Goal: Information Seeking & Learning: Learn about a topic

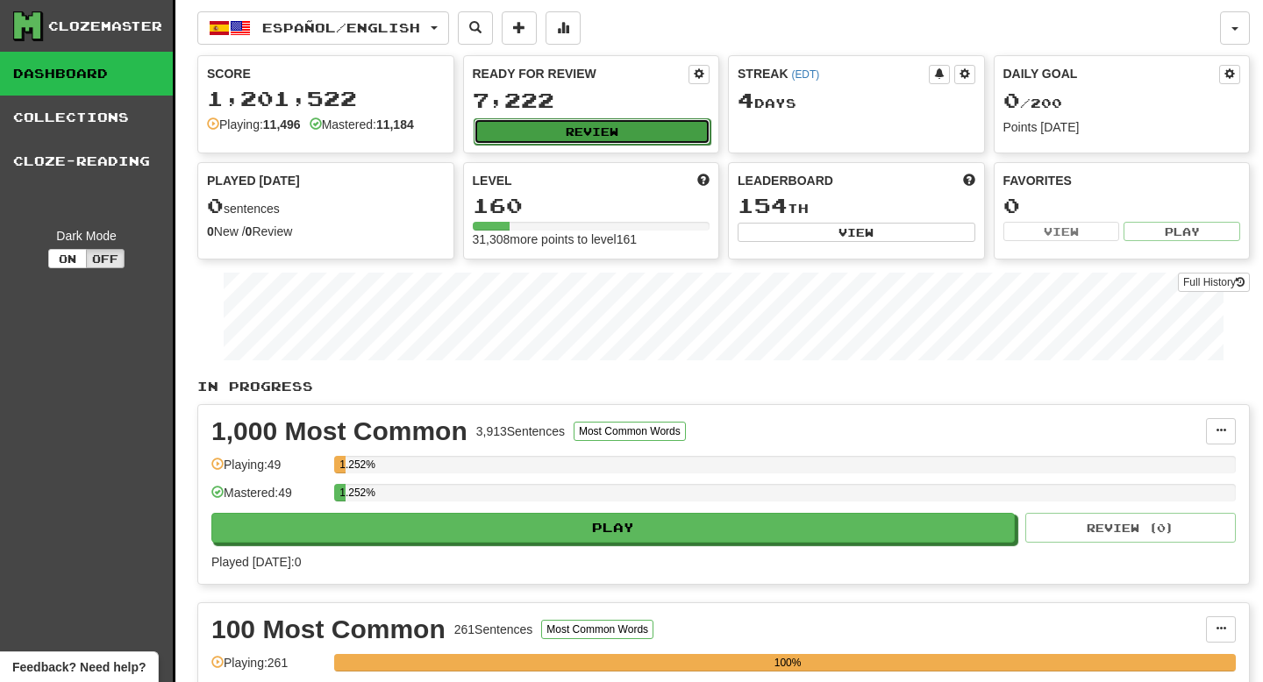
click at [629, 124] on button "Review" at bounding box center [593, 131] width 238 height 26
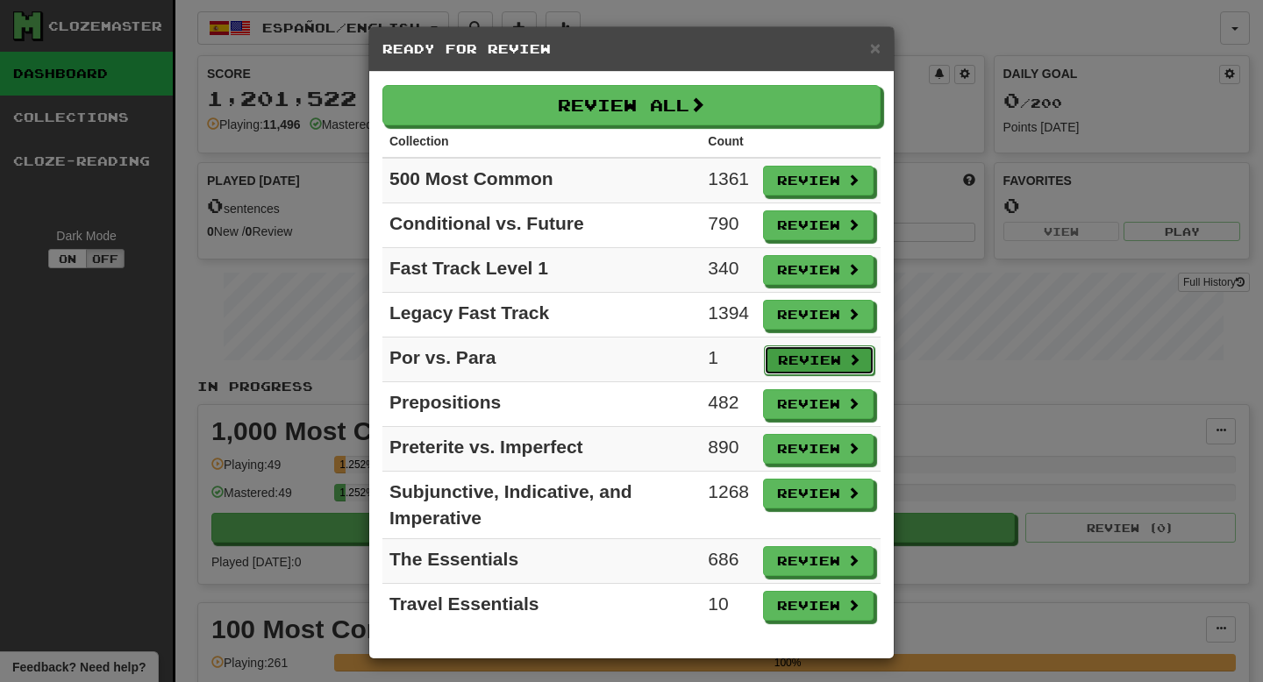
click at [843, 361] on button "Review" at bounding box center [819, 361] width 111 height 30
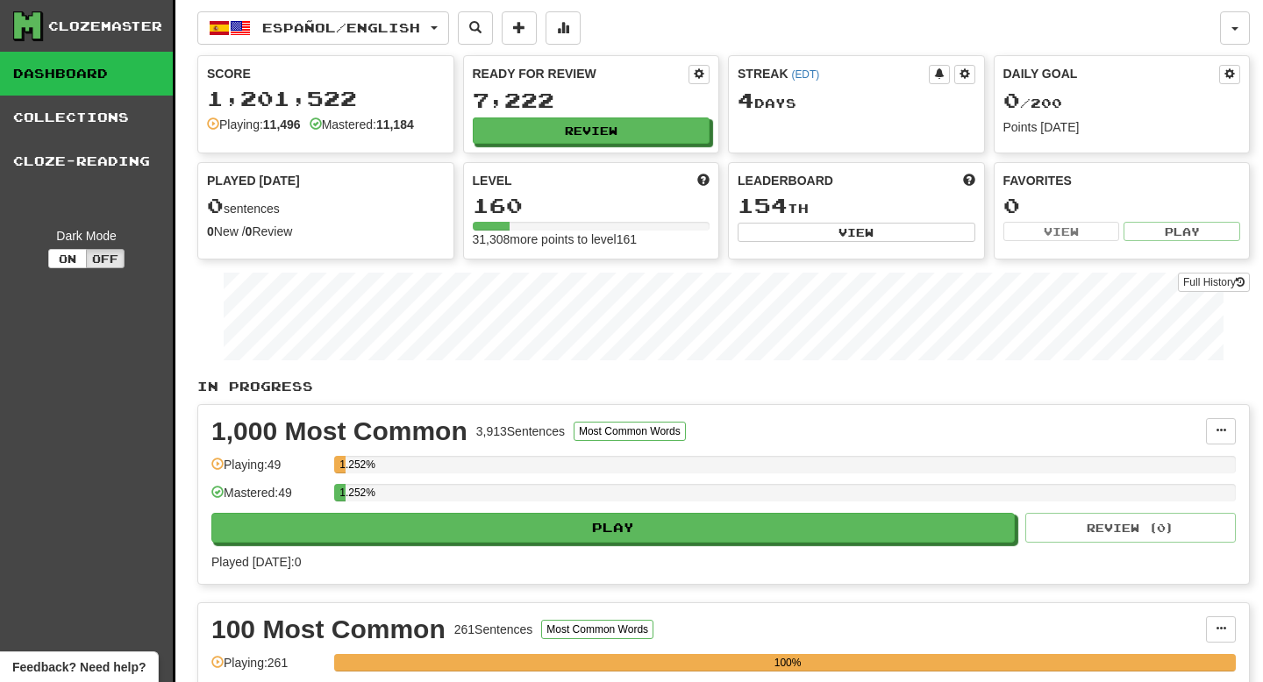
select select "**"
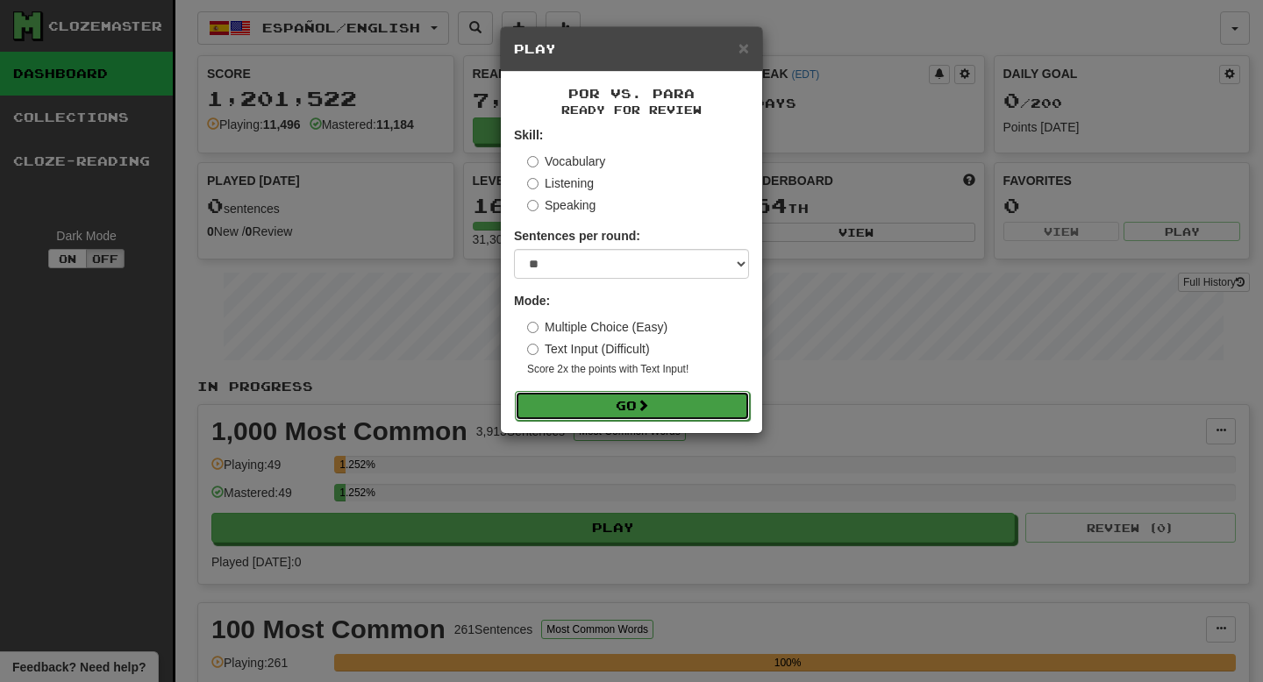
click at [726, 404] on button "Go" at bounding box center [632, 406] width 235 height 30
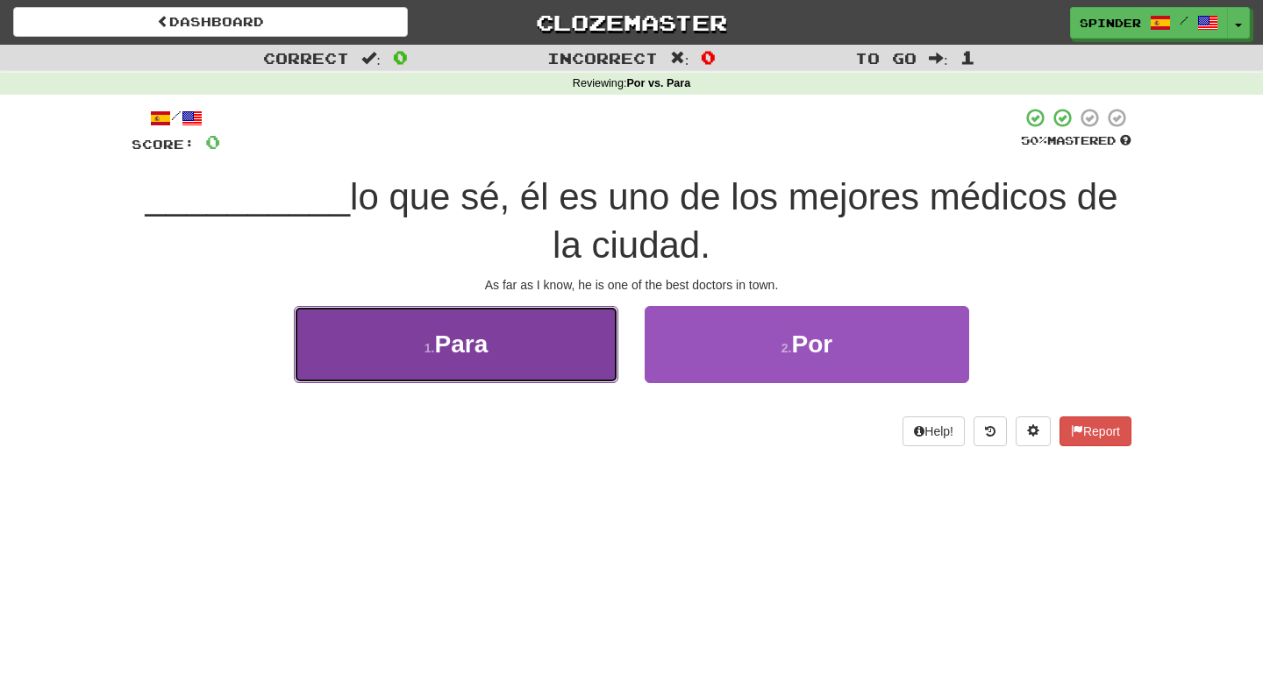
click at [591, 366] on button "1 . Para" at bounding box center [456, 344] width 325 height 76
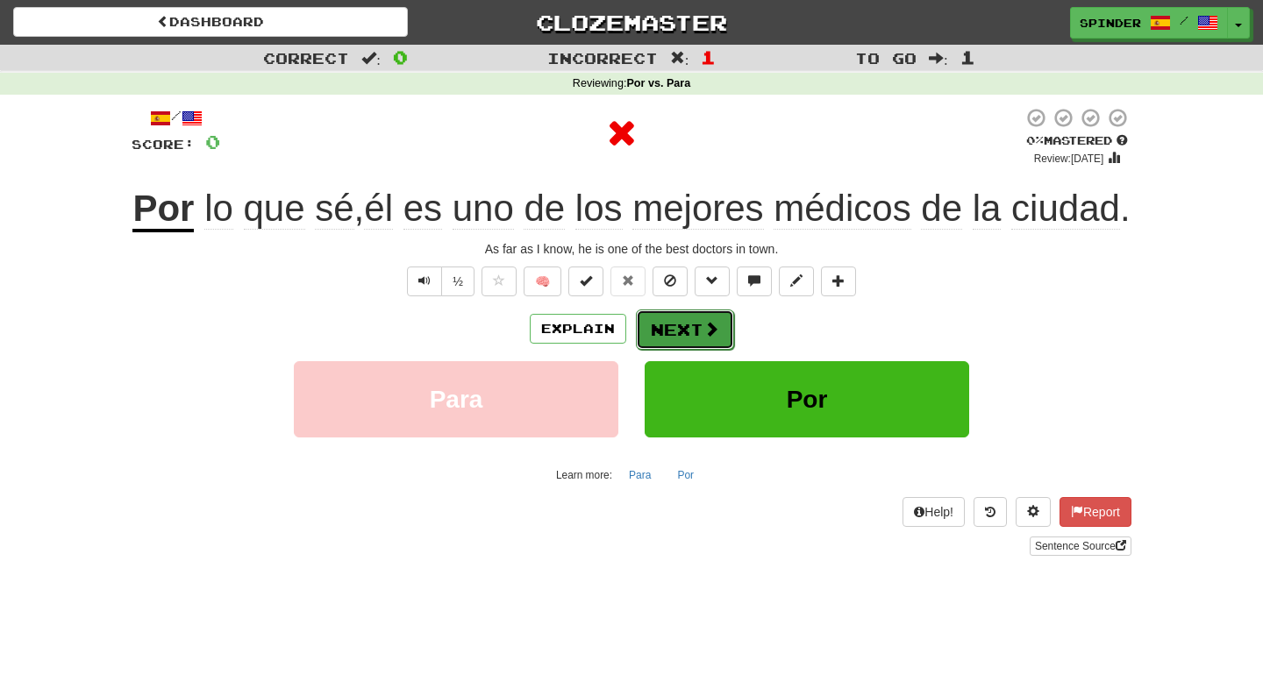
click at [691, 350] on button "Next" at bounding box center [685, 330] width 98 height 40
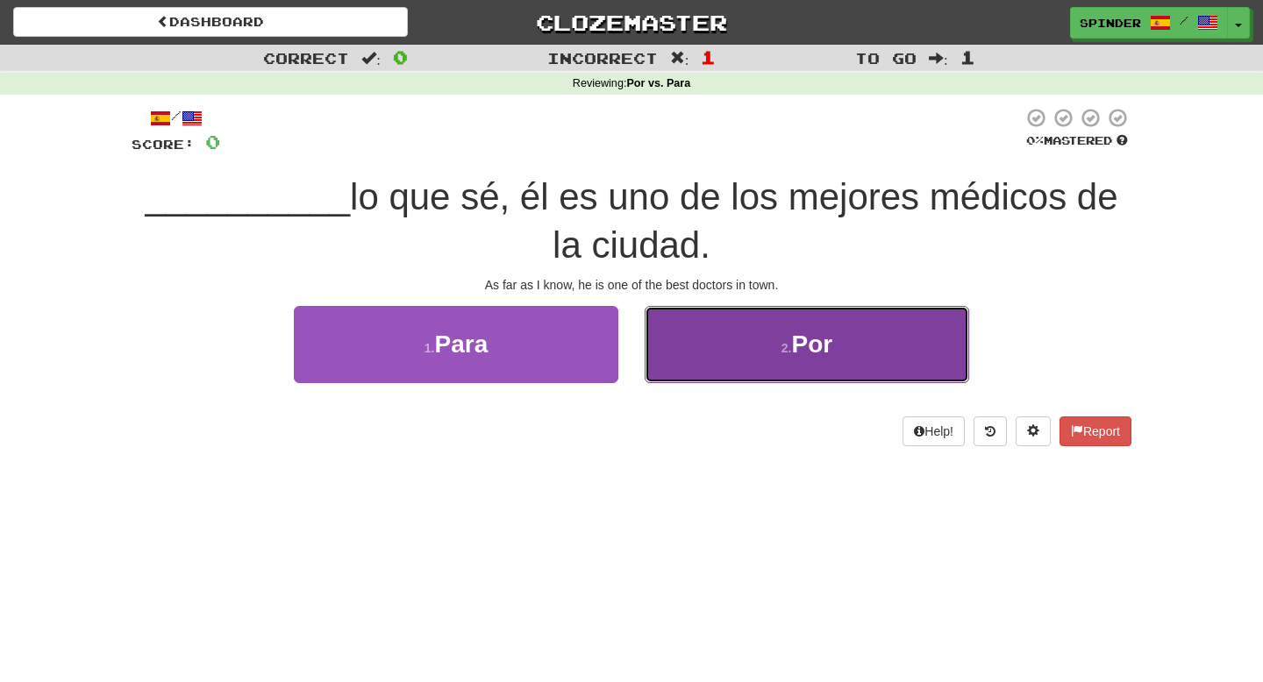
click at [723, 363] on button "2 . Por" at bounding box center [807, 344] width 325 height 76
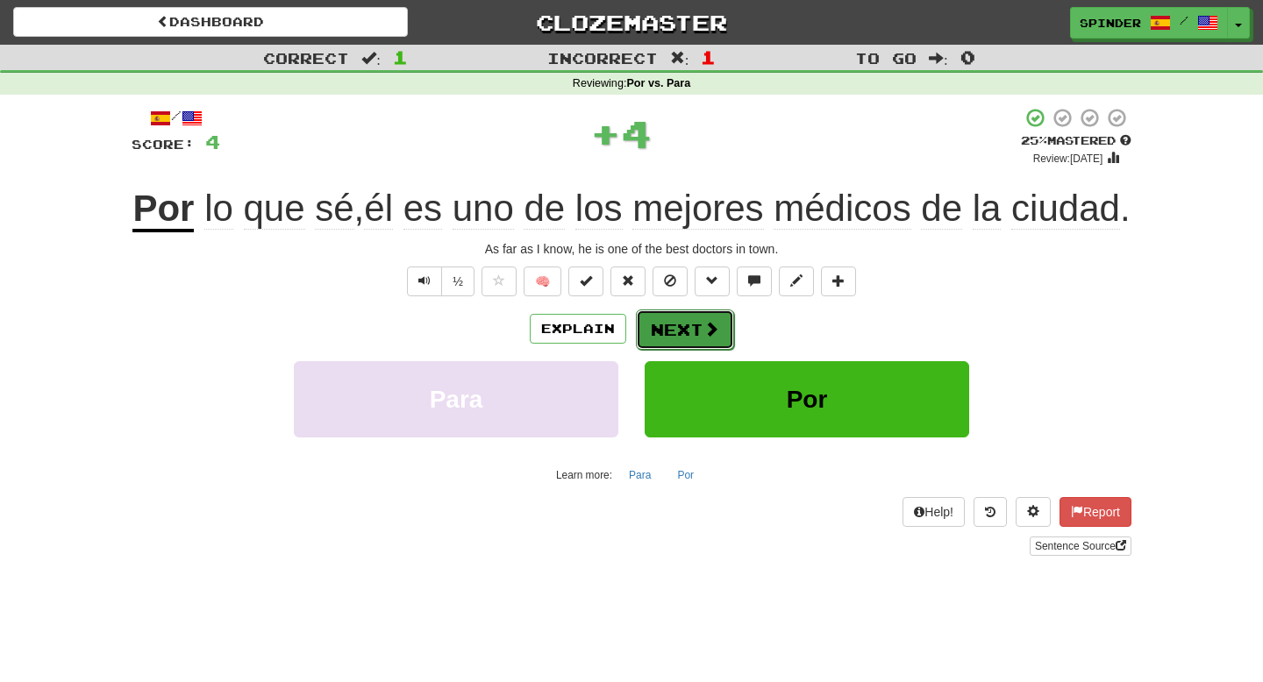
click at [698, 350] on button "Next" at bounding box center [685, 330] width 98 height 40
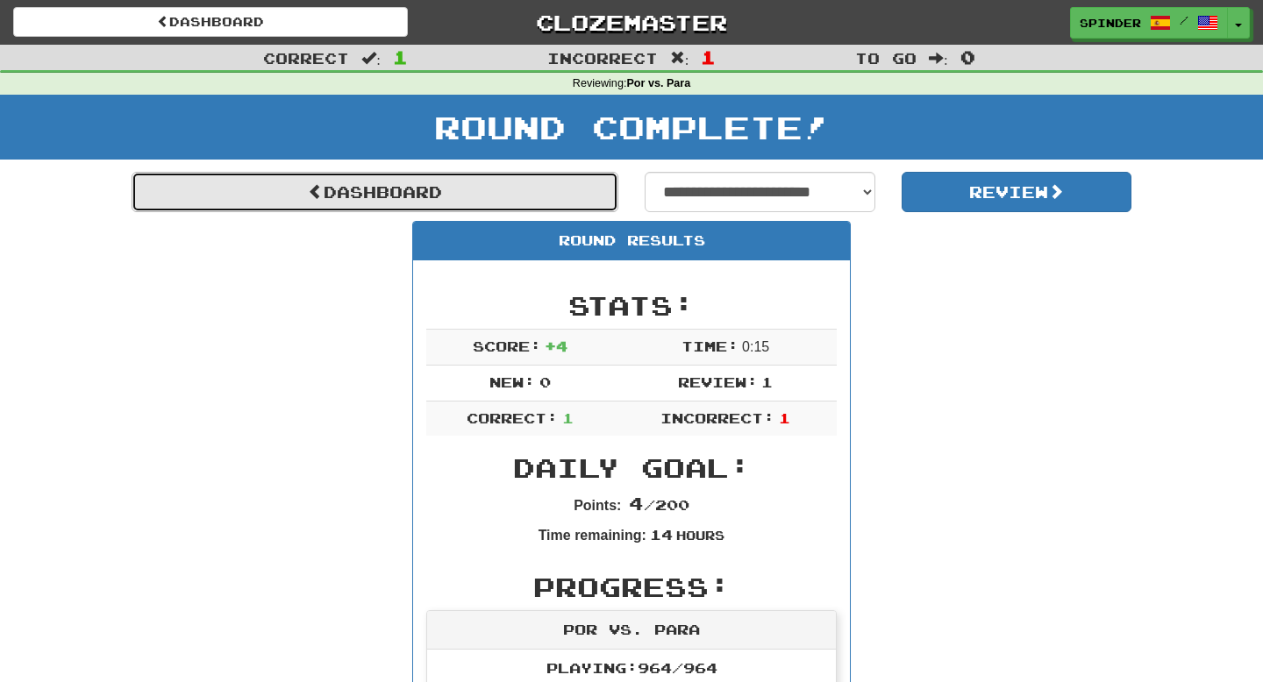
click at [454, 185] on link "Dashboard" at bounding box center [375, 192] width 487 height 40
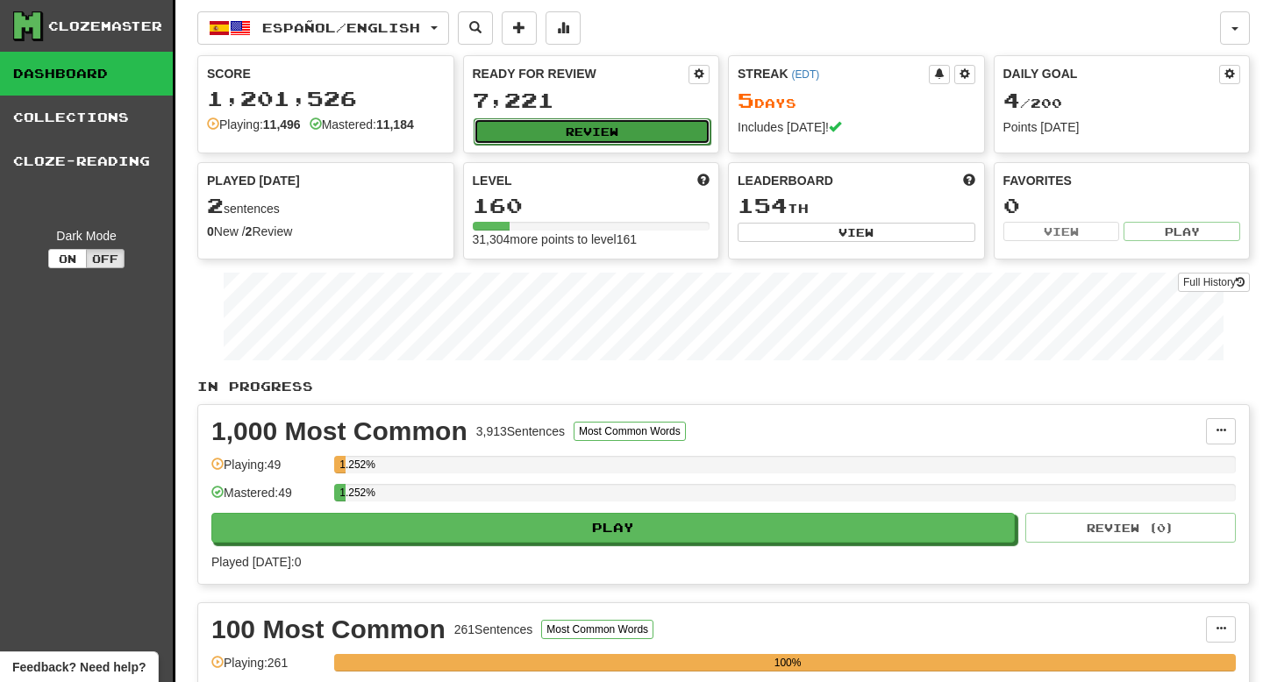
click at [581, 133] on button "Review" at bounding box center [593, 131] width 238 height 26
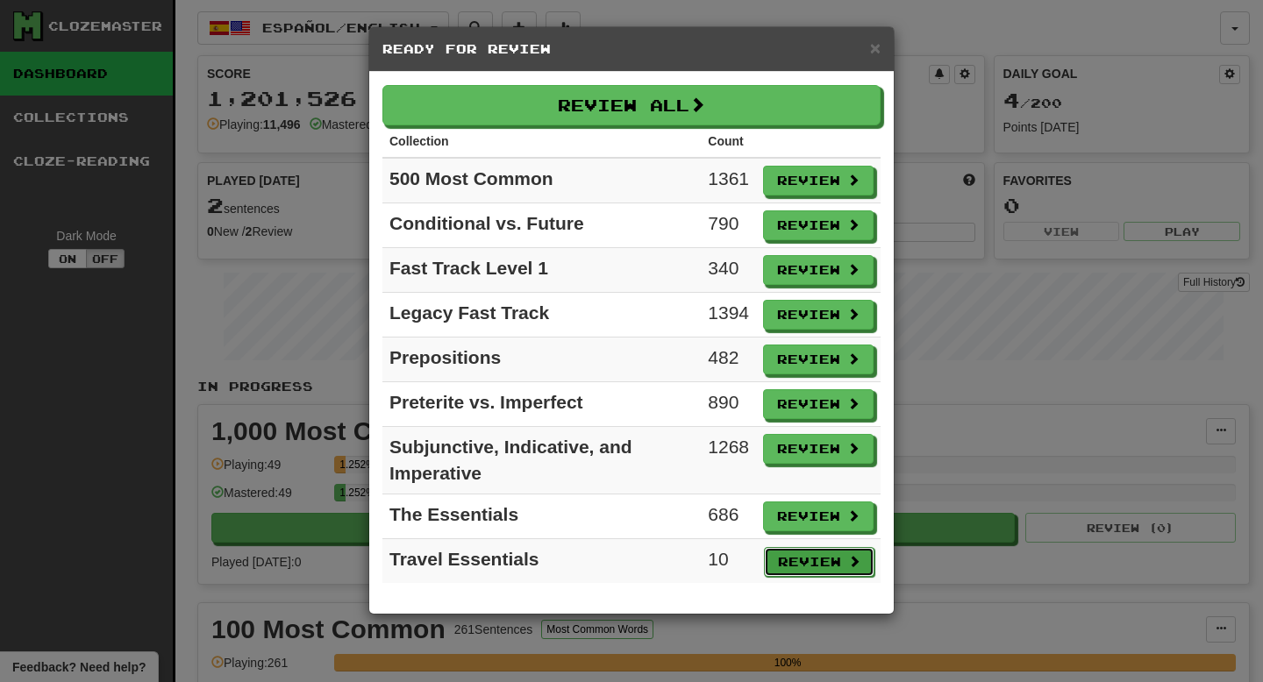
click at [823, 560] on button "Review" at bounding box center [819, 562] width 111 height 30
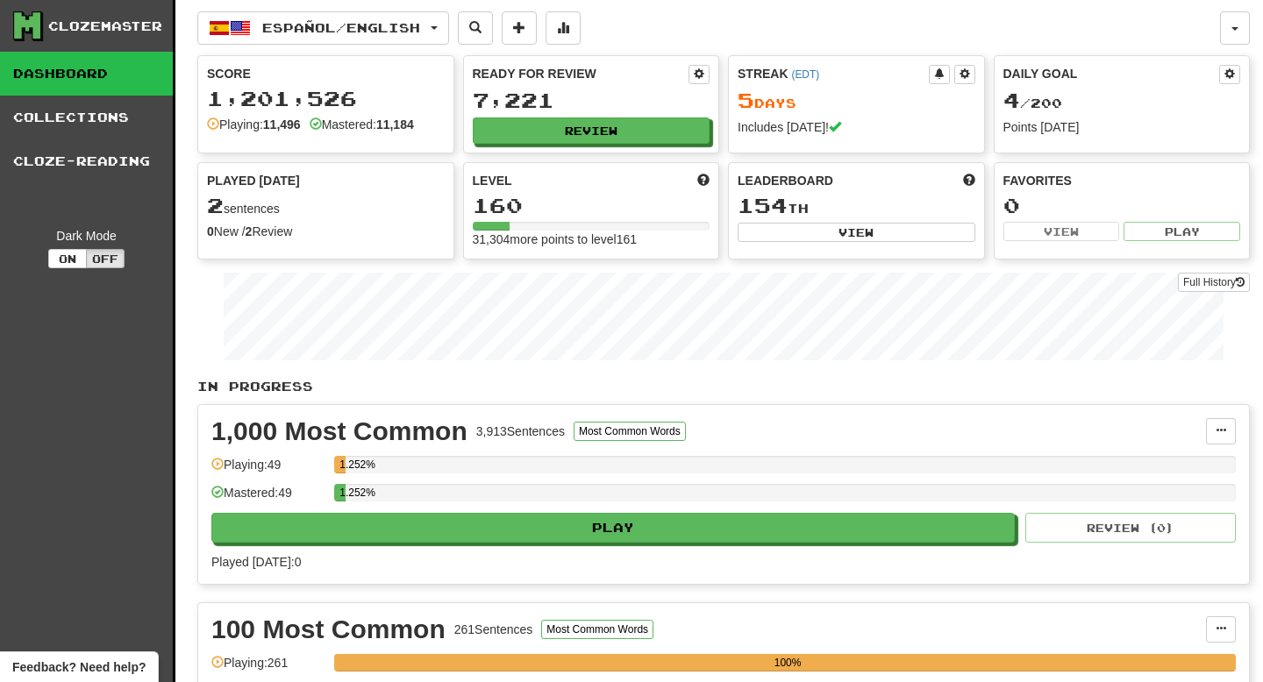
select select "**"
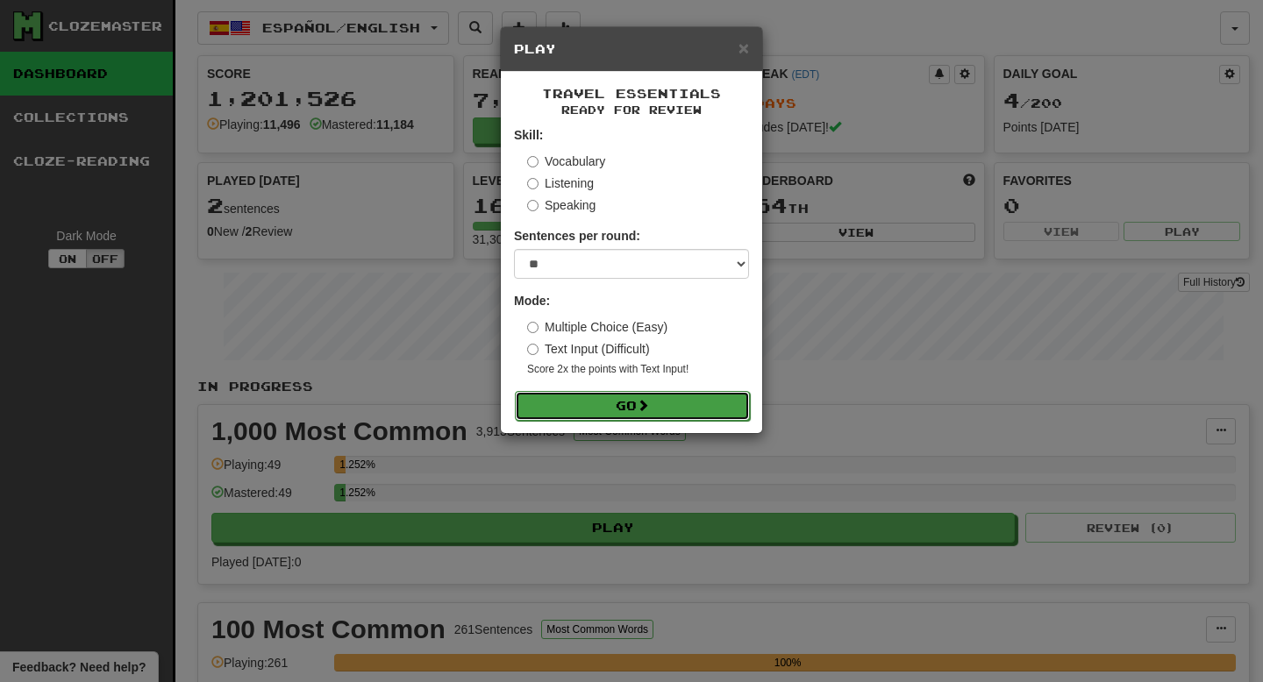
click at [726, 402] on button "Go" at bounding box center [632, 406] width 235 height 30
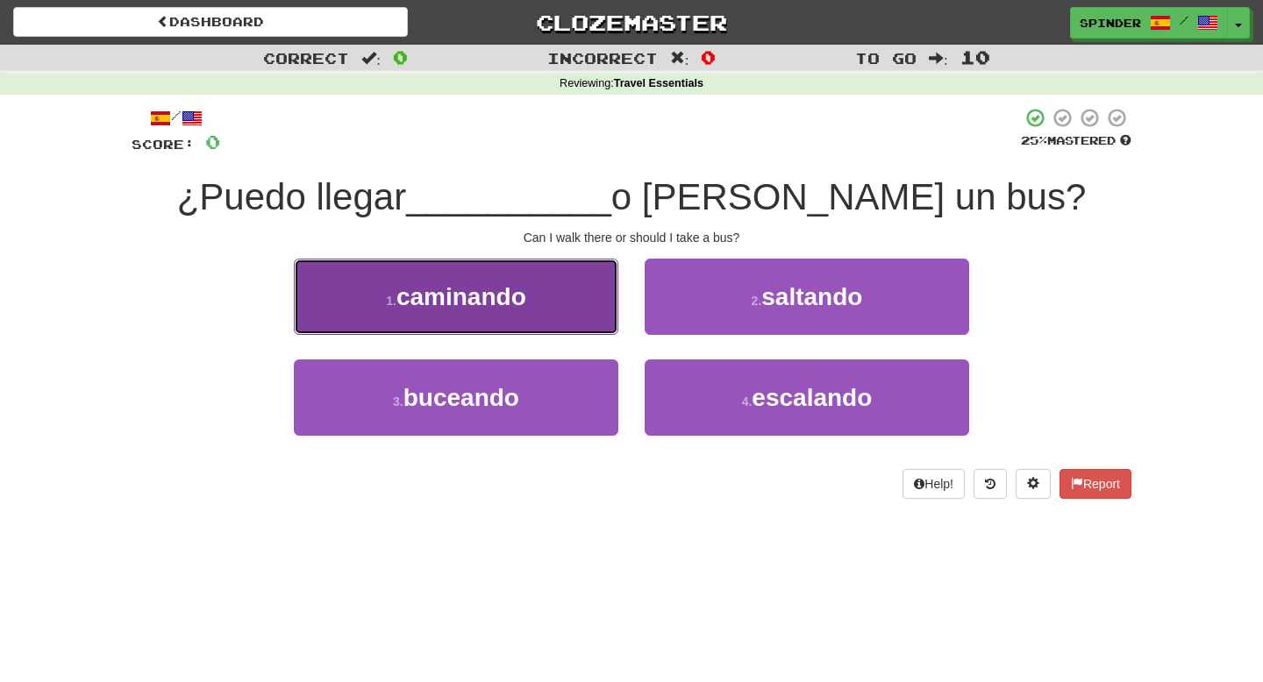
click at [599, 288] on button "1 . caminando" at bounding box center [456, 297] width 325 height 76
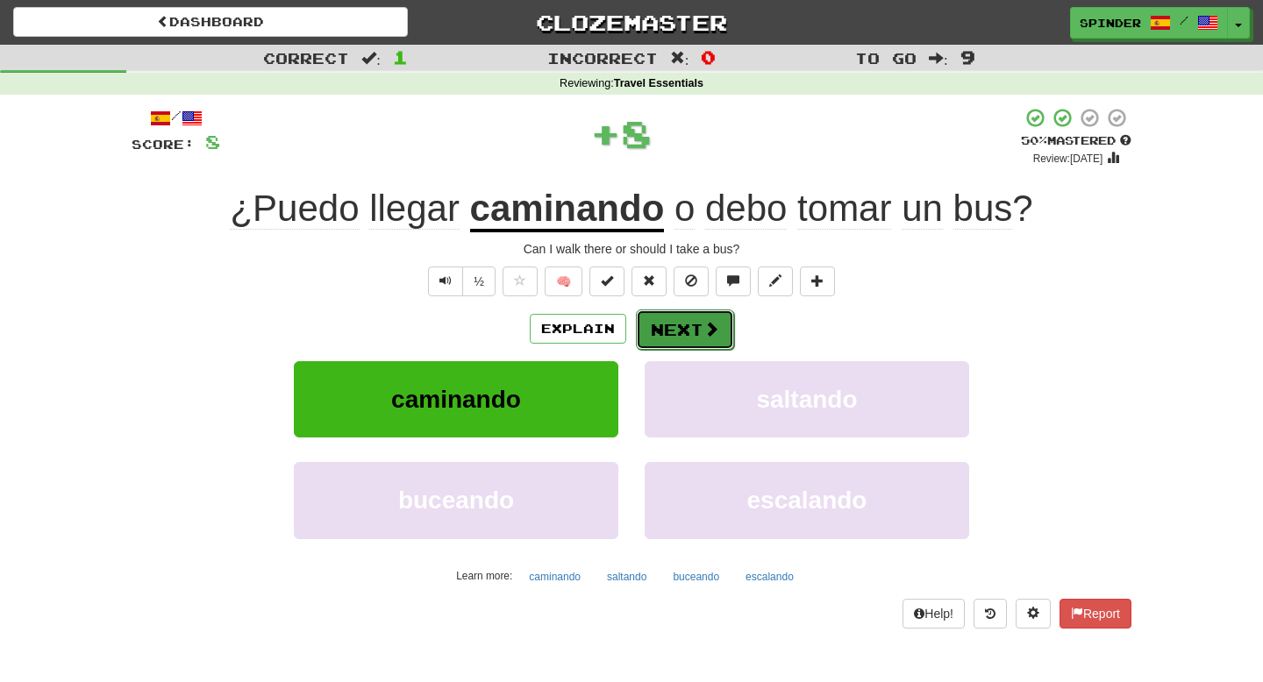
click at [707, 321] on span at bounding box center [712, 329] width 16 height 16
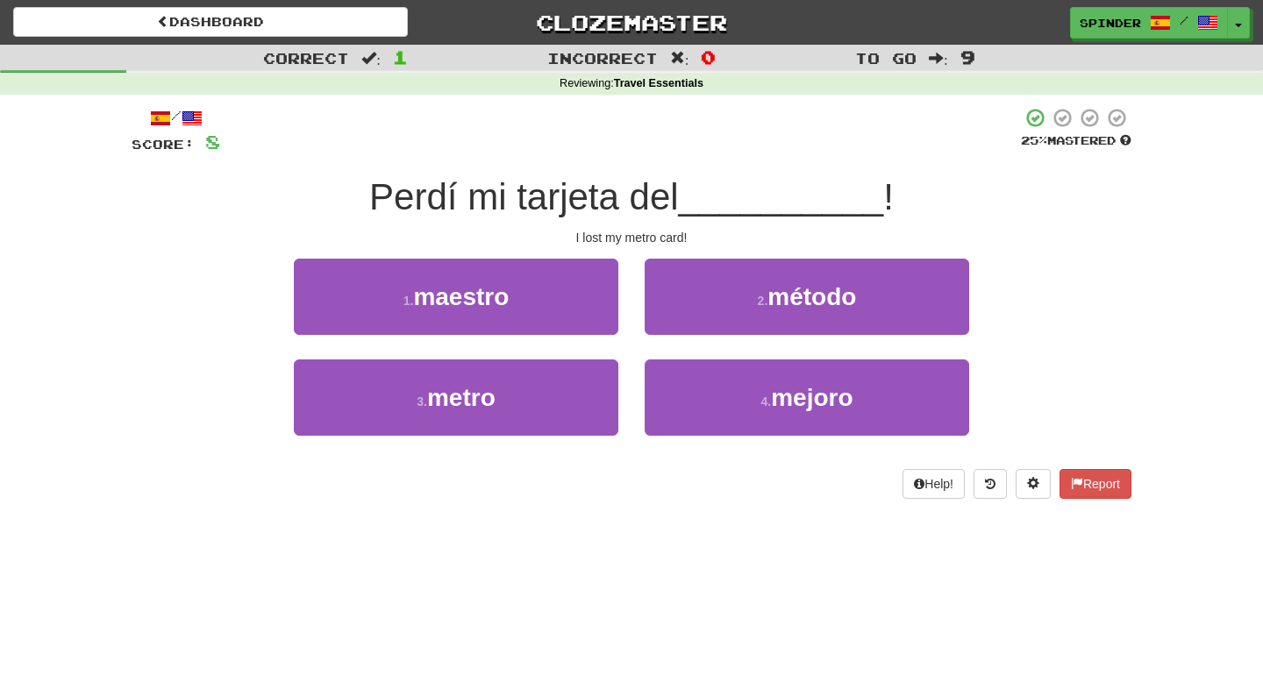
click at [1001, 216] on div "Perdí mi tarjeta del __________ !" at bounding box center [632, 198] width 1000 height 48
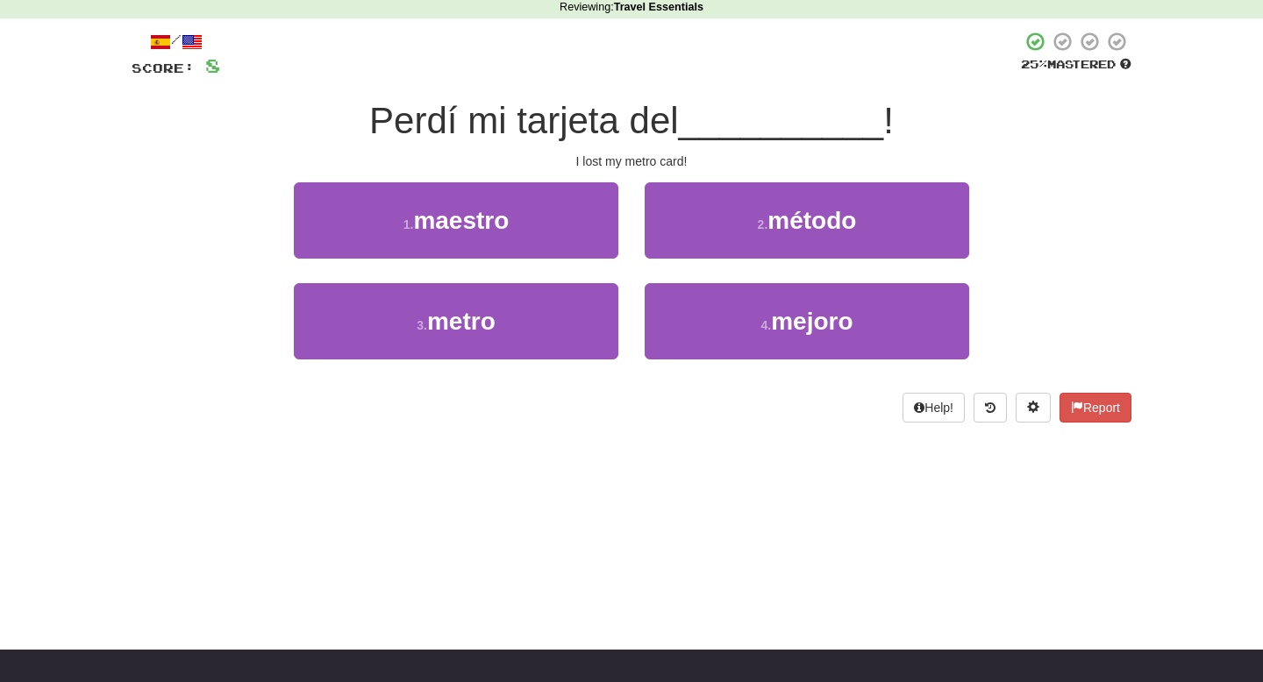
scroll to position [86, 0]
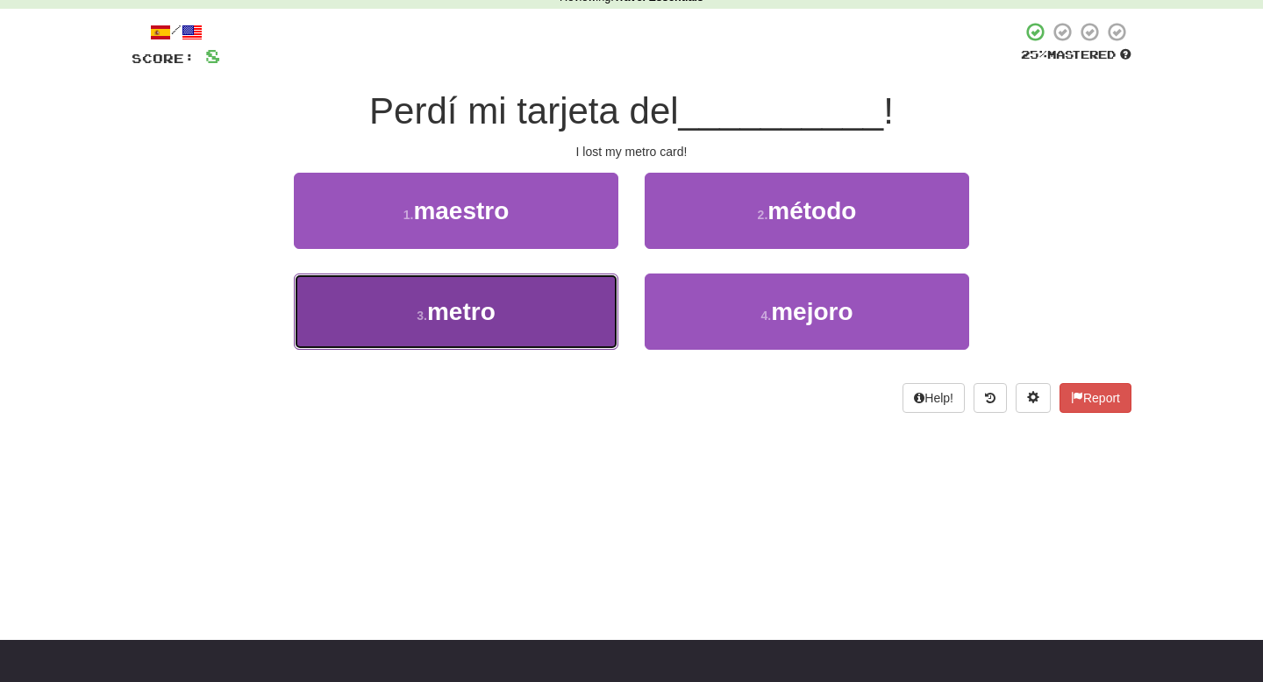
click at [505, 314] on button "3 . metro" at bounding box center [456, 312] width 325 height 76
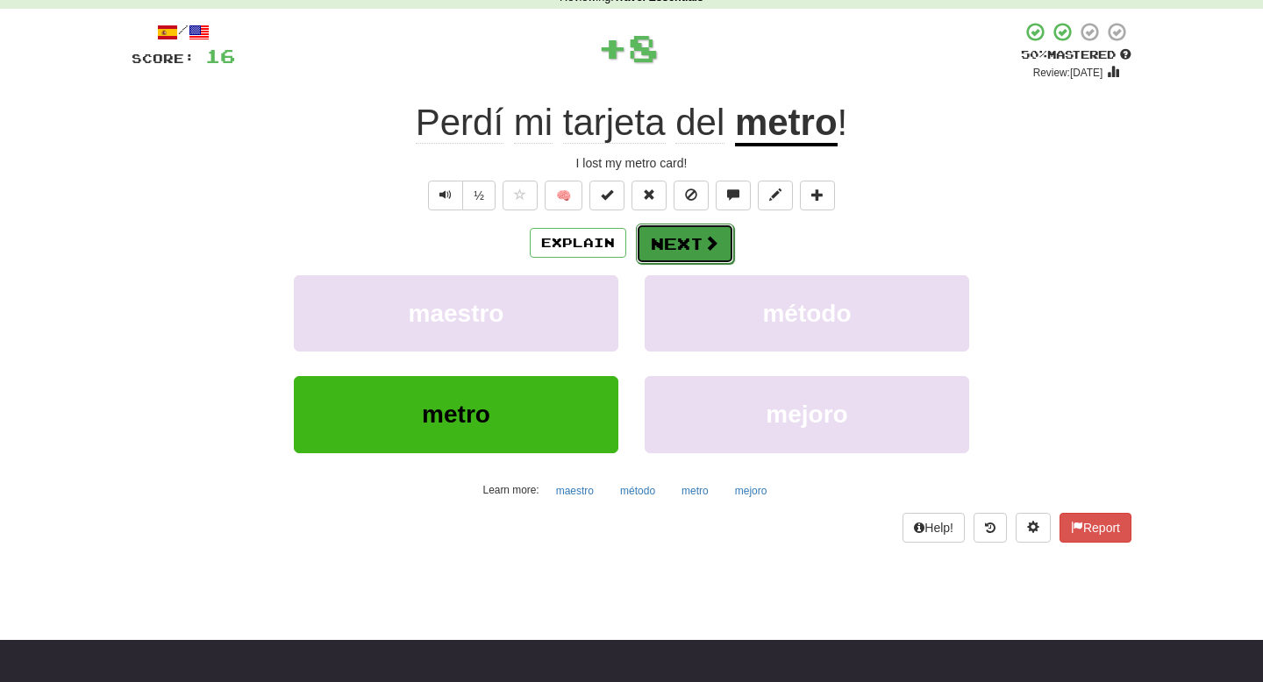
click at [696, 246] on button "Next" at bounding box center [685, 244] width 98 height 40
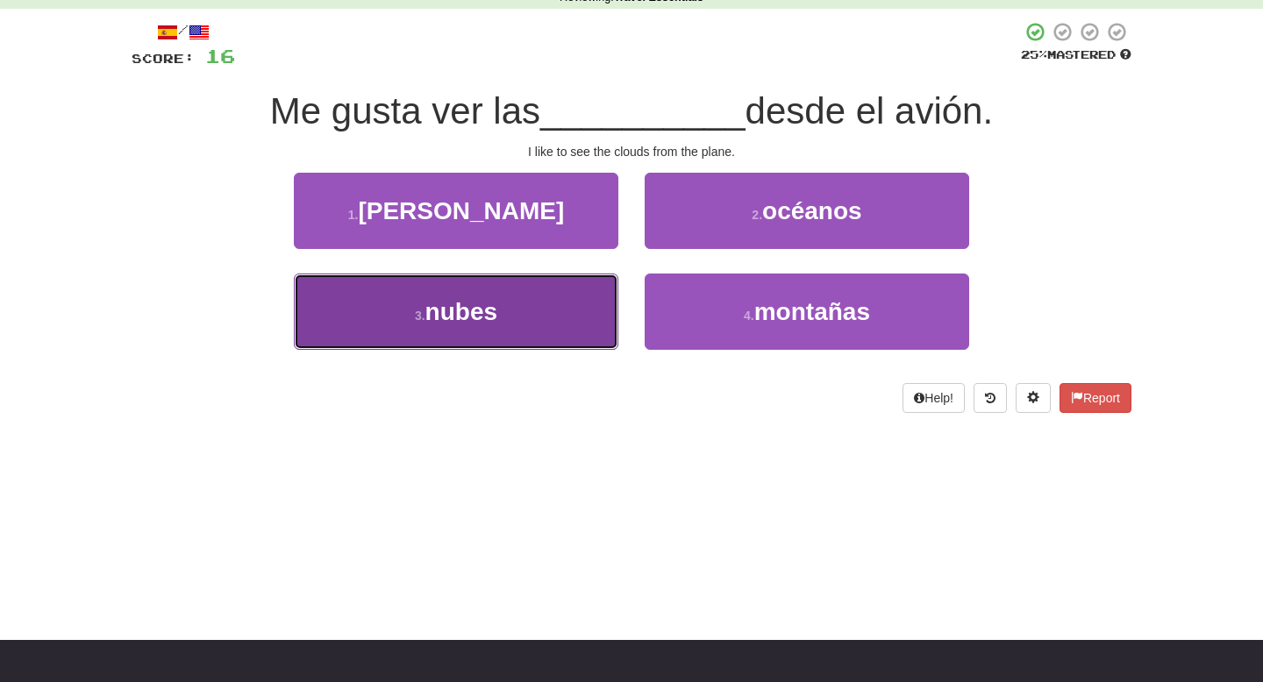
click at [558, 315] on button "3 . nubes" at bounding box center [456, 312] width 325 height 76
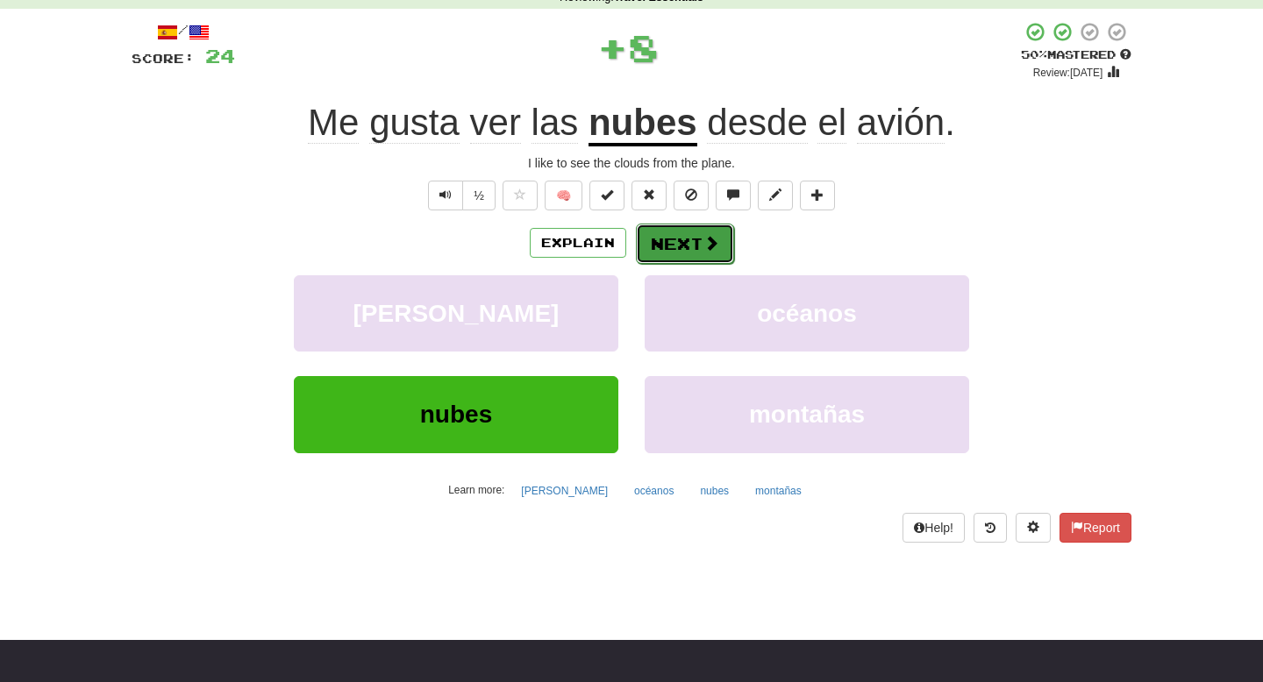
click at [682, 239] on button "Next" at bounding box center [685, 244] width 98 height 40
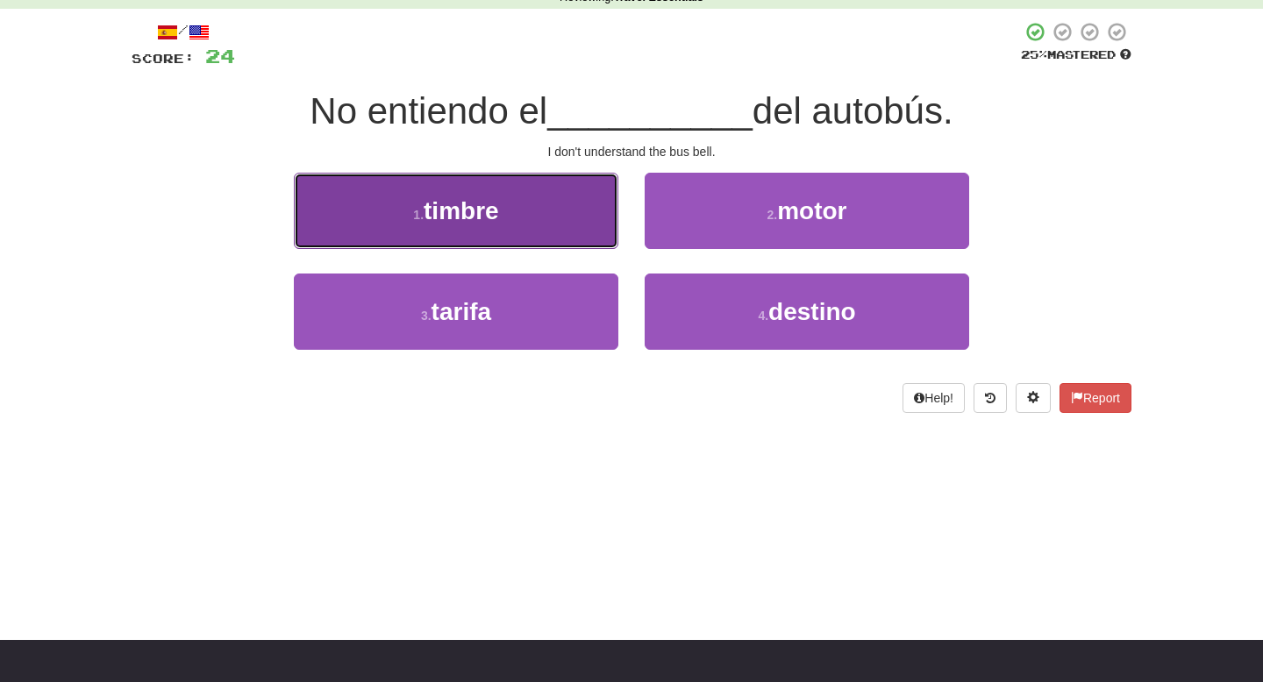
click at [595, 230] on button "1 . timbre" at bounding box center [456, 211] width 325 height 76
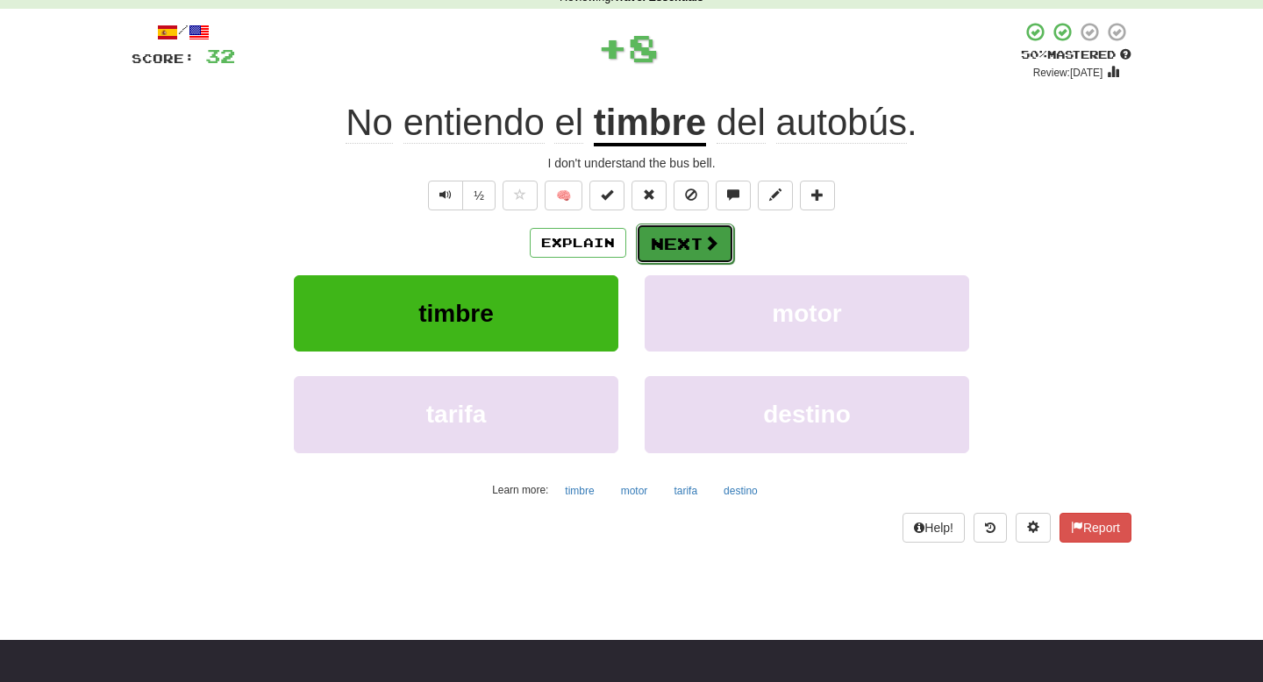
click at [676, 239] on button "Next" at bounding box center [685, 244] width 98 height 40
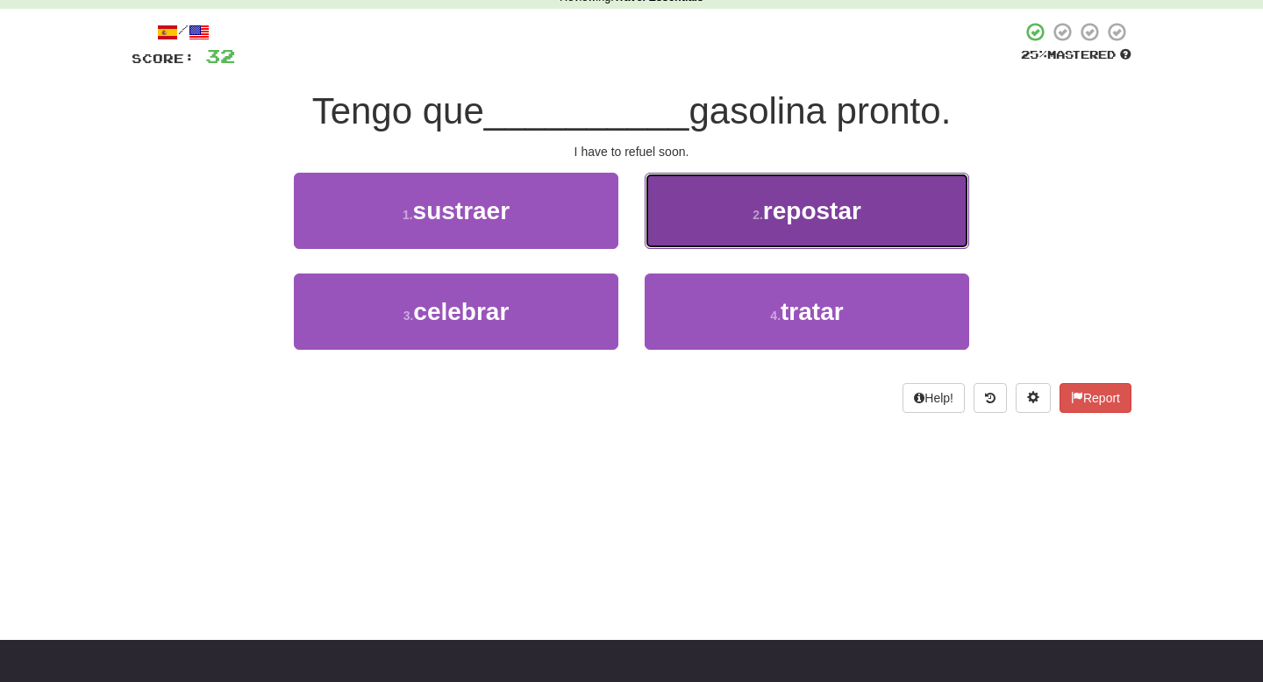
click at [676, 239] on button "2 . repostar" at bounding box center [807, 211] width 325 height 76
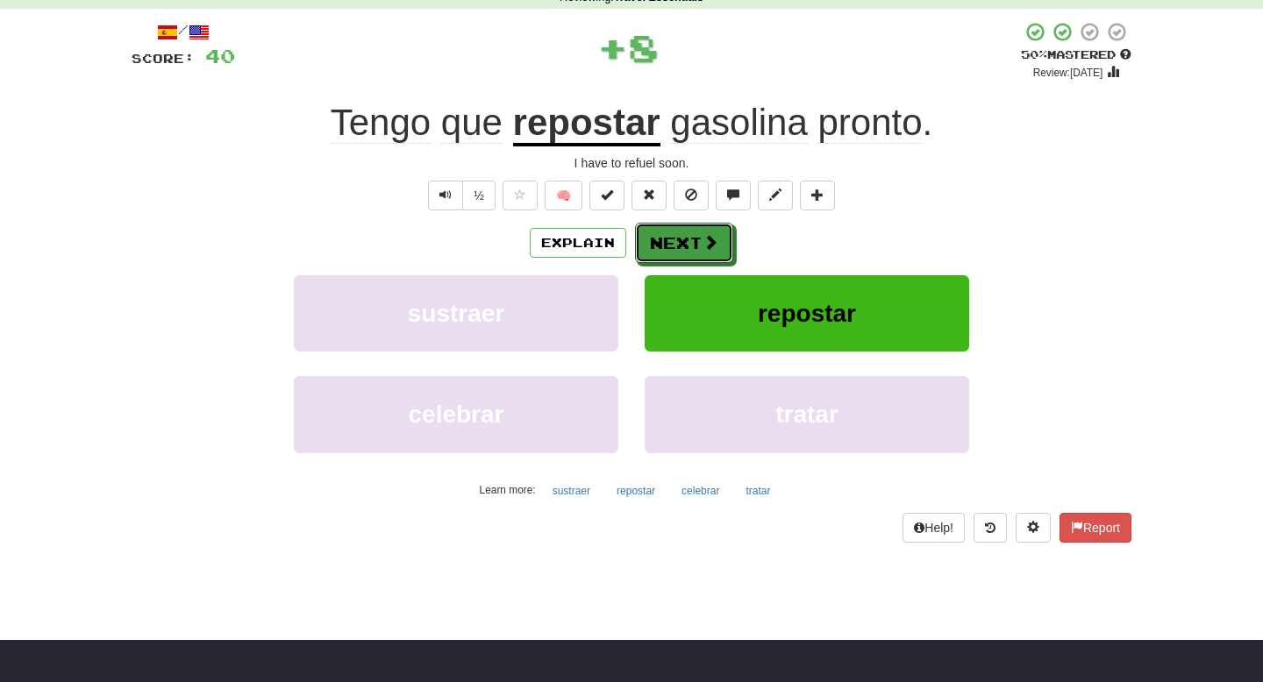
click at [676, 239] on button "Next" at bounding box center [684, 243] width 98 height 40
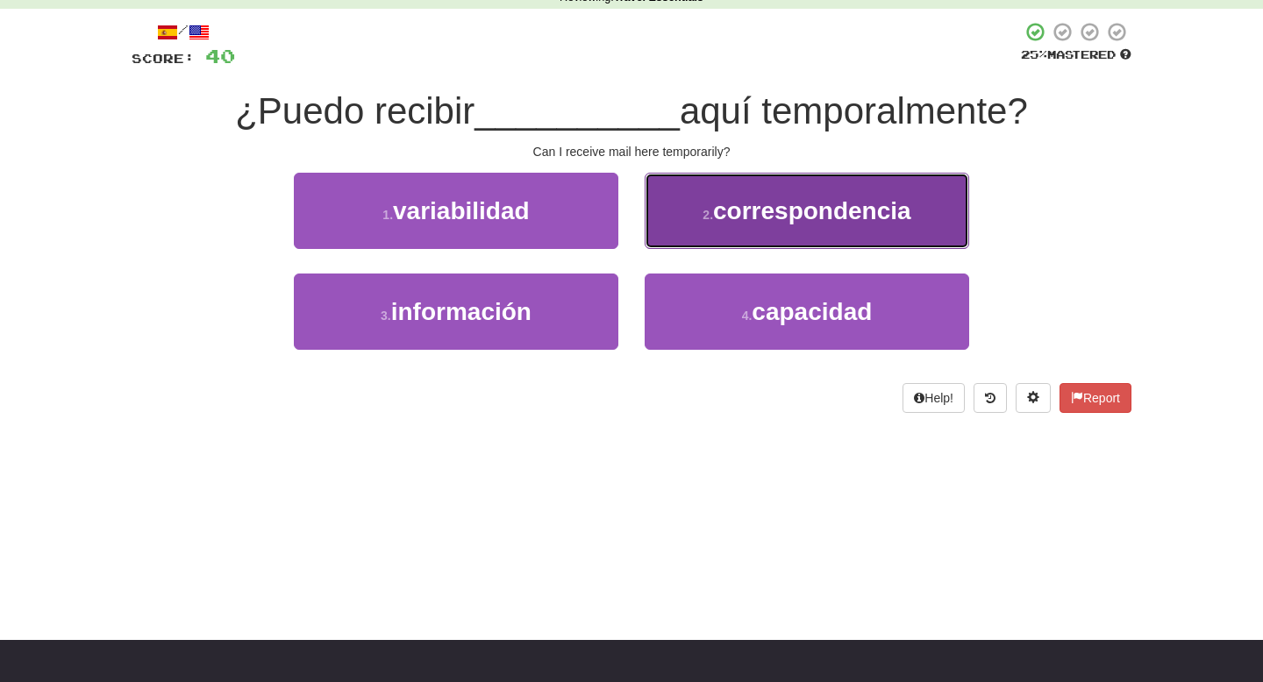
click at [676, 239] on button "2 . correspondencia" at bounding box center [807, 211] width 325 height 76
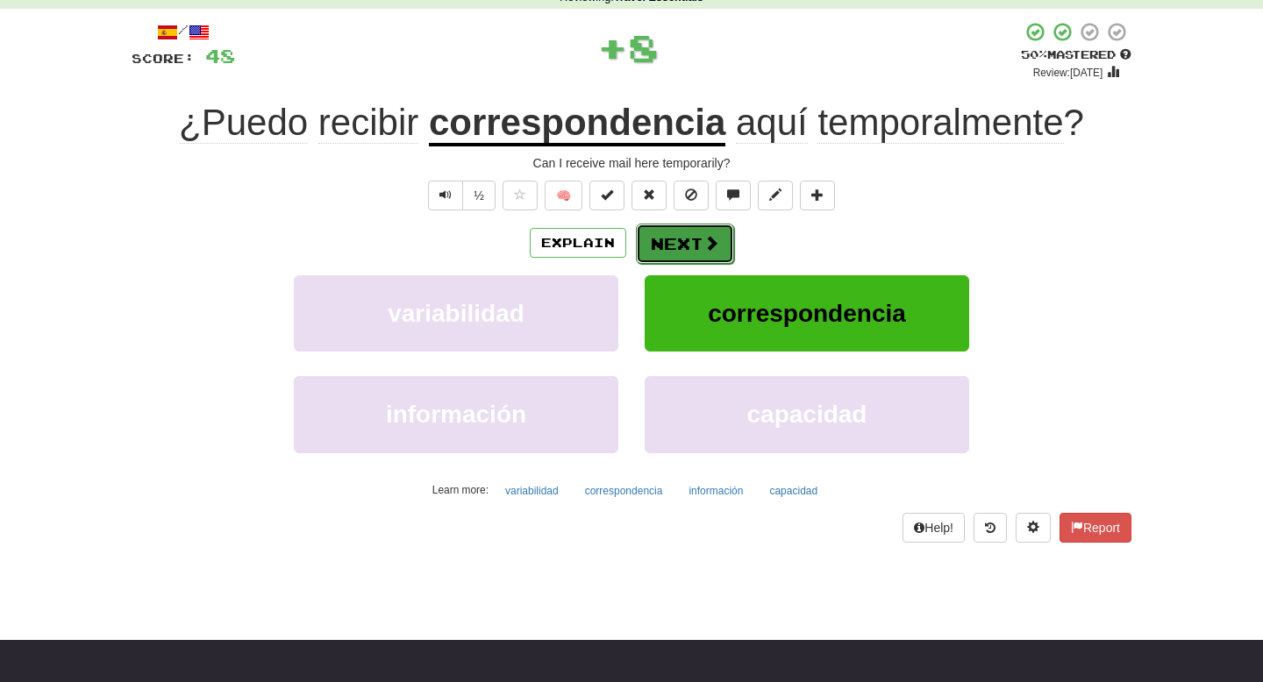
click at [676, 240] on button "Next" at bounding box center [685, 244] width 98 height 40
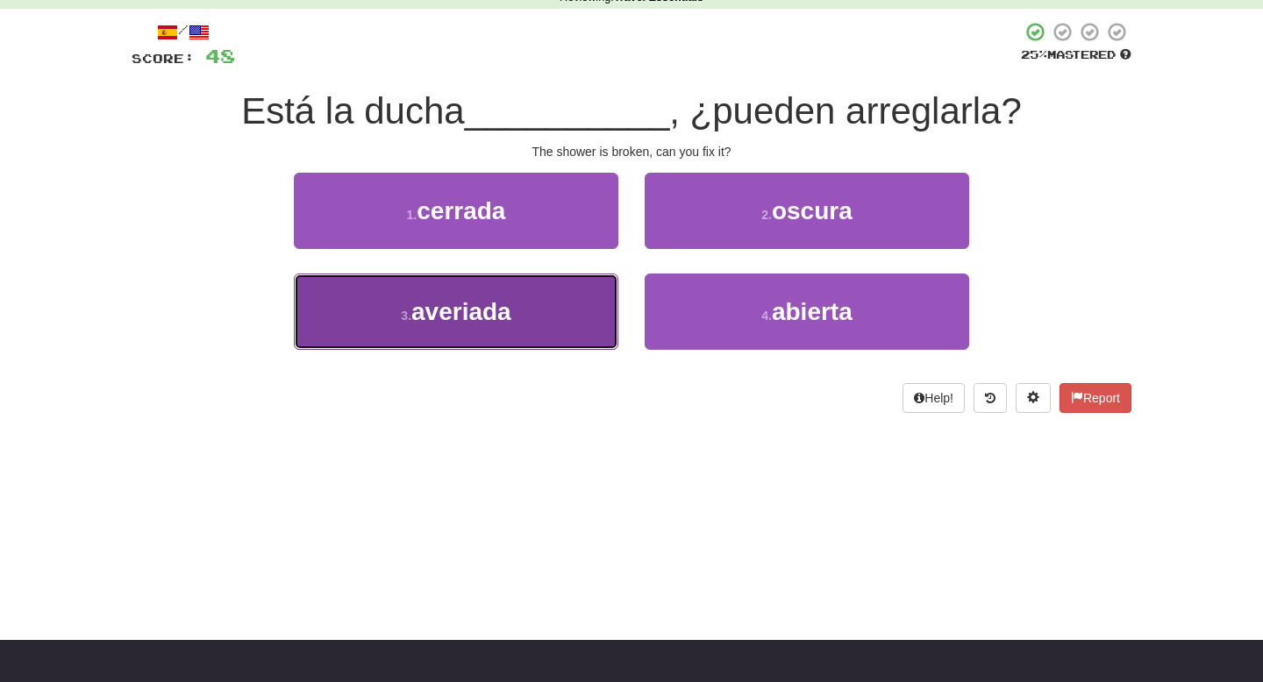
click at [520, 326] on button "3 . averiada" at bounding box center [456, 312] width 325 height 76
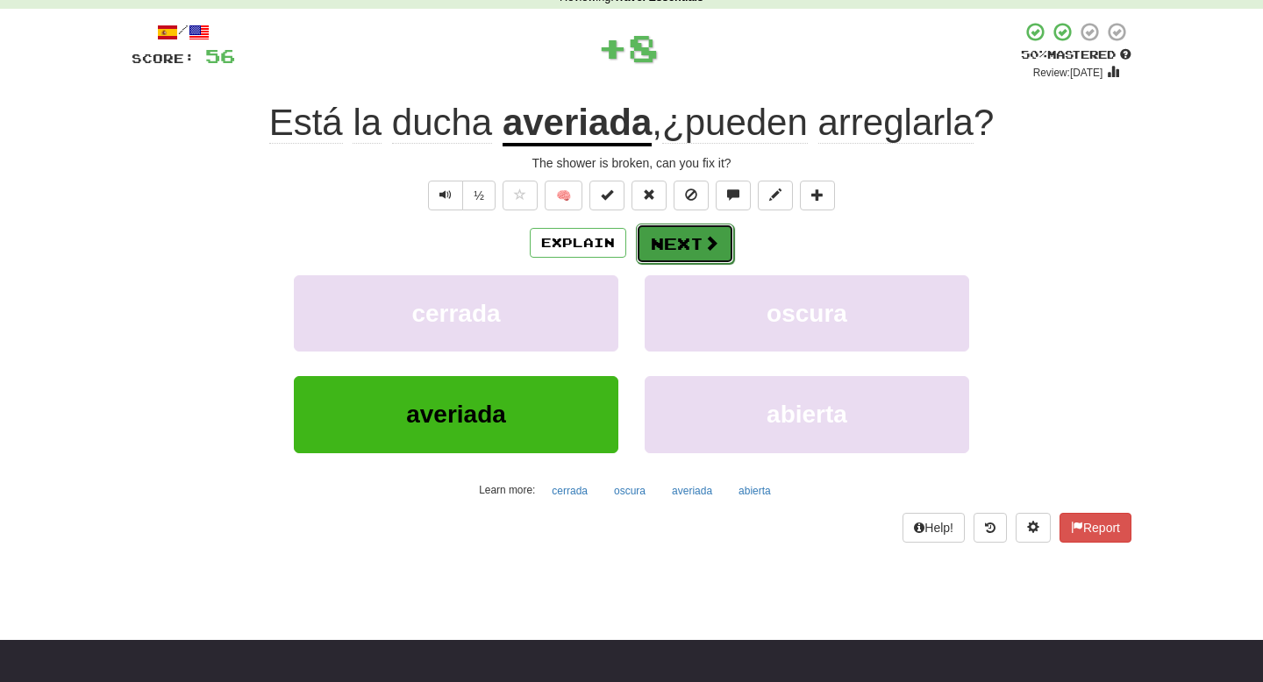
click at [696, 252] on button "Next" at bounding box center [685, 244] width 98 height 40
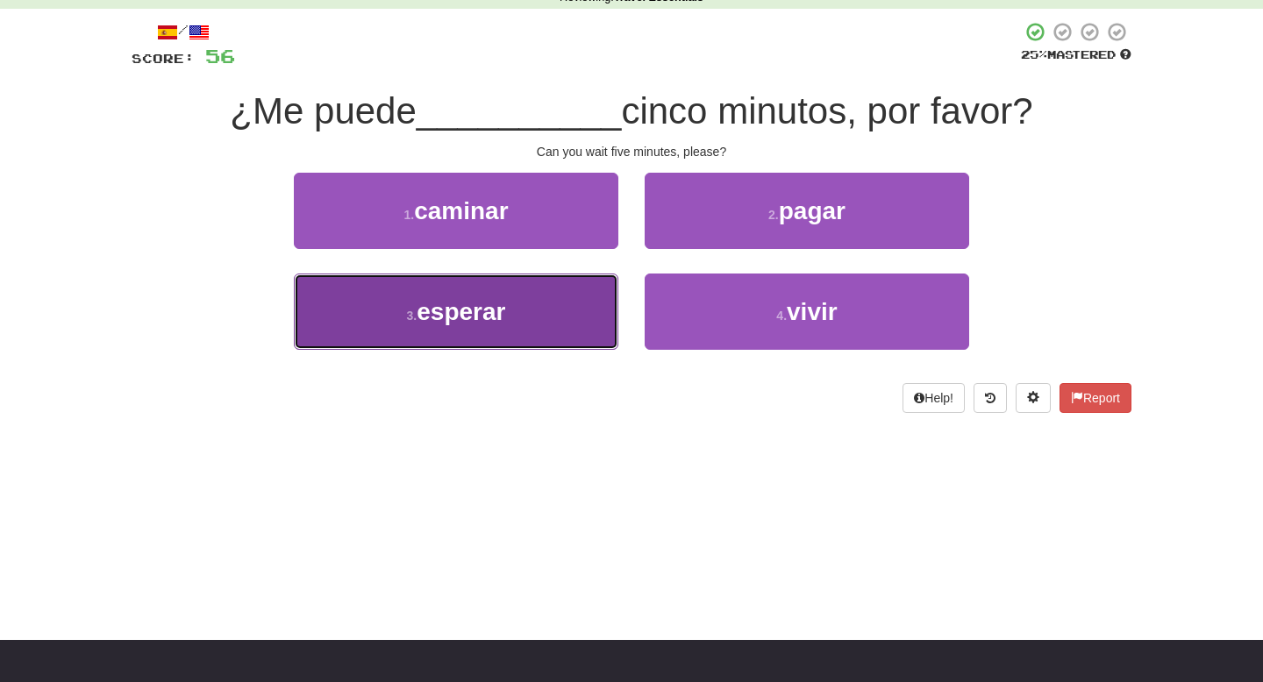
click at [599, 318] on button "3 . esperar" at bounding box center [456, 312] width 325 height 76
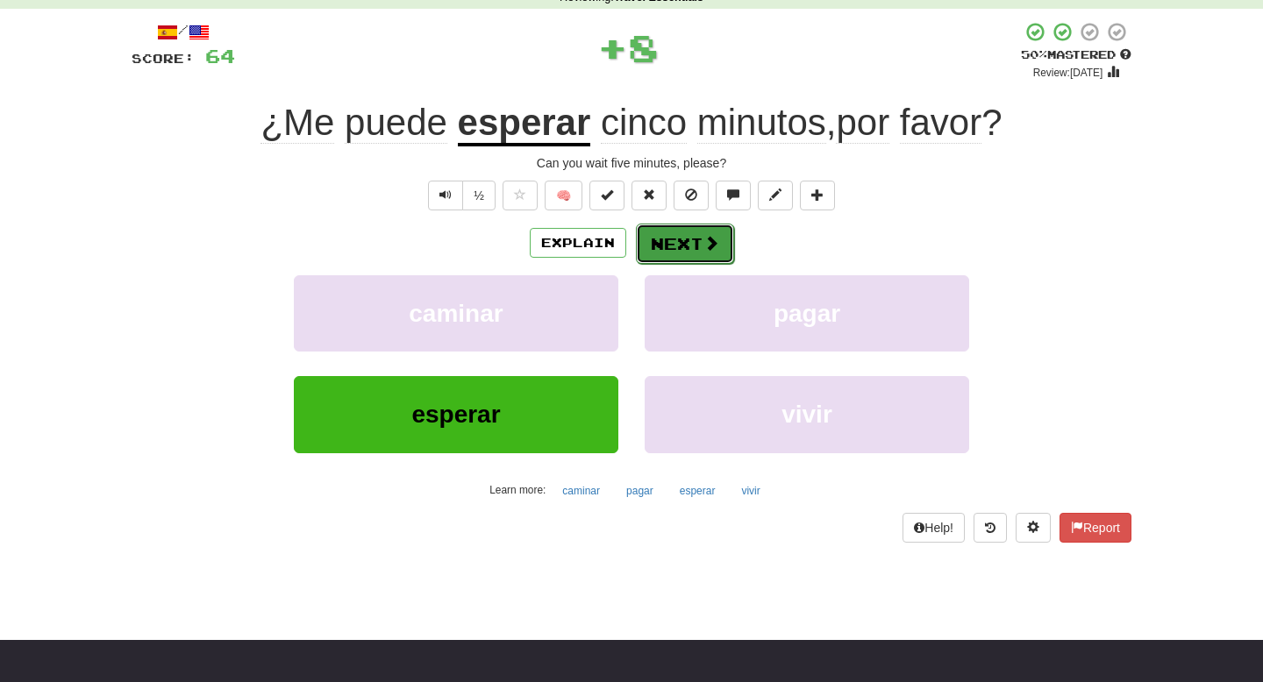
click at [698, 246] on button "Next" at bounding box center [685, 244] width 98 height 40
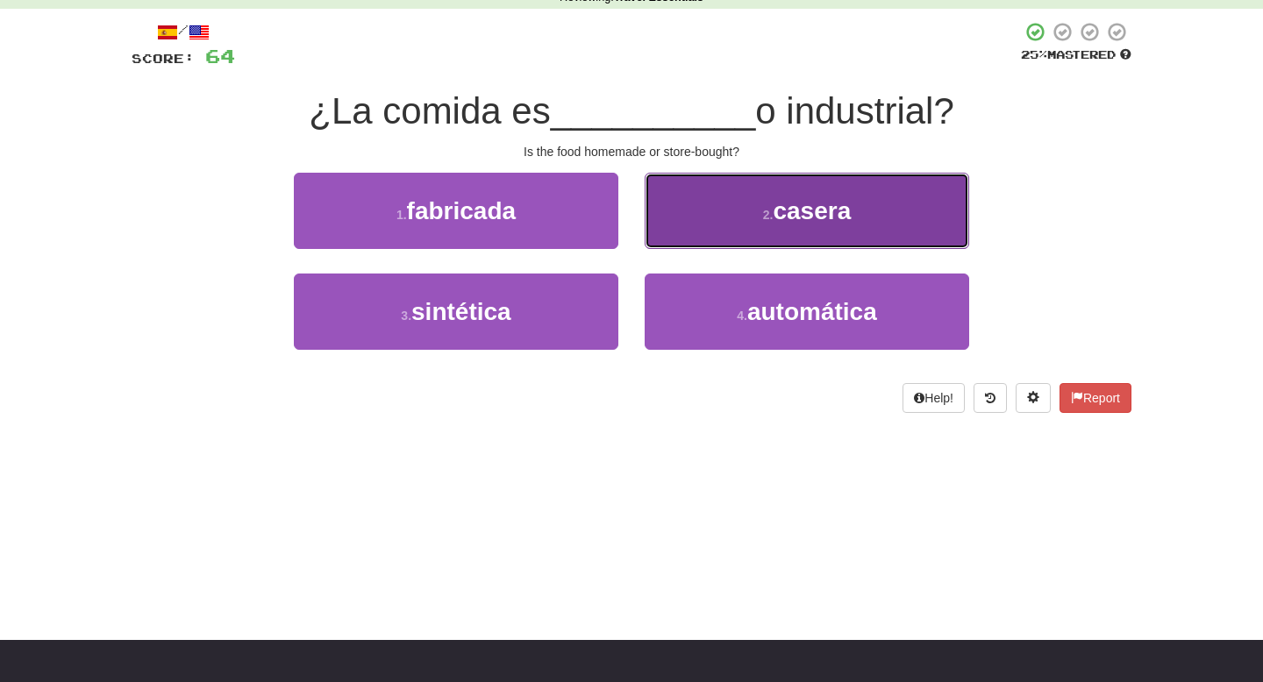
click at [713, 231] on button "2 . casera" at bounding box center [807, 211] width 325 height 76
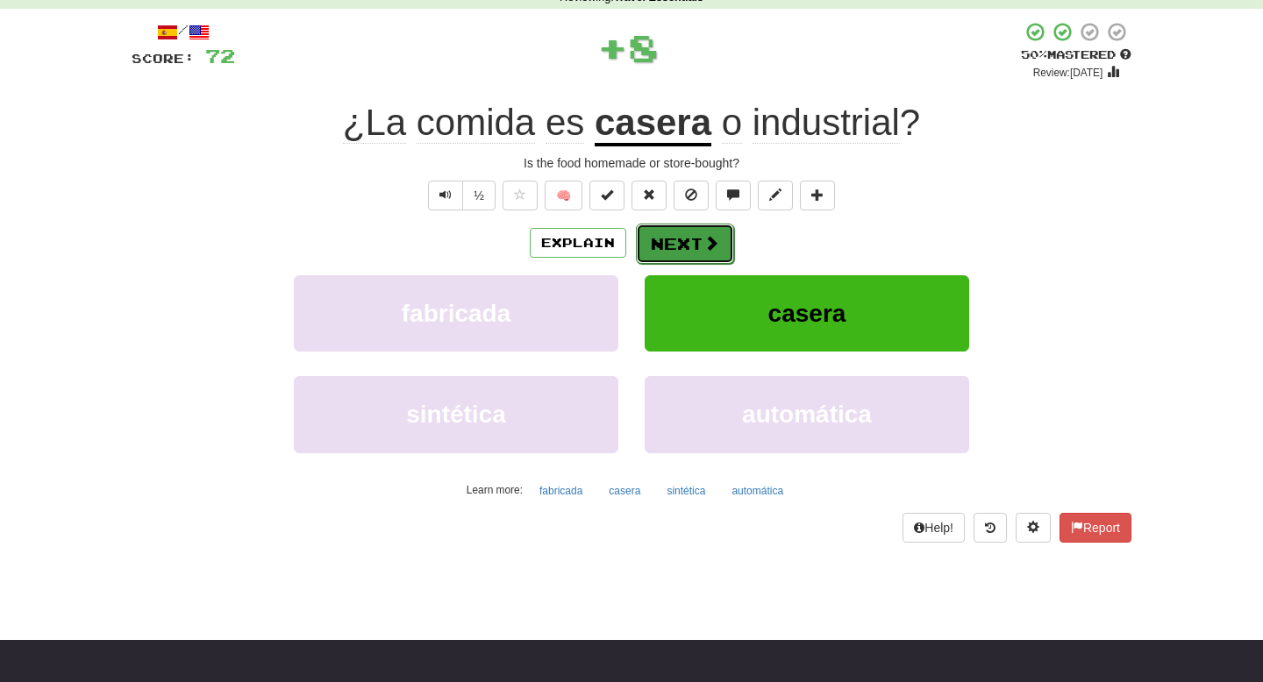
click at [694, 251] on button "Next" at bounding box center [685, 244] width 98 height 40
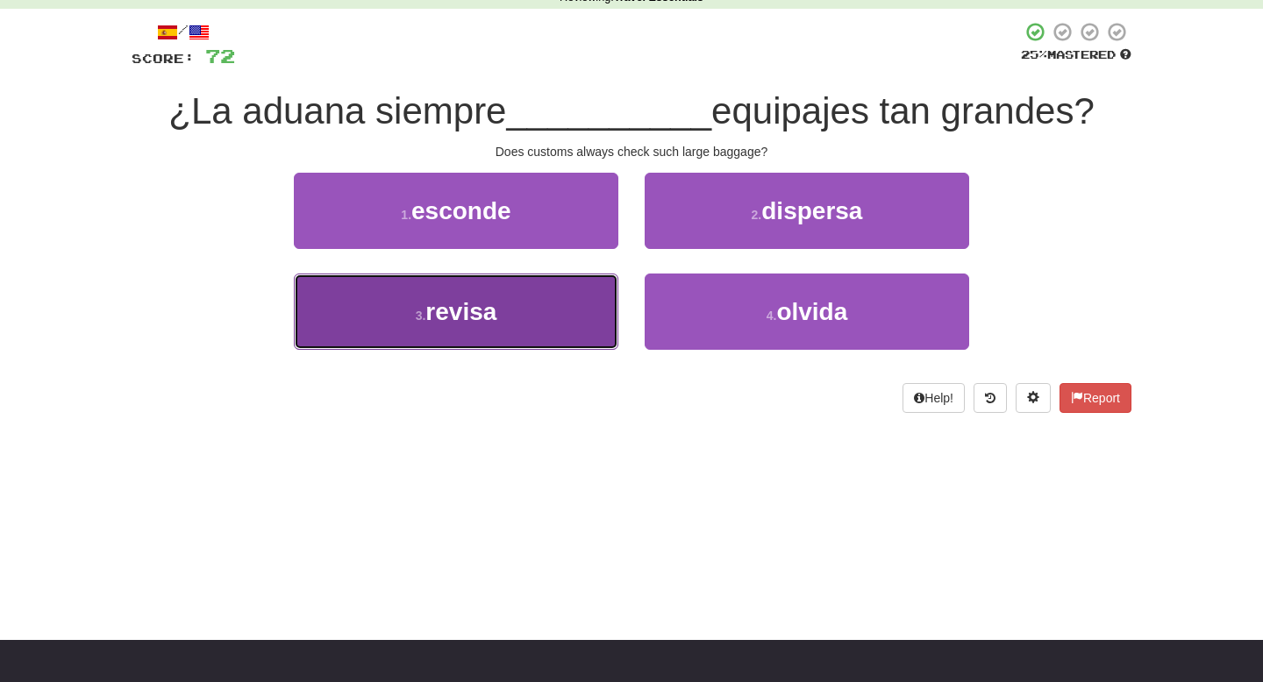
click at [560, 314] on button "3 . revisa" at bounding box center [456, 312] width 325 height 76
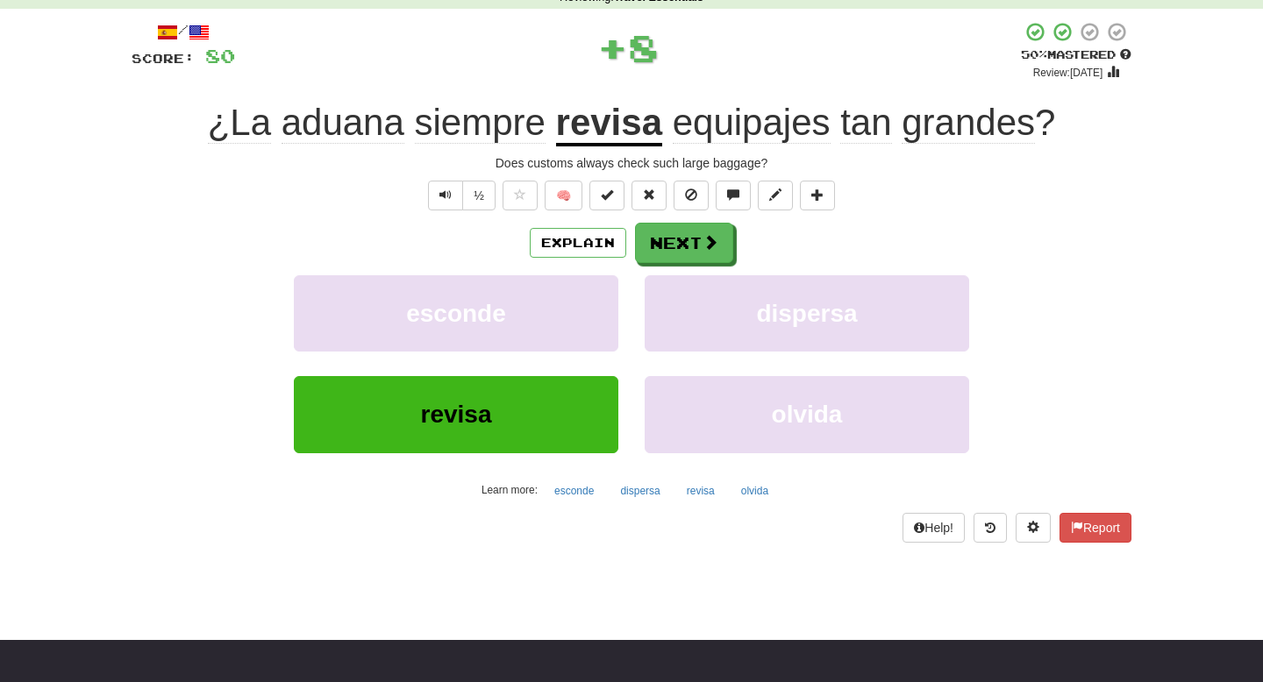
click at [682, 270] on div "Explain Next esconde dispersa revisa olvida Learn more: esconde dispersa revisa…" at bounding box center [632, 364] width 1000 height 282
click at [688, 258] on button "Next" at bounding box center [685, 244] width 98 height 40
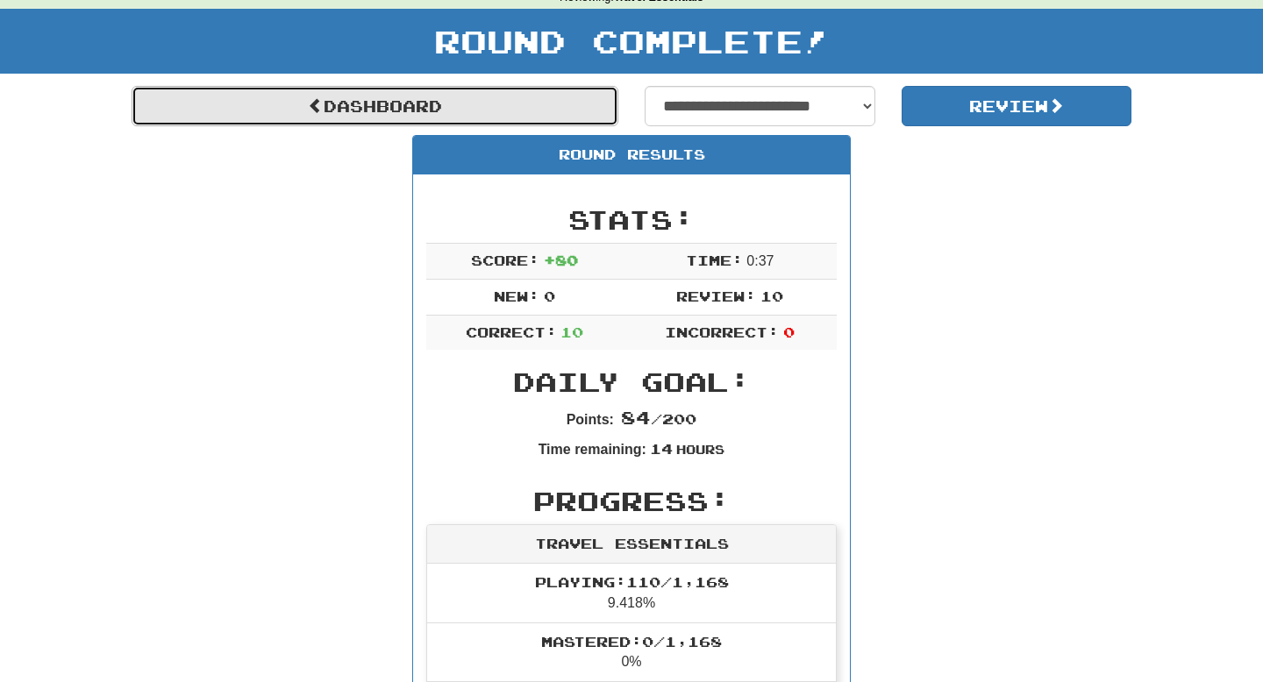
click at [404, 106] on link "Dashboard" at bounding box center [375, 106] width 487 height 40
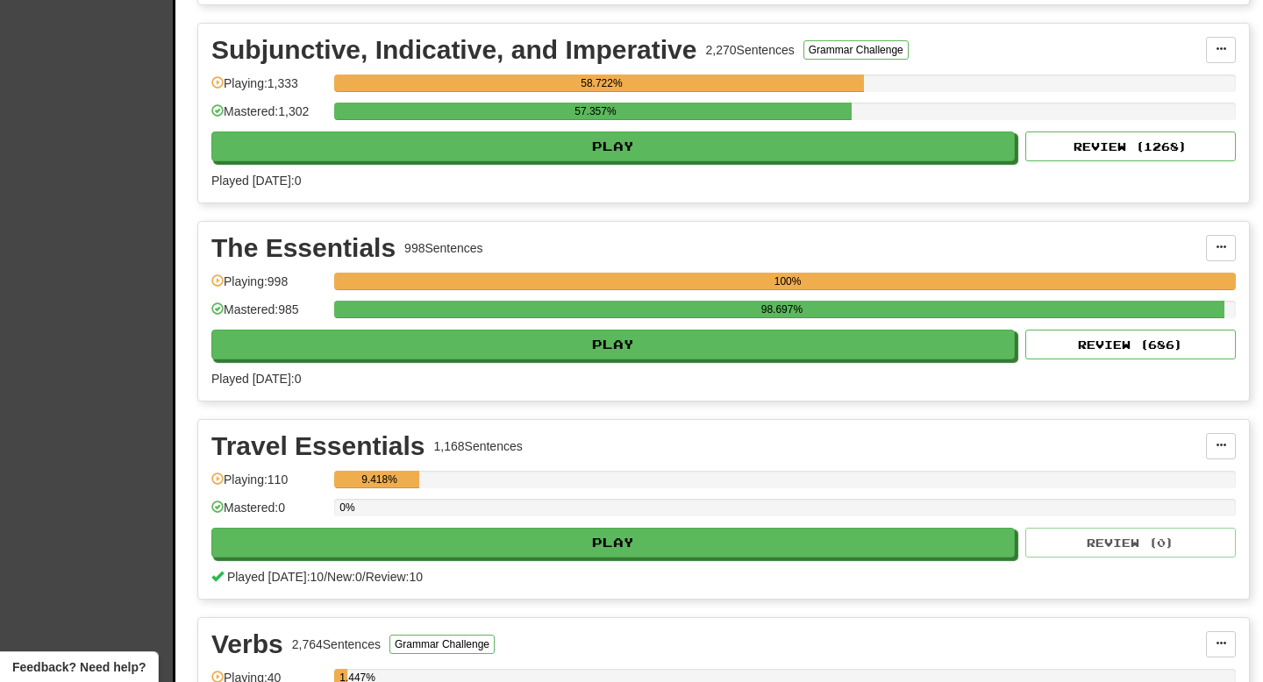
scroll to position [3156, 0]
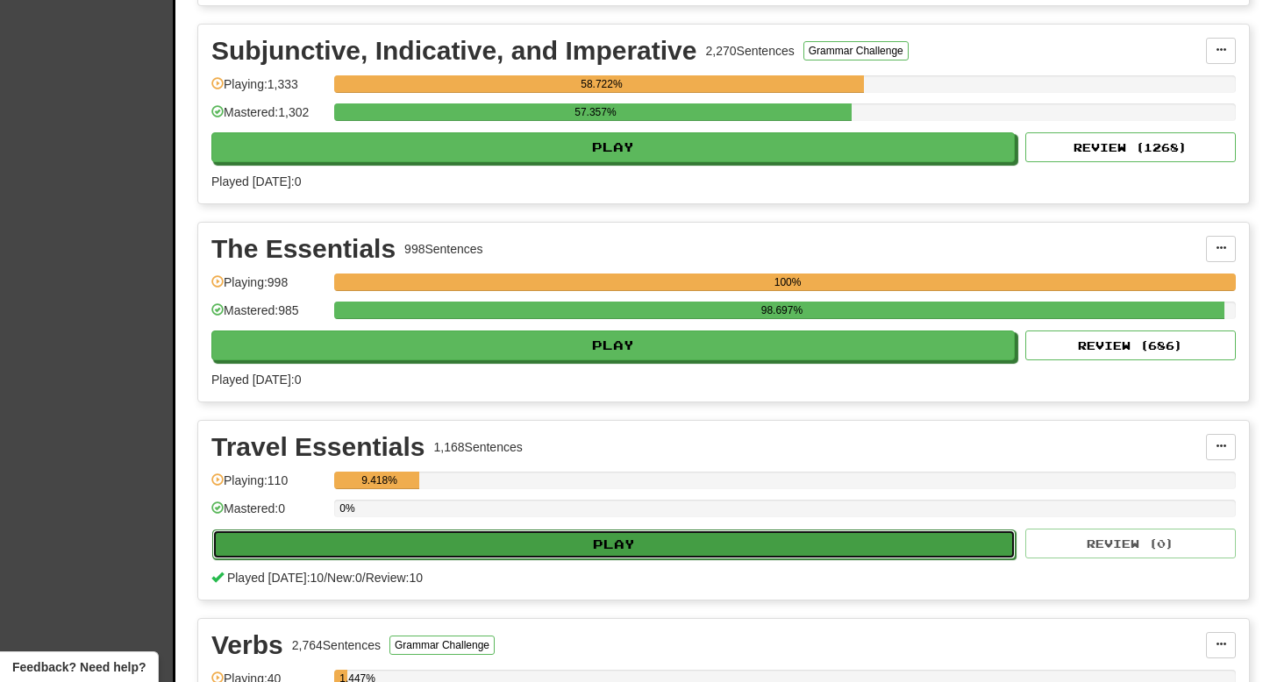
click at [707, 534] on button "Play" at bounding box center [614, 545] width 804 height 30
select select "**"
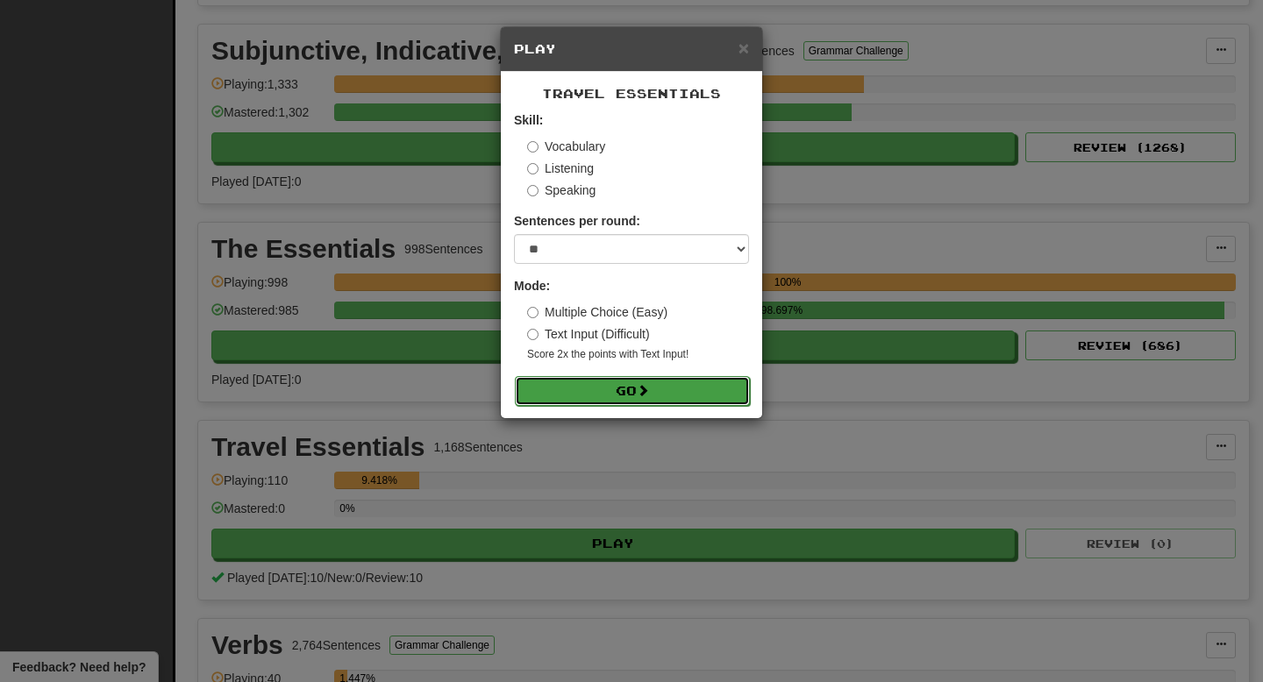
click at [746, 391] on button "Go" at bounding box center [632, 391] width 235 height 30
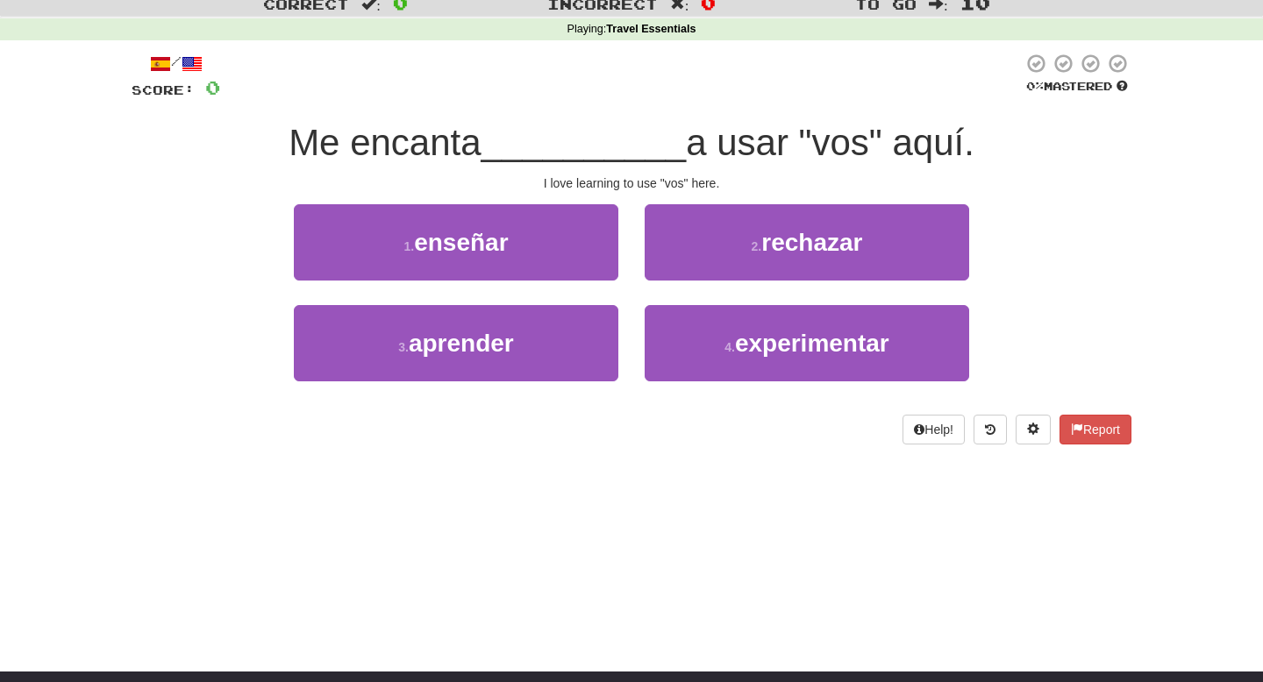
scroll to position [56, 0]
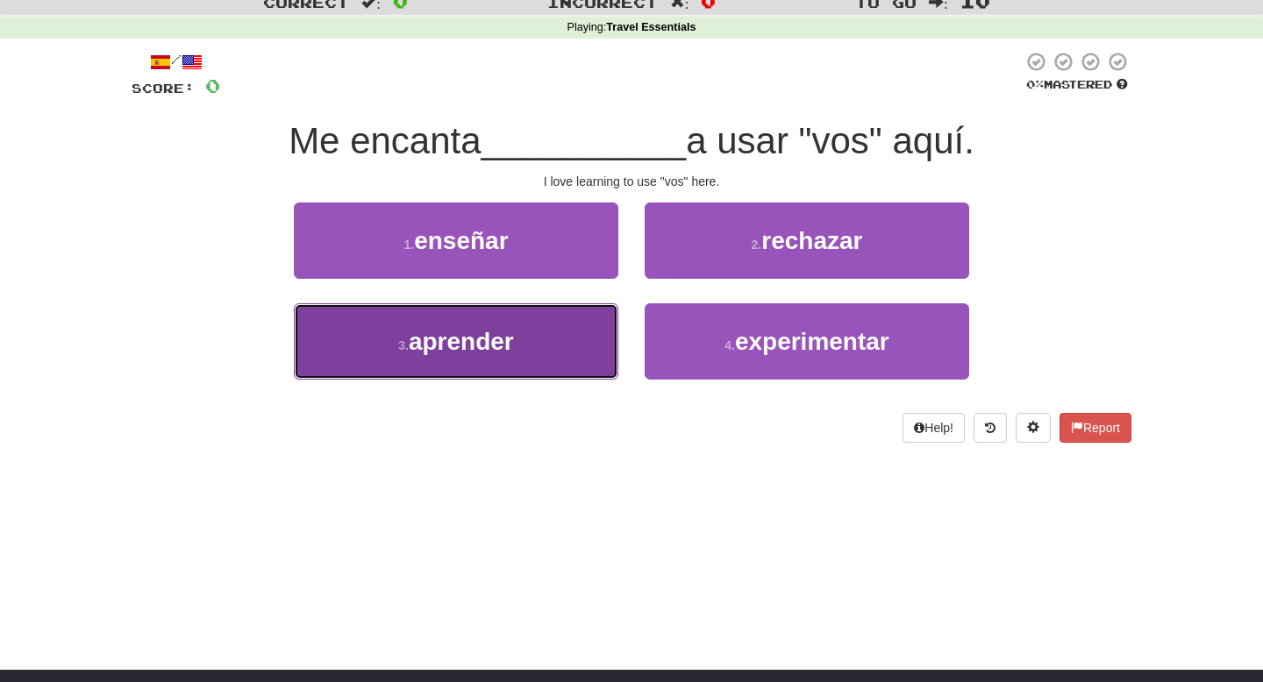
click at [576, 339] on button "3 . aprender" at bounding box center [456, 342] width 325 height 76
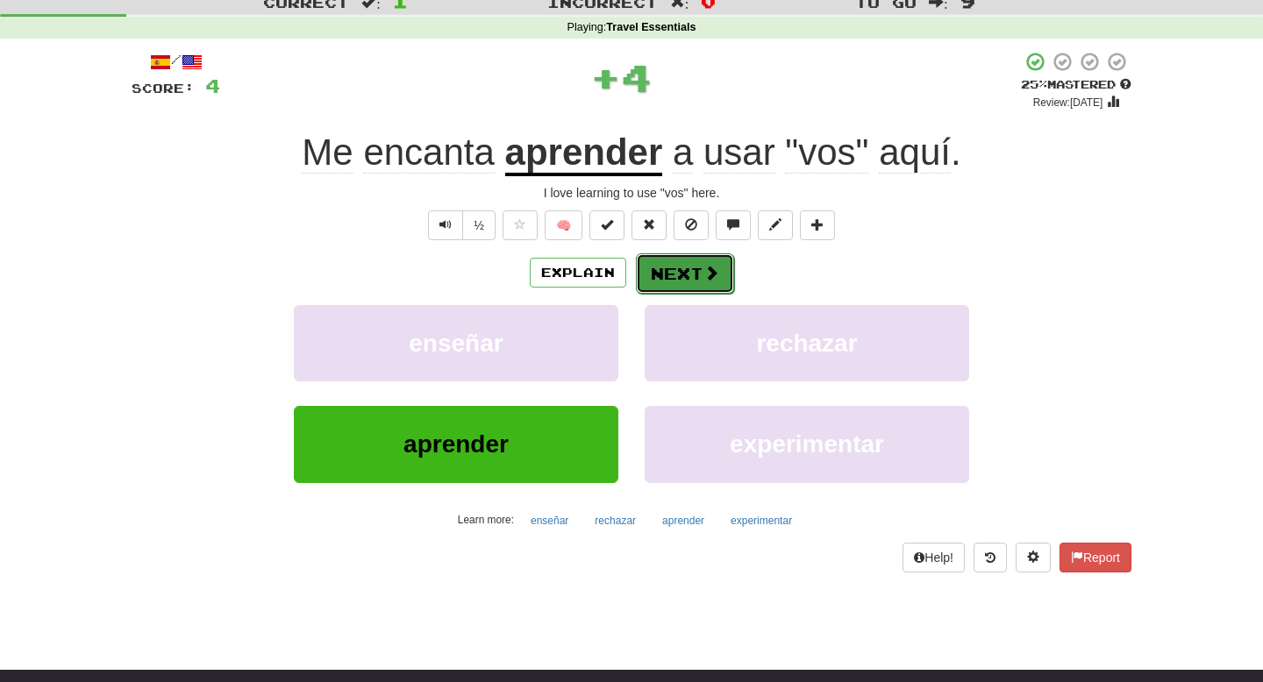
click at [711, 275] on span at bounding box center [712, 273] width 16 height 16
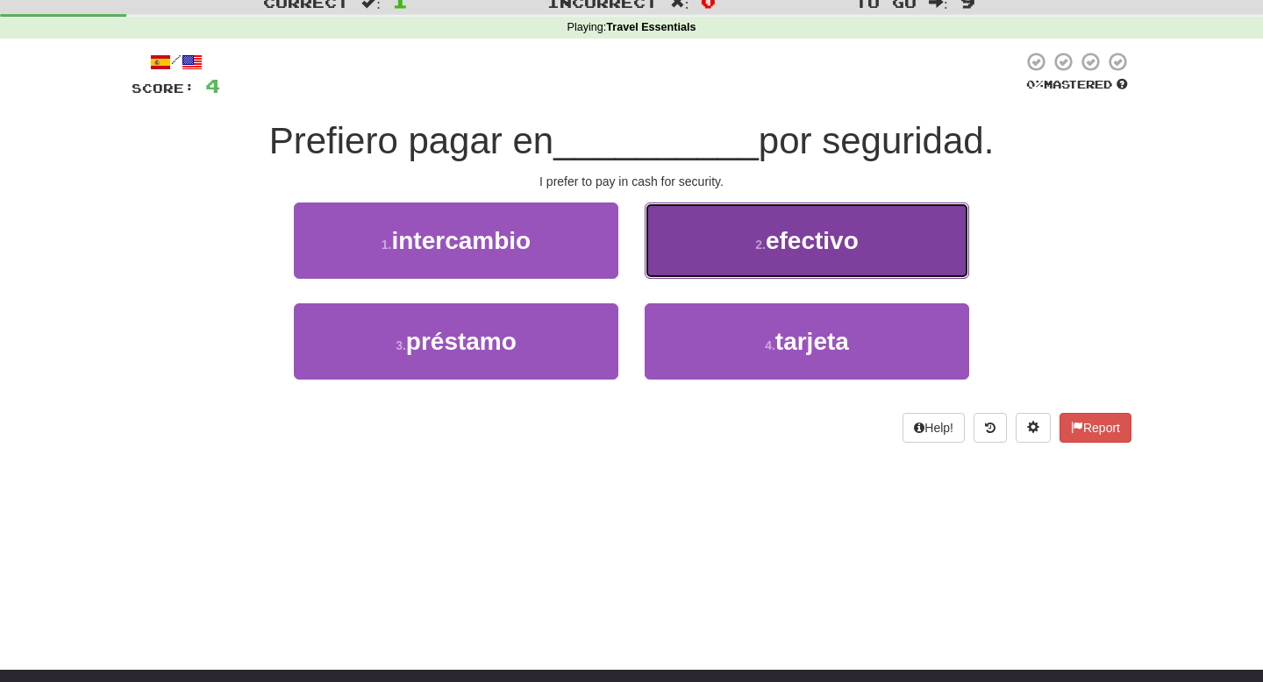
click at [746, 242] on button "2 . efectivo" at bounding box center [807, 241] width 325 height 76
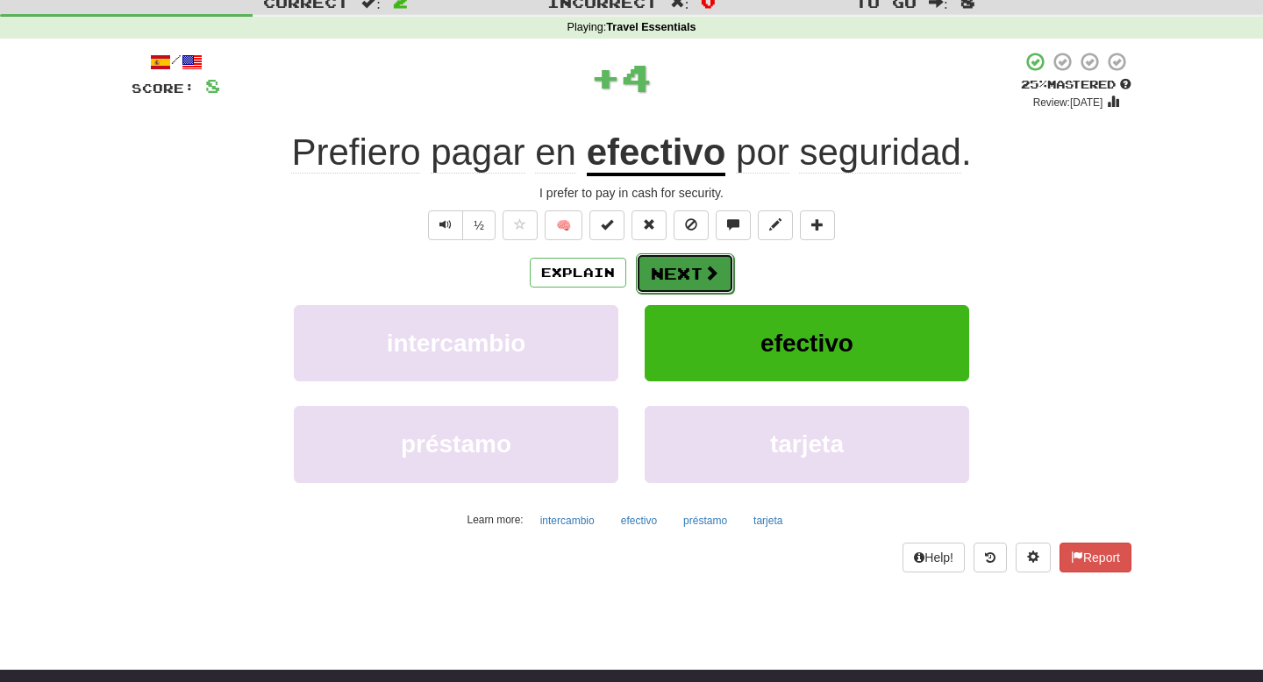
click at [704, 275] on span at bounding box center [712, 273] width 16 height 16
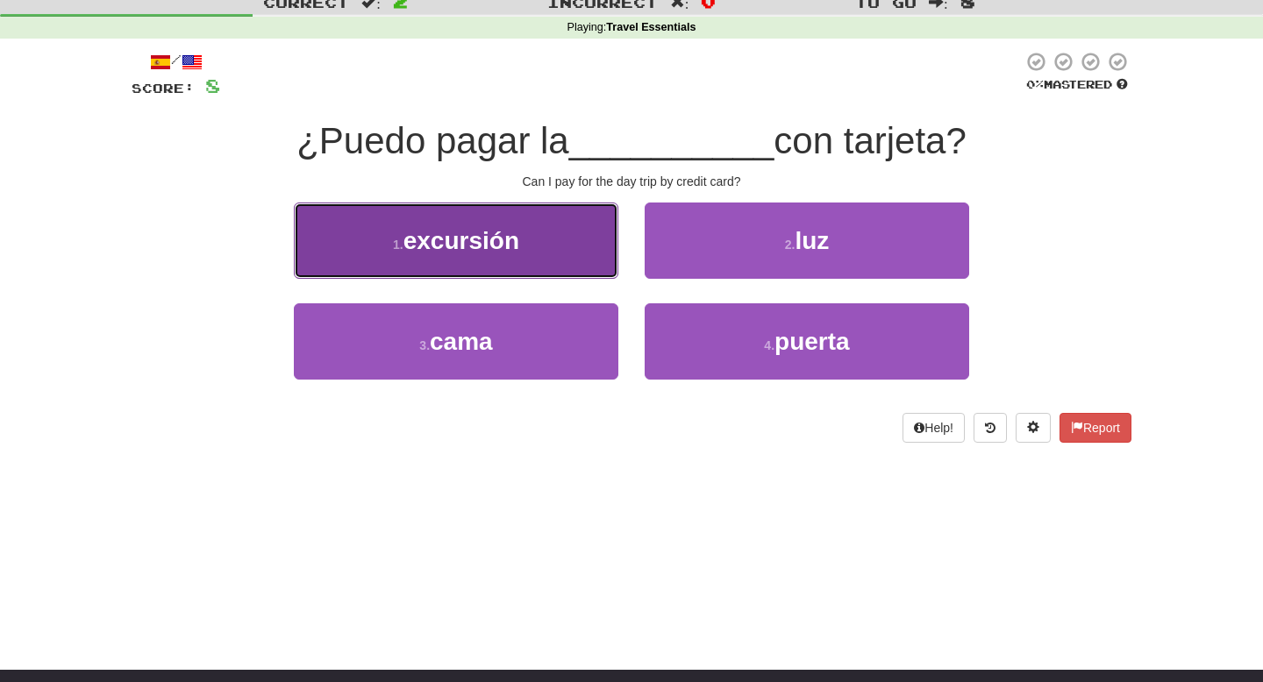
click at [537, 265] on button "1 . excursión" at bounding box center [456, 241] width 325 height 76
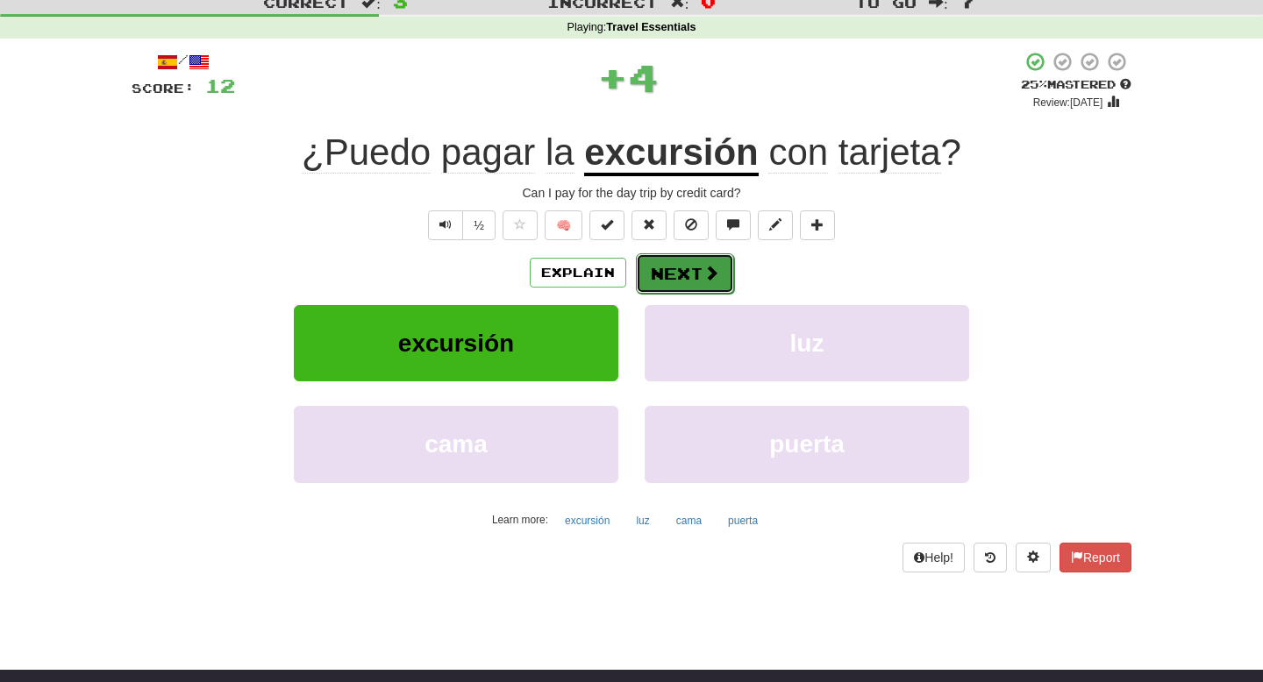
click at [654, 268] on button "Next" at bounding box center [685, 274] width 98 height 40
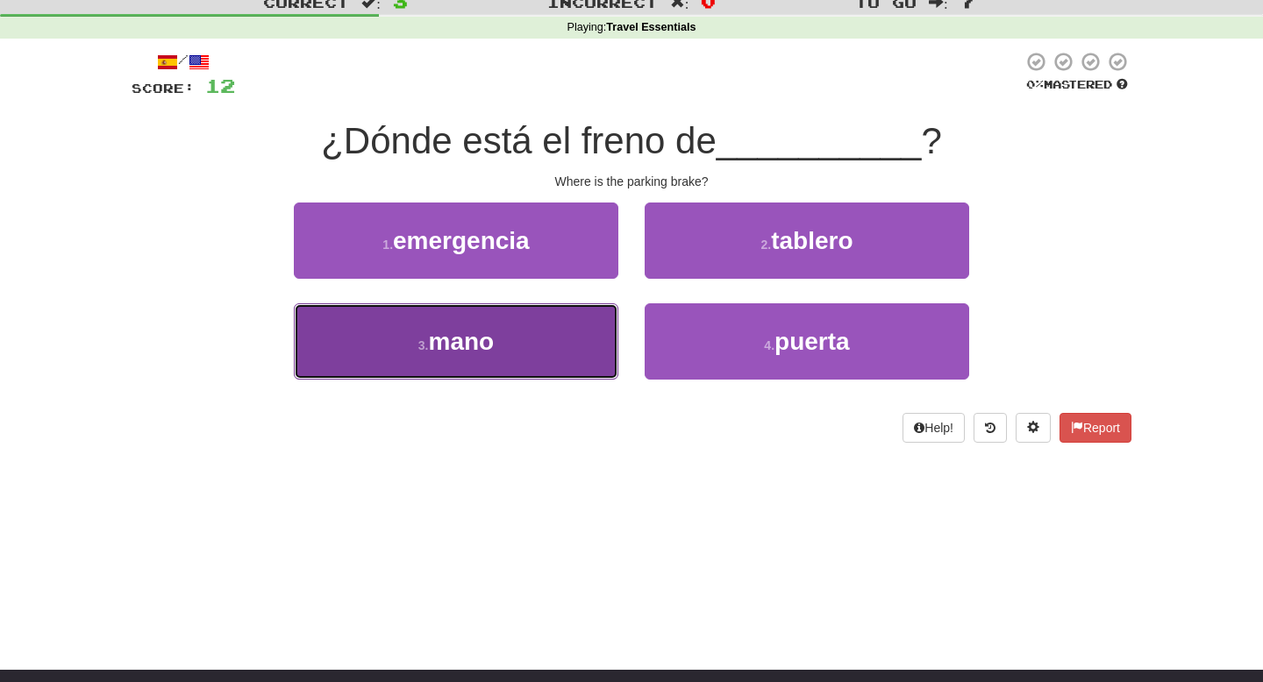
click at [590, 317] on button "3 . mano" at bounding box center [456, 342] width 325 height 76
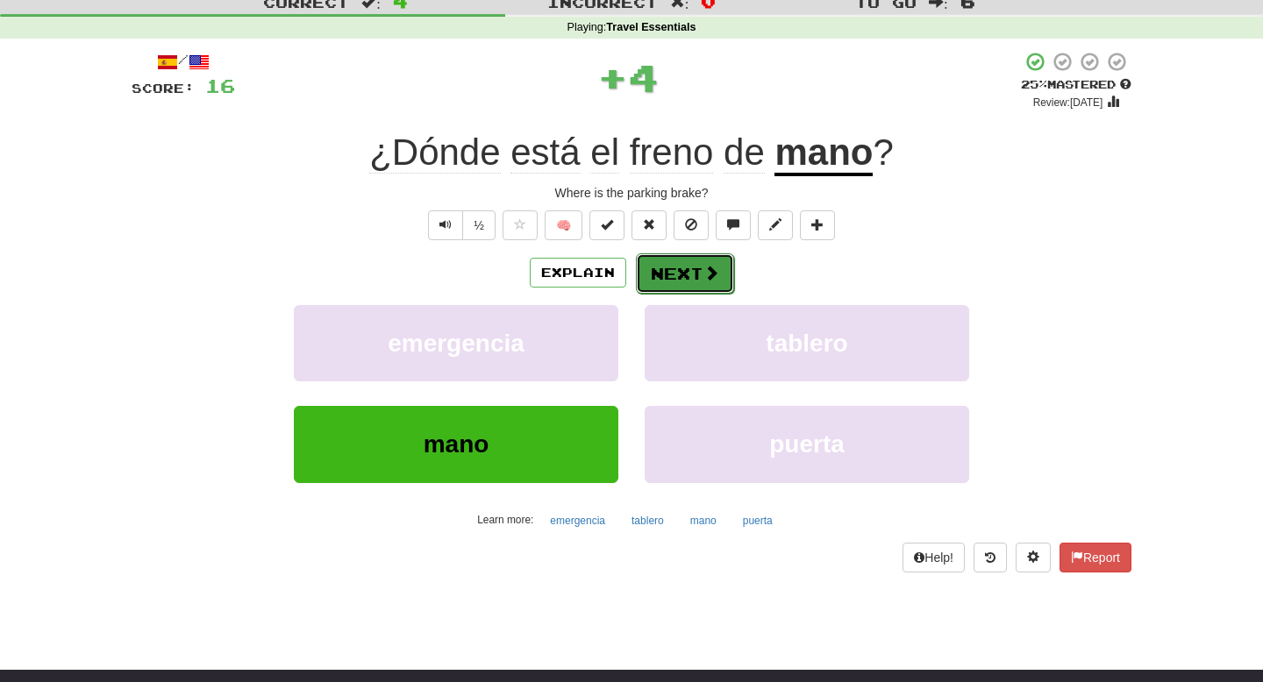
click at [708, 278] on span at bounding box center [712, 273] width 16 height 16
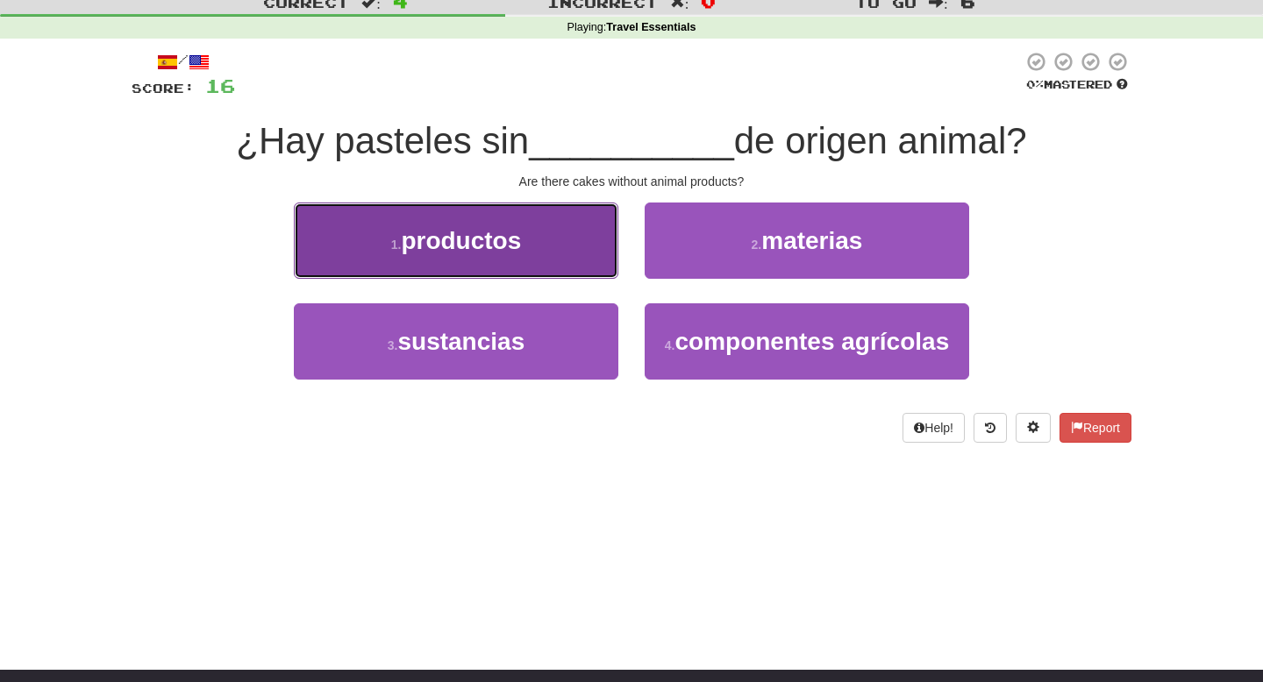
click at [568, 255] on button "1 . productos" at bounding box center [456, 241] width 325 height 76
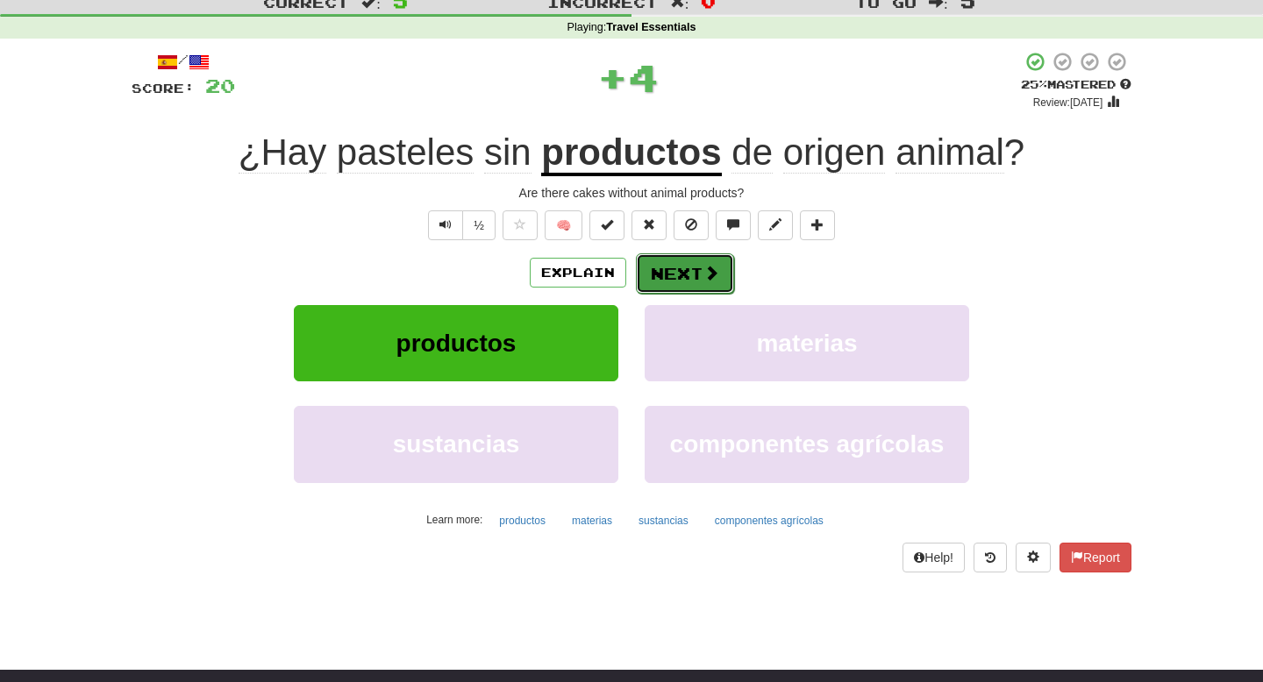
click at [697, 274] on button "Next" at bounding box center [685, 274] width 98 height 40
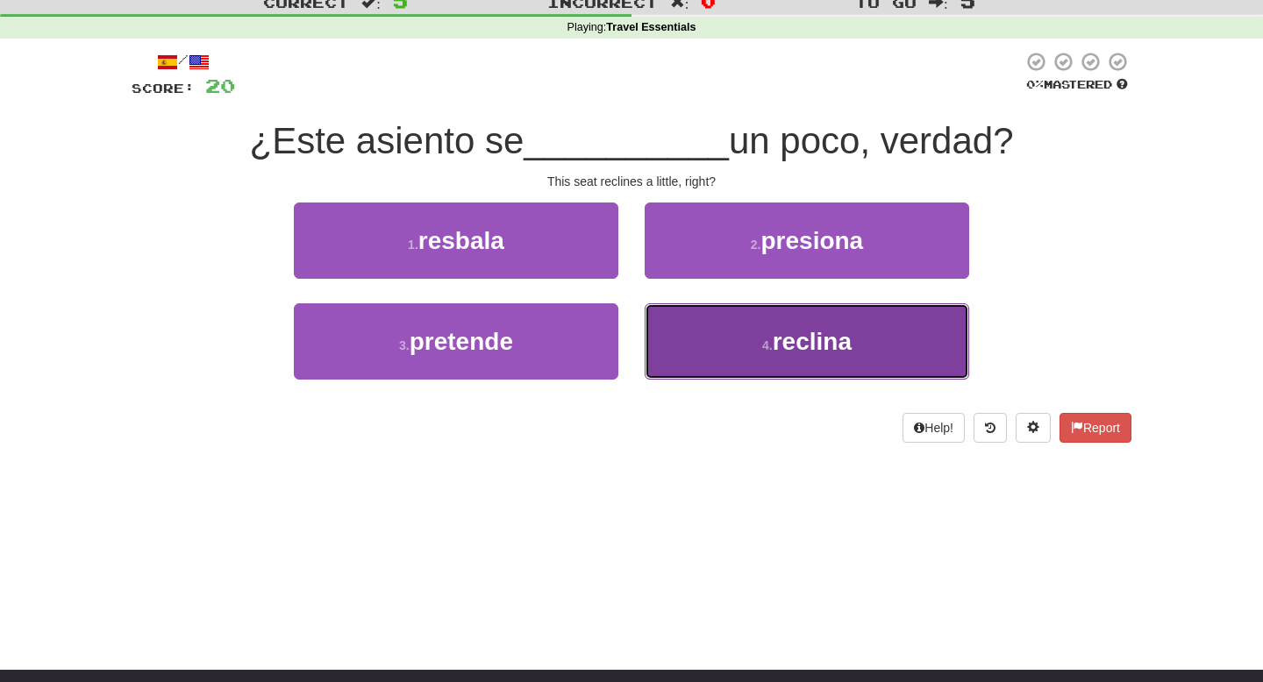
click at [701, 331] on button "4 . reclina" at bounding box center [807, 342] width 325 height 76
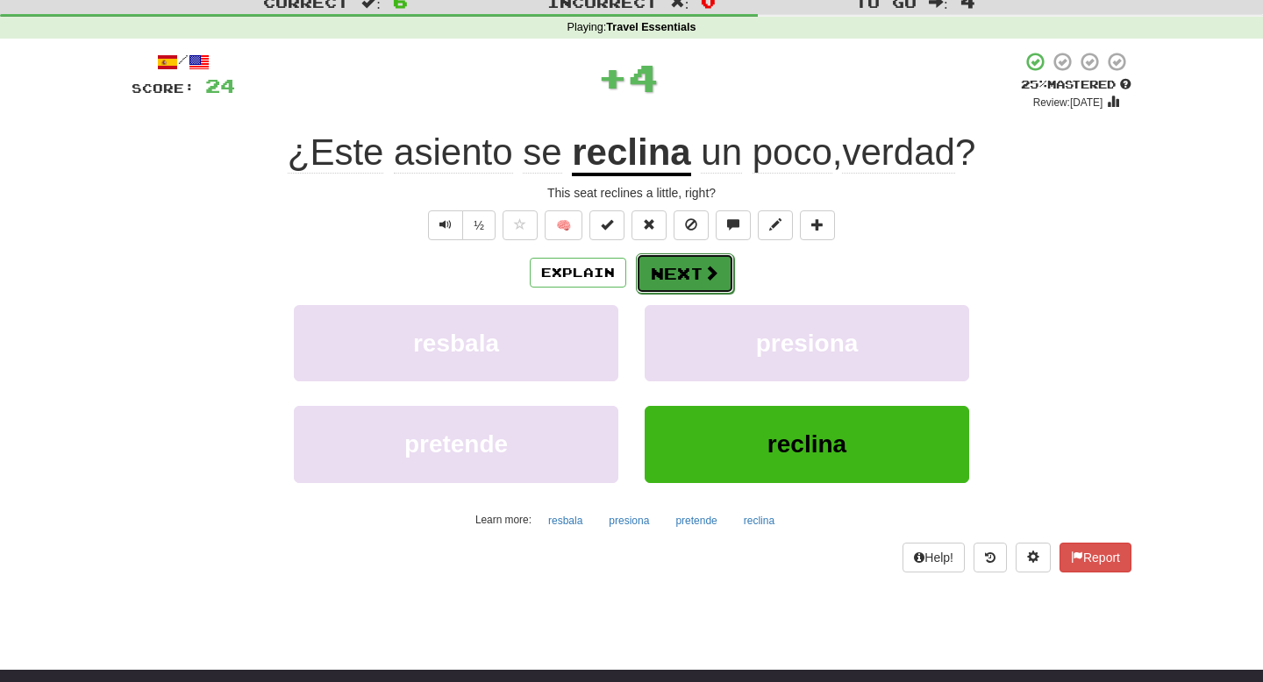
click at [699, 281] on button "Next" at bounding box center [685, 274] width 98 height 40
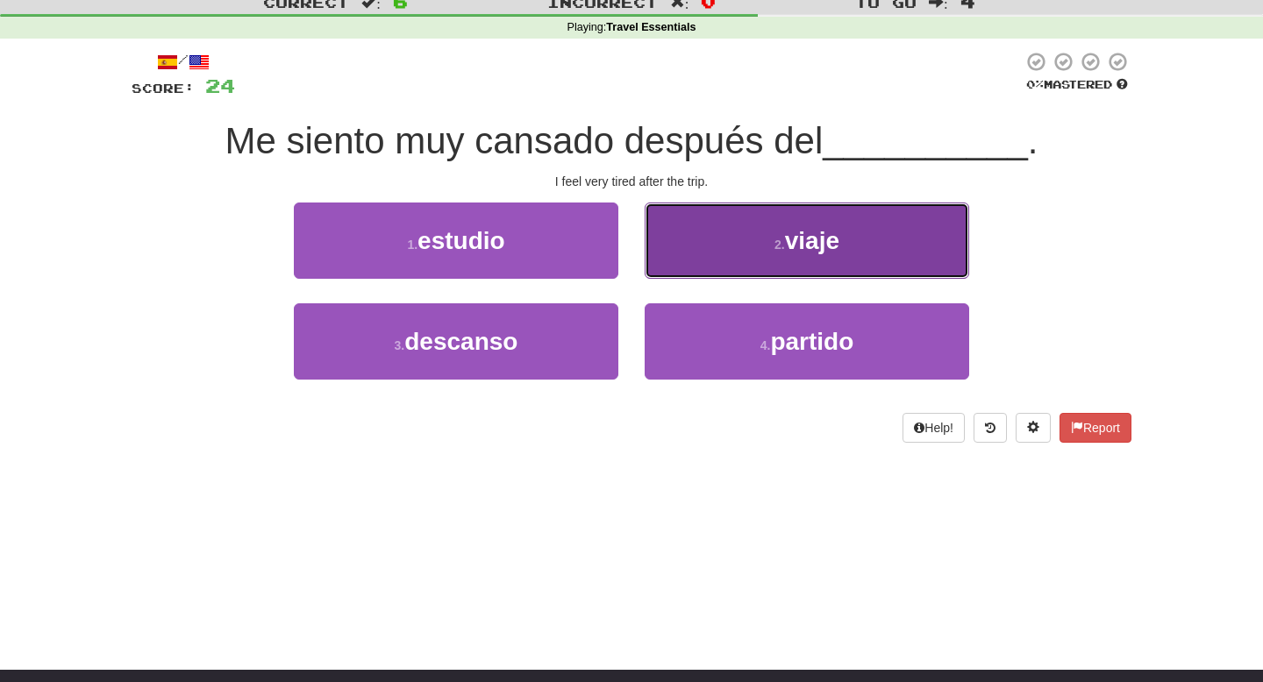
click at [724, 261] on button "2 . viaje" at bounding box center [807, 241] width 325 height 76
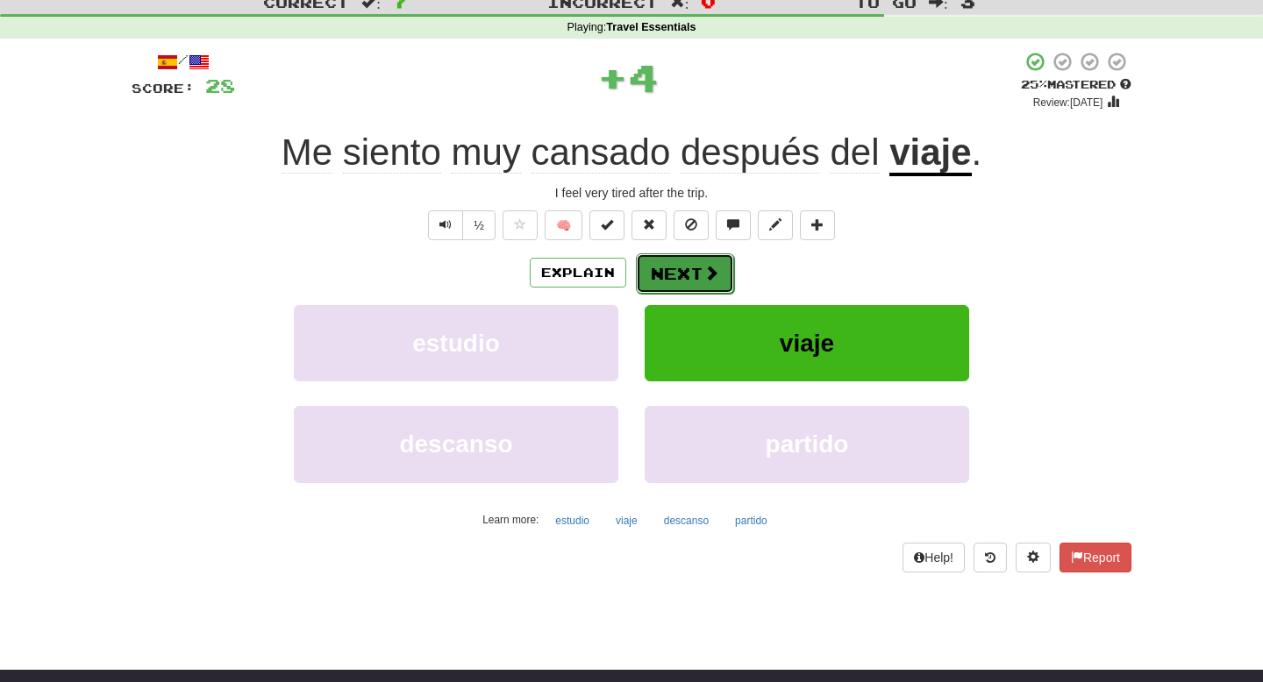
click at [711, 280] on span at bounding box center [712, 273] width 16 height 16
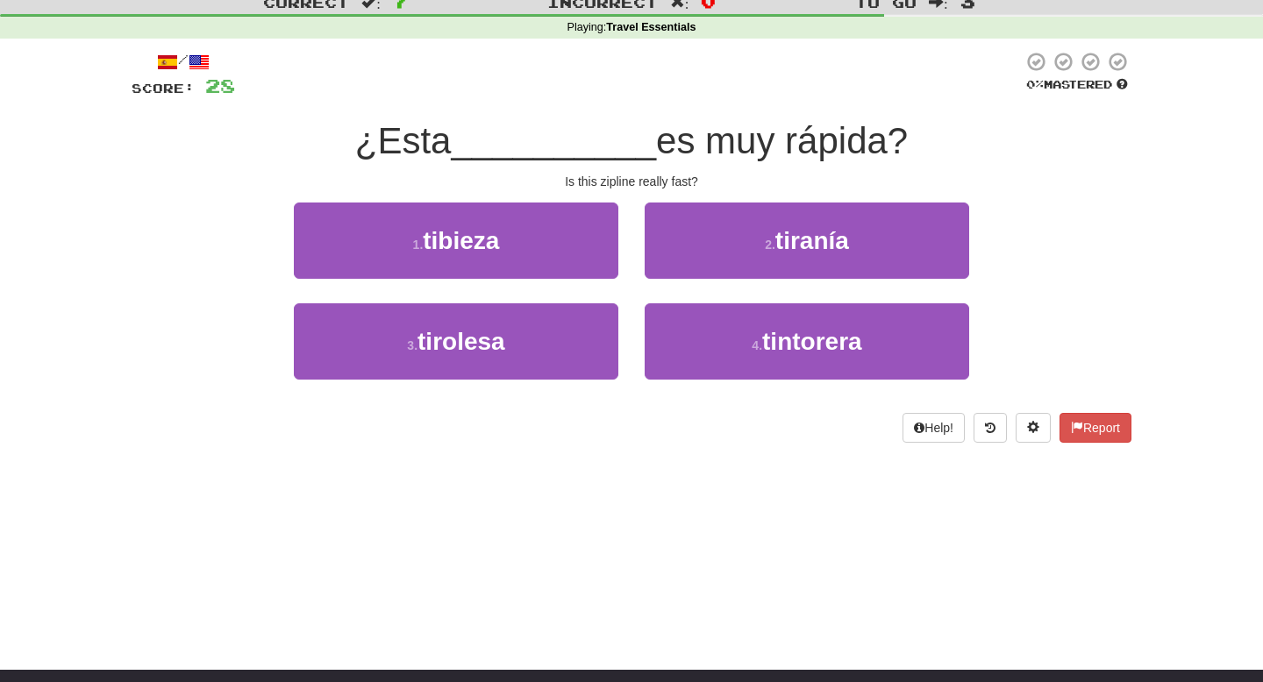
click at [503, 384] on div "3 . tirolesa" at bounding box center [456, 354] width 351 height 101
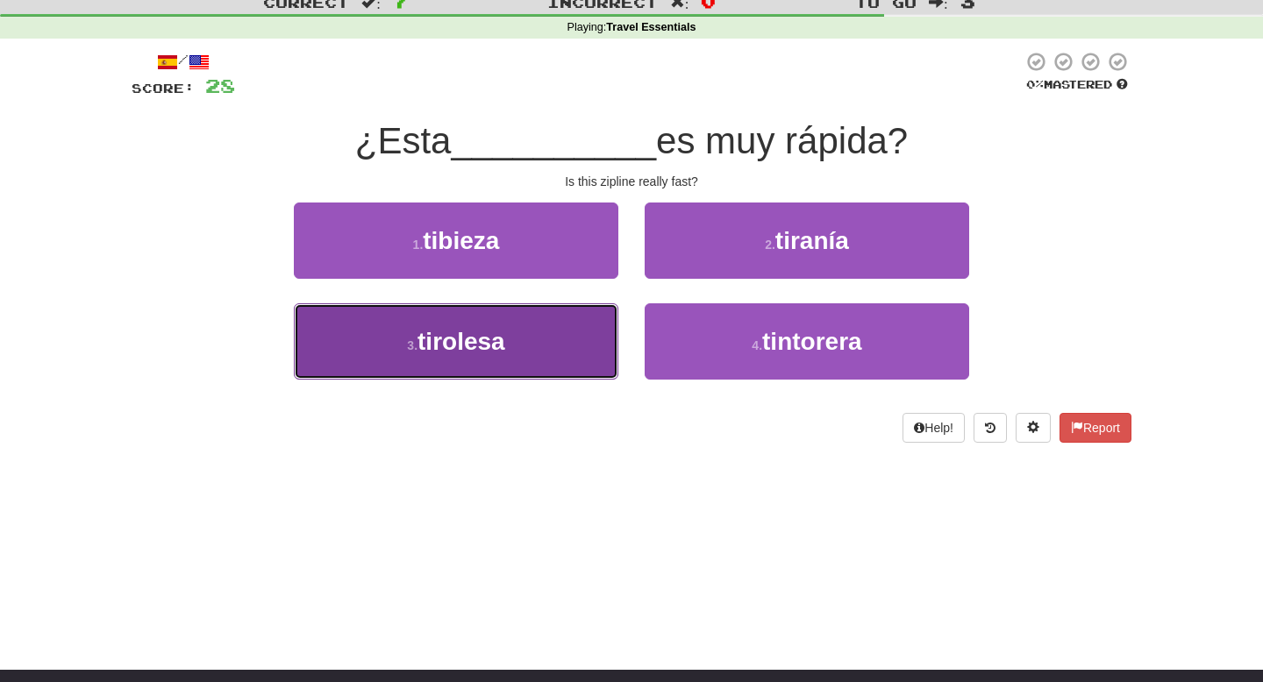
click at [521, 350] on button "3 . tirolesa" at bounding box center [456, 342] width 325 height 76
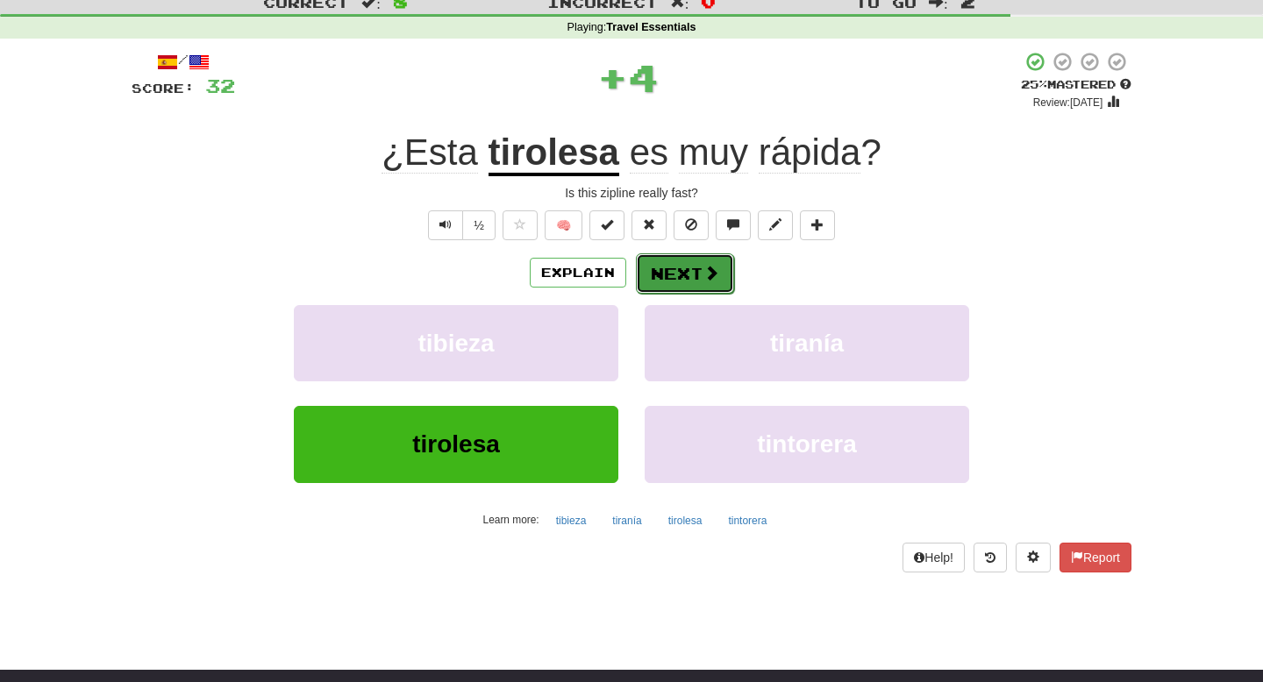
click at [678, 273] on button "Next" at bounding box center [685, 274] width 98 height 40
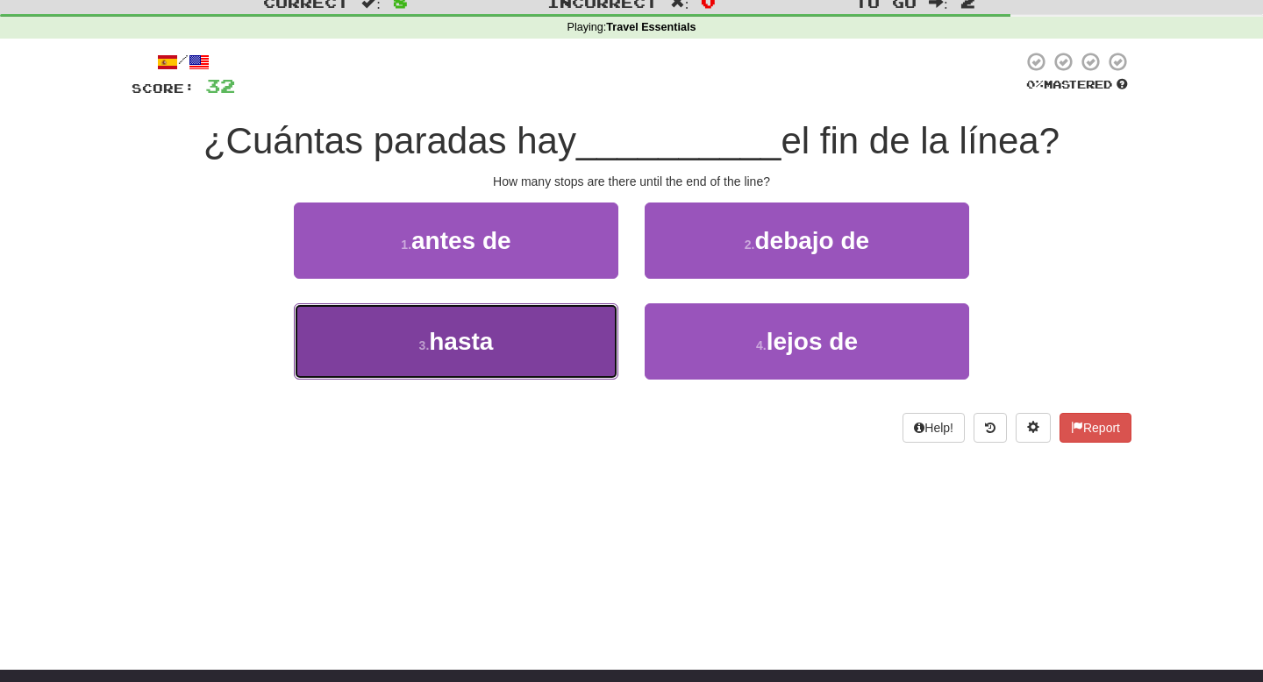
click at [544, 315] on button "3 . hasta" at bounding box center [456, 342] width 325 height 76
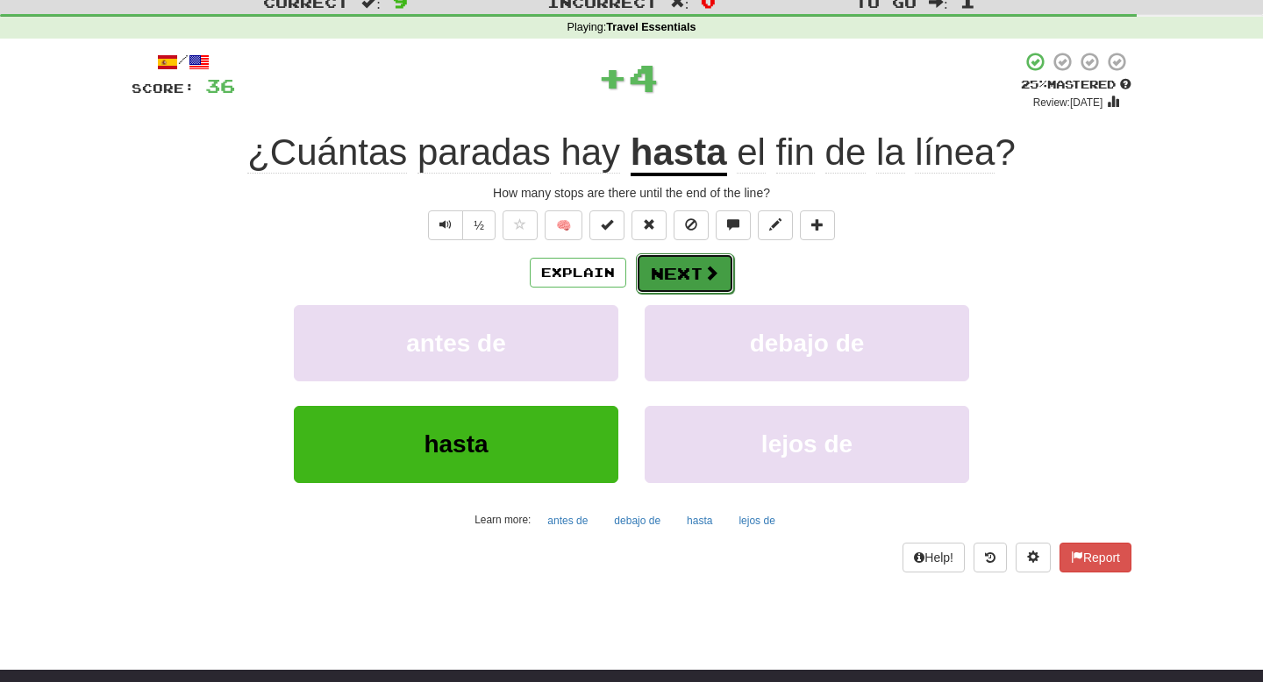
click at [682, 273] on button "Next" at bounding box center [685, 274] width 98 height 40
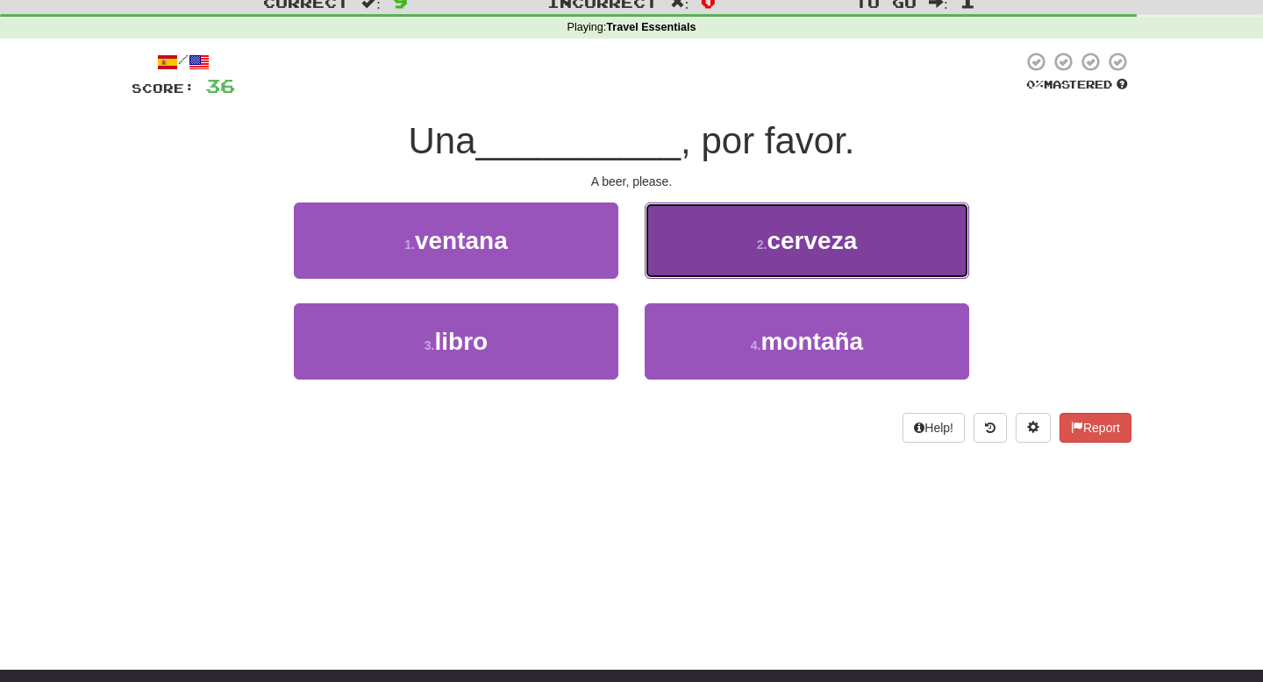
click at [704, 258] on button "2 . cerveza" at bounding box center [807, 241] width 325 height 76
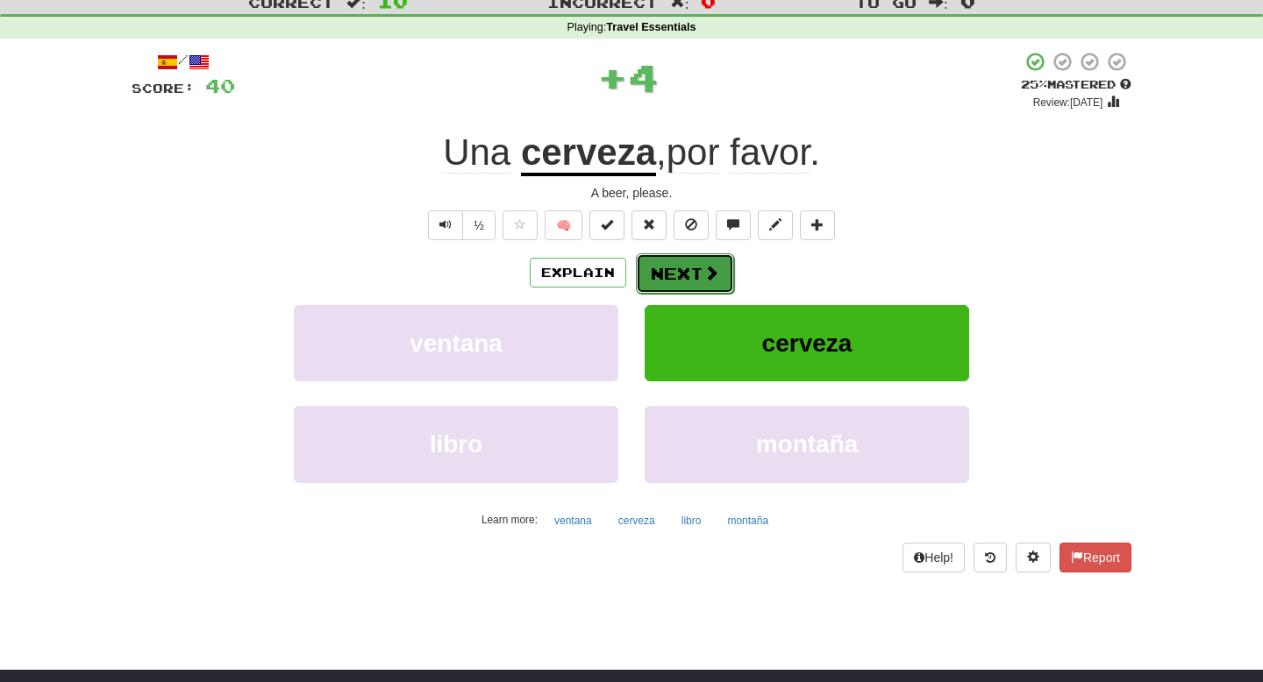
click at [687, 270] on button "Next" at bounding box center [685, 274] width 98 height 40
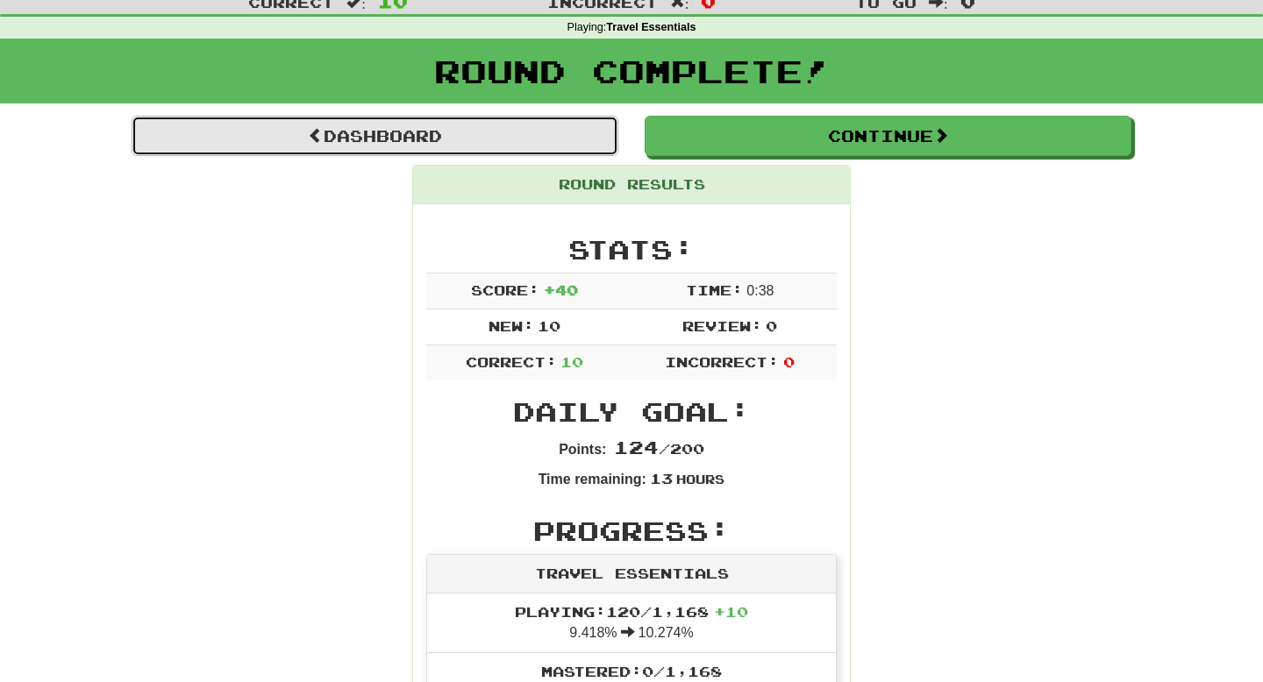
click at [543, 151] on link "Dashboard" at bounding box center [375, 136] width 487 height 40
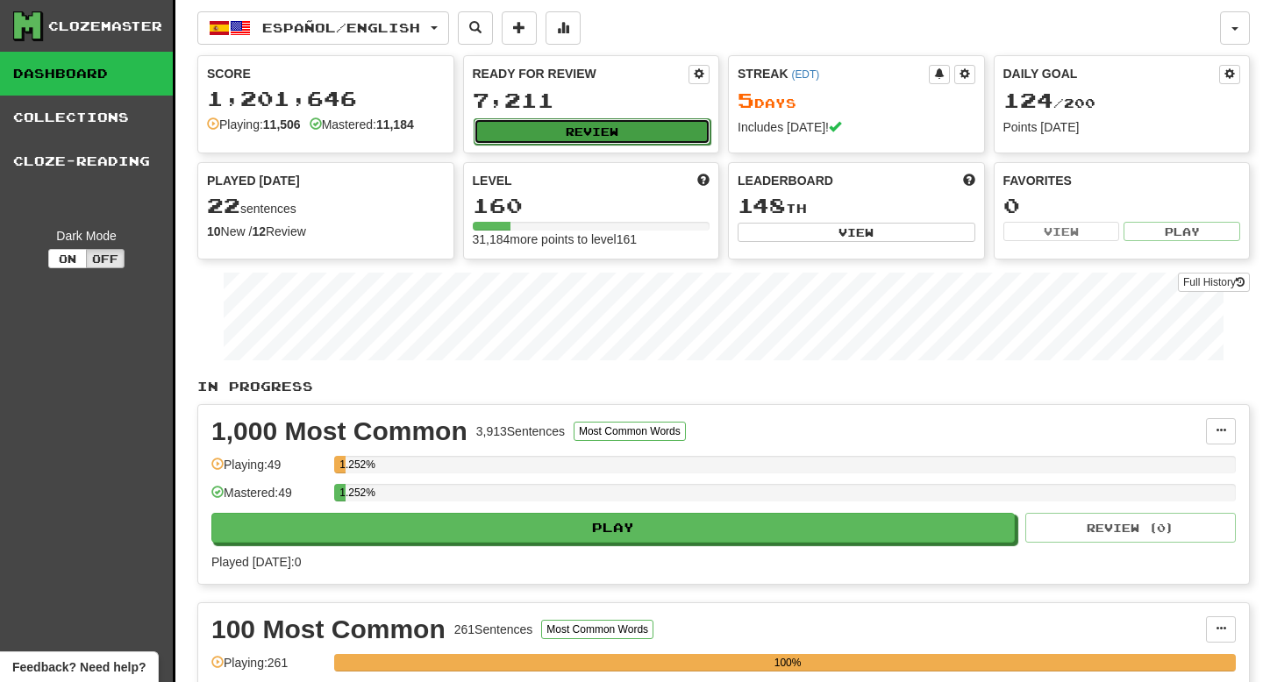
click at [620, 132] on button "Review" at bounding box center [593, 131] width 238 height 26
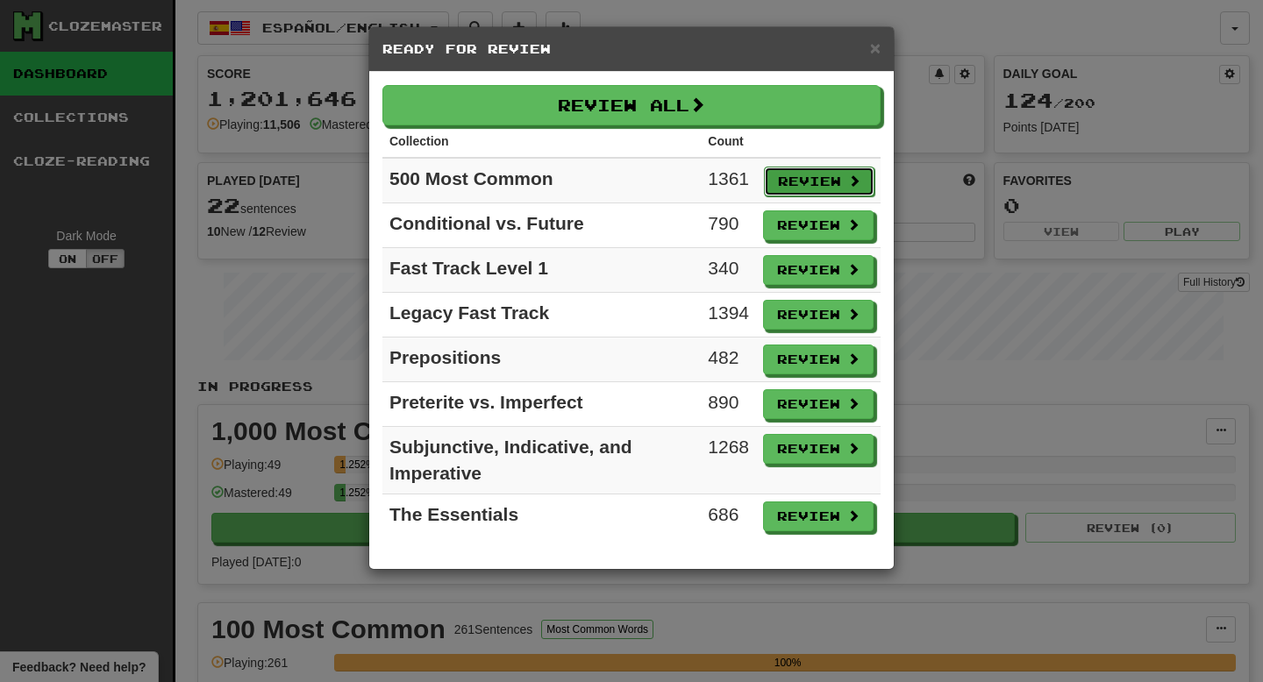
click at [823, 168] on button "Review" at bounding box center [819, 182] width 111 height 30
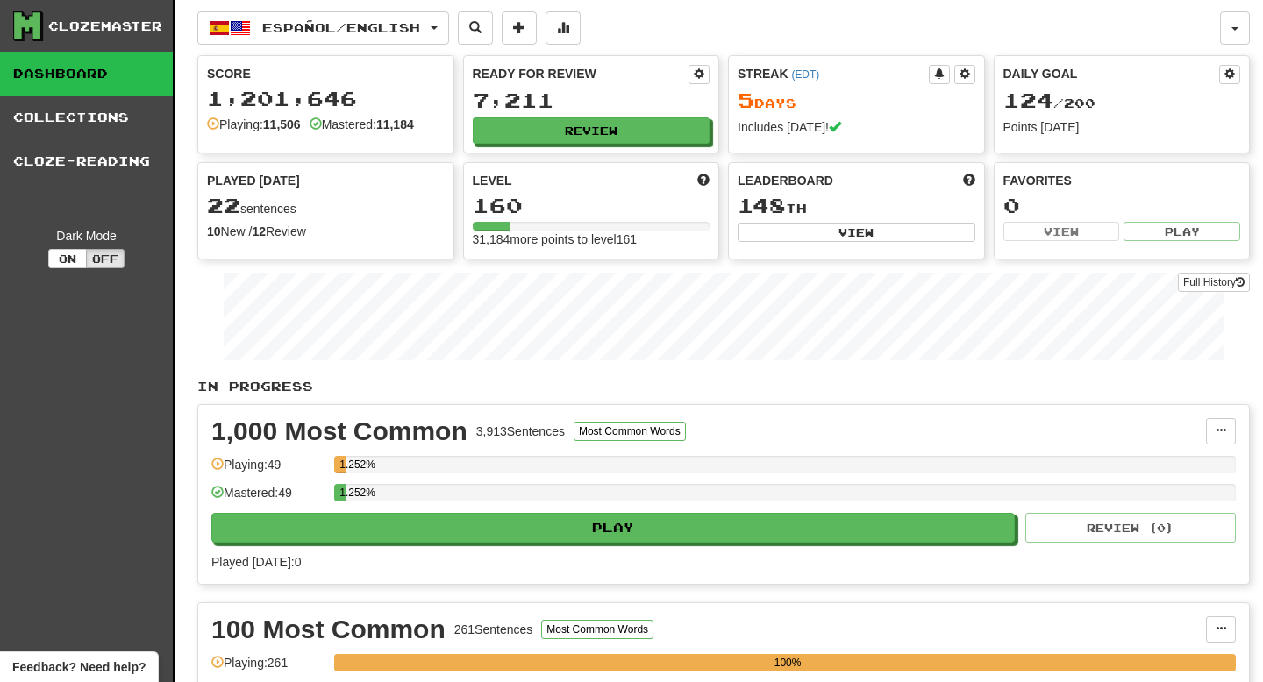
select select "**"
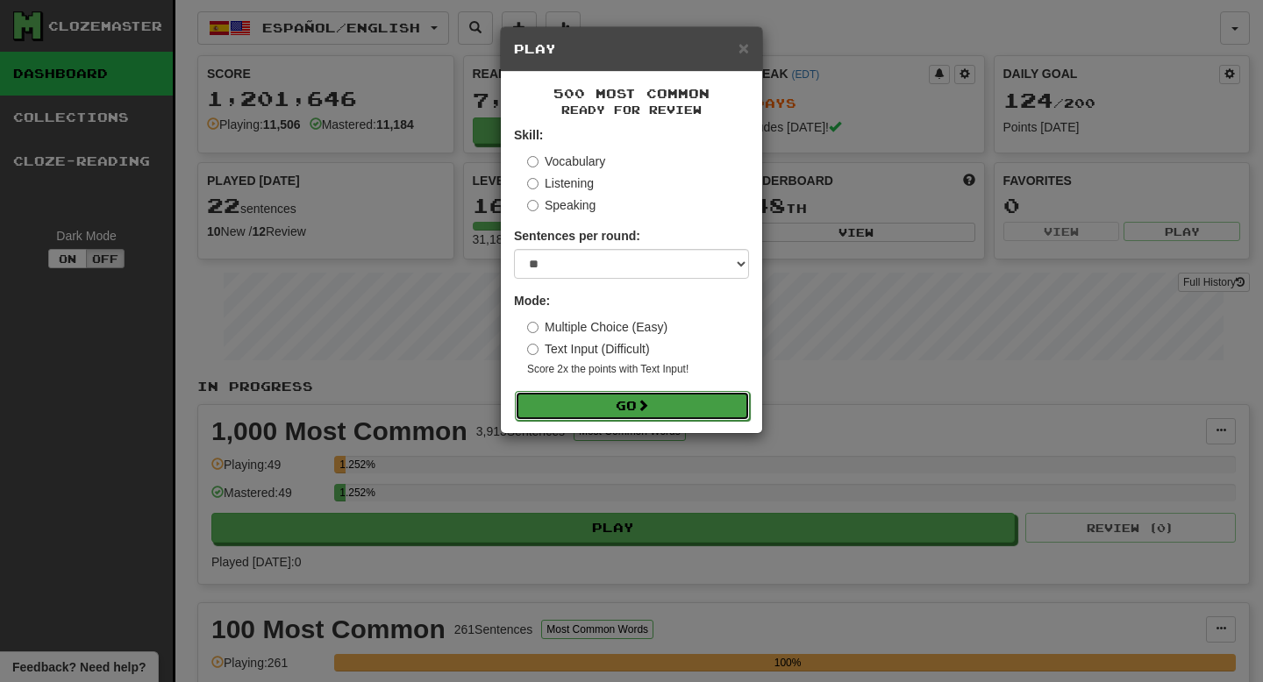
click at [730, 404] on button "Go" at bounding box center [632, 406] width 235 height 30
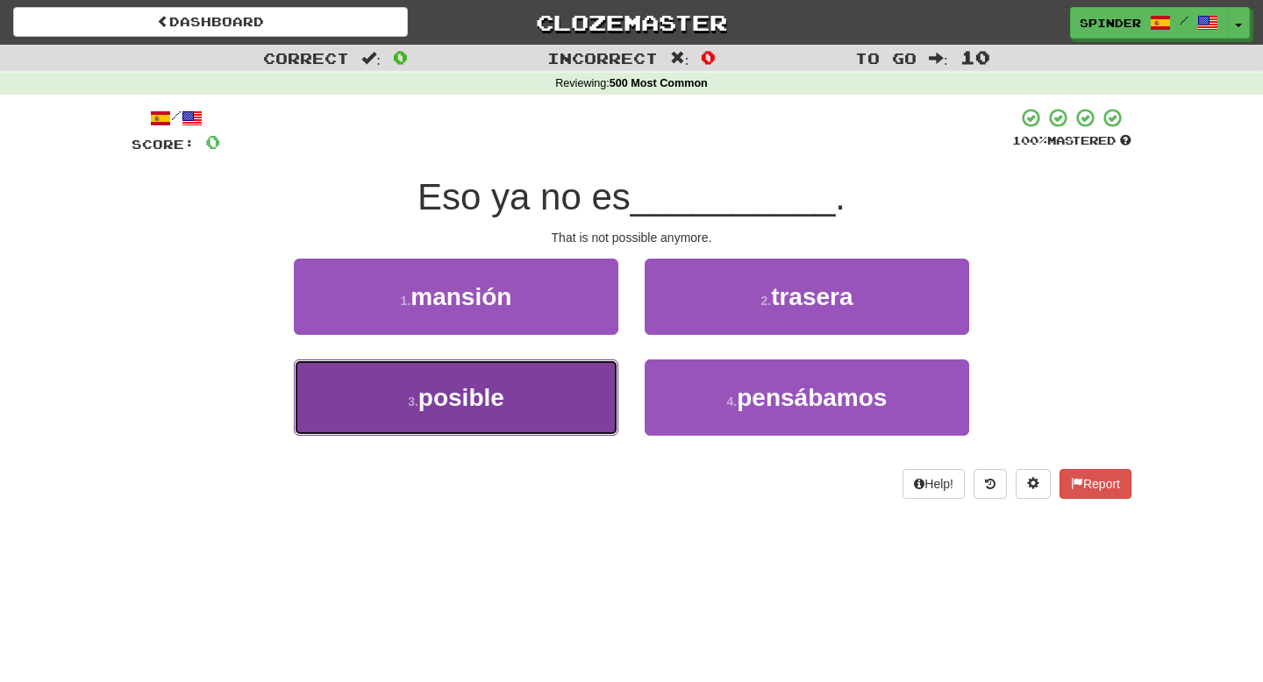
click at [581, 367] on button "3 . posible" at bounding box center [456, 398] width 325 height 76
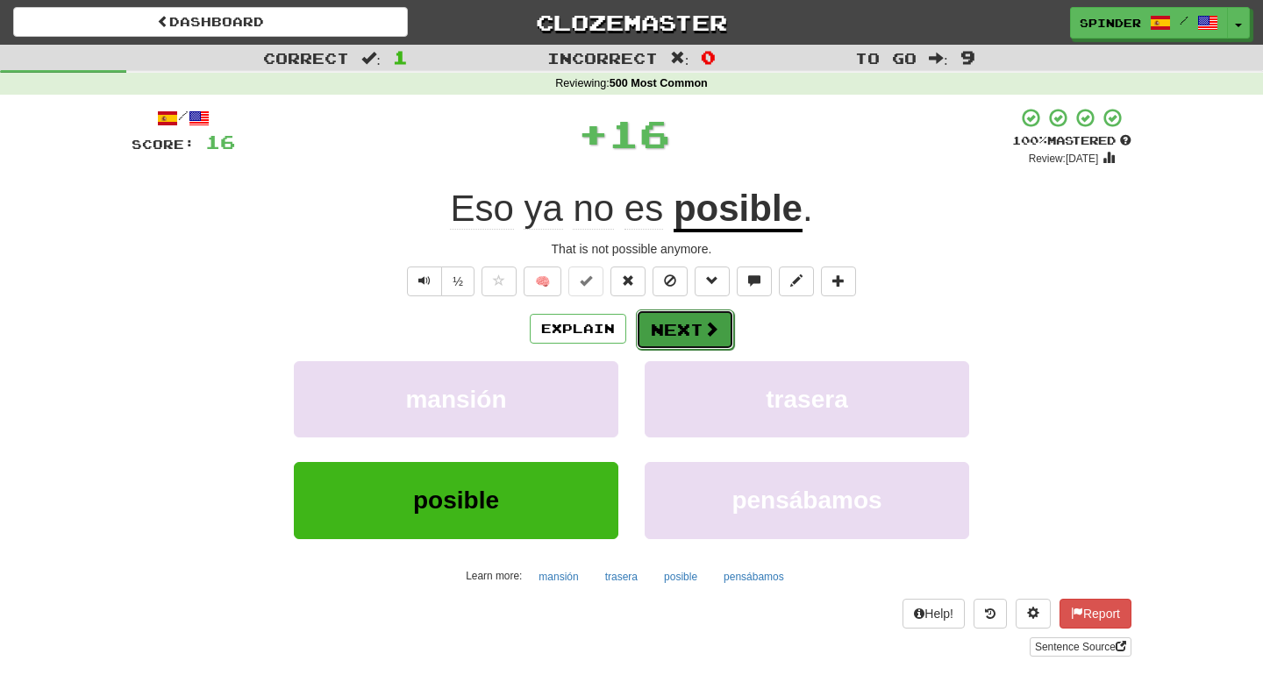
click at [676, 325] on button "Next" at bounding box center [685, 330] width 98 height 40
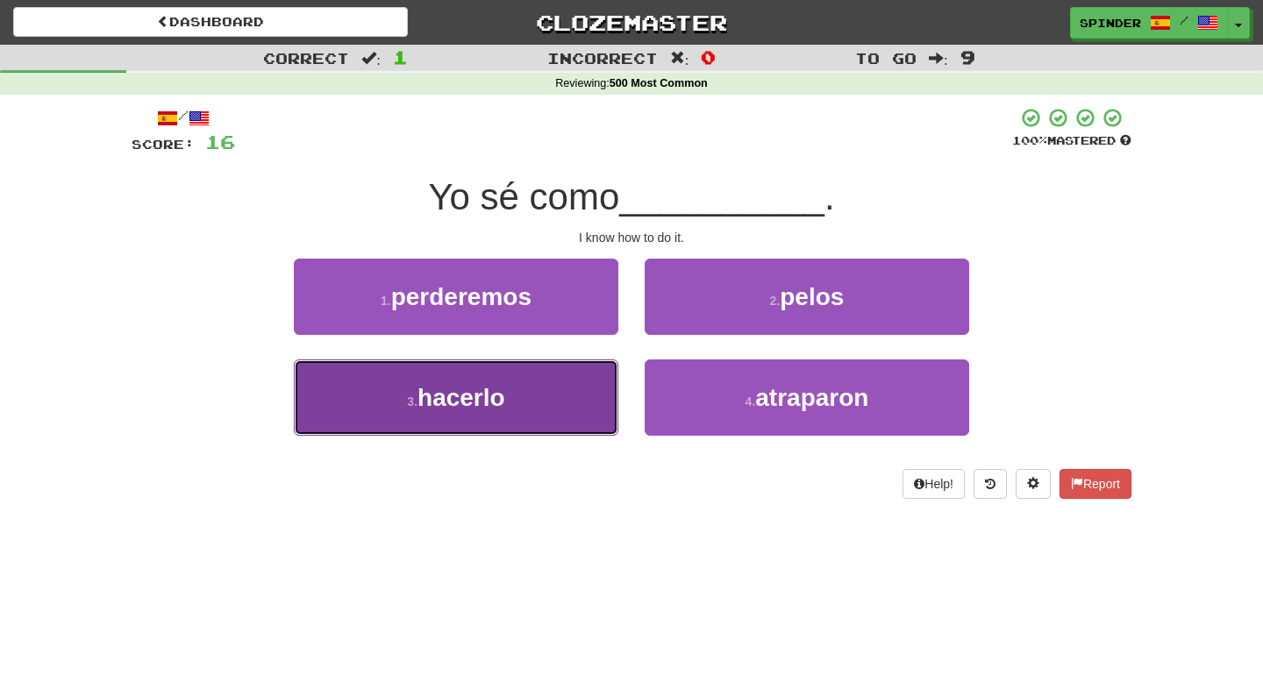
click at [578, 363] on button "3 . hacerlo" at bounding box center [456, 398] width 325 height 76
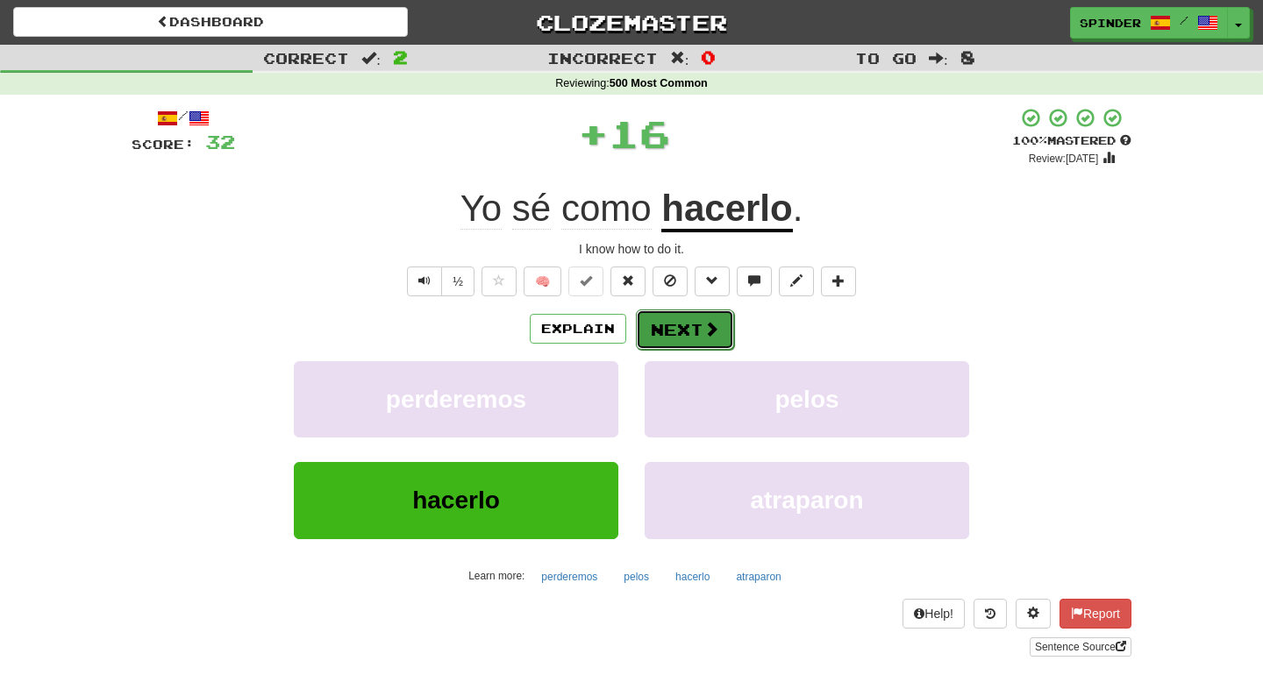
click at [668, 315] on button "Next" at bounding box center [685, 330] width 98 height 40
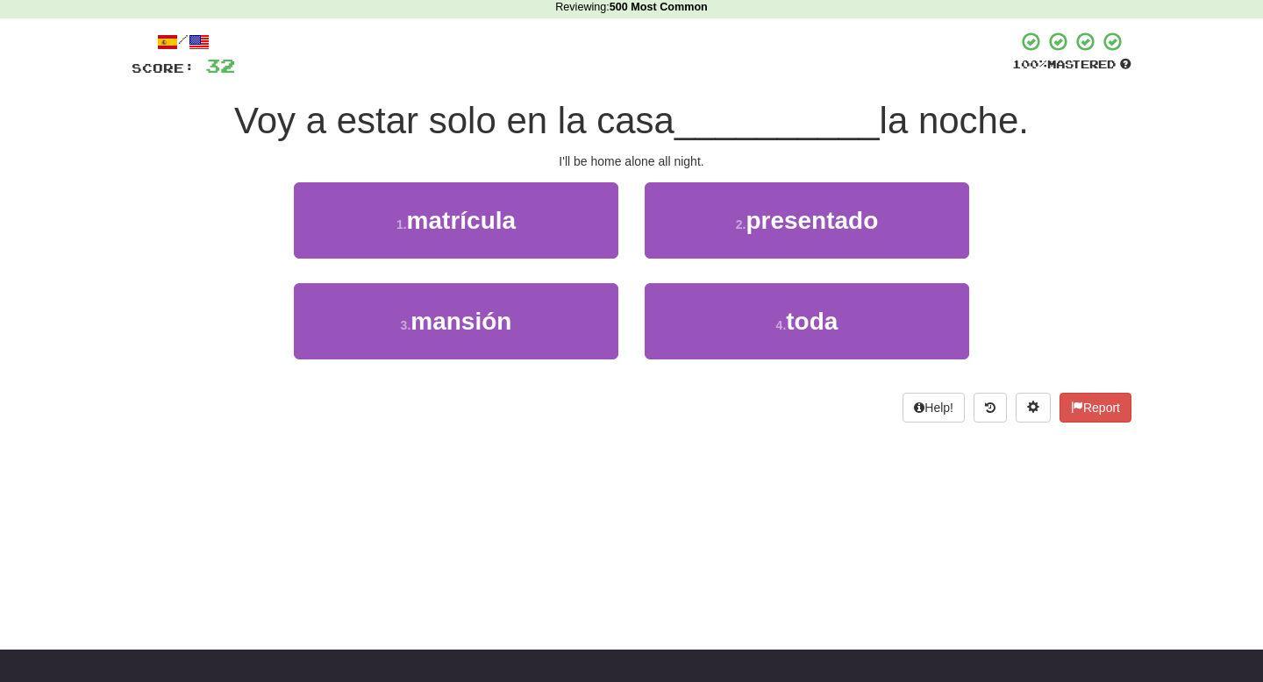
scroll to position [78, 0]
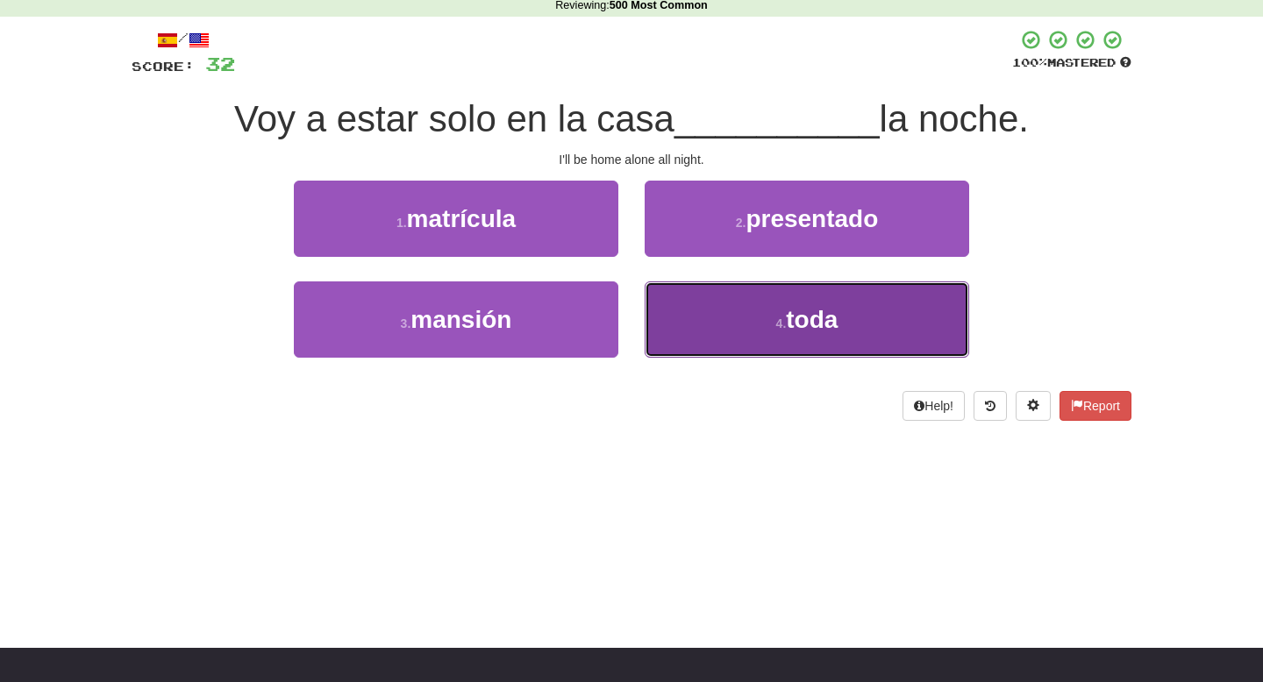
click at [714, 315] on button "4 . toda" at bounding box center [807, 320] width 325 height 76
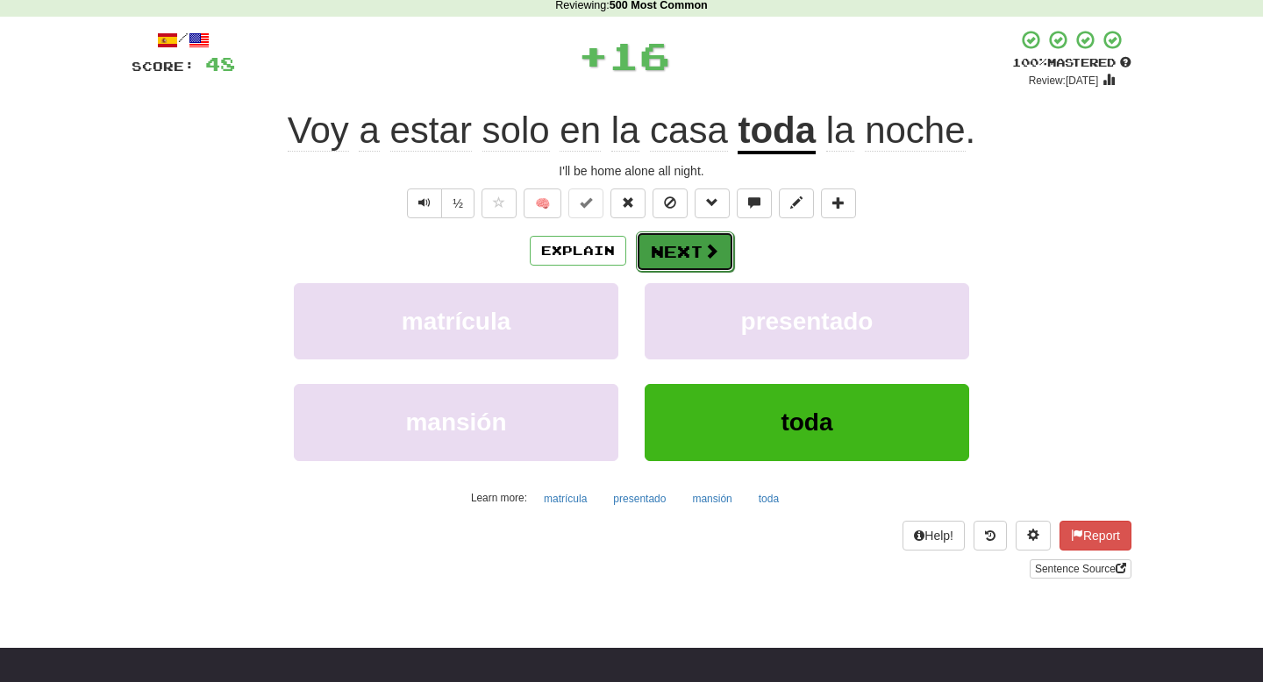
click at [710, 246] on span at bounding box center [712, 251] width 16 height 16
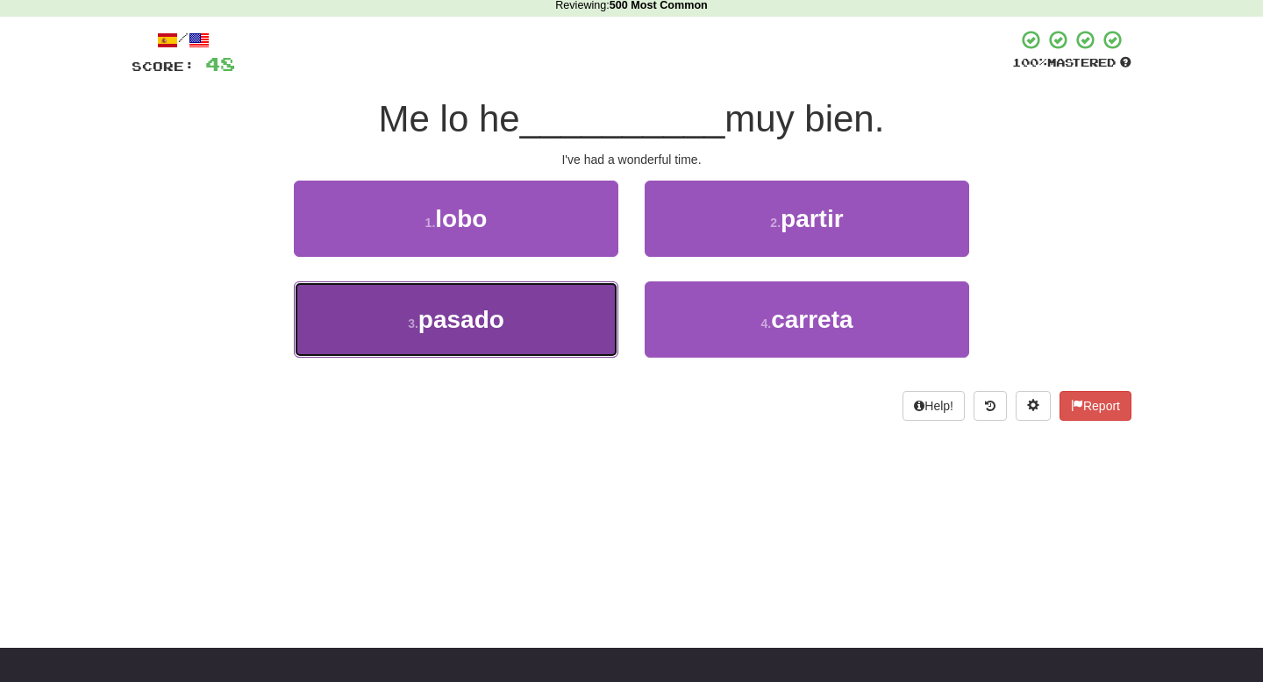
click at [587, 306] on button "3 . pasado" at bounding box center [456, 320] width 325 height 76
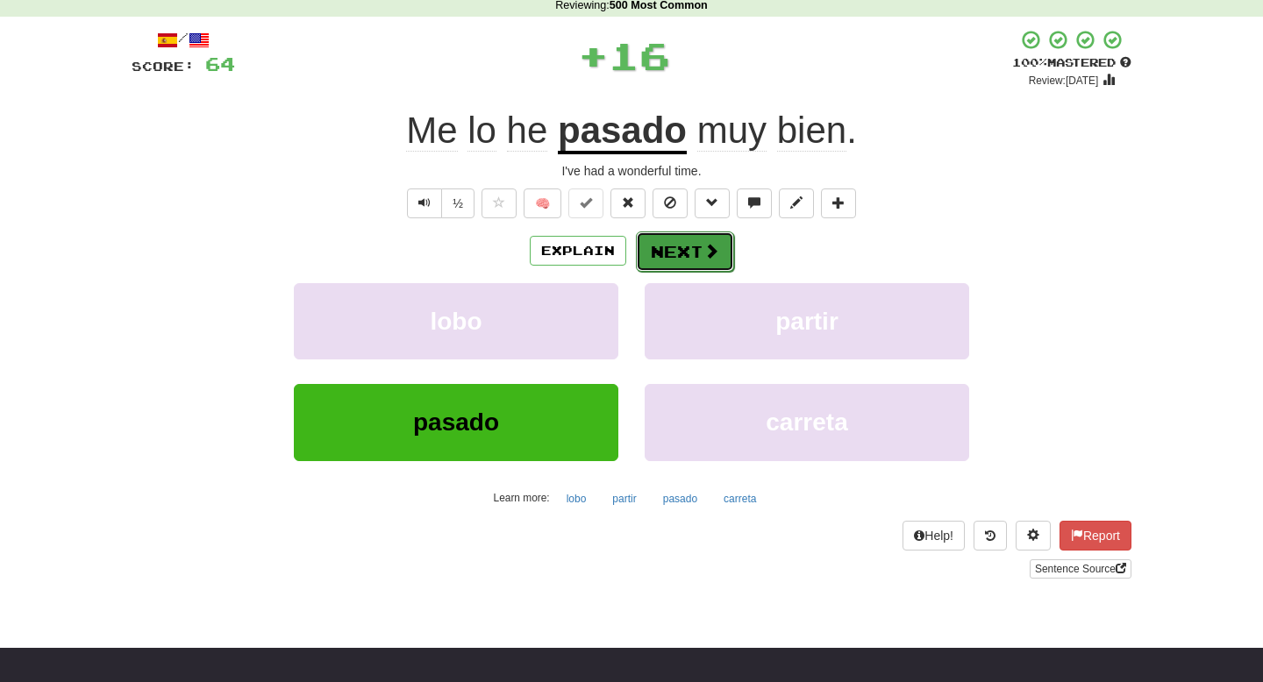
click at [701, 252] on button "Next" at bounding box center [685, 252] width 98 height 40
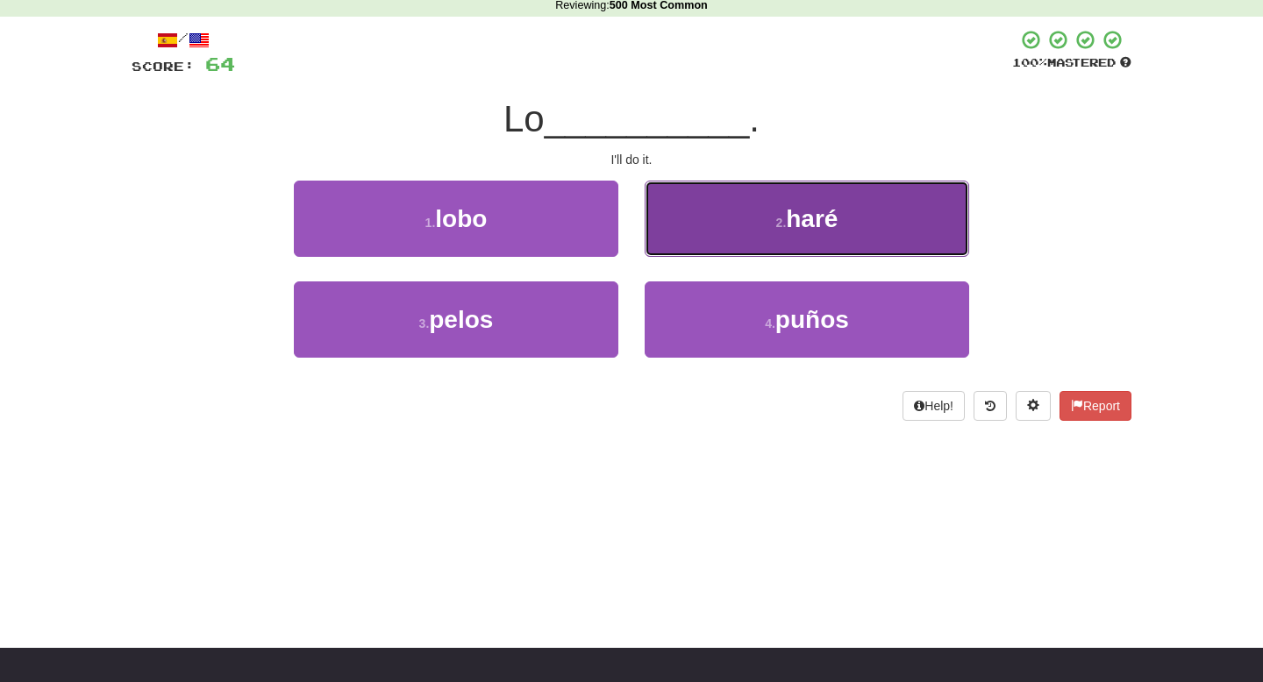
click at [713, 243] on button "2 . haré" at bounding box center [807, 219] width 325 height 76
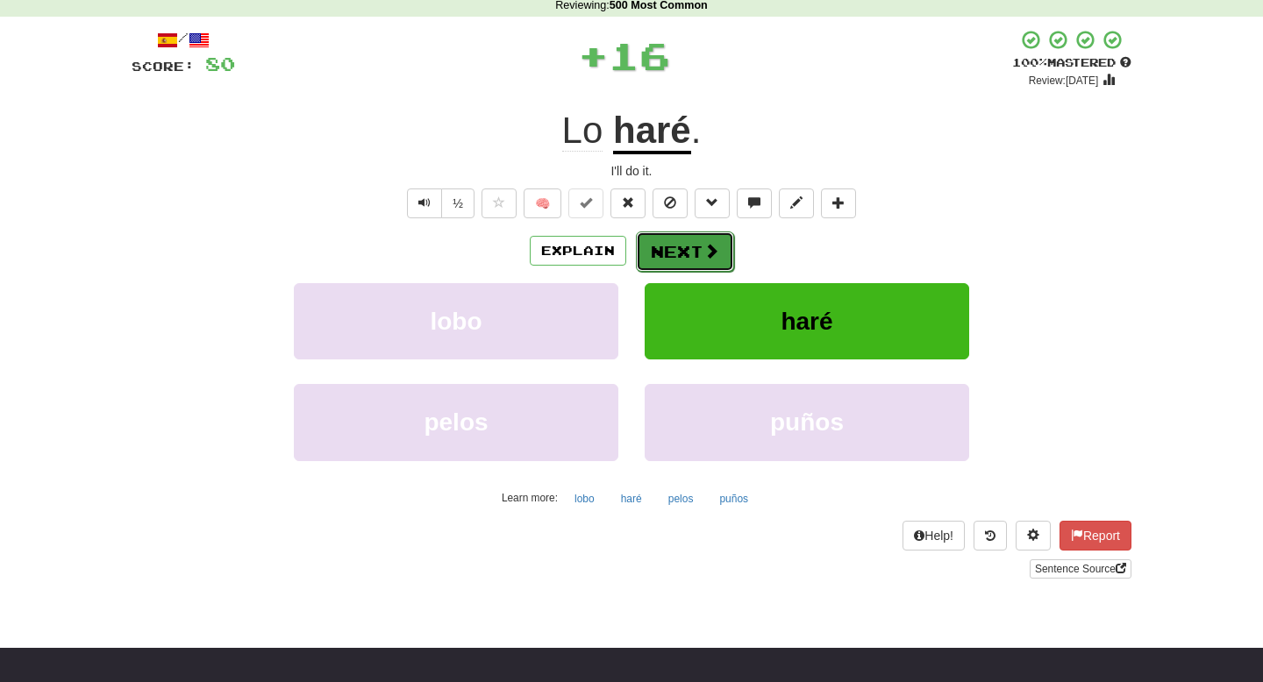
click at [697, 258] on button "Next" at bounding box center [685, 252] width 98 height 40
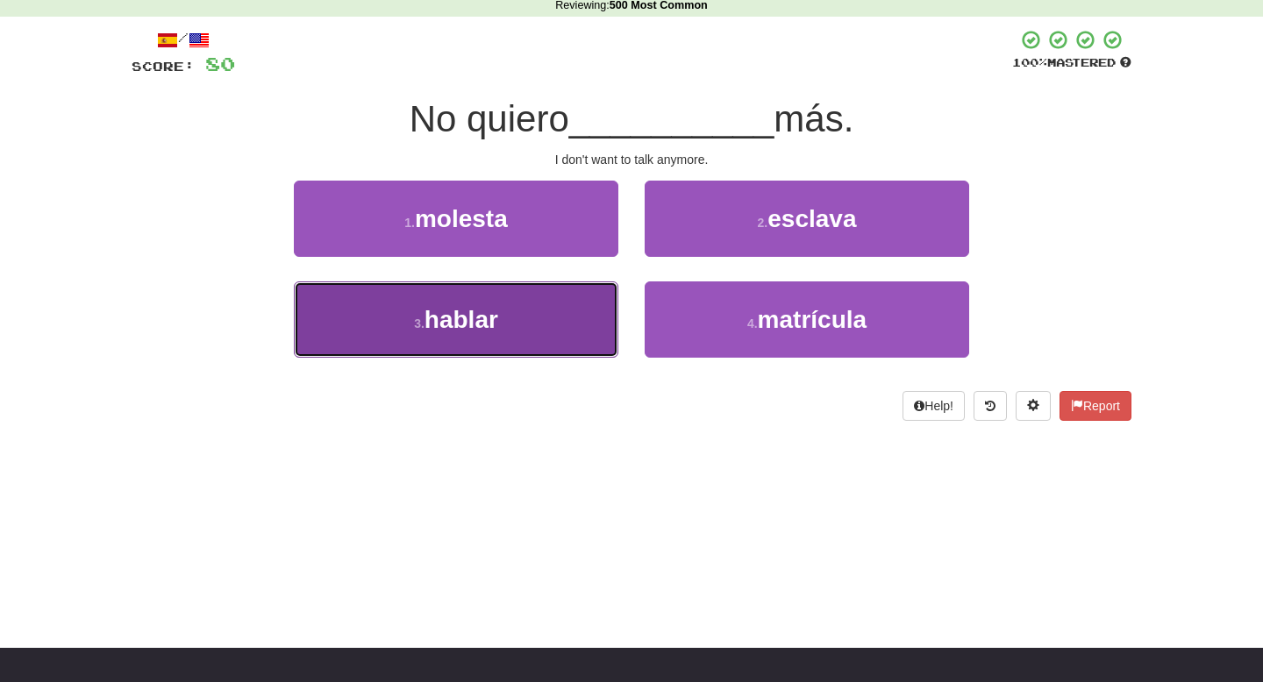
click at [572, 323] on button "3 . hablar" at bounding box center [456, 320] width 325 height 76
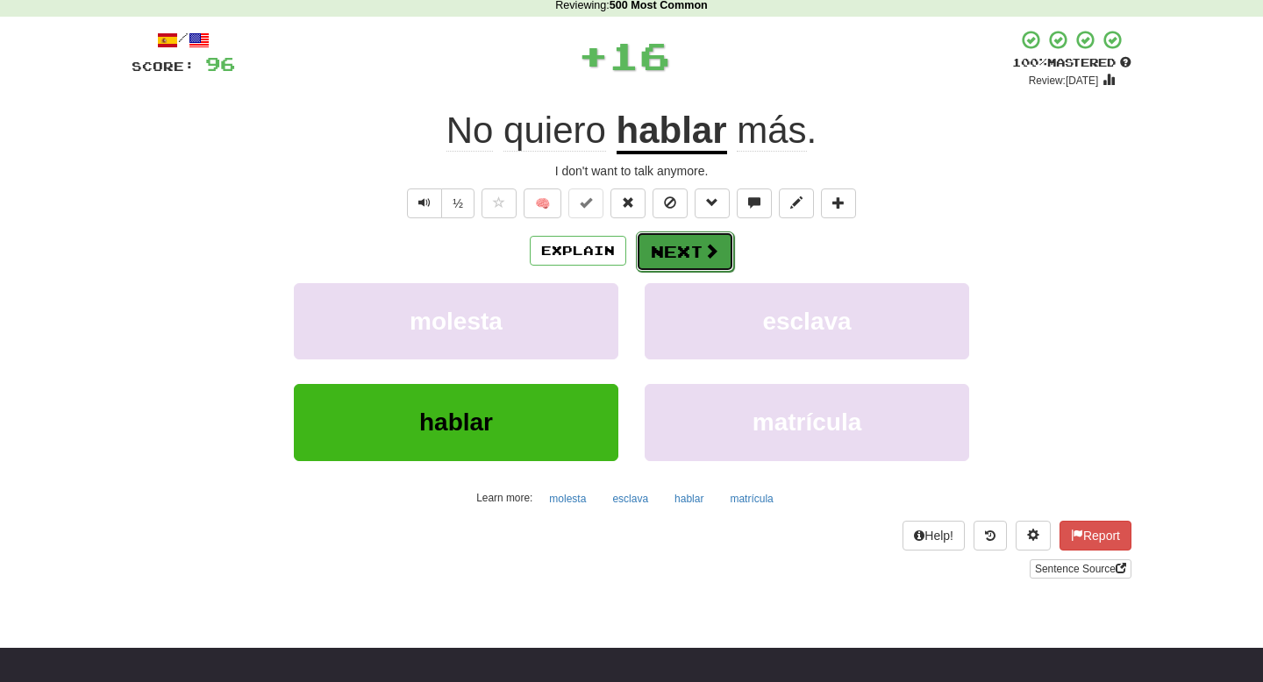
click at [679, 254] on button "Next" at bounding box center [685, 252] width 98 height 40
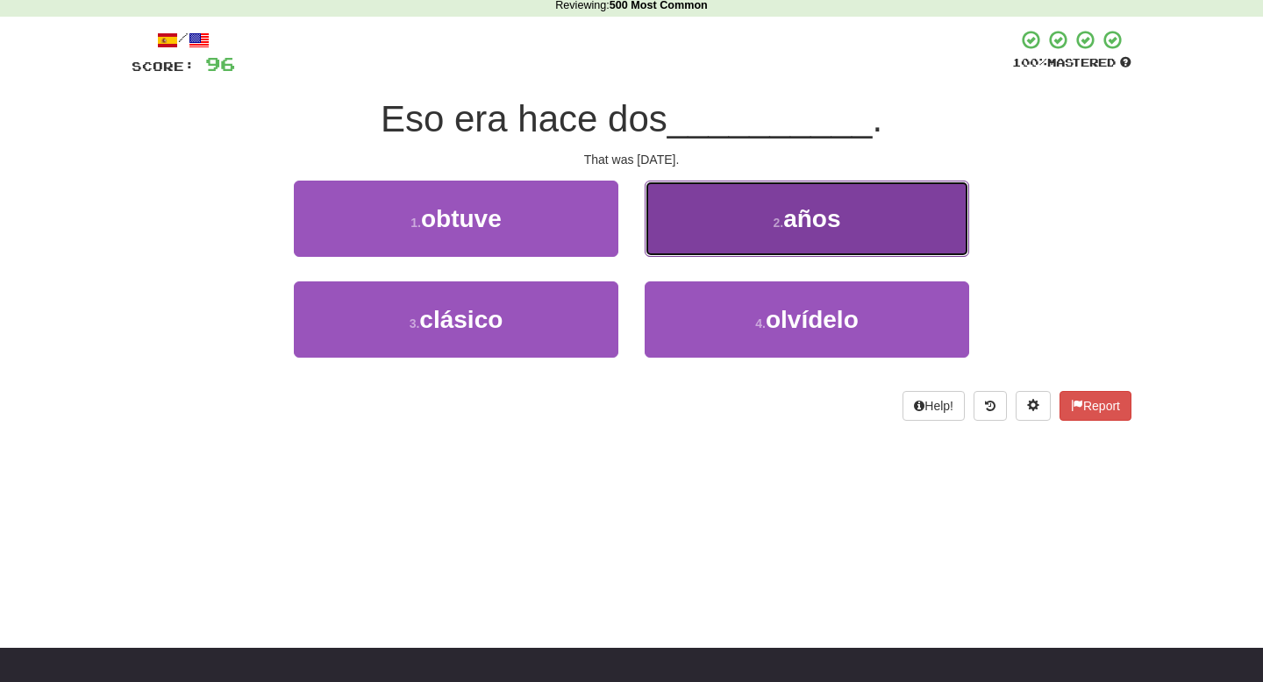
click at [690, 235] on button "2 . años" at bounding box center [807, 219] width 325 height 76
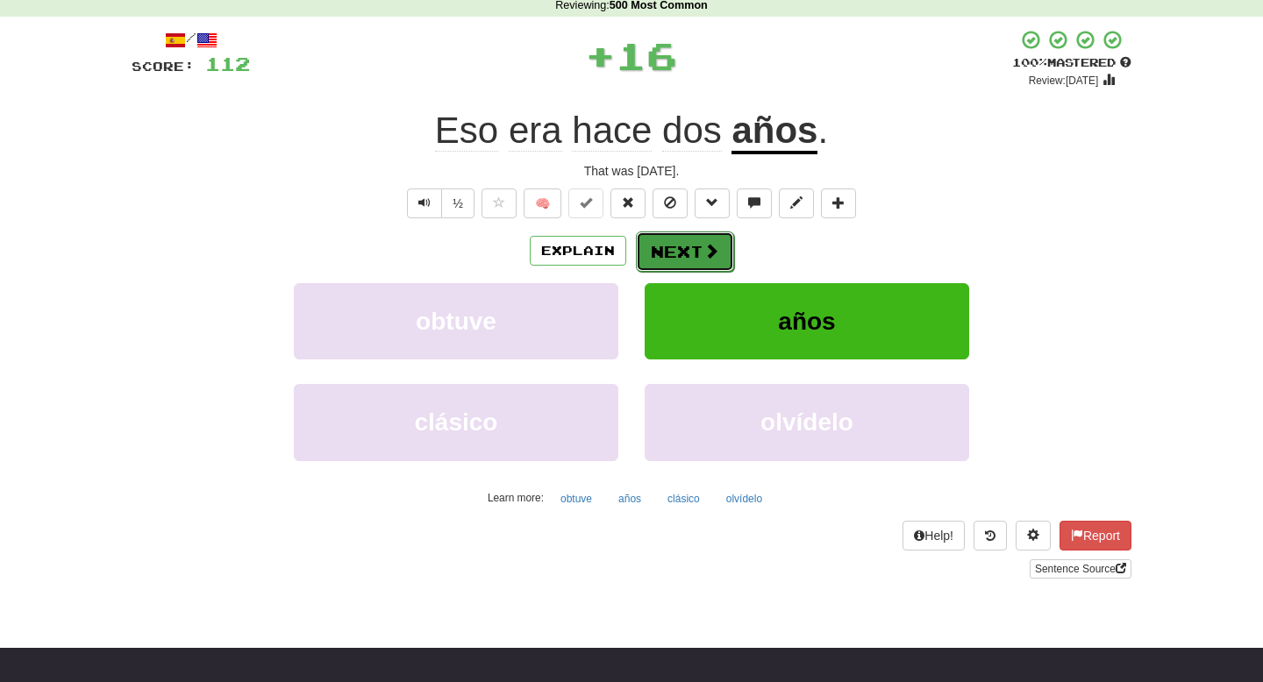
click at [687, 239] on button "Next" at bounding box center [685, 252] width 98 height 40
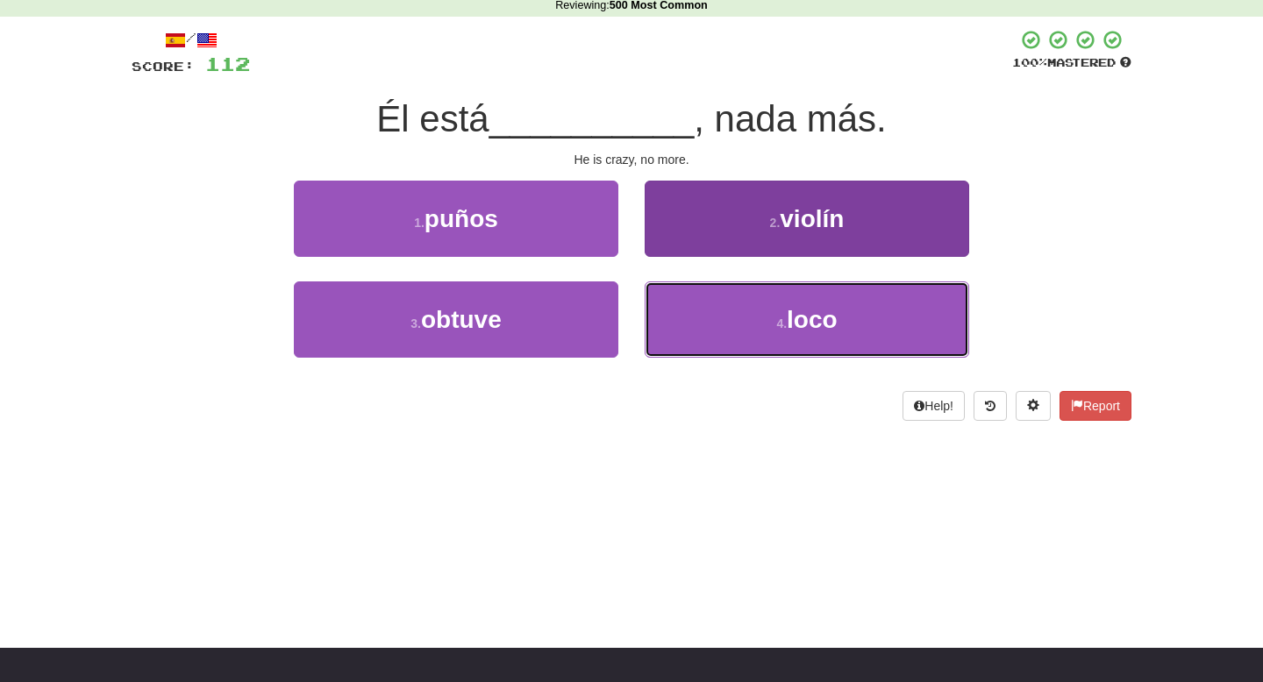
click at [691, 300] on button "4 . loco" at bounding box center [807, 320] width 325 height 76
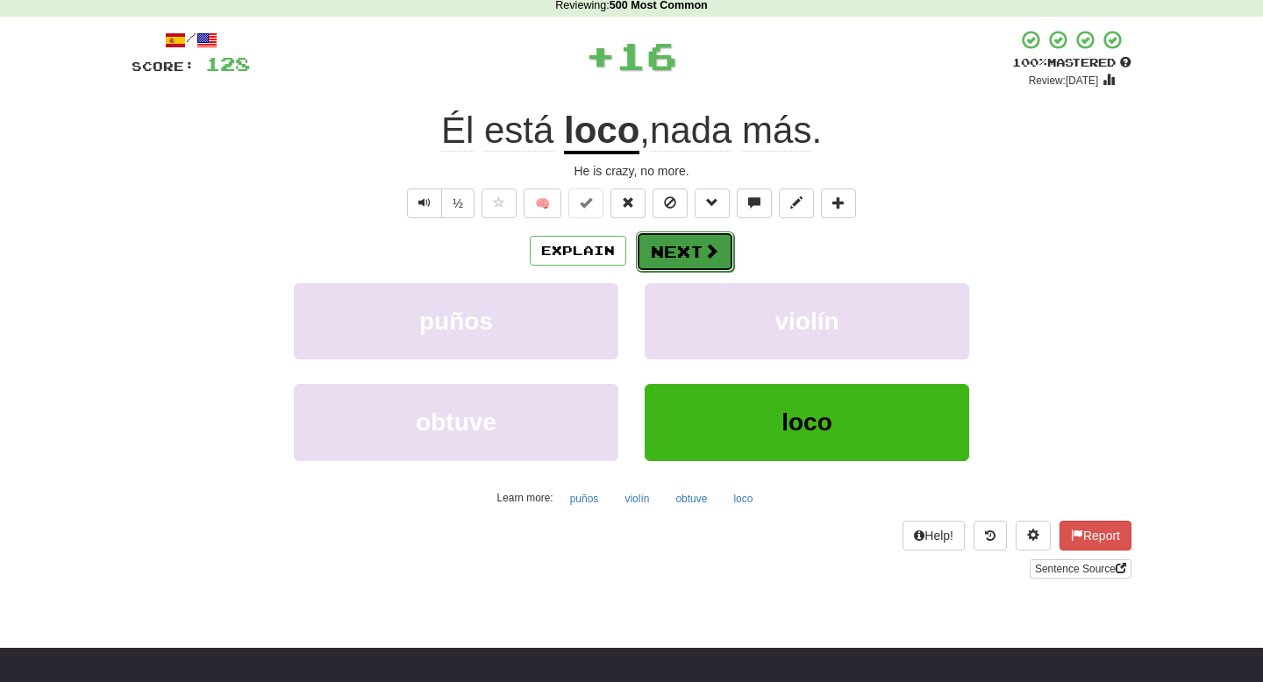
click at [691, 258] on button "Next" at bounding box center [685, 252] width 98 height 40
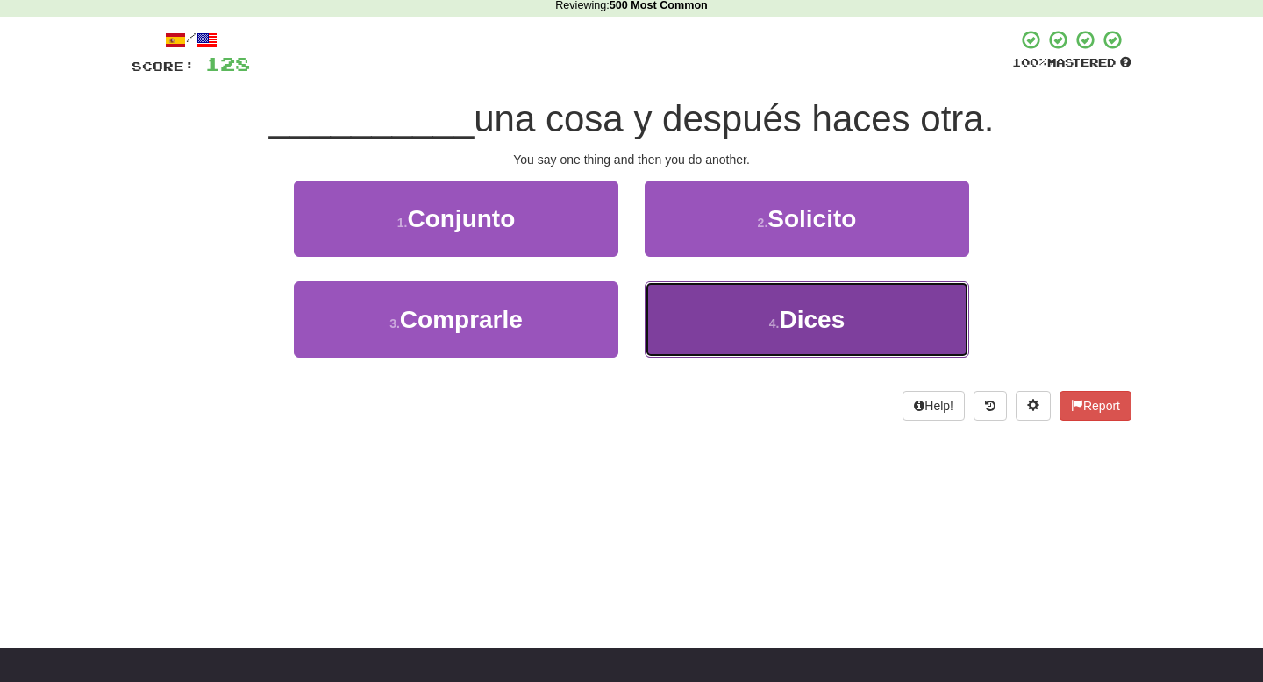
click at [694, 318] on button "4 . Dices" at bounding box center [807, 320] width 325 height 76
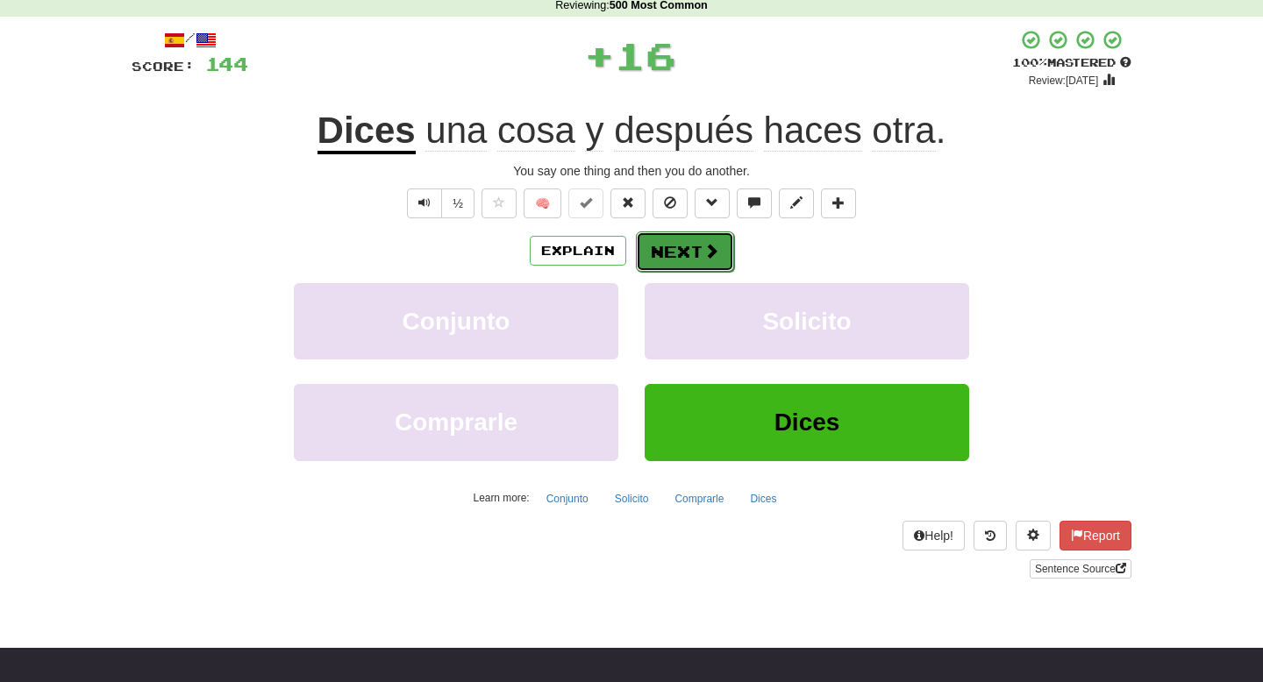
click at [691, 246] on button "Next" at bounding box center [685, 252] width 98 height 40
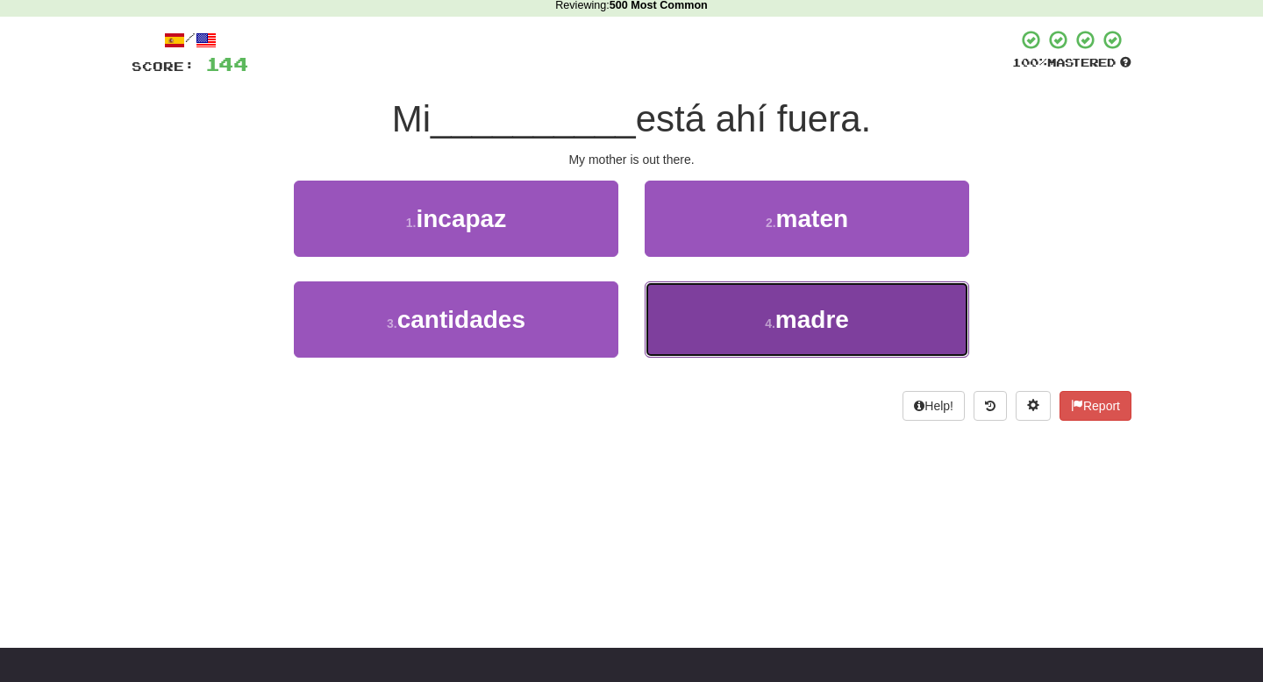
click at [695, 322] on button "4 . madre" at bounding box center [807, 320] width 325 height 76
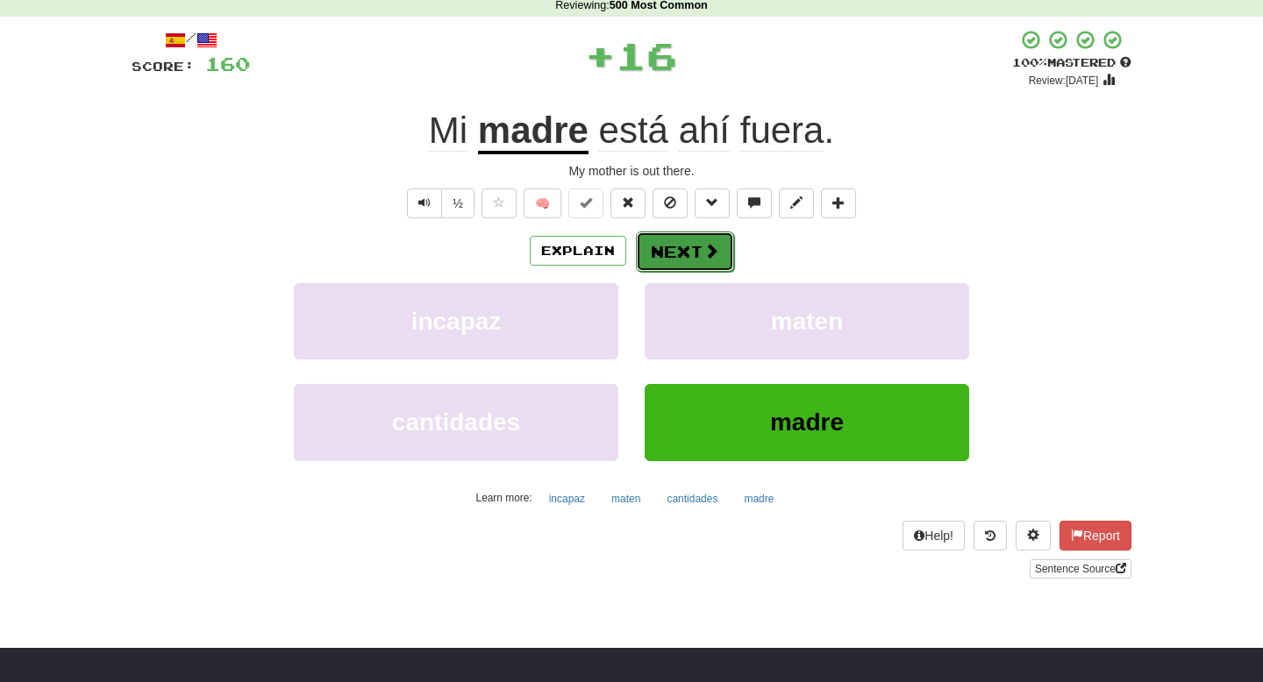
click at [687, 245] on button "Next" at bounding box center [685, 252] width 98 height 40
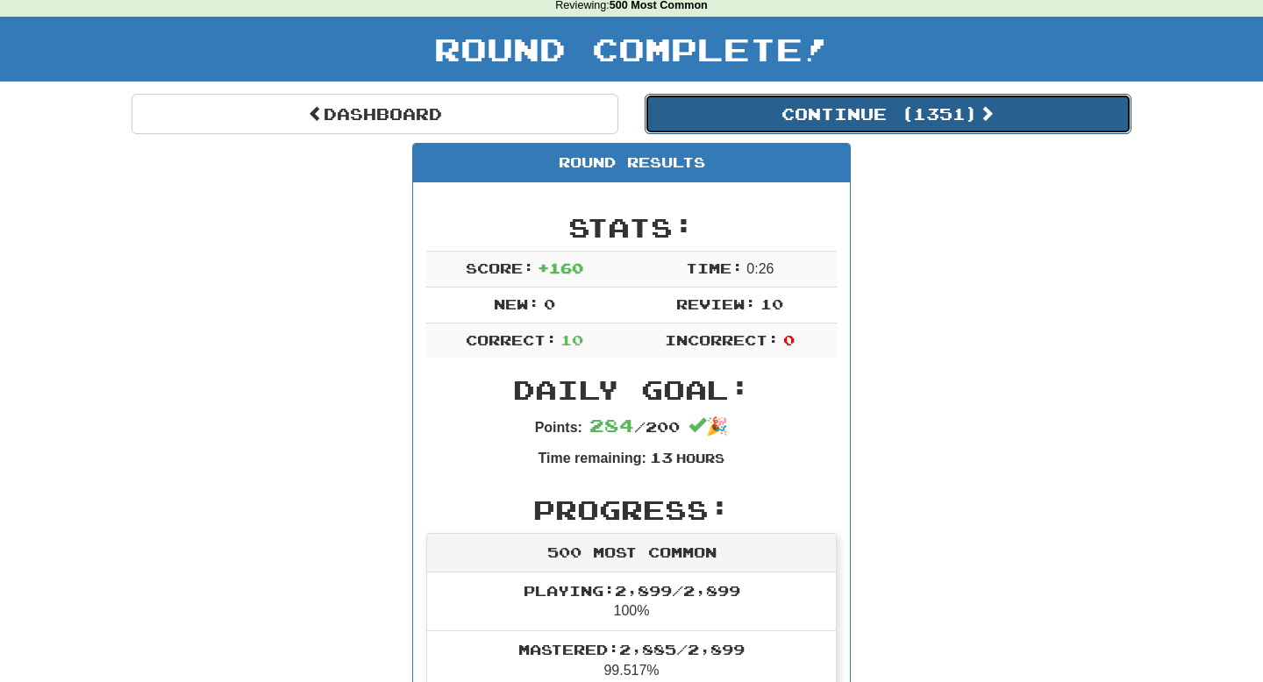
click at [843, 121] on button "Continue ( 1351 )" at bounding box center [888, 114] width 487 height 40
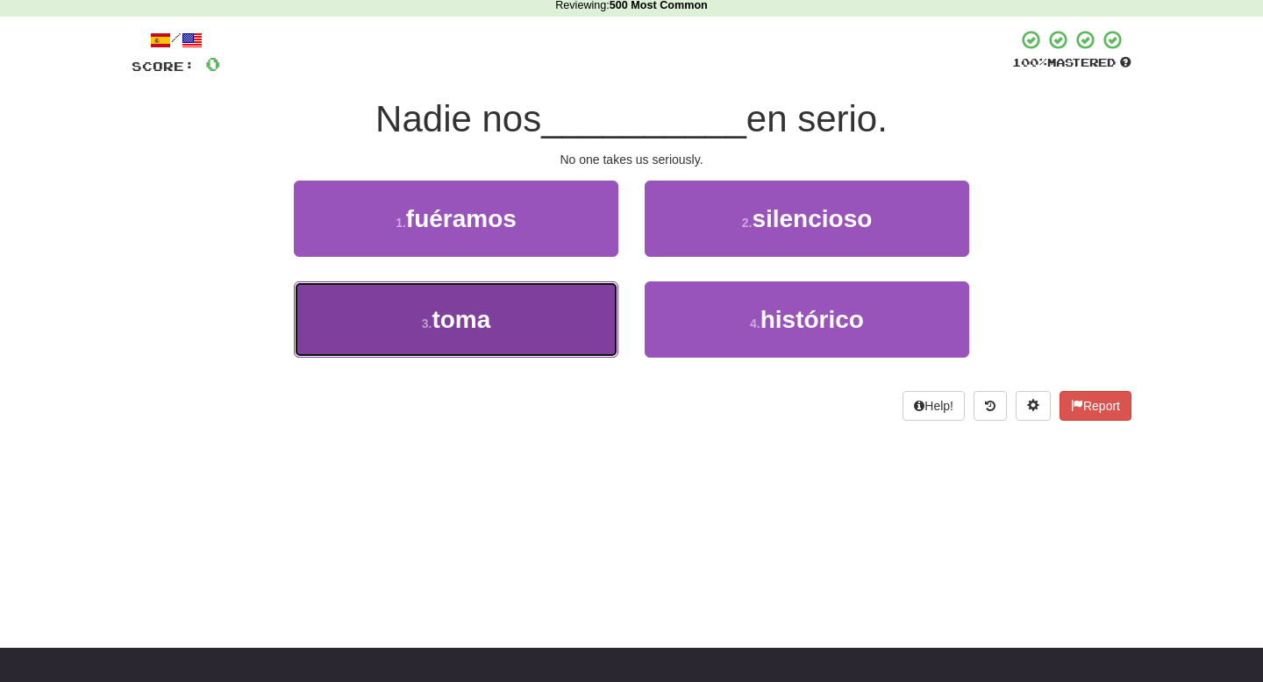
click at [570, 311] on button "3 . toma" at bounding box center [456, 320] width 325 height 76
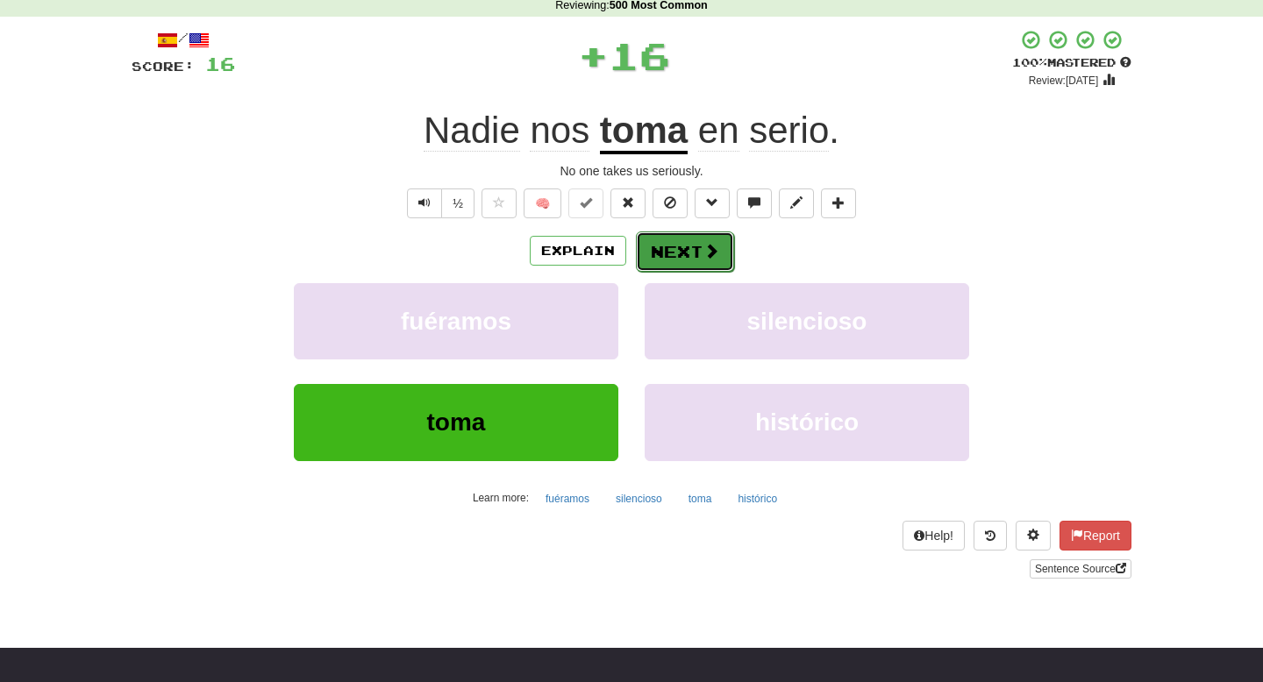
click at [681, 255] on button "Next" at bounding box center [685, 252] width 98 height 40
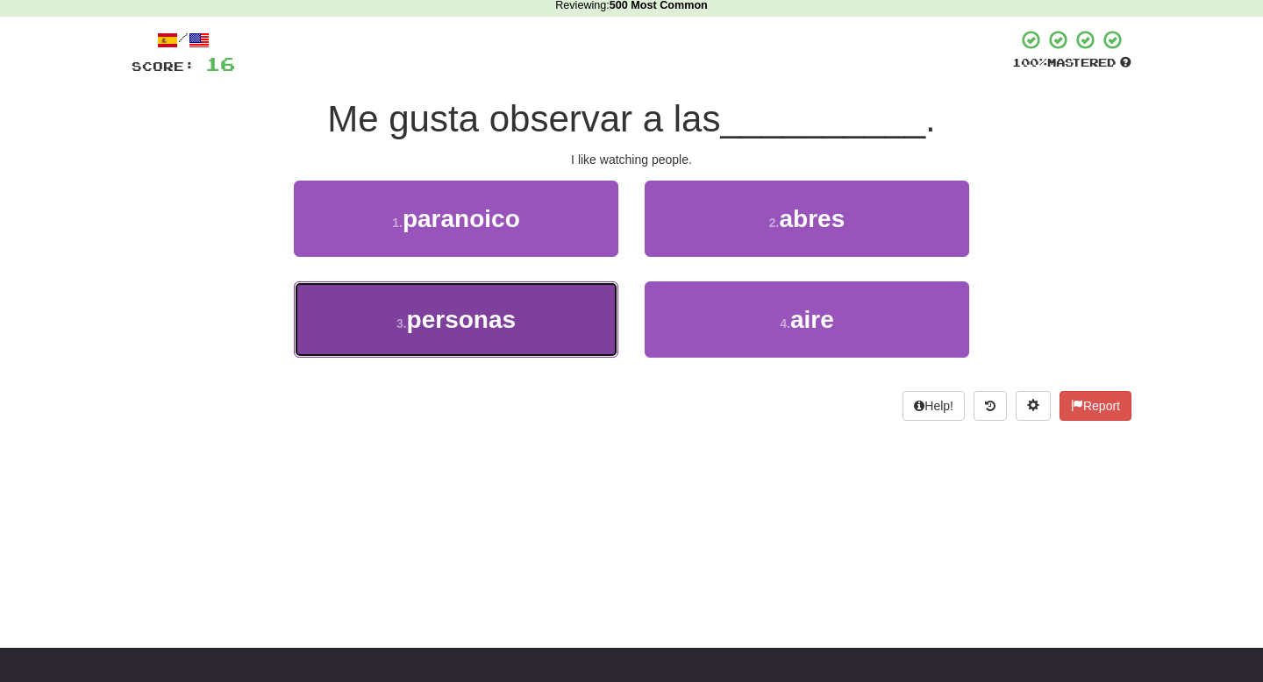
click at [538, 306] on button "3 . personas" at bounding box center [456, 320] width 325 height 76
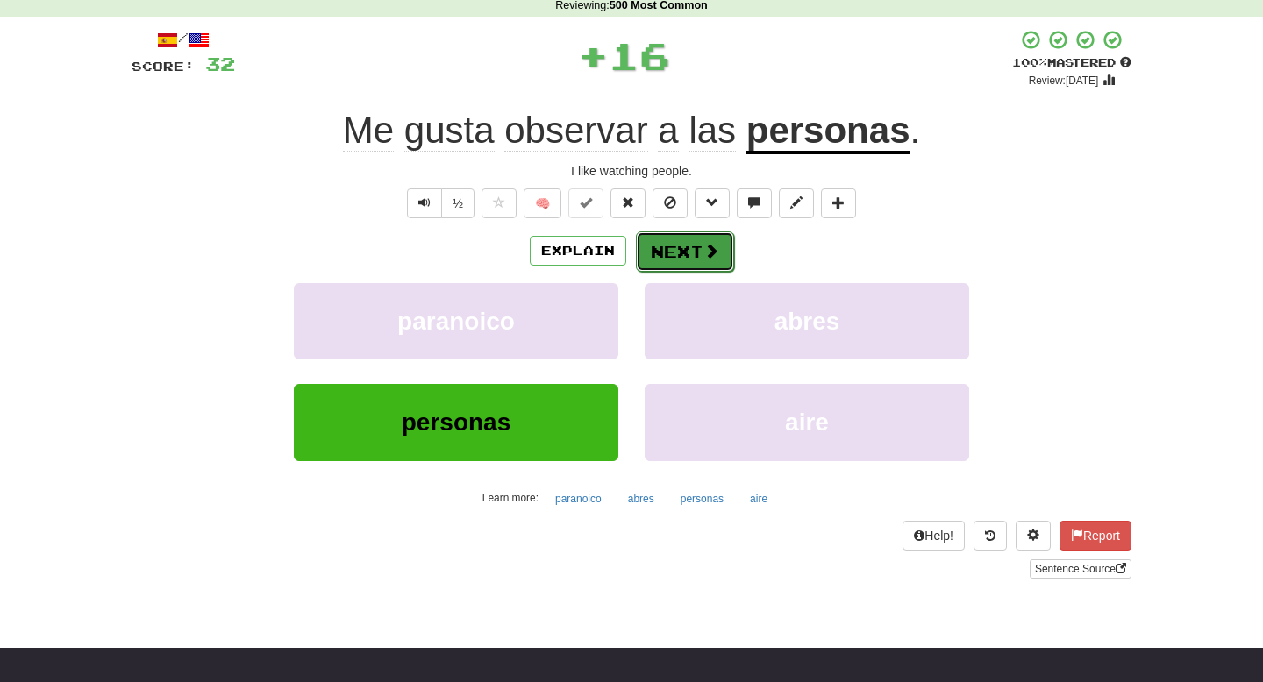
click at [639, 261] on button "Next" at bounding box center [685, 252] width 98 height 40
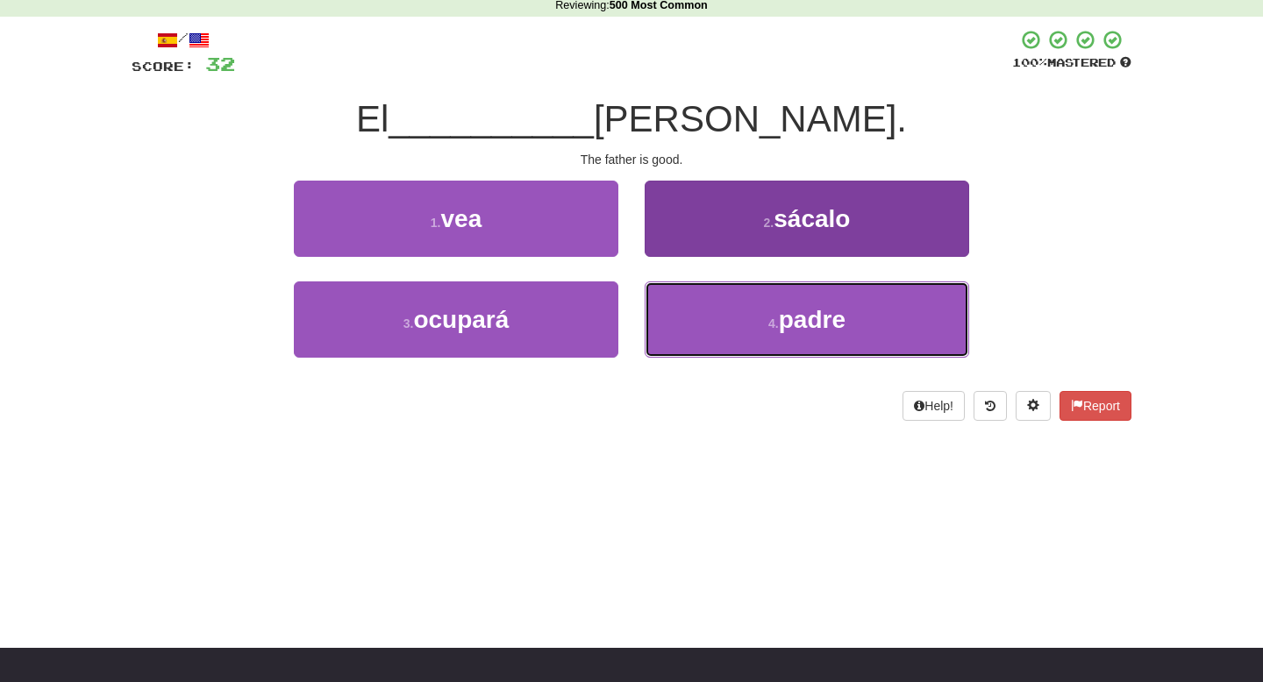
click at [696, 319] on button "4 . padre" at bounding box center [807, 320] width 325 height 76
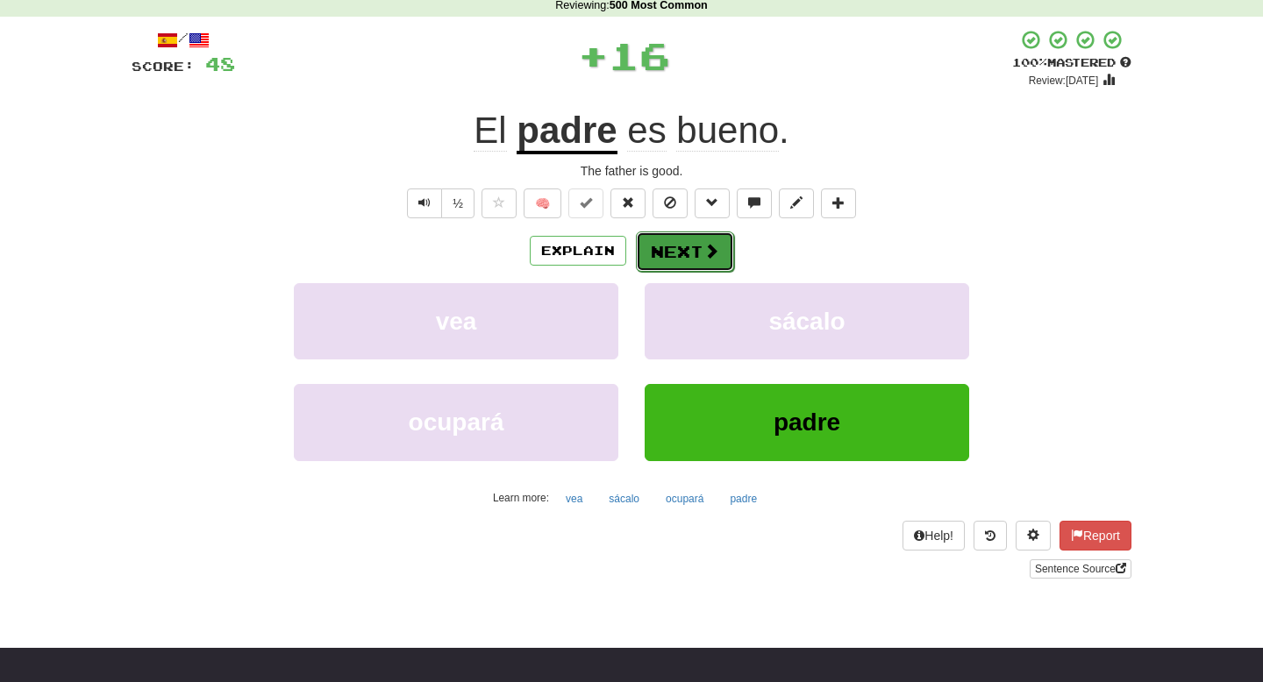
click at [688, 259] on button "Next" at bounding box center [685, 252] width 98 height 40
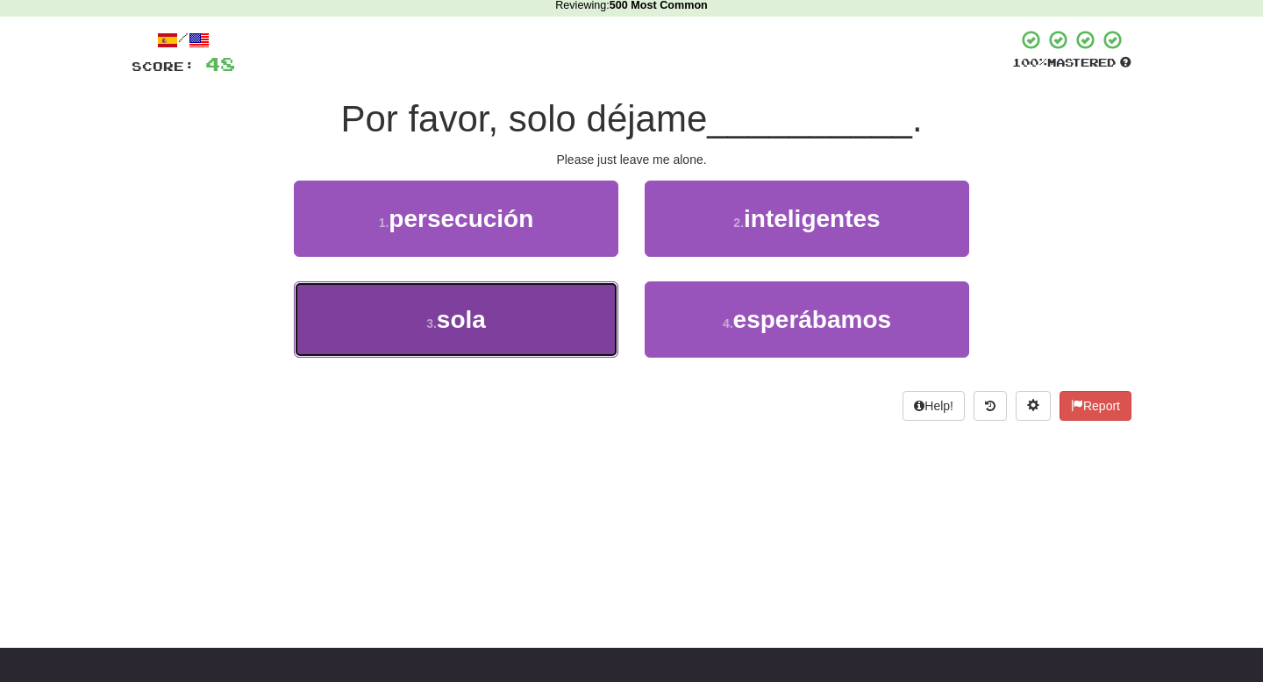
click at [595, 313] on button "3 . sola" at bounding box center [456, 320] width 325 height 76
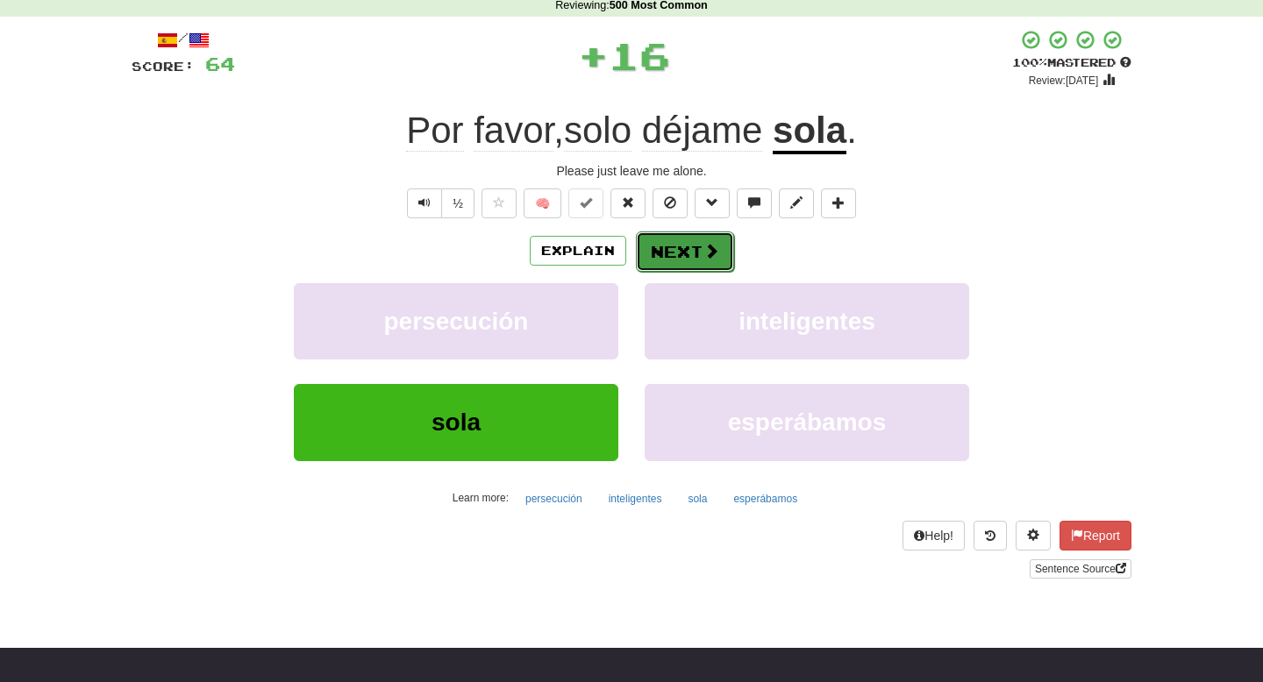
click at [700, 251] on button "Next" at bounding box center [685, 252] width 98 height 40
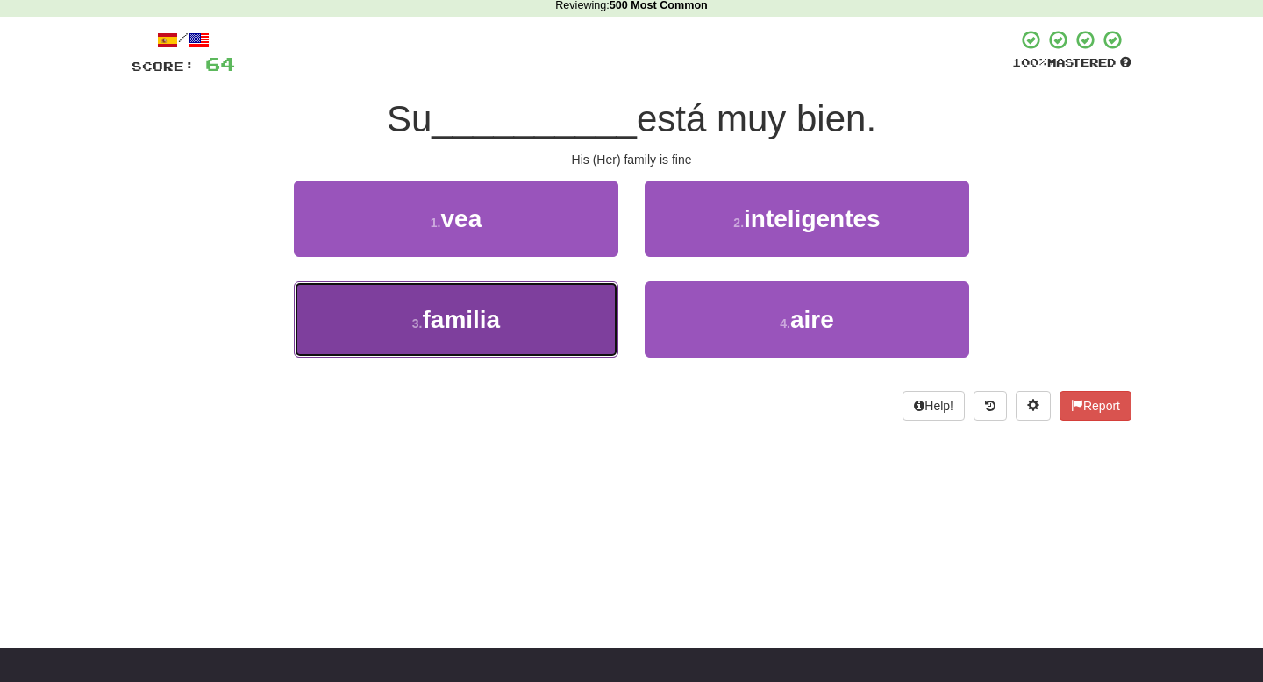
click at [557, 322] on button "3 . familia" at bounding box center [456, 320] width 325 height 76
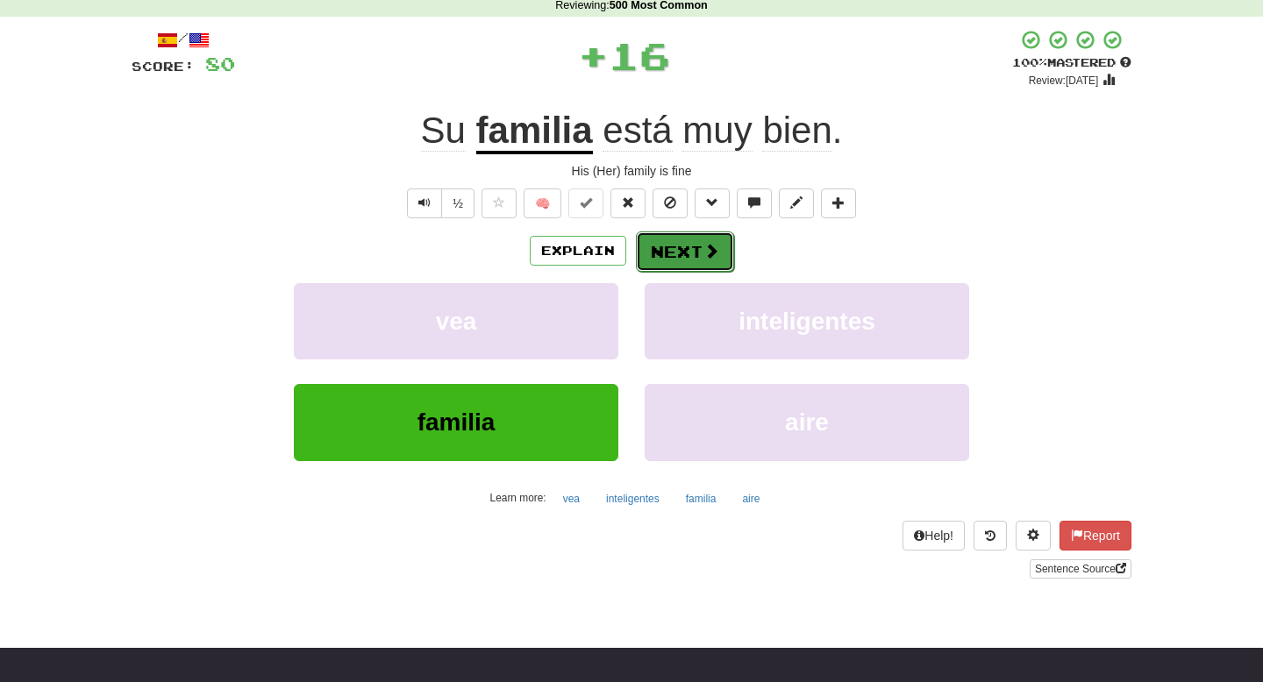
click at [695, 251] on button "Next" at bounding box center [685, 252] width 98 height 40
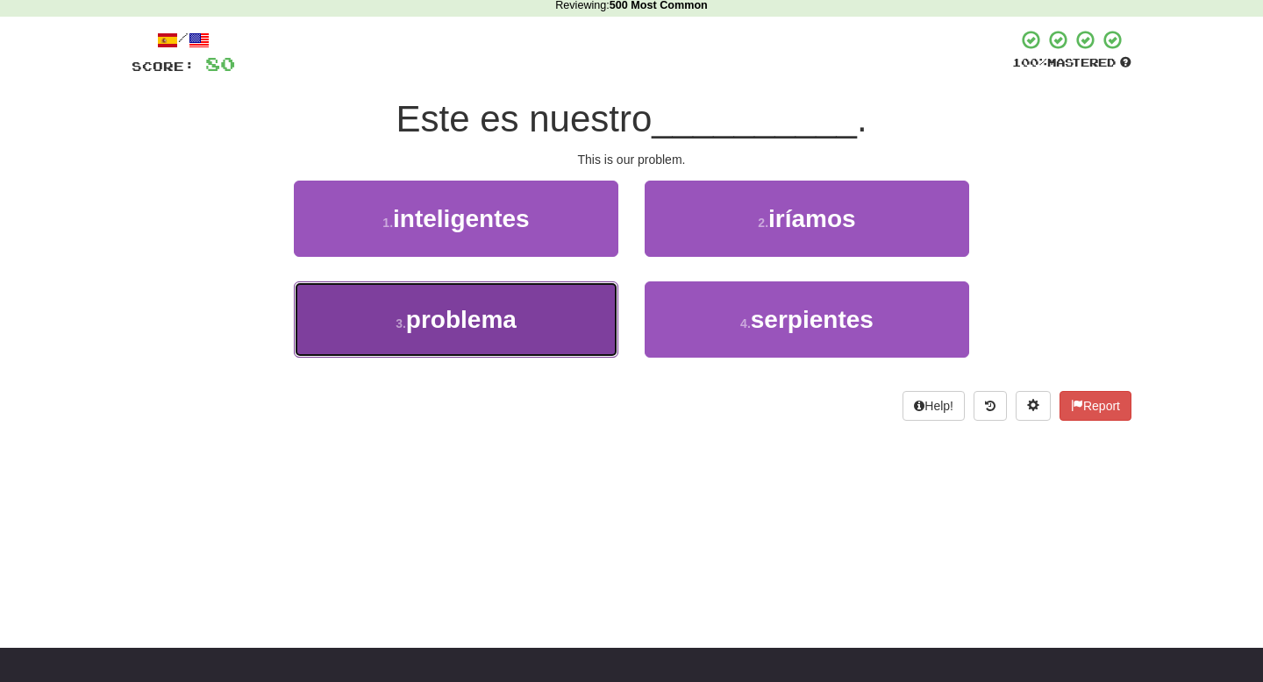
click at [560, 310] on button "3 . problema" at bounding box center [456, 320] width 325 height 76
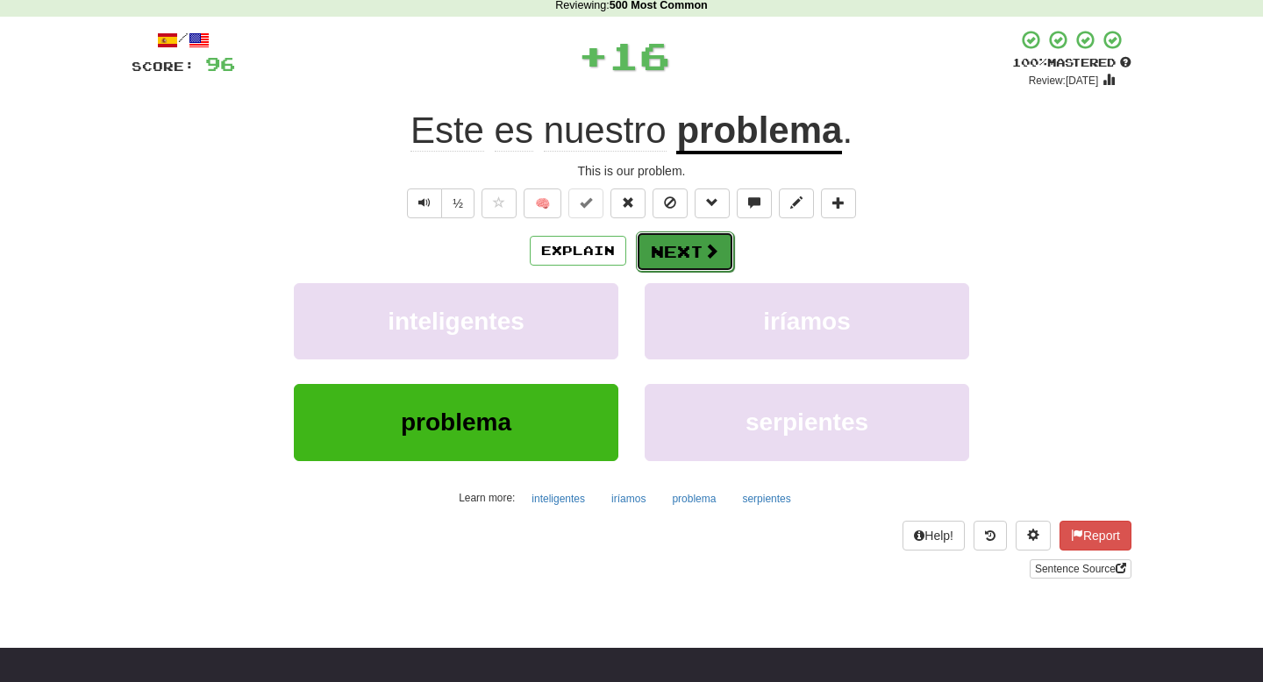
click at [707, 239] on button "Next" at bounding box center [685, 252] width 98 height 40
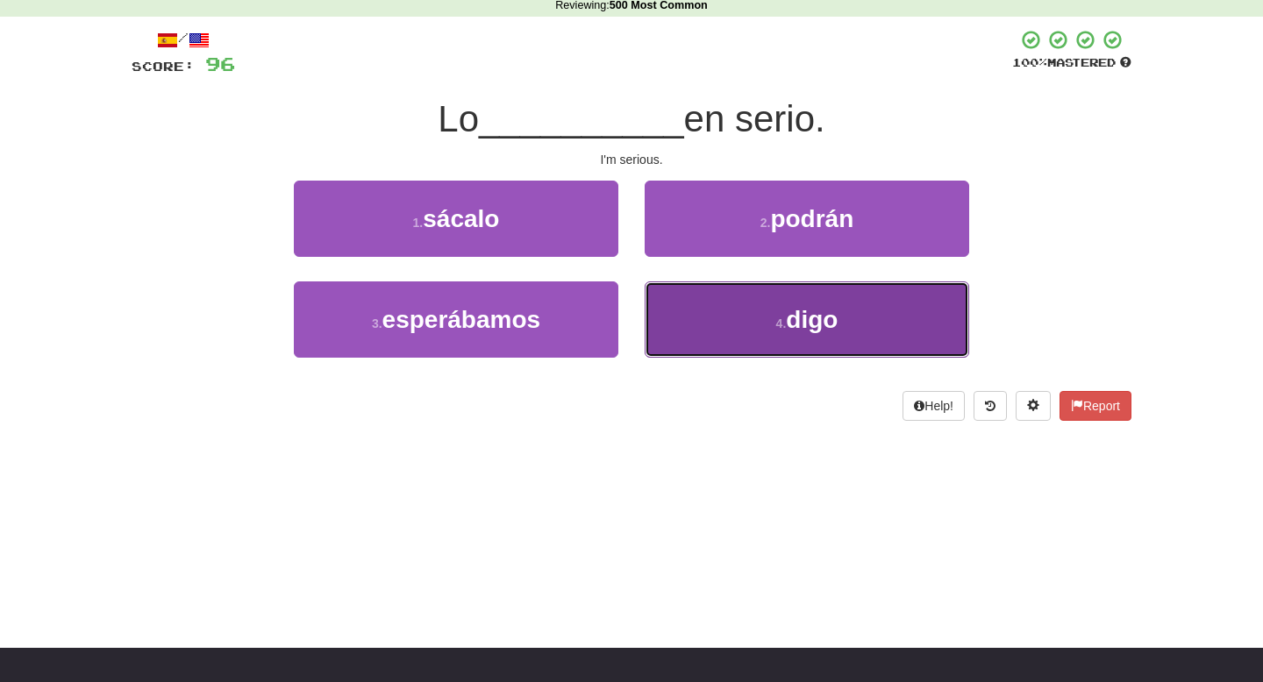
click at [710, 304] on button "4 . digo" at bounding box center [807, 320] width 325 height 76
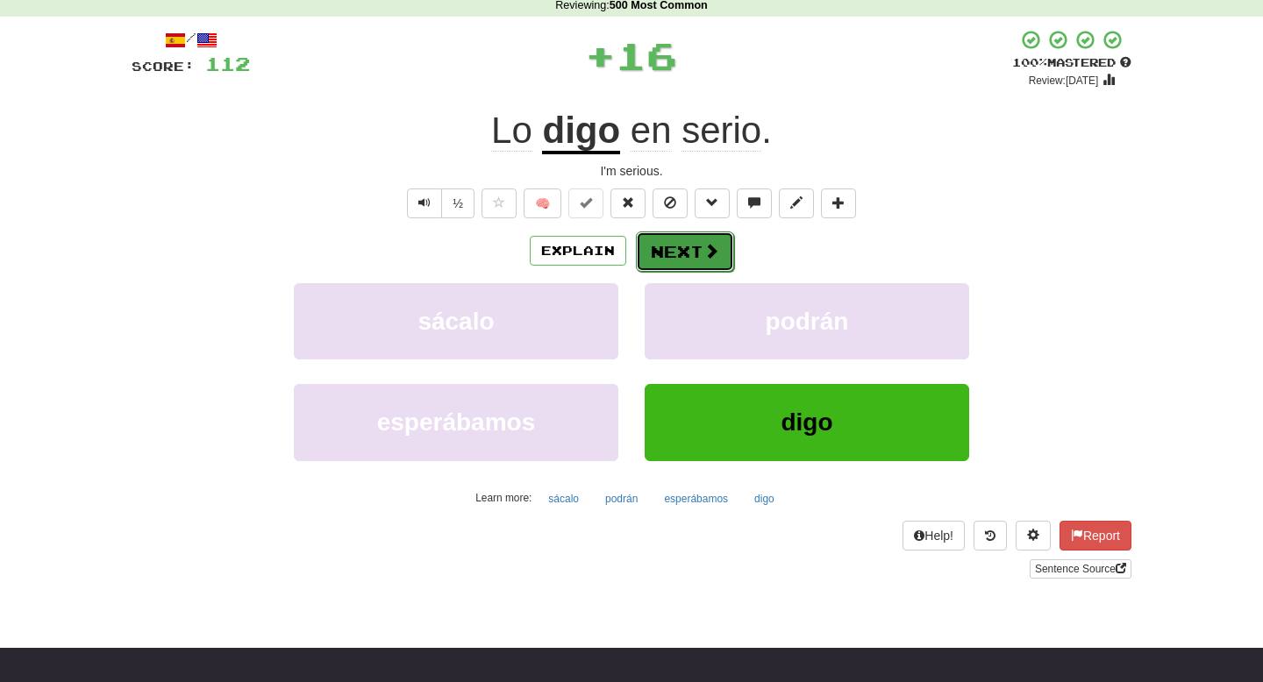
click at [715, 256] on span at bounding box center [712, 251] width 16 height 16
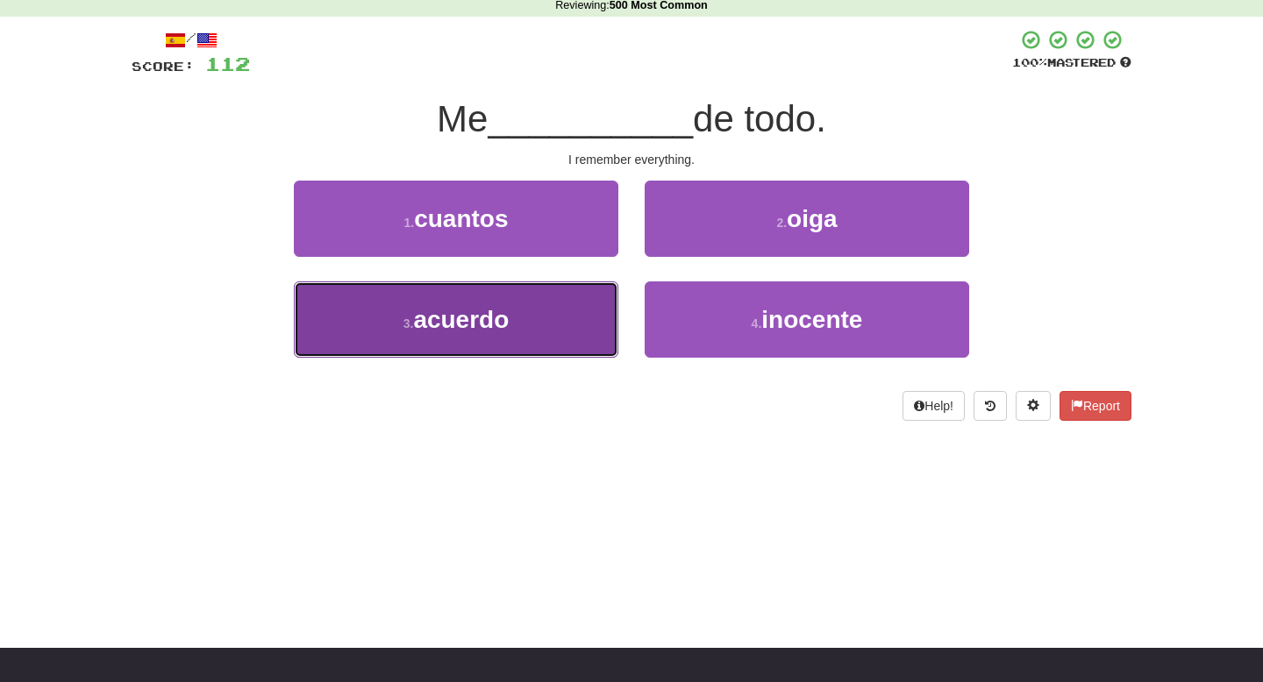
click at [589, 308] on button "3 . acuerdo" at bounding box center [456, 320] width 325 height 76
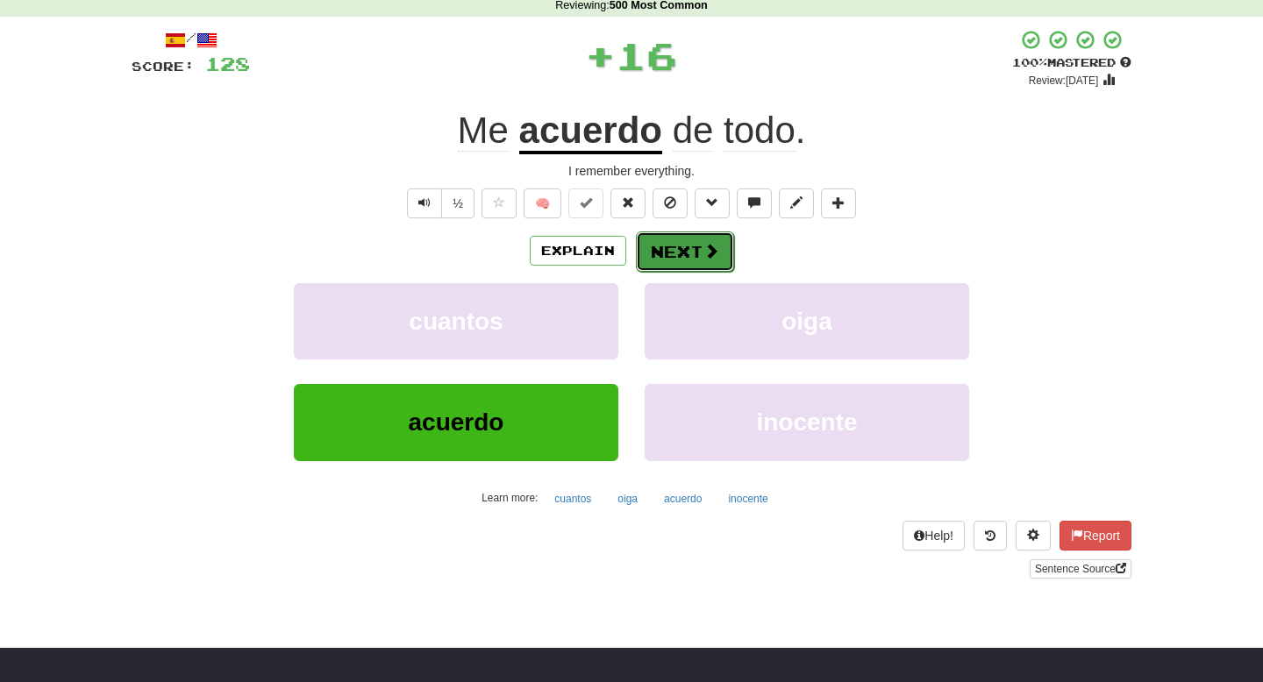
click at [705, 259] on span at bounding box center [712, 251] width 16 height 16
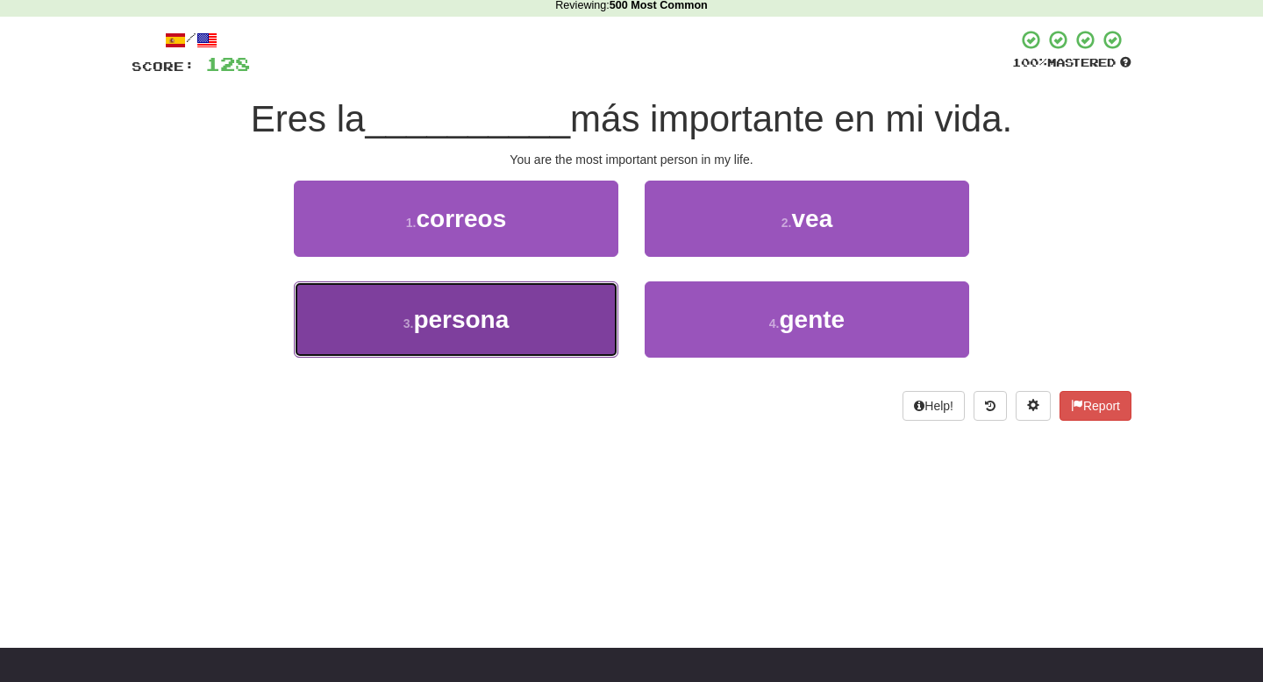
click at [598, 306] on button "3 . persona" at bounding box center [456, 320] width 325 height 76
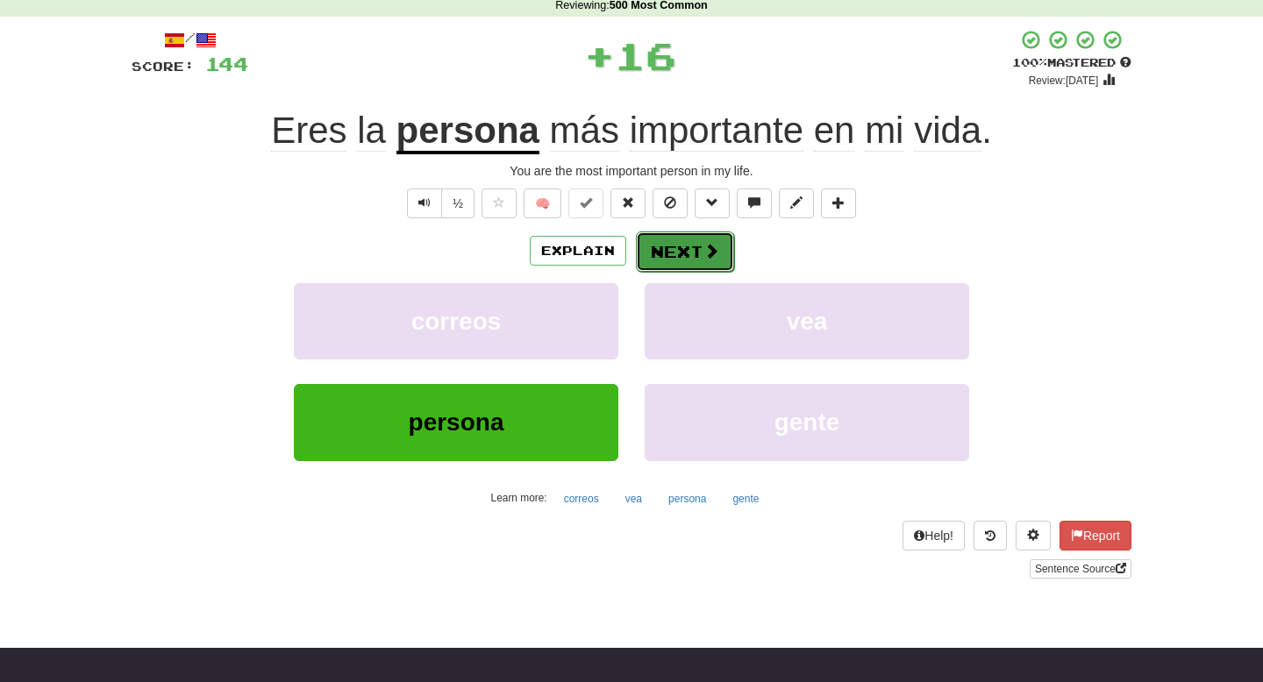
click at [721, 249] on button "Next" at bounding box center [685, 252] width 98 height 40
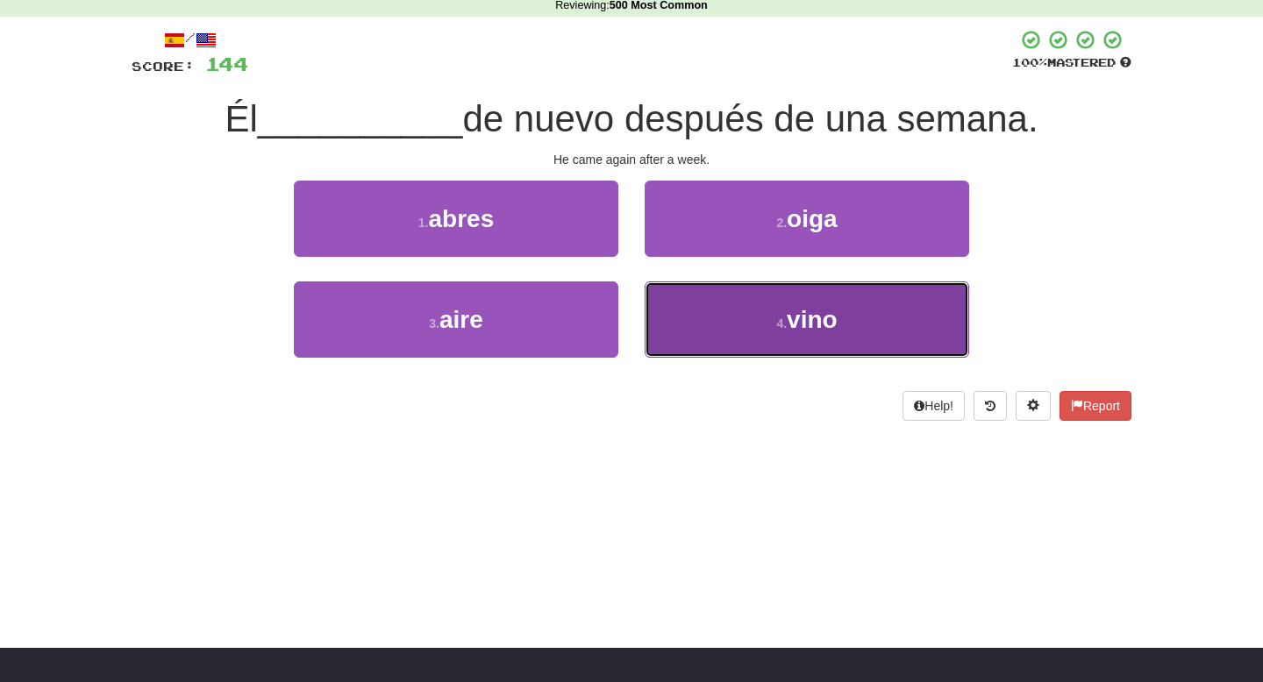
click at [710, 301] on button "4 . vino" at bounding box center [807, 320] width 325 height 76
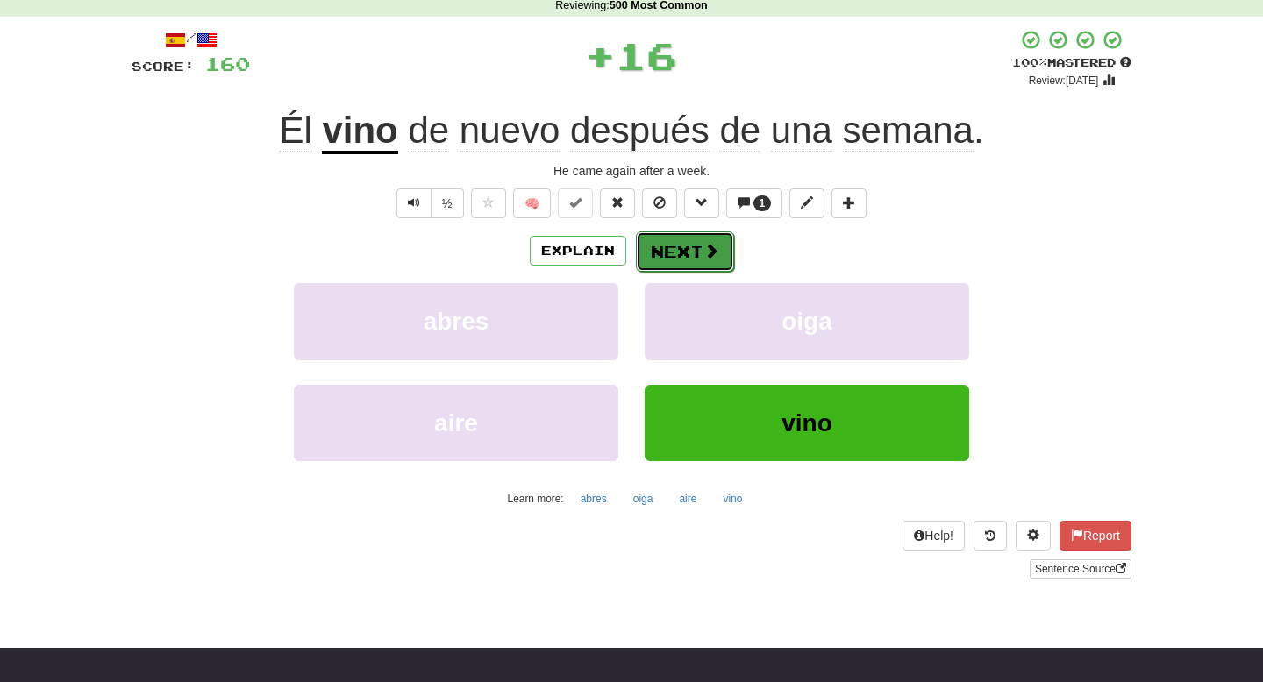
click at [705, 255] on span at bounding box center [712, 251] width 16 height 16
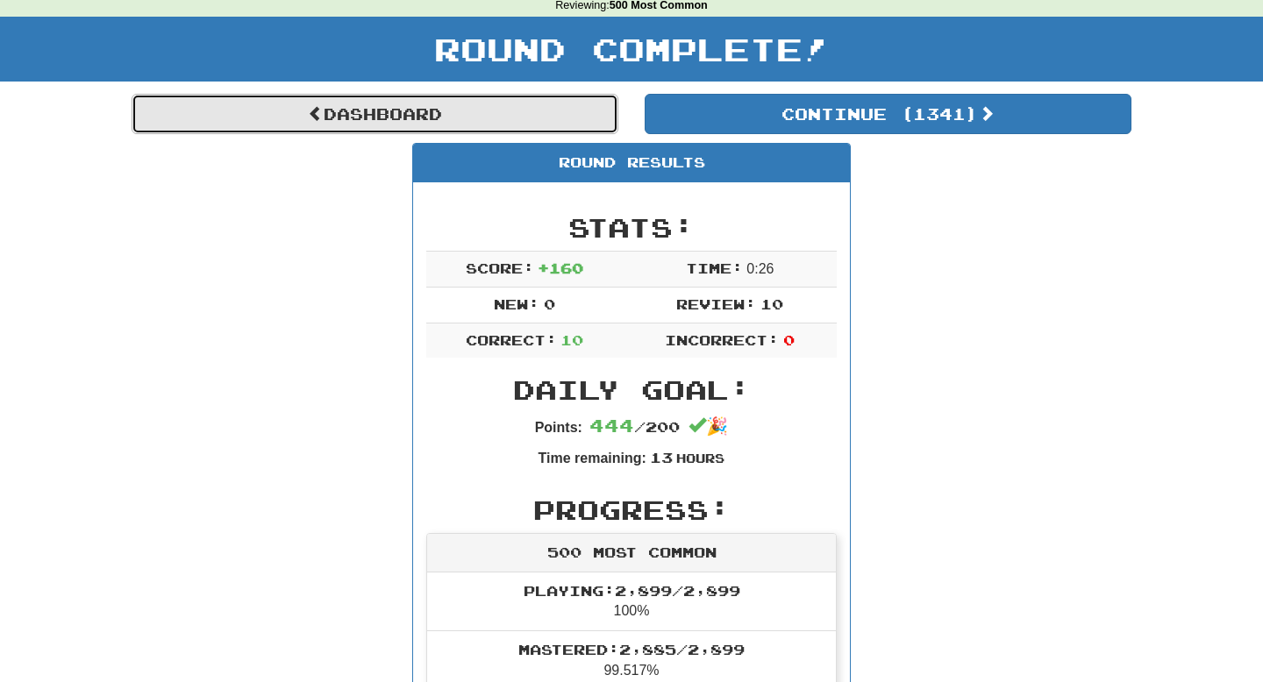
click at [457, 111] on link "Dashboard" at bounding box center [375, 114] width 487 height 40
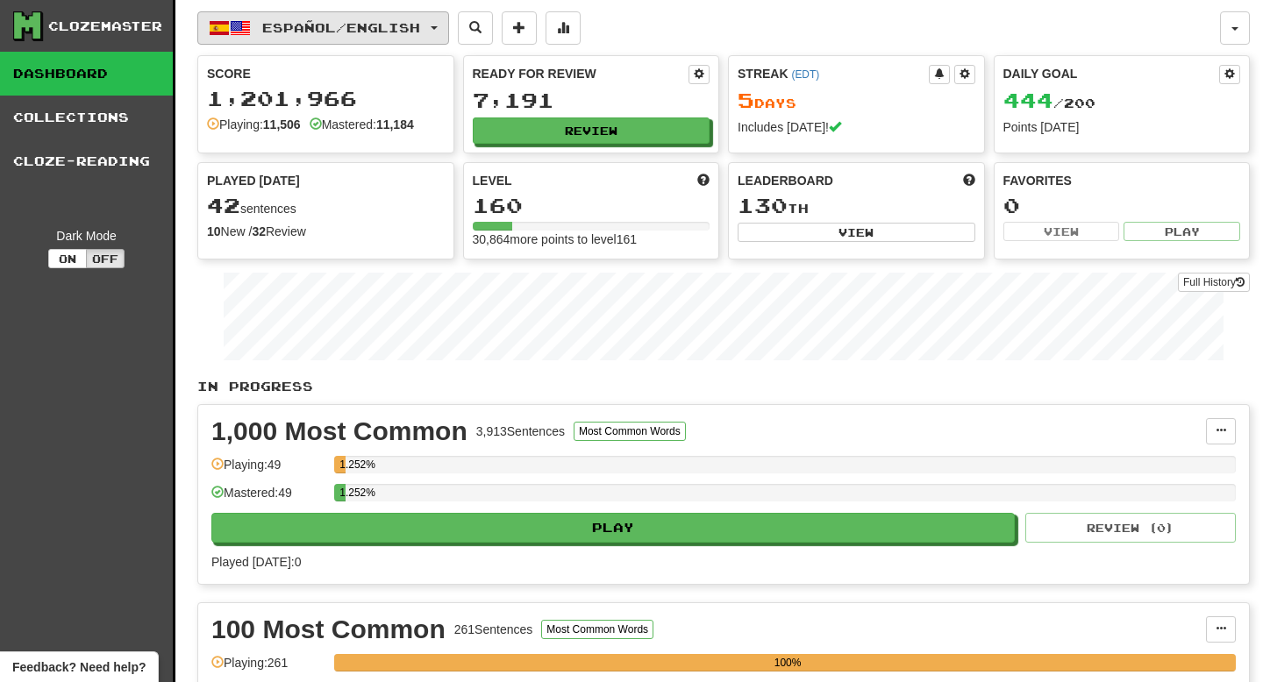
click at [407, 24] on span "Español / English" at bounding box center [341, 27] width 158 height 15
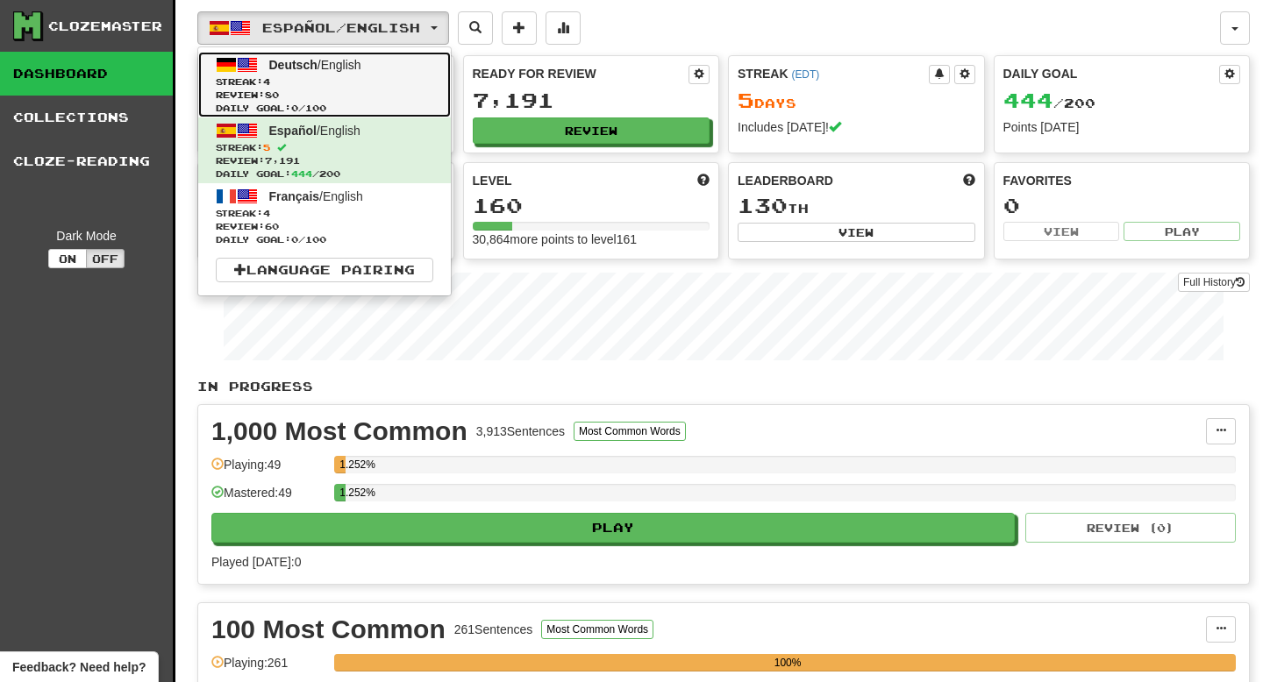
click at [360, 83] on span "Streak: 4" at bounding box center [325, 81] width 218 height 13
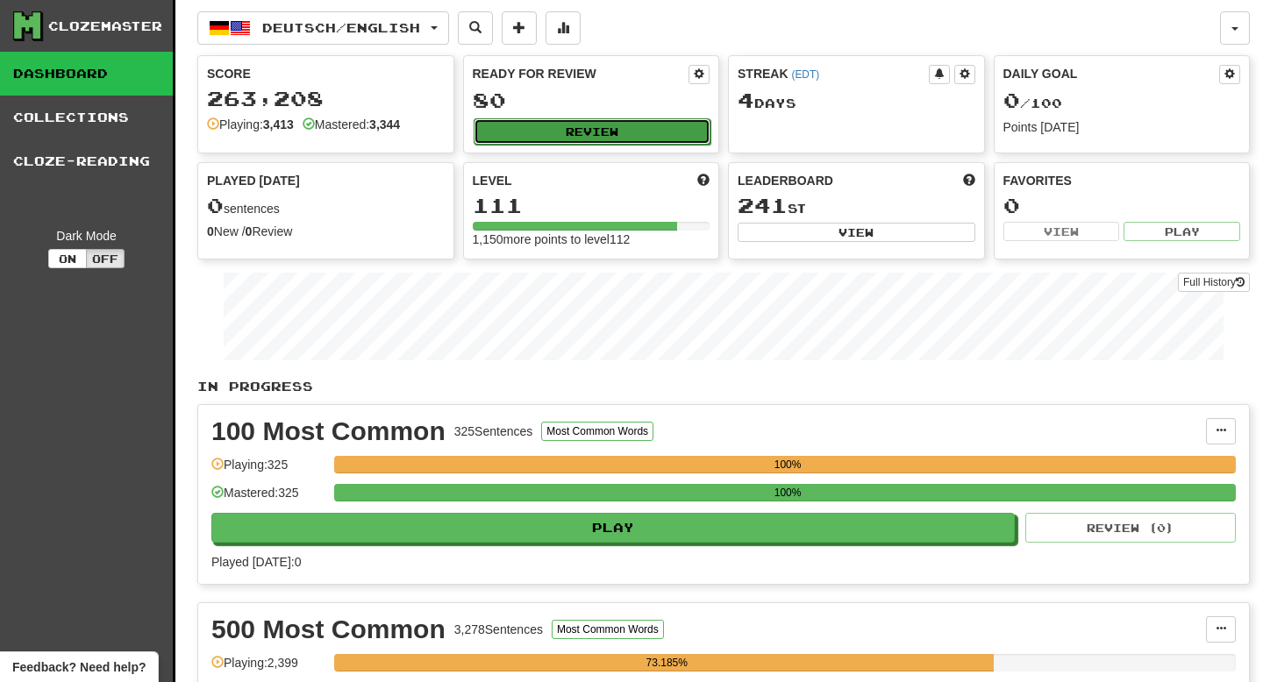
click at [517, 125] on button "Review" at bounding box center [593, 131] width 238 height 26
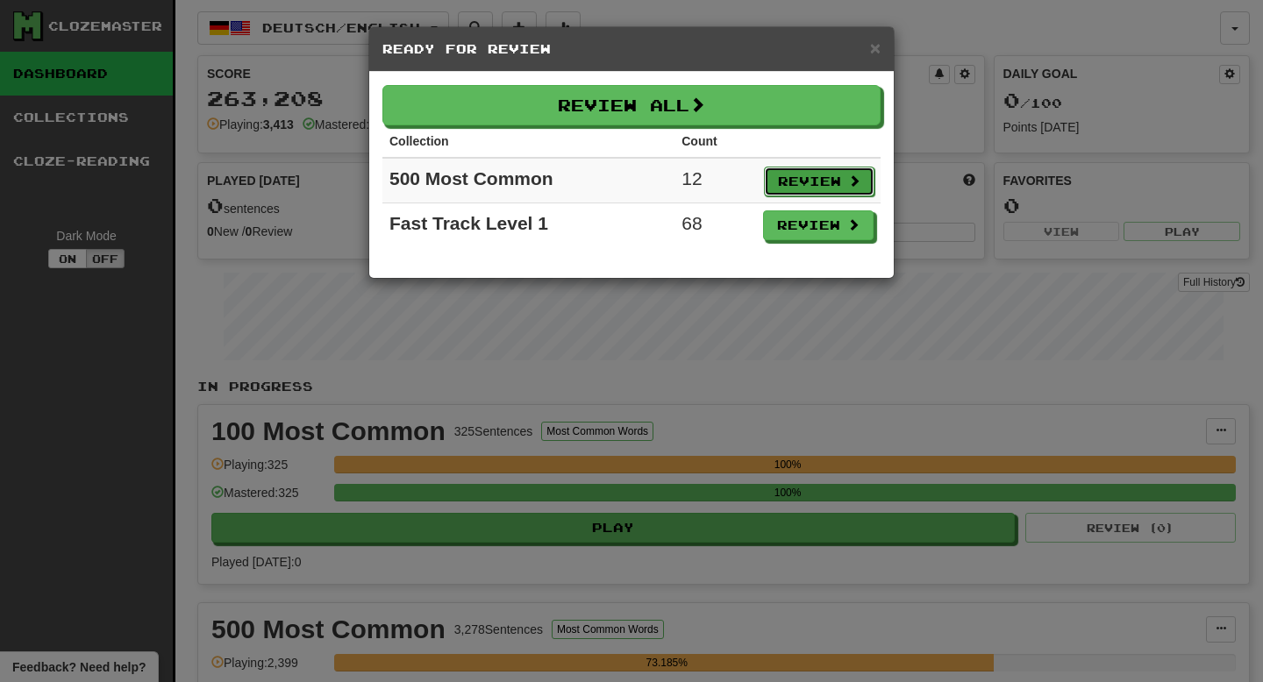
click at [781, 188] on button "Review" at bounding box center [819, 182] width 111 height 30
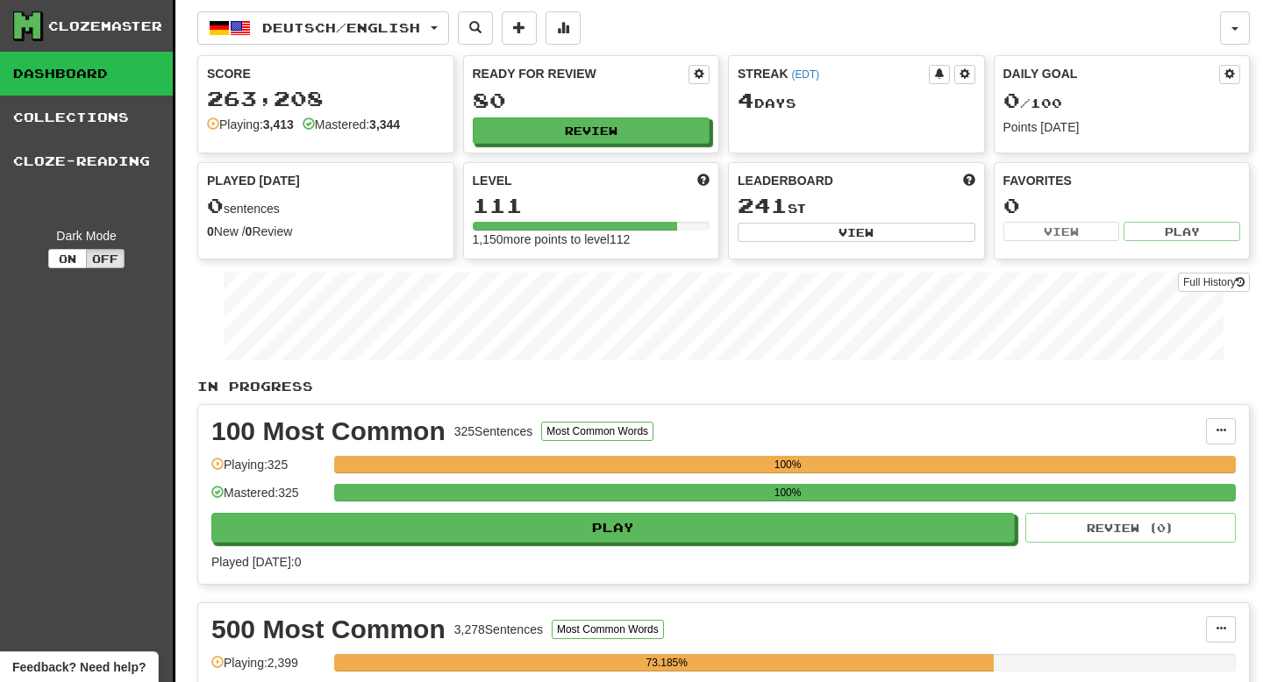
select select "**"
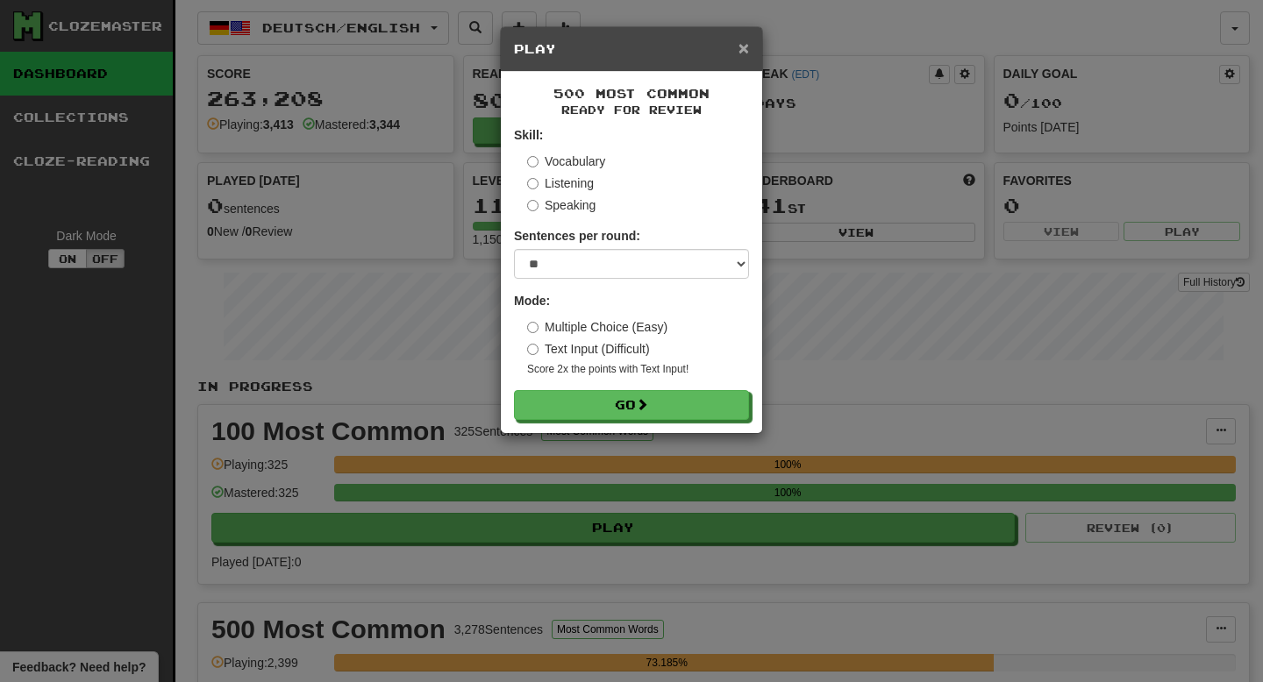
click at [743, 50] on span "×" at bounding box center [744, 48] width 11 height 20
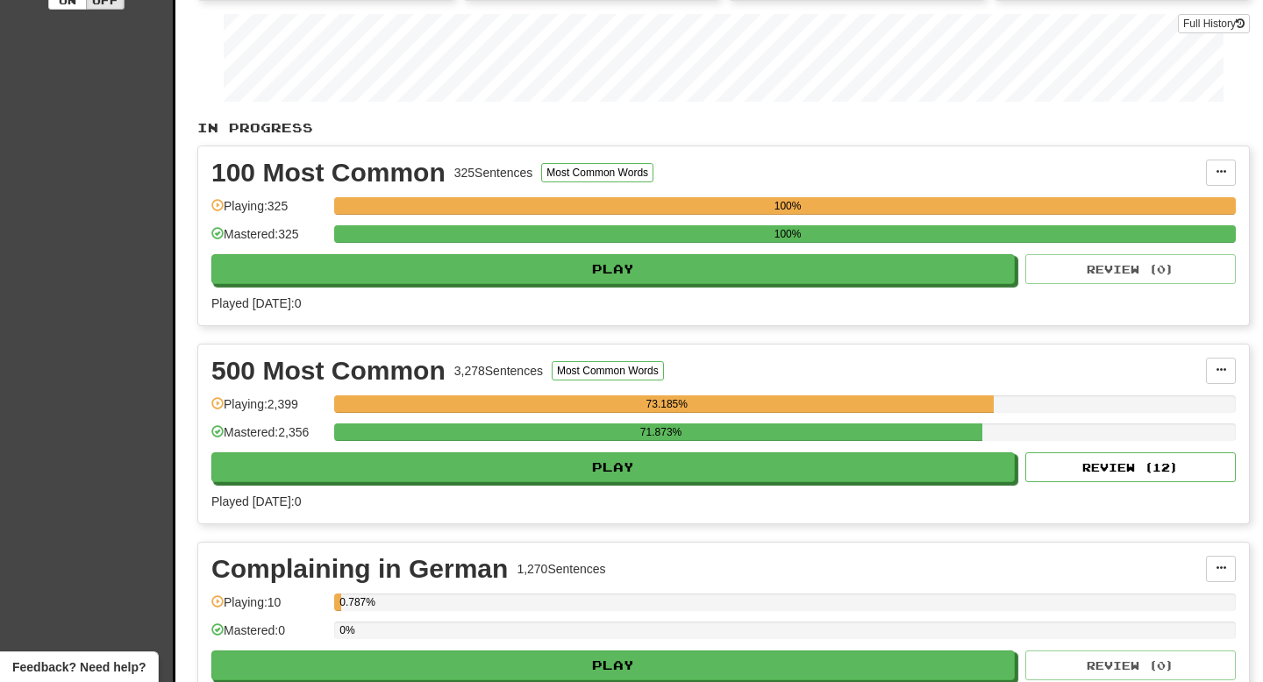
scroll to position [263, 0]
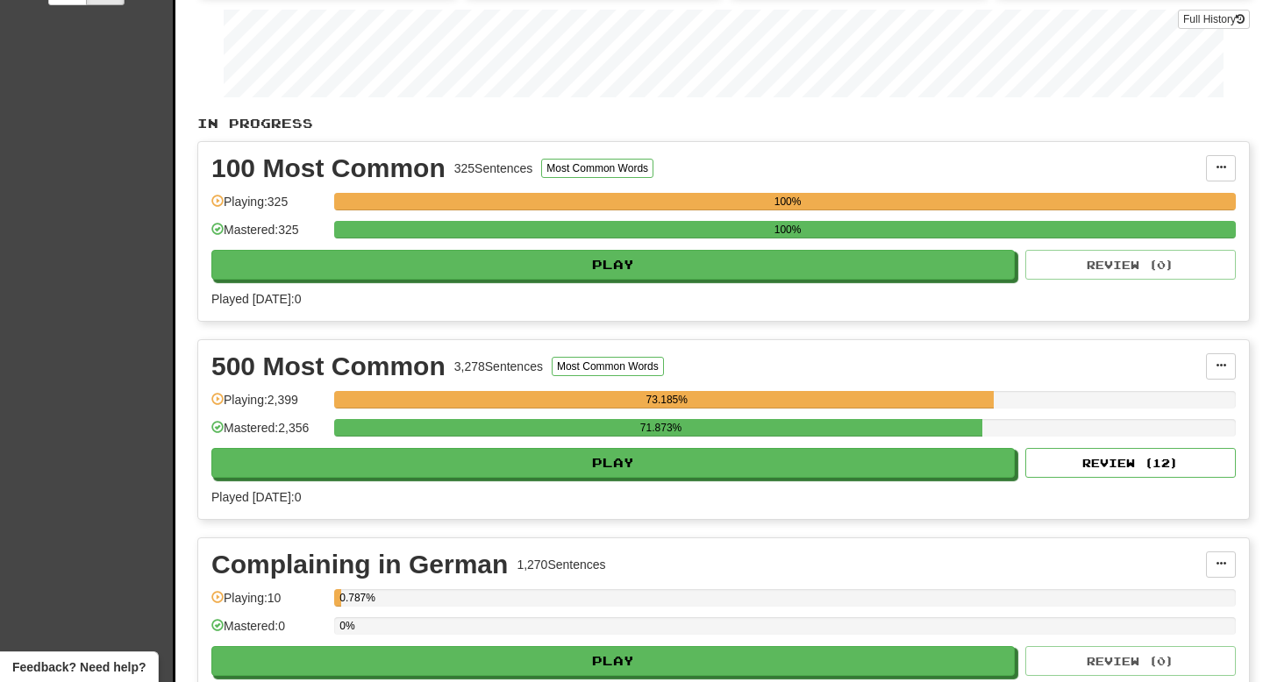
click at [532, 405] on div "73.185%" at bounding box center [666, 400] width 654 height 18
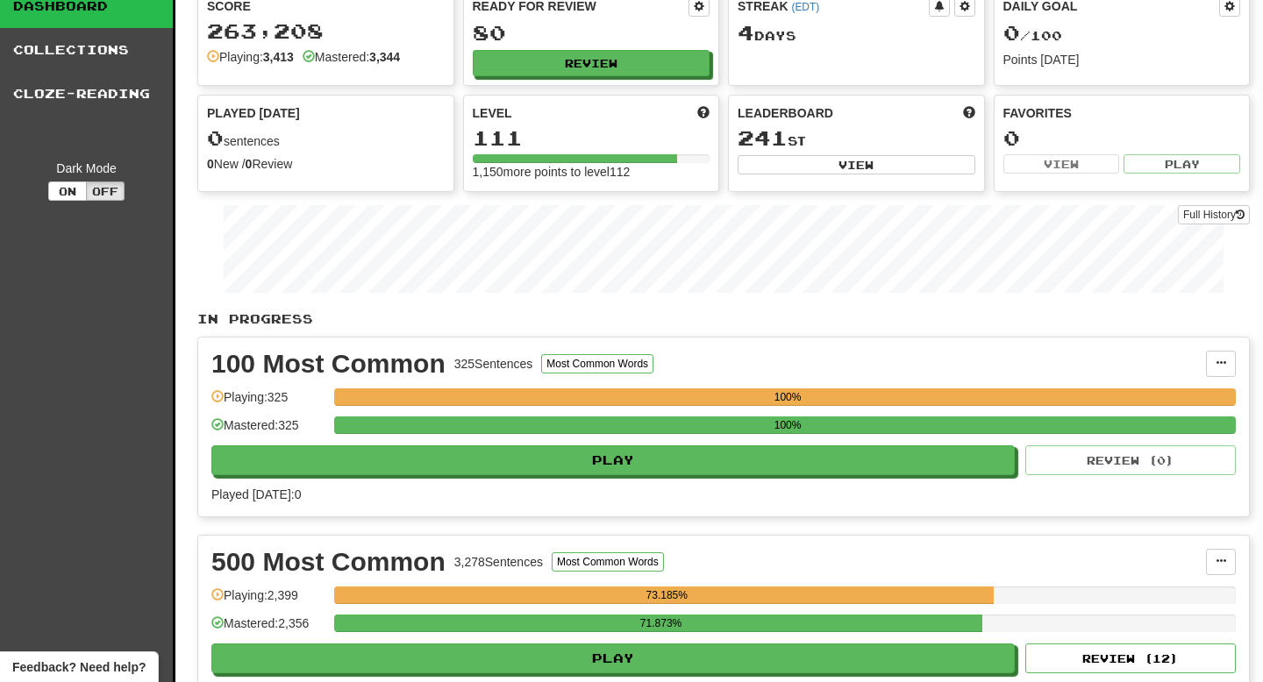
scroll to position [0, 0]
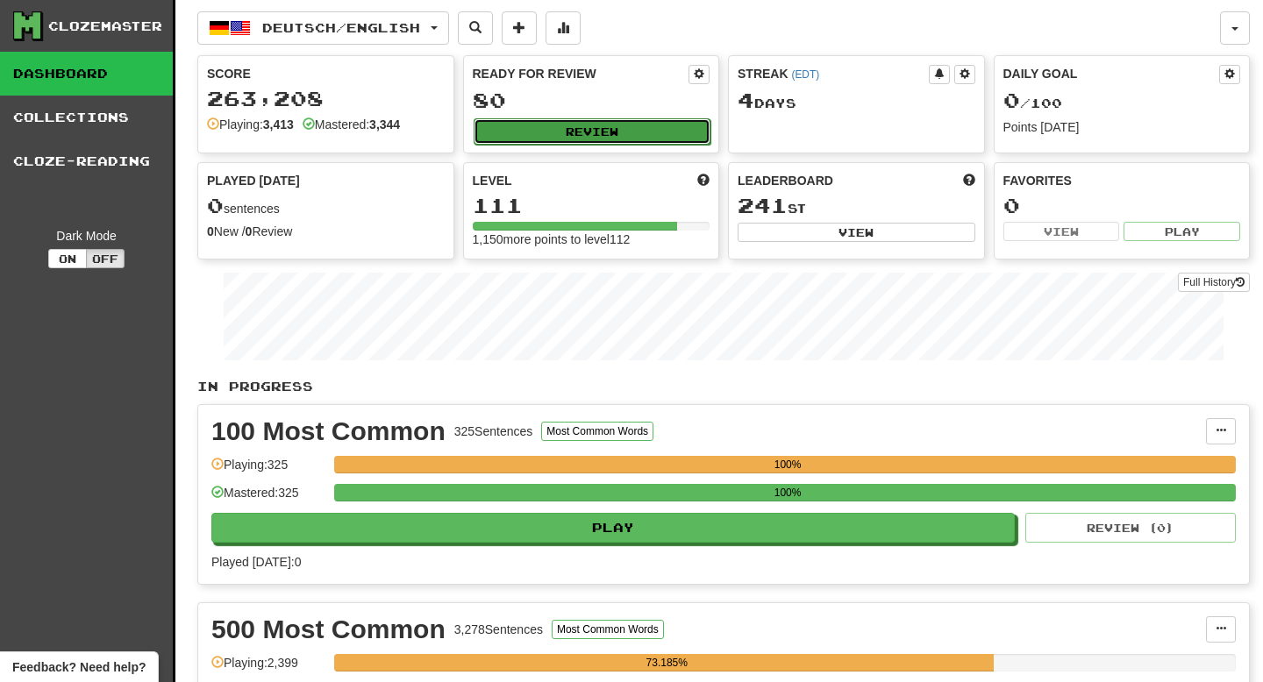
click at [606, 125] on button "Review" at bounding box center [593, 131] width 238 height 26
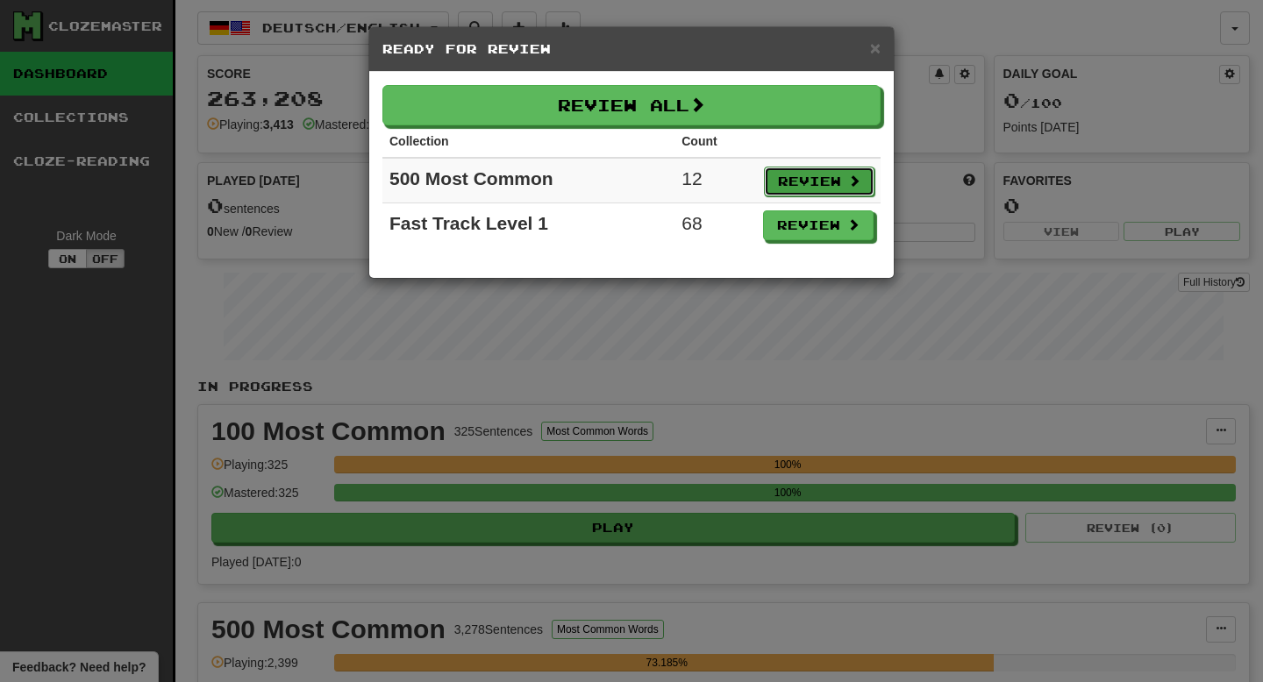
click at [799, 186] on button "Review" at bounding box center [819, 182] width 111 height 30
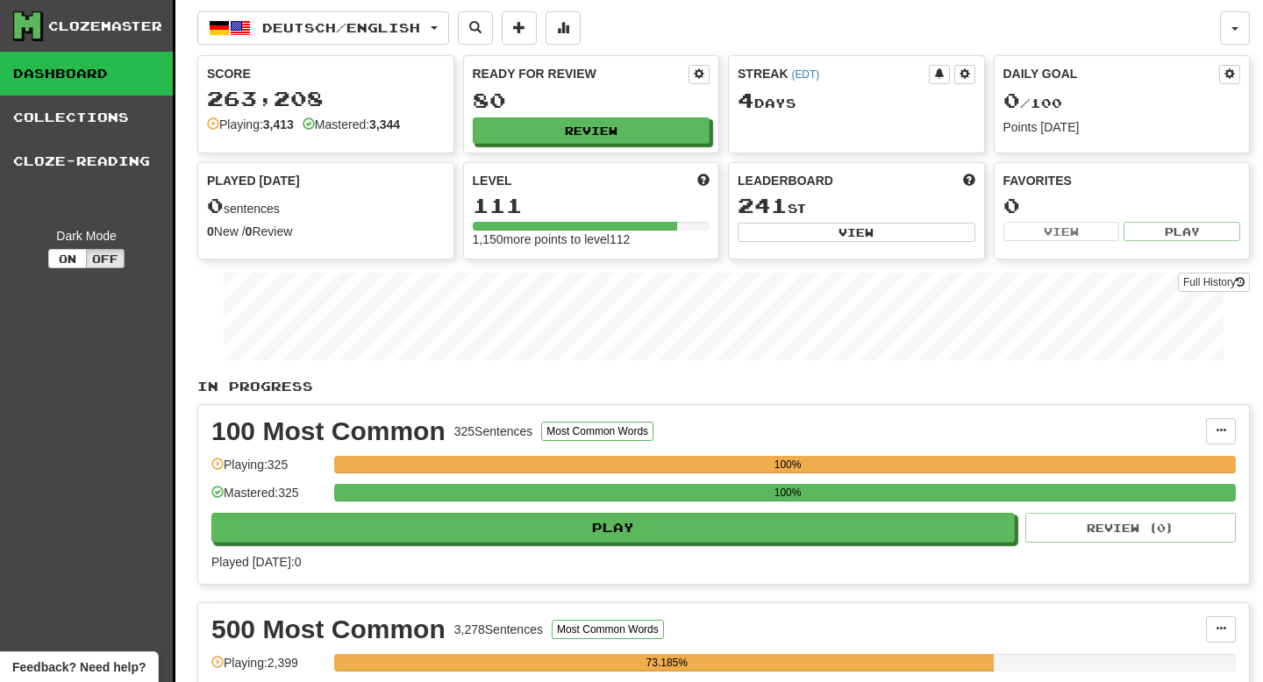
select select "**"
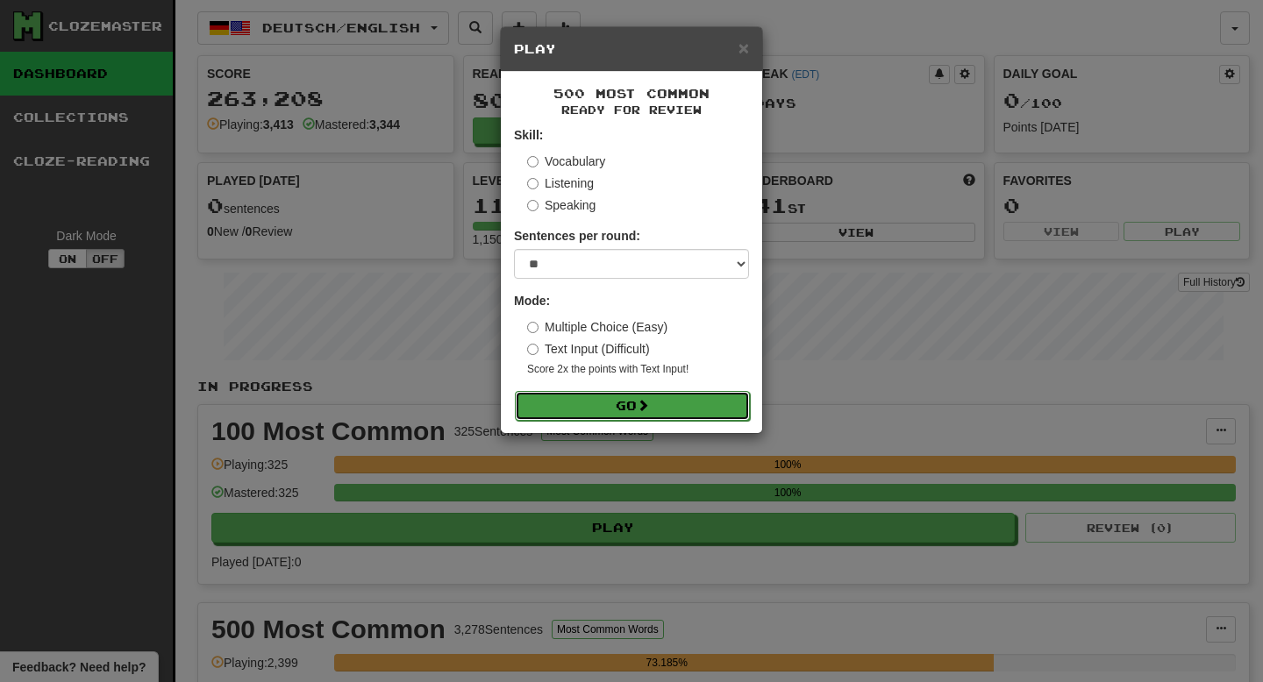
click at [725, 404] on button "Go" at bounding box center [632, 406] width 235 height 30
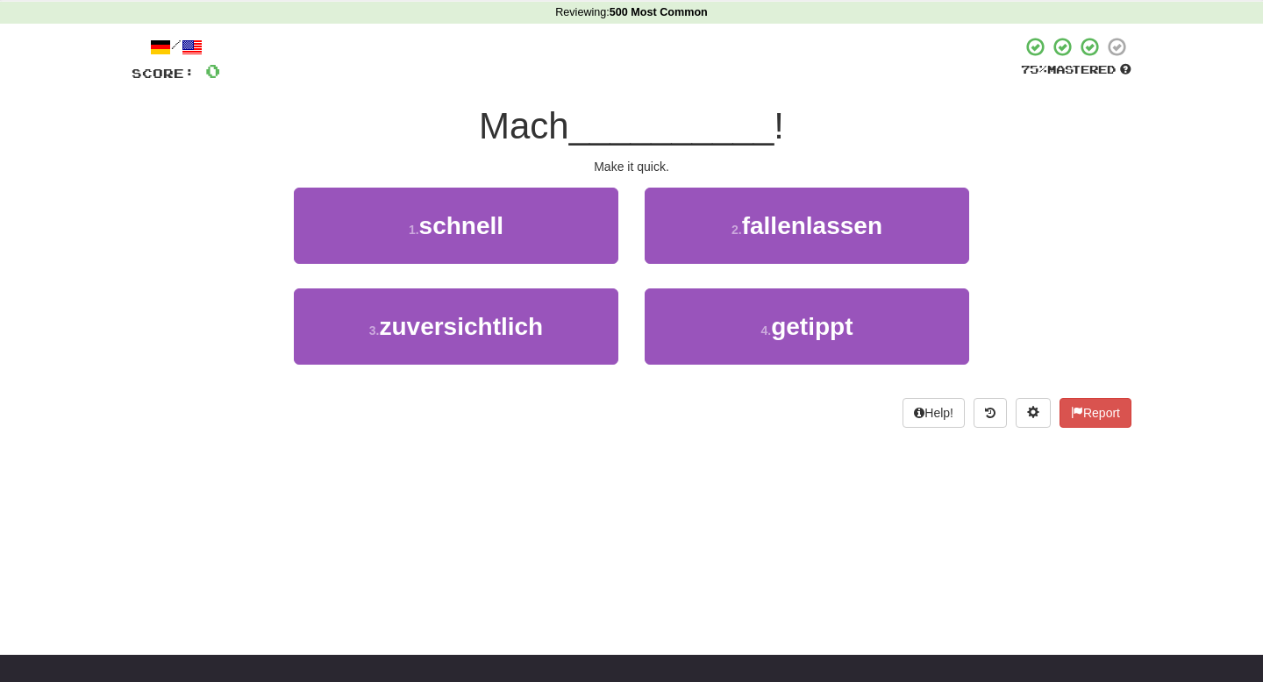
scroll to position [82, 0]
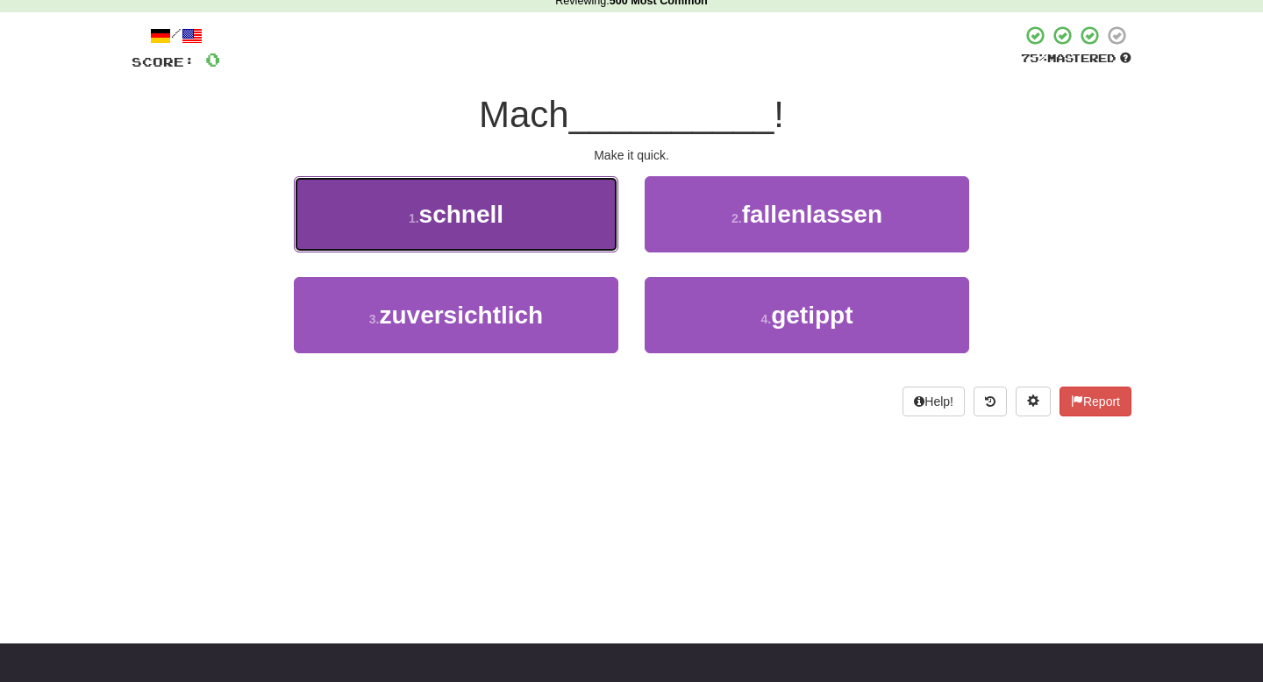
click at [524, 210] on button "1 . schnell" at bounding box center [456, 214] width 325 height 76
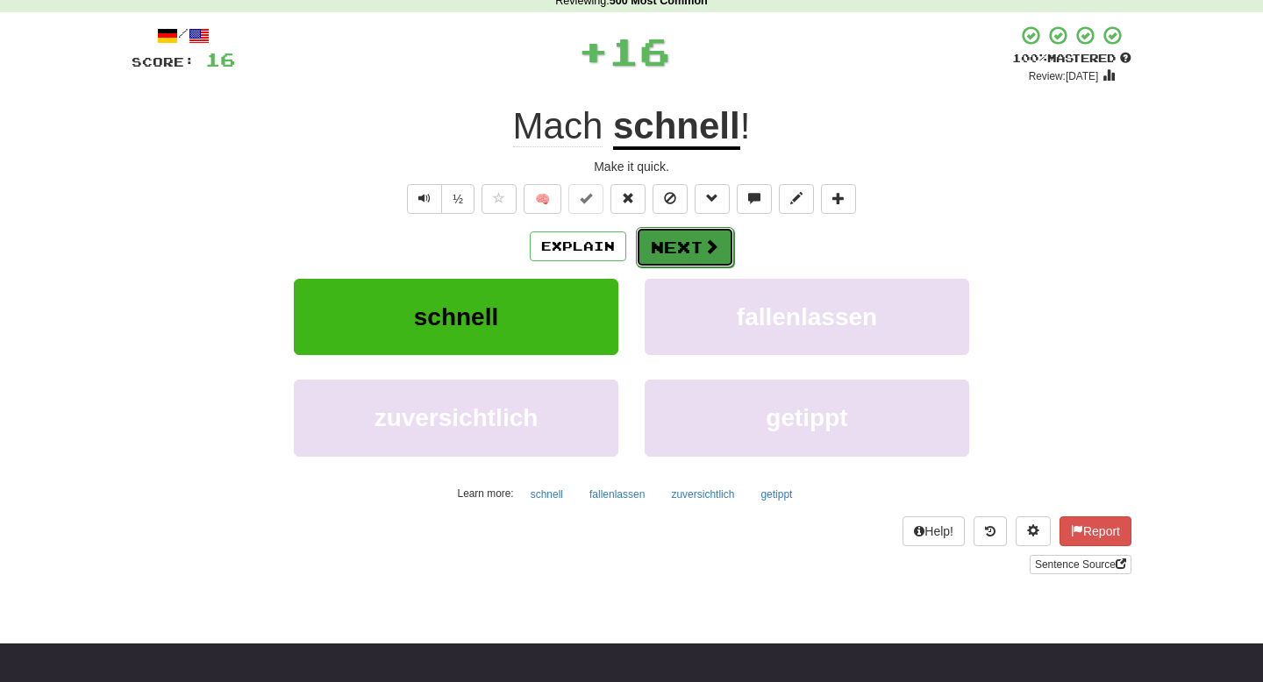
click at [691, 267] on button "Next" at bounding box center [685, 247] width 98 height 40
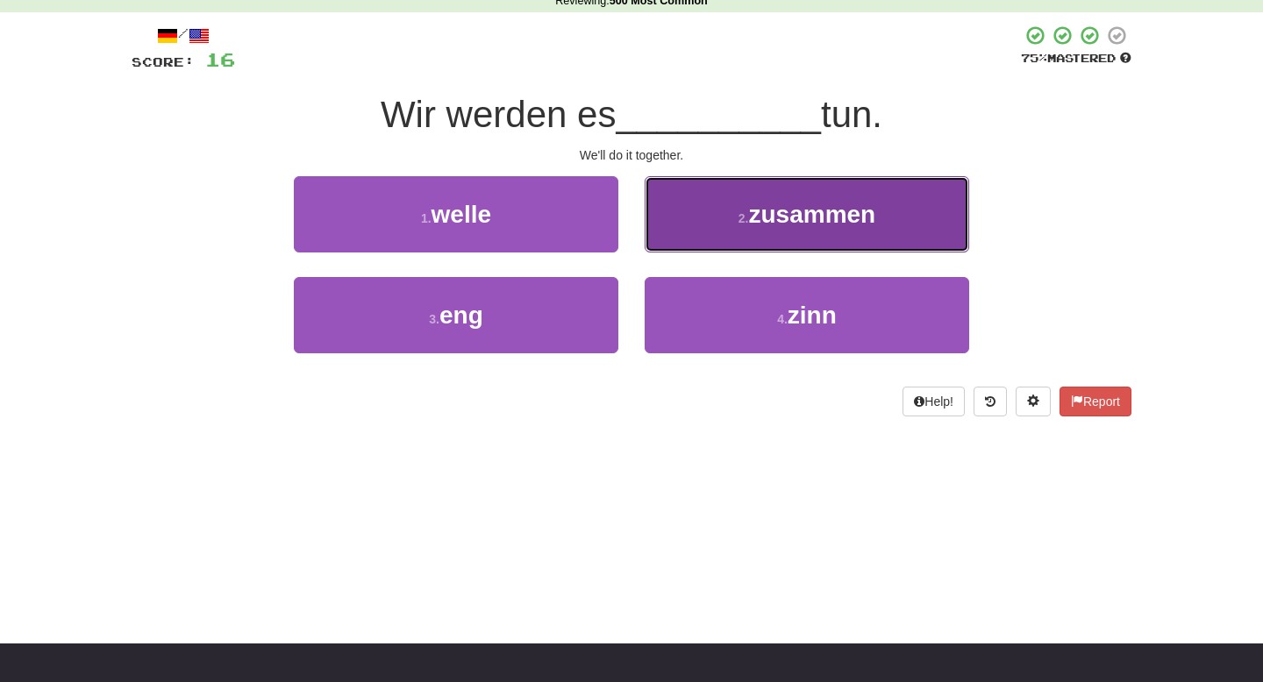
click at [725, 226] on button "2 . zusammen" at bounding box center [807, 214] width 325 height 76
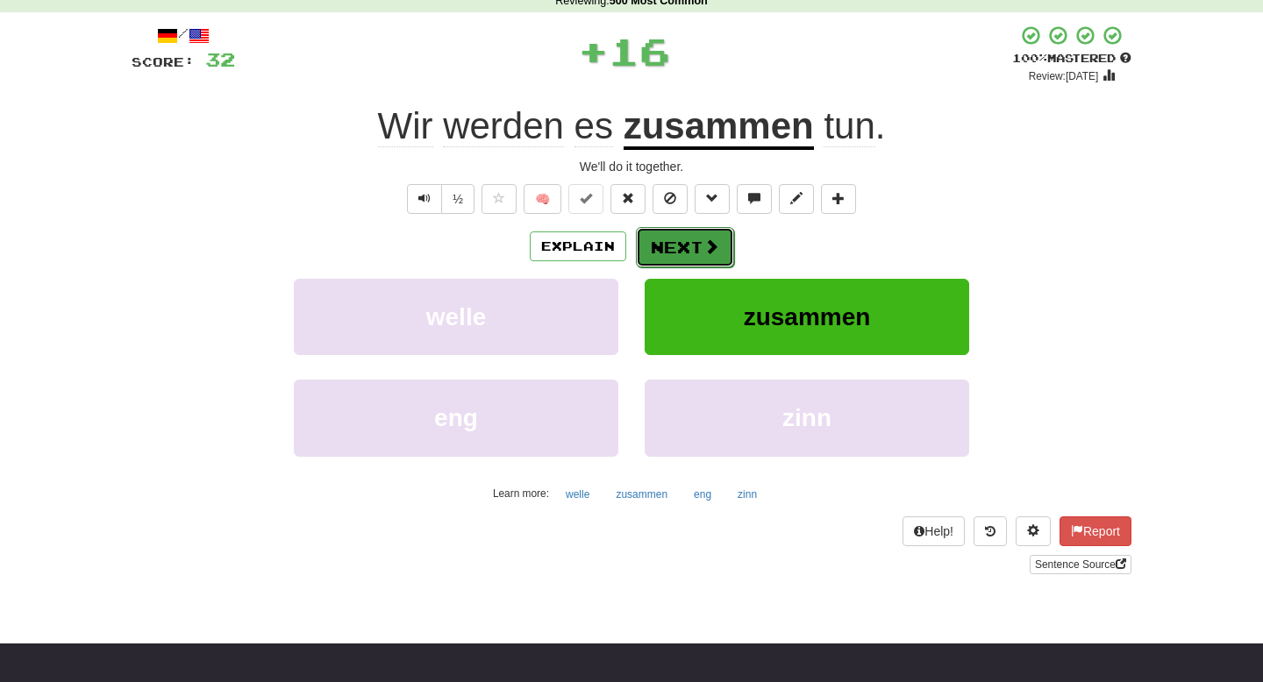
click at [704, 247] on span at bounding box center [712, 247] width 16 height 16
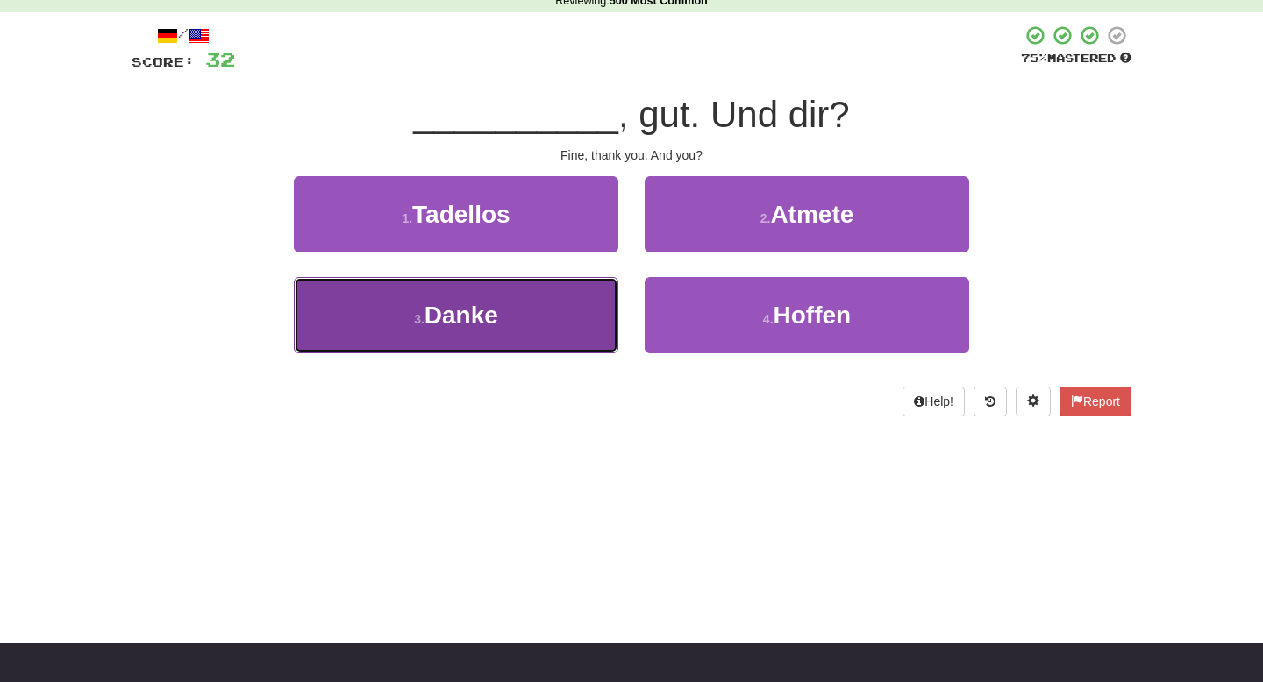
click at [571, 308] on button "3 . Danke" at bounding box center [456, 315] width 325 height 76
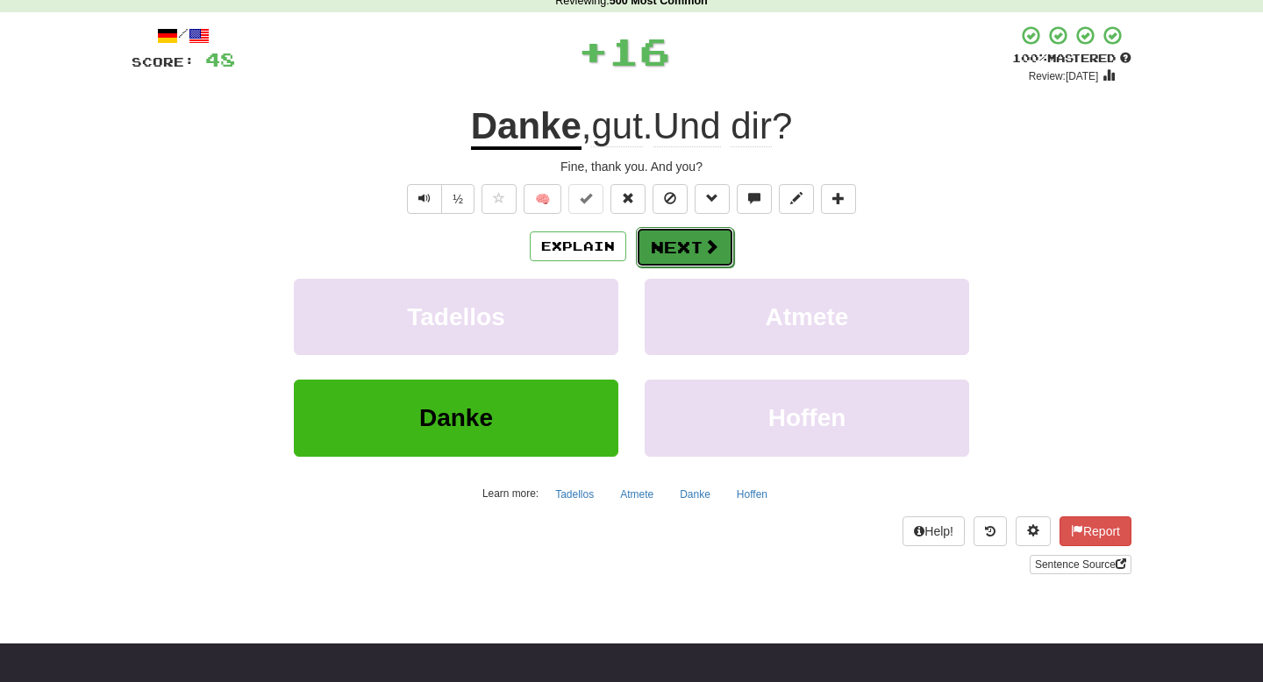
click at [697, 246] on button "Next" at bounding box center [685, 247] width 98 height 40
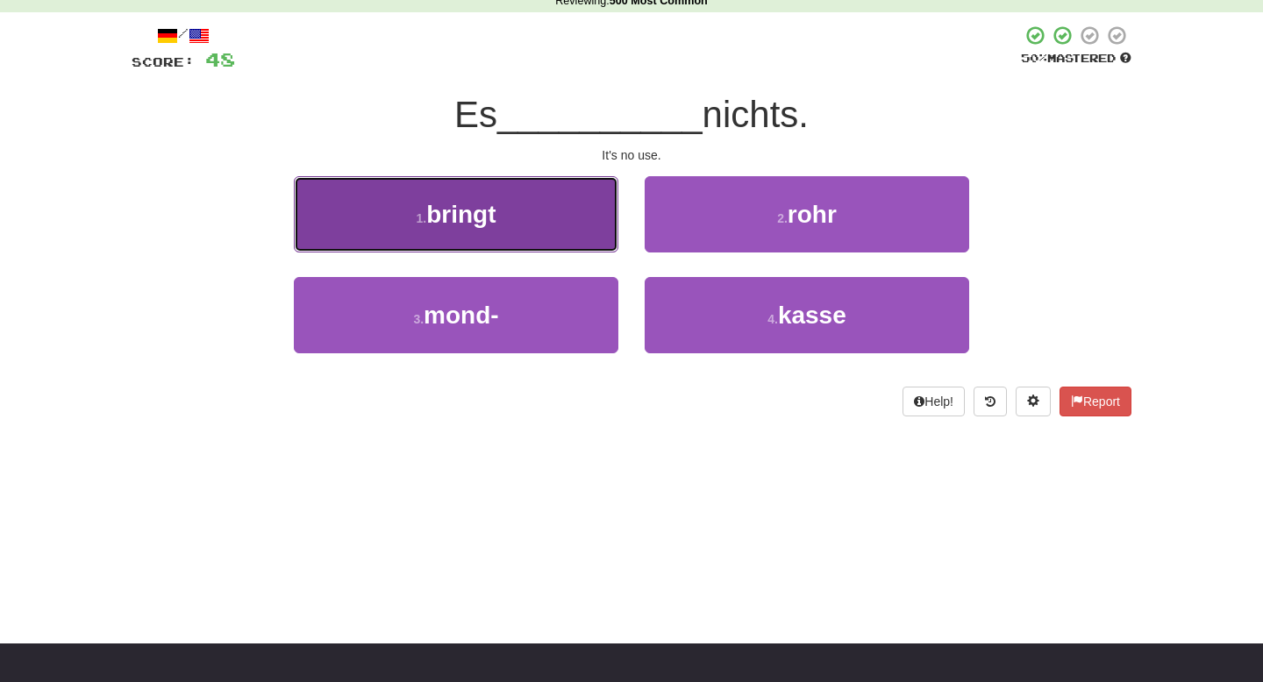
click at [579, 222] on button "1 . bringt" at bounding box center [456, 214] width 325 height 76
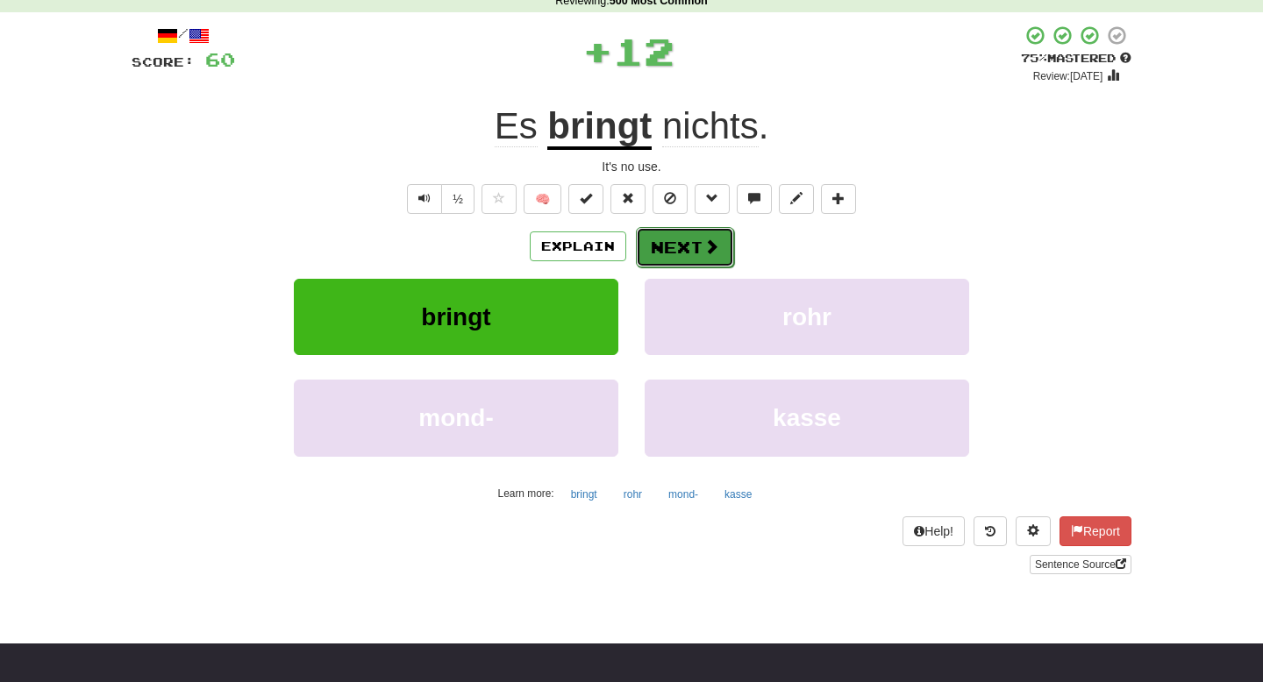
click at [699, 242] on button "Next" at bounding box center [685, 247] width 98 height 40
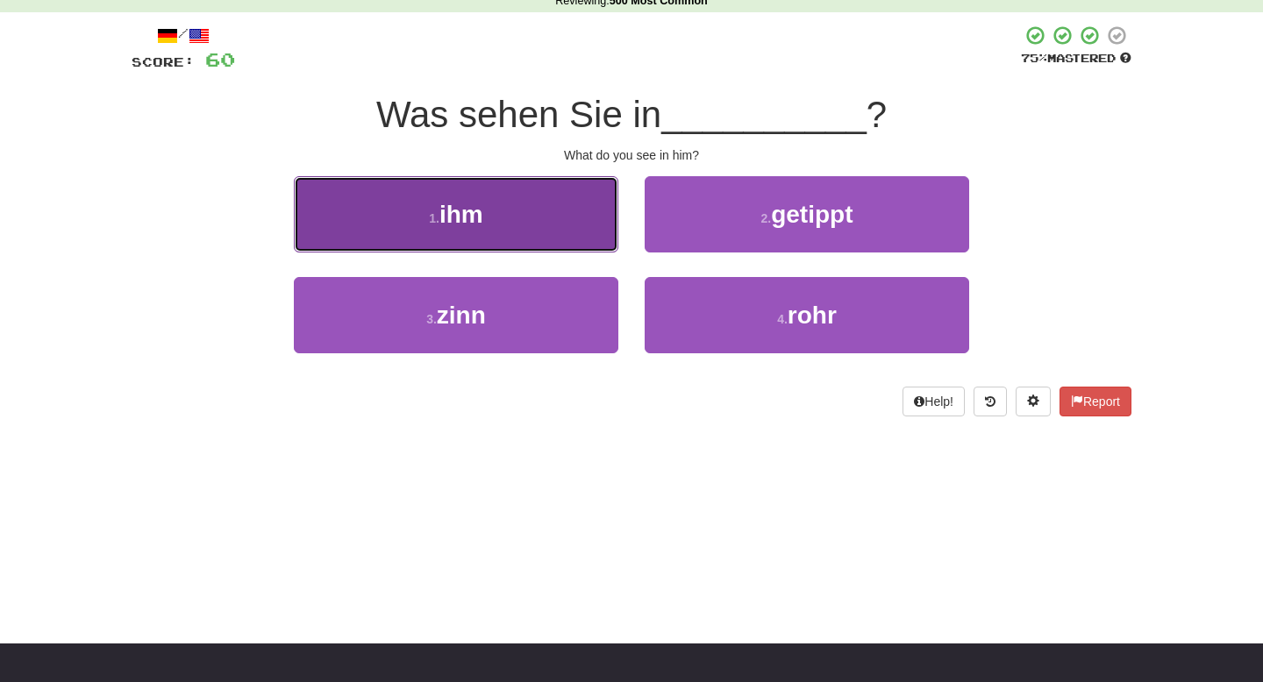
click at [592, 227] on button "1 . ihm" at bounding box center [456, 214] width 325 height 76
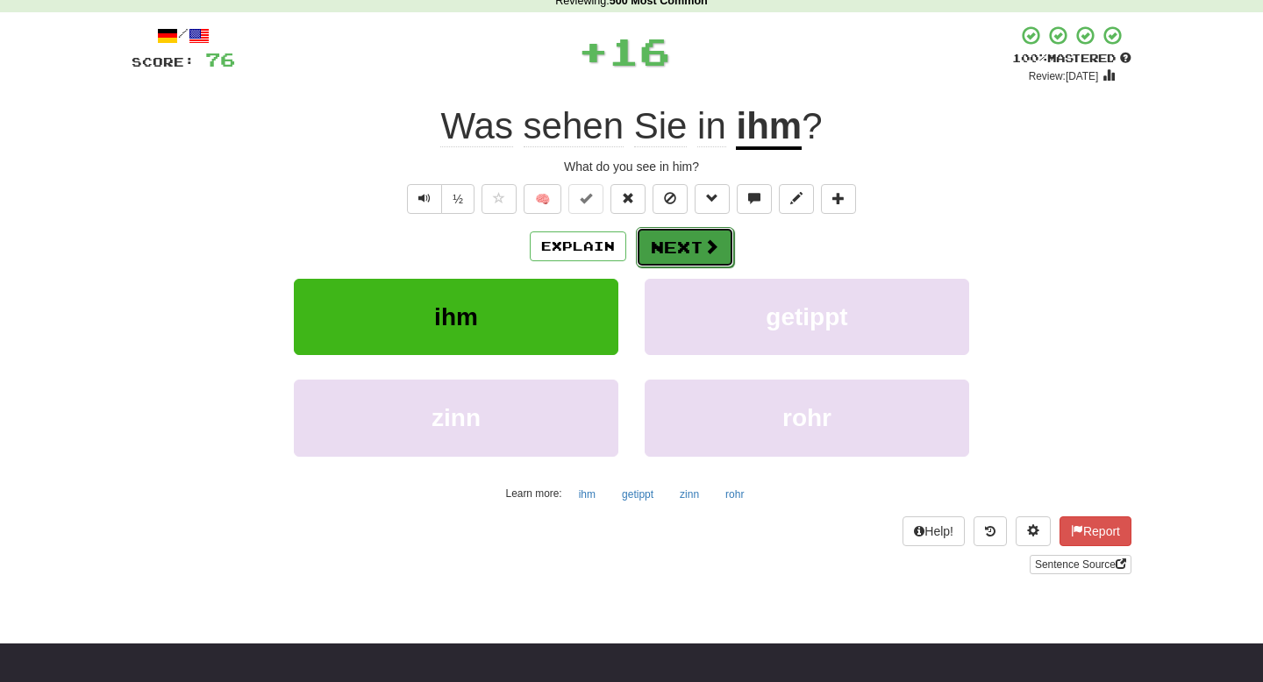
click at [695, 245] on button "Next" at bounding box center [685, 247] width 98 height 40
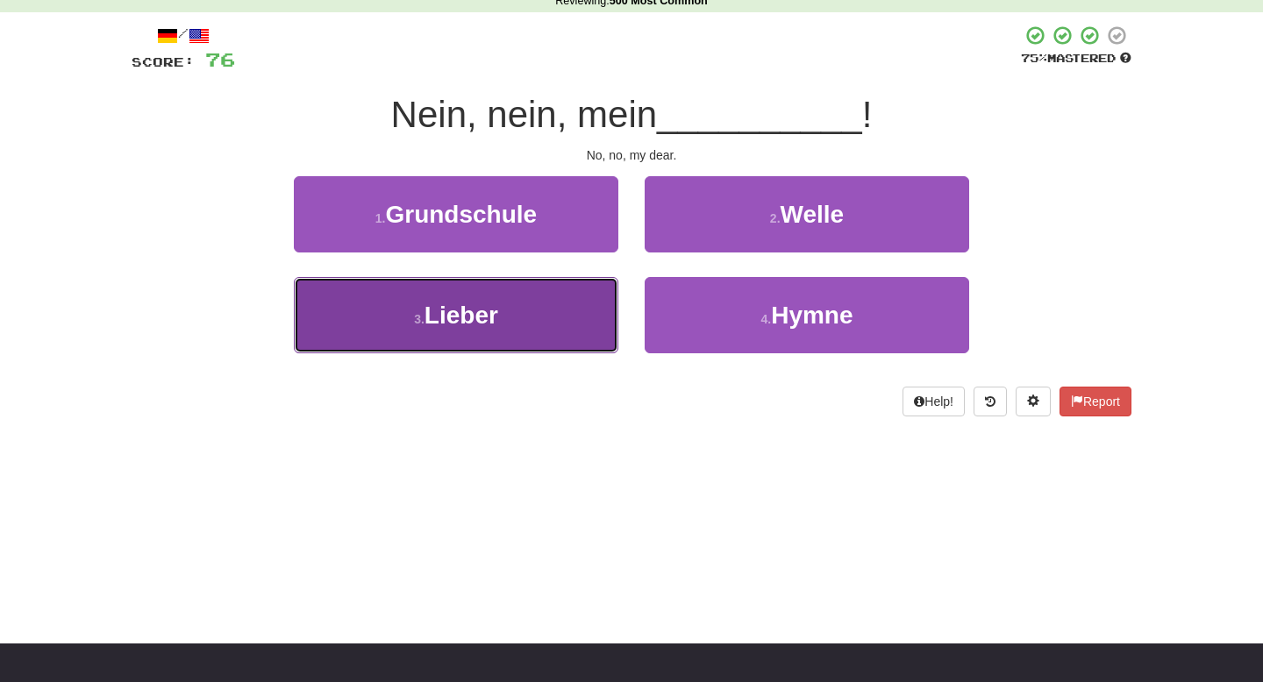
click at [550, 307] on button "3 . Lieber" at bounding box center [456, 315] width 325 height 76
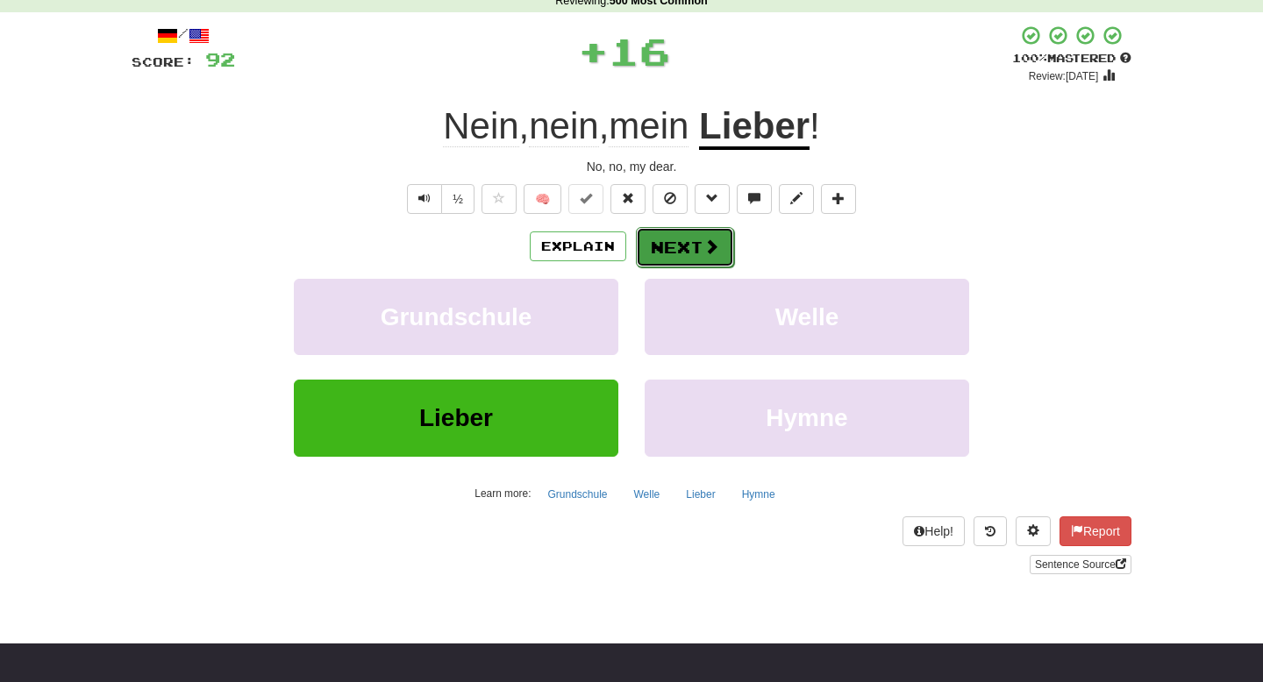
click at [678, 238] on button "Next" at bounding box center [685, 247] width 98 height 40
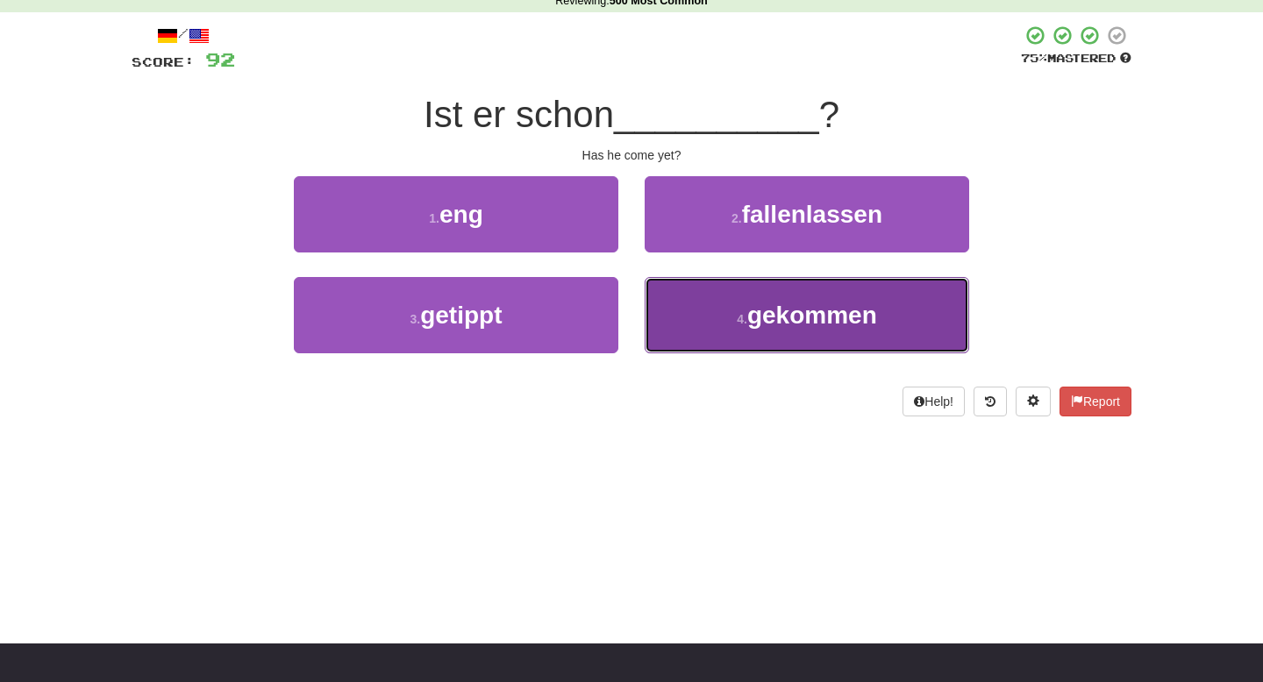
click at [697, 298] on button "4 . gekommen" at bounding box center [807, 315] width 325 height 76
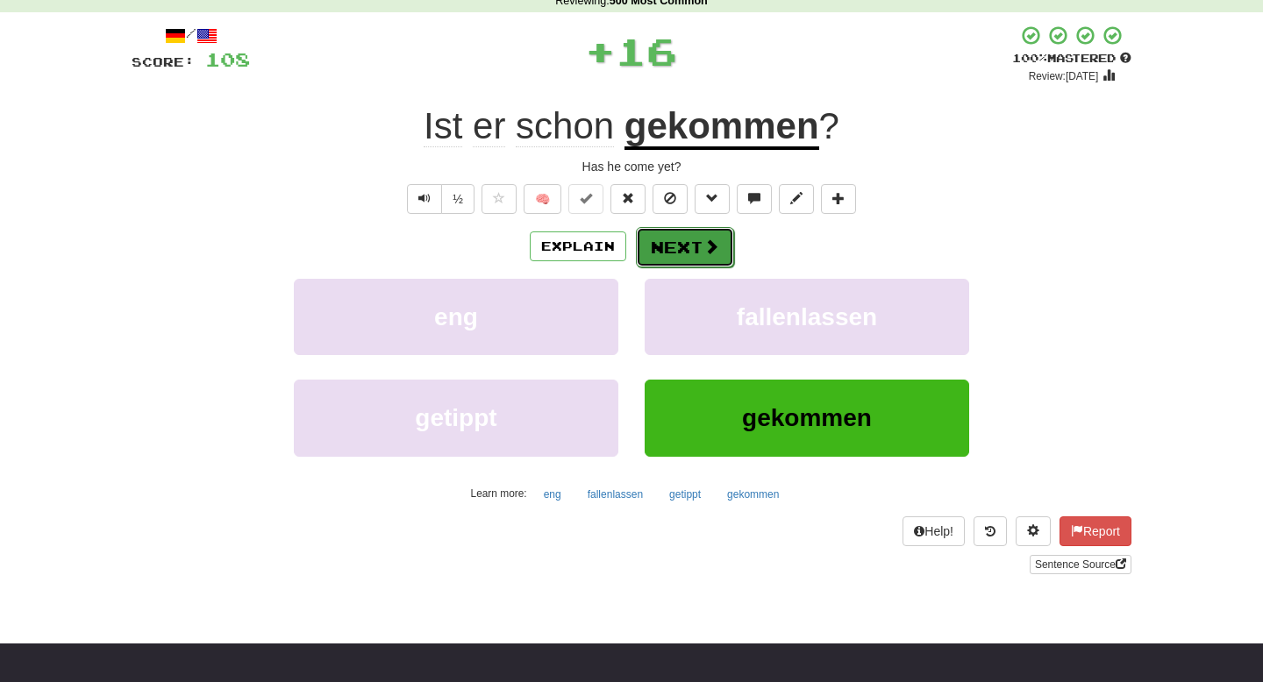
click at [689, 242] on button "Next" at bounding box center [685, 247] width 98 height 40
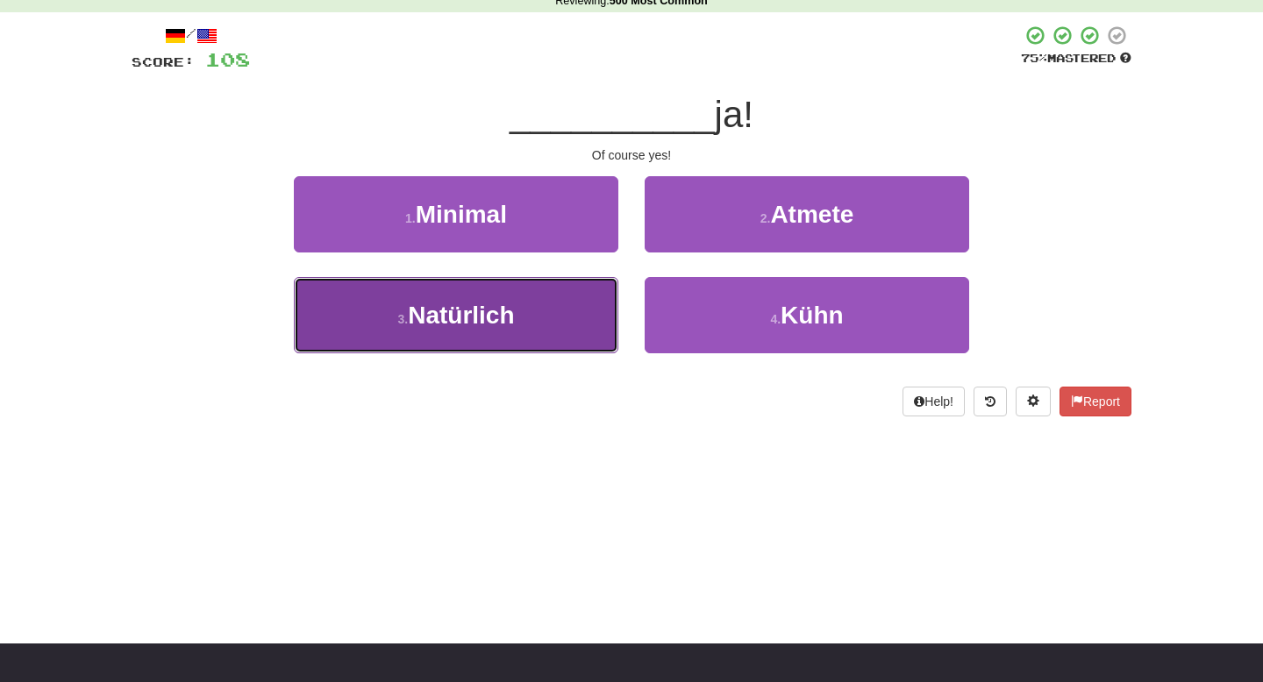
click at [559, 314] on button "3 . Natürlich" at bounding box center [456, 315] width 325 height 76
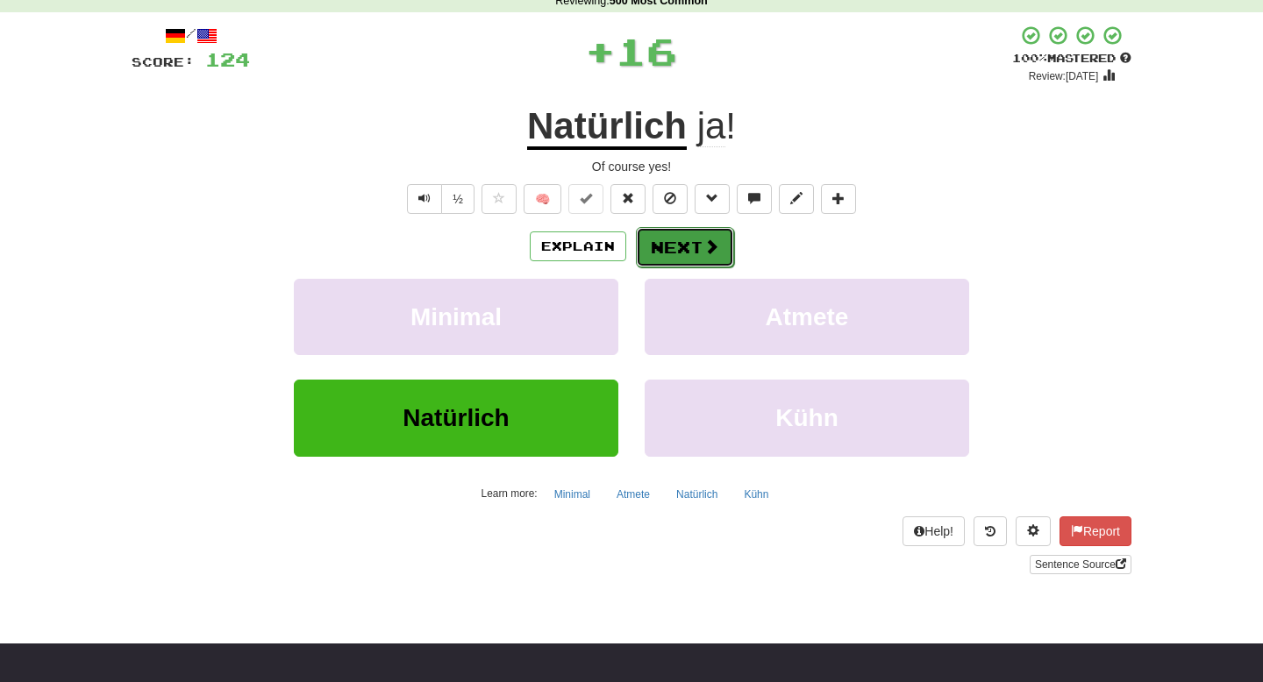
click at [682, 254] on button "Next" at bounding box center [685, 247] width 98 height 40
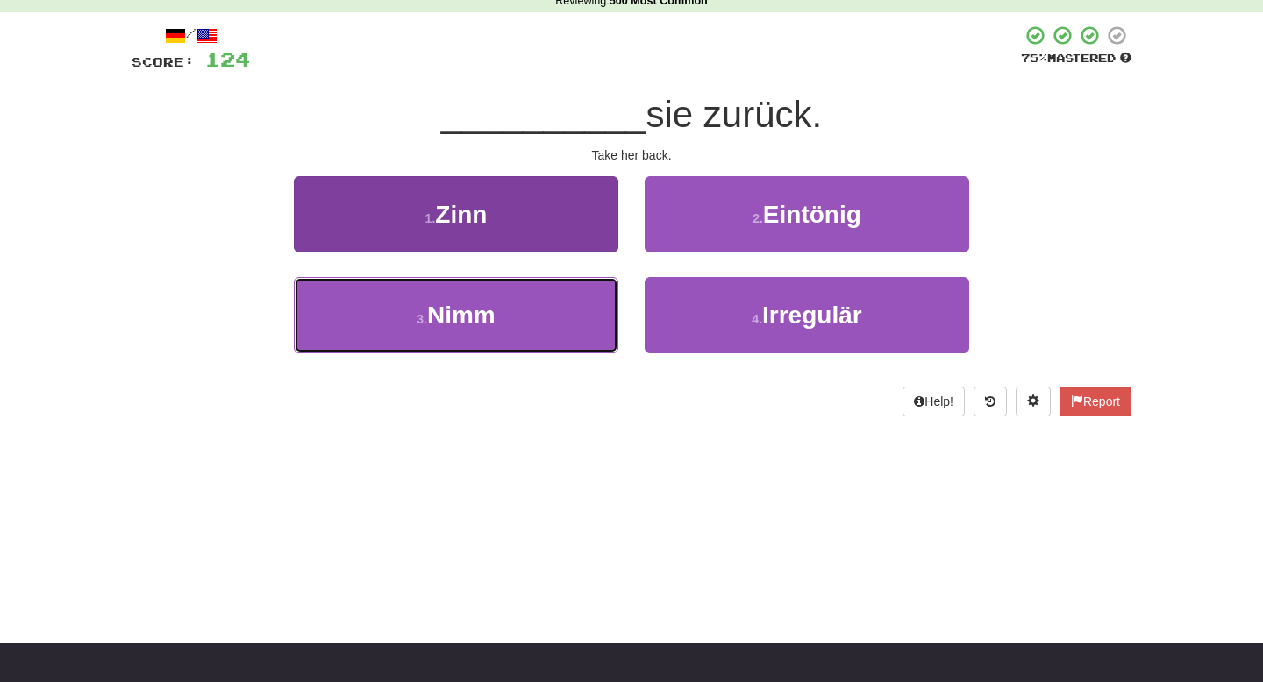
click at [594, 303] on button "3 . Nimm" at bounding box center [456, 315] width 325 height 76
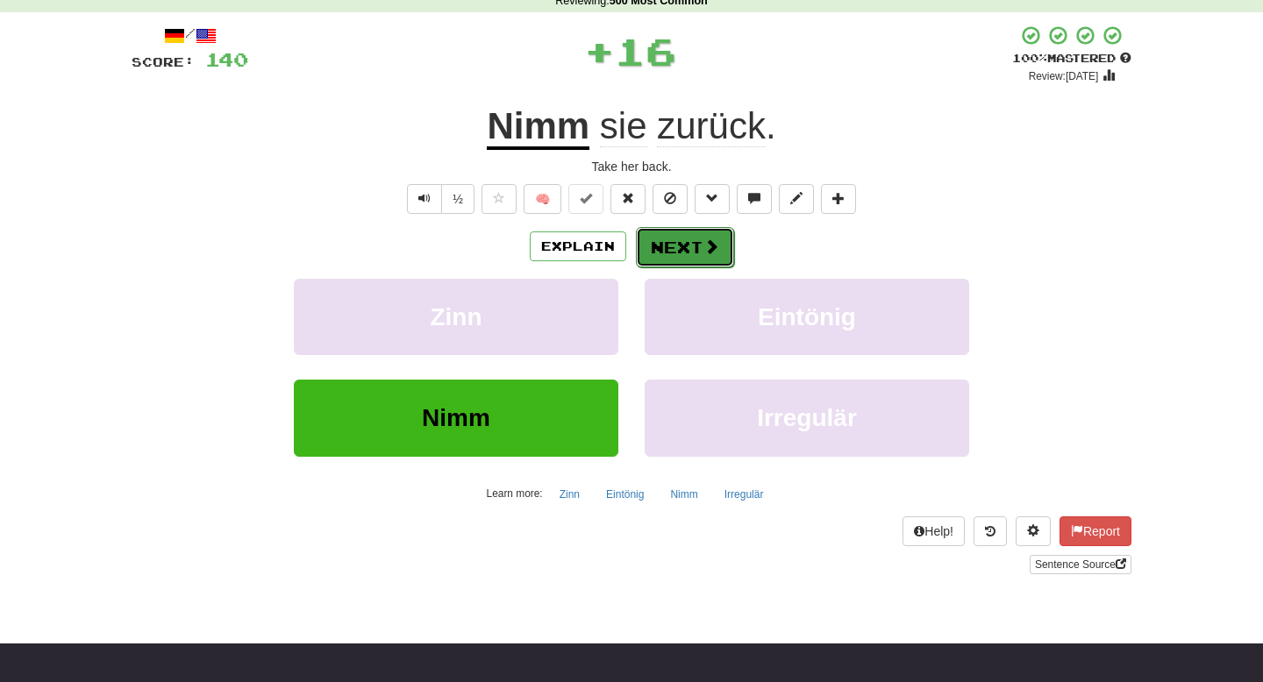
click at [676, 246] on button "Next" at bounding box center [685, 247] width 98 height 40
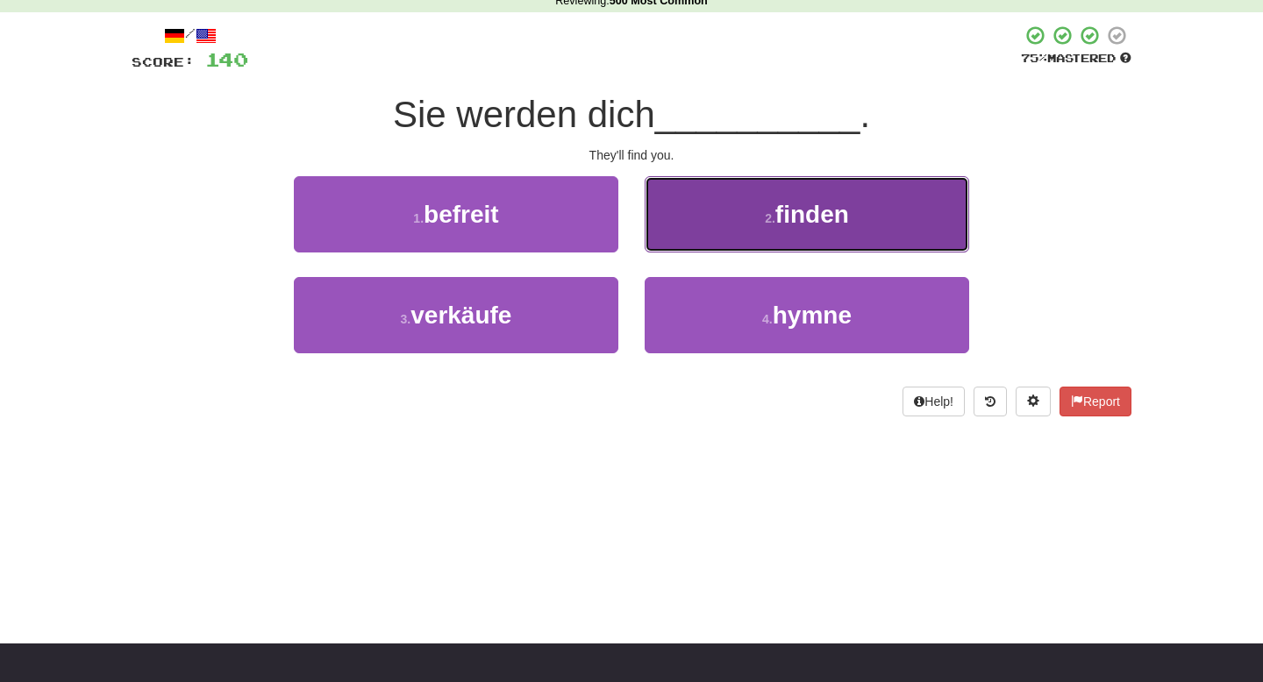
click at [695, 228] on button "2 . finden" at bounding box center [807, 214] width 325 height 76
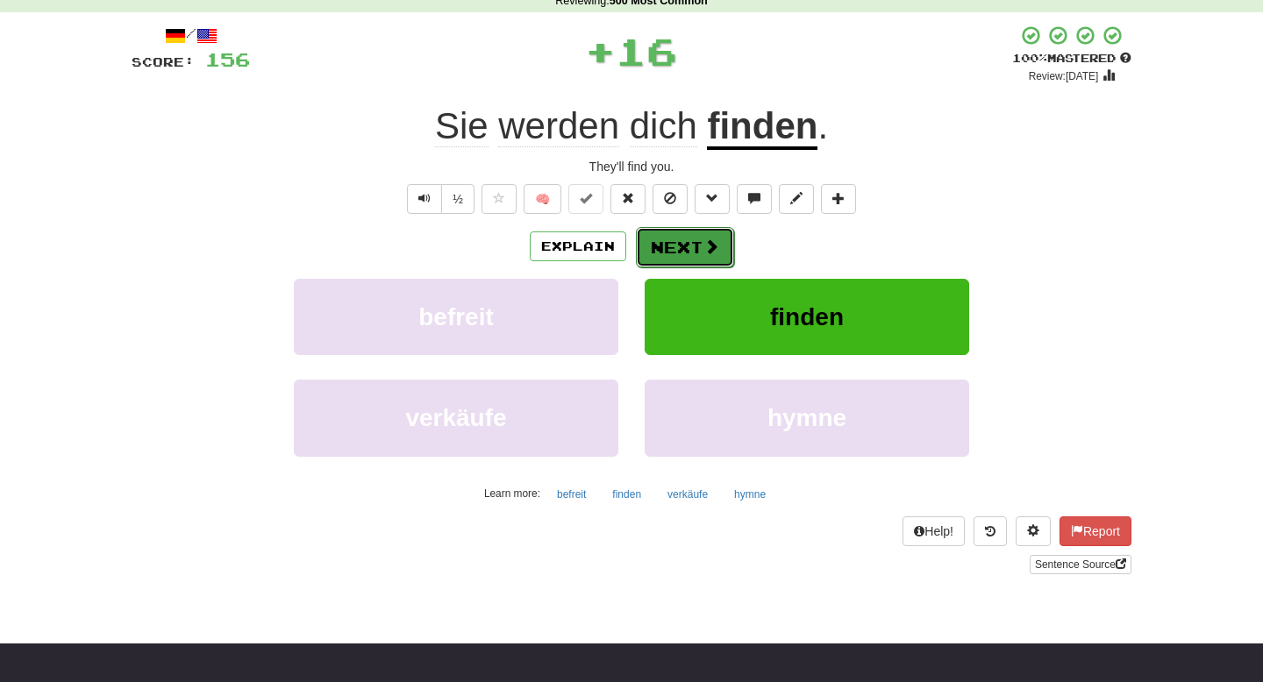
click at [684, 241] on button "Next" at bounding box center [685, 247] width 98 height 40
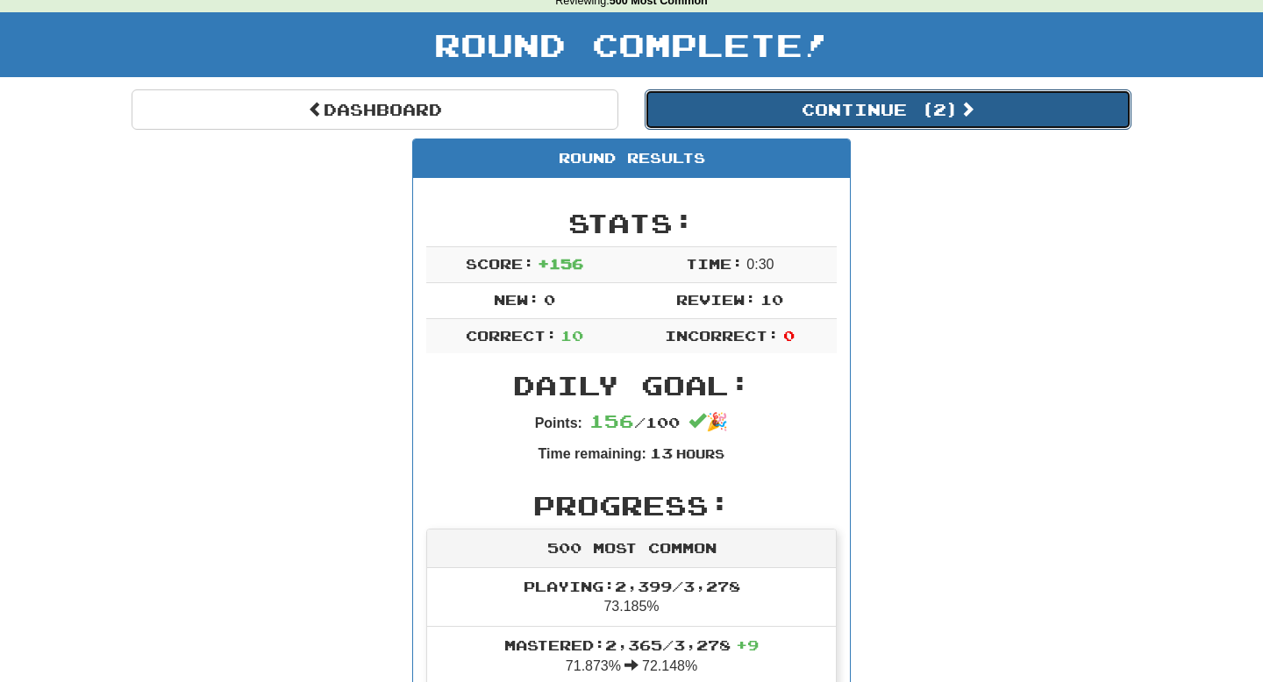
click at [855, 123] on button "Continue ( 2 )" at bounding box center [888, 109] width 487 height 40
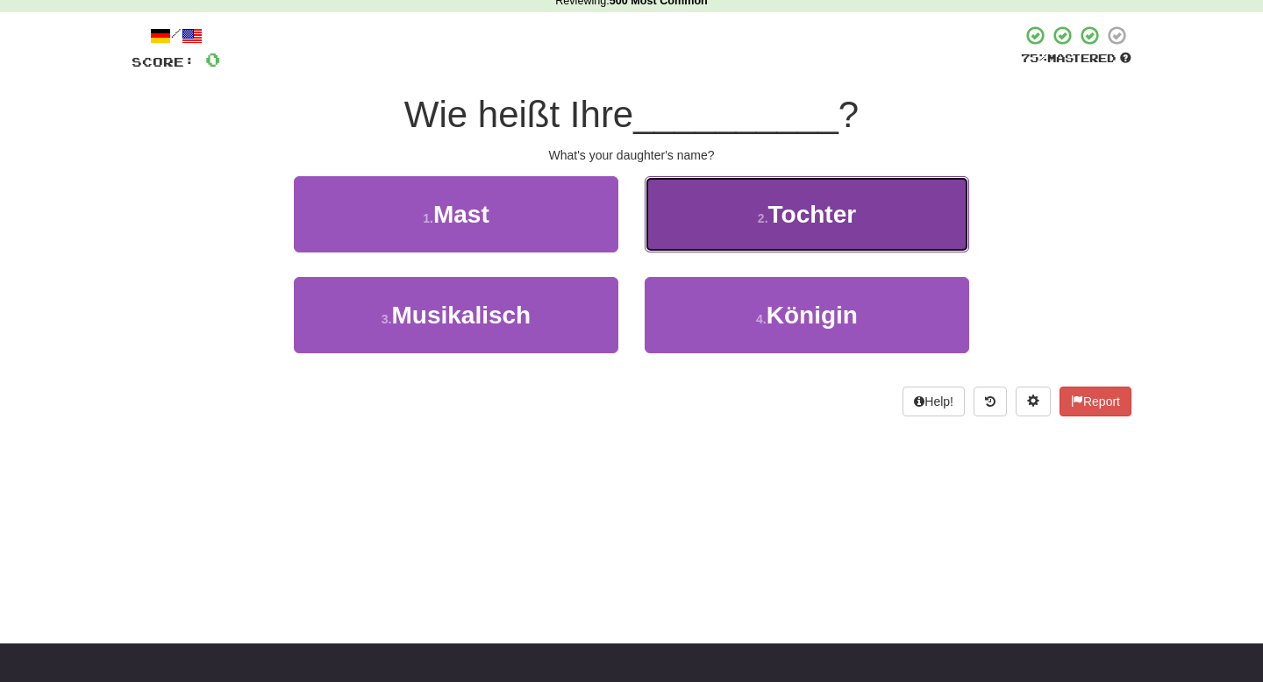
click at [798, 230] on button "2 . Tochter" at bounding box center [807, 214] width 325 height 76
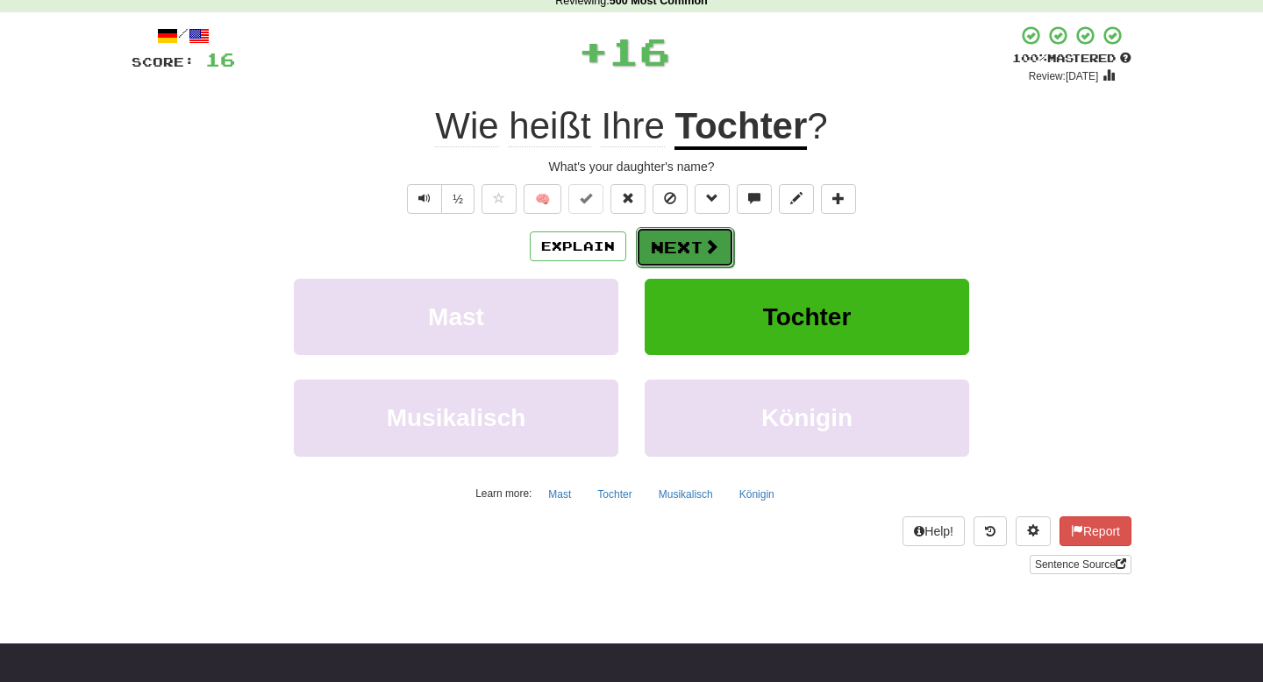
click at [717, 249] on span at bounding box center [712, 247] width 16 height 16
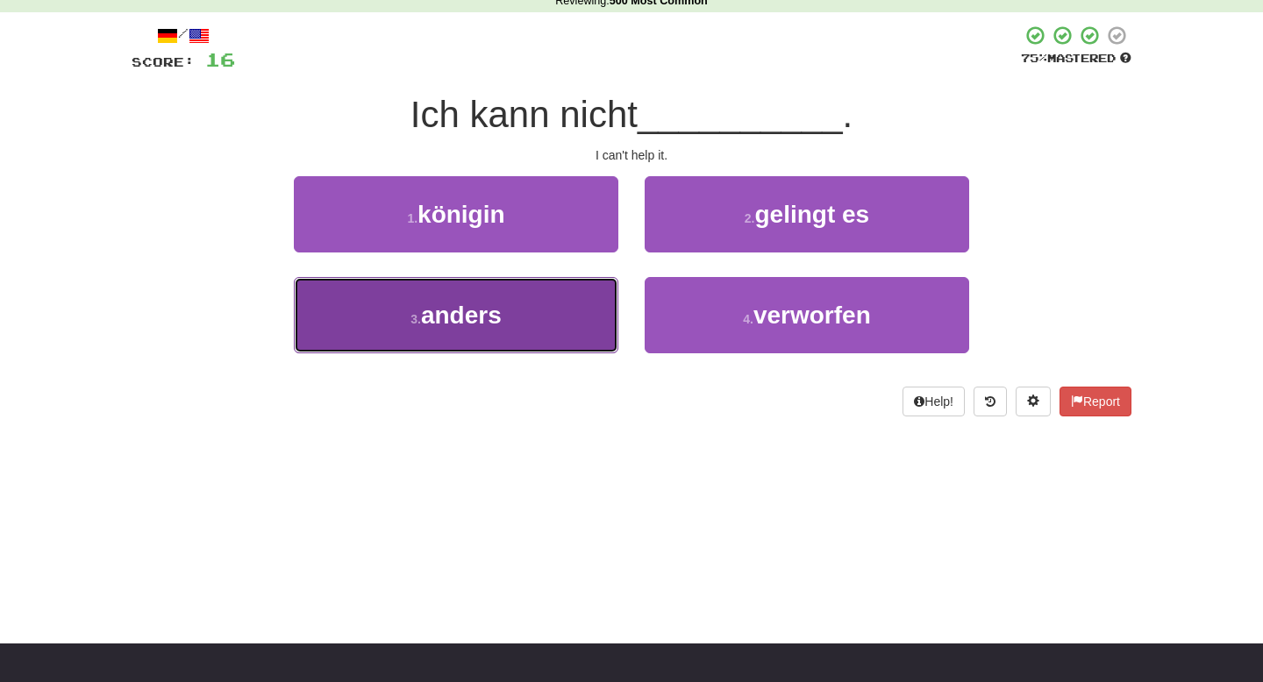
click at [539, 305] on button "3 . anders" at bounding box center [456, 315] width 325 height 76
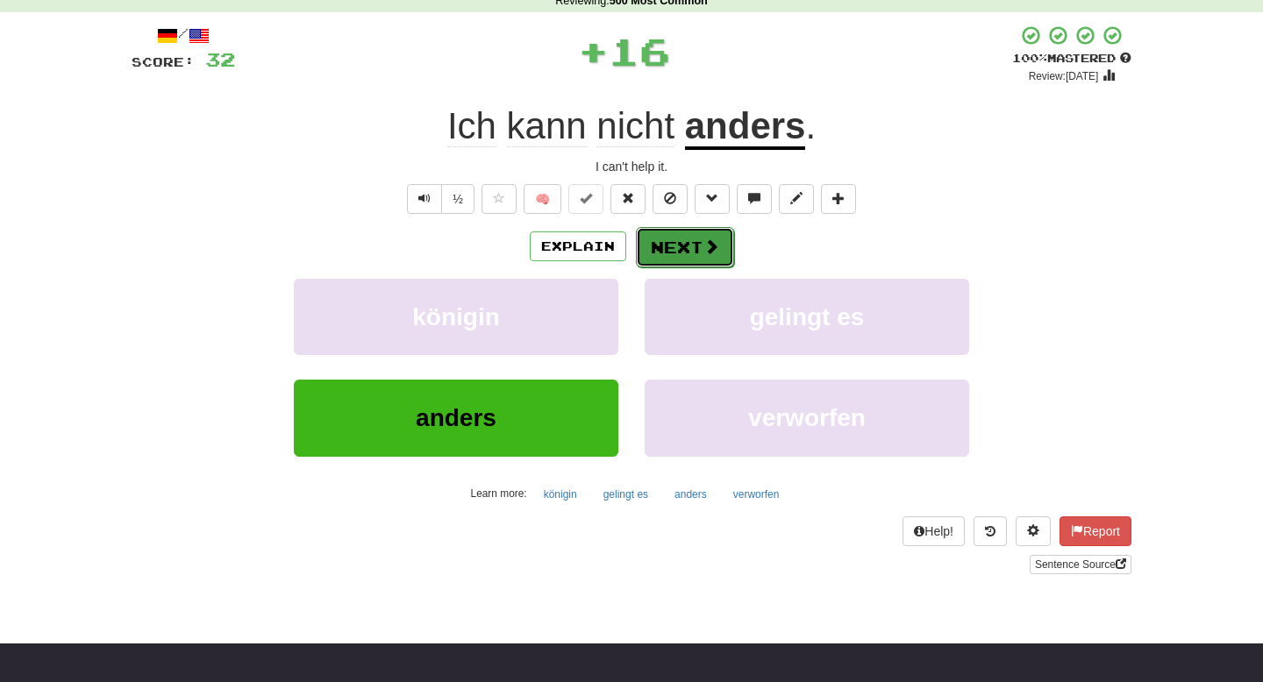
click at [692, 243] on button "Next" at bounding box center [685, 247] width 98 height 40
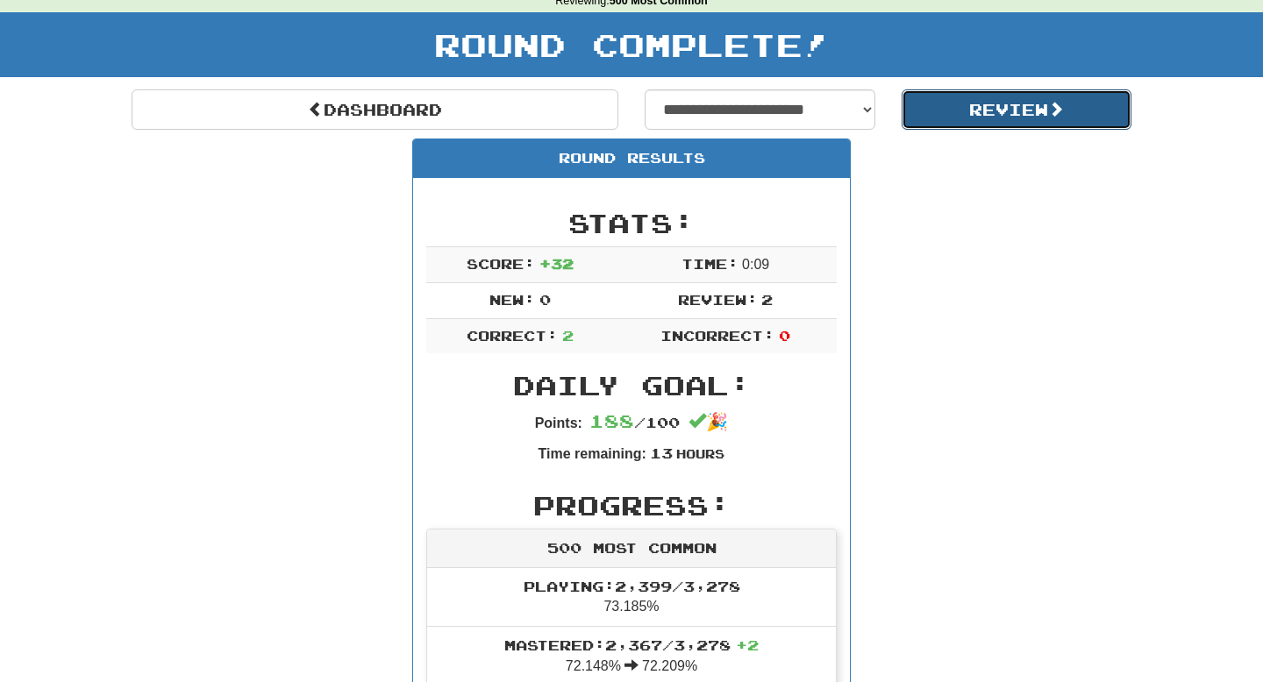
click at [966, 111] on button "Review" at bounding box center [1017, 109] width 231 height 40
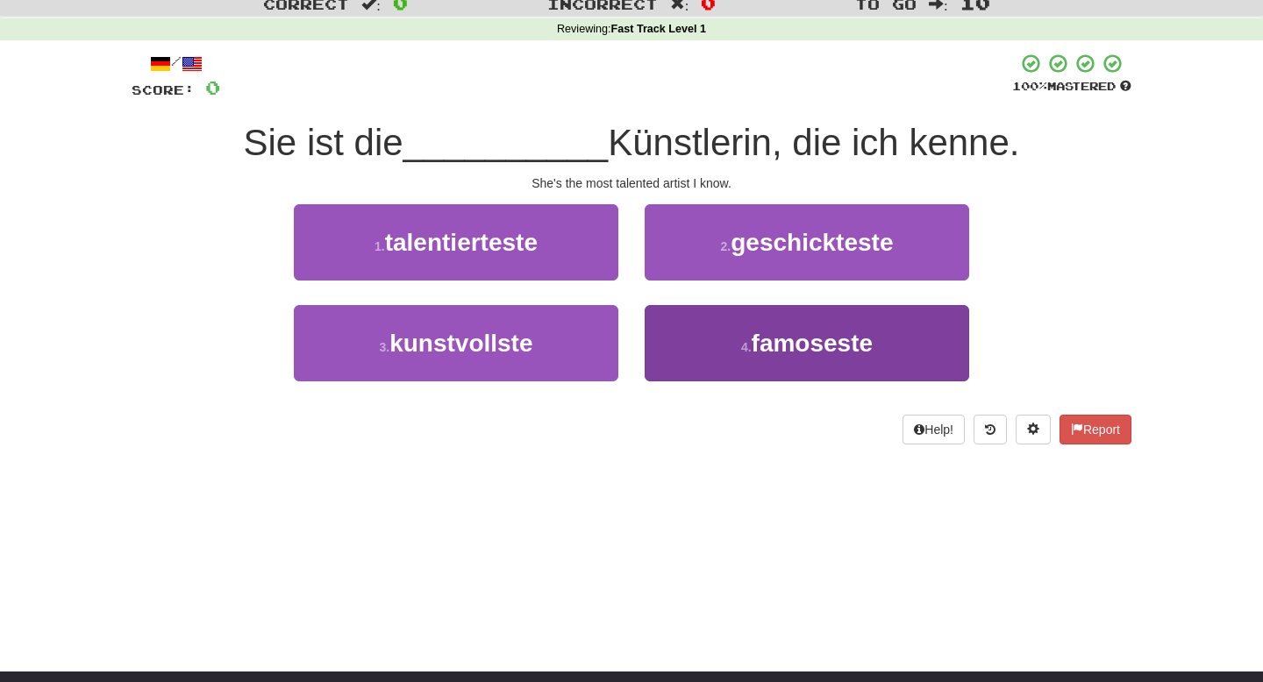
scroll to position [63, 0]
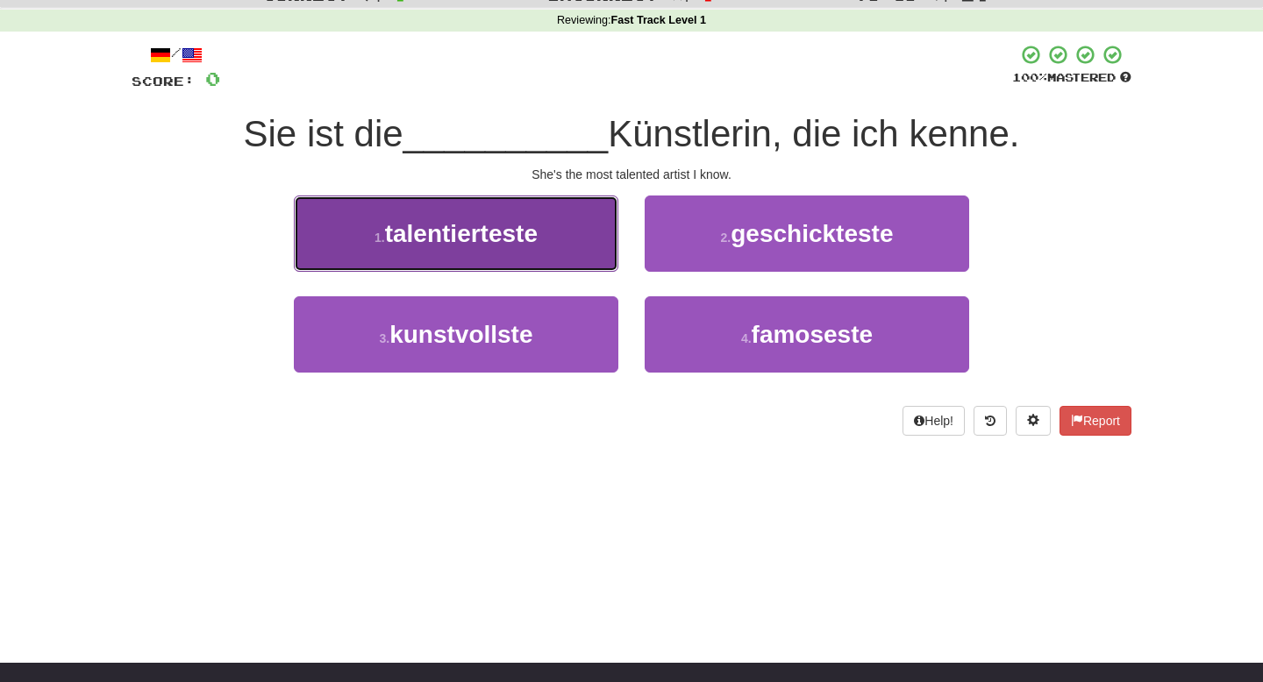
click at [596, 233] on button "1 . talentierteste" at bounding box center [456, 234] width 325 height 76
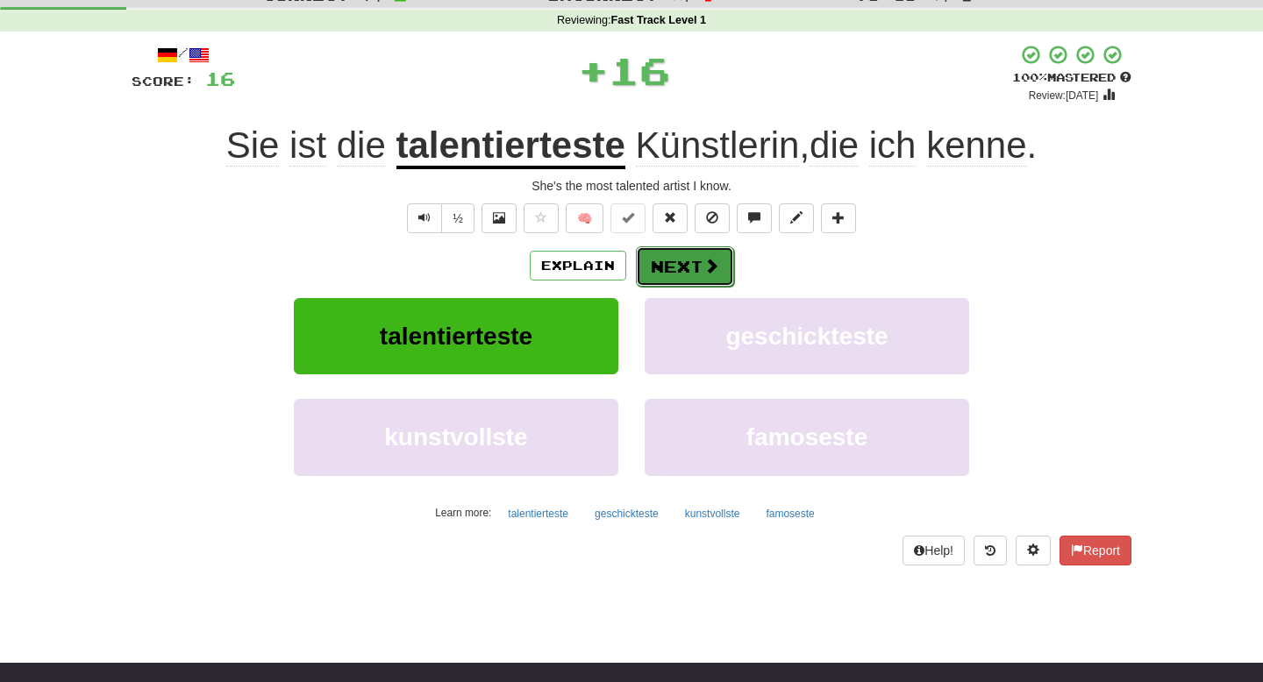
click at [707, 262] on span at bounding box center [712, 266] width 16 height 16
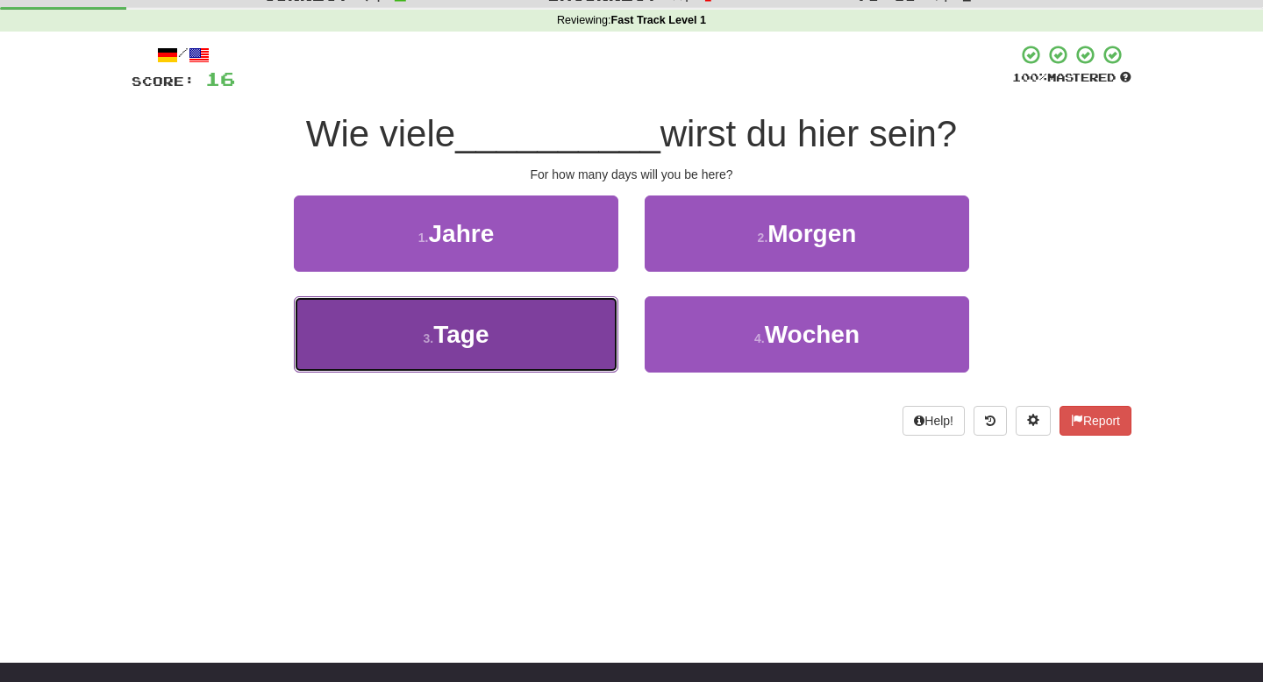
click at [569, 318] on button "3 . Tage" at bounding box center [456, 334] width 325 height 76
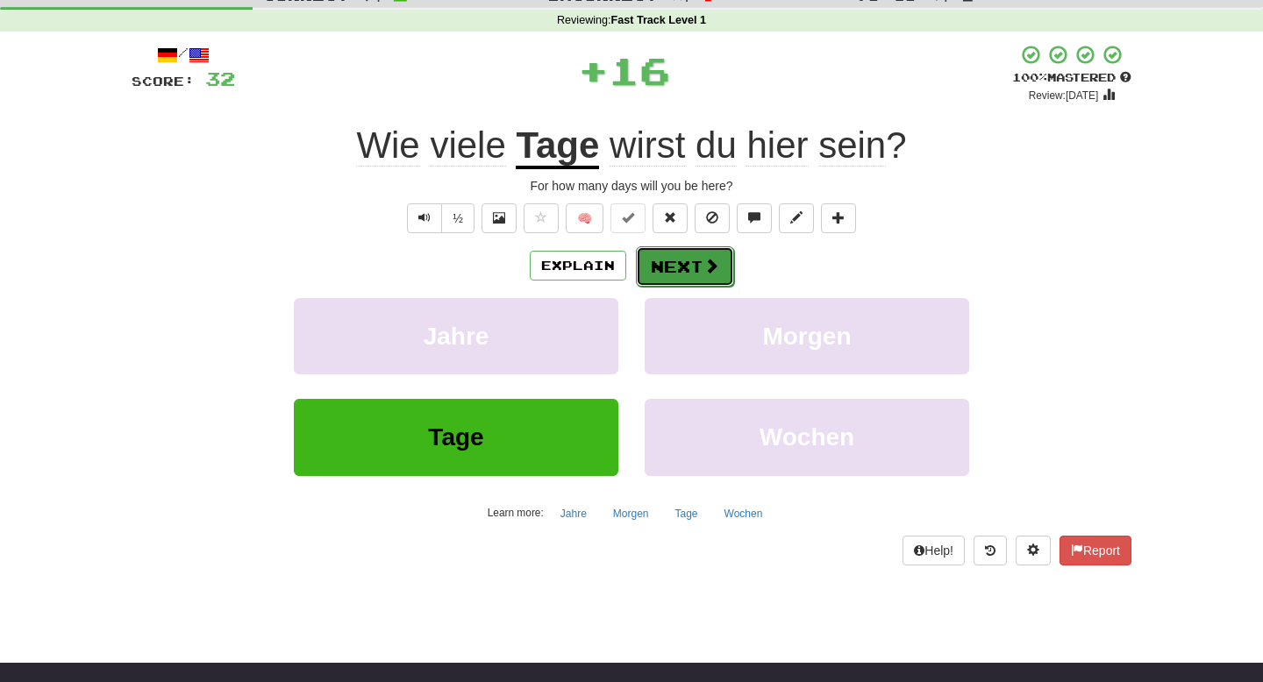
click at [687, 257] on button "Next" at bounding box center [685, 266] width 98 height 40
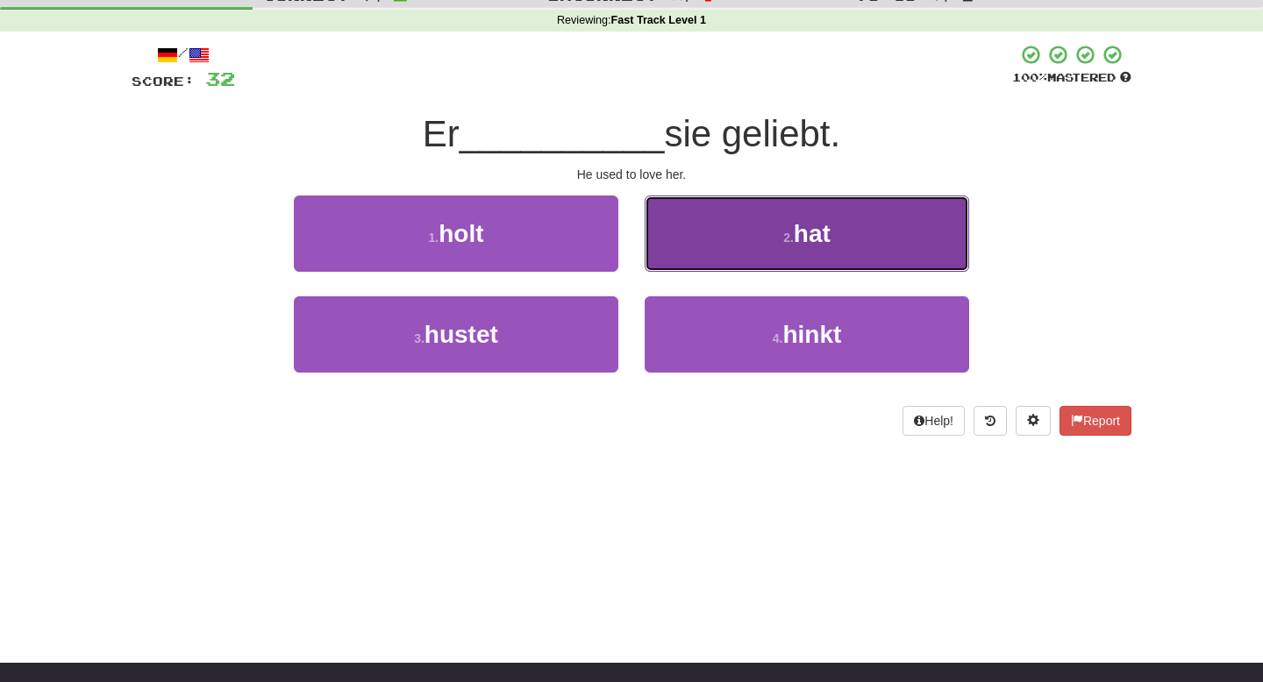
click at [687, 258] on button "2 . hat" at bounding box center [807, 234] width 325 height 76
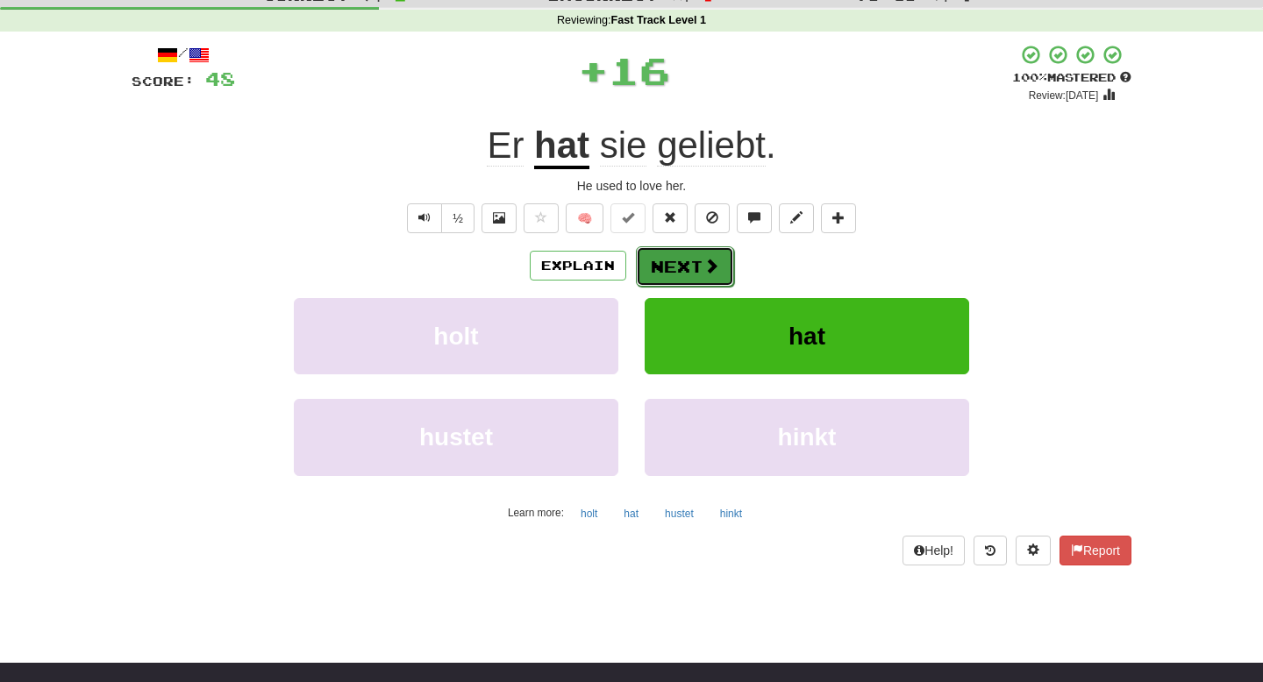
click at [683, 266] on button "Next" at bounding box center [685, 266] width 98 height 40
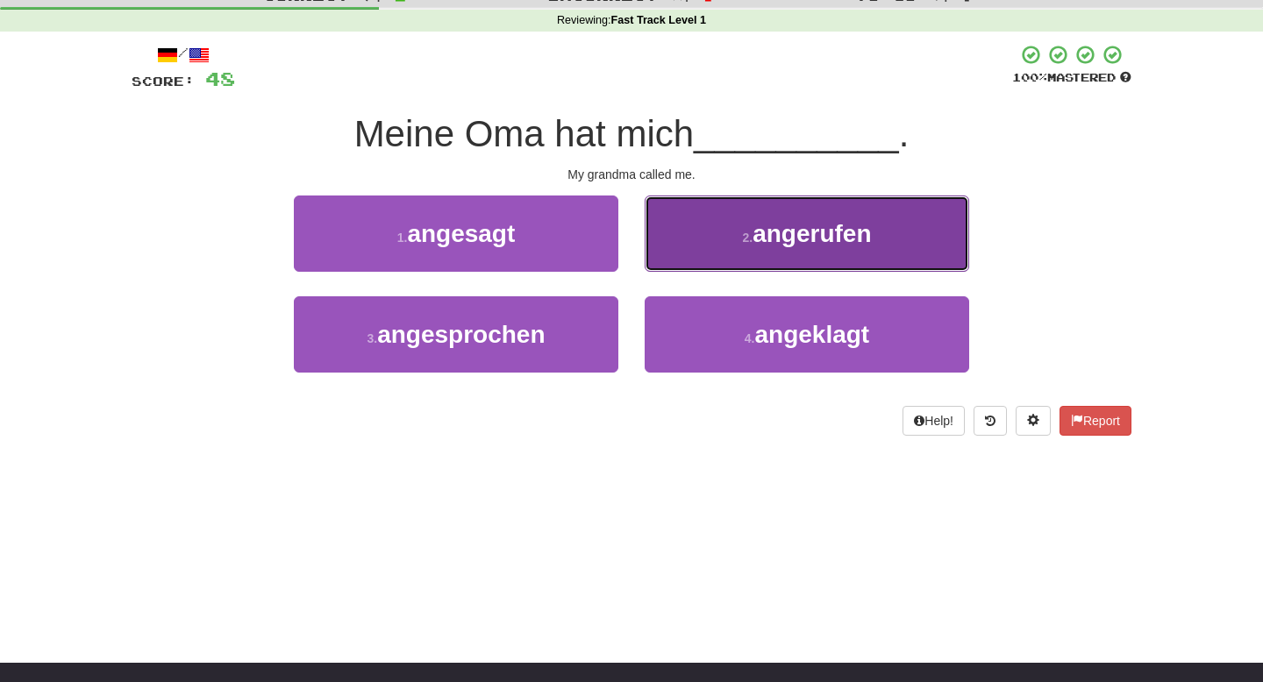
click at [696, 256] on button "2 . angerufen" at bounding box center [807, 234] width 325 height 76
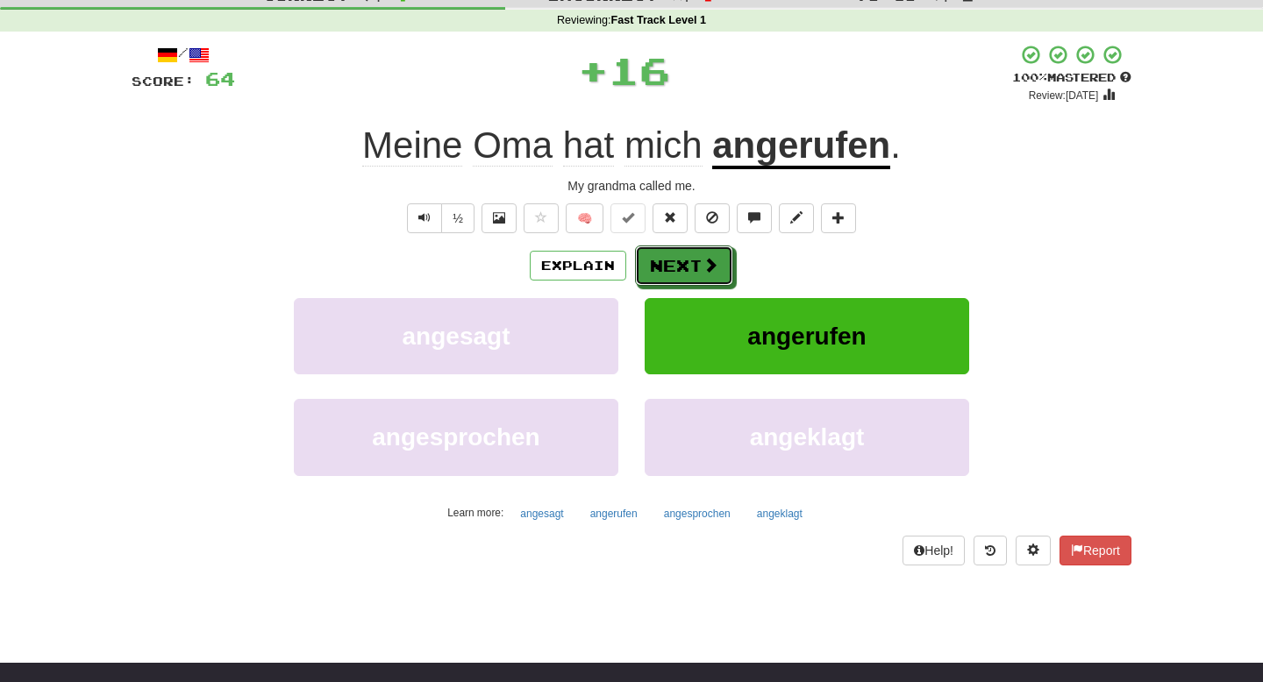
click at [696, 257] on button "Next" at bounding box center [684, 266] width 98 height 40
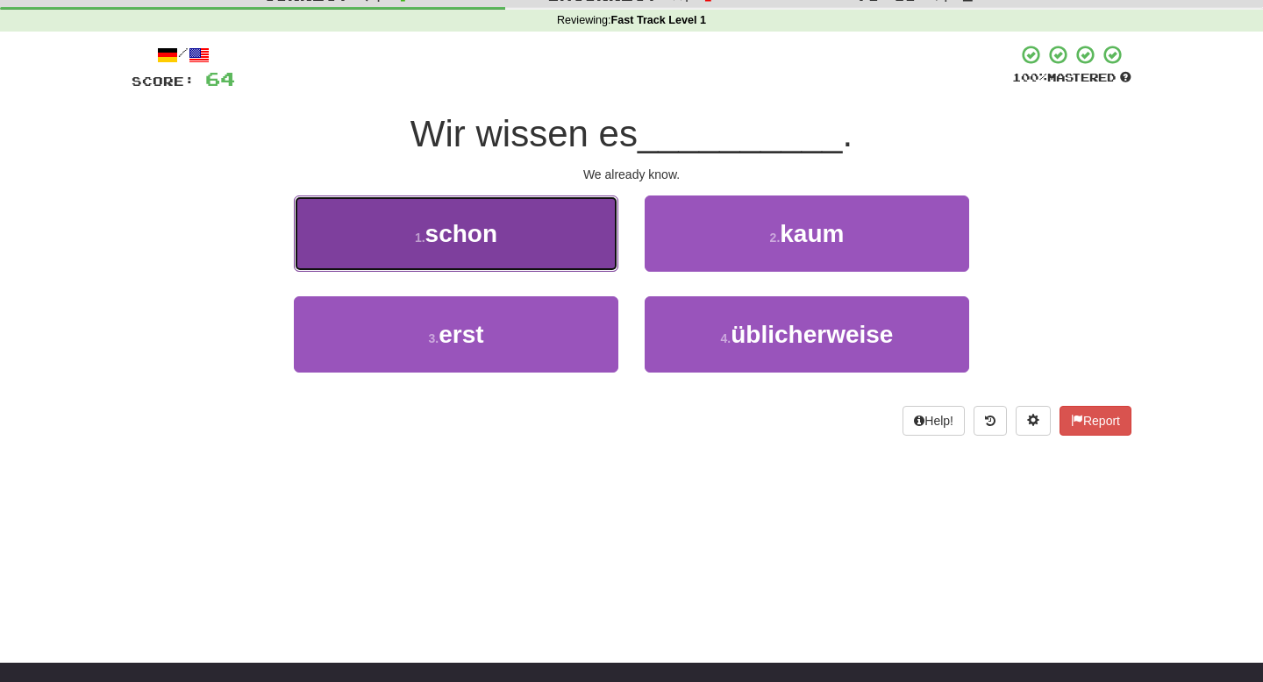
click at [567, 239] on button "1 . schon" at bounding box center [456, 234] width 325 height 76
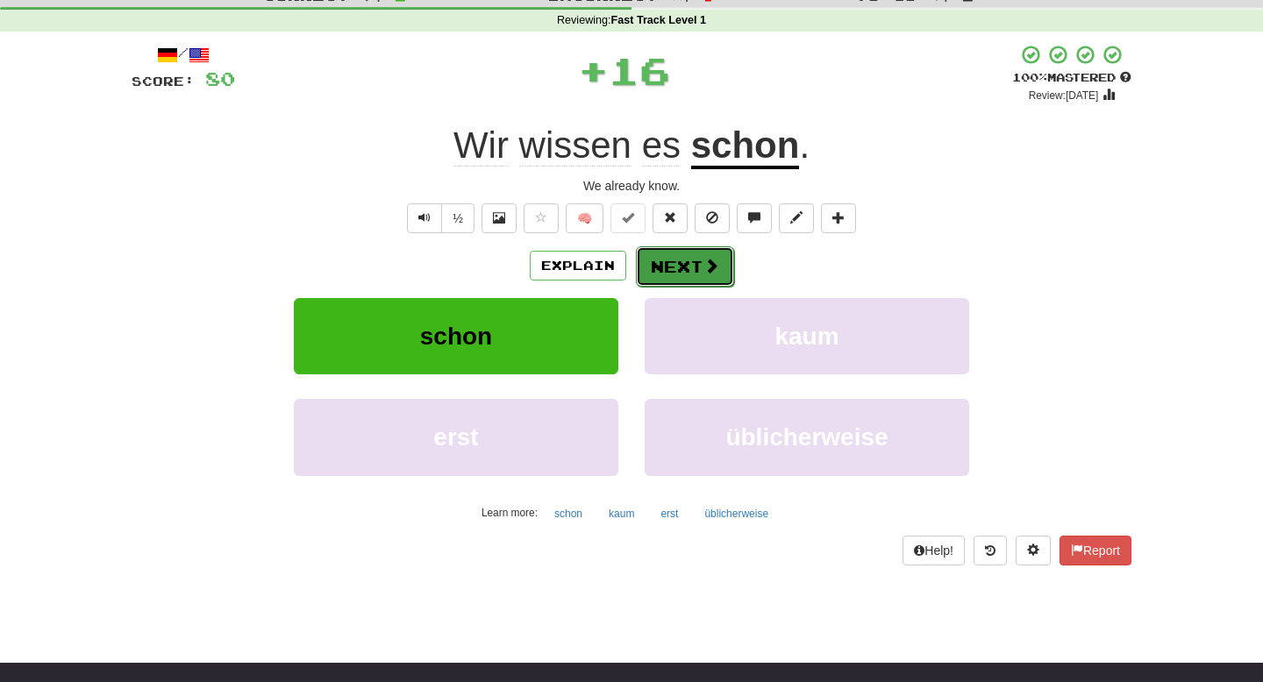
click at [698, 267] on button "Next" at bounding box center [685, 266] width 98 height 40
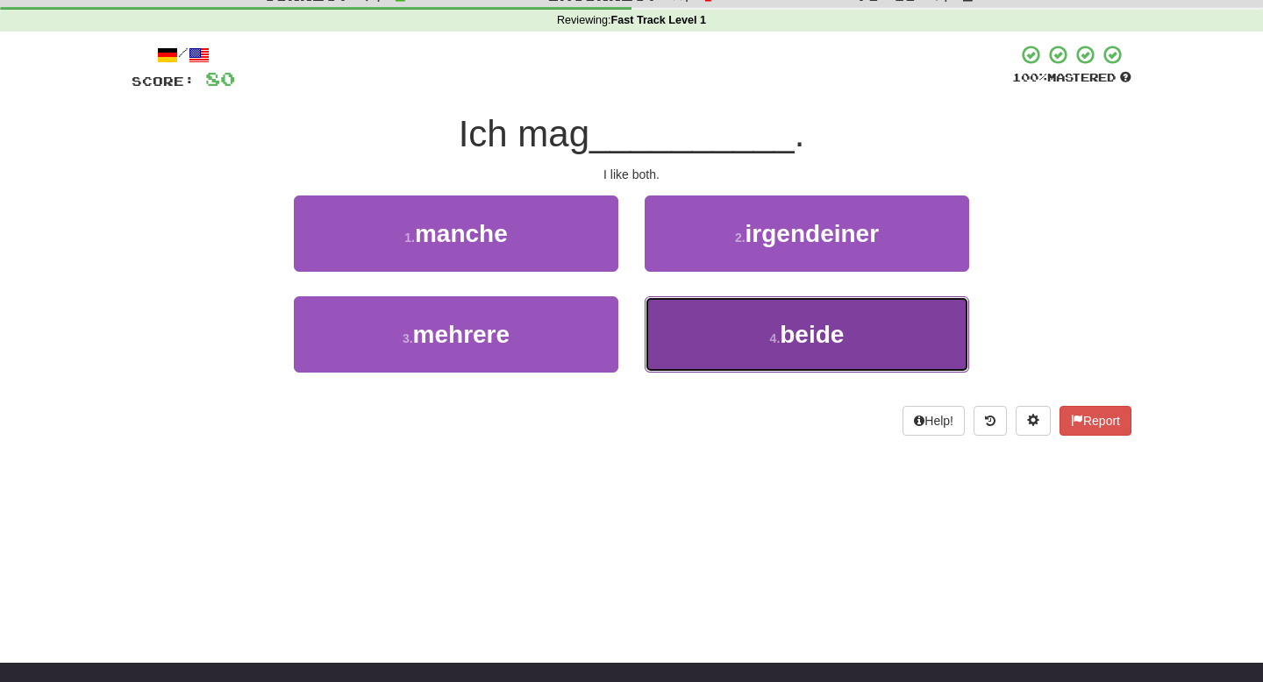
click at [700, 332] on button "4 . beide" at bounding box center [807, 334] width 325 height 76
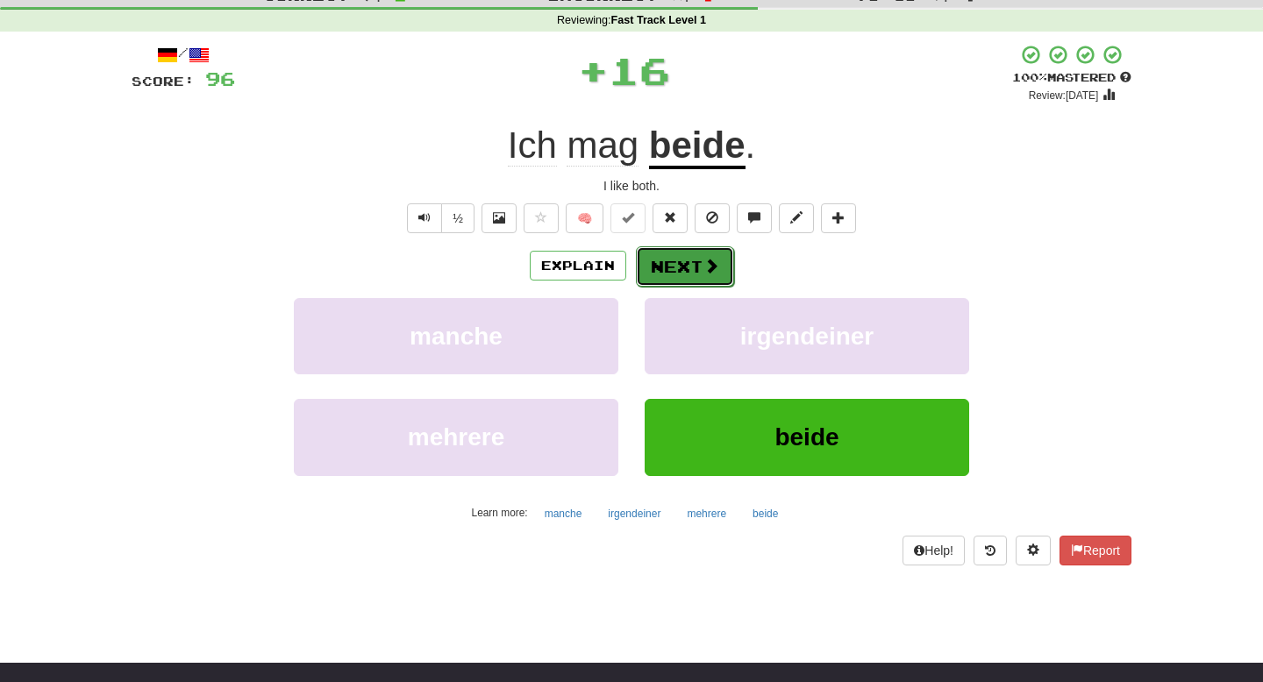
click at [709, 256] on button "Next" at bounding box center [685, 266] width 98 height 40
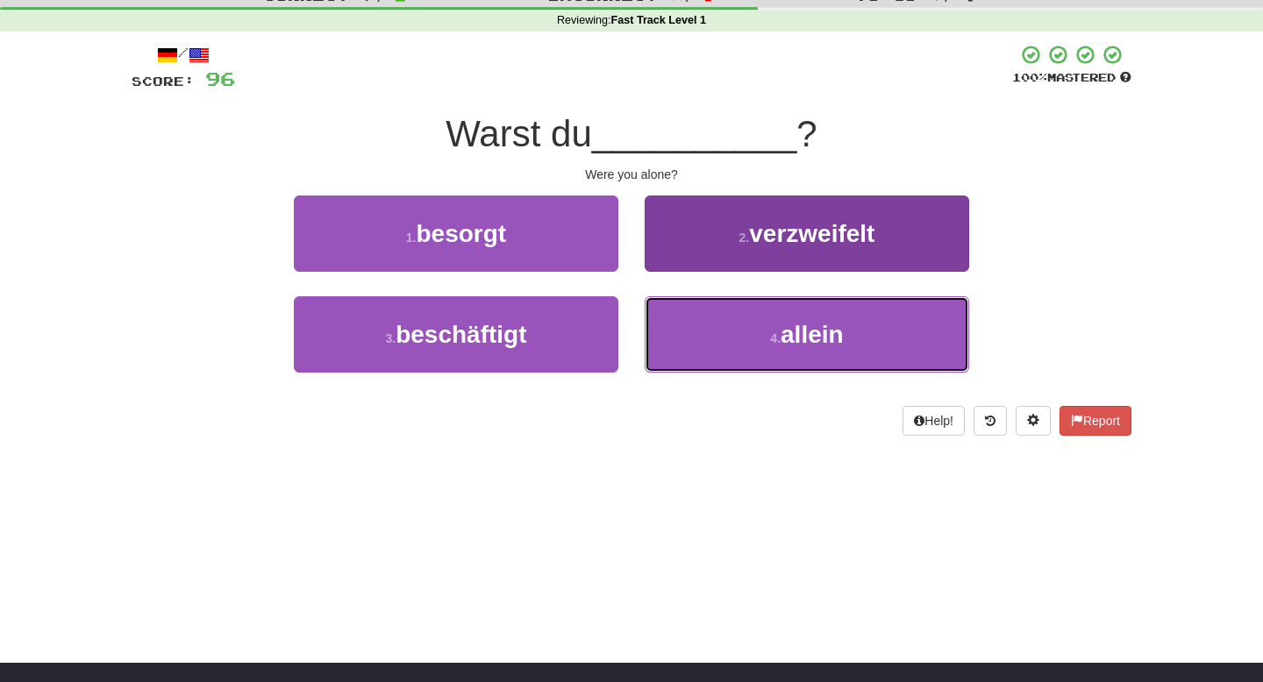
click at [708, 328] on button "4 . allein" at bounding box center [807, 334] width 325 height 76
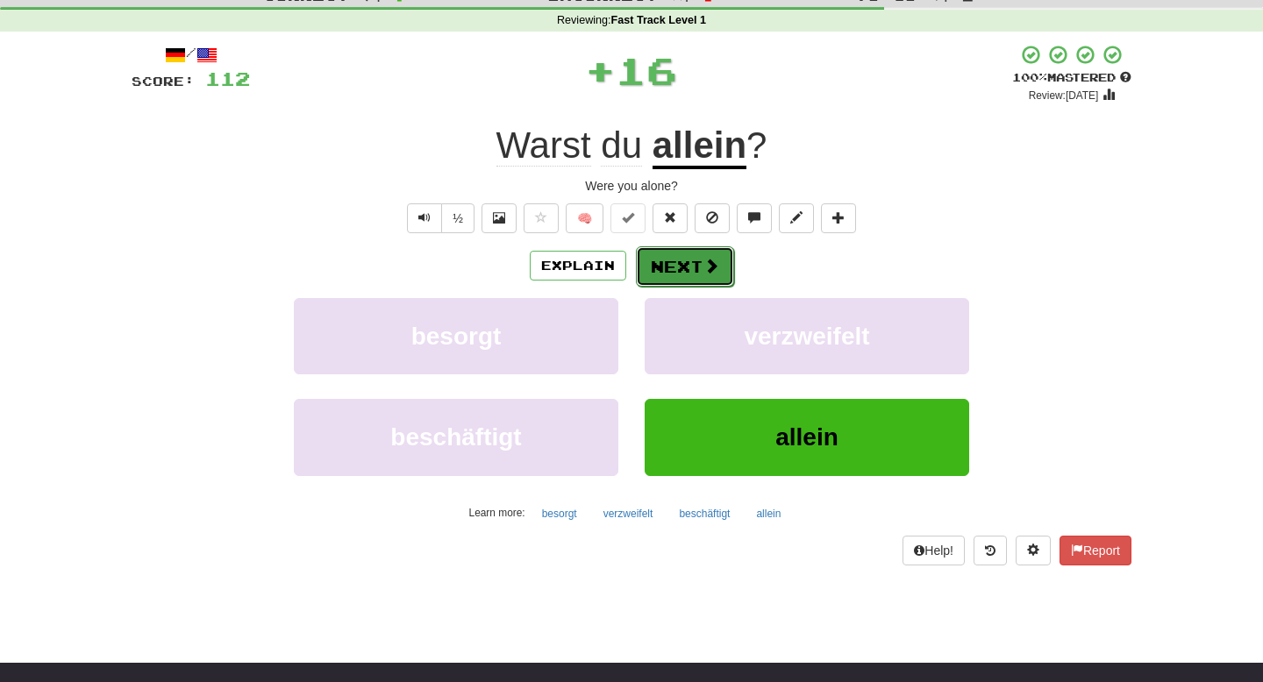
click at [710, 272] on span at bounding box center [712, 266] width 16 height 16
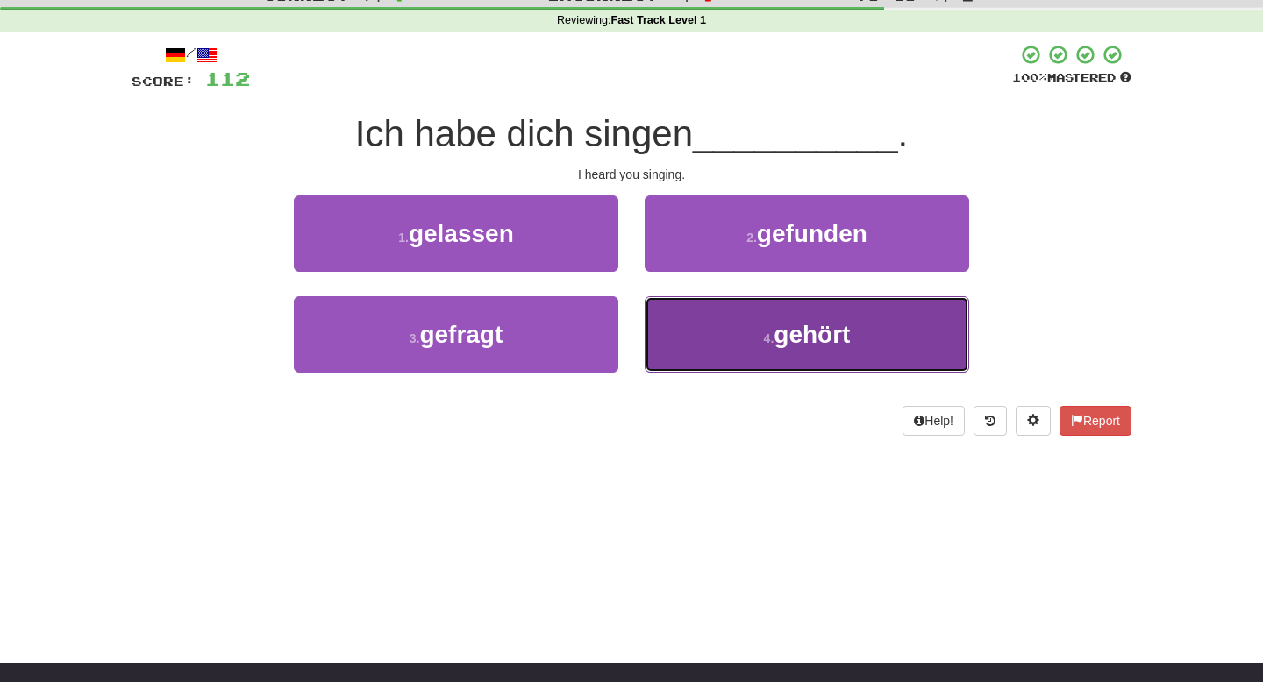
click at [704, 325] on button "4 . gehört" at bounding box center [807, 334] width 325 height 76
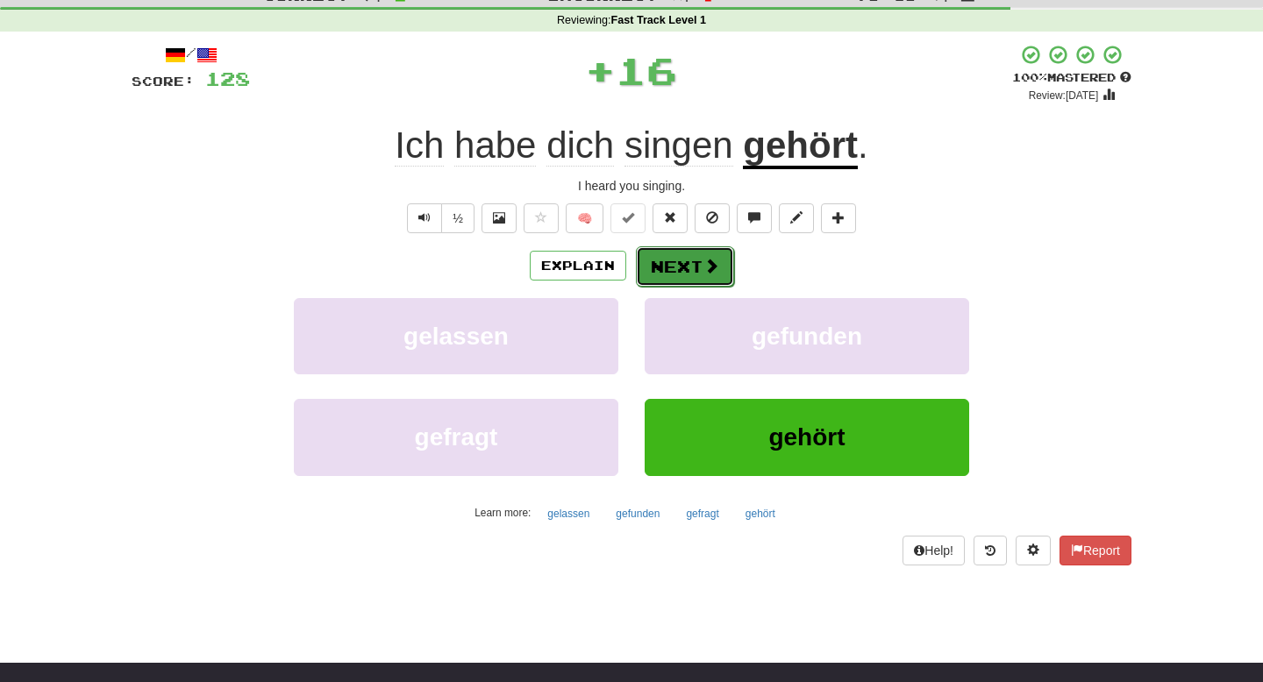
click at [706, 258] on span at bounding box center [712, 266] width 16 height 16
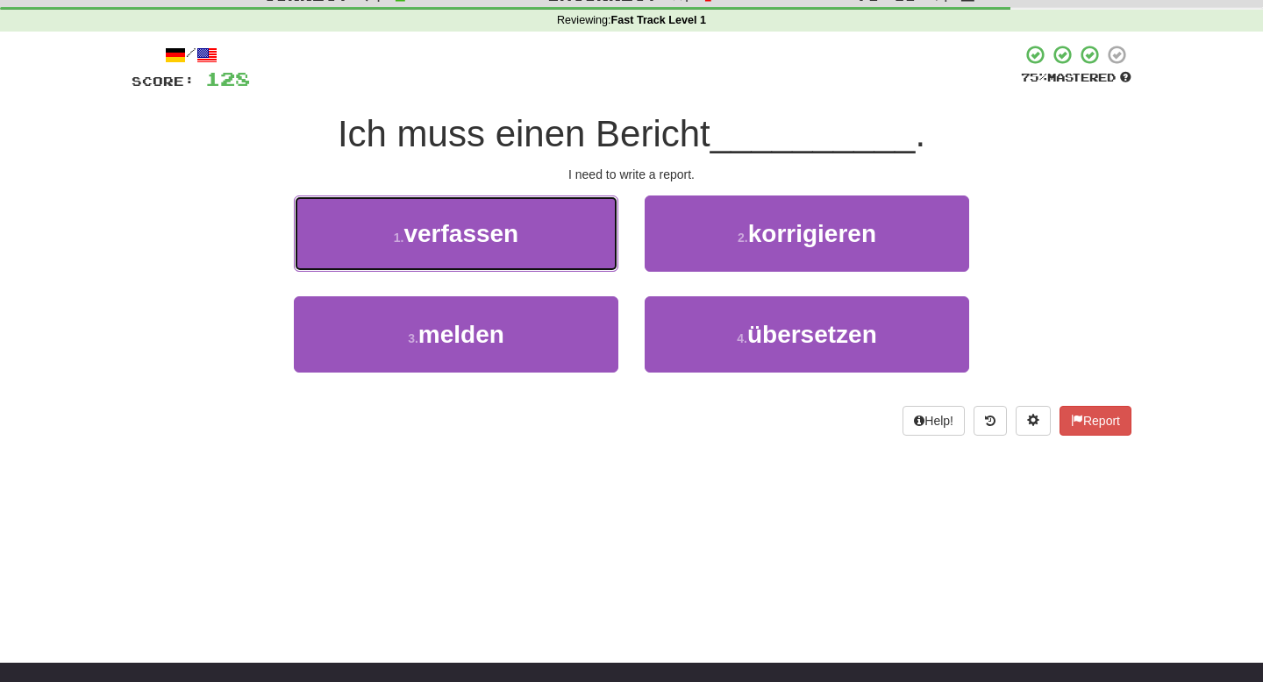
click at [594, 242] on button "1 . verfassen" at bounding box center [456, 234] width 325 height 76
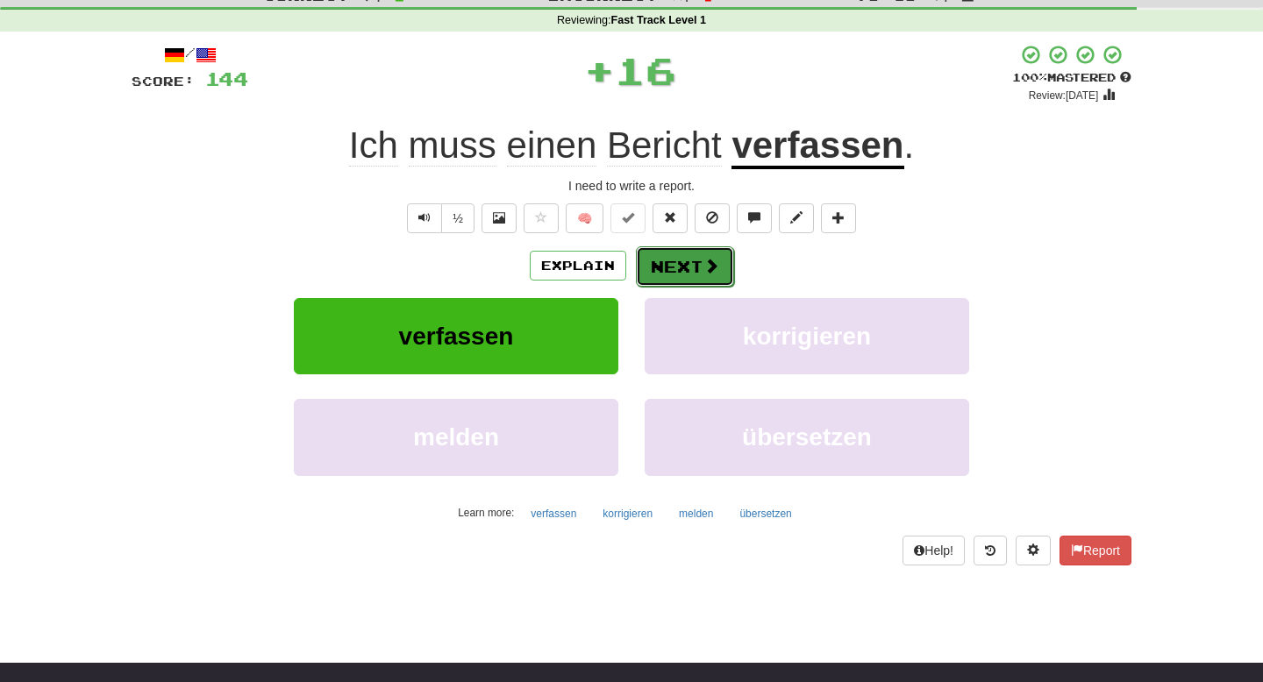
click at [698, 267] on button "Next" at bounding box center [685, 266] width 98 height 40
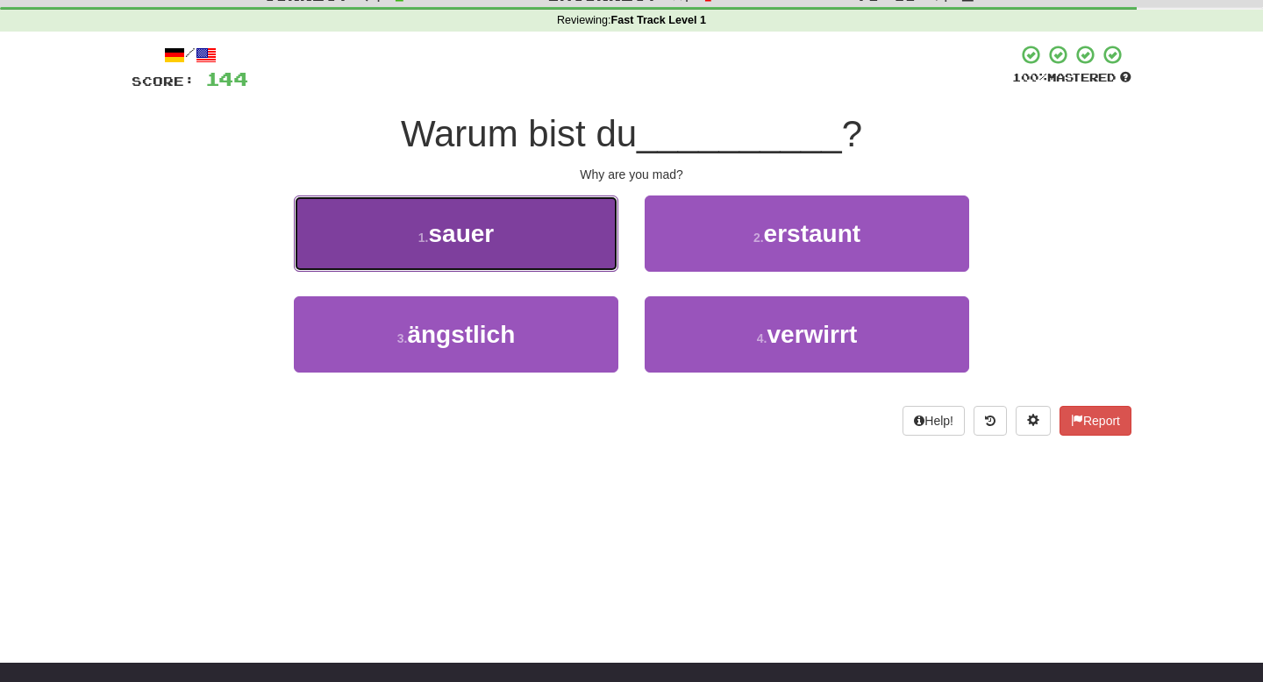
click at [568, 226] on button "1 . sauer" at bounding box center [456, 234] width 325 height 76
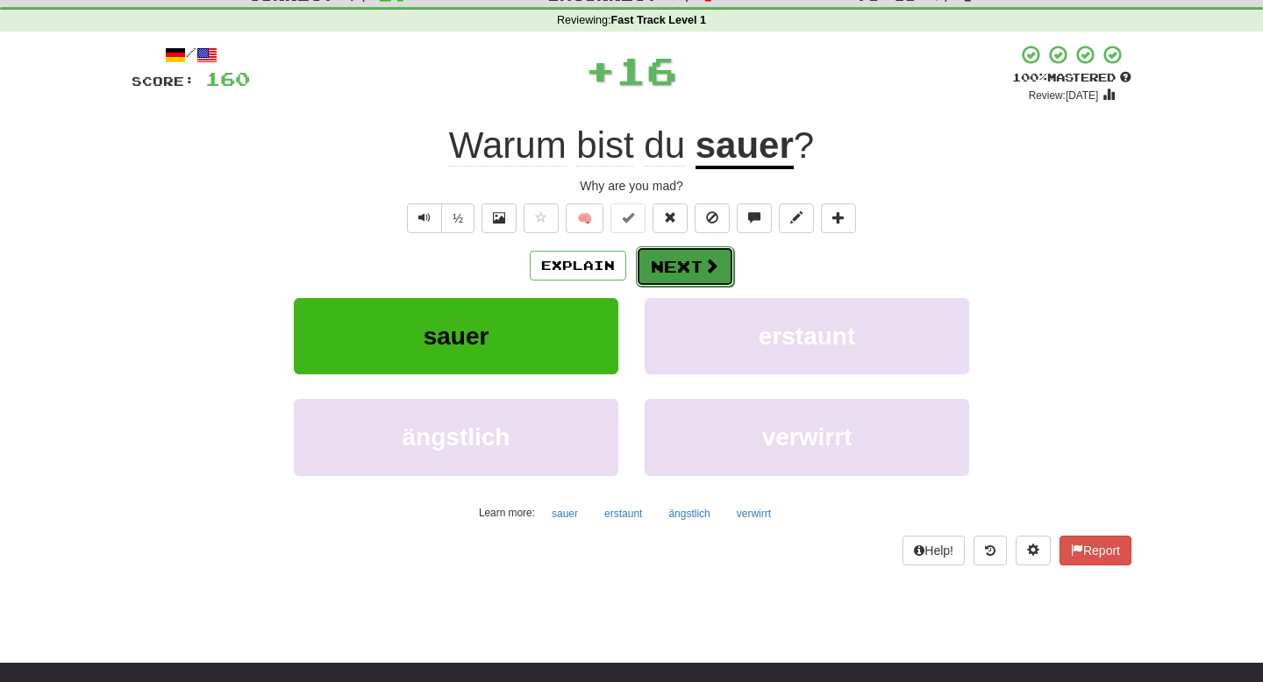
click at [670, 262] on button "Next" at bounding box center [685, 266] width 98 height 40
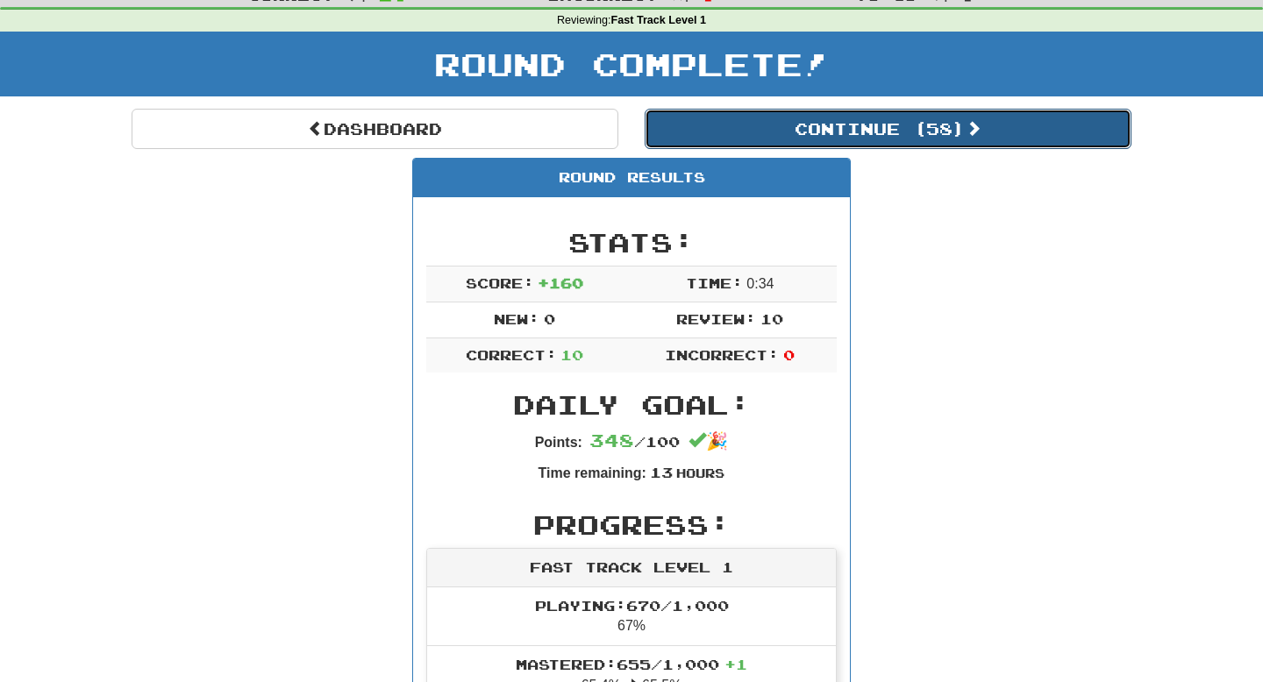
click at [900, 134] on button "Continue ( 58 )" at bounding box center [888, 129] width 487 height 40
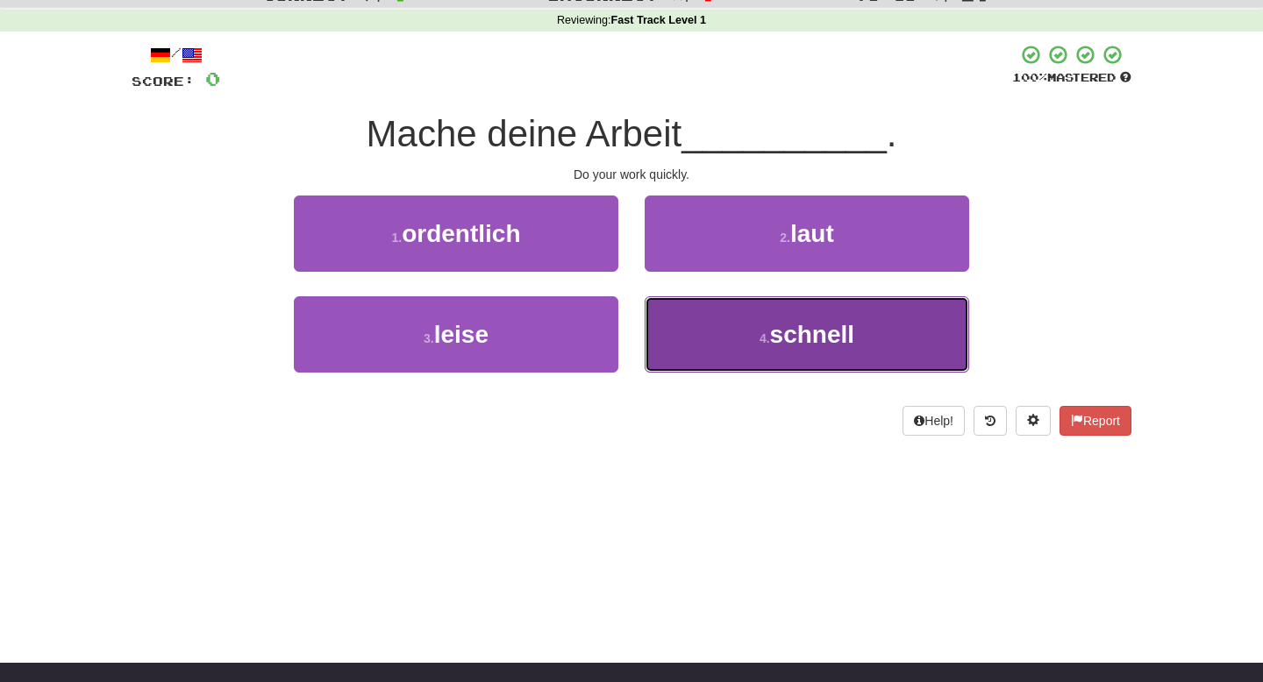
click at [767, 343] on small "4 ." at bounding box center [765, 339] width 11 height 14
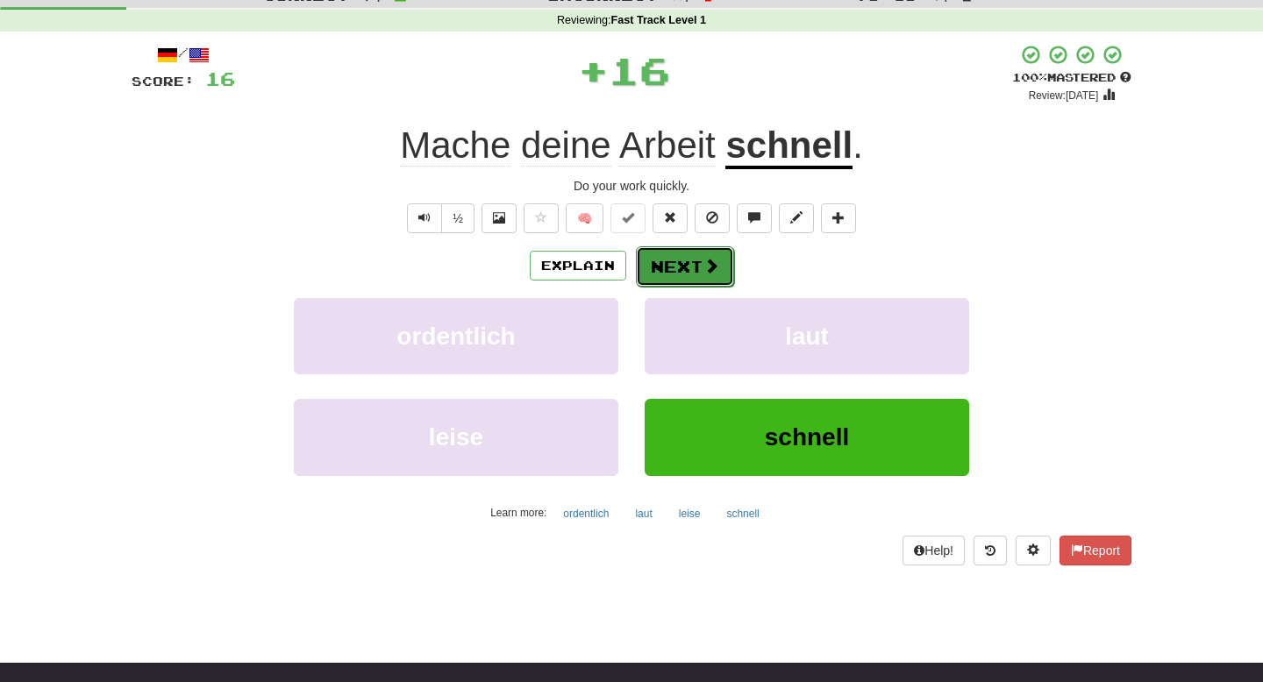
click at [715, 264] on span at bounding box center [712, 266] width 16 height 16
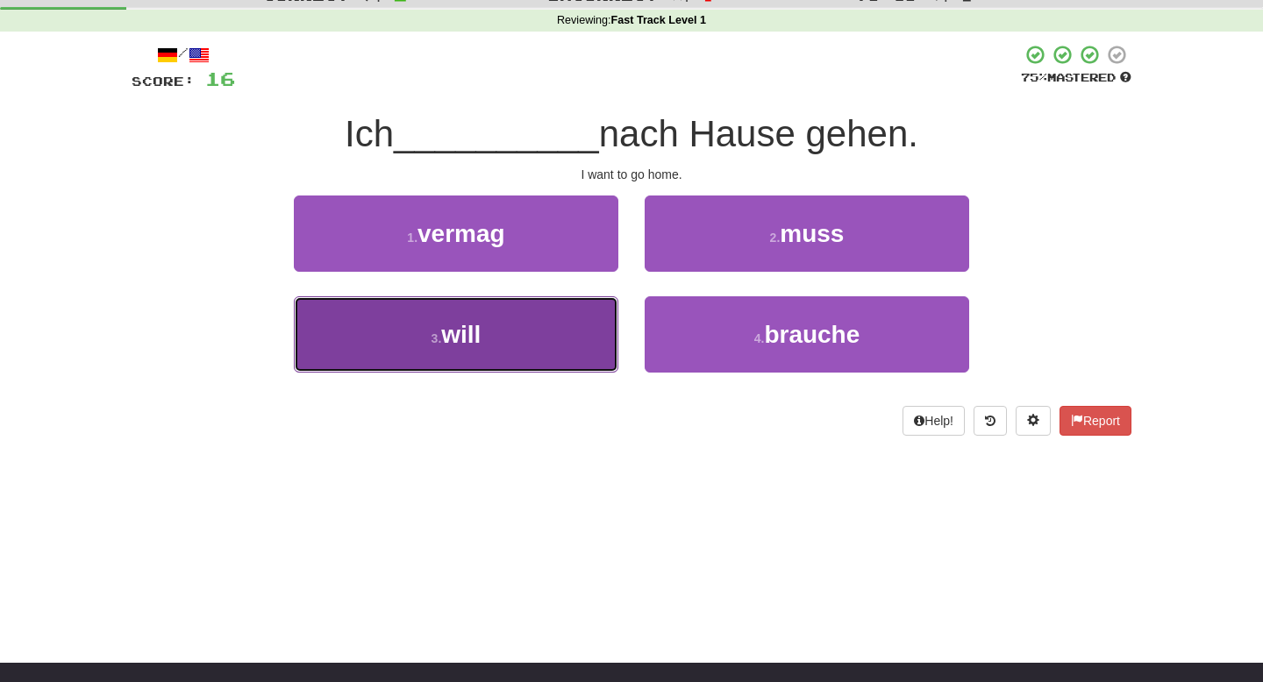
click at [573, 312] on button "3 . will" at bounding box center [456, 334] width 325 height 76
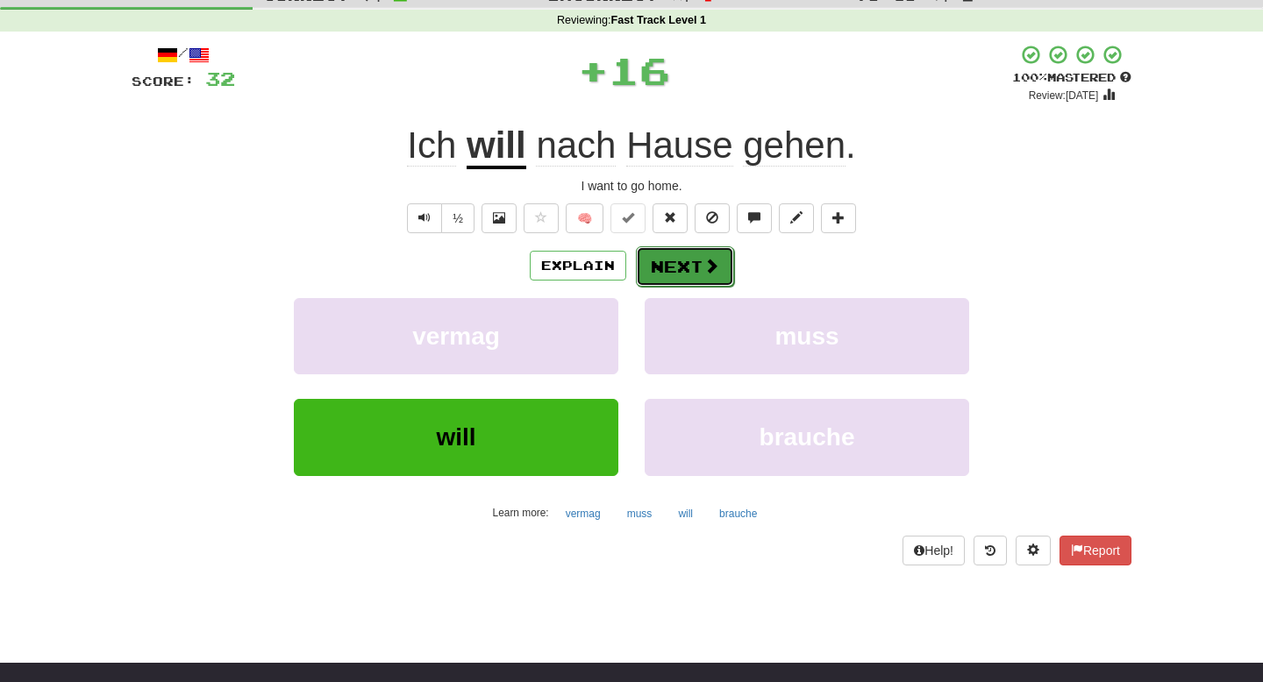
click at [678, 269] on button "Next" at bounding box center [685, 266] width 98 height 40
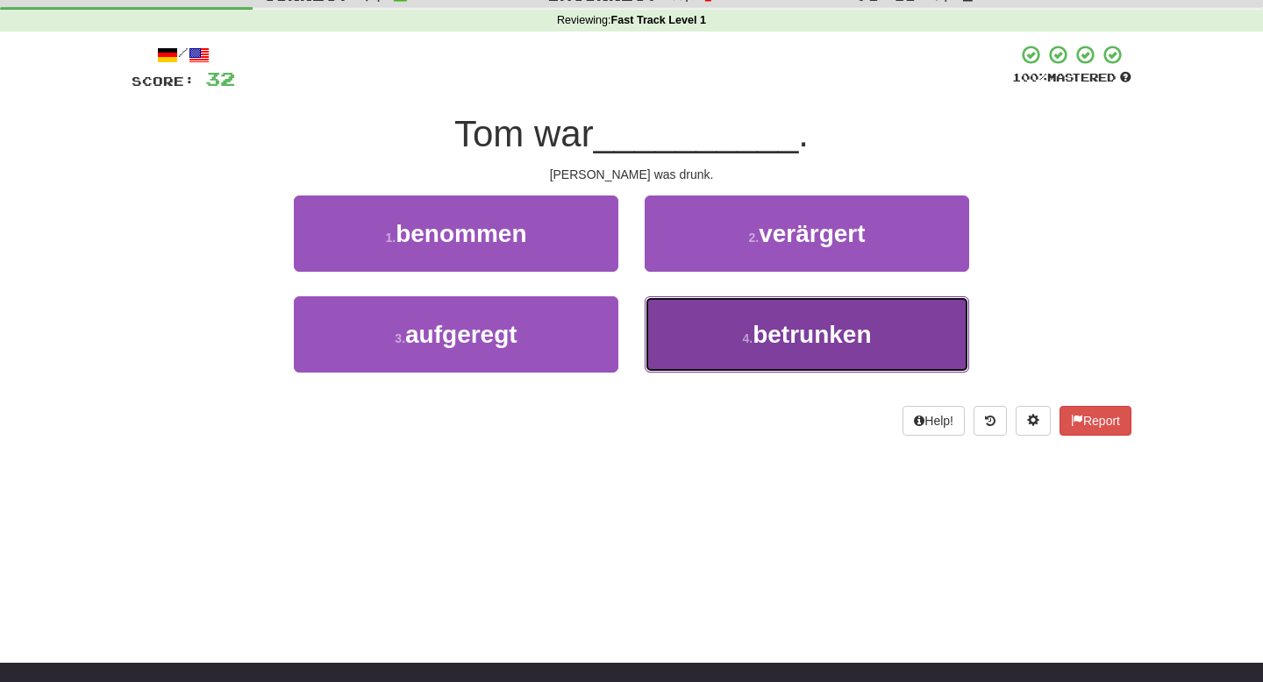
click at [674, 312] on button "4 . betrunken" at bounding box center [807, 334] width 325 height 76
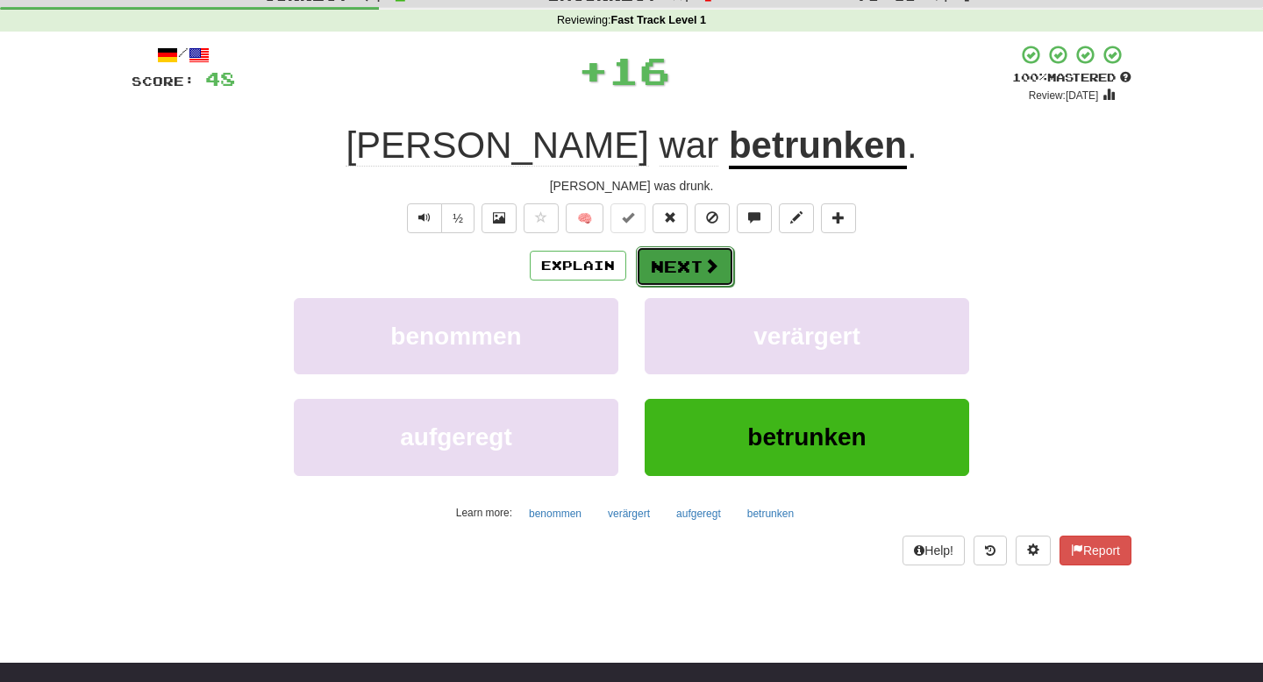
click at [674, 257] on button "Next" at bounding box center [685, 266] width 98 height 40
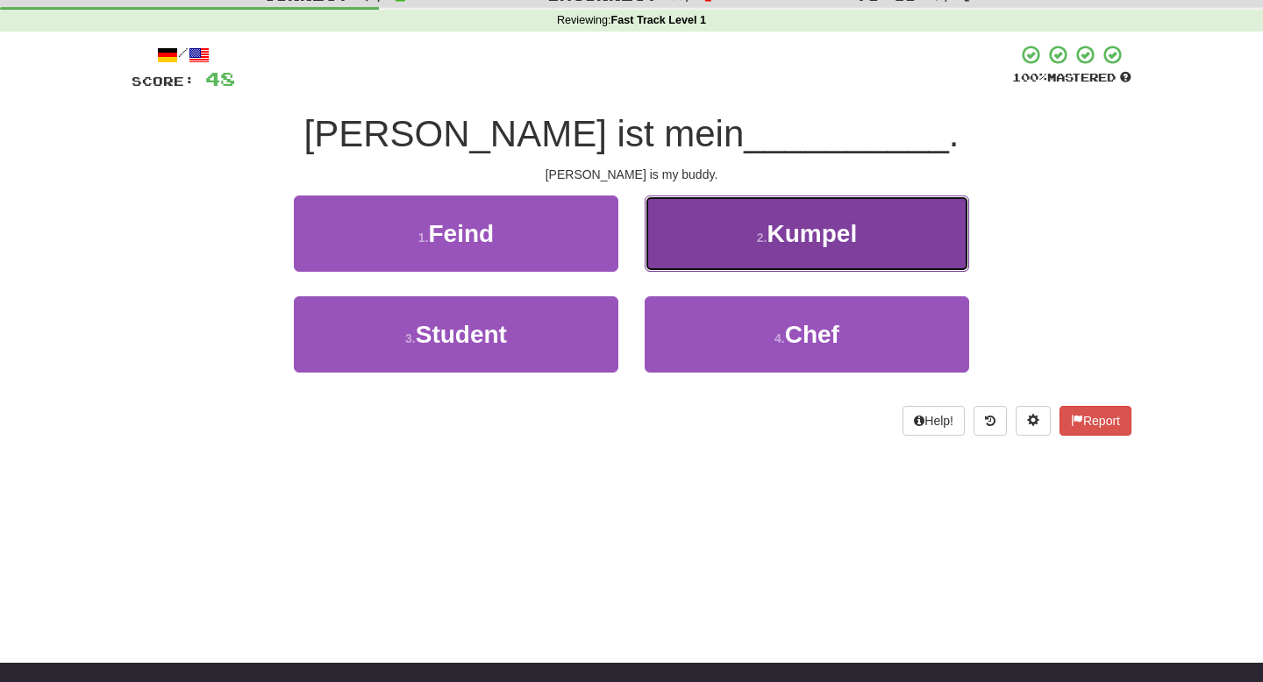
click at [674, 257] on button "2 . Kumpel" at bounding box center [807, 234] width 325 height 76
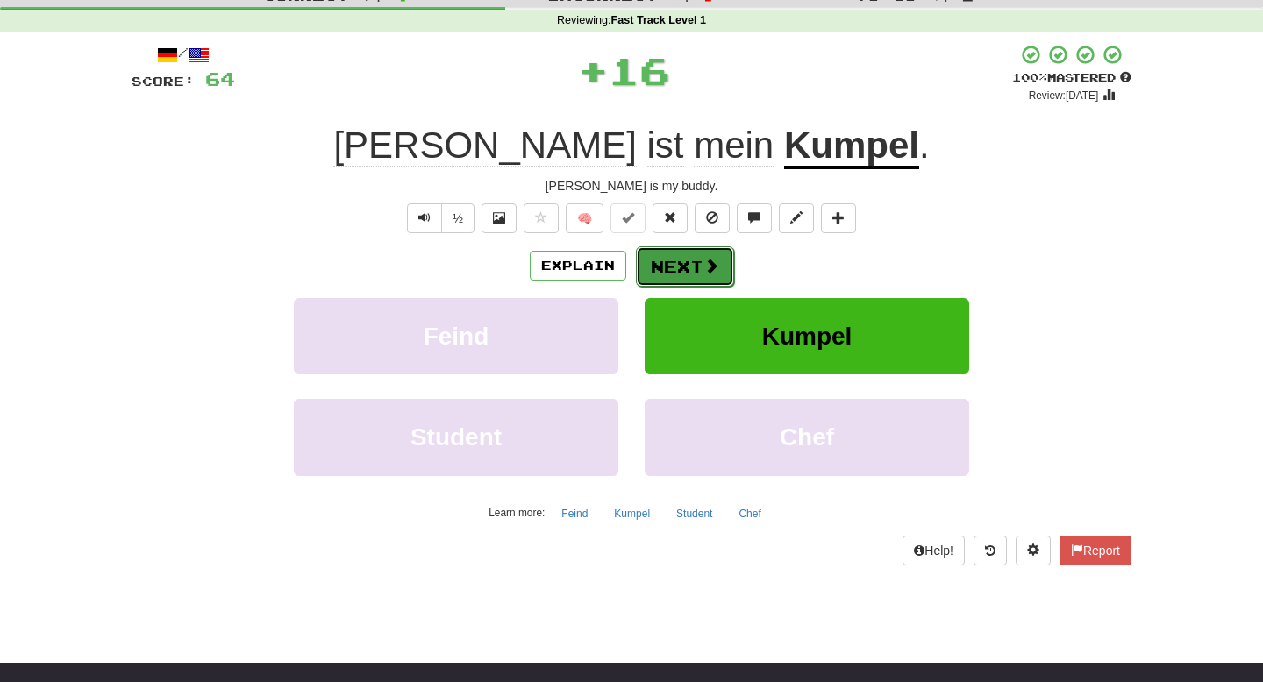
click at [674, 263] on button "Next" at bounding box center [685, 266] width 98 height 40
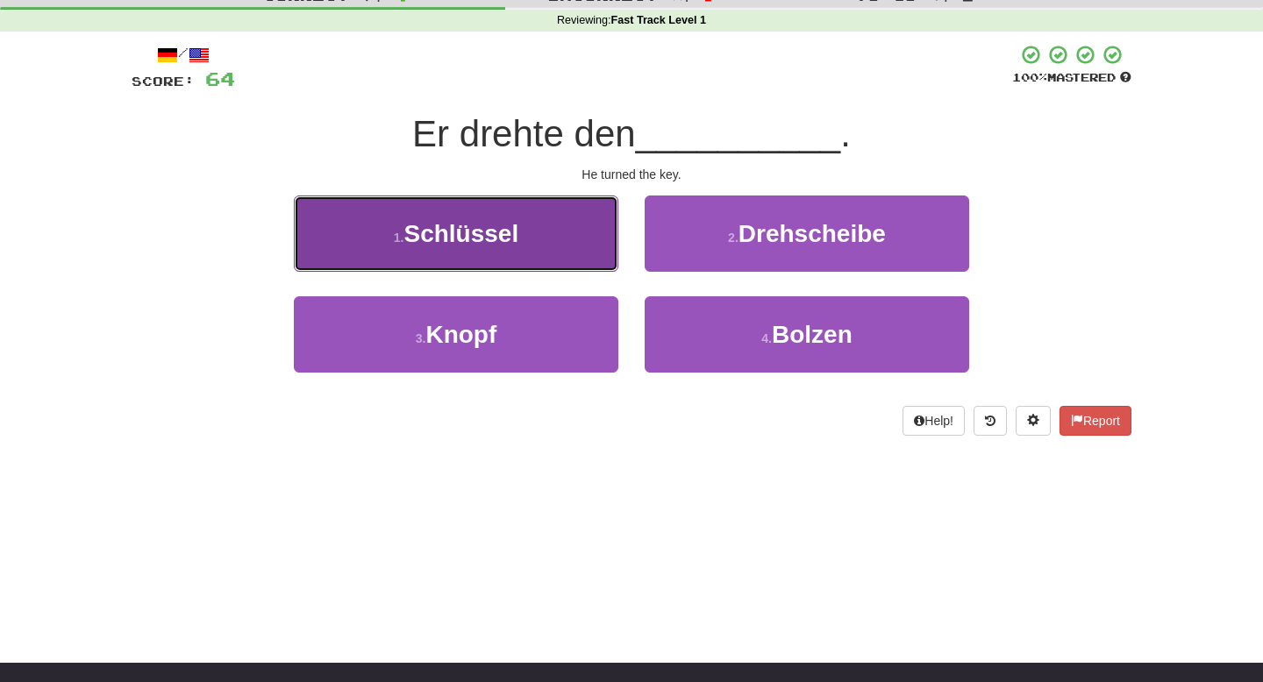
click at [581, 242] on button "1 . Schlüssel" at bounding box center [456, 234] width 325 height 76
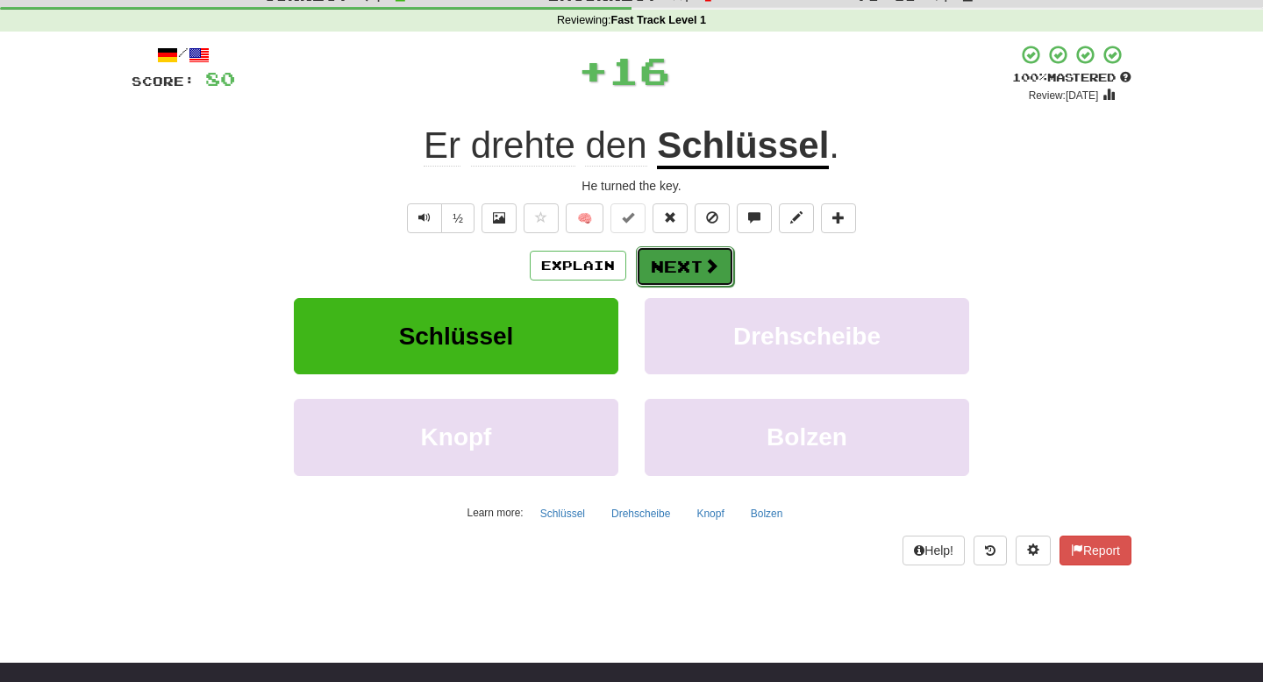
click at [674, 266] on button "Next" at bounding box center [685, 266] width 98 height 40
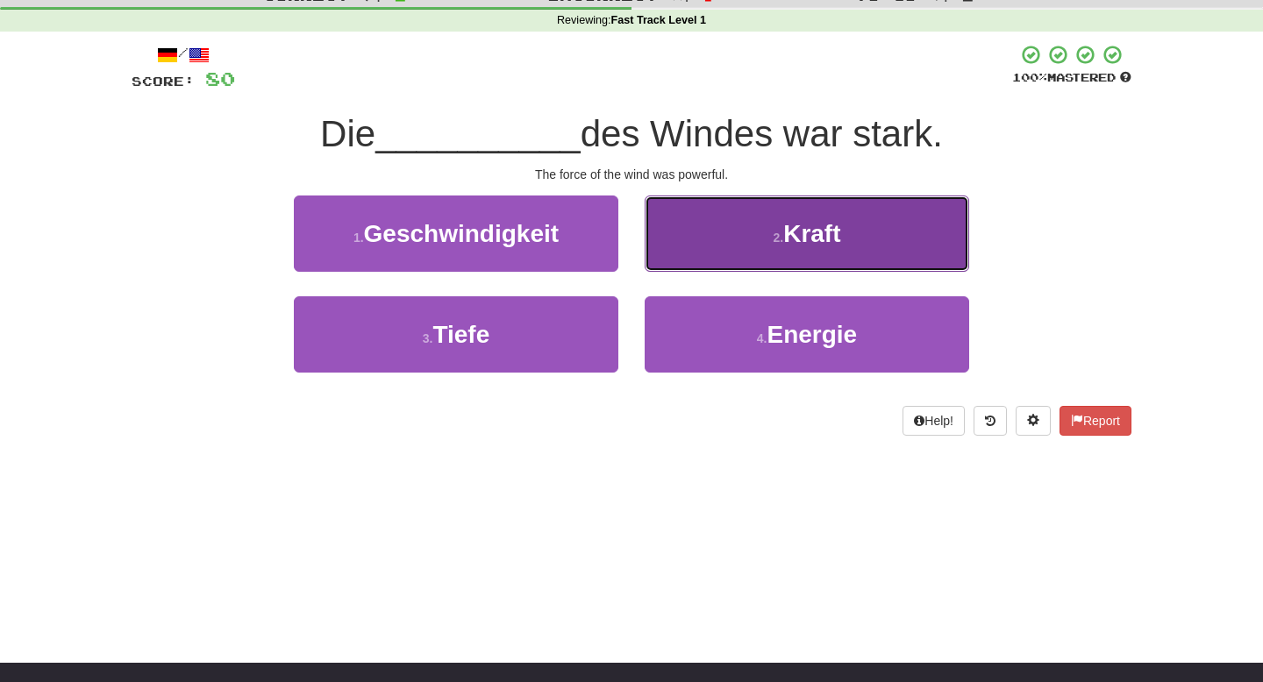
click at [676, 254] on button "2 . Kraft" at bounding box center [807, 234] width 325 height 76
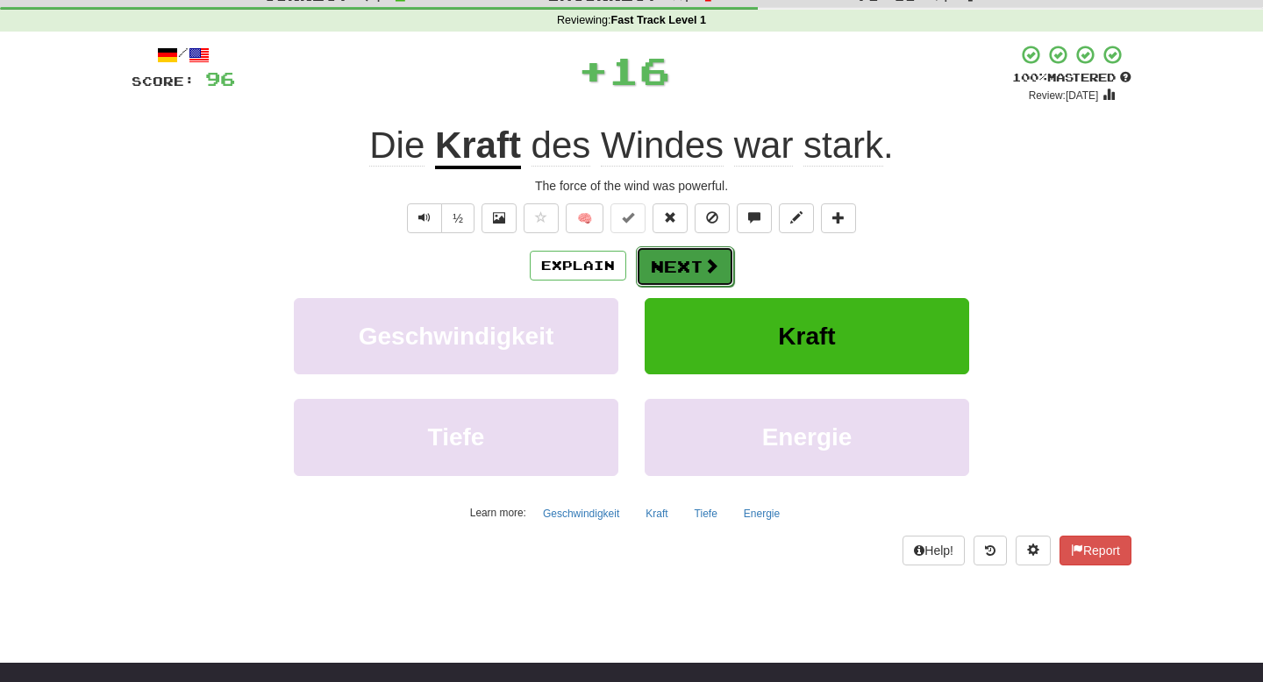
click at [668, 261] on button "Next" at bounding box center [685, 266] width 98 height 40
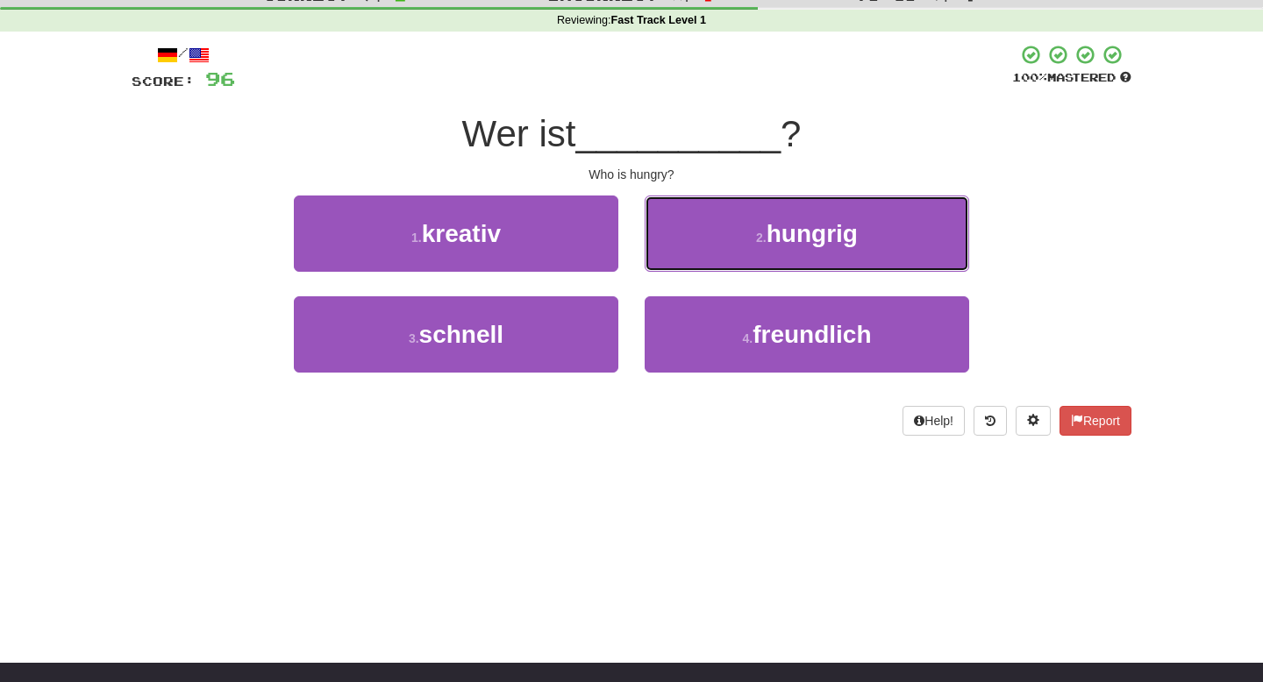
click at [668, 261] on button "2 . hungrig" at bounding box center [807, 234] width 325 height 76
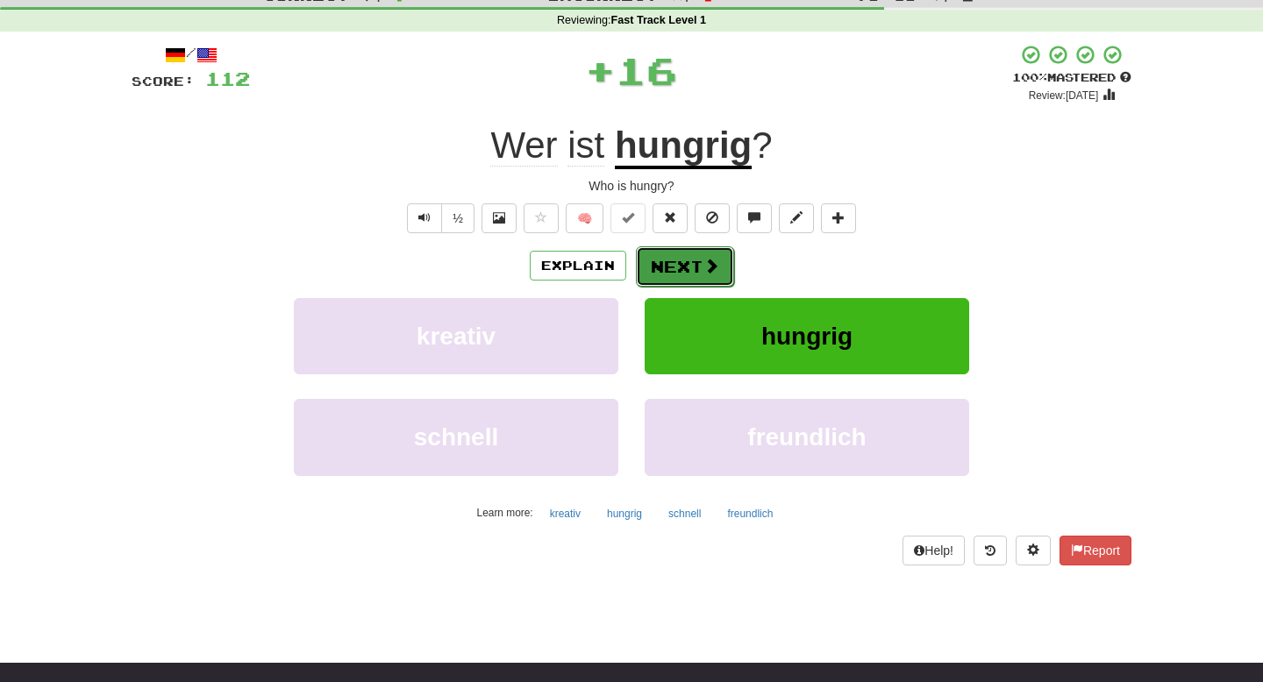
click at [668, 264] on button "Next" at bounding box center [685, 266] width 98 height 40
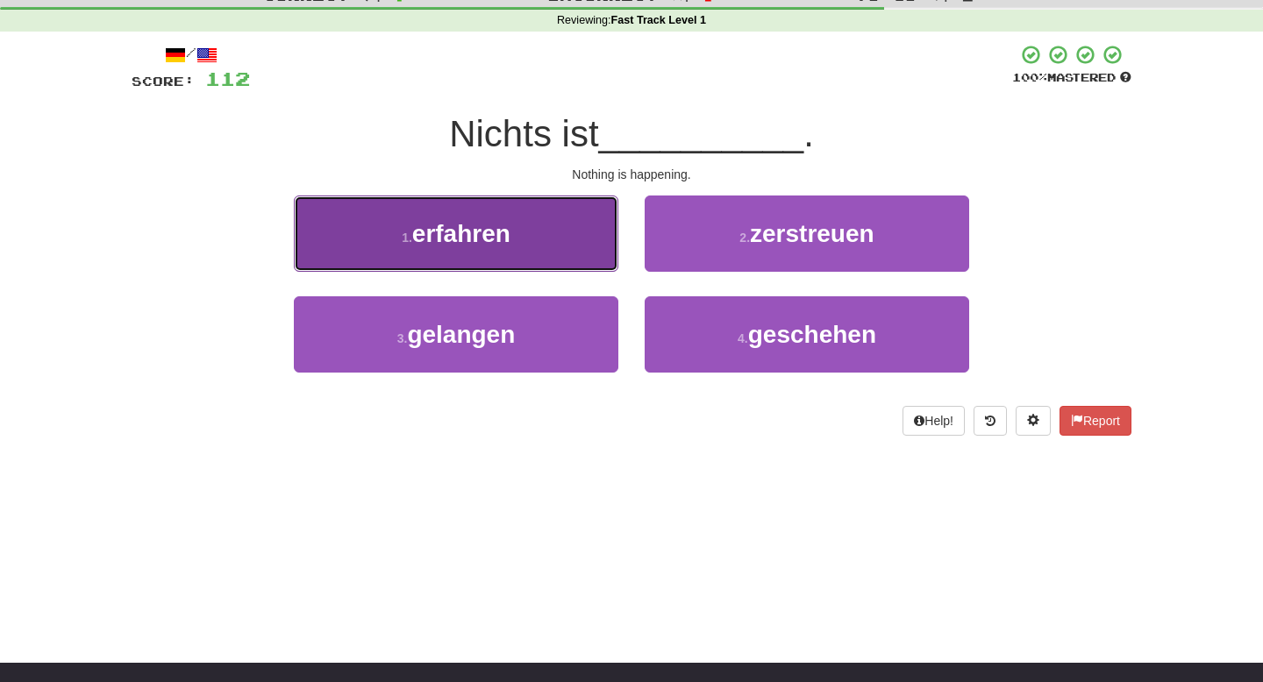
click at [581, 245] on button "1 . erfahren" at bounding box center [456, 234] width 325 height 76
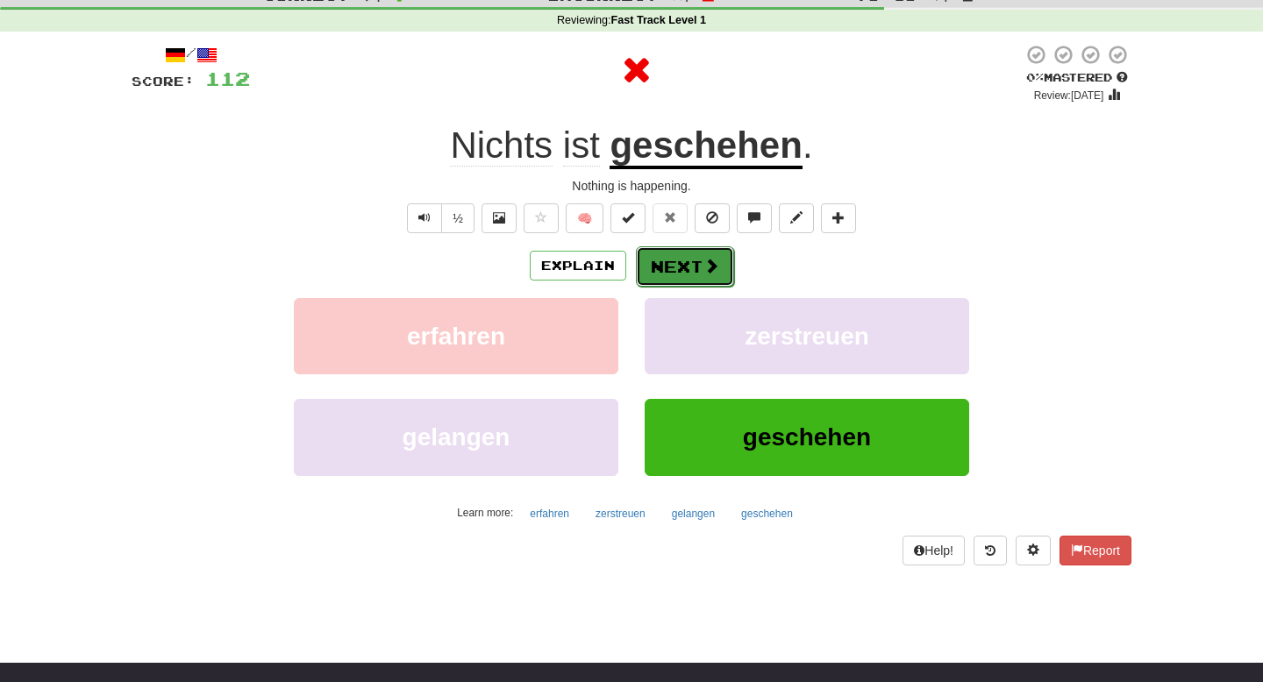
click at [670, 271] on button "Next" at bounding box center [685, 266] width 98 height 40
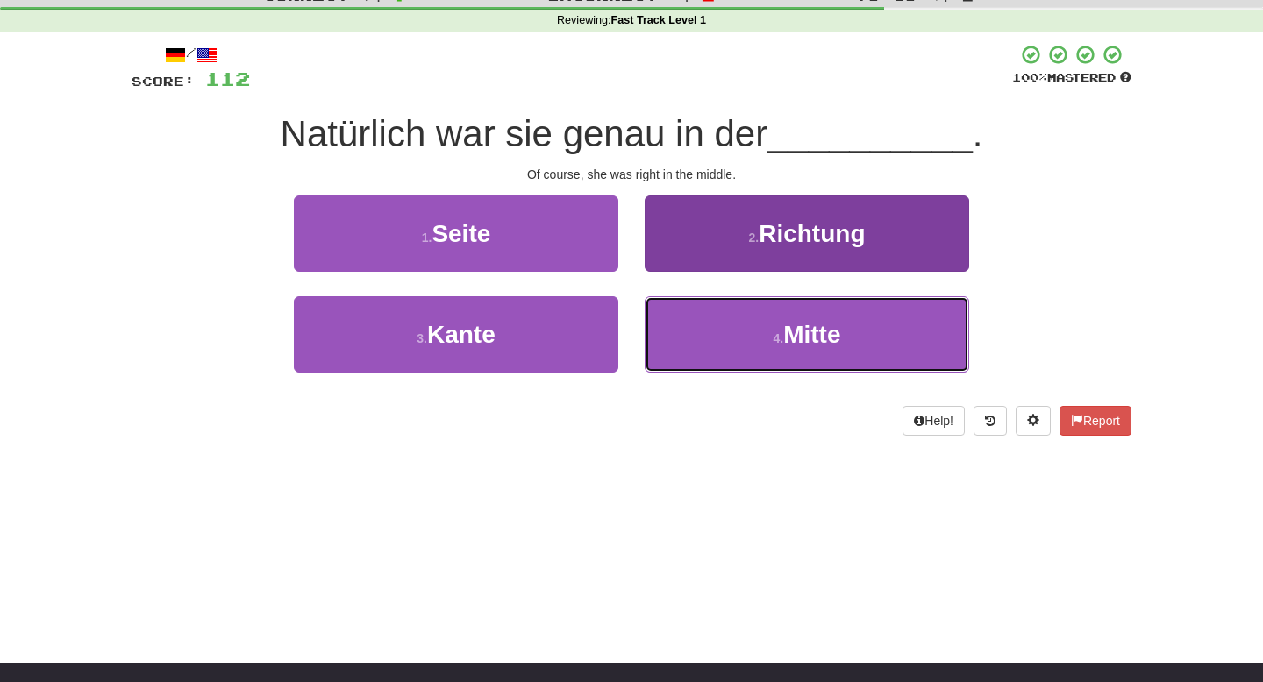
click at [675, 313] on button "4 . Mitte" at bounding box center [807, 334] width 325 height 76
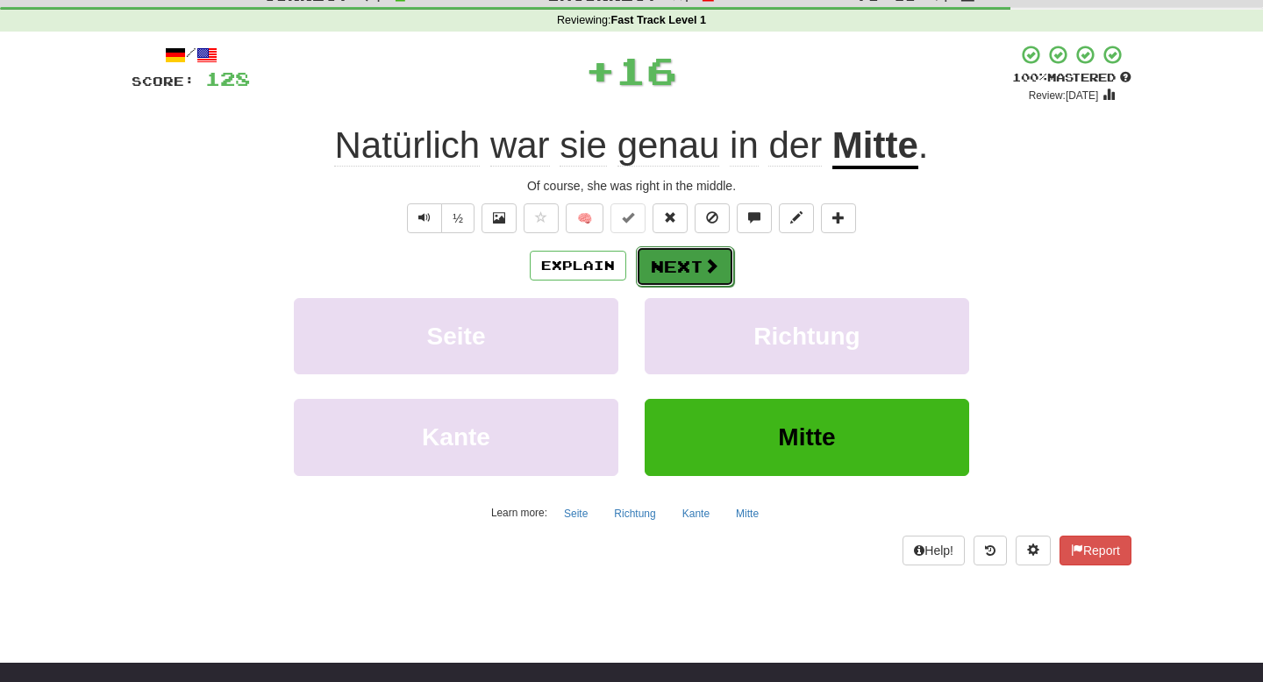
click at [683, 279] on button "Next" at bounding box center [685, 266] width 98 height 40
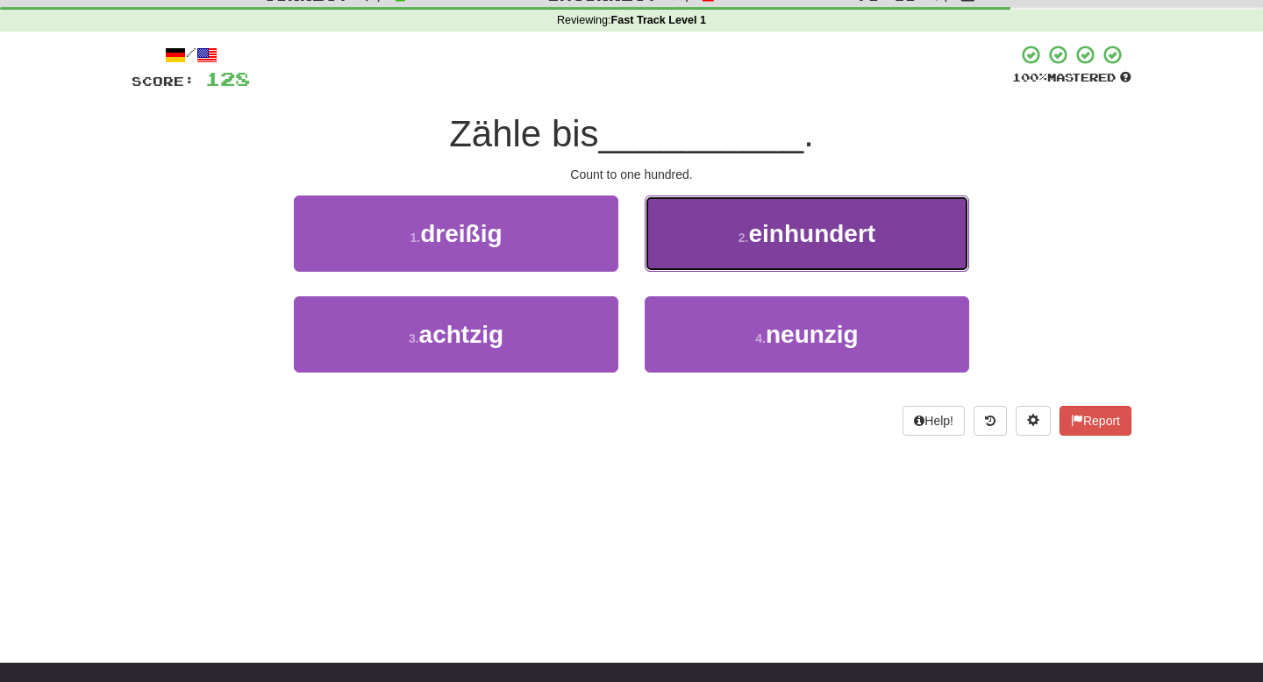
click at [716, 241] on button "2 . einhundert" at bounding box center [807, 234] width 325 height 76
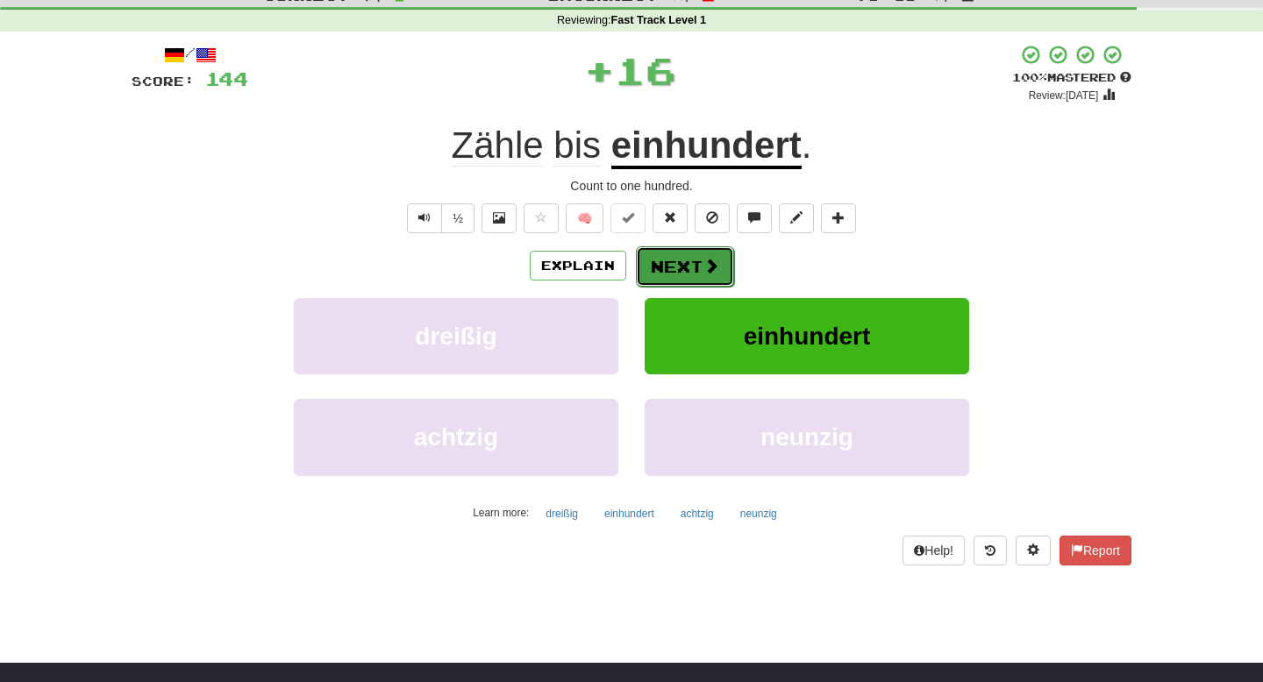
click at [704, 258] on span at bounding box center [712, 266] width 16 height 16
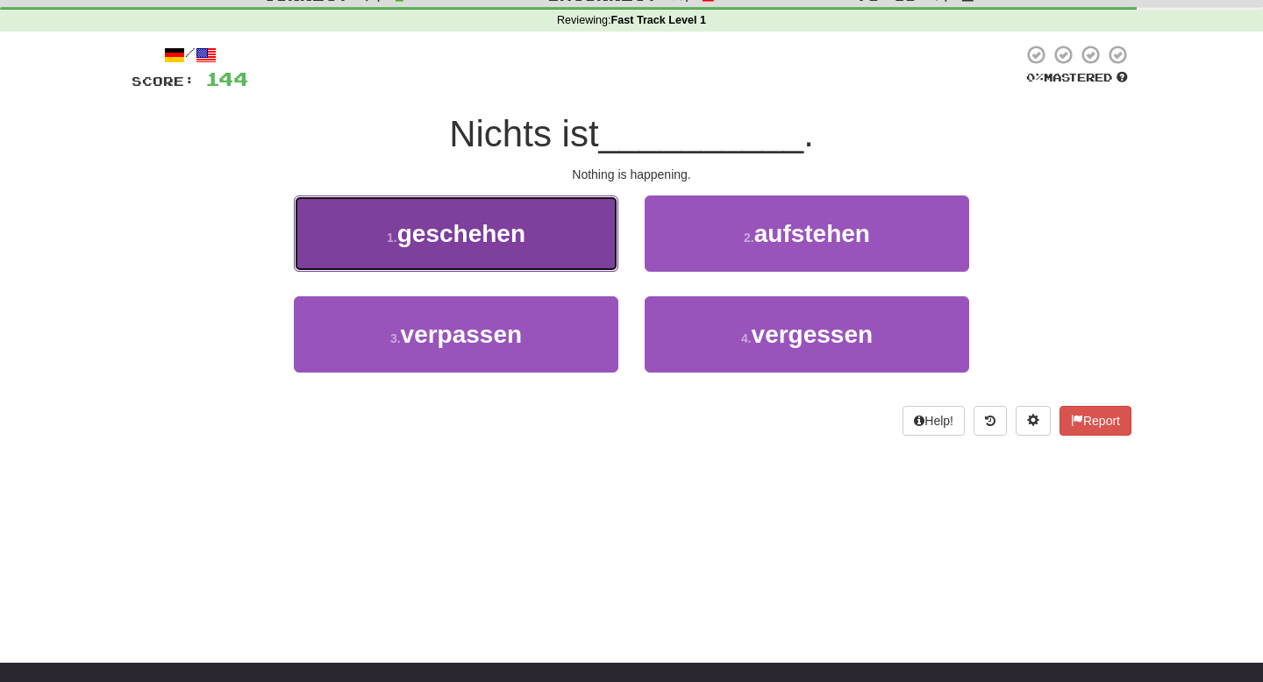
click at [565, 232] on button "1 . geschehen" at bounding box center [456, 234] width 325 height 76
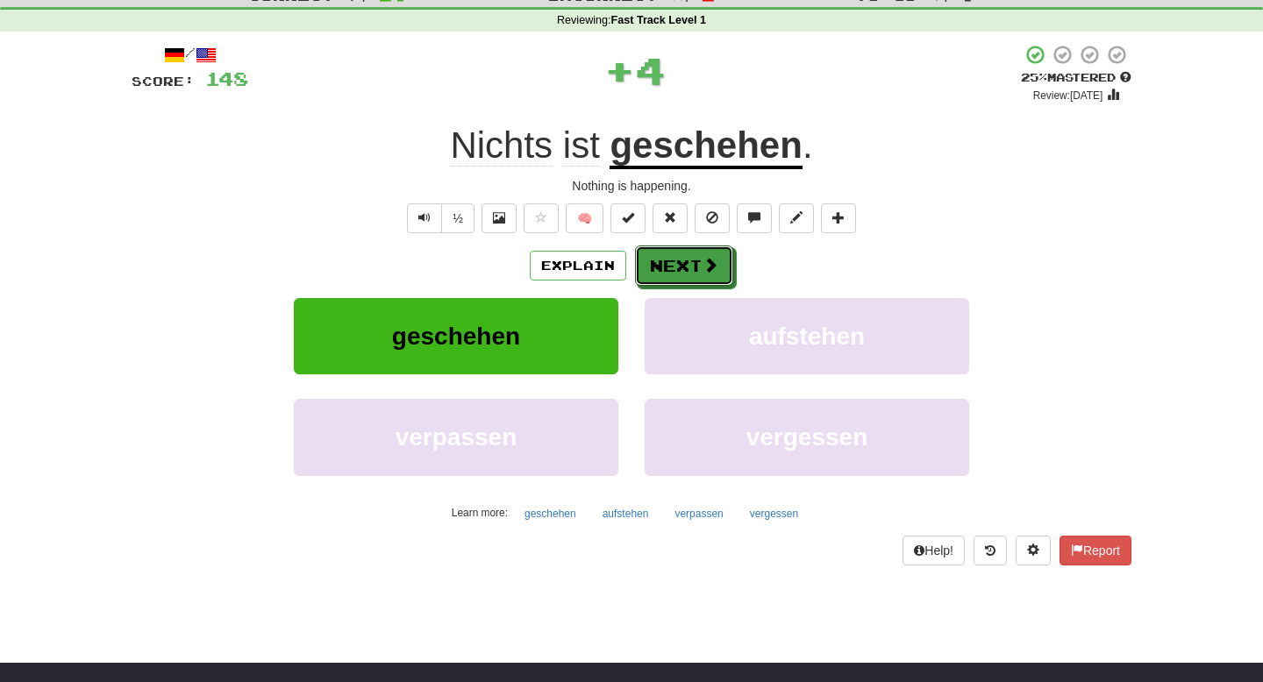
click at [690, 267] on button "Next" at bounding box center [684, 266] width 98 height 40
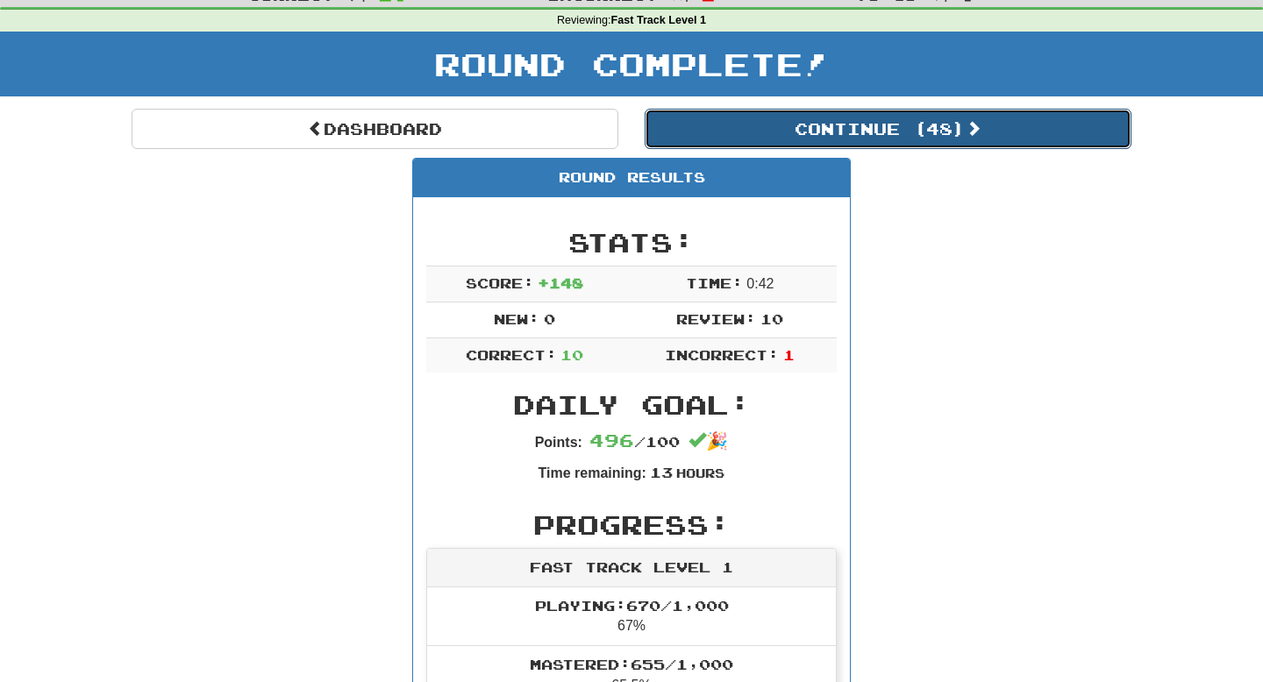
click at [839, 128] on button "Continue ( 48 )" at bounding box center [888, 129] width 487 height 40
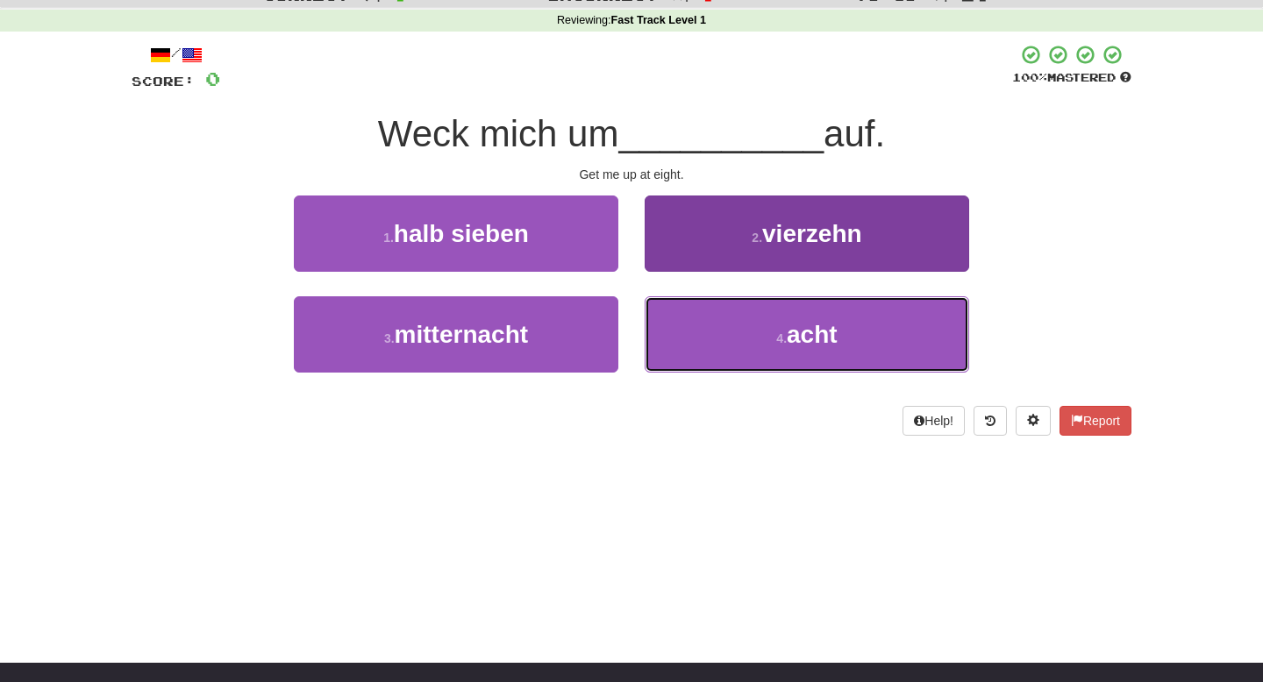
click at [730, 328] on button "4 . acht" at bounding box center [807, 334] width 325 height 76
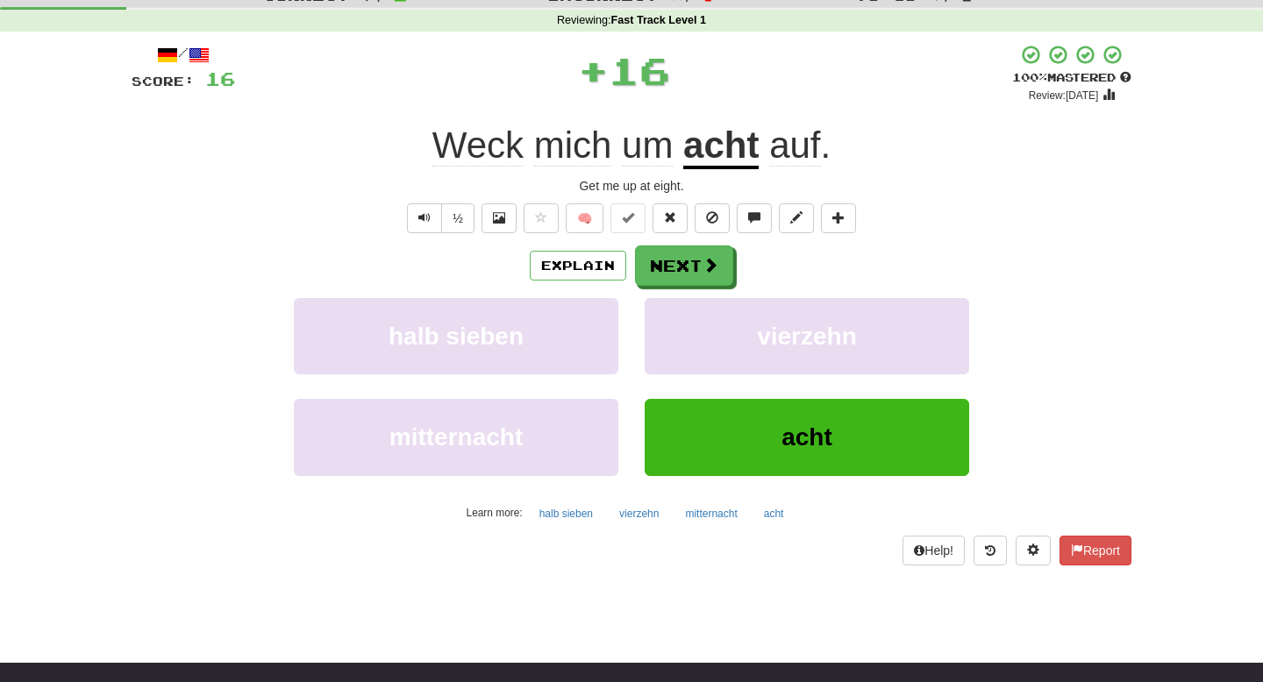
click at [732, 282] on div "Explain Next" at bounding box center [632, 266] width 1000 height 40
click at [715, 278] on button "Next" at bounding box center [685, 266] width 98 height 40
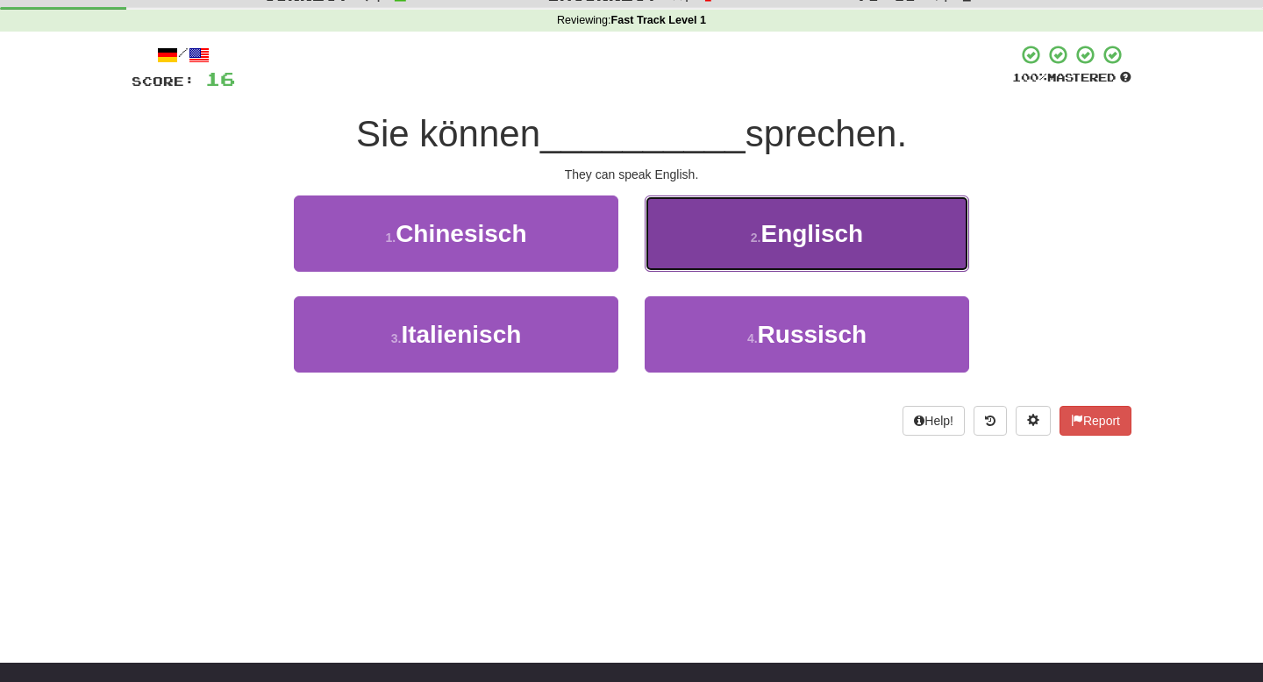
click at [719, 246] on button "2 . Englisch" at bounding box center [807, 234] width 325 height 76
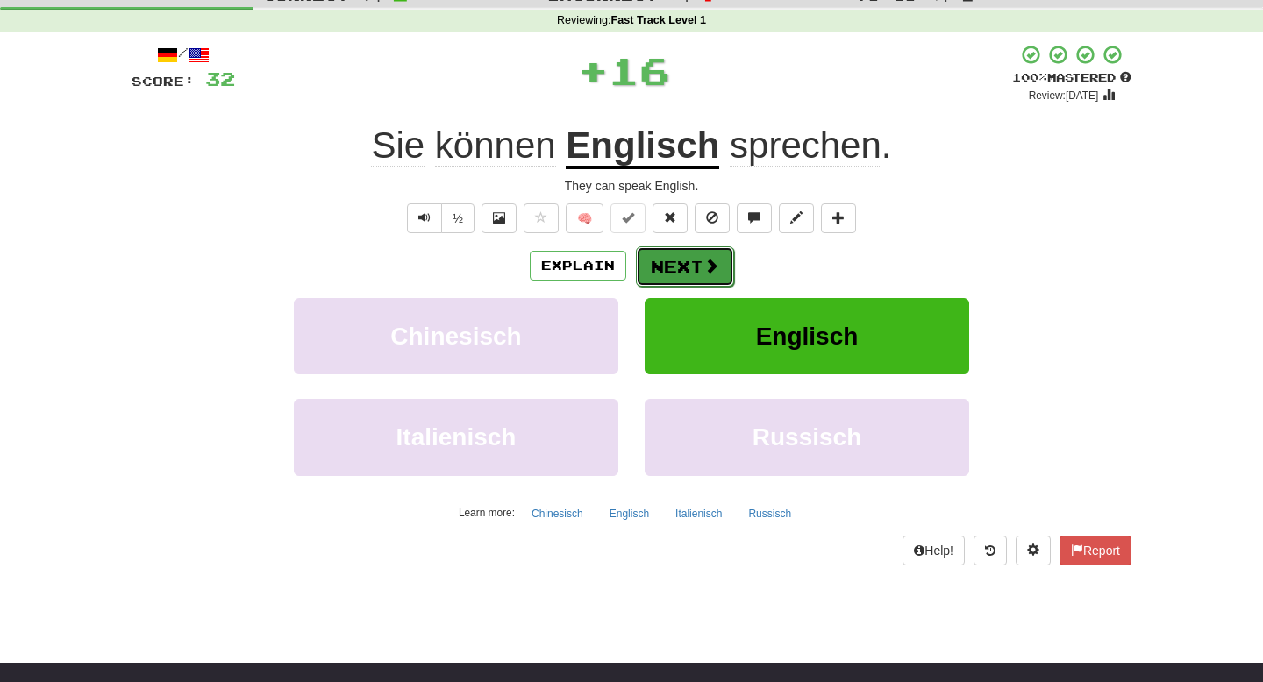
click at [699, 268] on button "Next" at bounding box center [685, 266] width 98 height 40
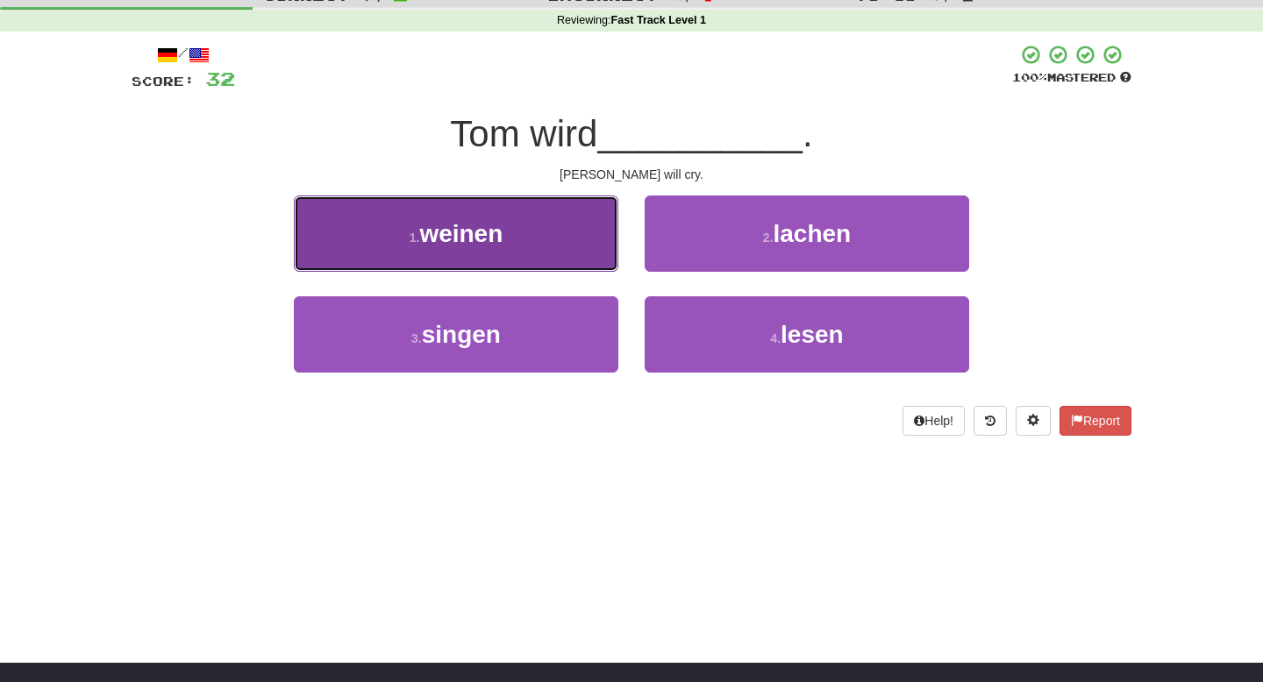
click at [535, 217] on button "1 . weinen" at bounding box center [456, 234] width 325 height 76
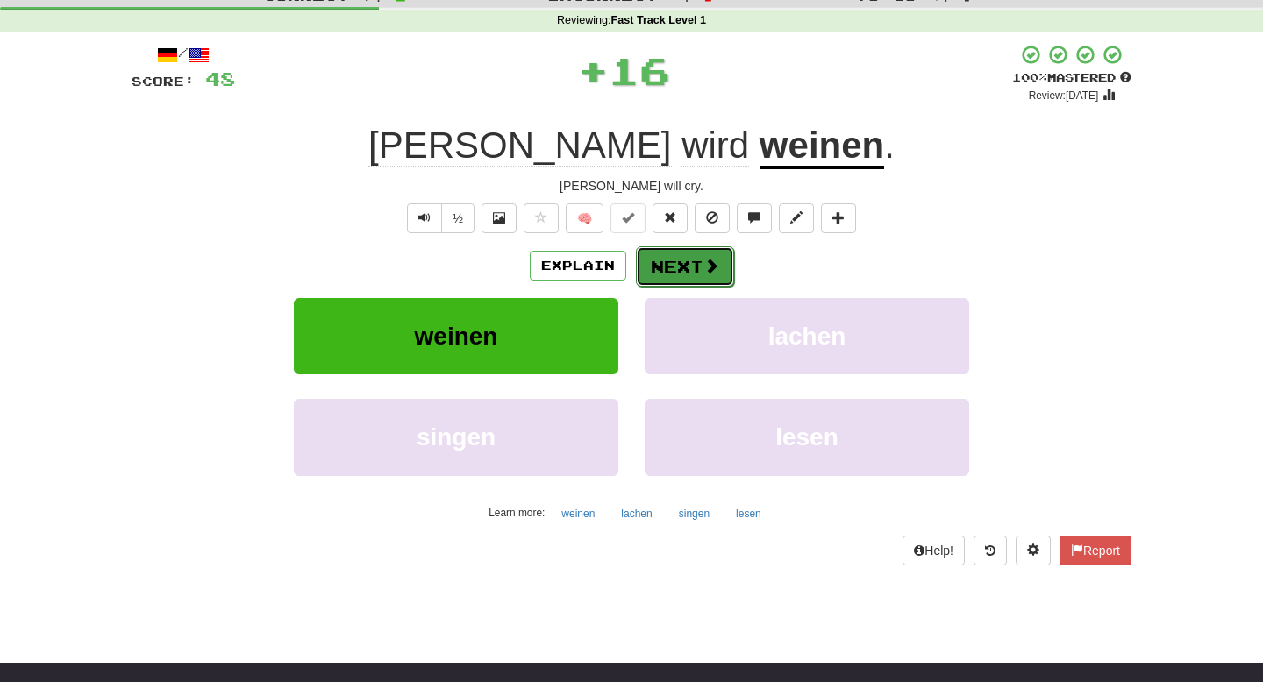
click at [658, 252] on button "Next" at bounding box center [685, 266] width 98 height 40
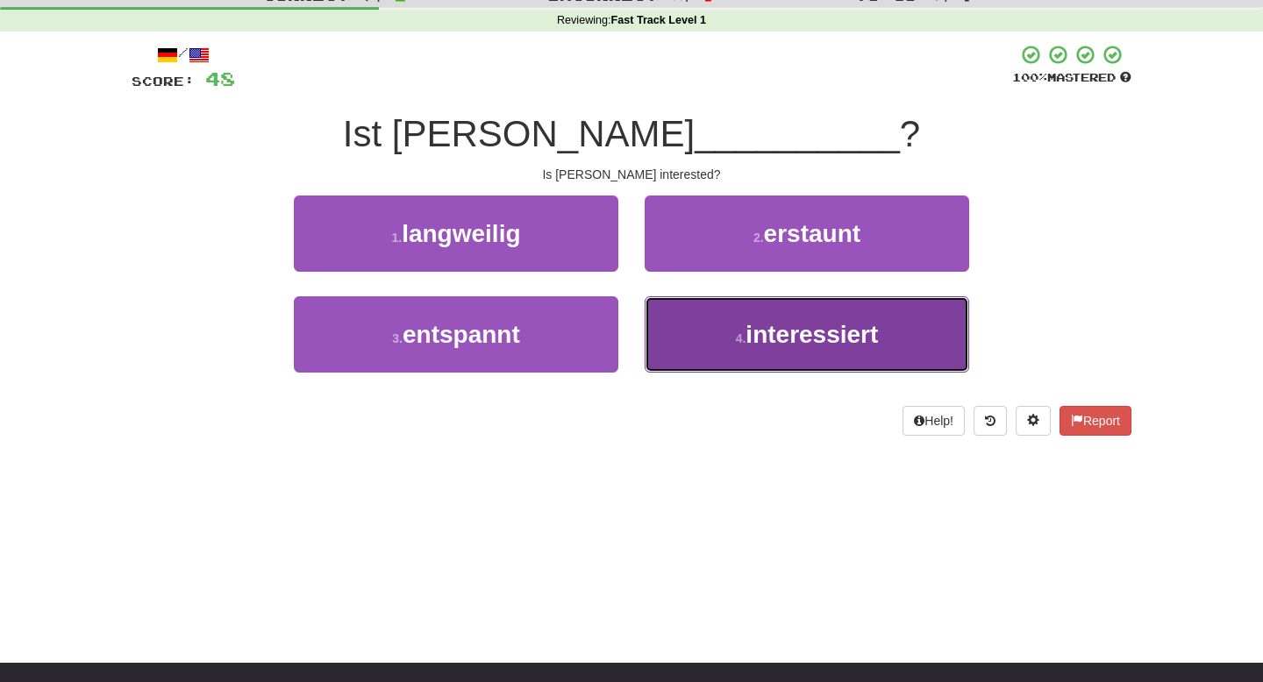
click at [662, 319] on button "4 . interessiert" at bounding box center [807, 334] width 325 height 76
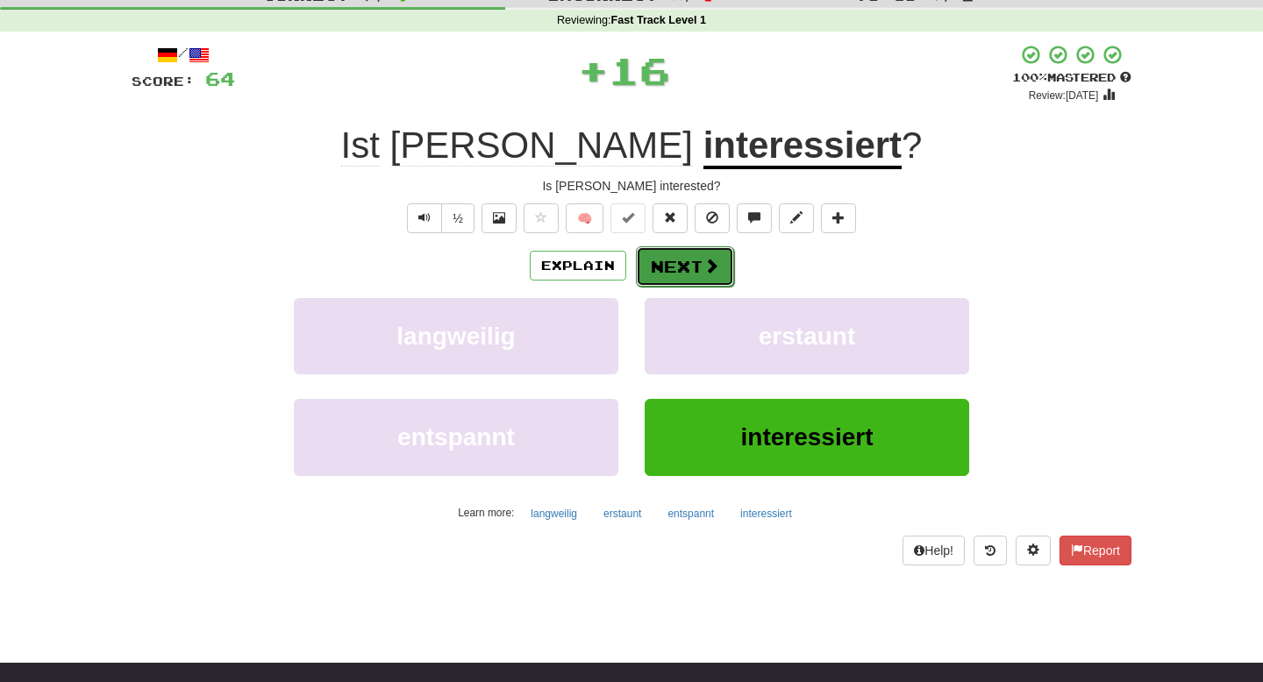
click at [668, 273] on button "Next" at bounding box center [685, 266] width 98 height 40
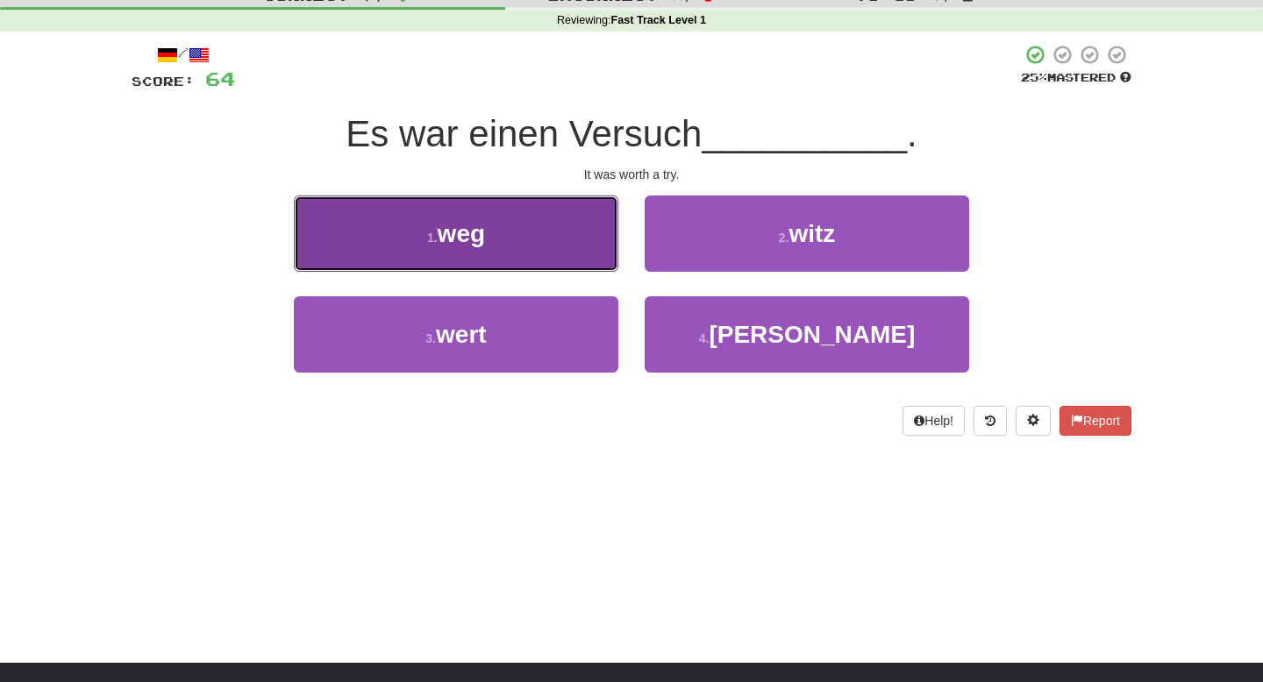
click at [580, 247] on button "1 . weg" at bounding box center [456, 234] width 325 height 76
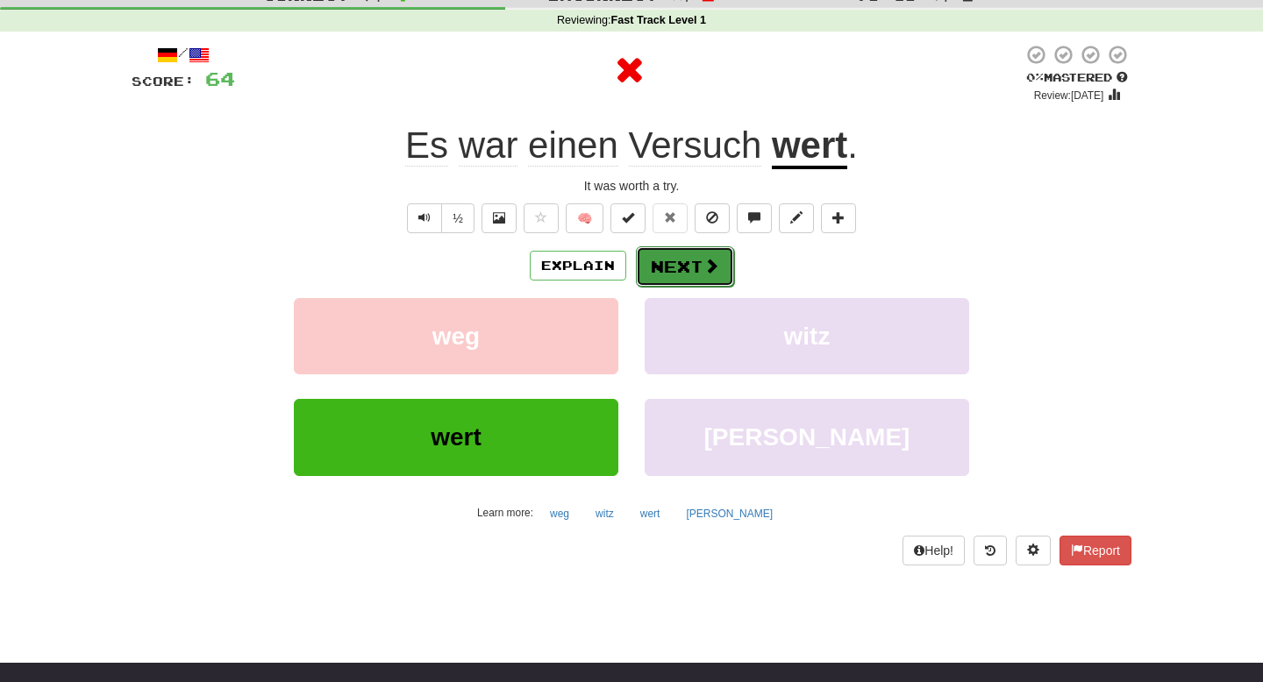
click at [689, 265] on button "Next" at bounding box center [685, 266] width 98 height 40
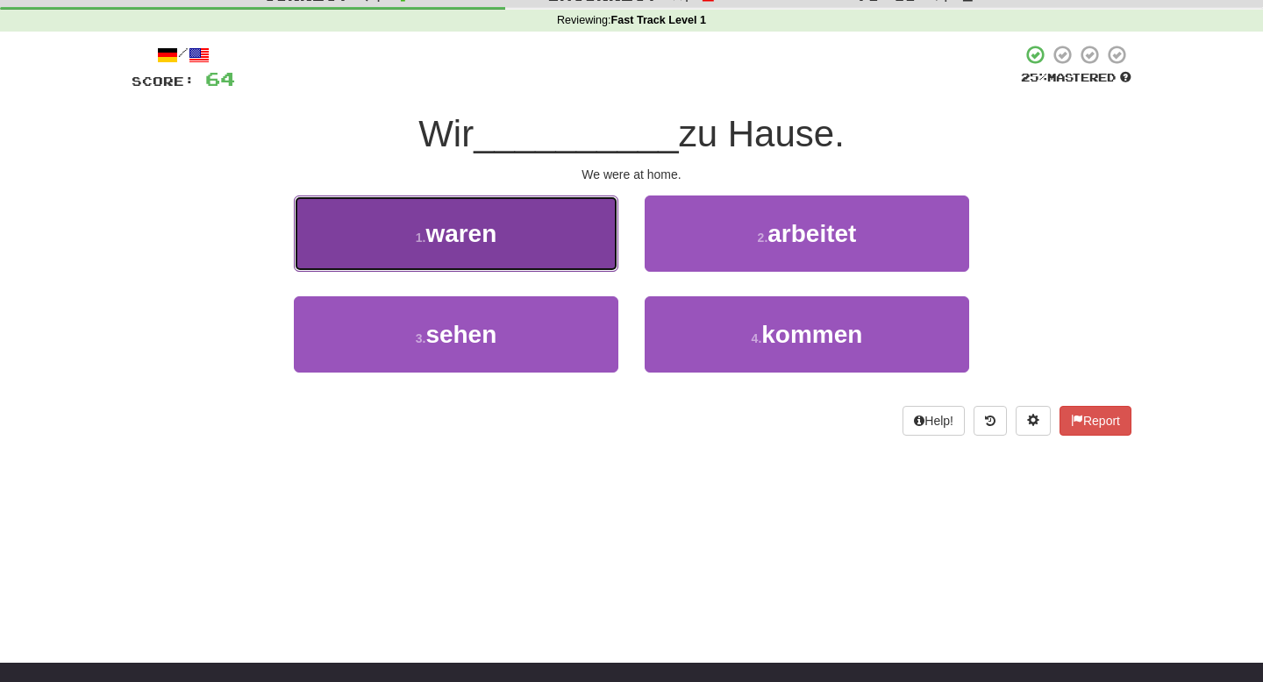
click at [582, 231] on button "1 . waren" at bounding box center [456, 234] width 325 height 76
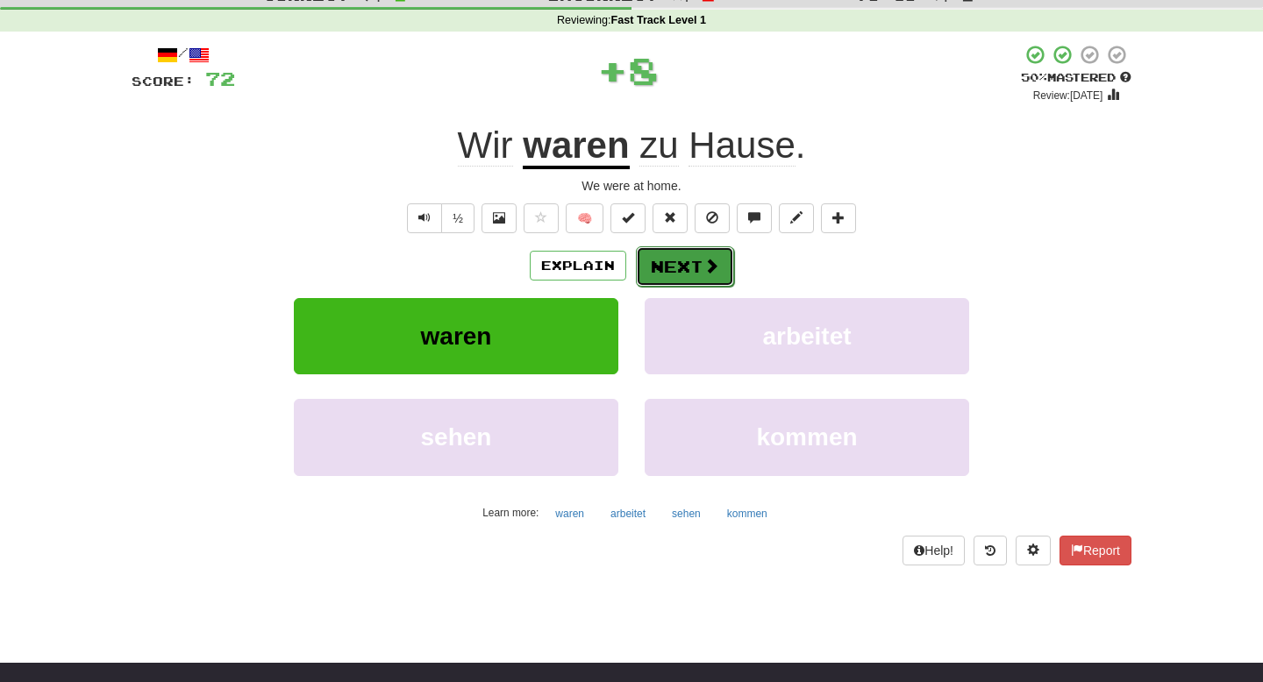
click at [682, 261] on button "Next" at bounding box center [685, 266] width 98 height 40
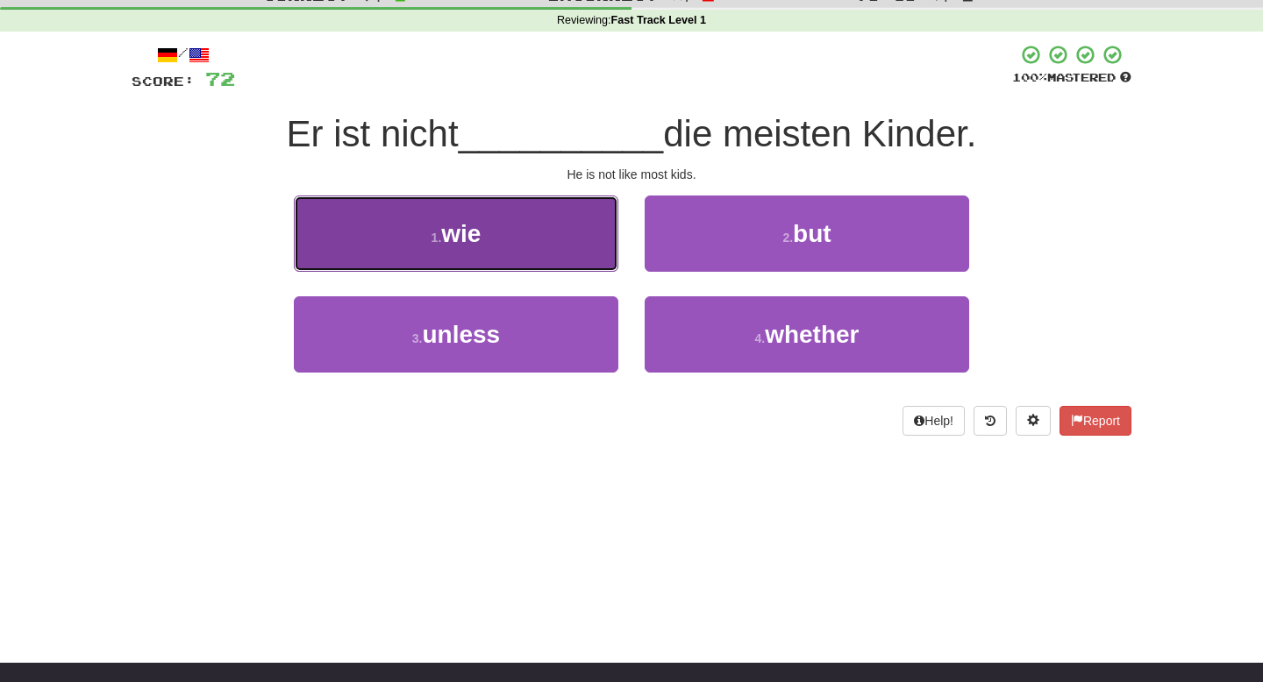
click at [560, 232] on button "1 . wie" at bounding box center [456, 234] width 325 height 76
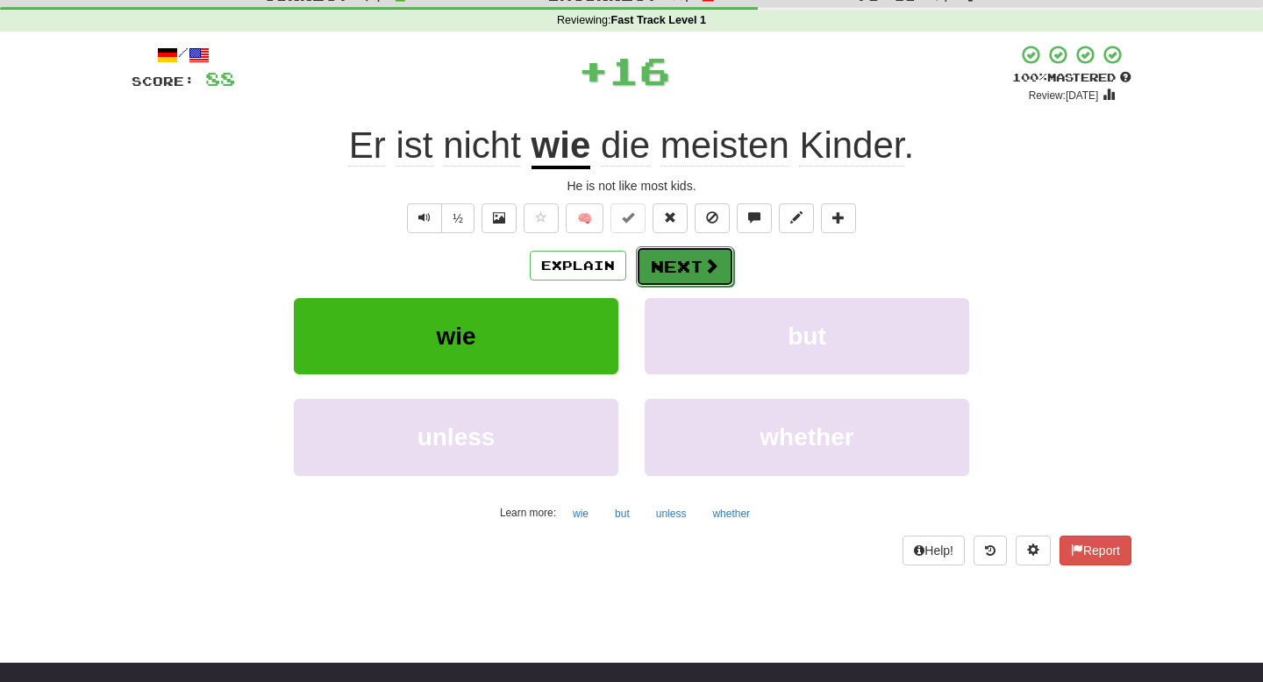
click at [658, 261] on button "Next" at bounding box center [685, 266] width 98 height 40
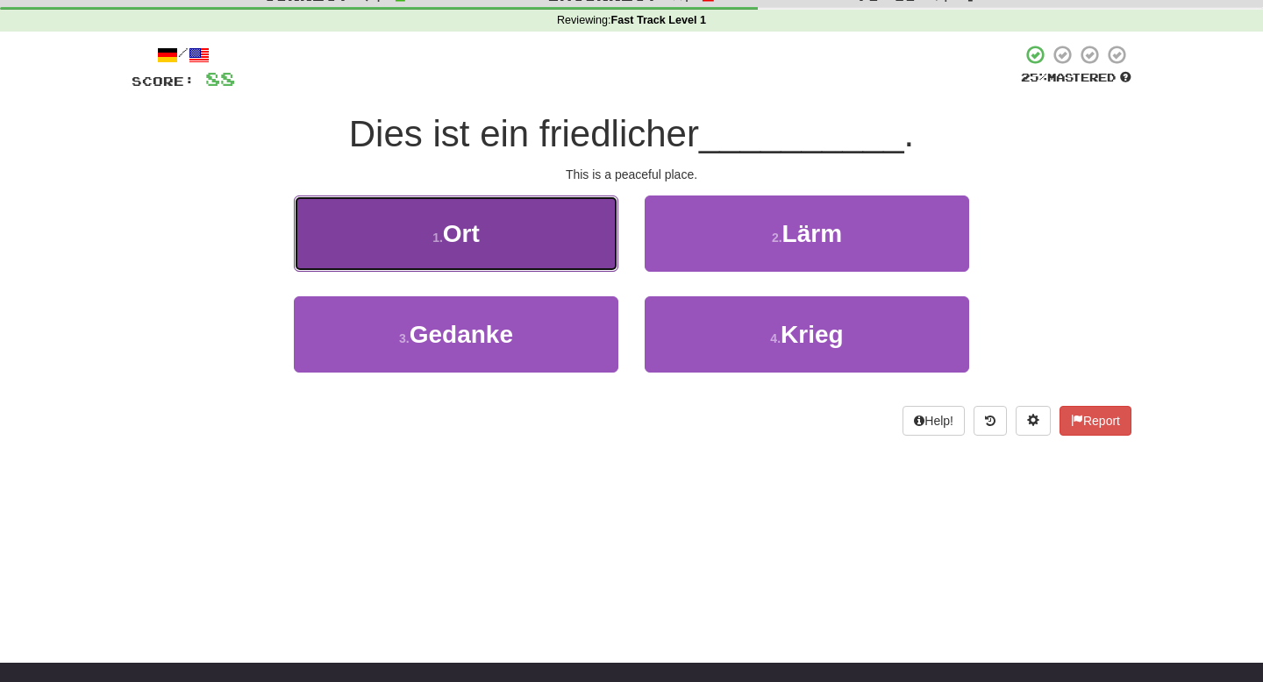
click at [554, 246] on button "1 . Ort" at bounding box center [456, 234] width 325 height 76
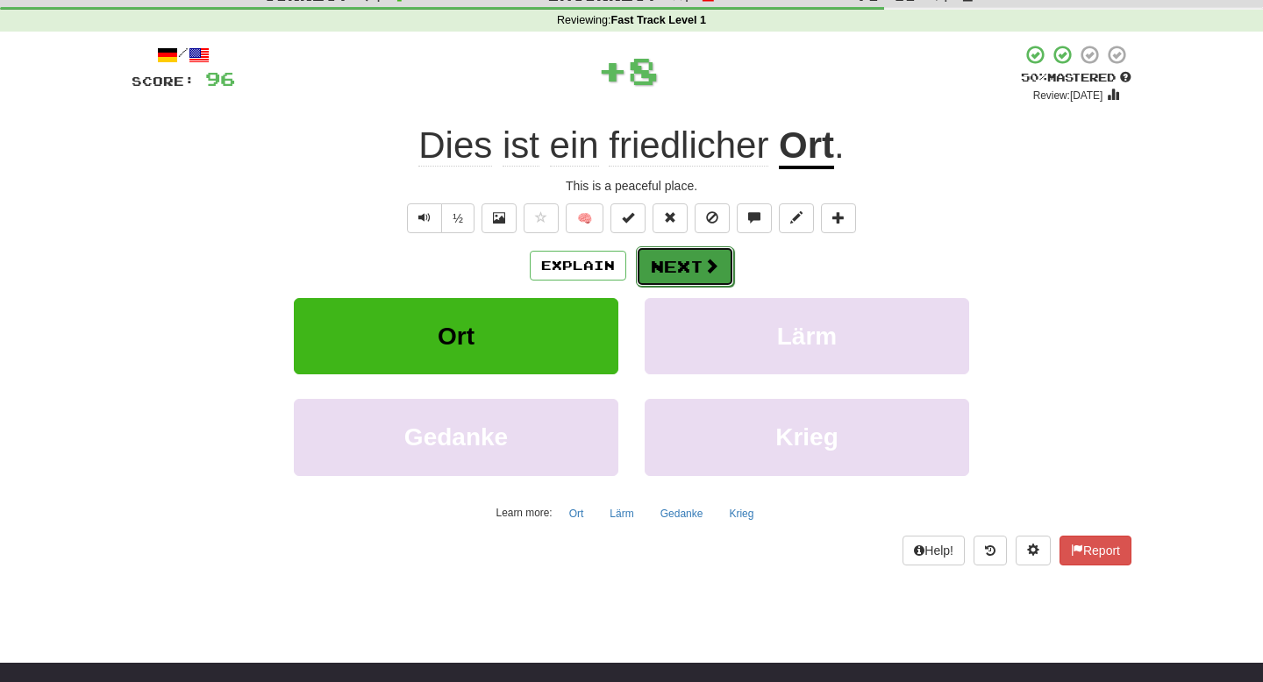
click at [664, 267] on button "Next" at bounding box center [685, 266] width 98 height 40
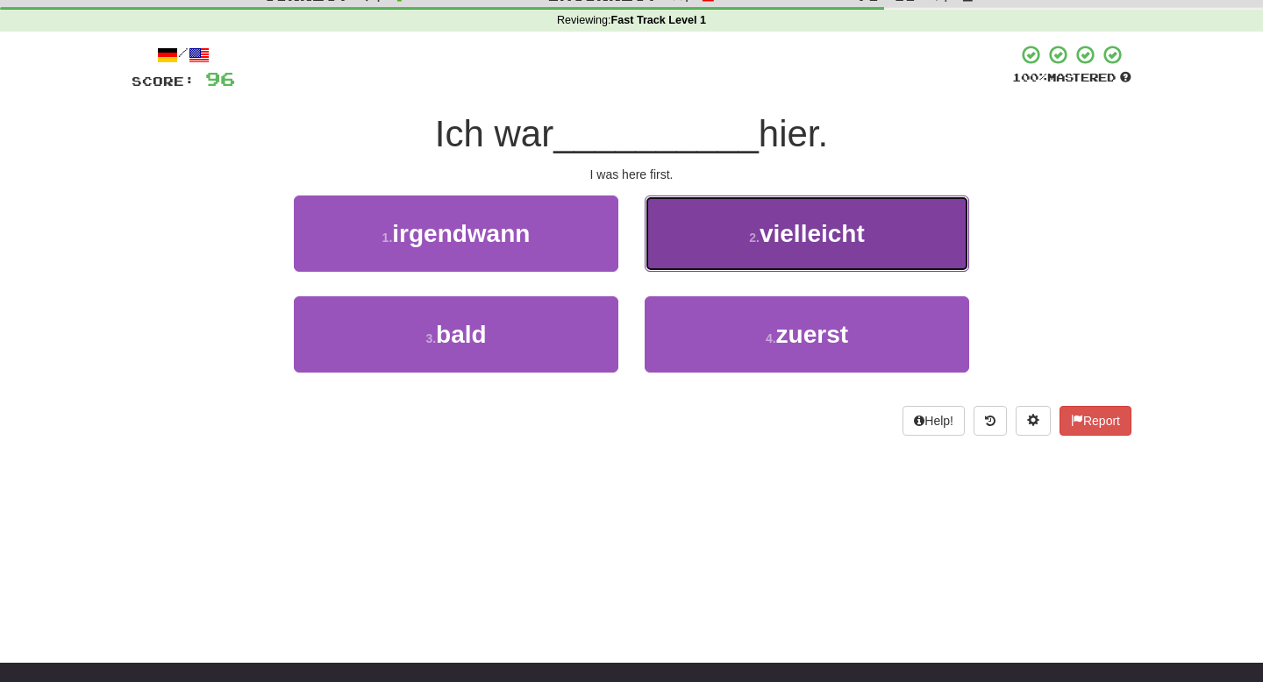
click at [676, 265] on button "2 . vielleicht" at bounding box center [807, 234] width 325 height 76
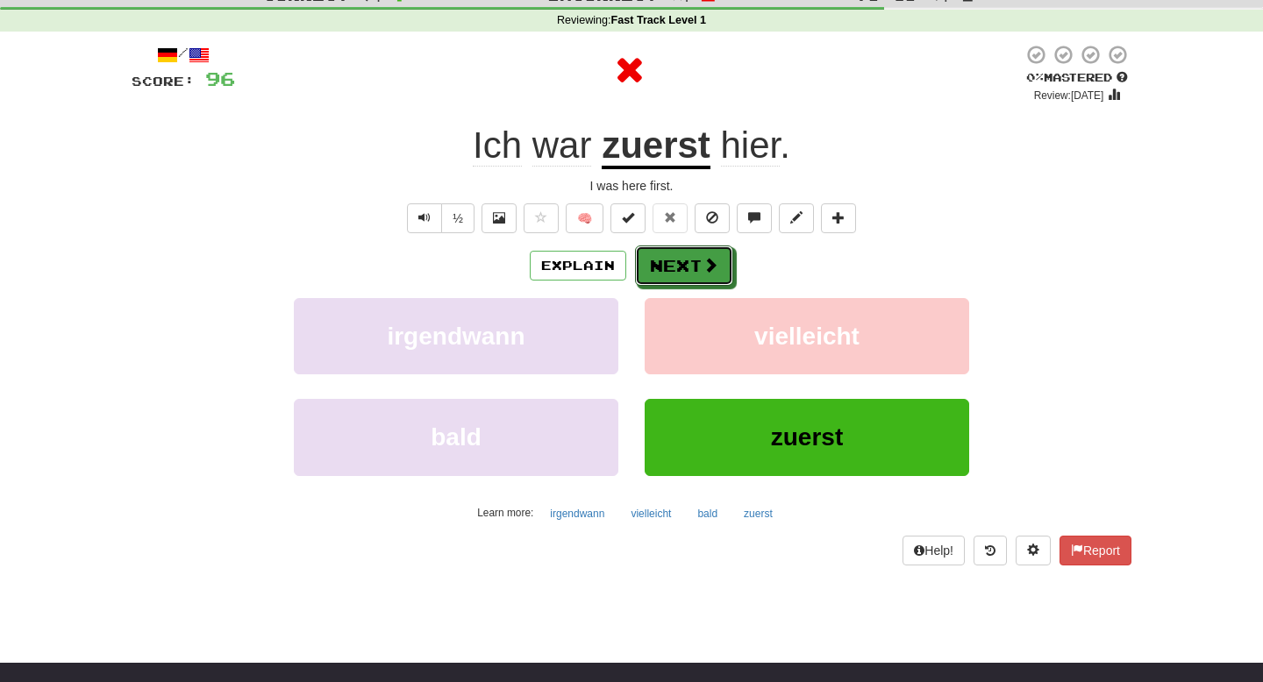
click at [676, 265] on button "Next" at bounding box center [684, 266] width 98 height 40
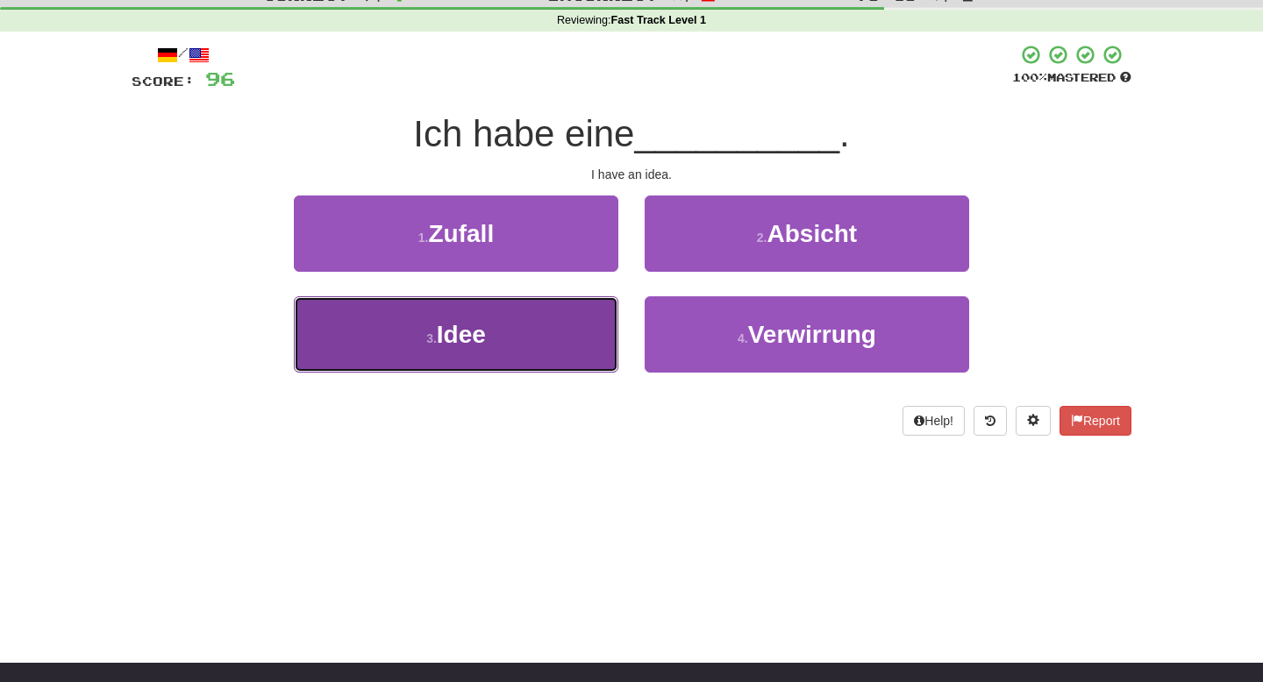
click at [567, 306] on button "3 . Idee" at bounding box center [456, 334] width 325 height 76
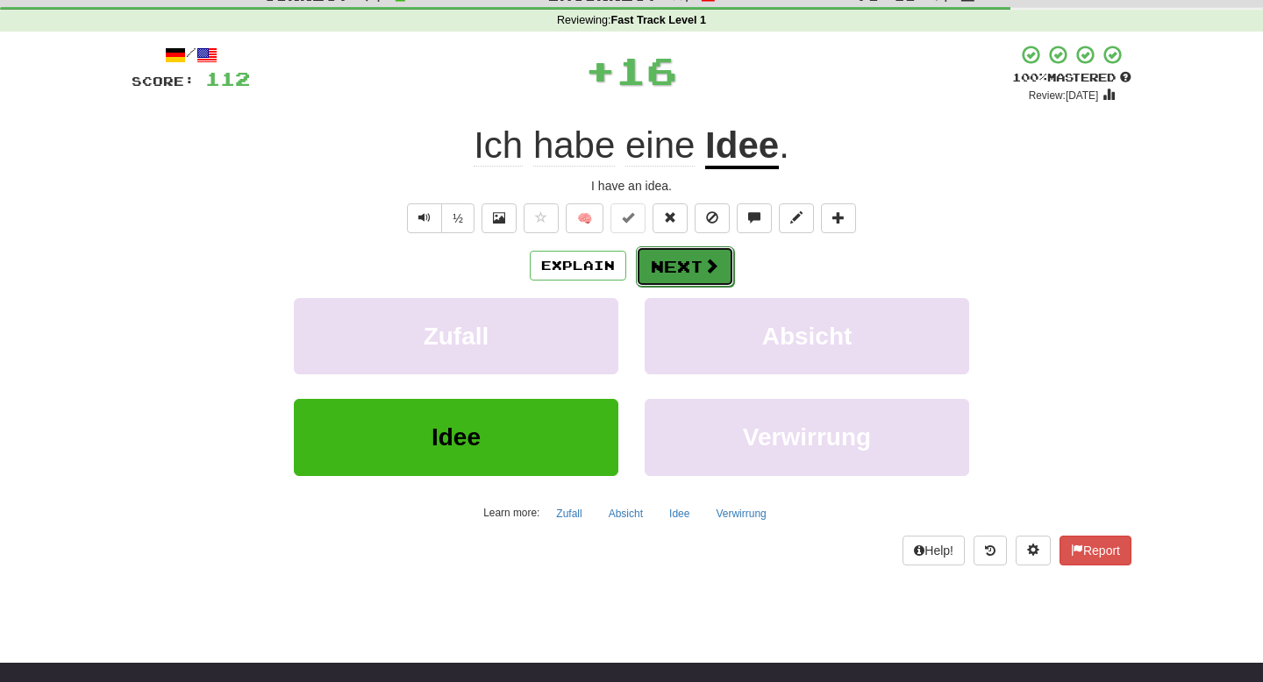
click at [686, 254] on button "Next" at bounding box center [685, 266] width 98 height 40
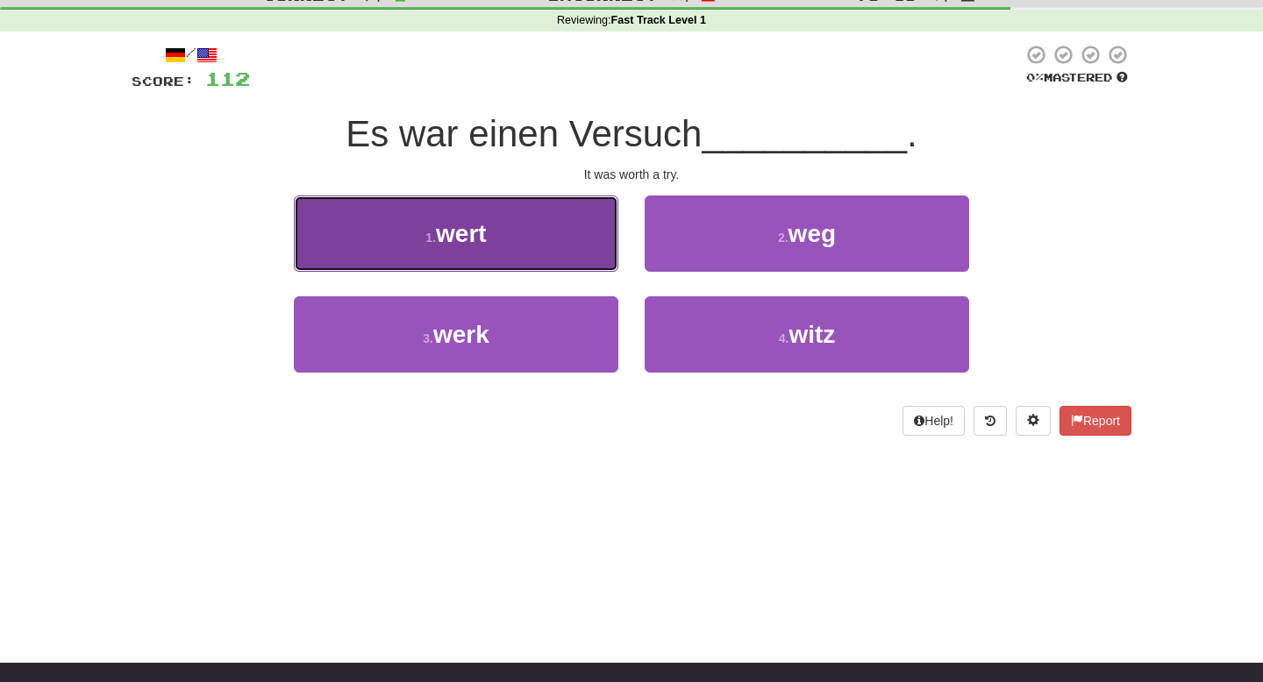
click at [579, 245] on button "1 . wert" at bounding box center [456, 234] width 325 height 76
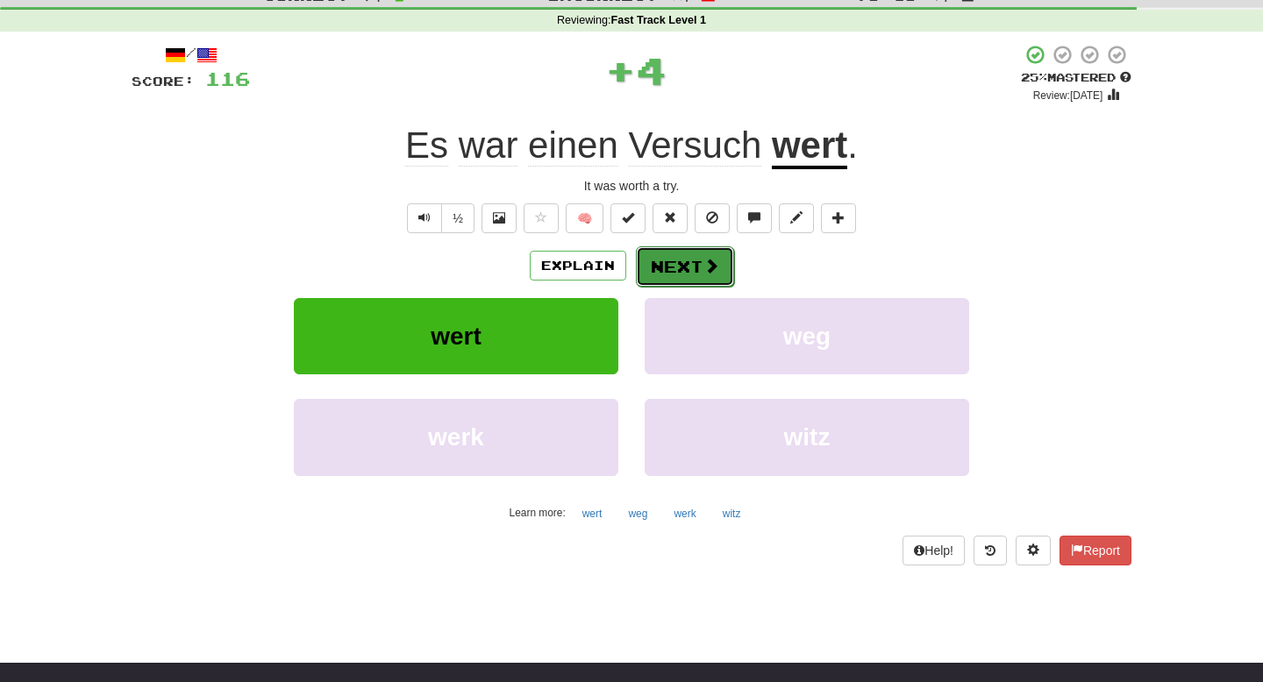
click at [679, 268] on button "Next" at bounding box center [685, 266] width 98 height 40
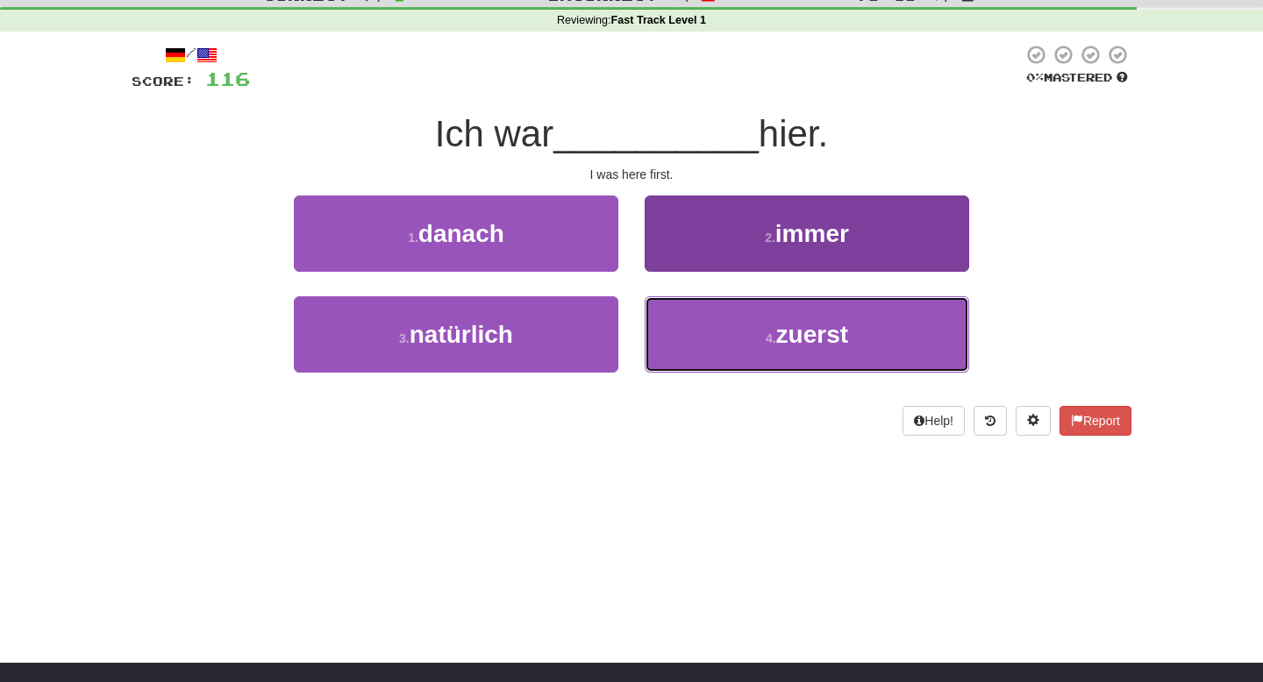
click at [684, 330] on button "4 . zuerst" at bounding box center [807, 334] width 325 height 76
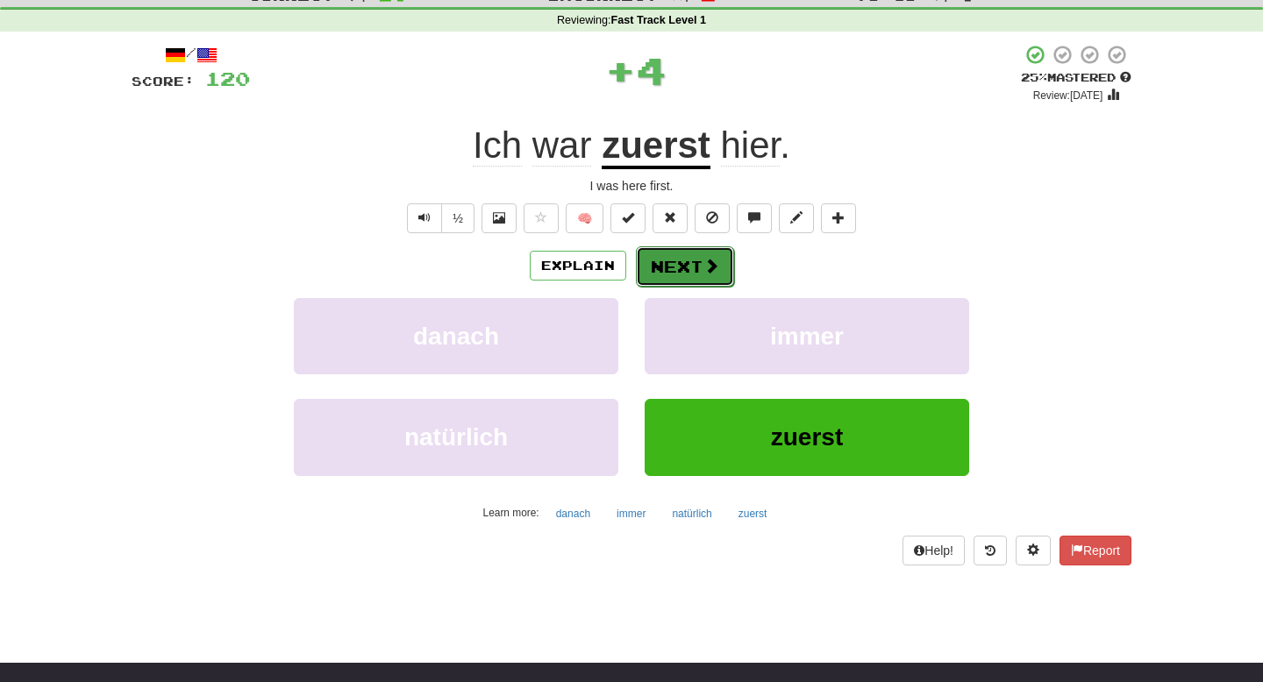
click at [686, 261] on button "Next" at bounding box center [685, 266] width 98 height 40
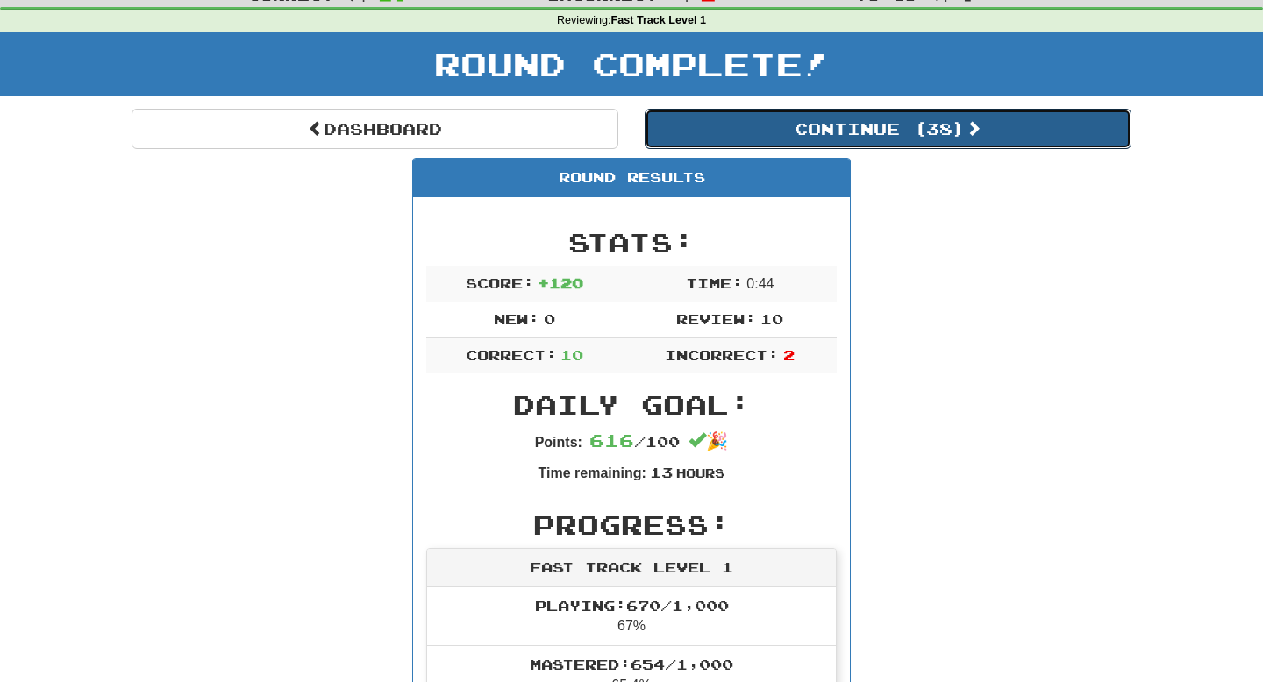
click at [880, 125] on button "Continue ( 38 )" at bounding box center [888, 129] width 487 height 40
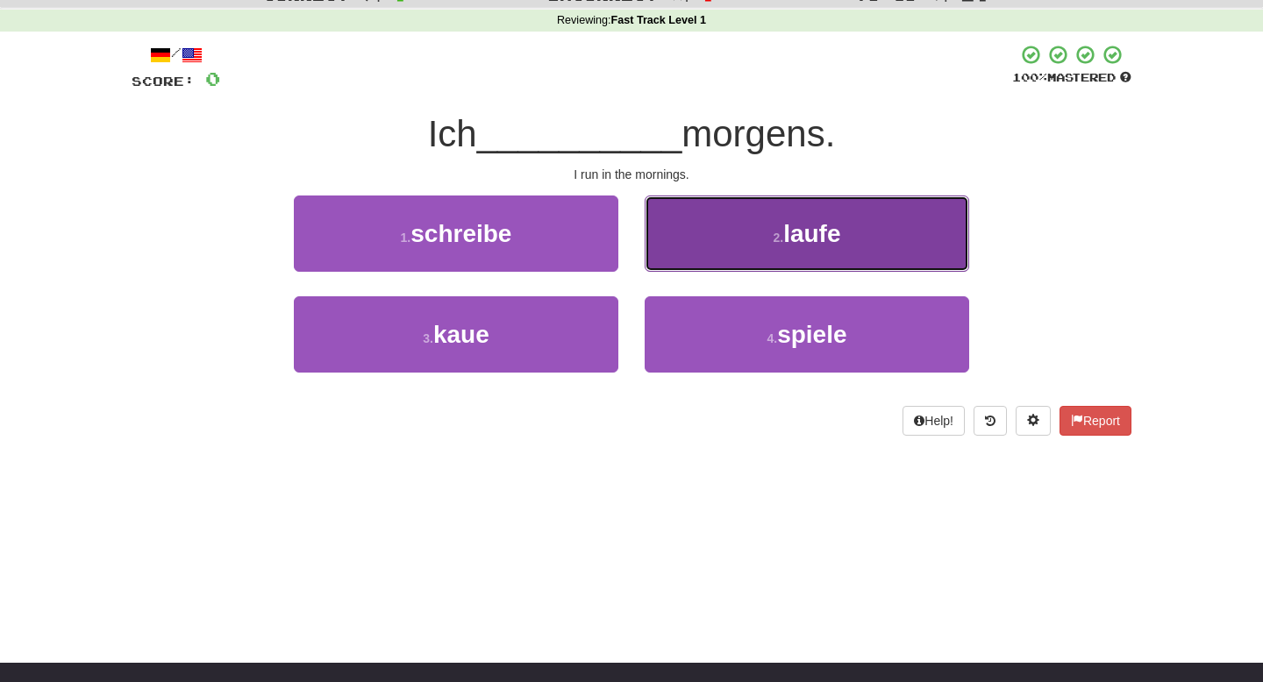
click at [826, 259] on button "2 . laufe" at bounding box center [807, 234] width 325 height 76
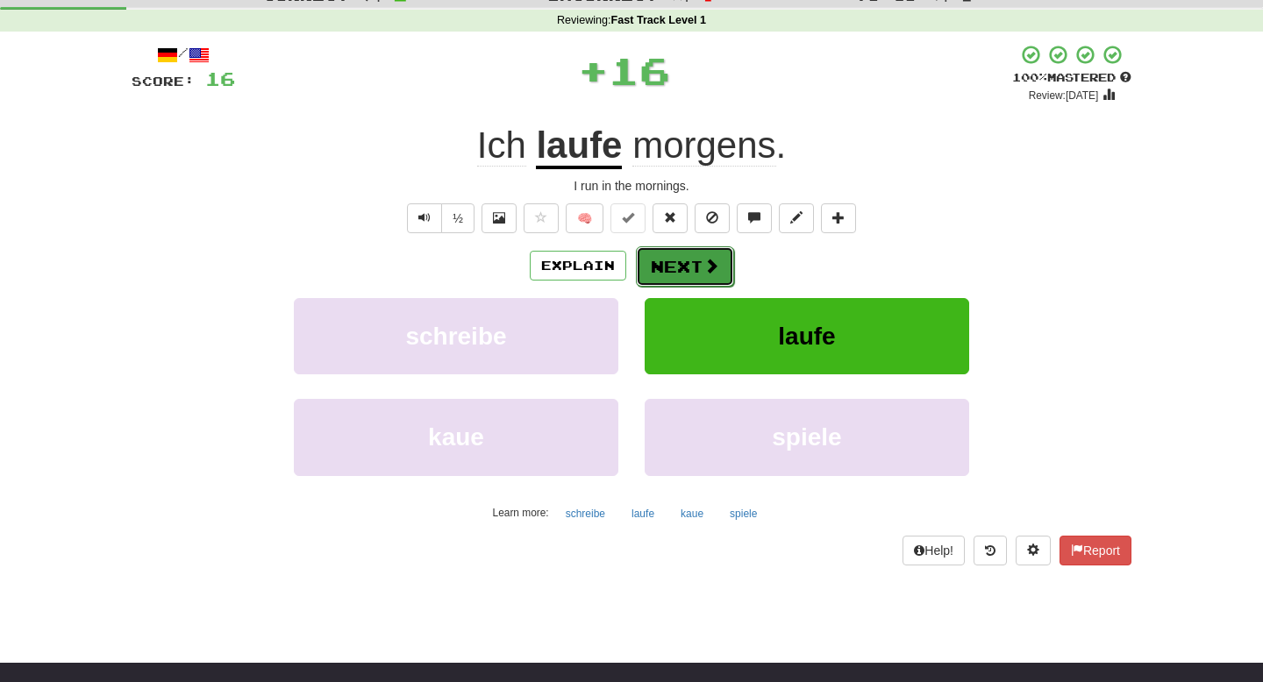
click at [725, 271] on button "Next" at bounding box center [685, 266] width 98 height 40
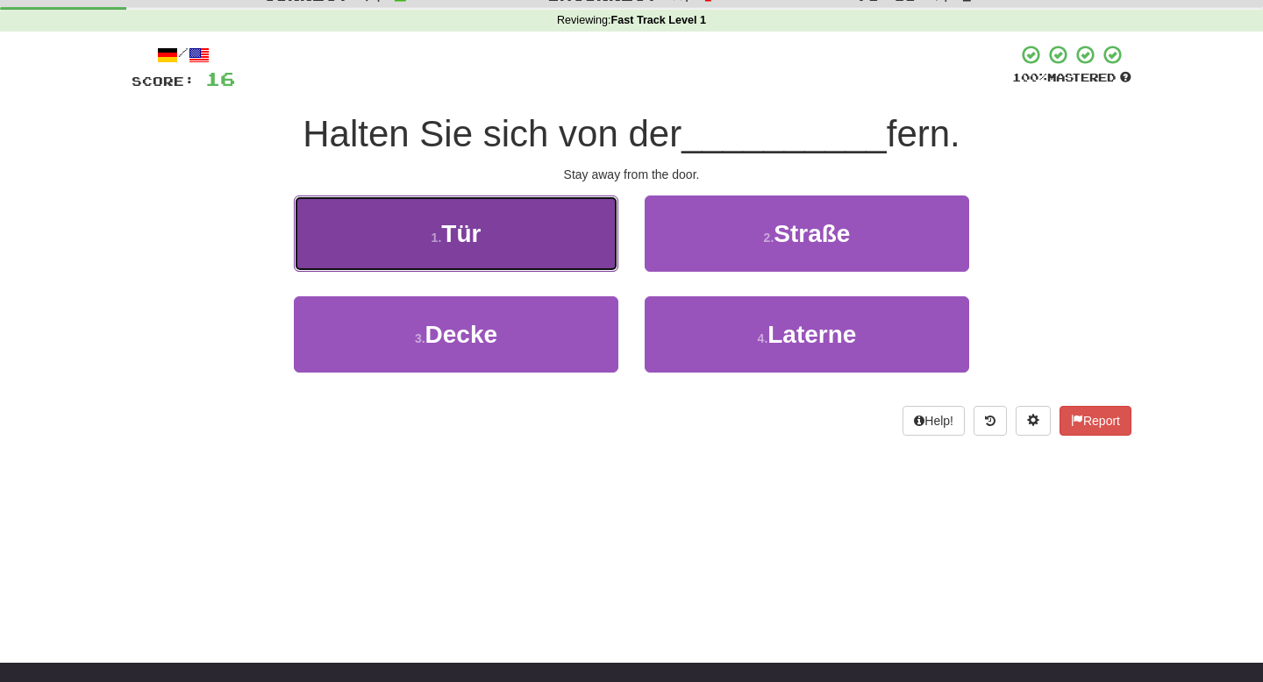
click at [575, 233] on button "1 . Tür" at bounding box center [456, 234] width 325 height 76
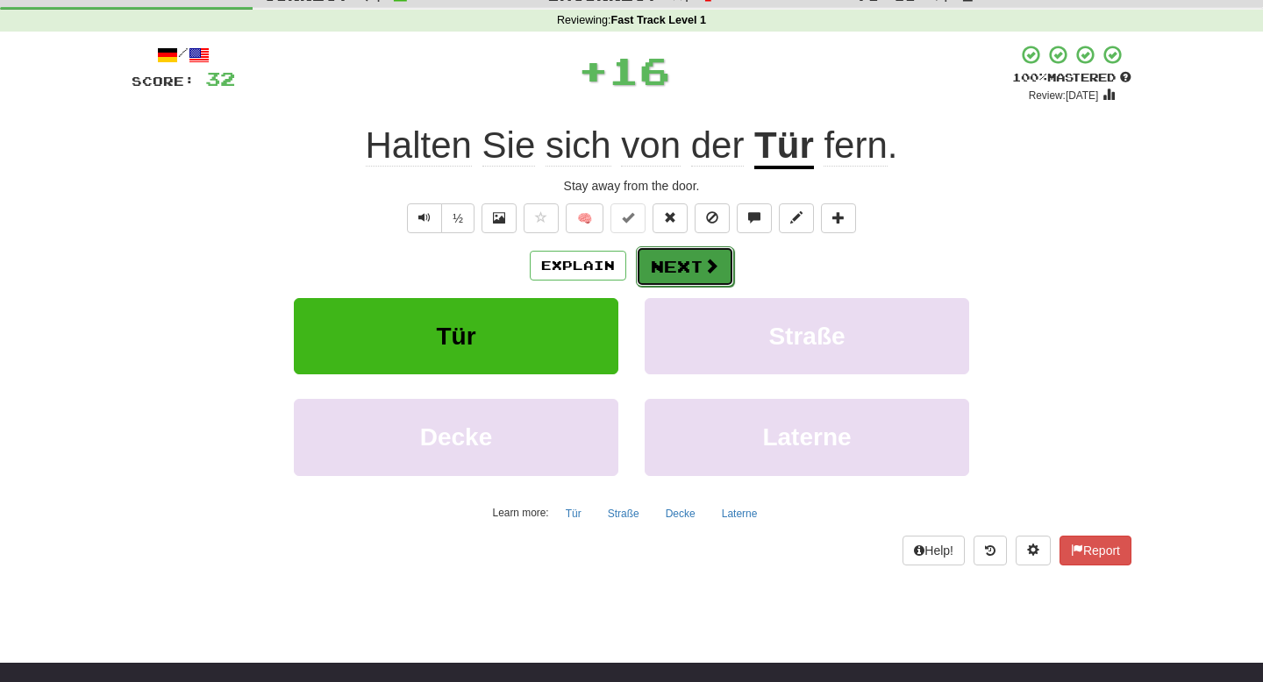
click at [682, 266] on button "Next" at bounding box center [685, 266] width 98 height 40
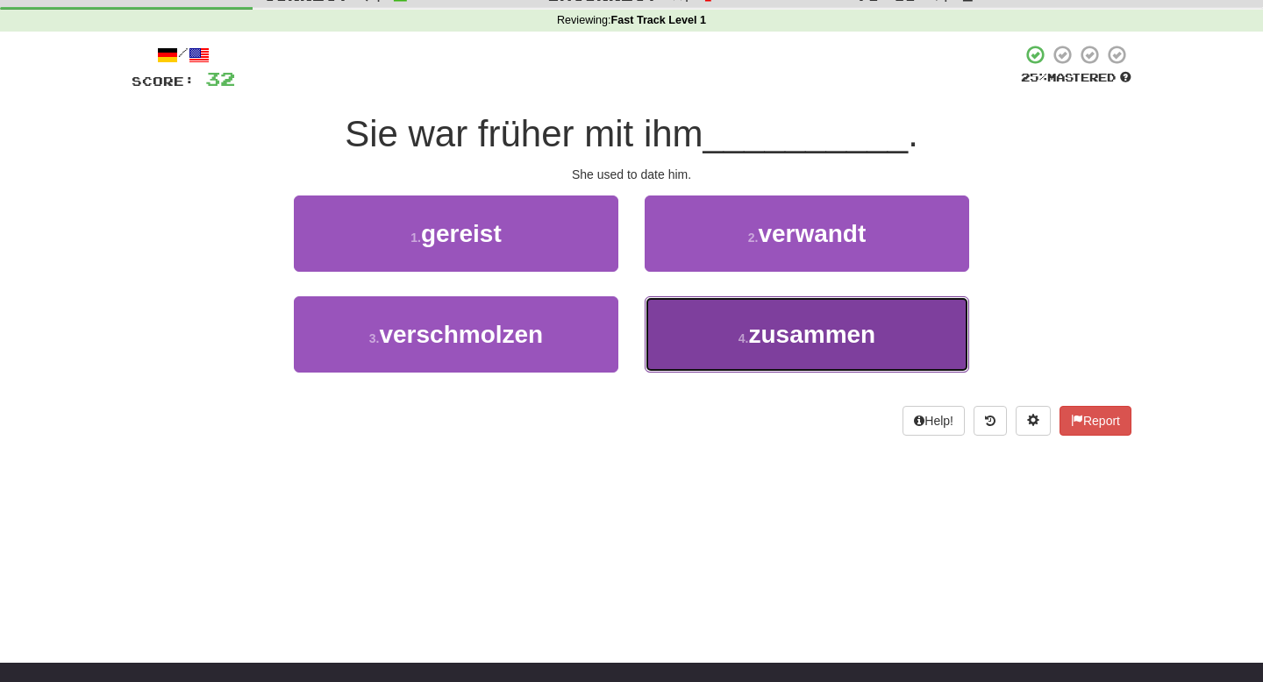
click at [679, 324] on button "4 . zusammen" at bounding box center [807, 334] width 325 height 76
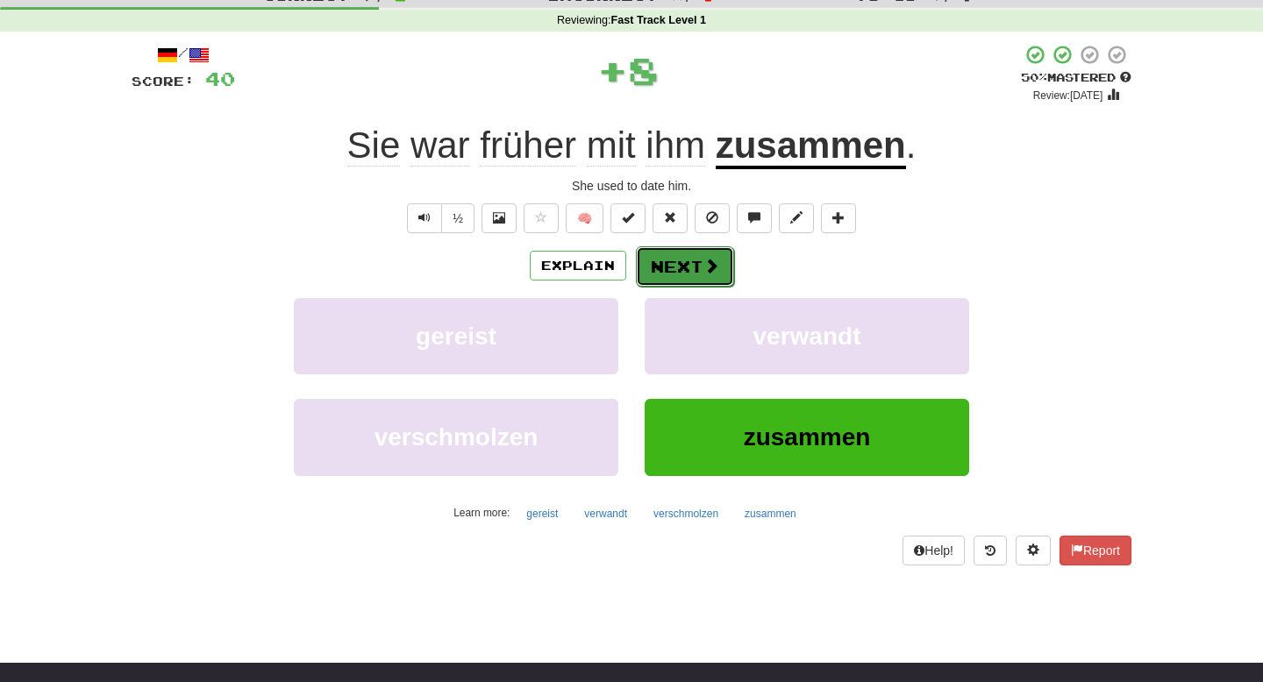
click at [685, 260] on button "Next" at bounding box center [685, 266] width 98 height 40
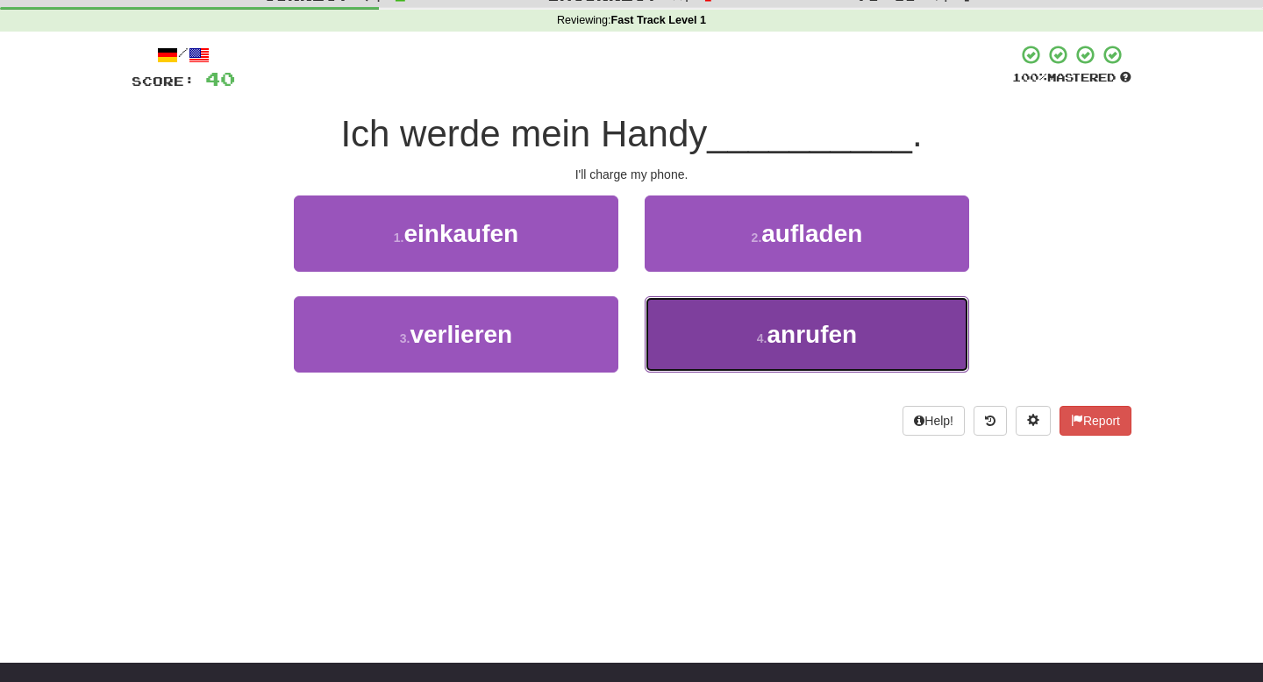
click at [683, 311] on button "4 . anrufen" at bounding box center [807, 334] width 325 height 76
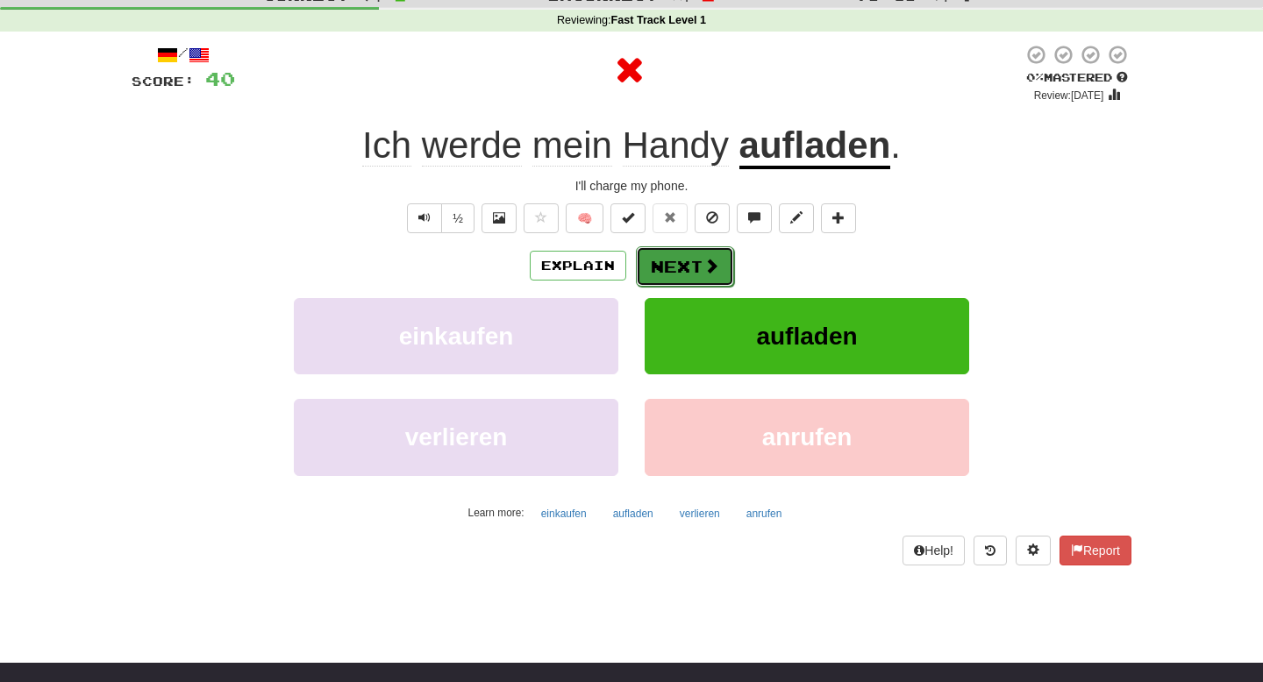
click at [704, 261] on span at bounding box center [712, 266] width 16 height 16
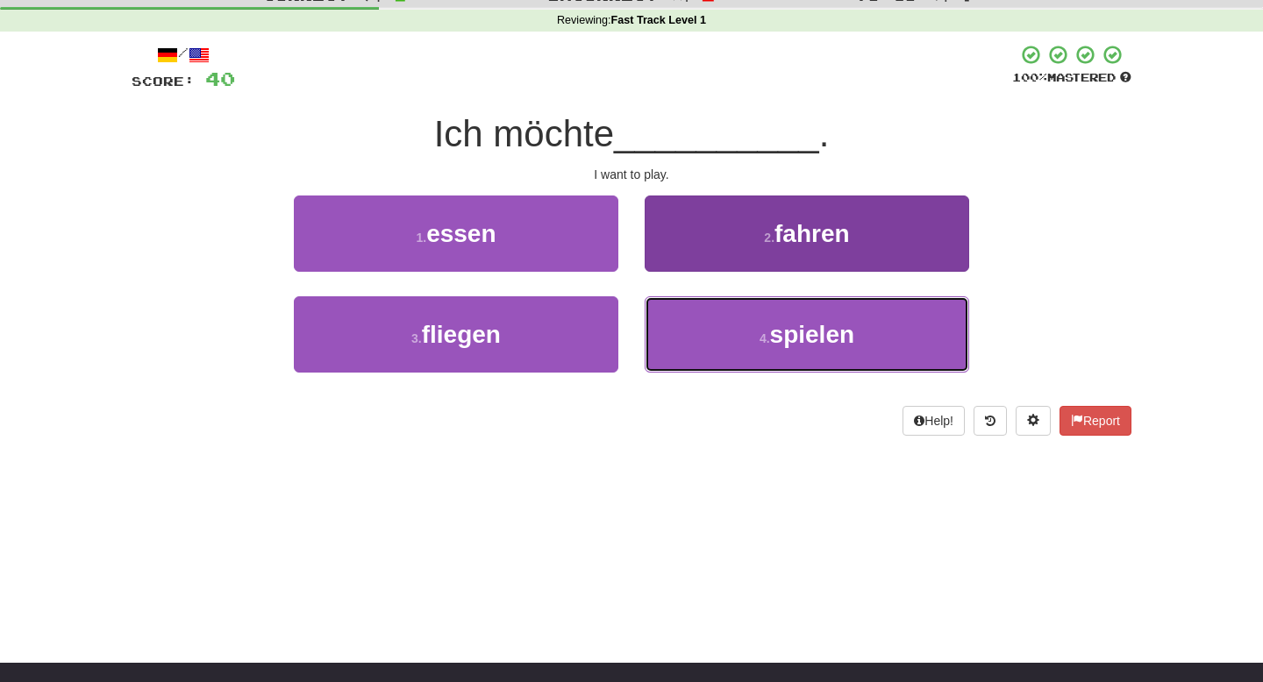
click at [696, 314] on button "4 . spielen" at bounding box center [807, 334] width 325 height 76
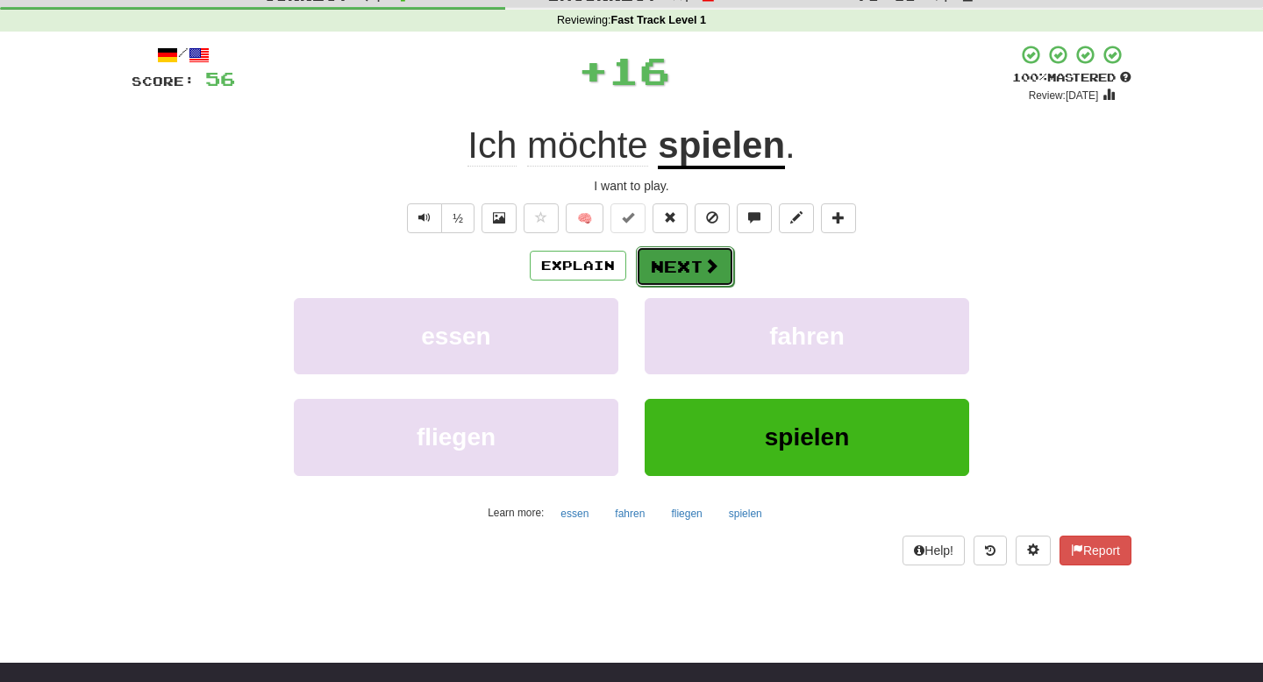
click at [699, 268] on button "Next" at bounding box center [685, 266] width 98 height 40
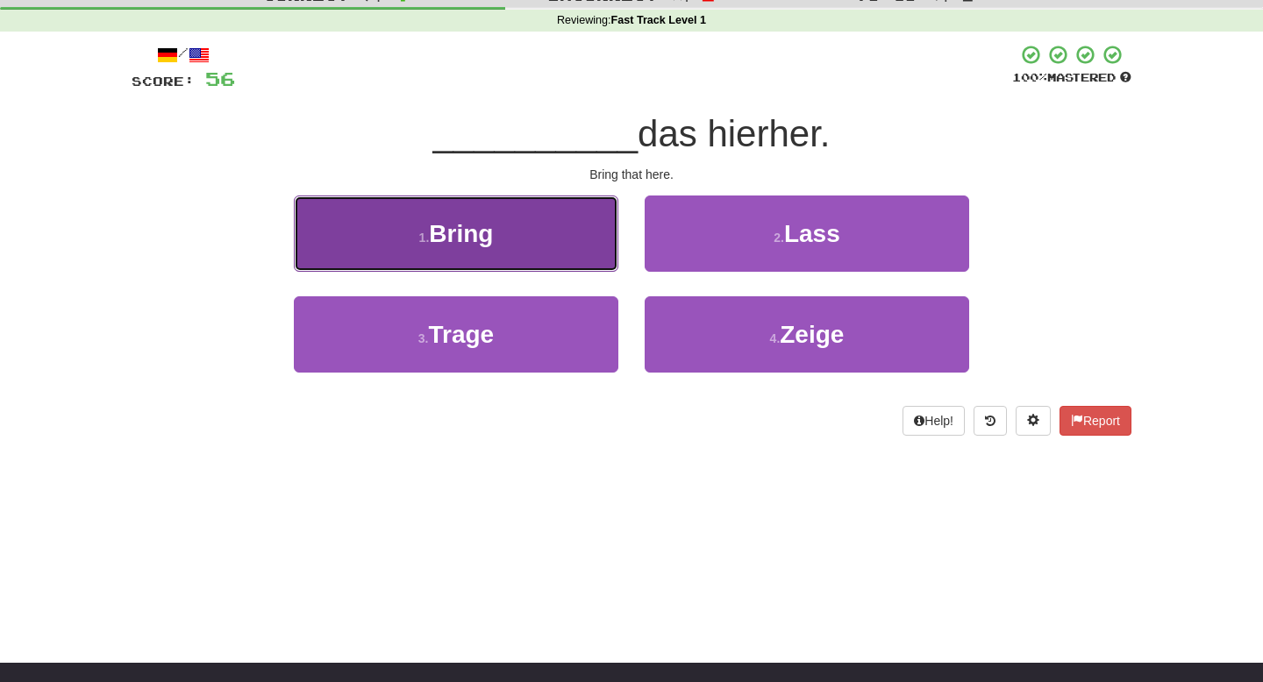
click at [595, 238] on button "1 . Bring" at bounding box center [456, 234] width 325 height 76
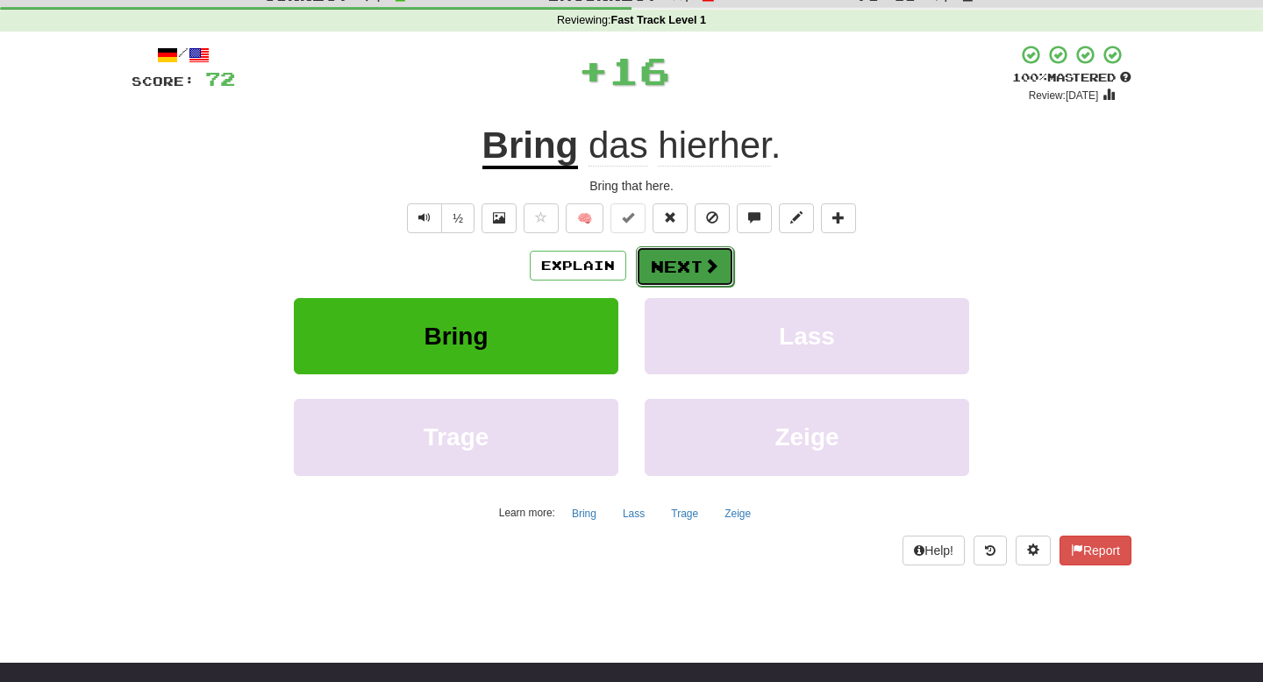
click at [654, 254] on button "Next" at bounding box center [685, 266] width 98 height 40
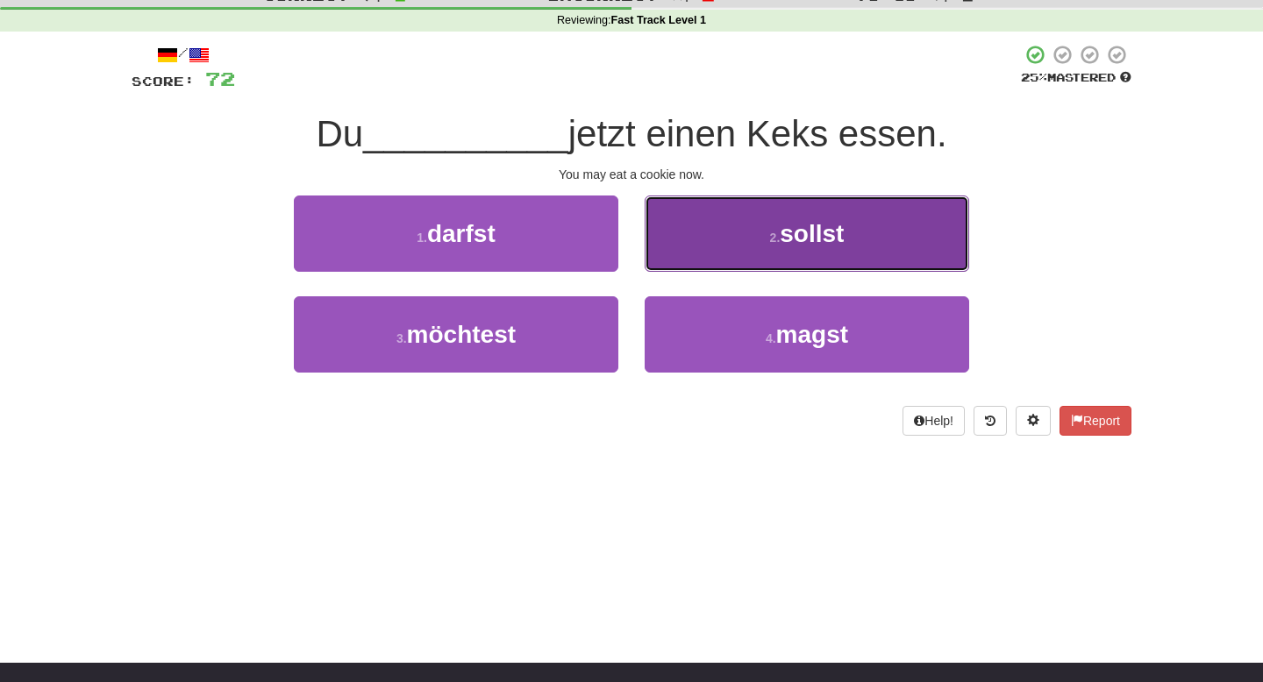
click at [667, 251] on button "2 . sollst" at bounding box center [807, 234] width 325 height 76
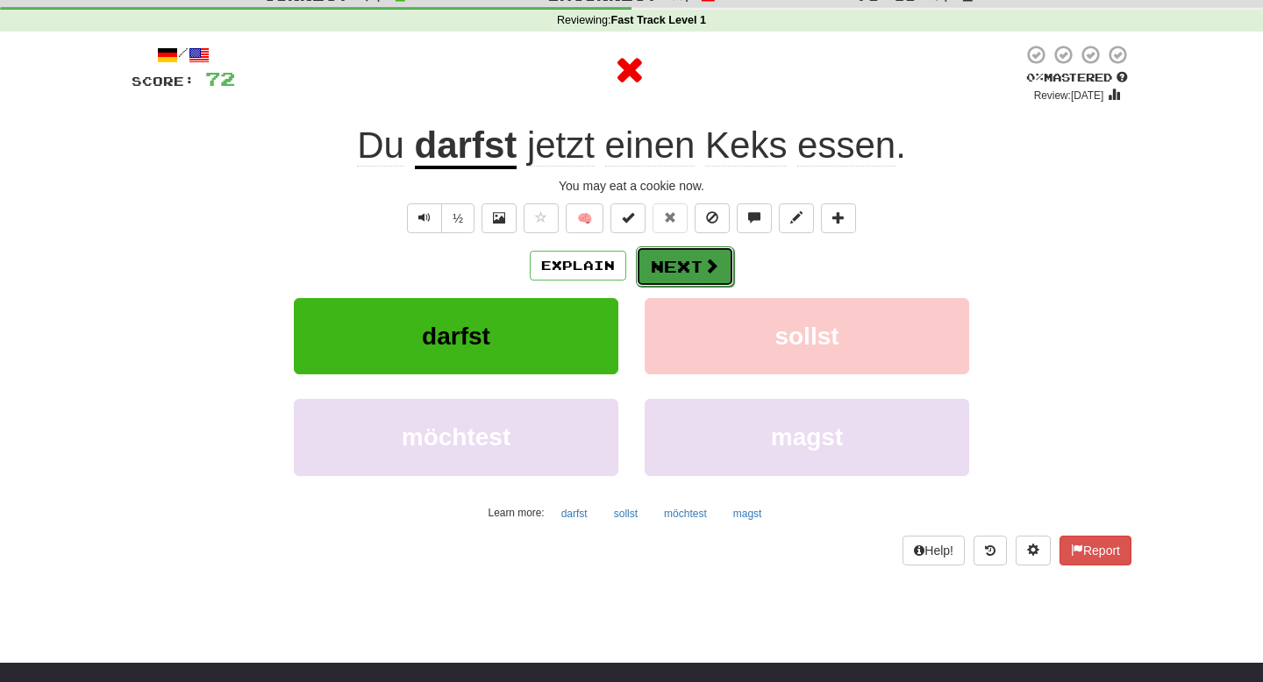
click at [655, 261] on button "Next" at bounding box center [685, 266] width 98 height 40
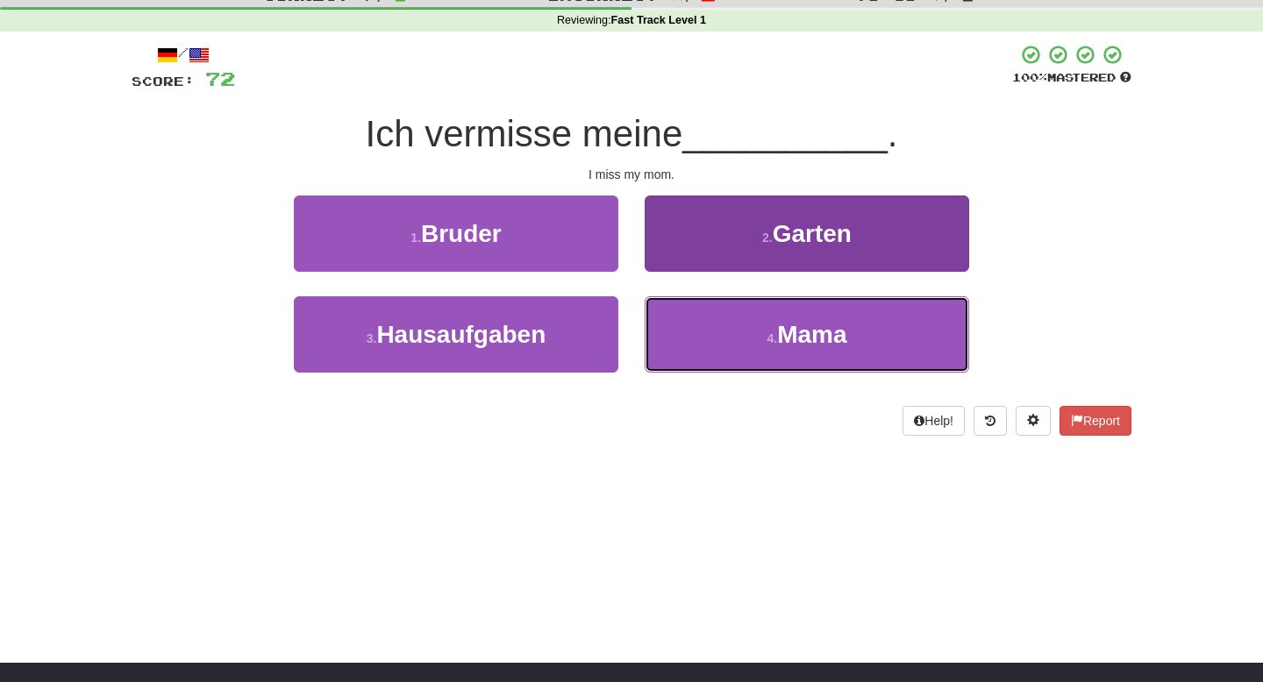
click at [672, 309] on button "4 . Mama" at bounding box center [807, 334] width 325 height 76
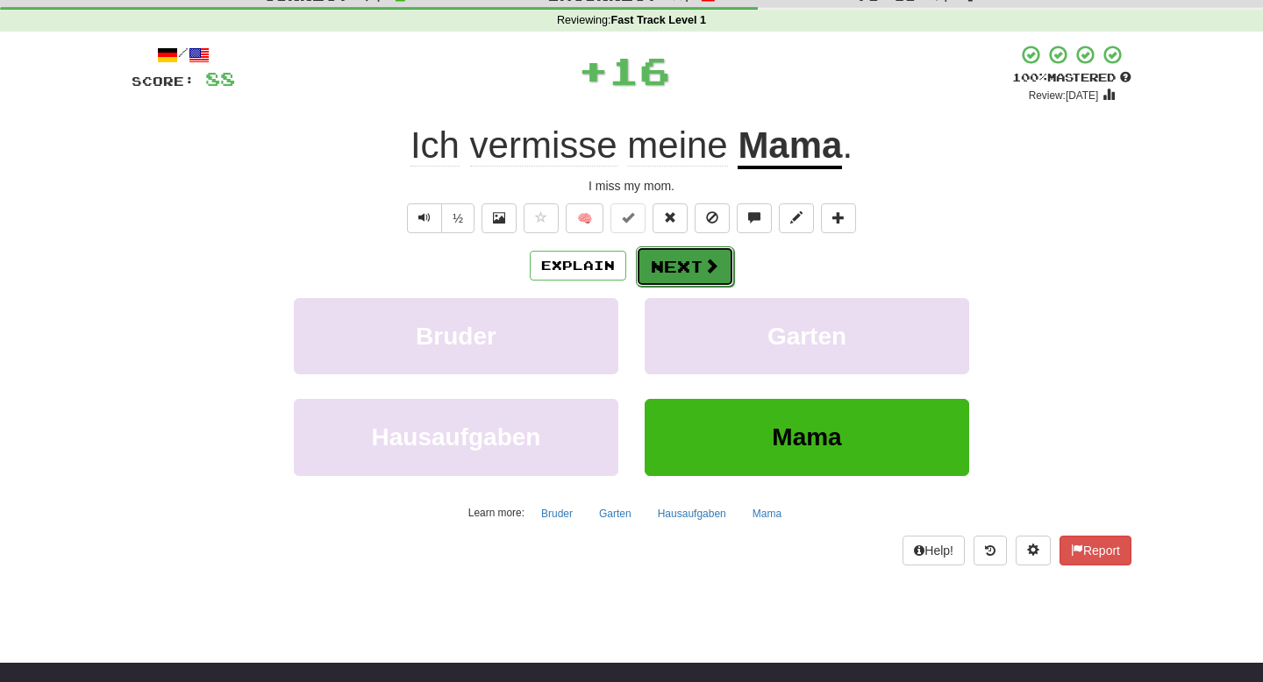
click at [684, 254] on button "Next" at bounding box center [685, 266] width 98 height 40
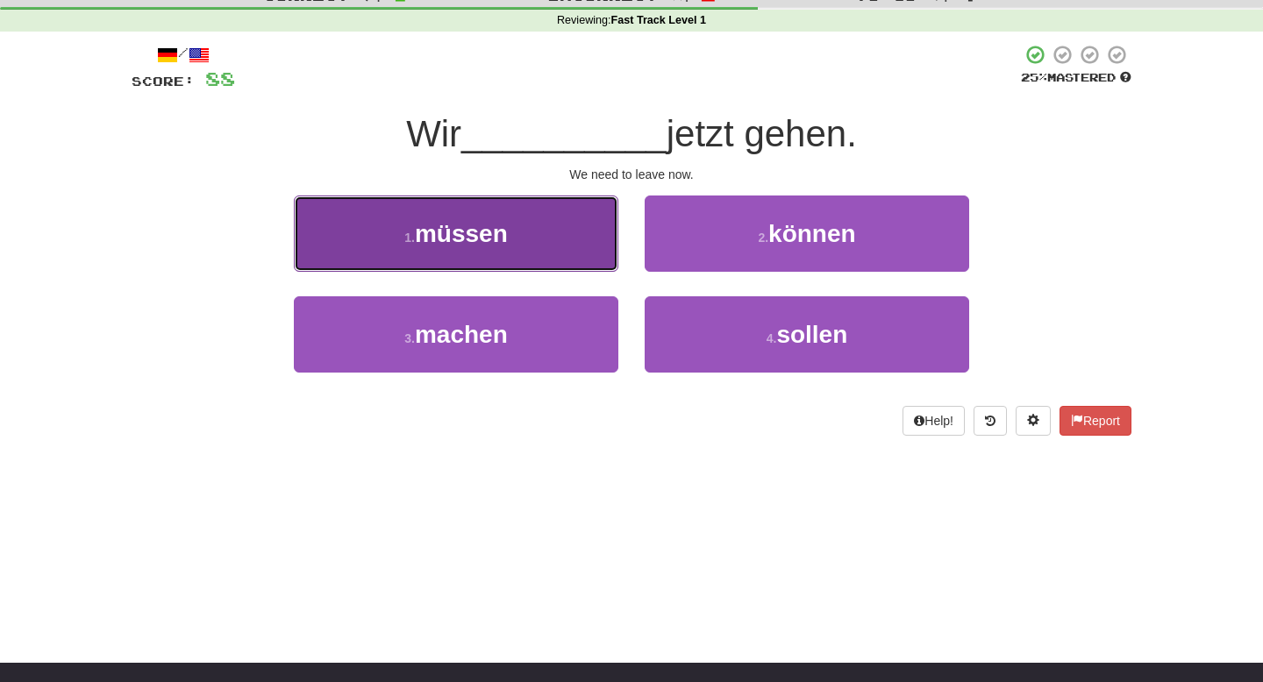
click at [571, 246] on button "1 . müssen" at bounding box center [456, 234] width 325 height 76
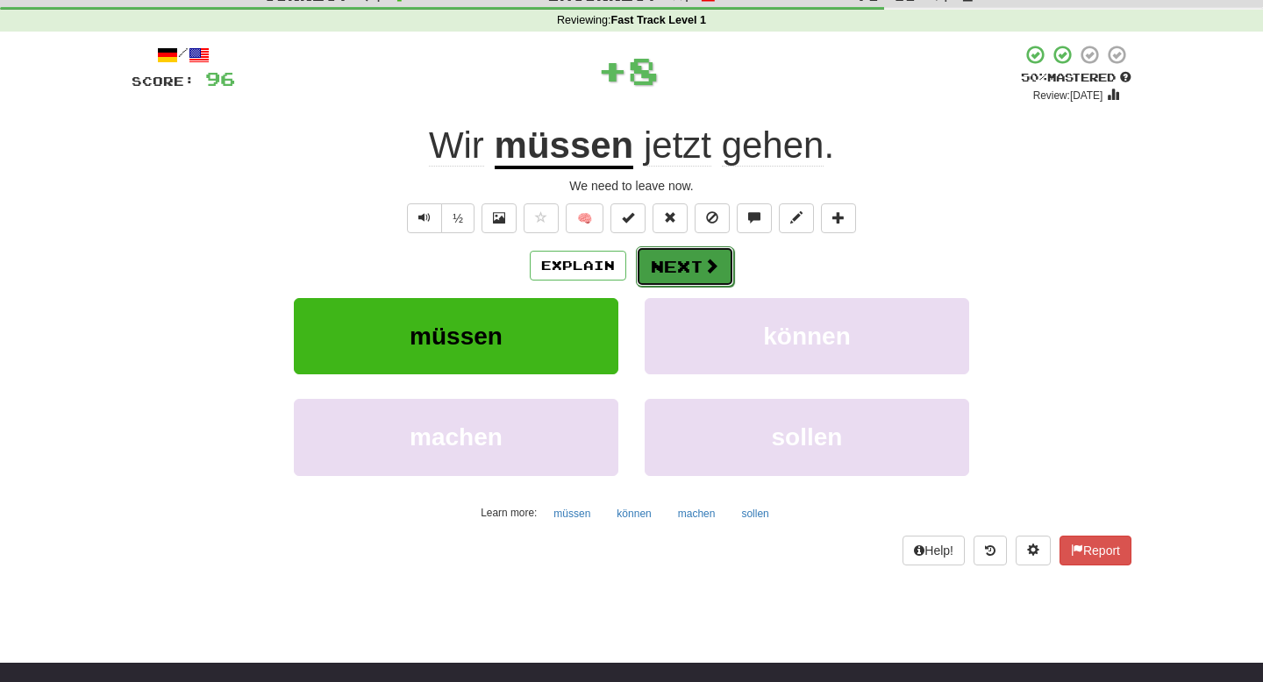
click at [660, 265] on button "Next" at bounding box center [685, 266] width 98 height 40
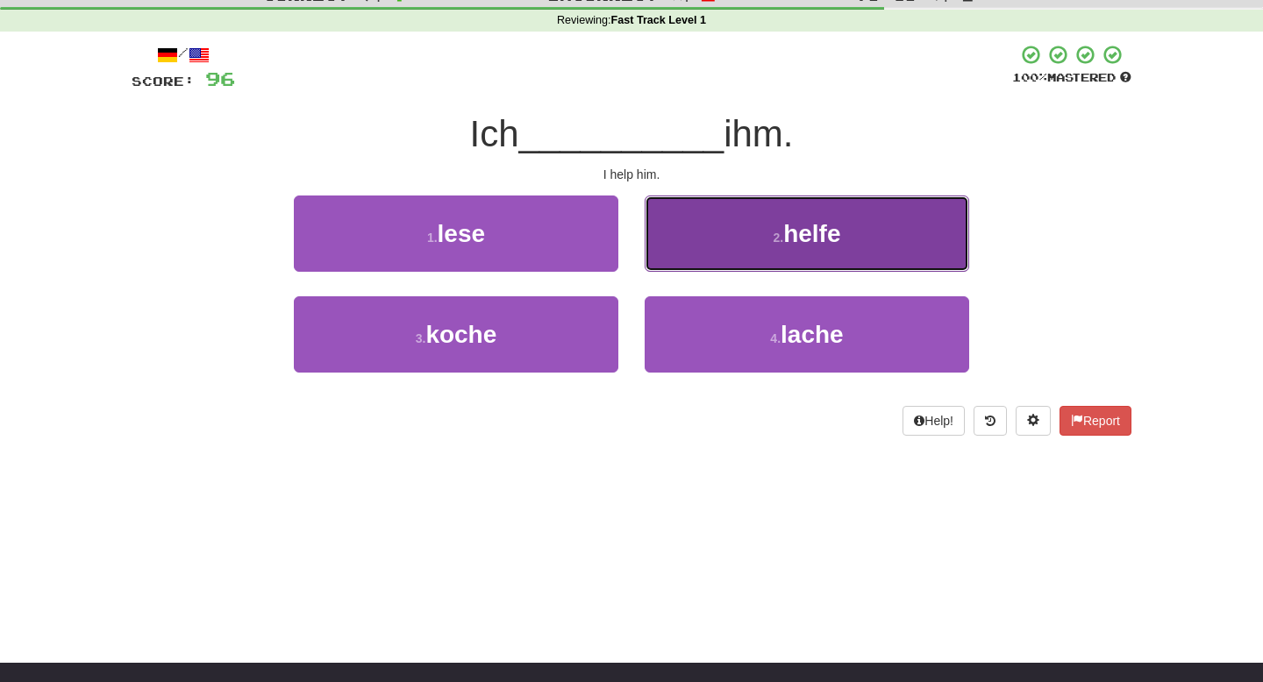
click at [668, 260] on button "2 . helfe" at bounding box center [807, 234] width 325 height 76
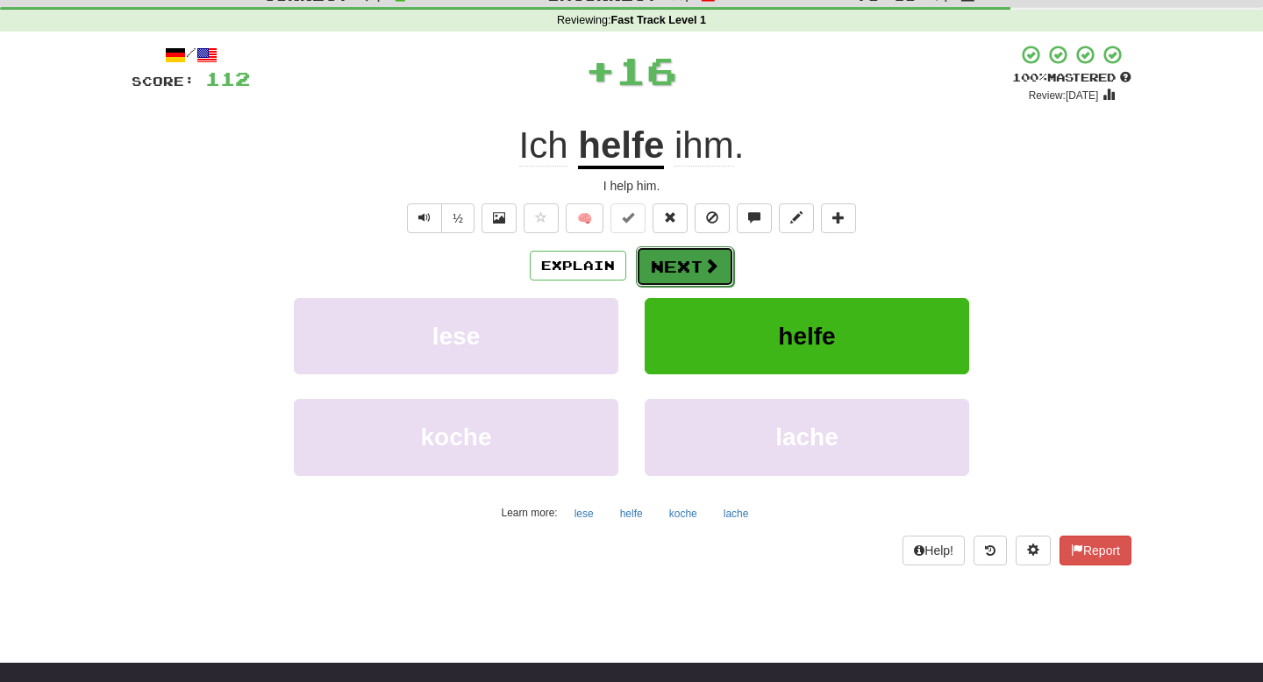
click at [670, 274] on button "Next" at bounding box center [685, 266] width 98 height 40
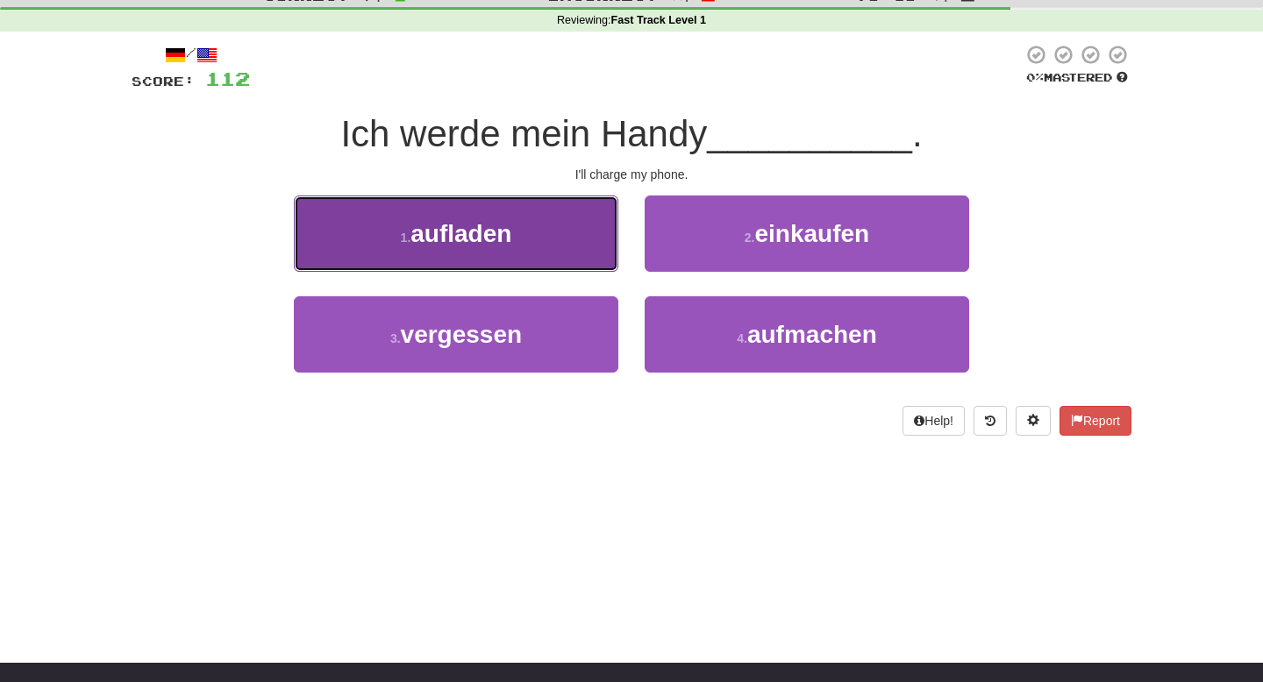
click at [571, 251] on button "1 . aufladen" at bounding box center [456, 234] width 325 height 76
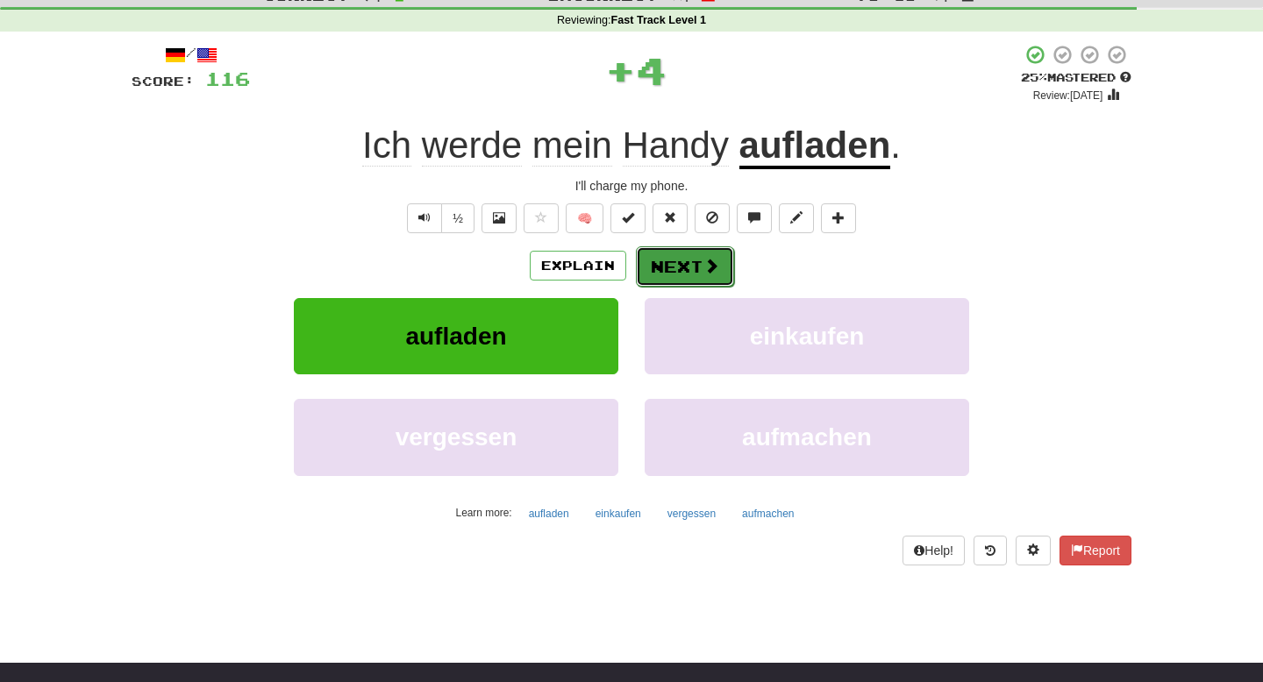
click at [693, 255] on button "Next" at bounding box center [685, 266] width 98 height 40
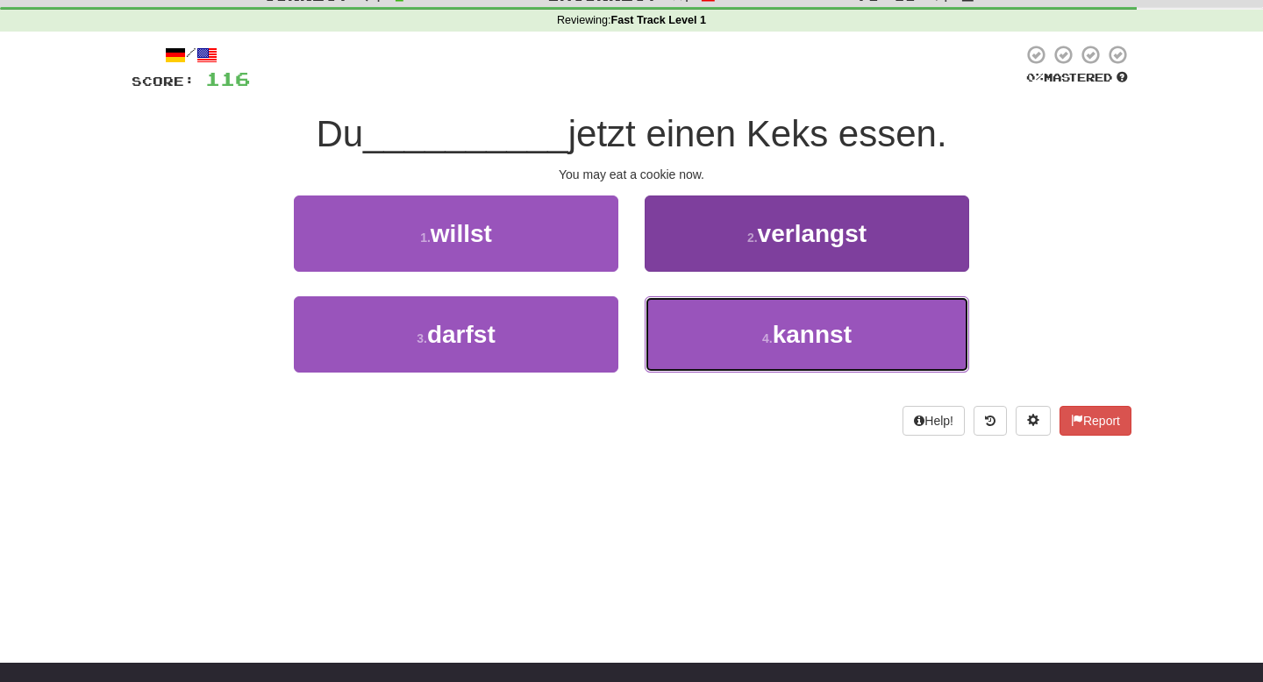
click at [701, 323] on button "4 . kannst" at bounding box center [807, 334] width 325 height 76
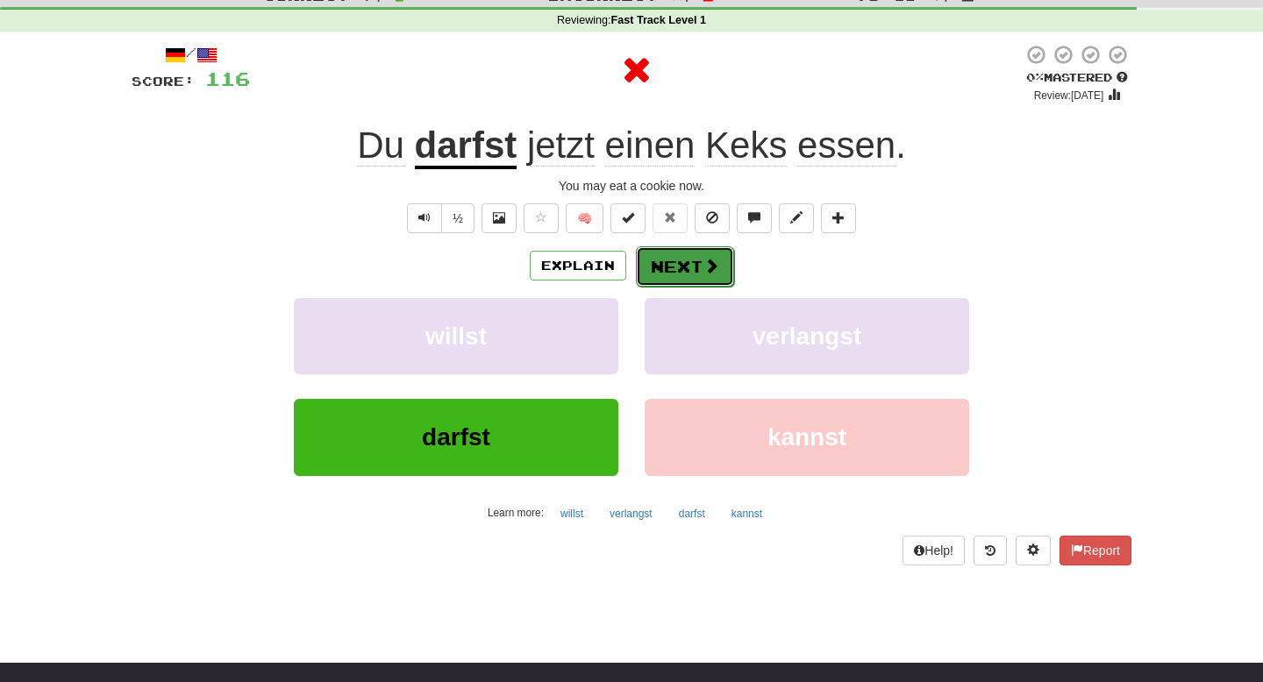
click at [675, 273] on button "Next" at bounding box center [685, 266] width 98 height 40
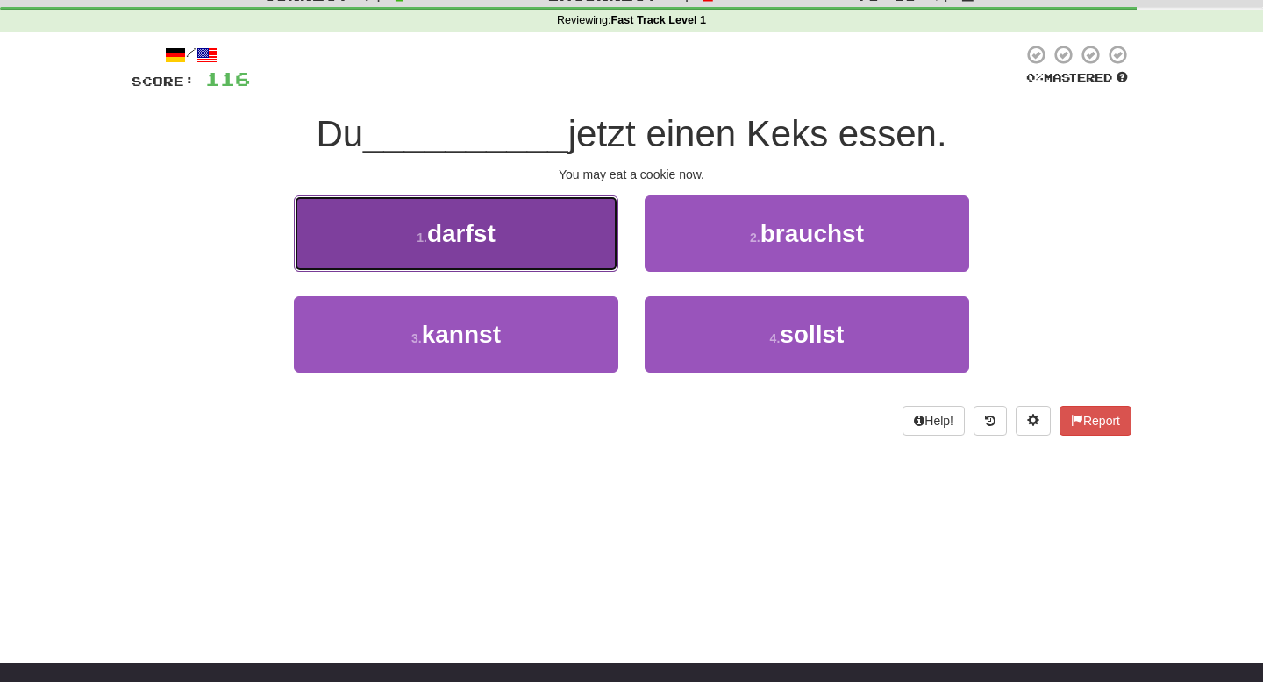
click at [544, 255] on button "1 . darfst" at bounding box center [456, 234] width 325 height 76
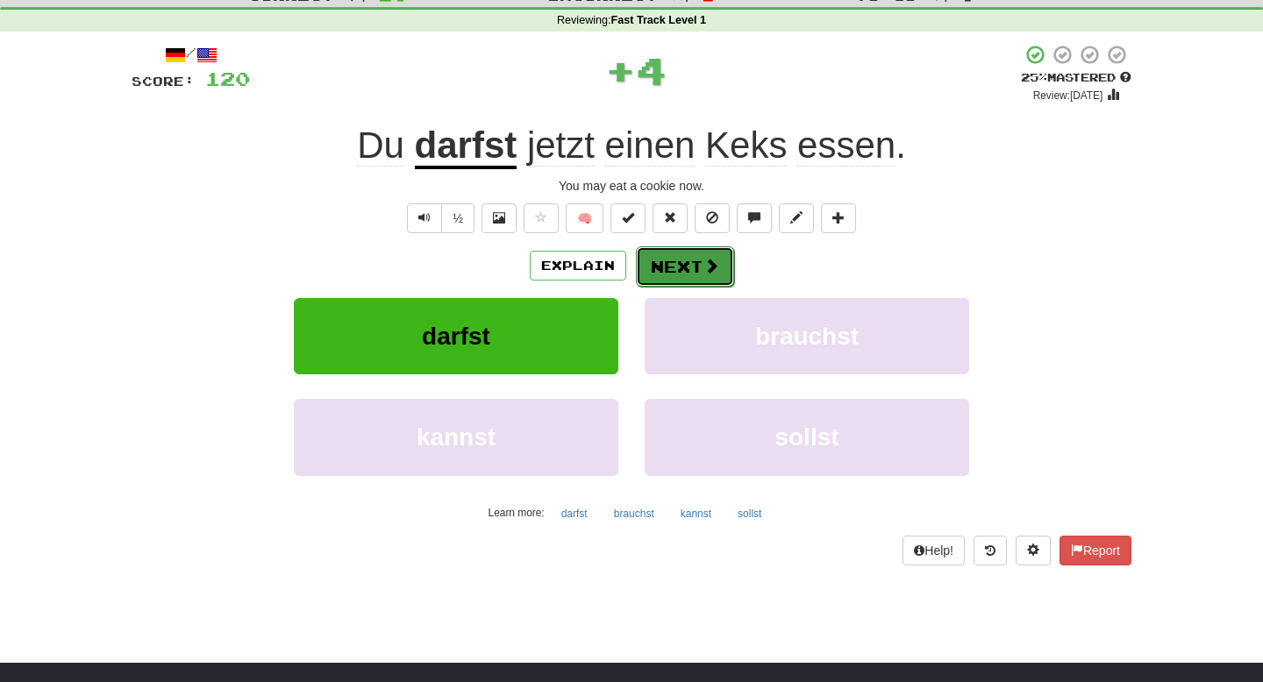
click at [664, 254] on button "Next" at bounding box center [685, 266] width 98 height 40
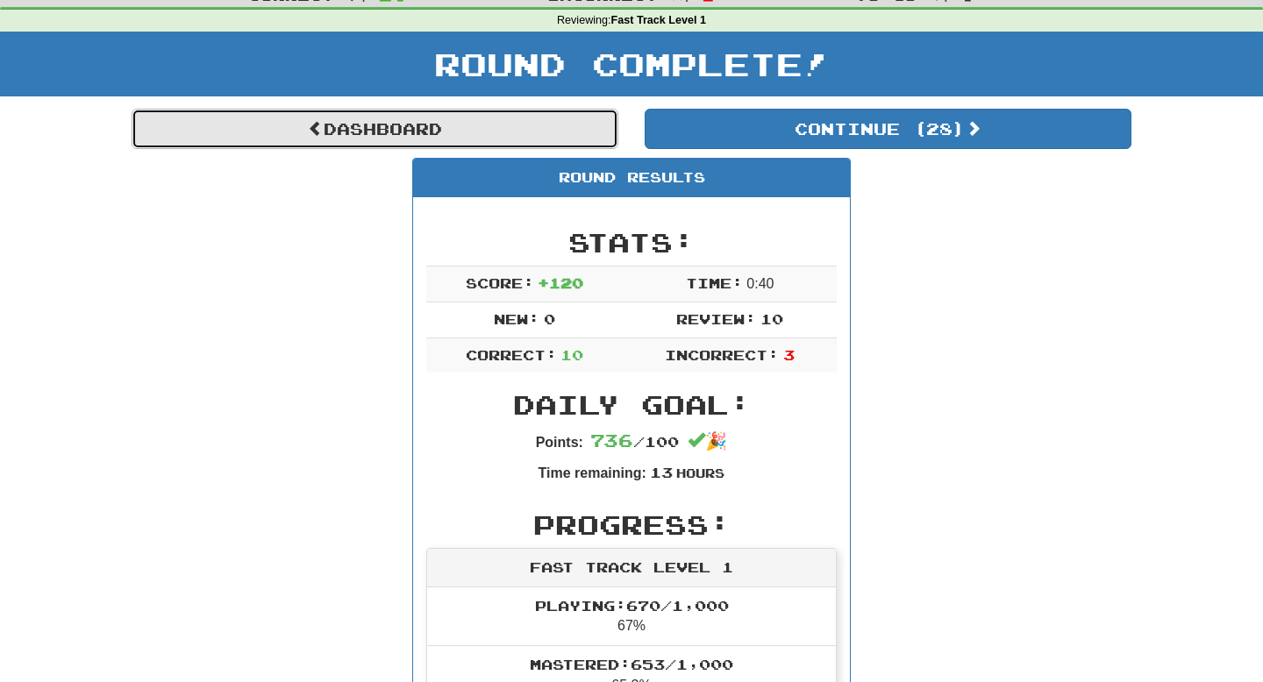
click at [498, 121] on link "Dashboard" at bounding box center [375, 129] width 487 height 40
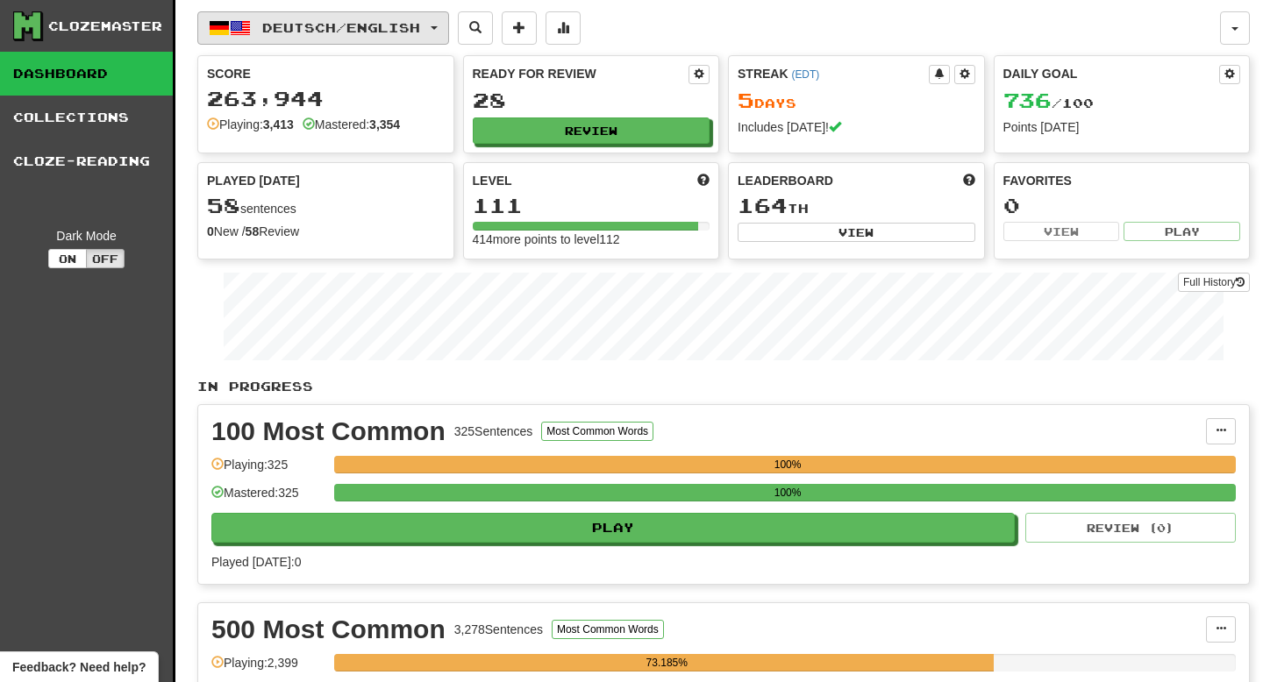
click at [420, 28] on span "Deutsch / English" at bounding box center [341, 27] width 158 height 15
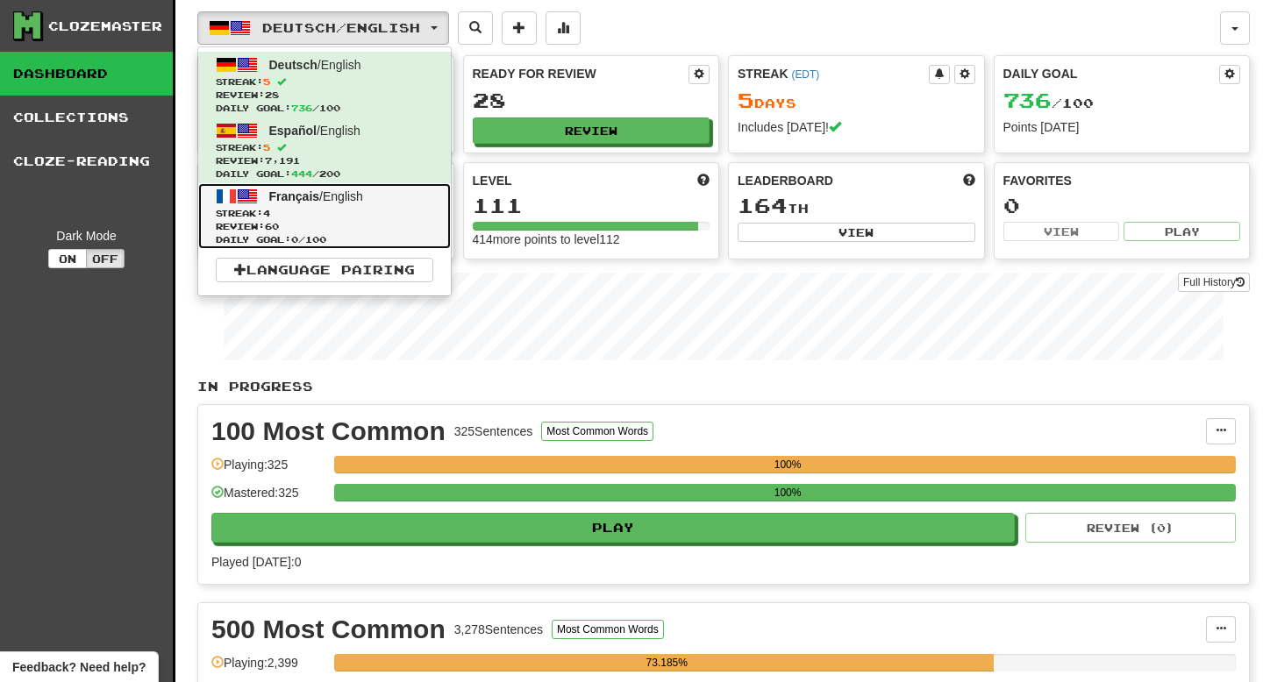
click at [373, 204] on link "Français / English Streak: 4 Review: 60 Daily Goal: 0 / 100" at bounding box center [324, 216] width 253 height 66
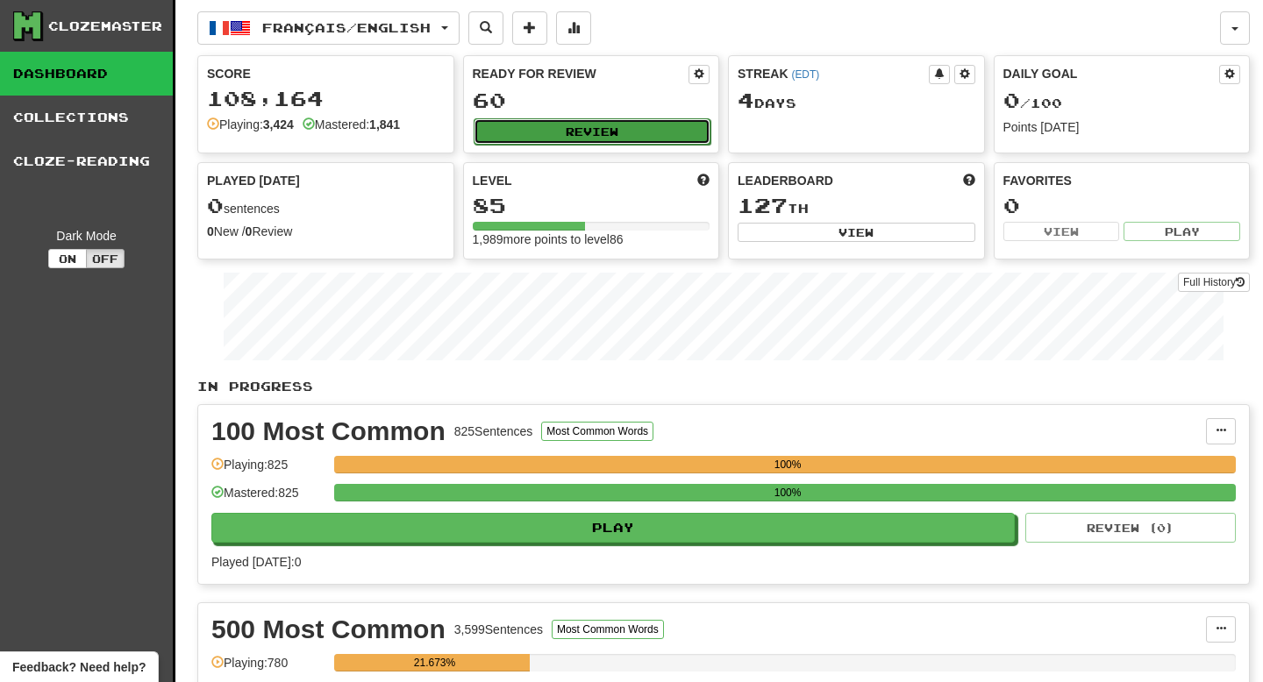
click at [539, 125] on button "Review" at bounding box center [593, 131] width 238 height 26
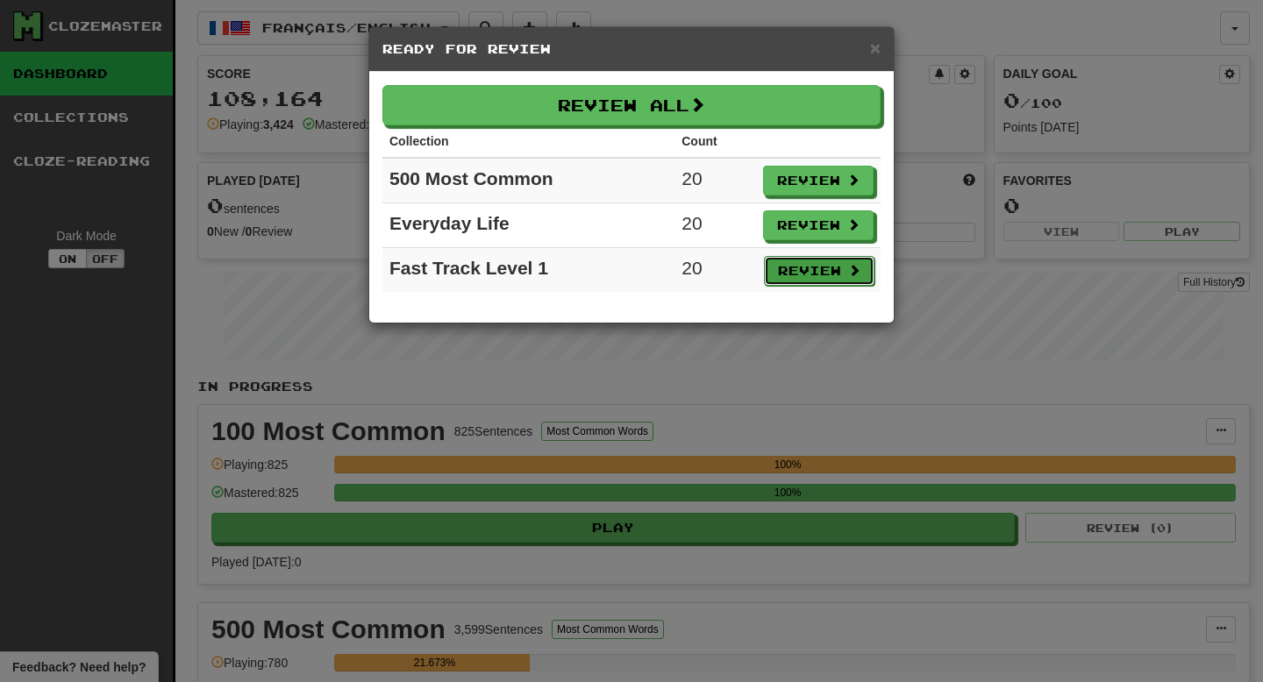
click at [776, 281] on button "Review" at bounding box center [819, 271] width 111 height 30
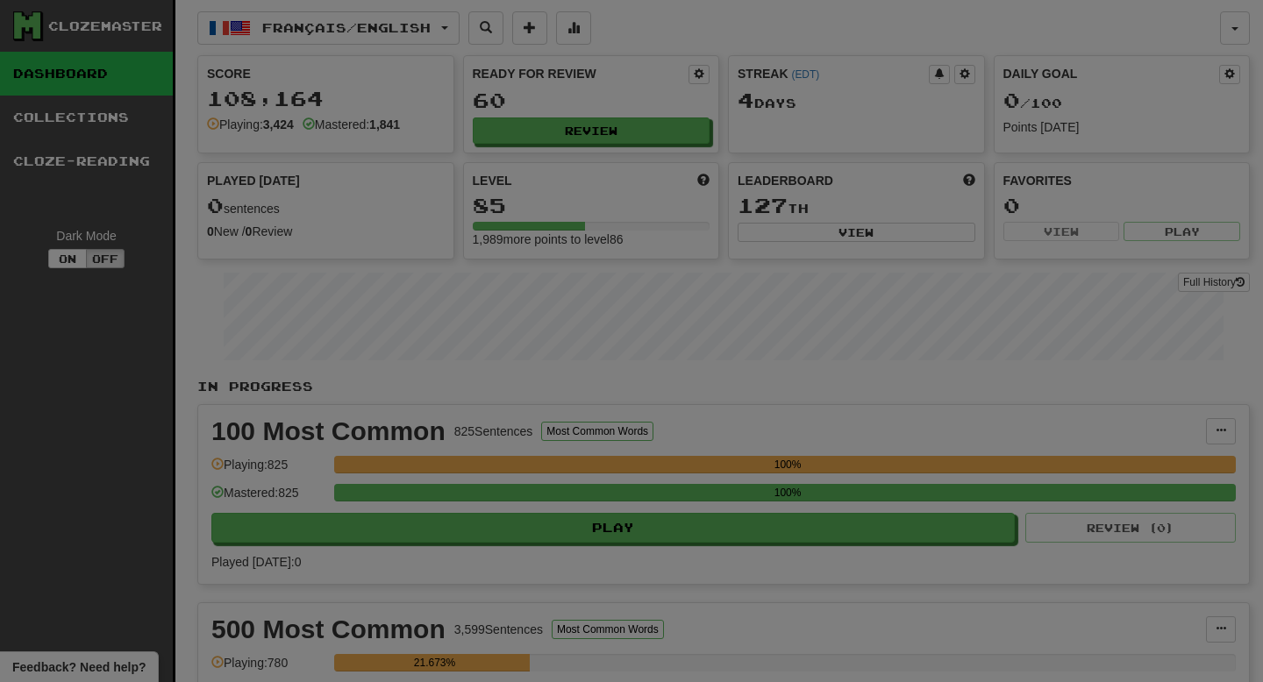
select select "**"
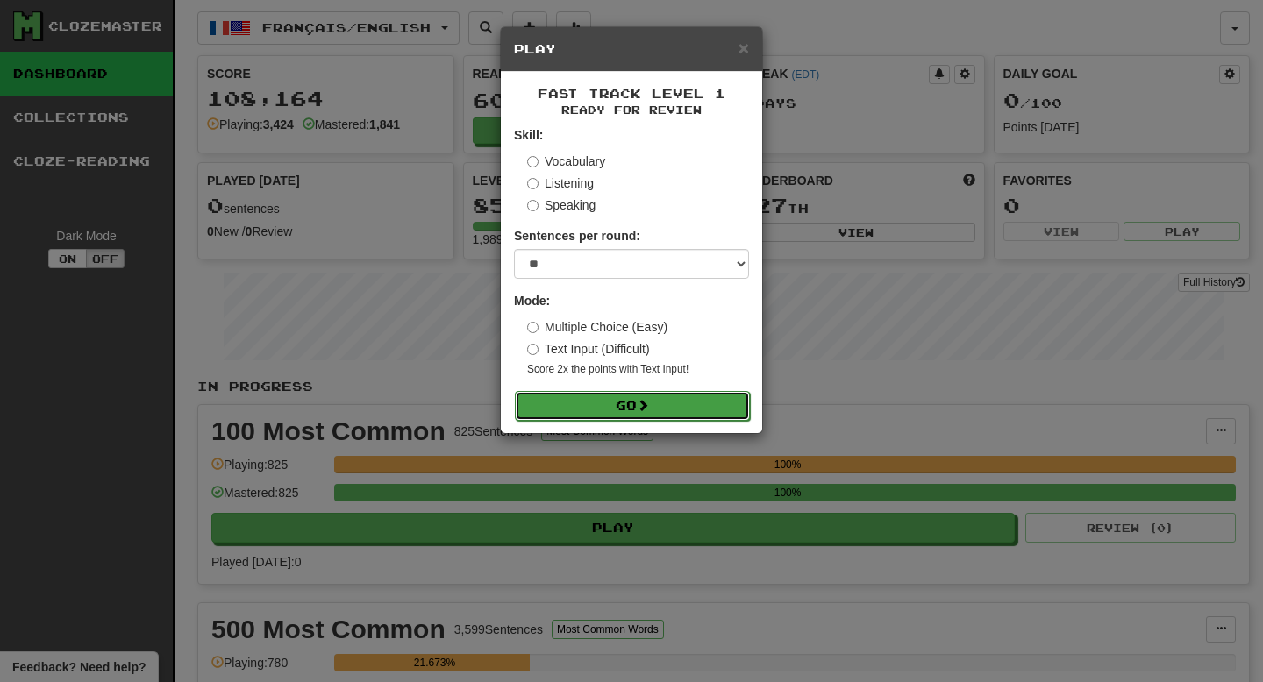
click at [729, 409] on button "Go" at bounding box center [632, 406] width 235 height 30
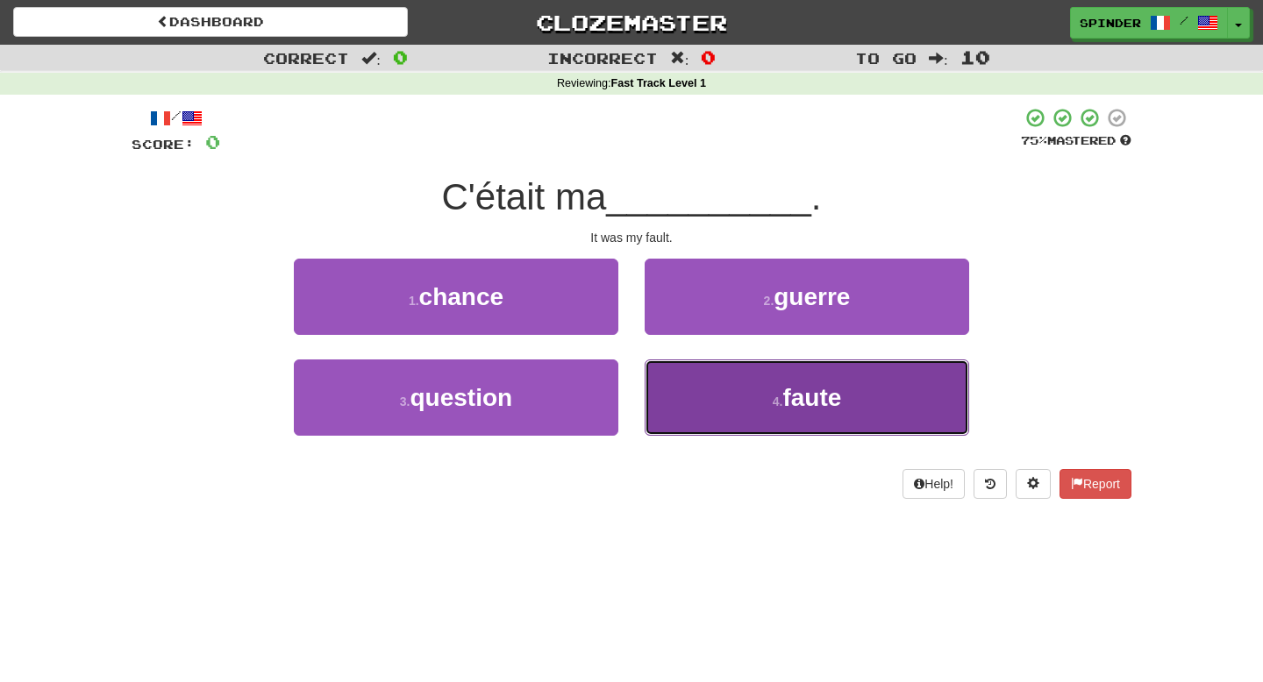
click at [854, 386] on button "4 . faute" at bounding box center [807, 398] width 325 height 76
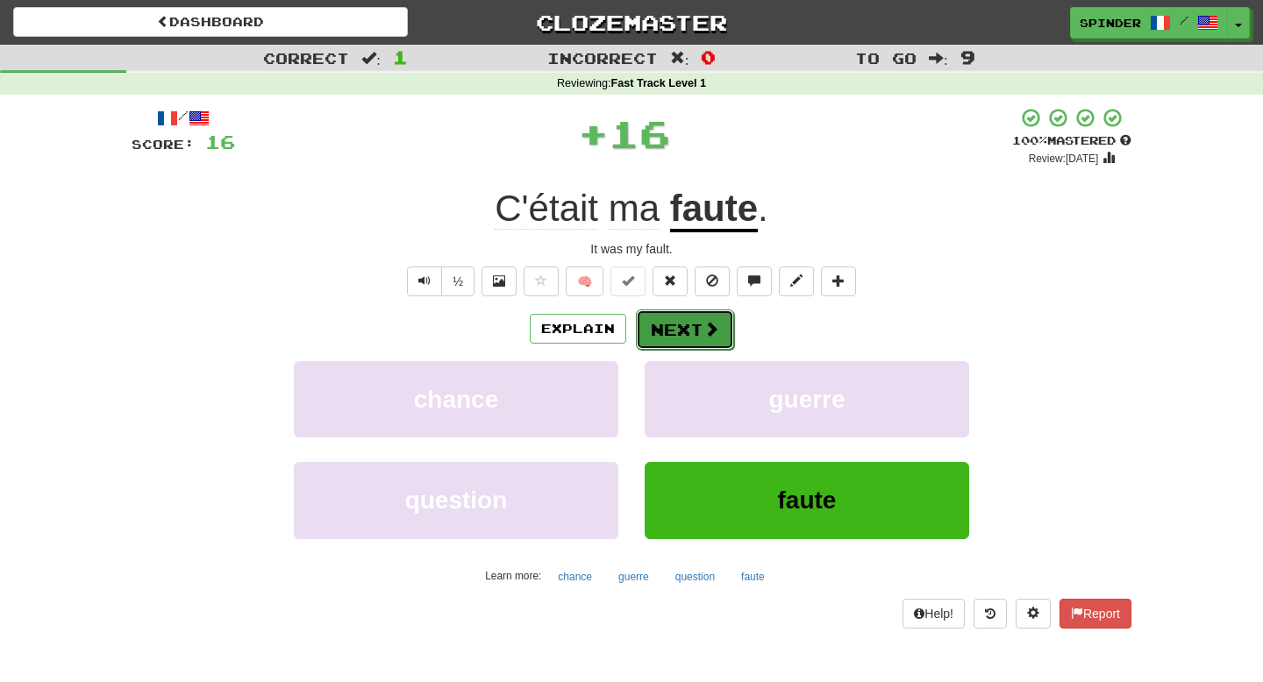
click at [718, 326] on button "Next" at bounding box center [685, 330] width 98 height 40
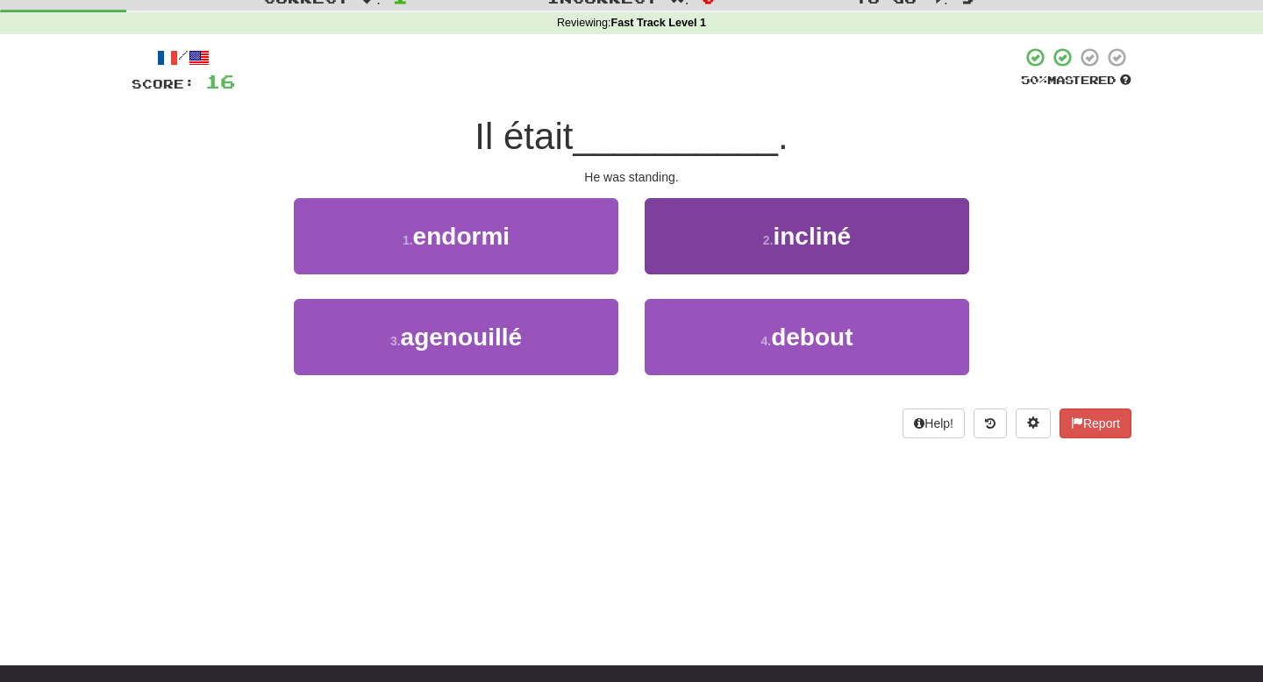
scroll to position [61, 0]
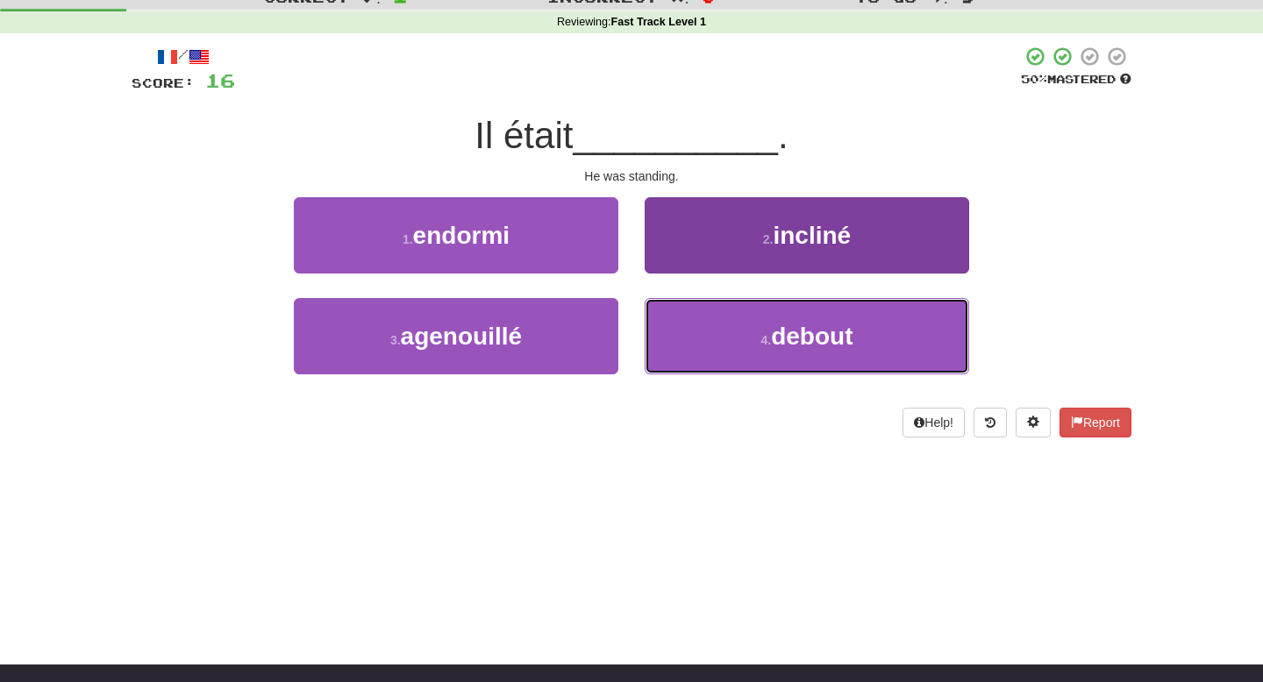
click at [718, 338] on button "4 . debout" at bounding box center [807, 336] width 325 height 76
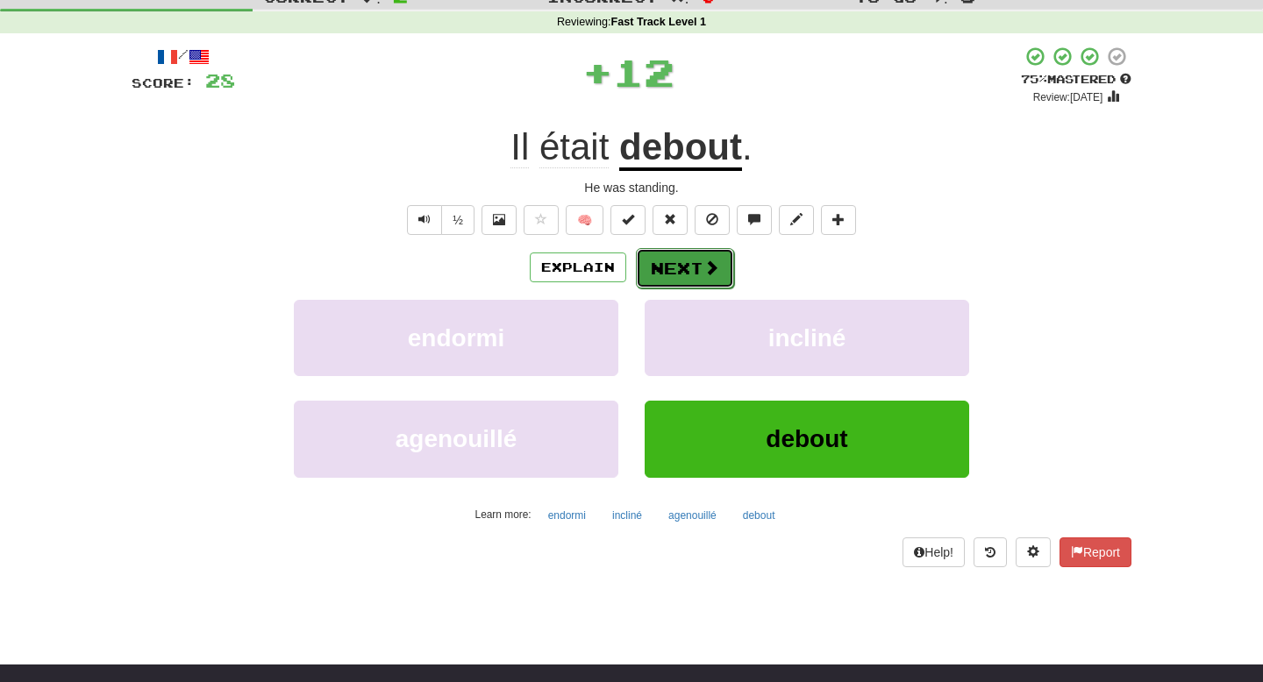
click at [720, 268] on button "Next" at bounding box center [685, 268] width 98 height 40
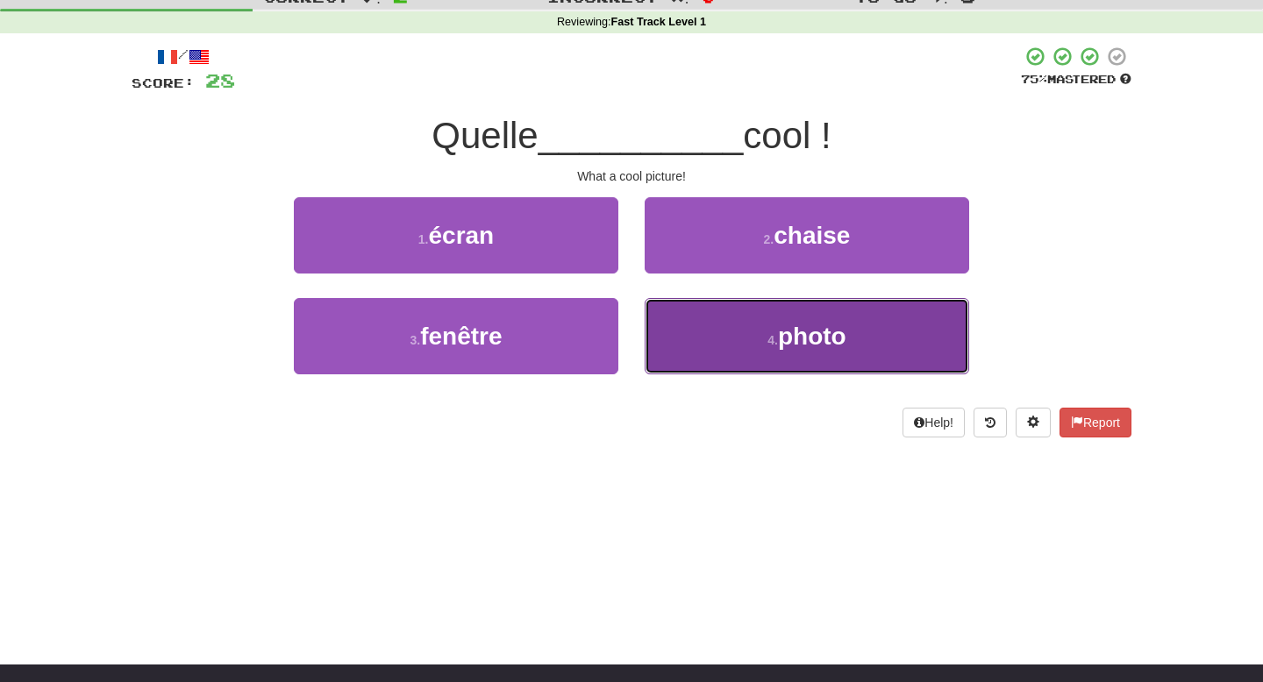
click at [708, 314] on button "4 . photo" at bounding box center [807, 336] width 325 height 76
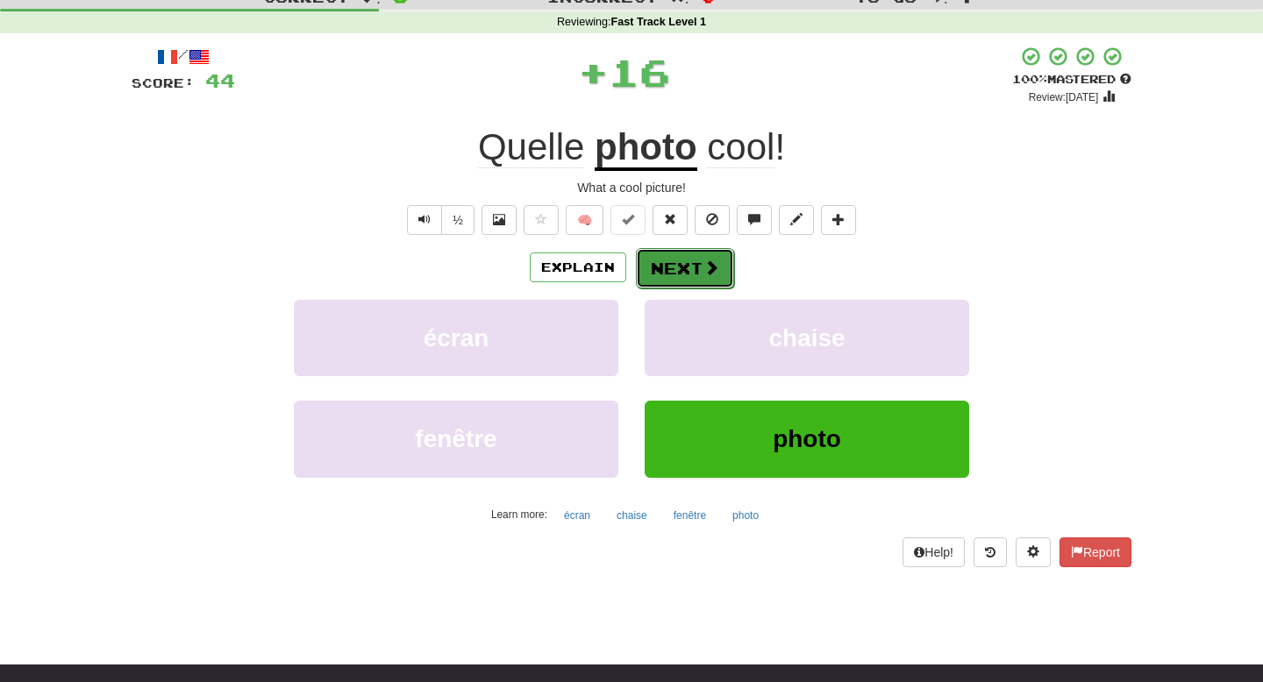
click at [711, 254] on button "Next" at bounding box center [685, 268] width 98 height 40
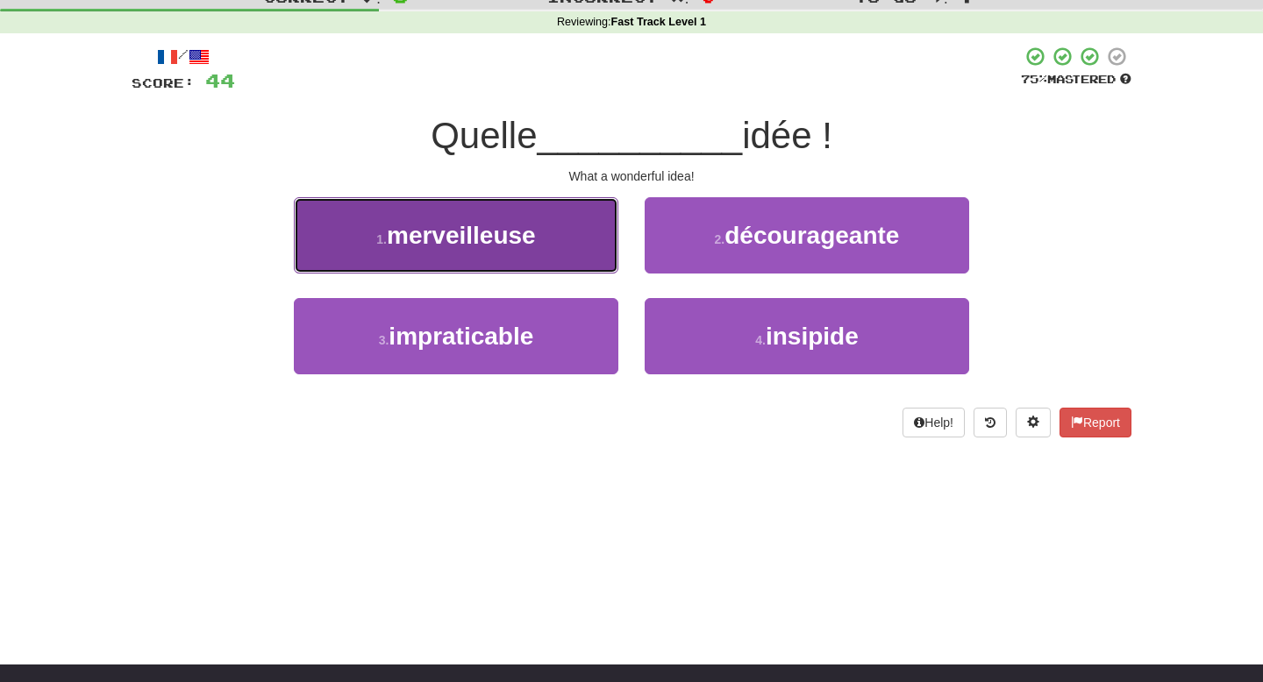
click at [579, 245] on button "1 . merveilleuse" at bounding box center [456, 235] width 325 height 76
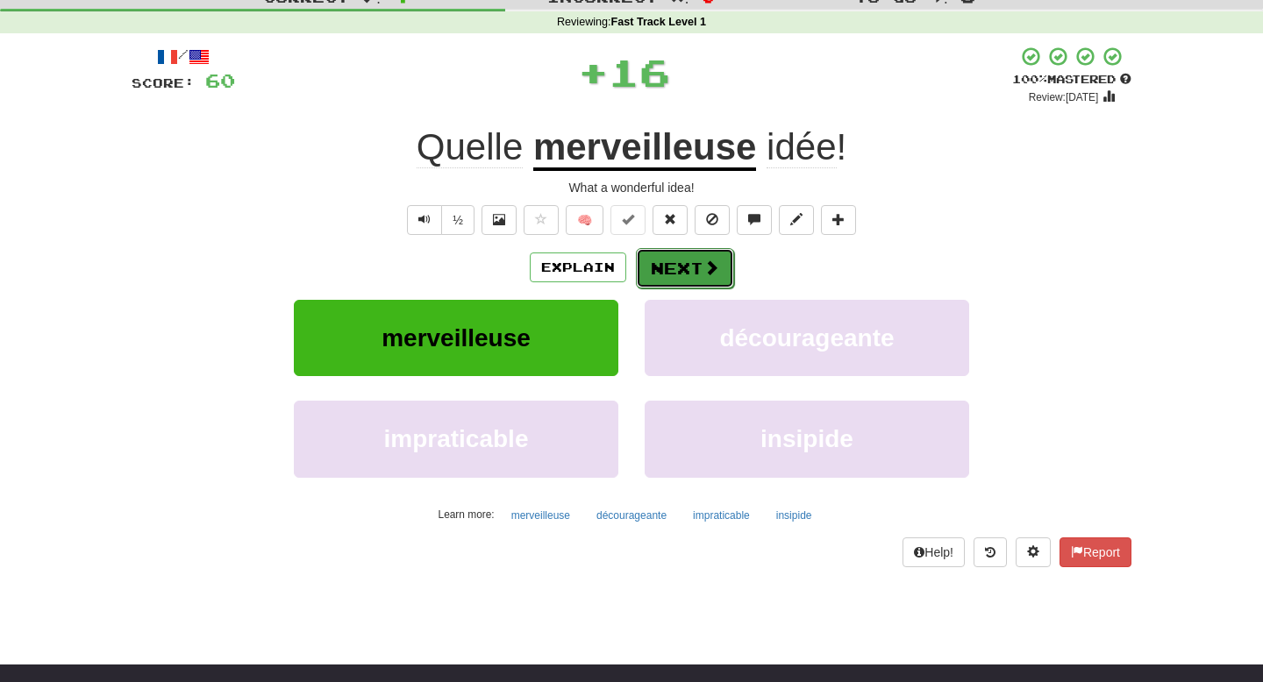
click at [683, 265] on button "Next" at bounding box center [685, 268] width 98 height 40
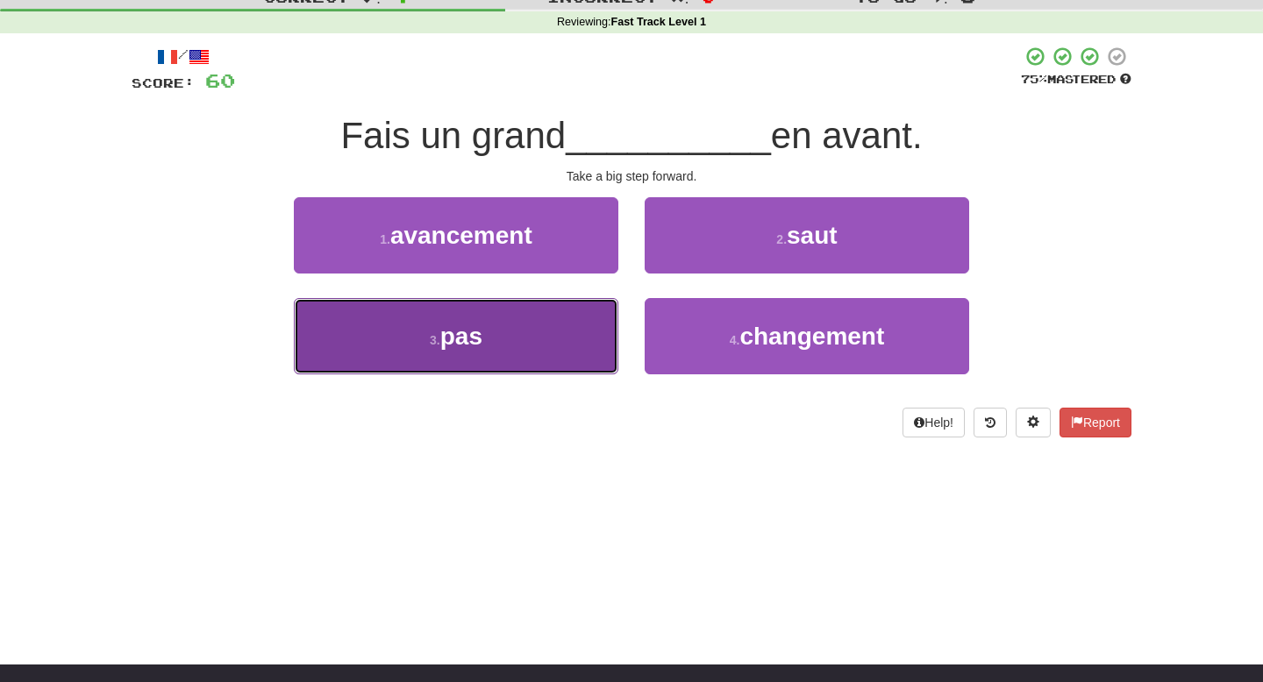
click at [553, 330] on button "3 . pas" at bounding box center [456, 336] width 325 height 76
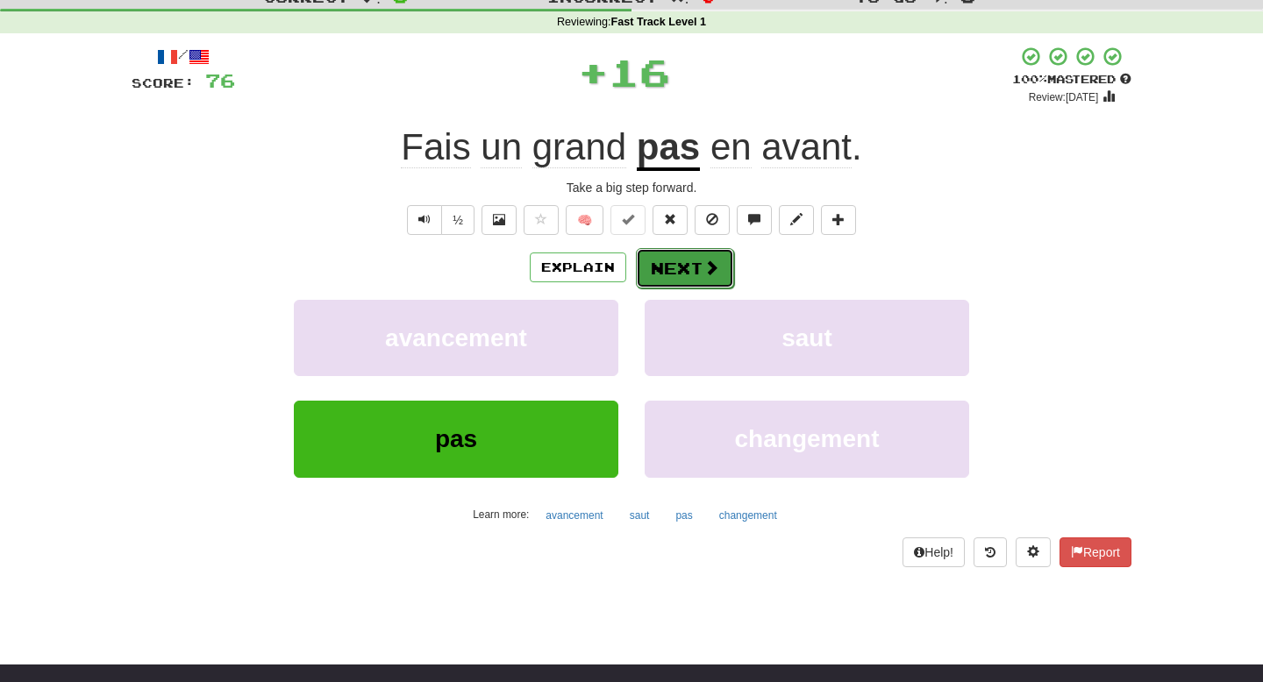
click at [670, 275] on button "Next" at bounding box center [685, 268] width 98 height 40
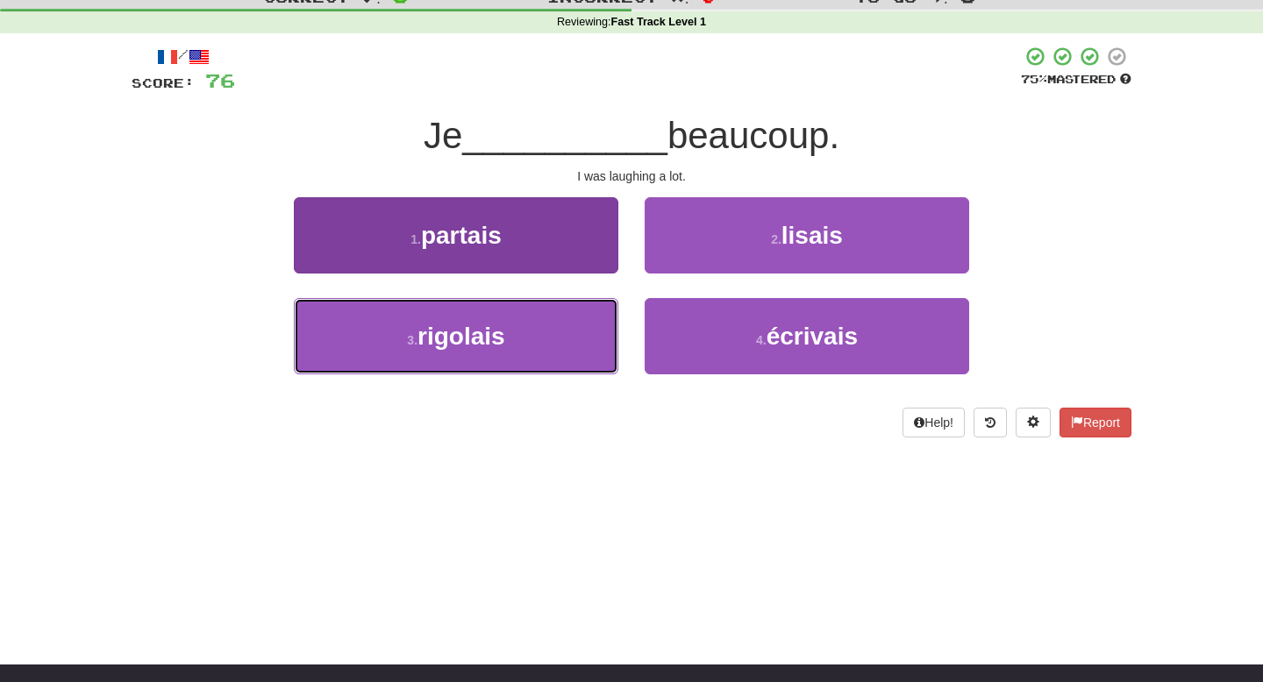
click at [582, 319] on button "3 . rigolais" at bounding box center [456, 336] width 325 height 76
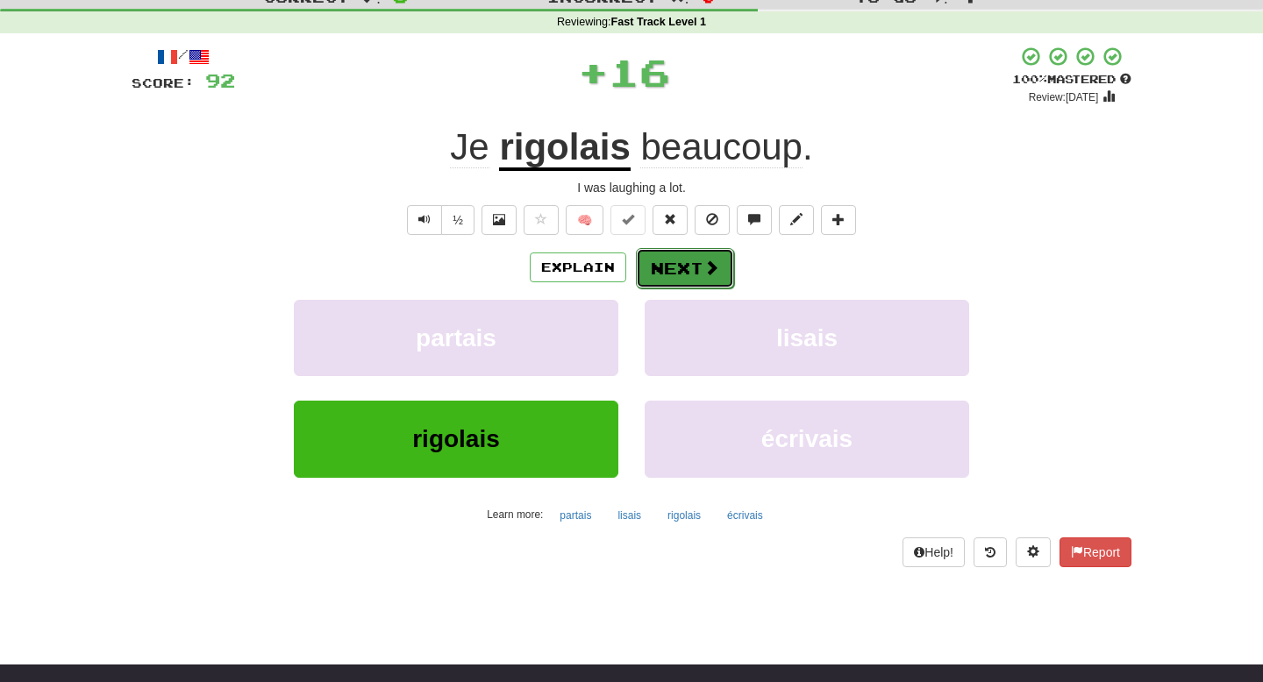
click at [672, 272] on button "Next" at bounding box center [685, 268] width 98 height 40
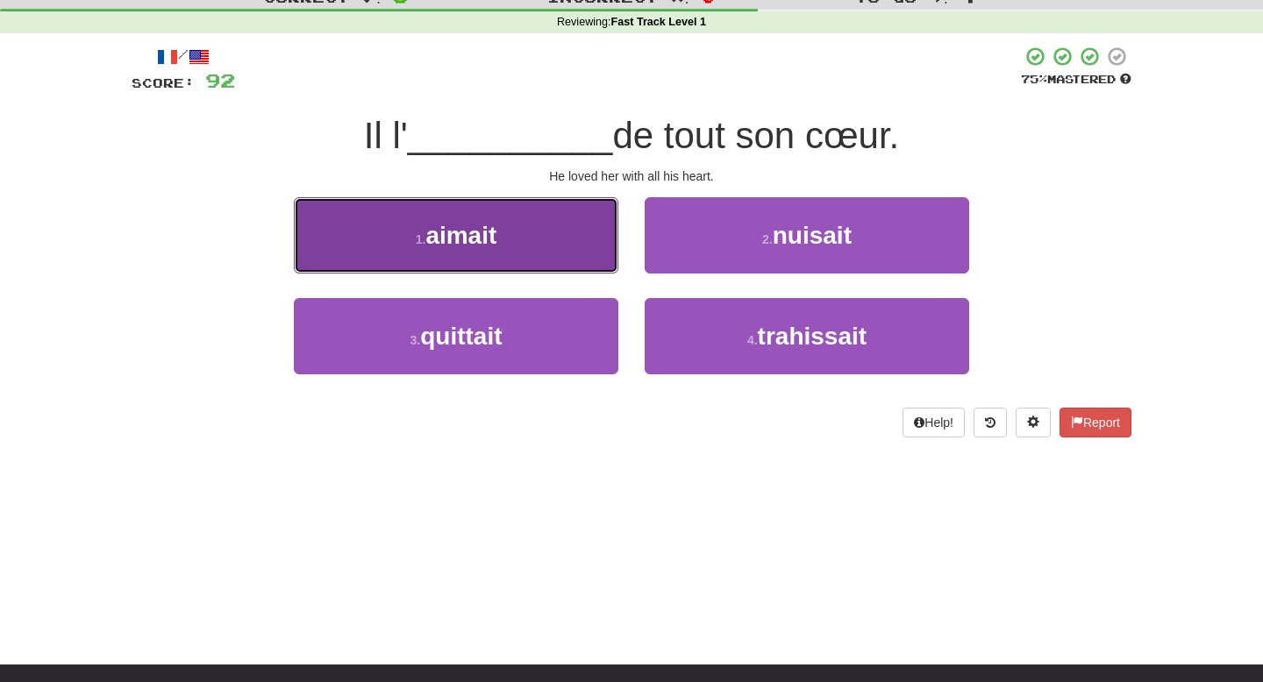
click at [582, 252] on button "1 . aimait" at bounding box center [456, 235] width 325 height 76
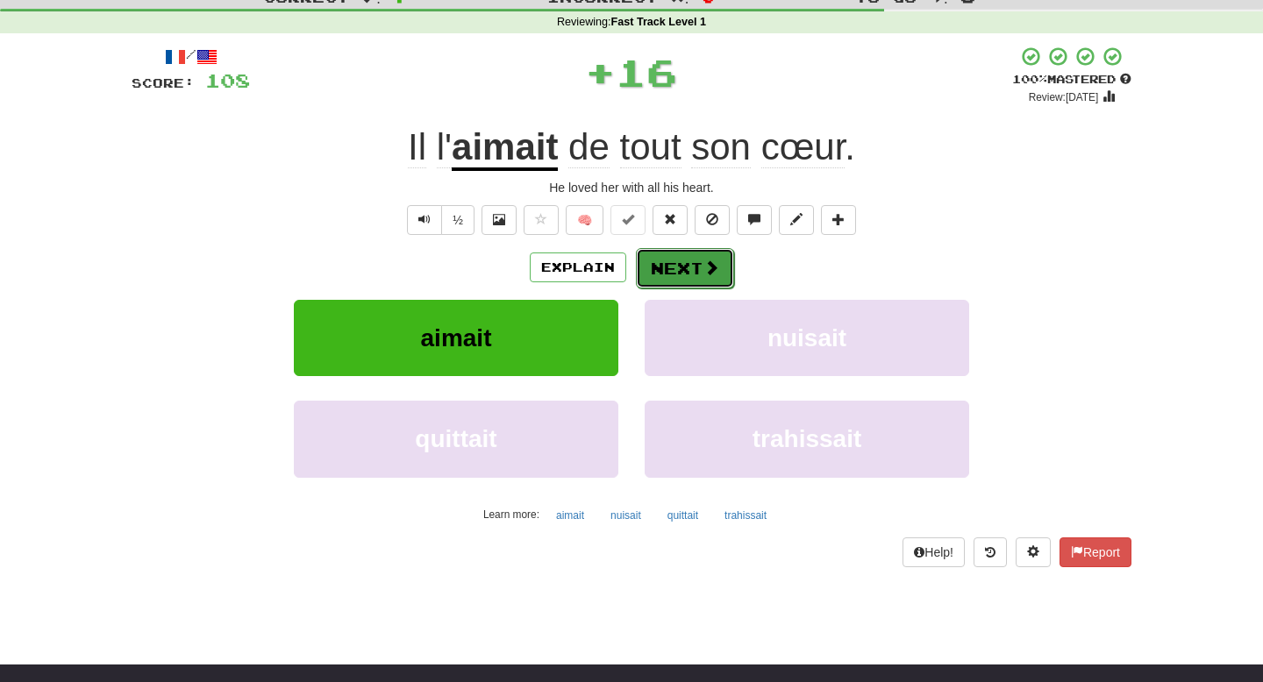
click at [674, 270] on button "Next" at bounding box center [685, 268] width 98 height 40
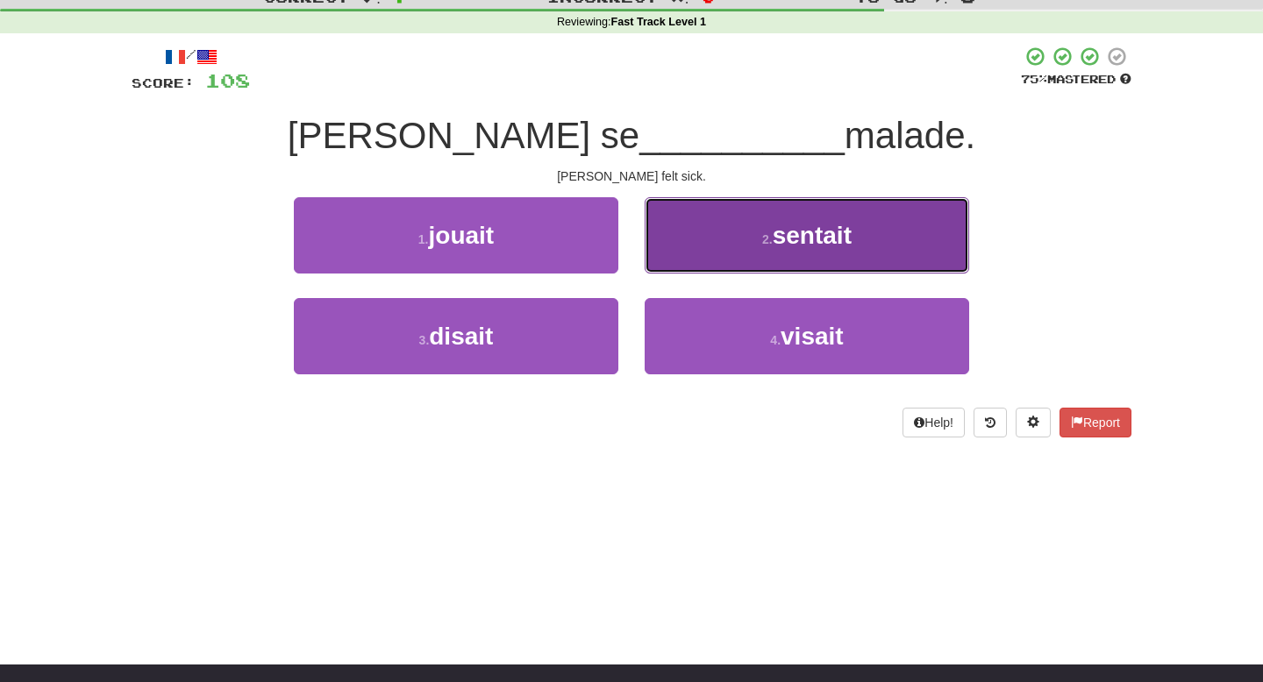
click at [696, 249] on button "2 . sentait" at bounding box center [807, 235] width 325 height 76
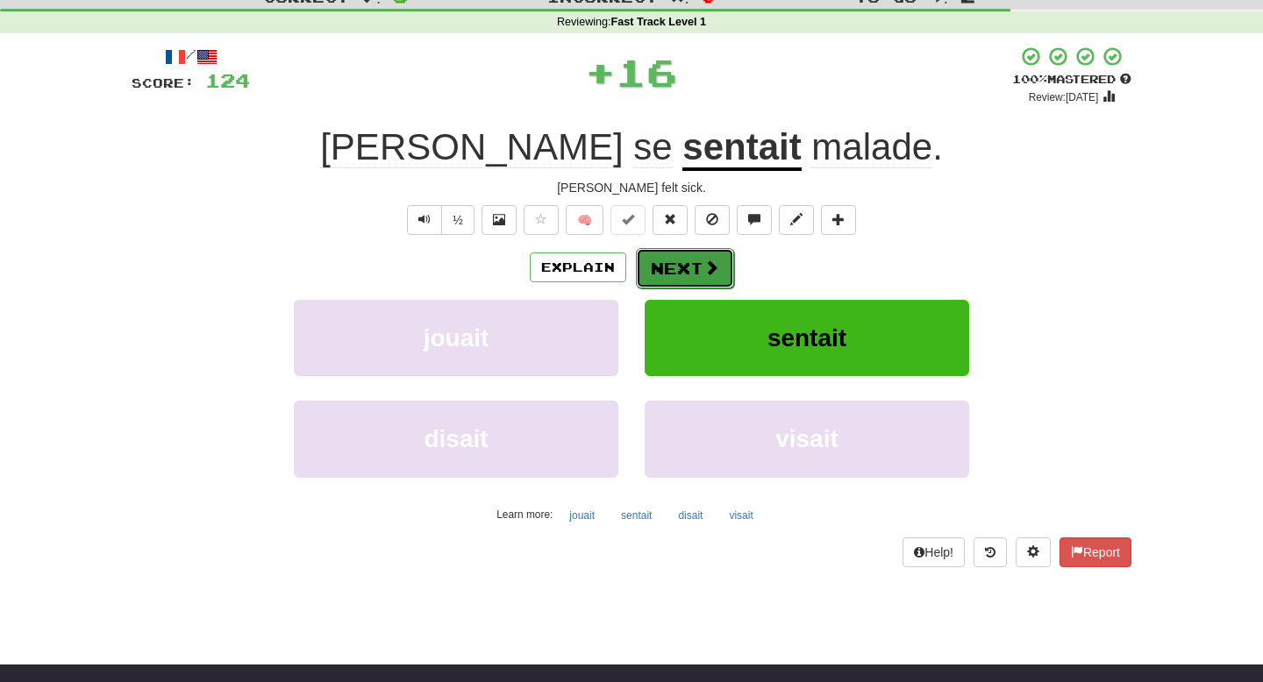
click at [679, 268] on button "Next" at bounding box center [685, 268] width 98 height 40
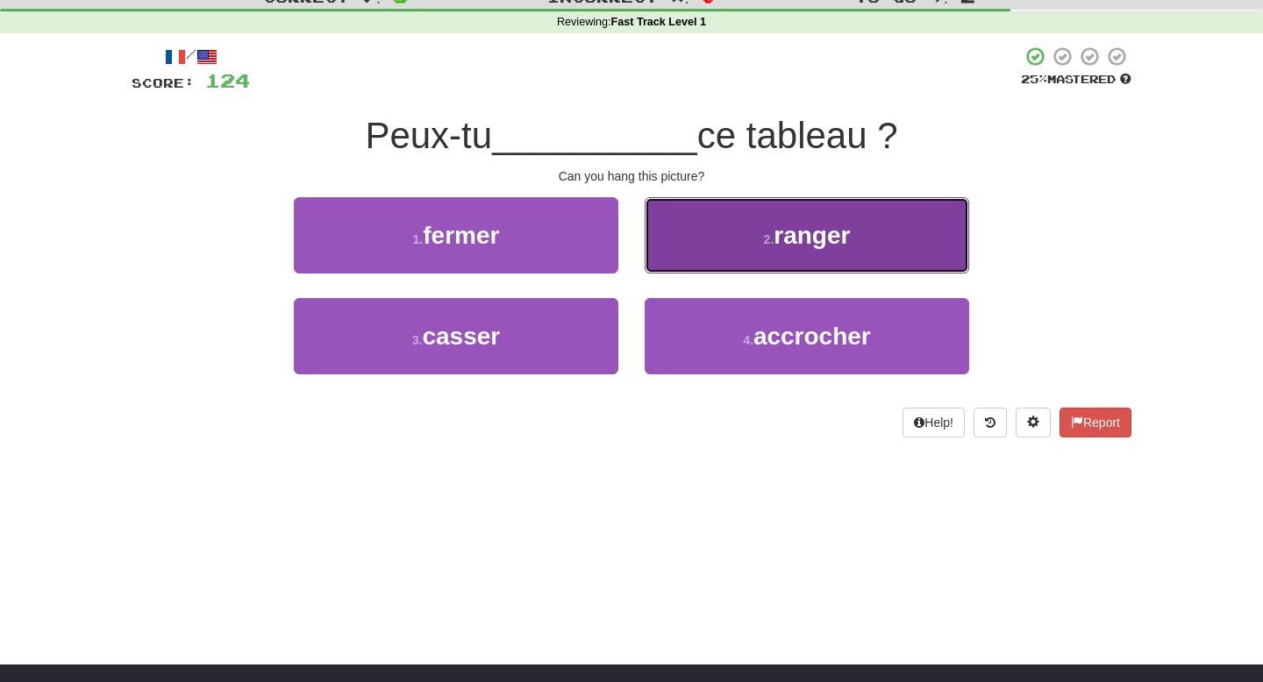
click at [684, 258] on button "2 . ranger" at bounding box center [807, 235] width 325 height 76
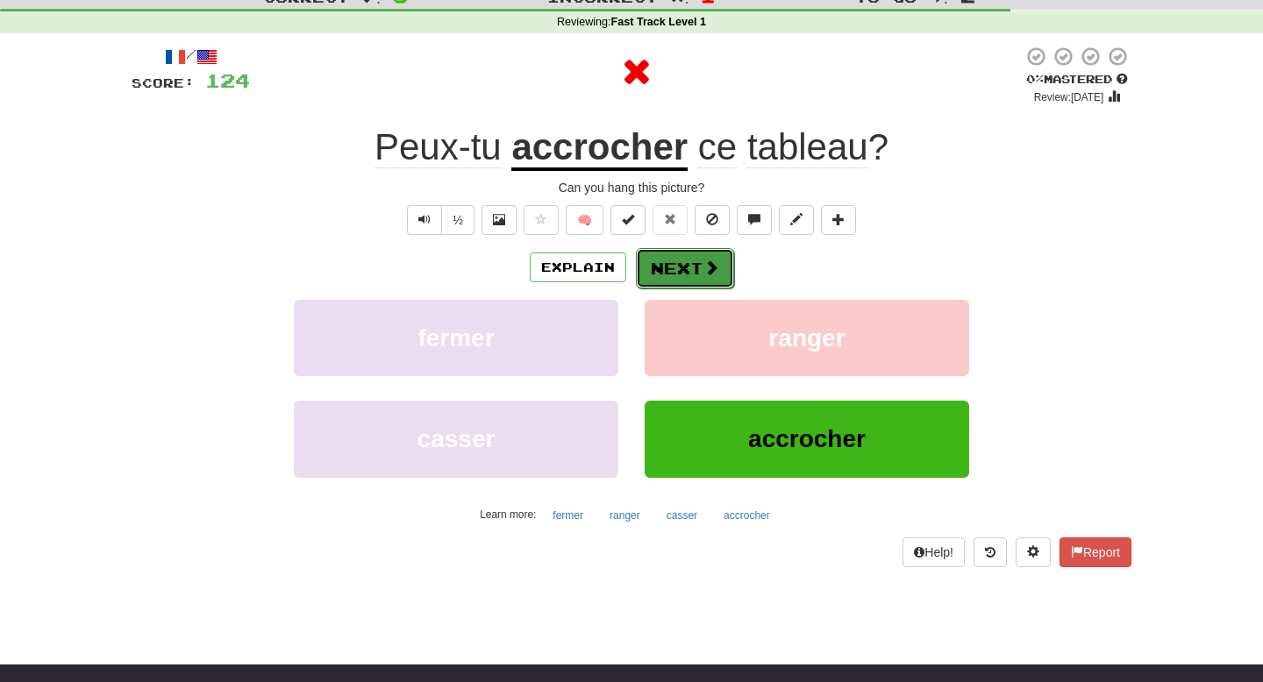
click at [677, 266] on button "Next" at bounding box center [685, 268] width 98 height 40
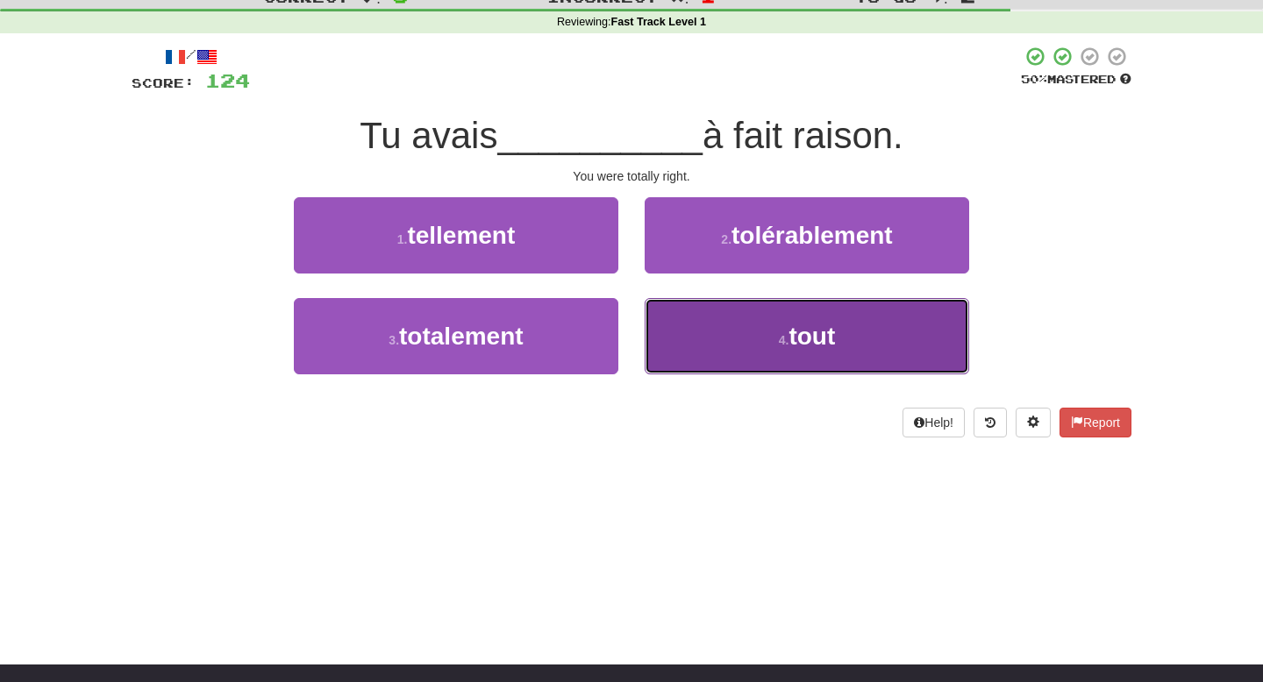
click at [676, 321] on button "4 . tout" at bounding box center [807, 336] width 325 height 76
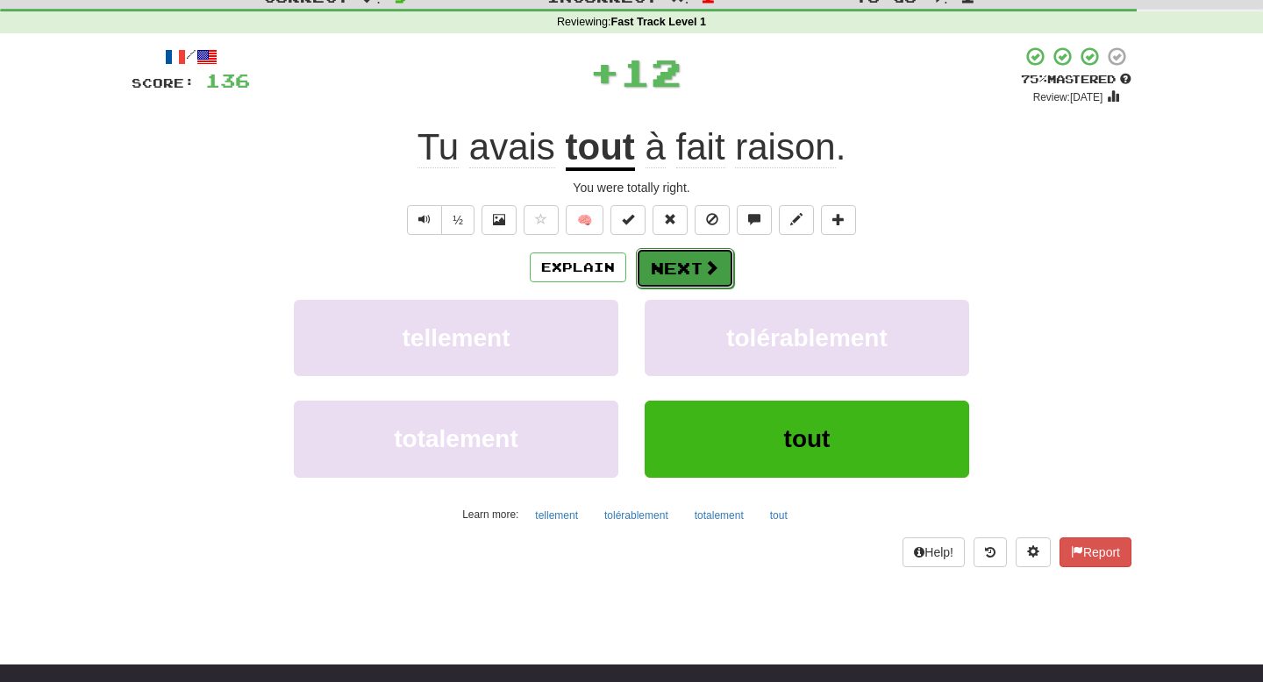
click at [691, 268] on button "Next" at bounding box center [685, 268] width 98 height 40
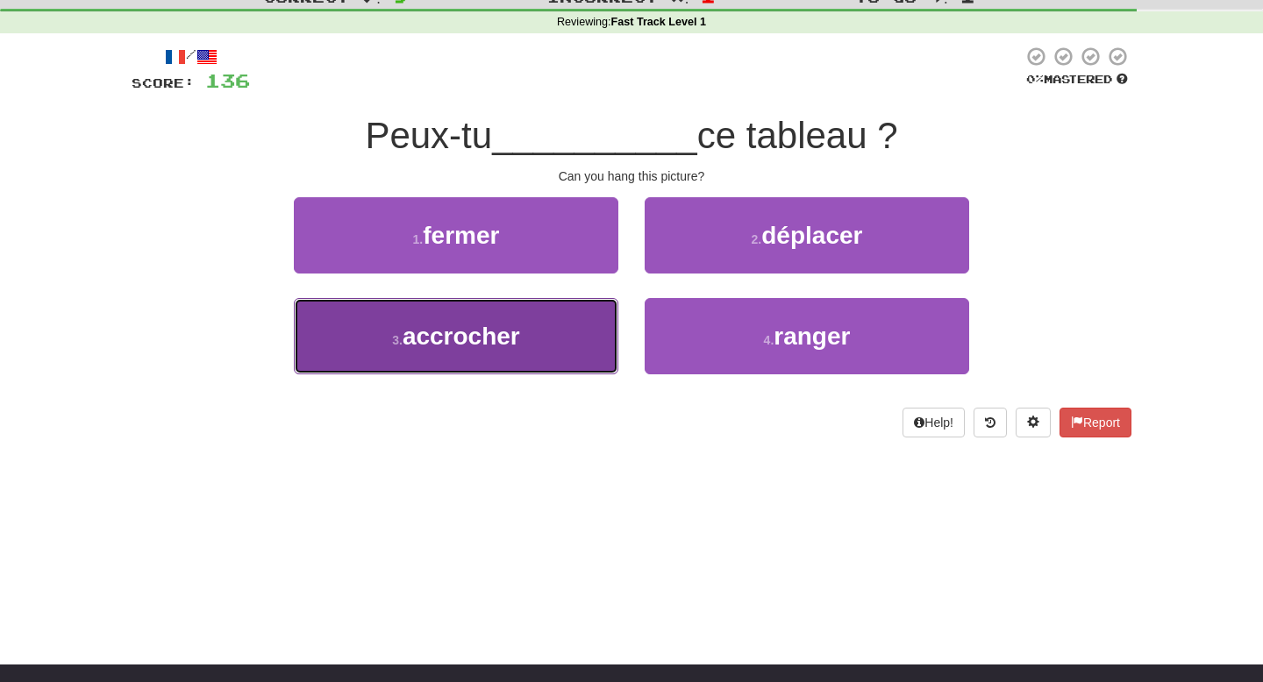
click at [529, 343] on button "3 . accrocher" at bounding box center [456, 336] width 325 height 76
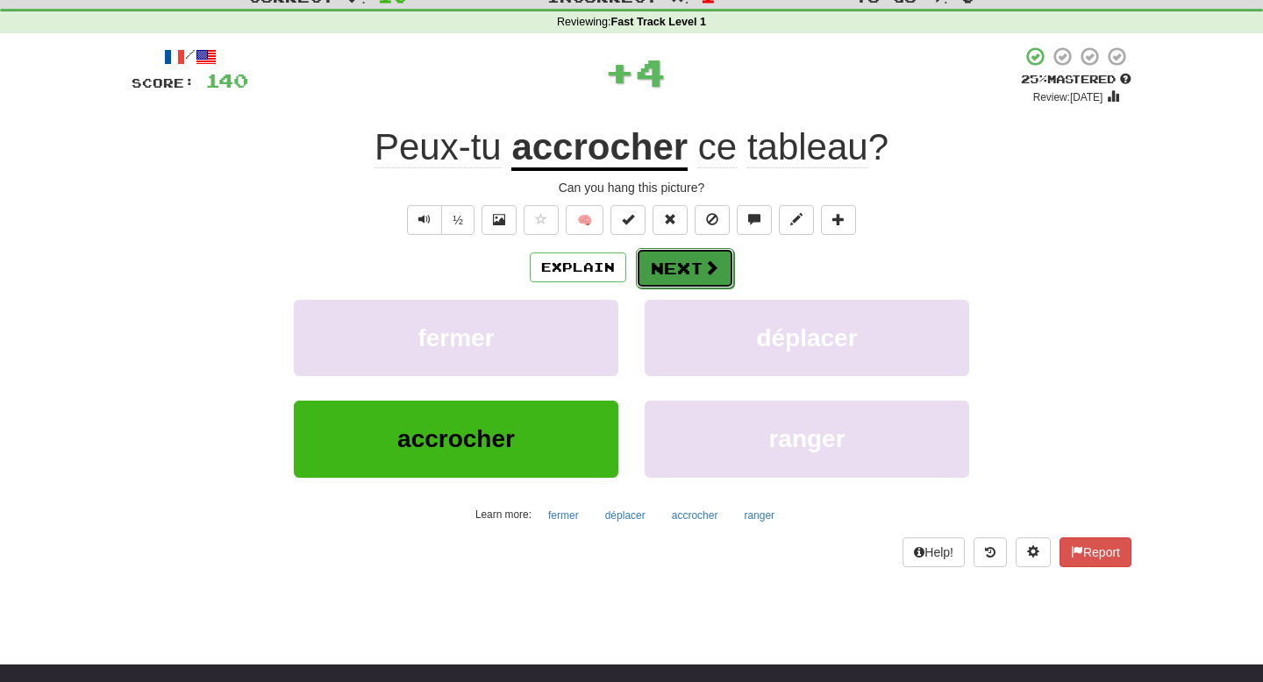
click at [689, 282] on button "Next" at bounding box center [685, 268] width 98 height 40
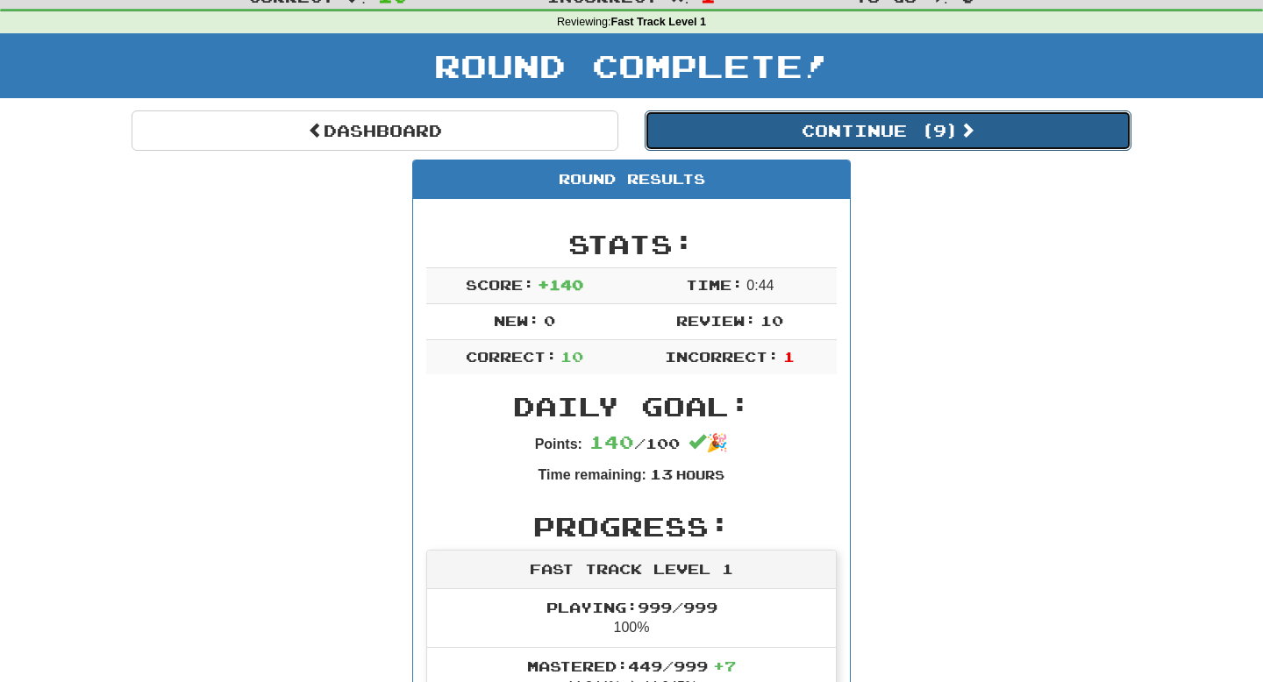
click at [906, 126] on button "Continue ( 9 )" at bounding box center [888, 131] width 487 height 40
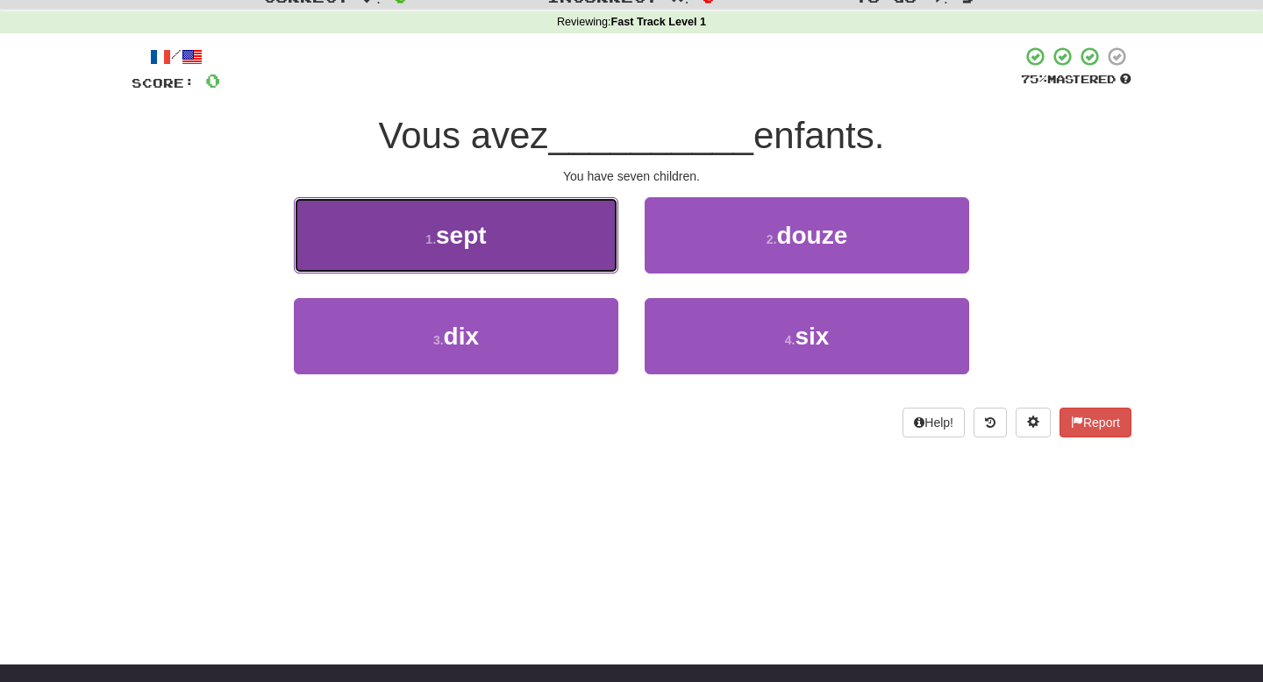
click at [585, 244] on button "1 . sept" at bounding box center [456, 235] width 325 height 76
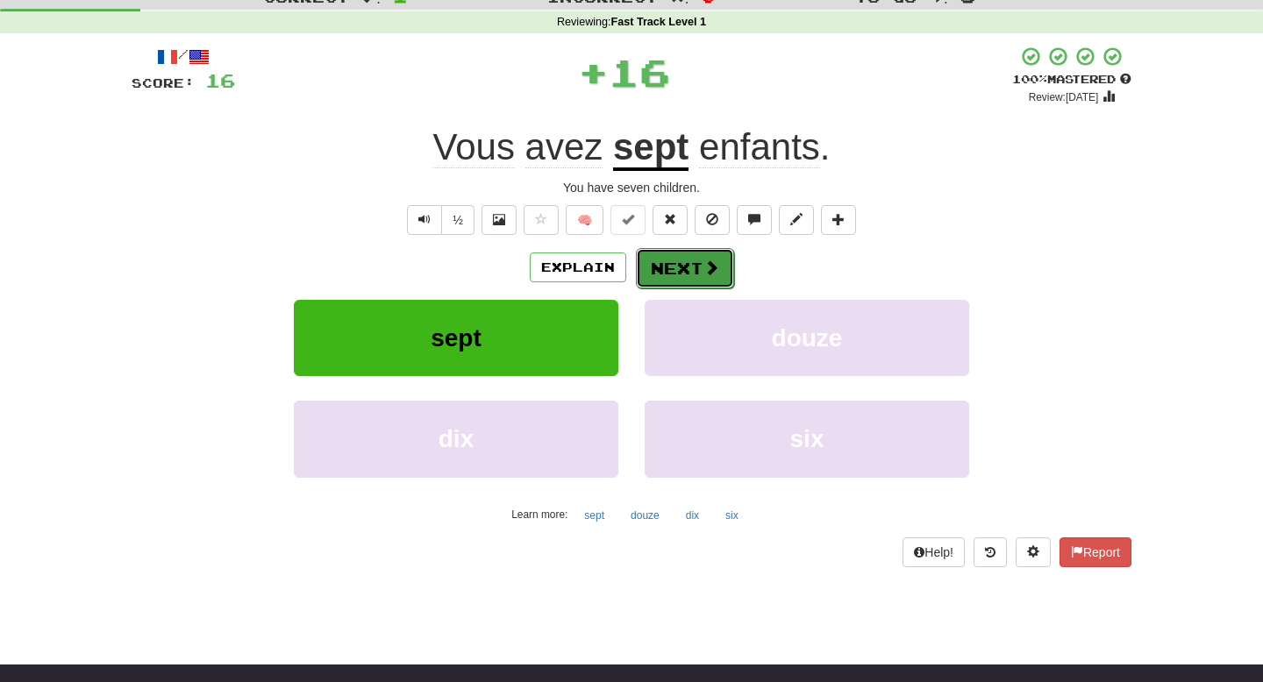
click at [689, 262] on button "Next" at bounding box center [685, 268] width 98 height 40
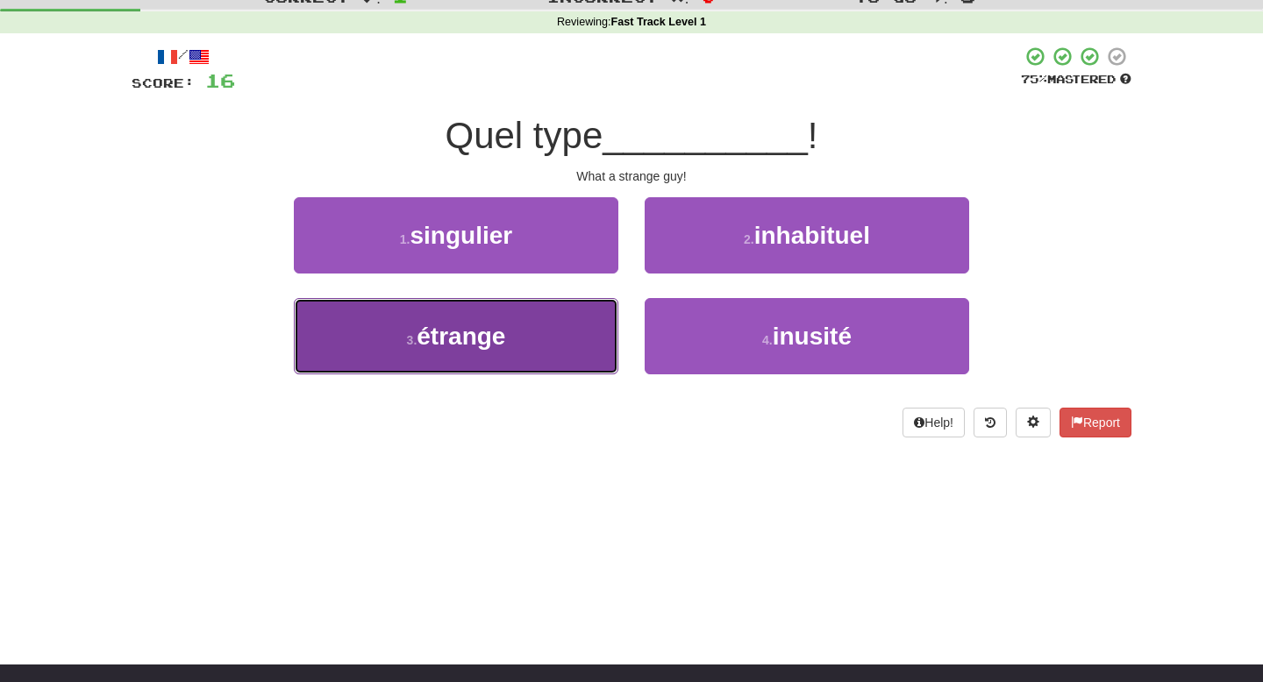
click at [568, 325] on button "3 . étrange" at bounding box center [456, 336] width 325 height 76
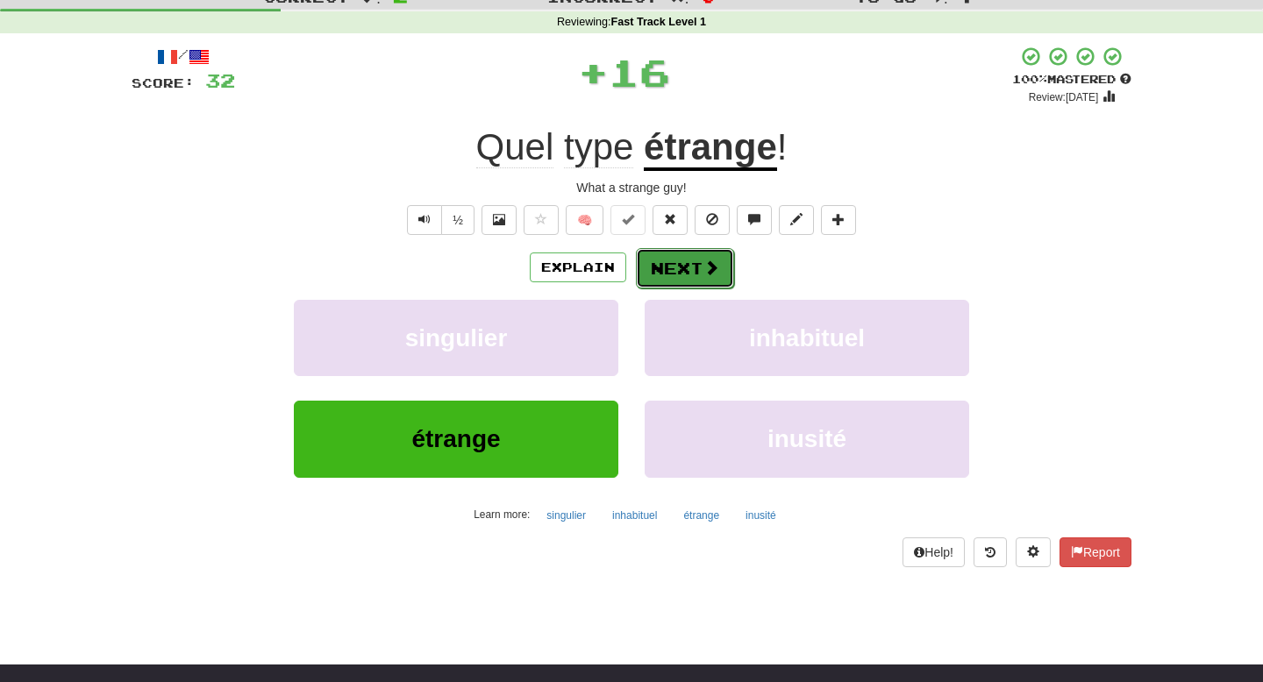
click at [668, 270] on button "Next" at bounding box center [685, 268] width 98 height 40
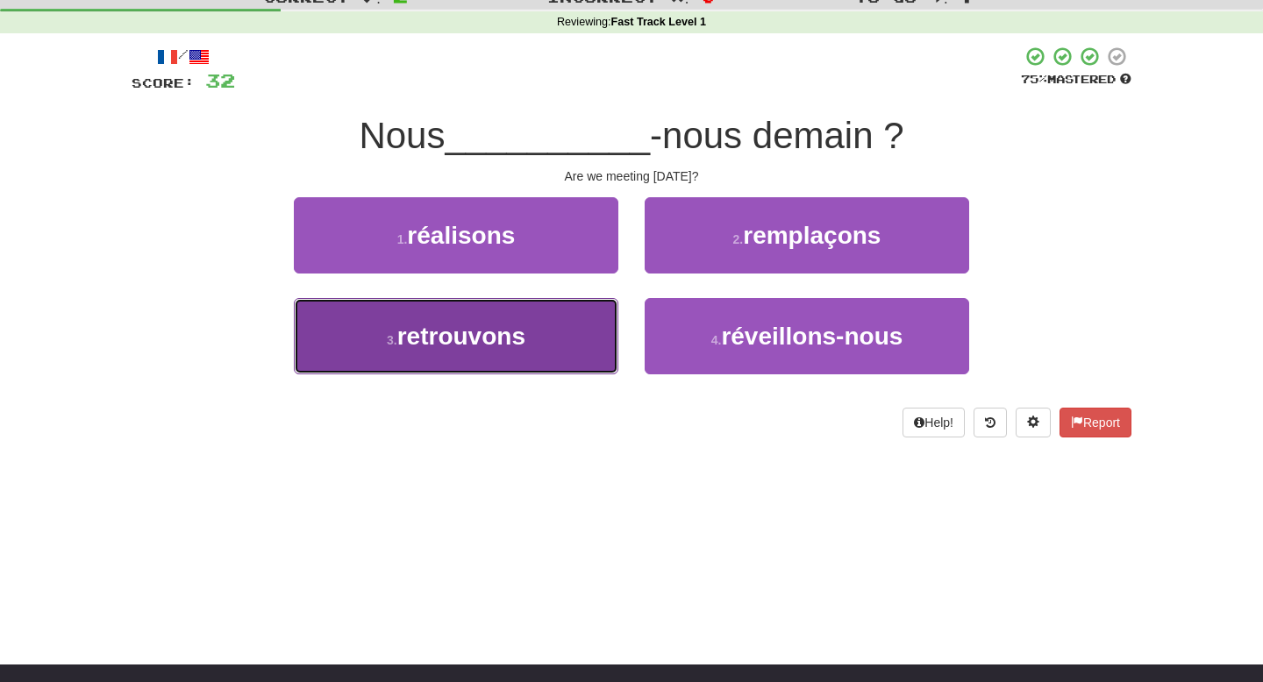
click at [565, 323] on button "3 . retrouvons" at bounding box center [456, 336] width 325 height 76
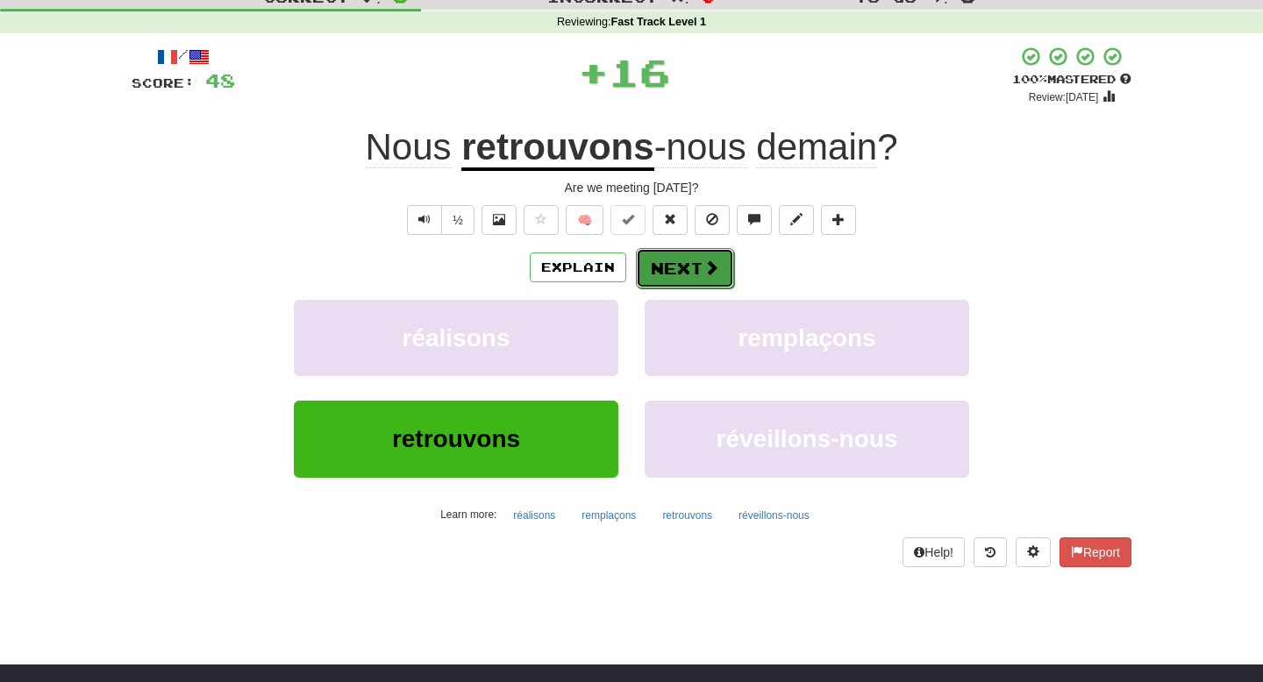
click at [670, 272] on button "Next" at bounding box center [685, 268] width 98 height 40
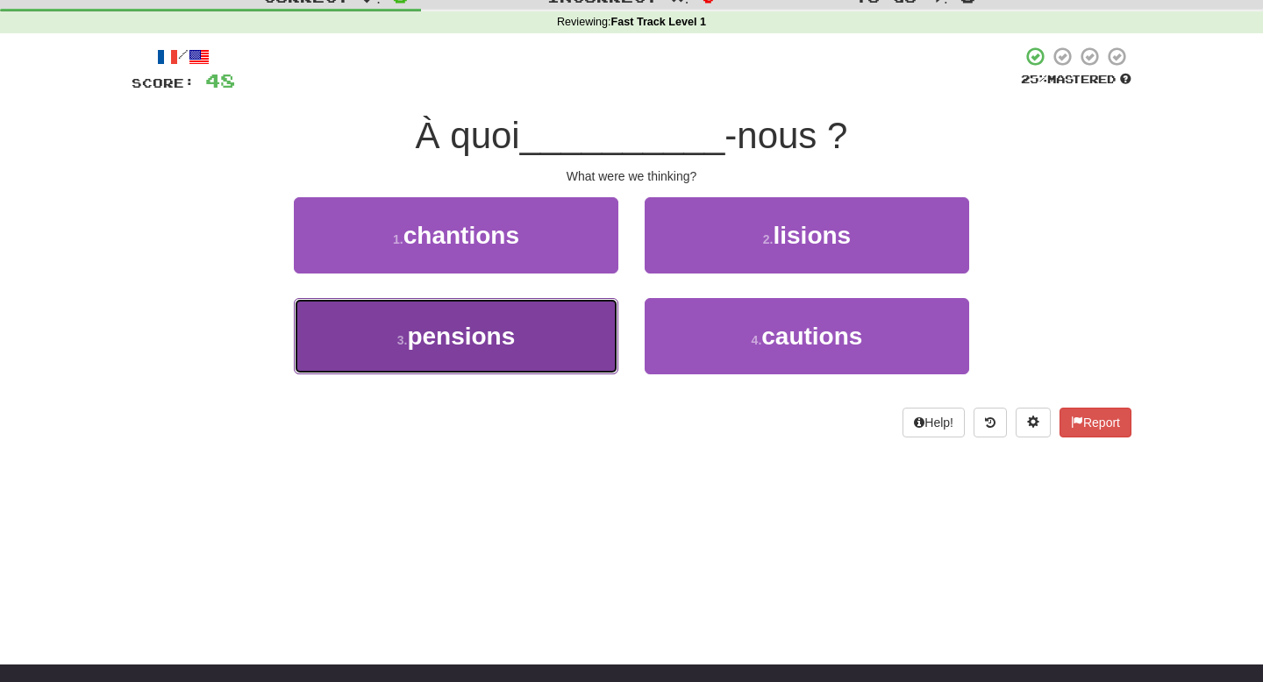
click at [576, 332] on button "3 . pensions" at bounding box center [456, 336] width 325 height 76
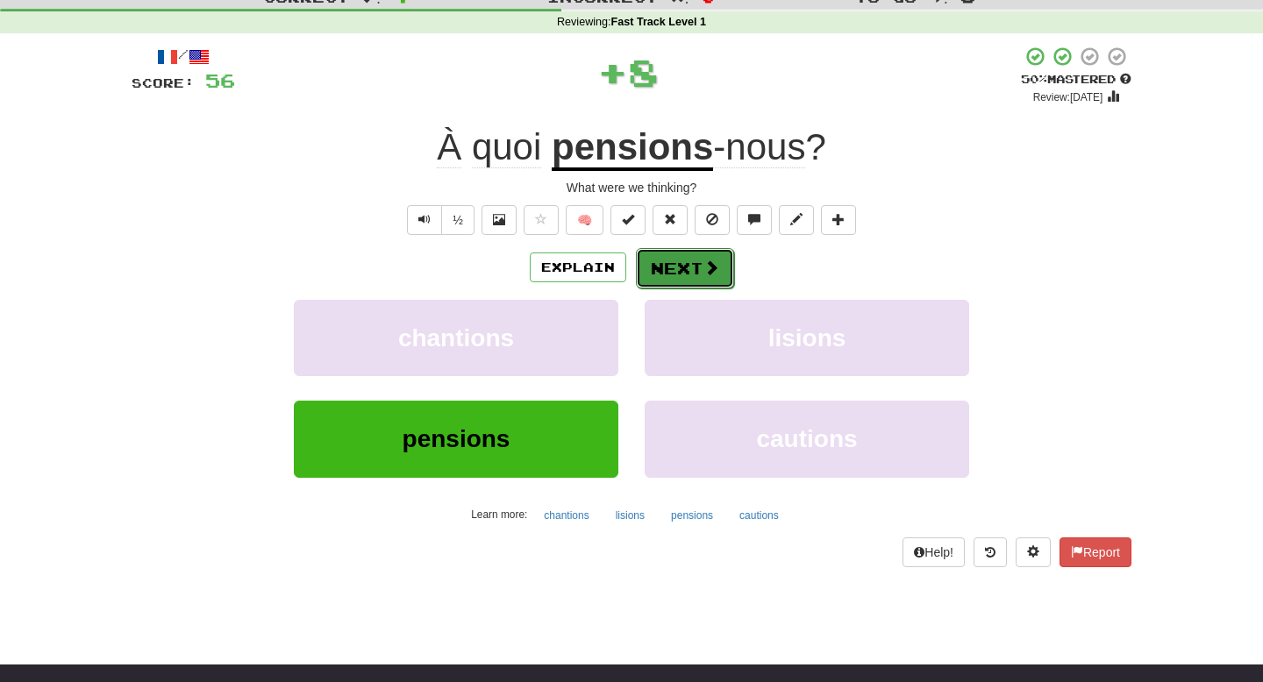
click at [683, 267] on button "Next" at bounding box center [685, 268] width 98 height 40
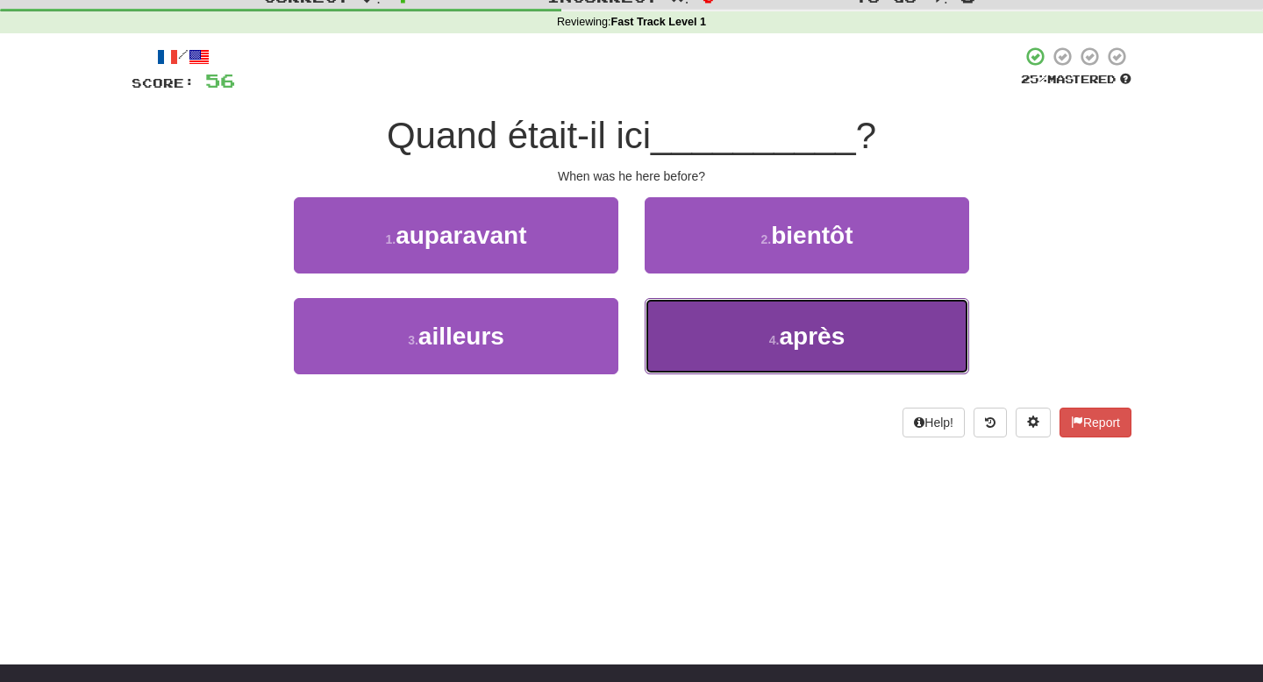
click at [646, 332] on button "4 . après" at bounding box center [807, 336] width 325 height 76
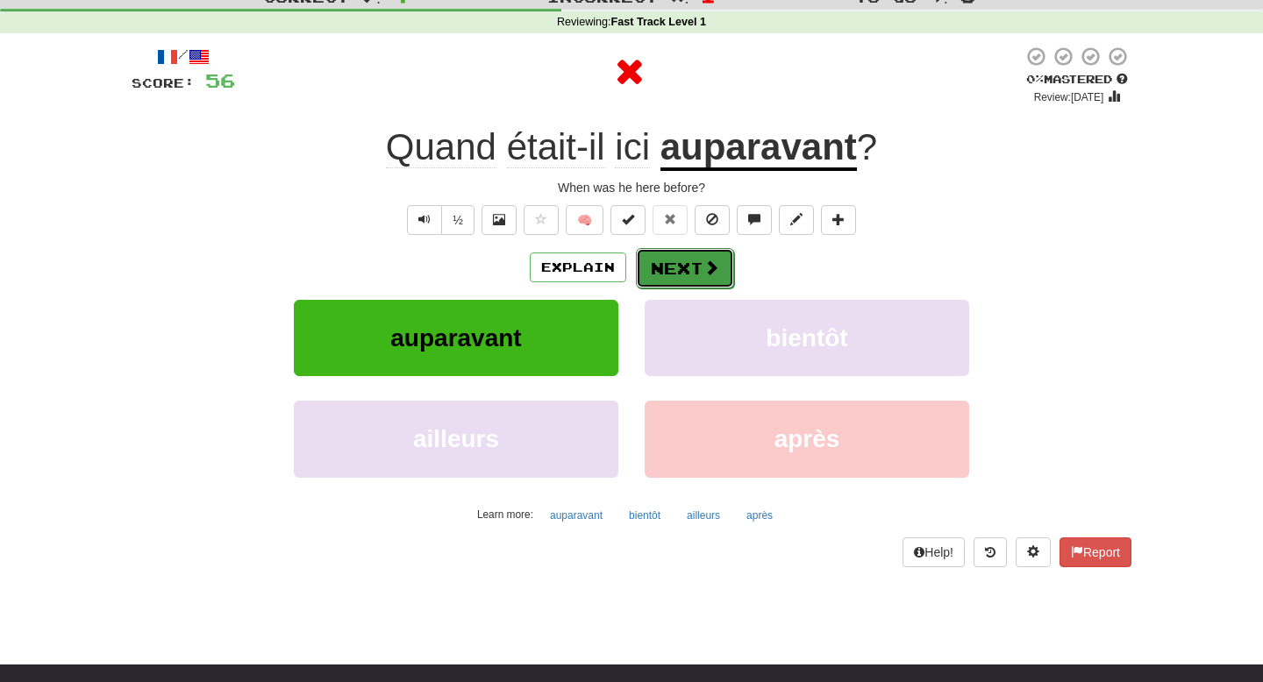
click at [675, 284] on button "Next" at bounding box center [685, 268] width 98 height 40
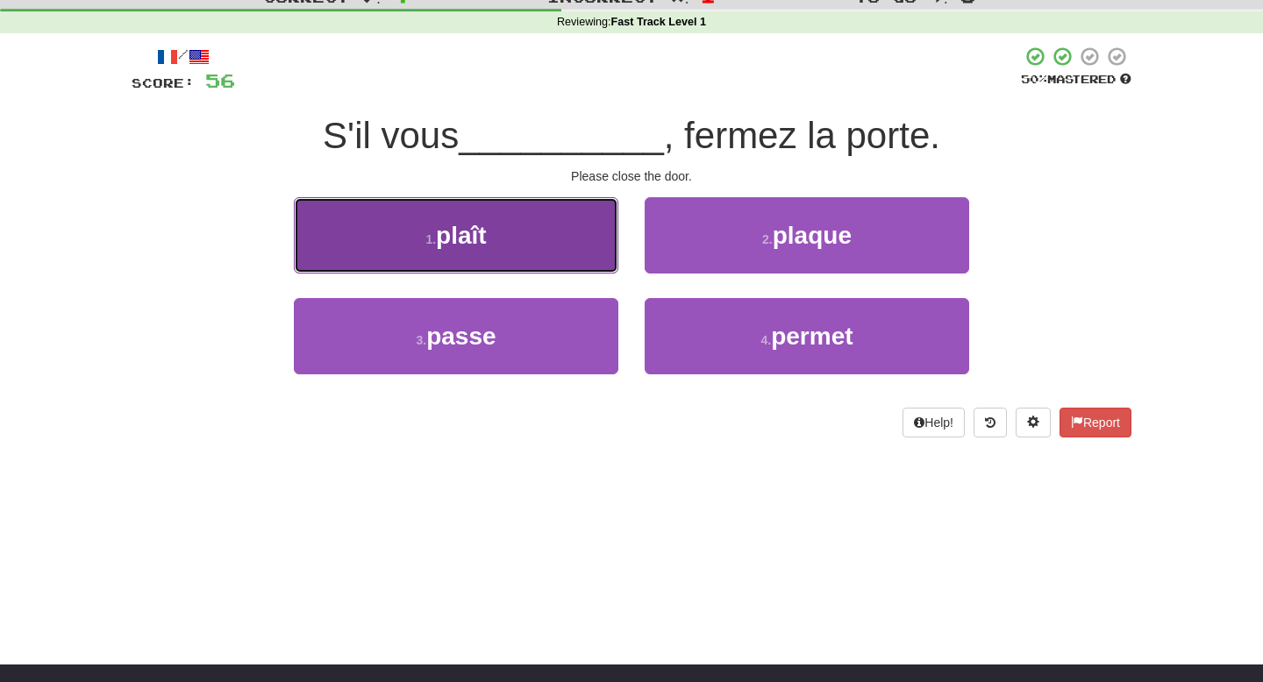
click at [576, 253] on button "1 . plaît" at bounding box center [456, 235] width 325 height 76
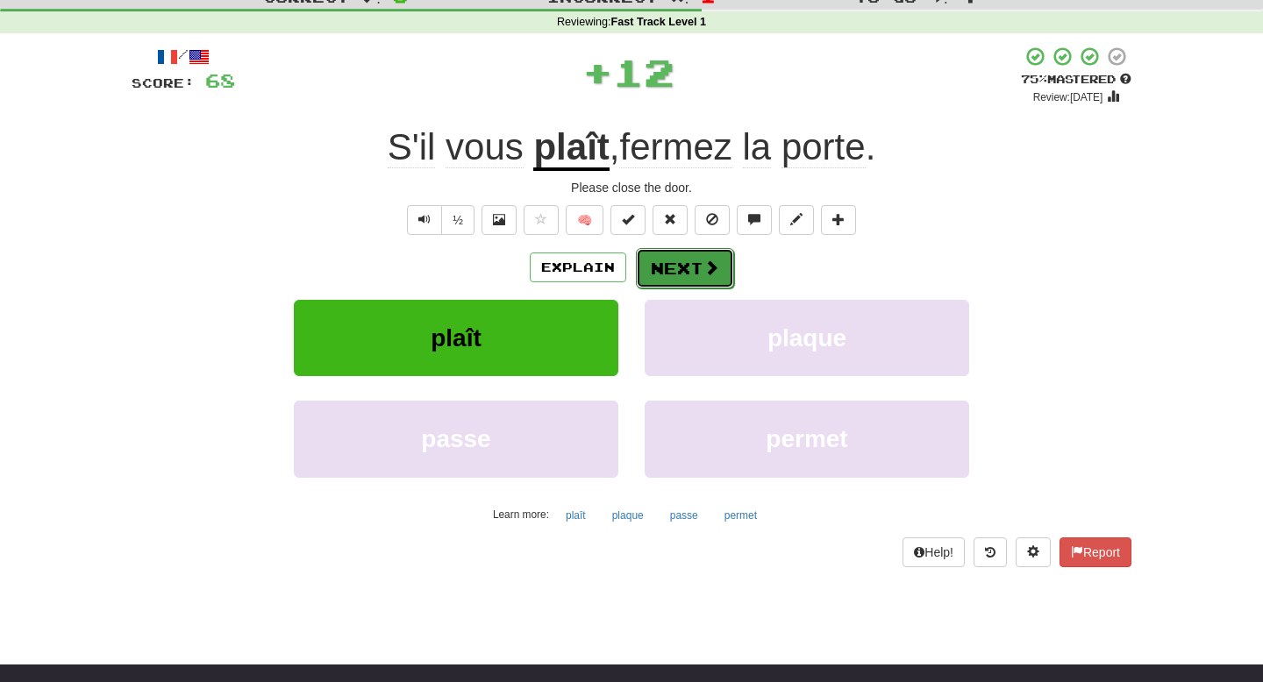
click at [672, 266] on button "Next" at bounding box center [685, 268] width 98 height 40
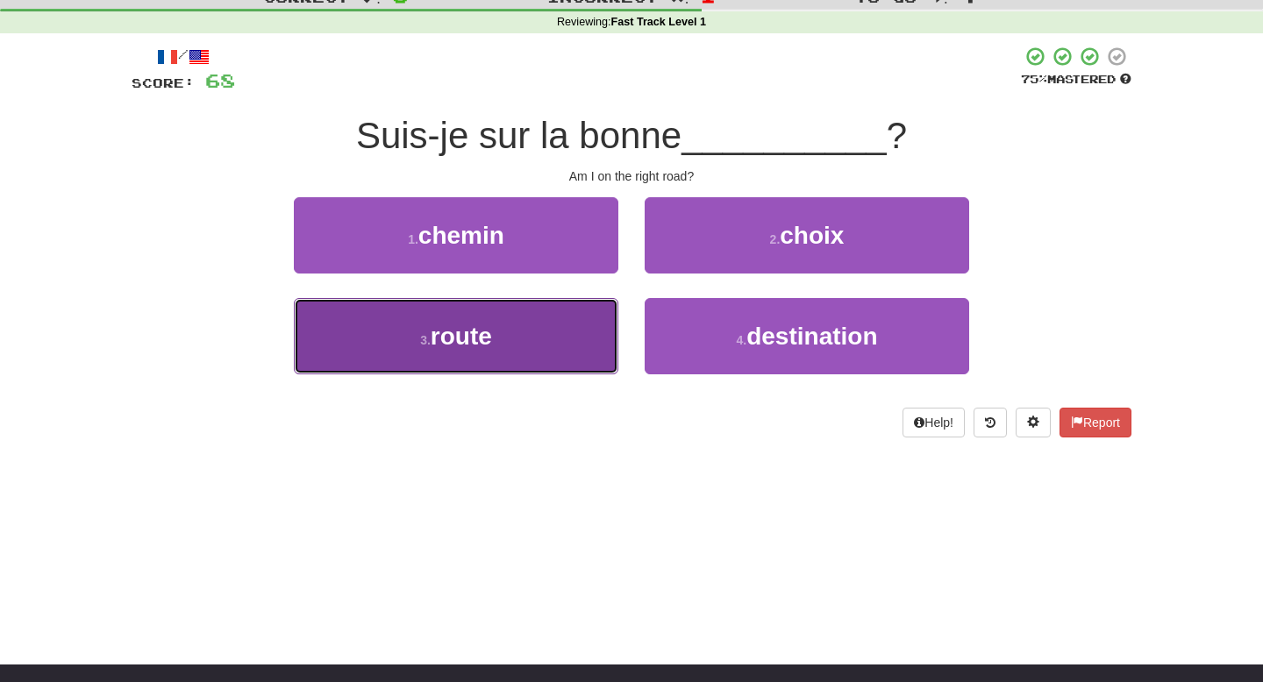
click at [594, 324] on button "3 . route" at bounding box center [456, 336] width 325 height 76
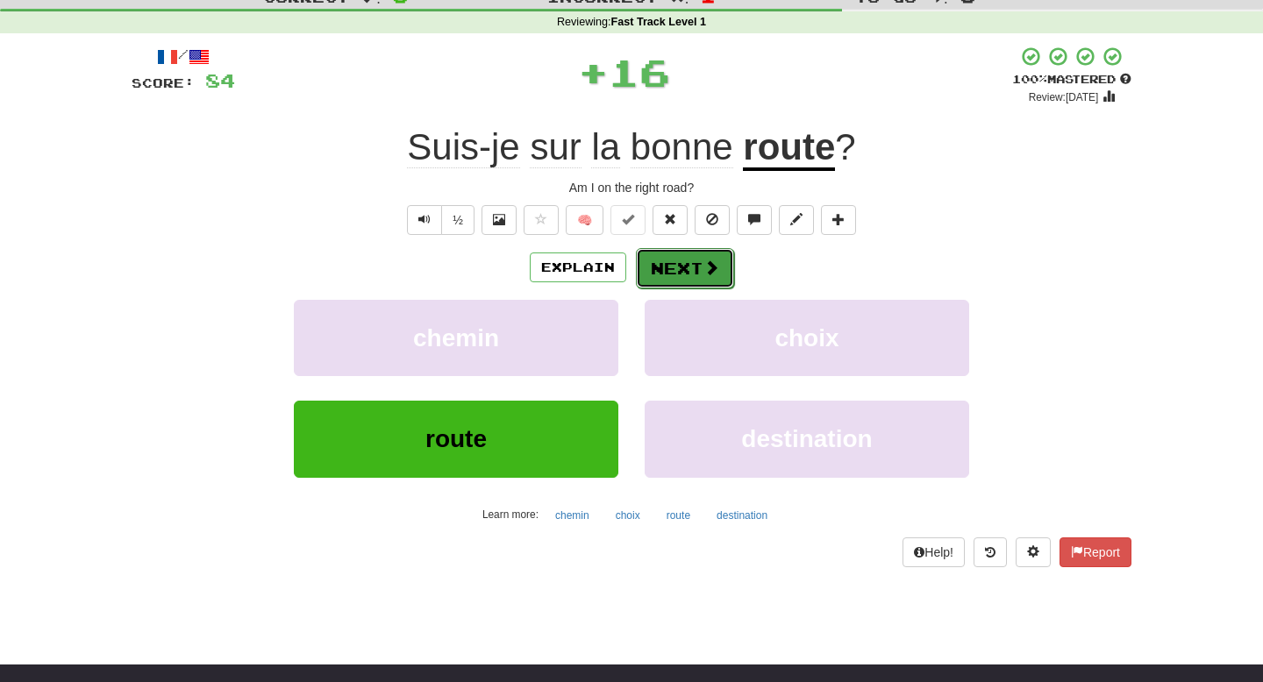
click at [696, 270] on button "Next" at bounding box center [685, 268] width 98 height 40
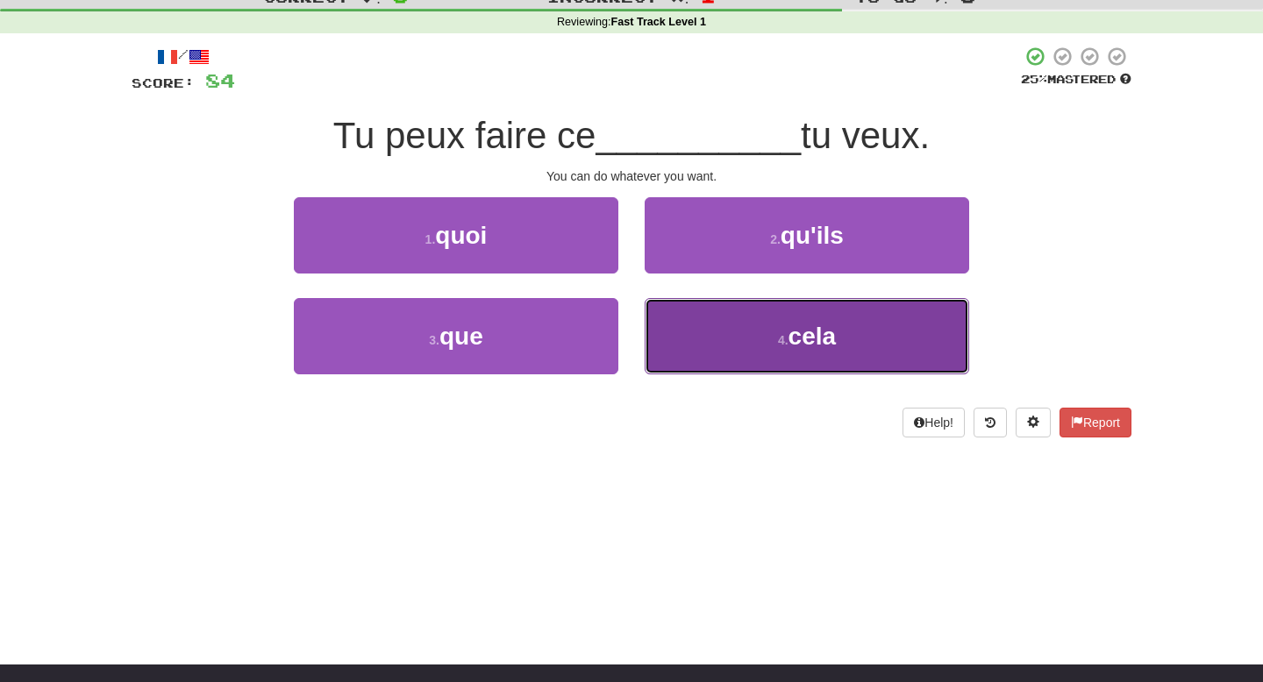
click at [695, 346] on button "4 . cela" at bounding box center [807, 336] width 325 height 76
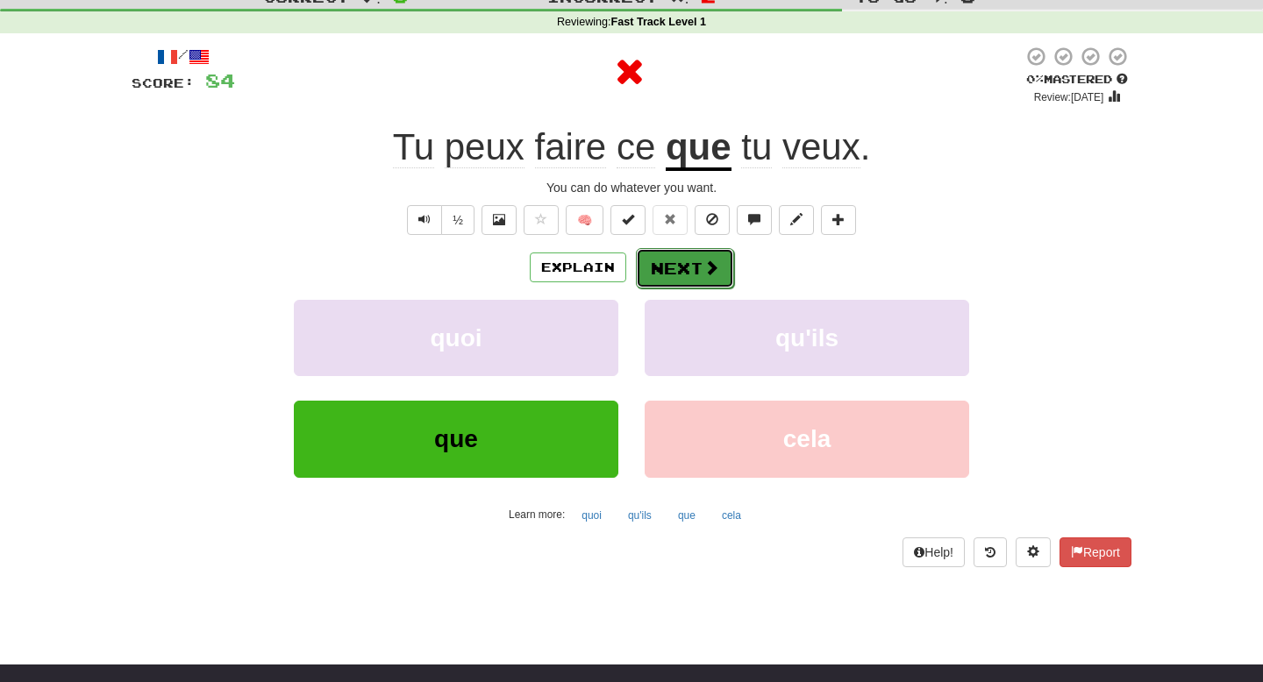
click at [704, 275] on span at bounding box center [712, 268] width 16 height 16
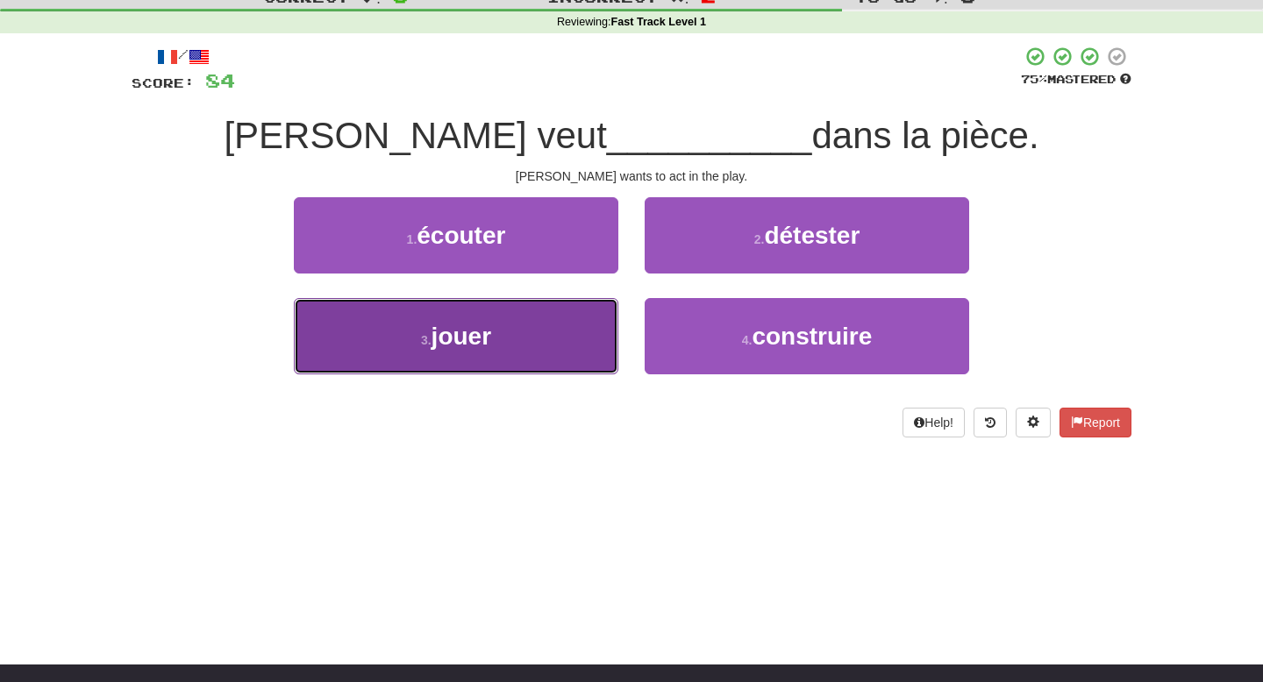
click at [578, 317] on button "3 . jouer" at bounding box center [456, 336] width 325 height 76
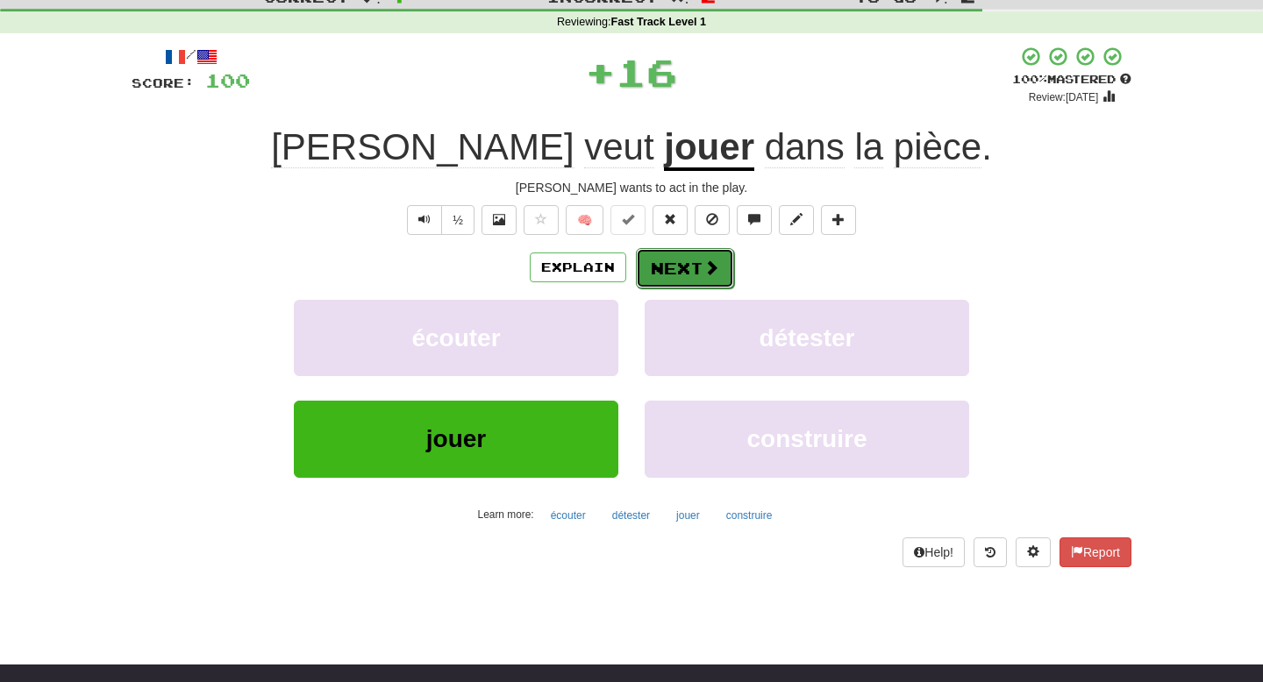
click at [696, 268] on button "Next" at bounding box center [685, 268] width 98 height 40
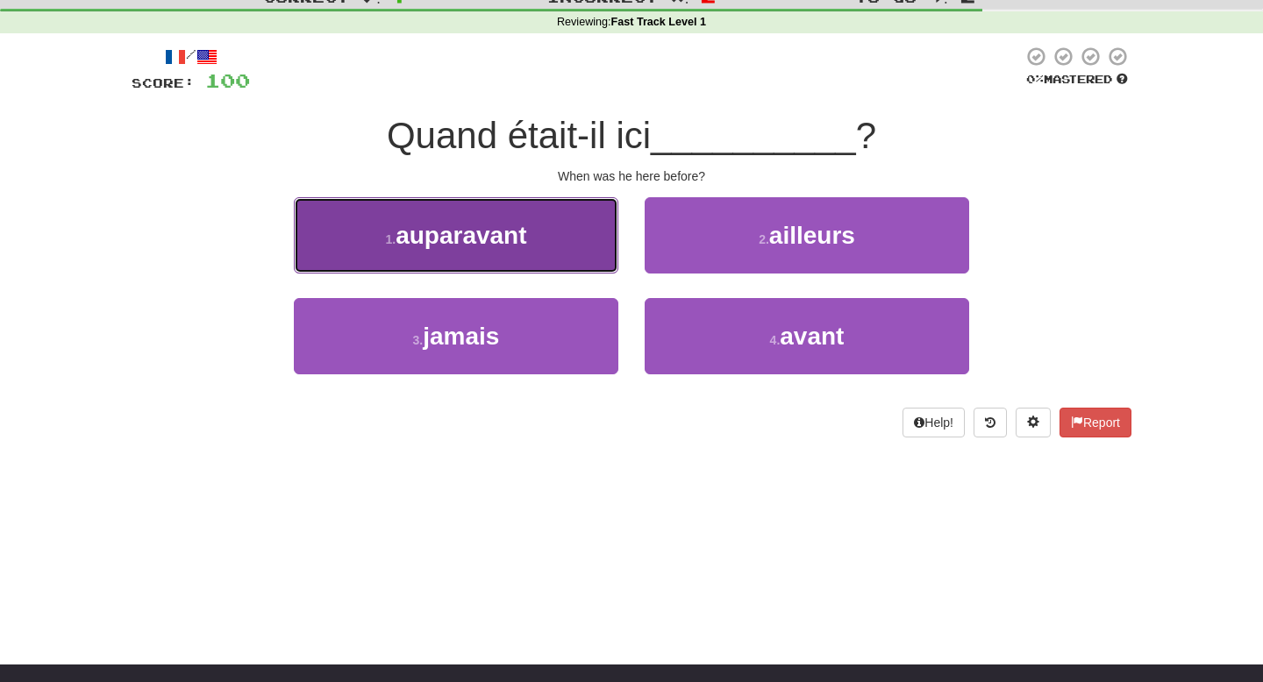
click at [561, 211] on button "1 . auparavant" at bounding box center [456, 235] width 325 height 76
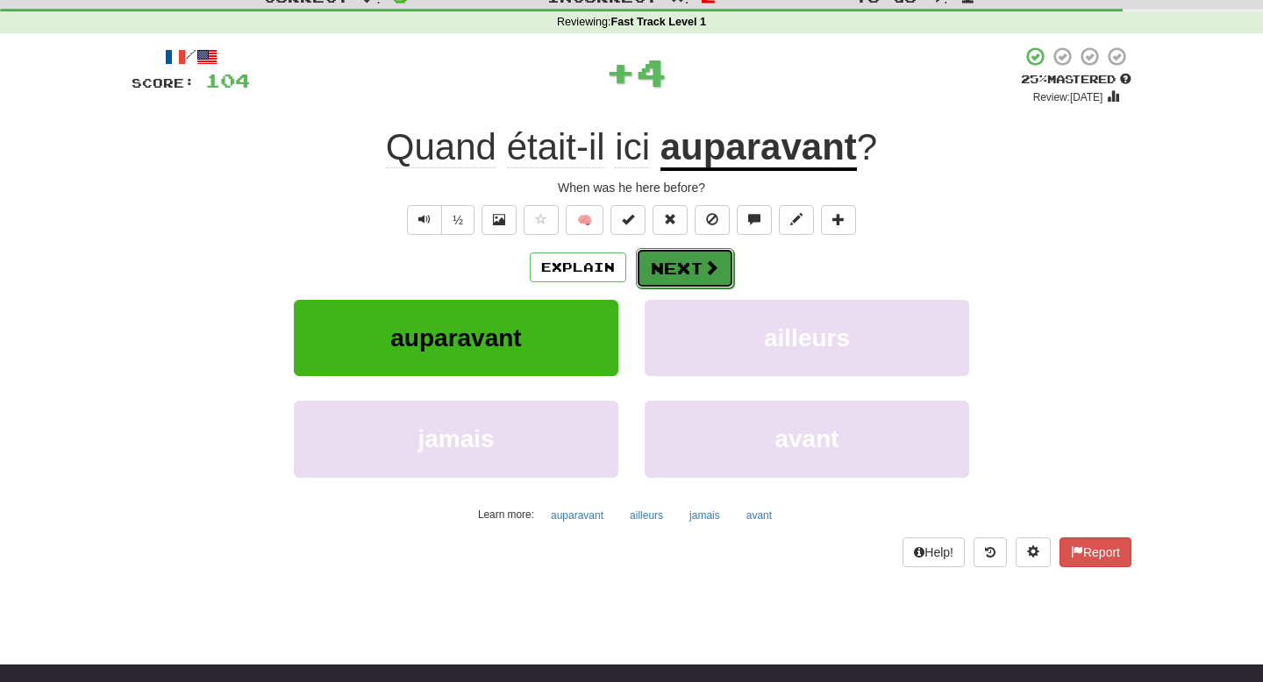
click at [685, 267] on button "Next" at bounding box center [685, 268] width 98 height 40
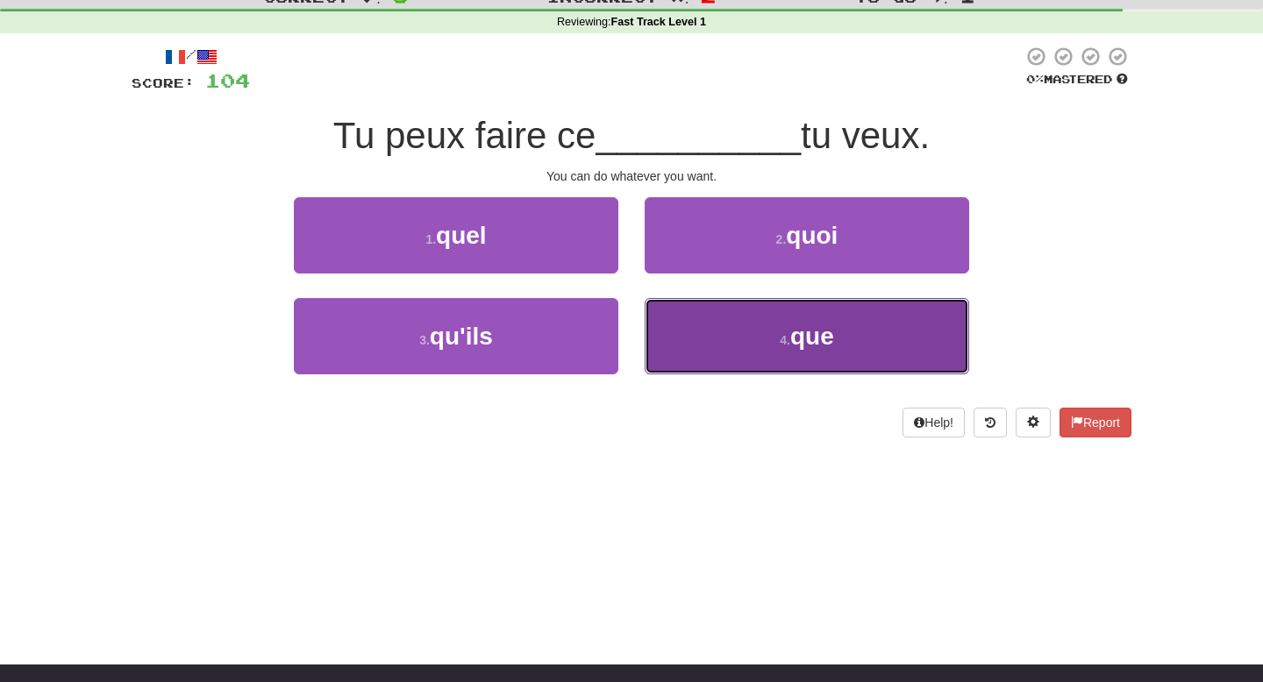
click at [676, 320] on button "4 . que" at bounding box center [807, 336] width 325 height 76
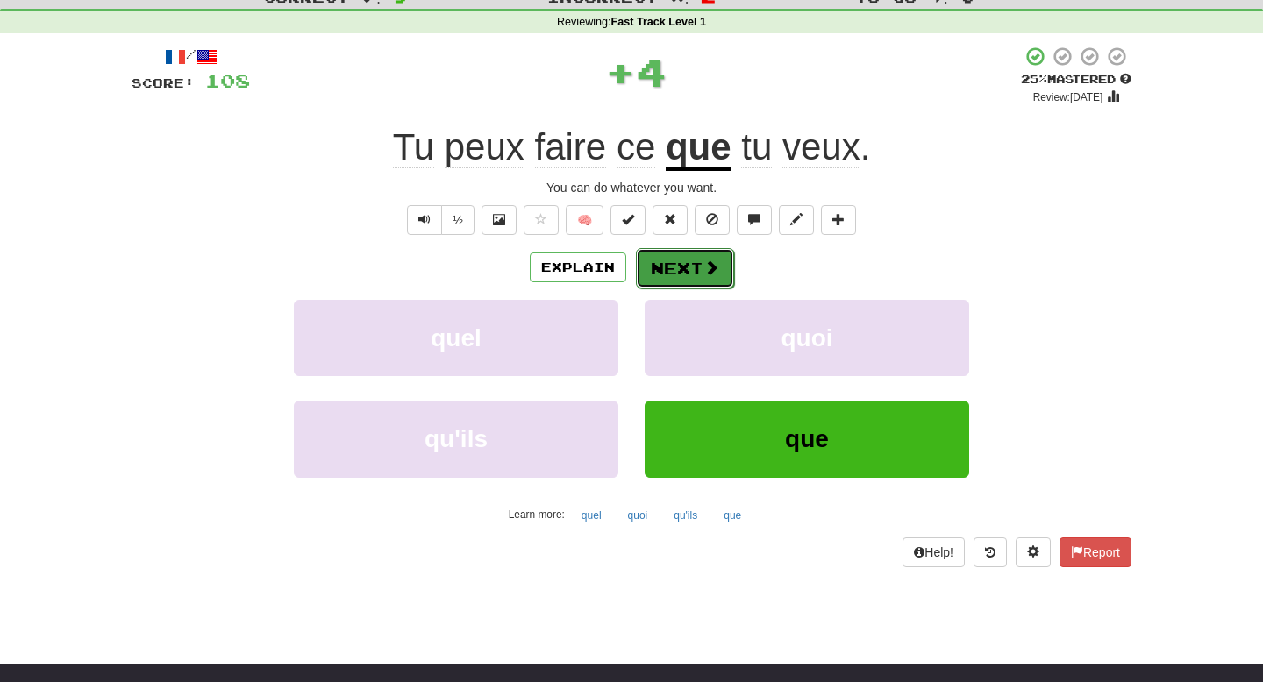
click at [687, 272] on button "Next" at bounding box center [685, 268] width 98 height 40
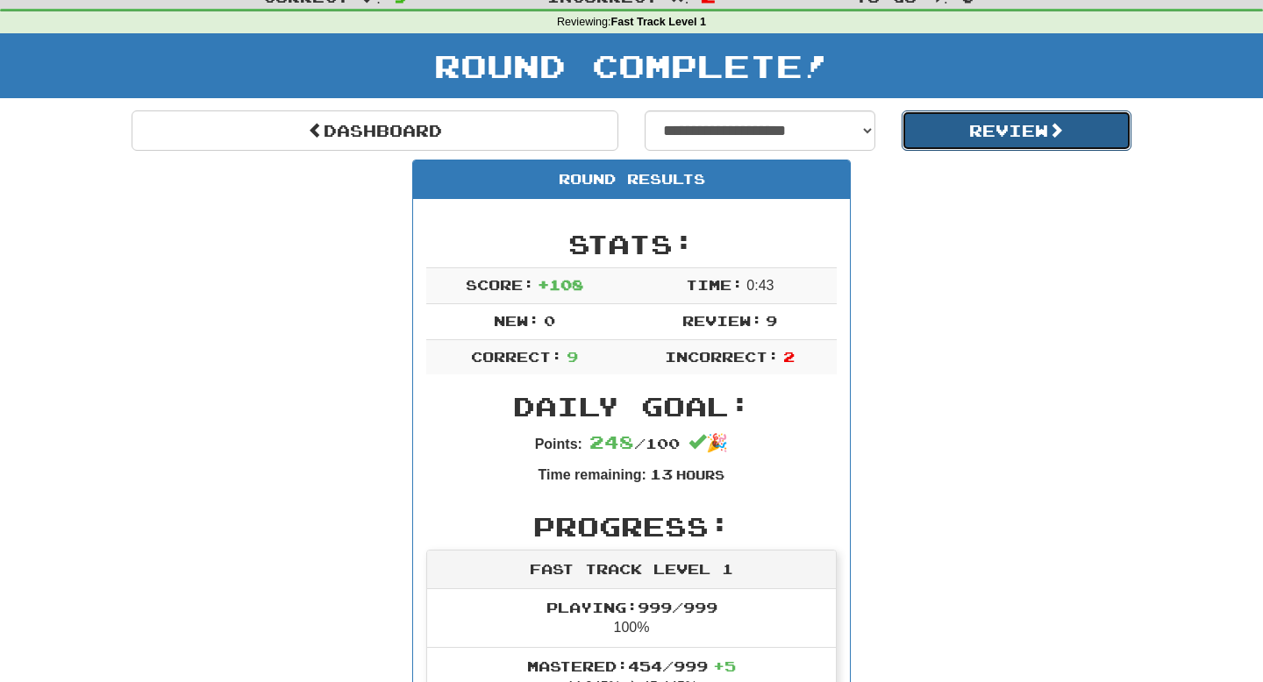
click at [954, 139] on button "Review" at bounding box center [1017, 131] width 231 height 40
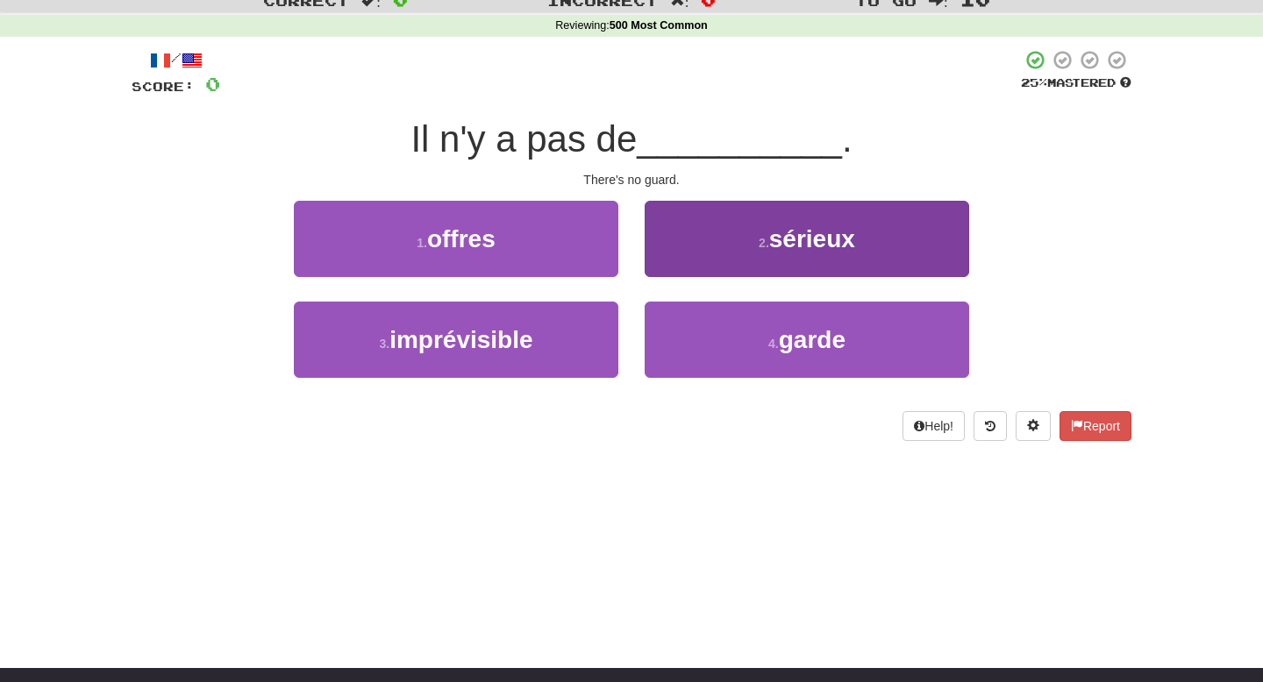
scroll to position [61, 0]
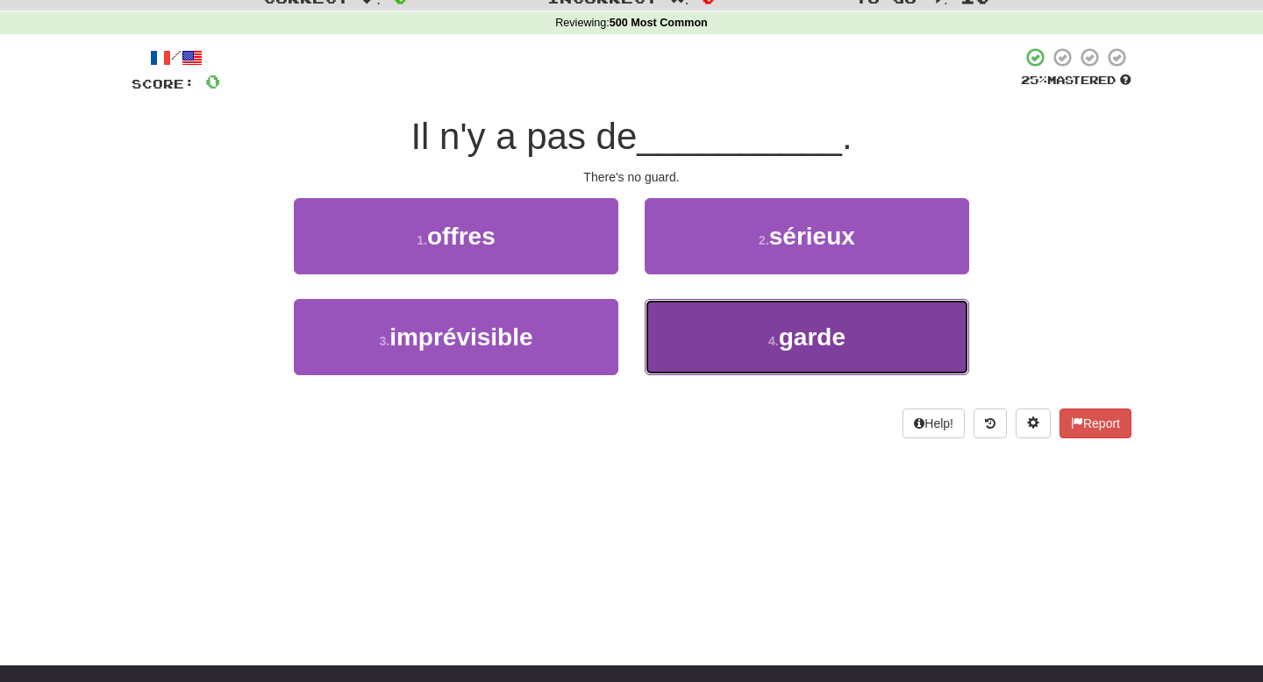
click at [843, 336] on span "garde" at bounding box center [812, 337] width 67 height 27
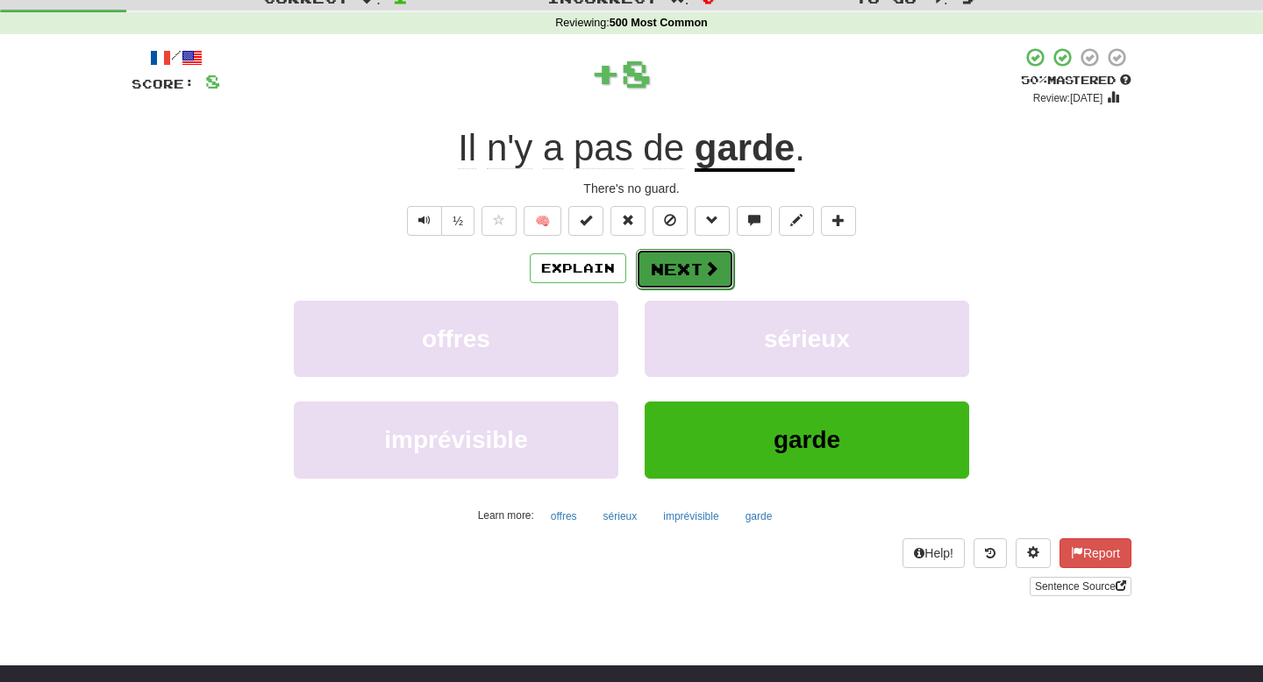
click at [709, 271] on span at bounding box center [712, 269] width 16 height 16
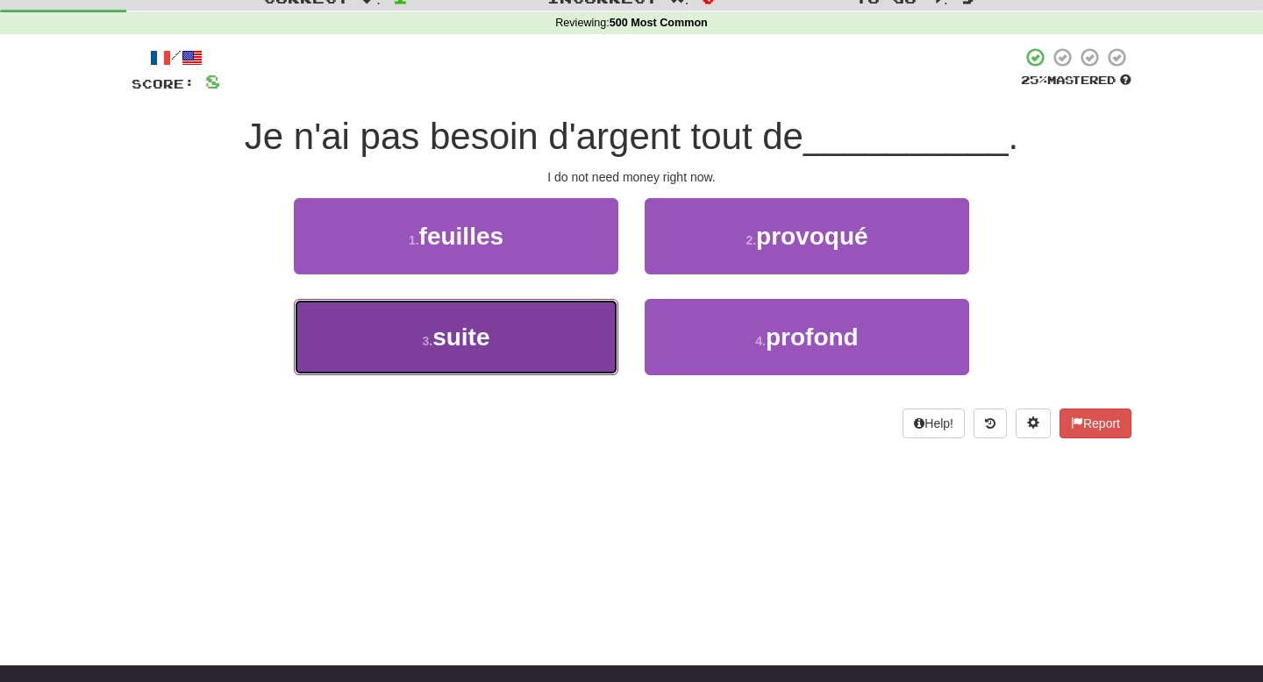
click at [575, 325] on button "3 . suite" at bounding box center [456, 337] width 325 height 76
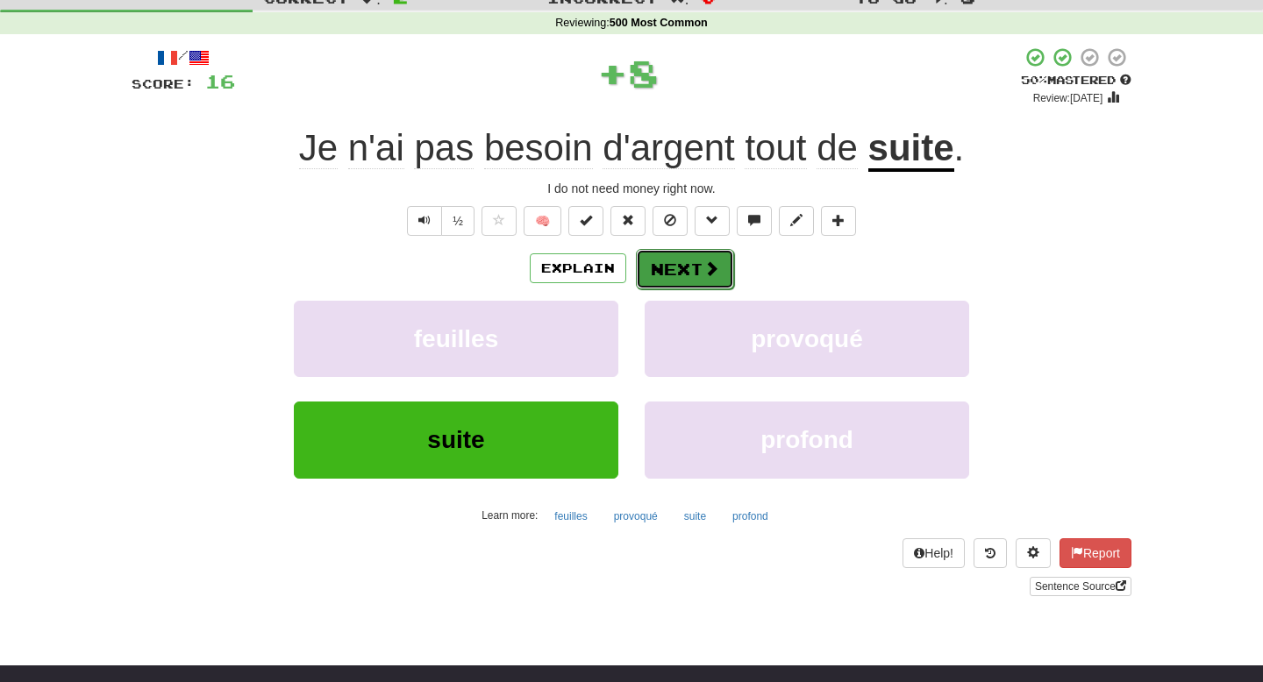
click at [713, 276] on span at bounding box center [712, 269] width 16 height 16
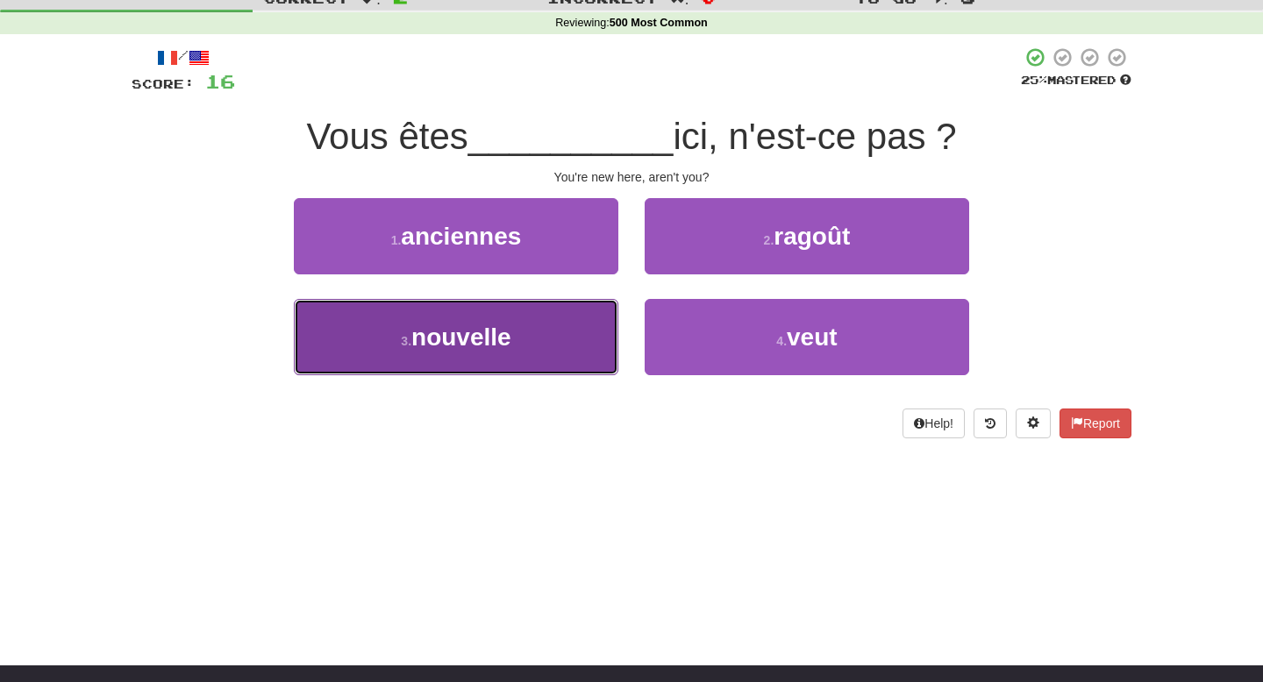
click at [556, 325] on button "3 . nouvelle" at bounding box center [456, 337] width 325 height 76
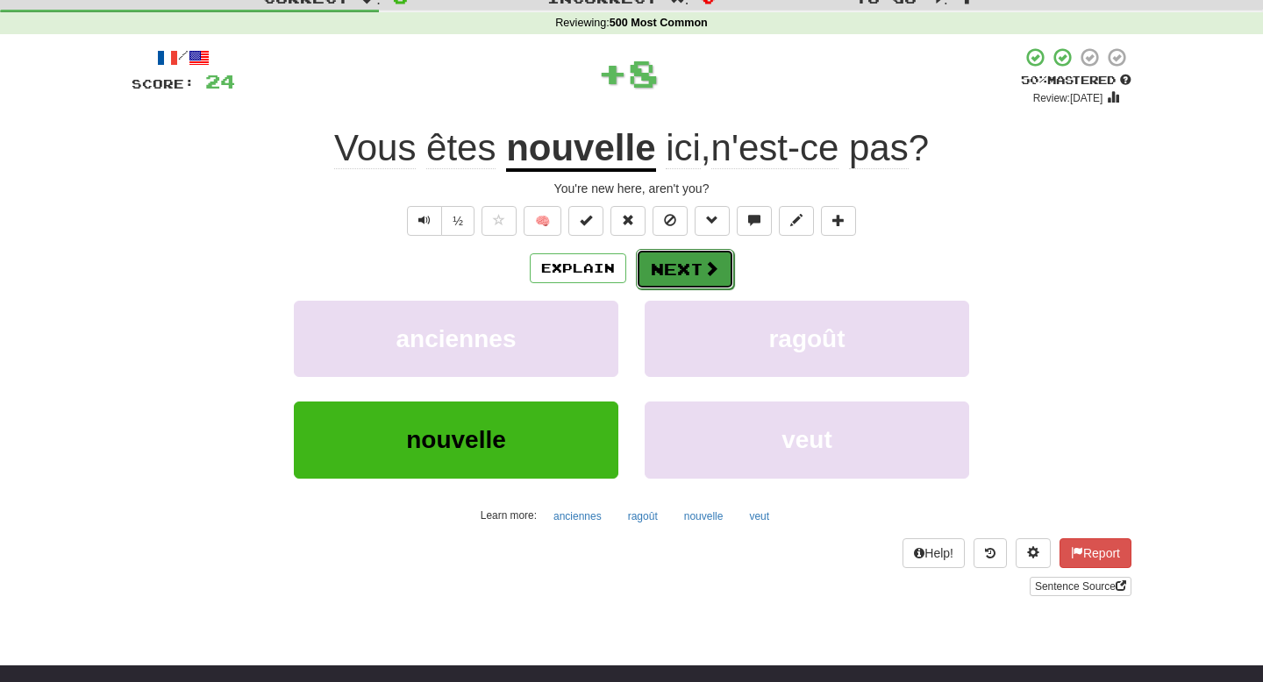
click at [715, 270] on span at bounding box center [712, 269] width 16 height 16
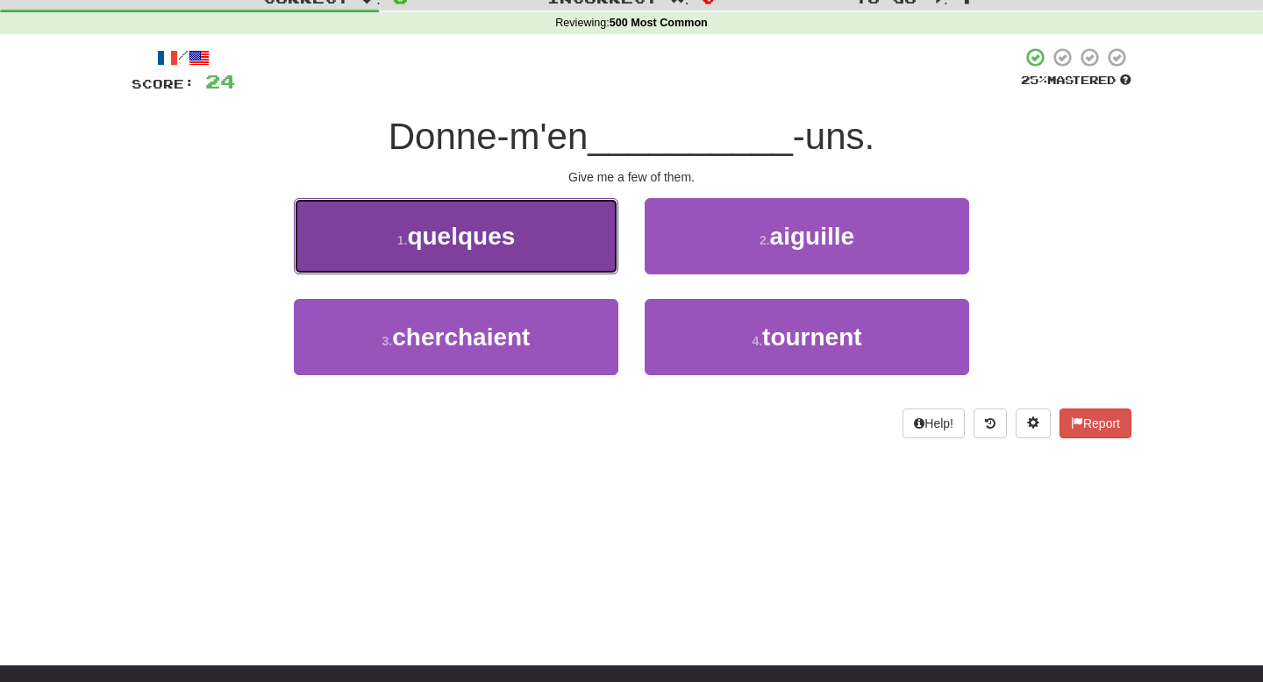
click at [584, 243] on button "1 . quelques" at bounding box center [456, 236] width 325 height 76
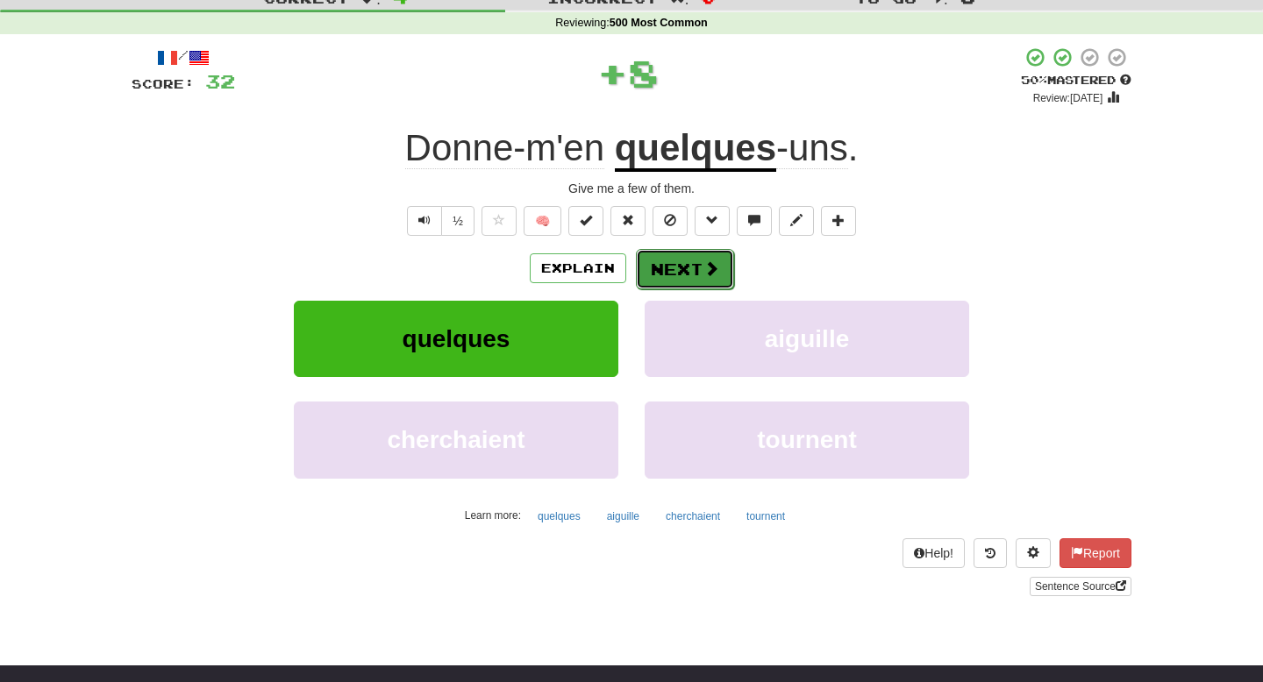
click at [688, 268] on button "Next" at bounding box center [685, 269] width 98 height 40
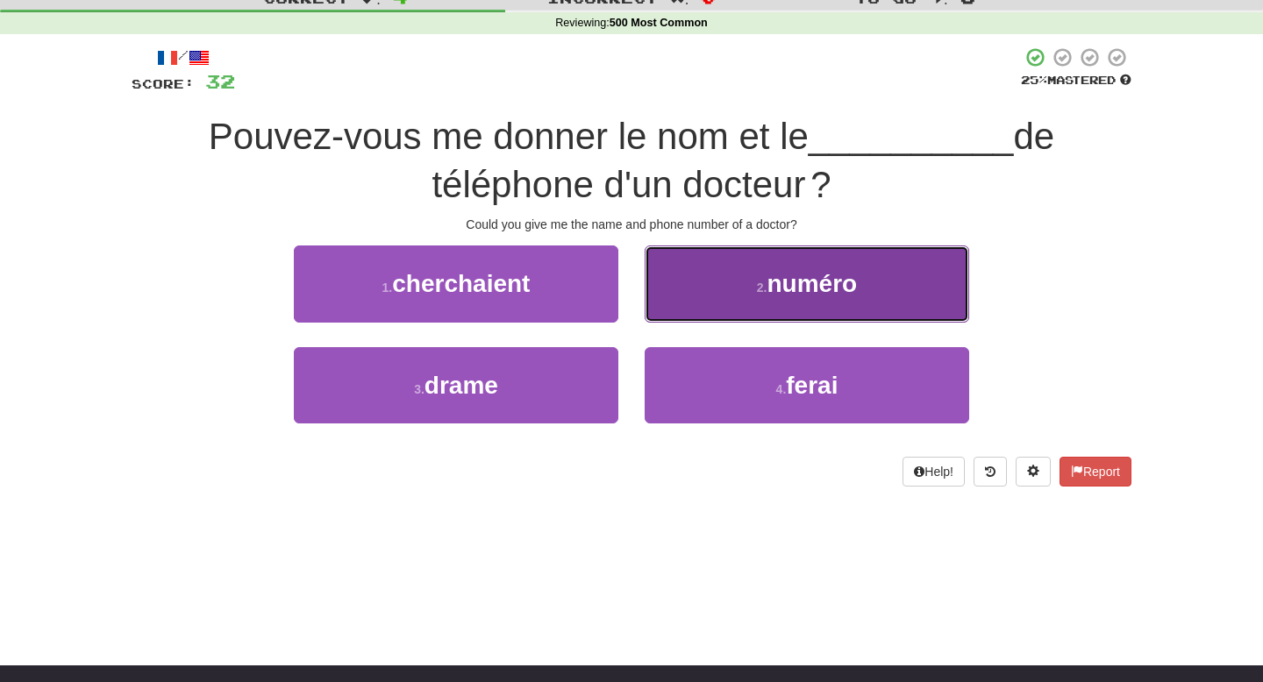
click at [723, 283] on button "2 . numéro" at bounding box center [807, 284] width 325 height 76
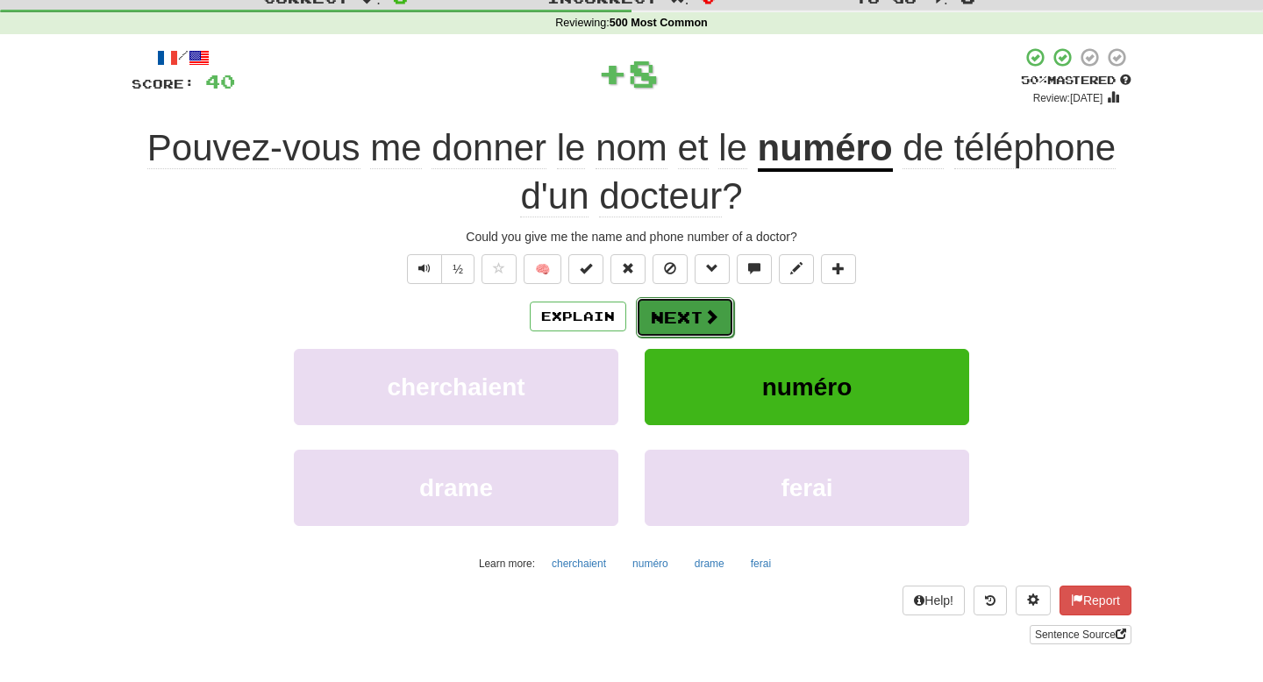
click at [691, 317] on button "Next" at bounding box center [685, 317] width 98 height 40
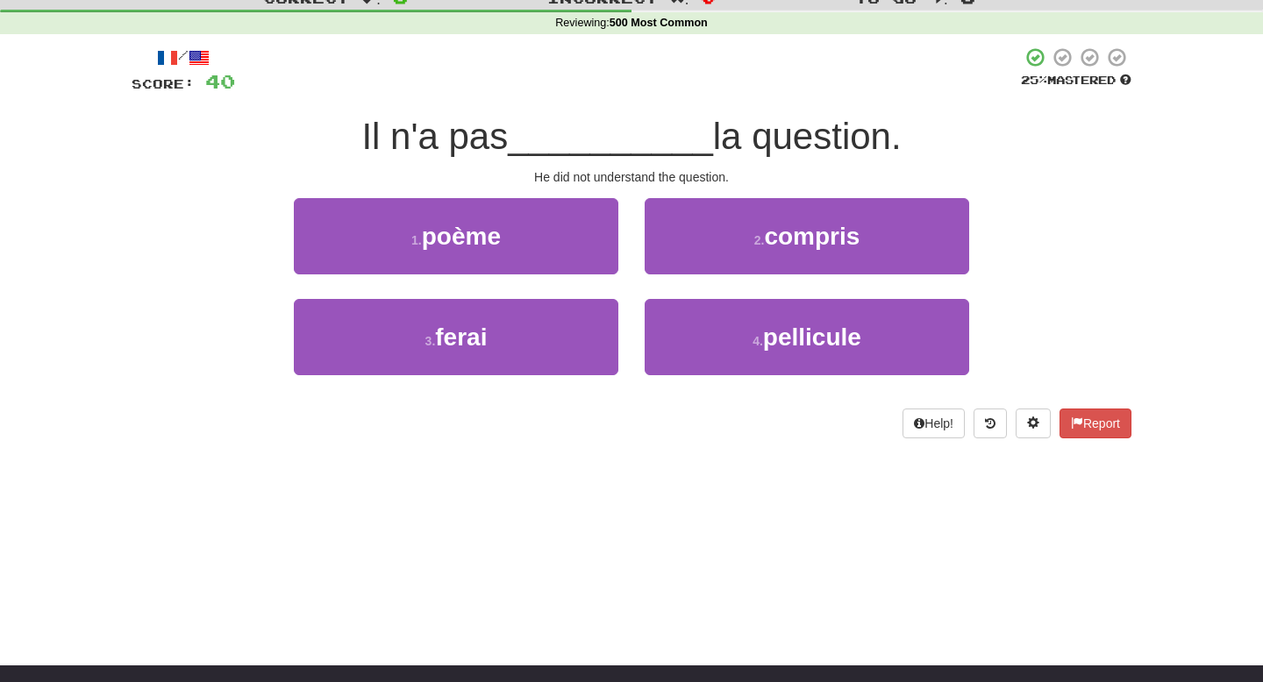
click at [714, 275] on div "2 . compris" at bounding box center [807, 248] width 351 height 101
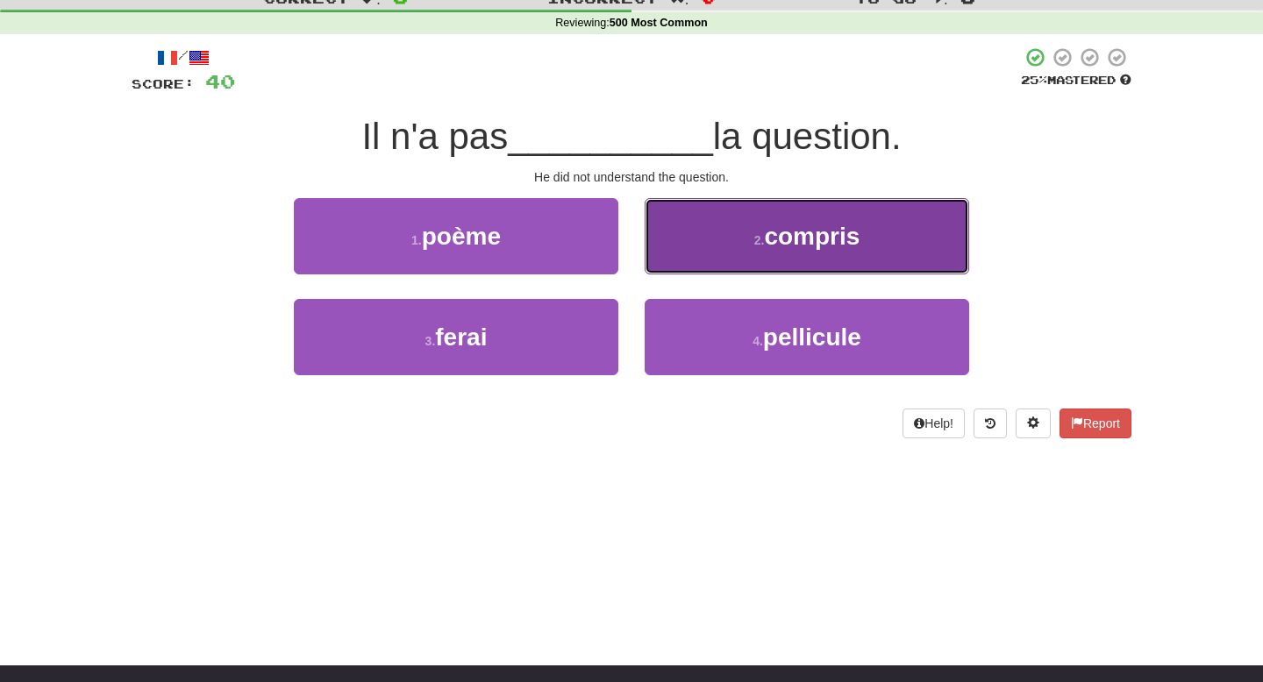
click at [718, 257] on button "2 . compris" at bounding box center [807, 236] width 325 height 76
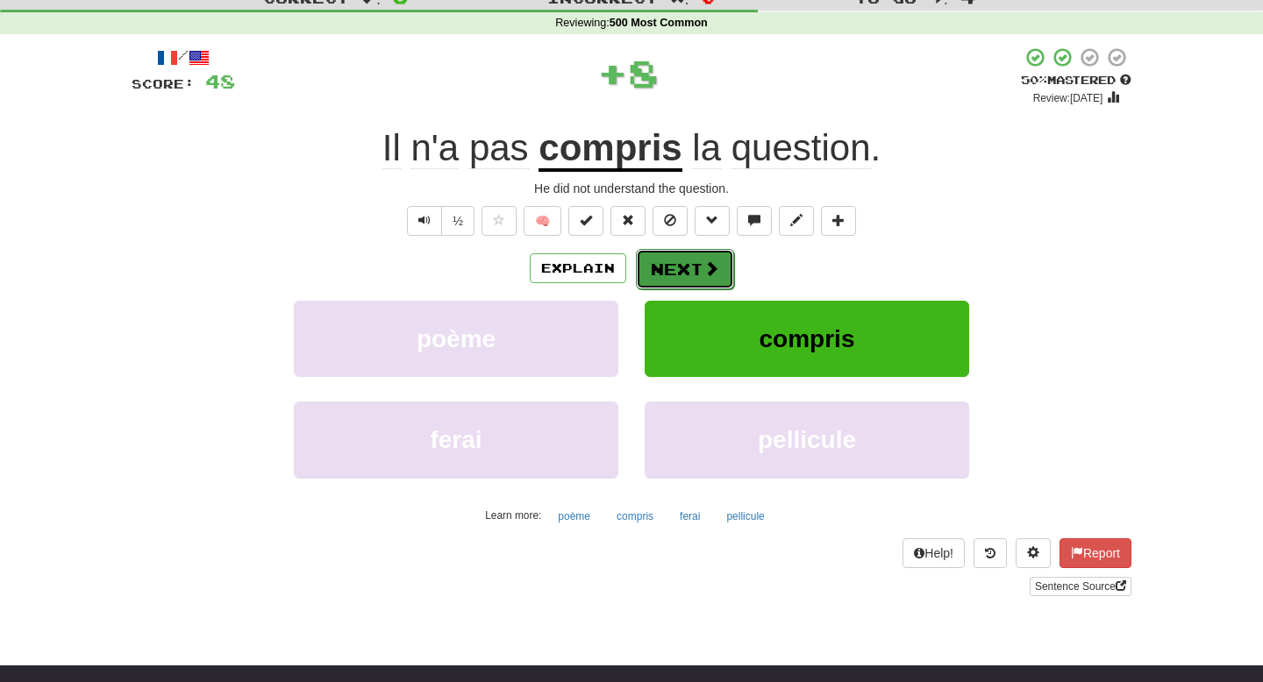
click at [704, 267] on span at bounding box center [712, 269] width 16 height 16
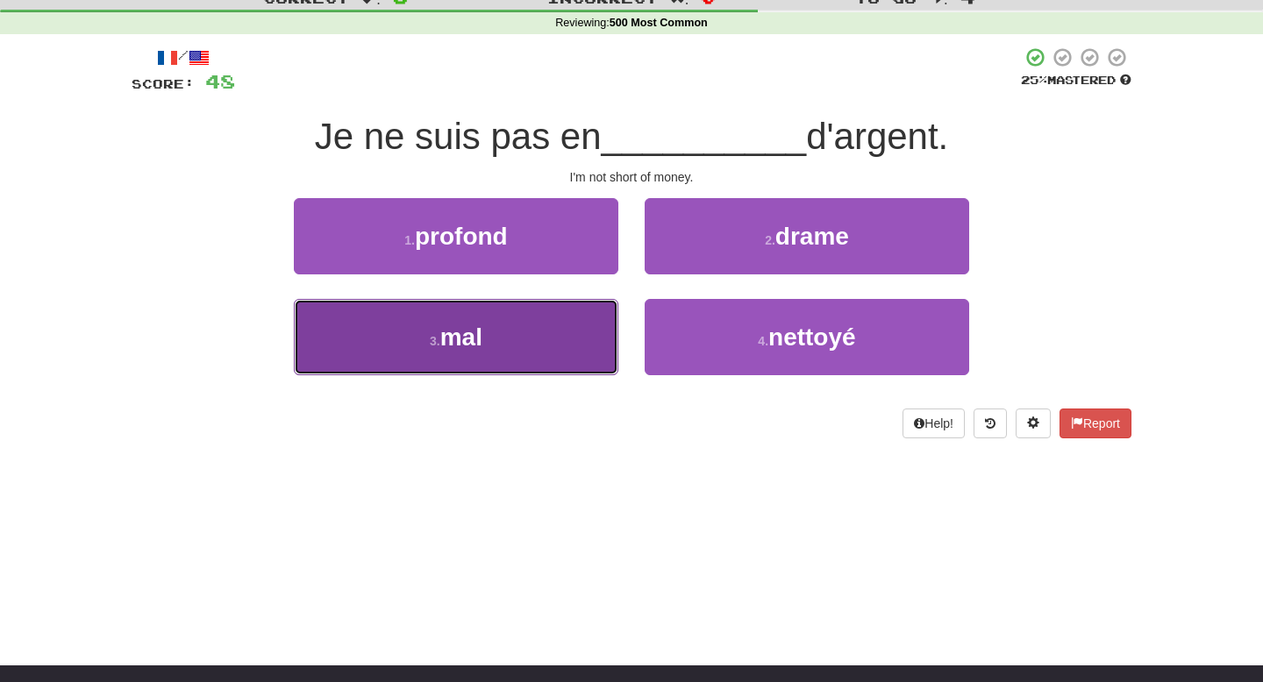
click at [575, 327] on button "3 . mal" at bounding box center [456, 337] width 325 height 76
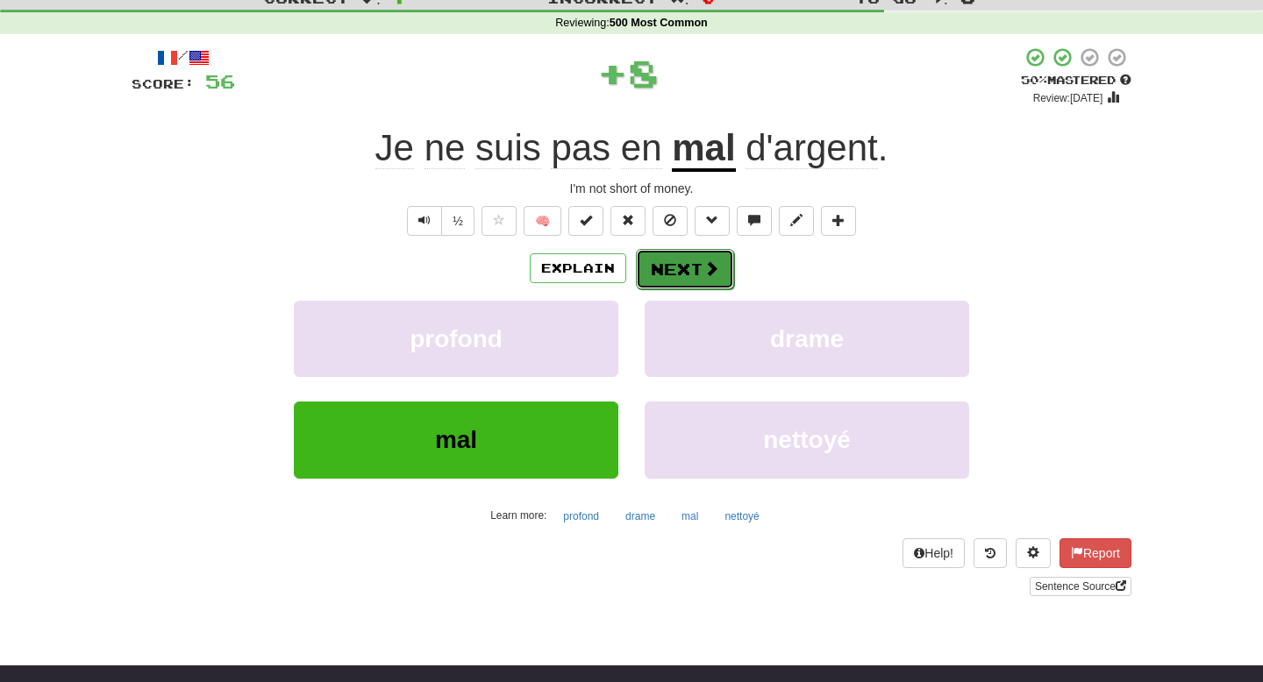
click at [690, 271] on button "Next" at bounding box center [685, 269] width 98 height 40
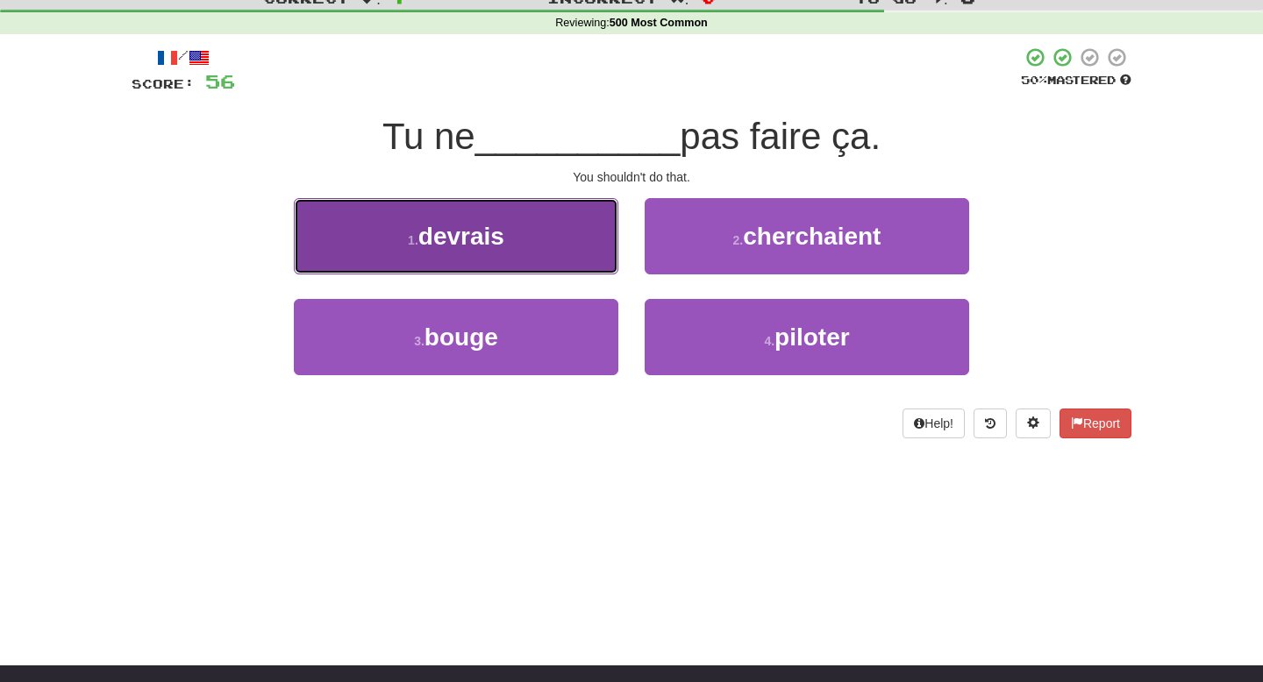
click at [595, 262] on button "1 . devrais" at bounding box center [456, 236] width 325 height 76
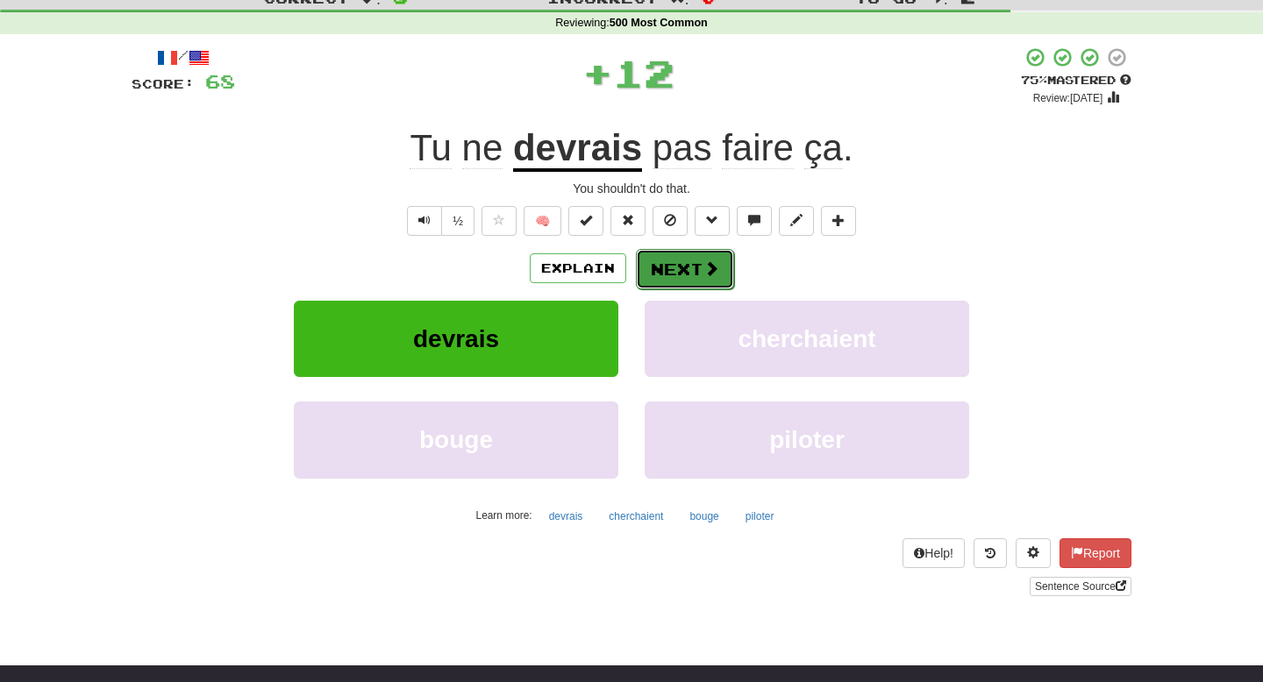
click at [704, 264] on span at bounding box center [712, 269] width 16 height 16
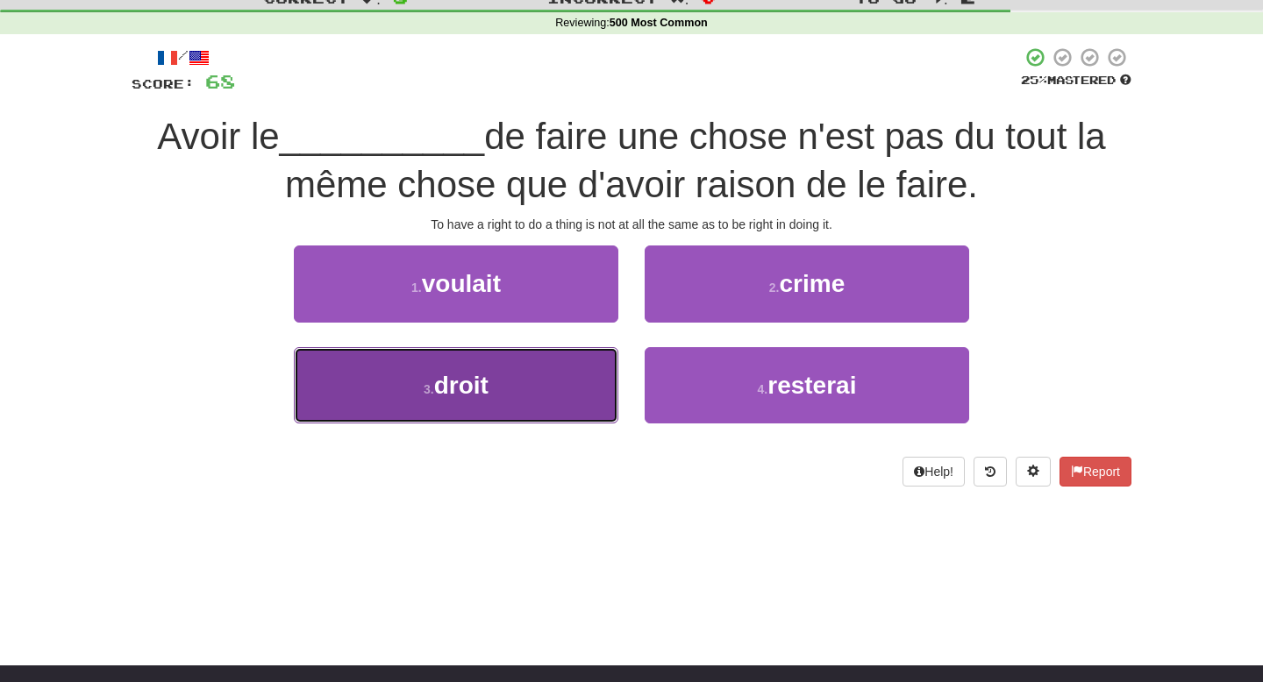
click at [601, 354] on button "3 . droit" at bounding box center [456, 385] width 325 height 76
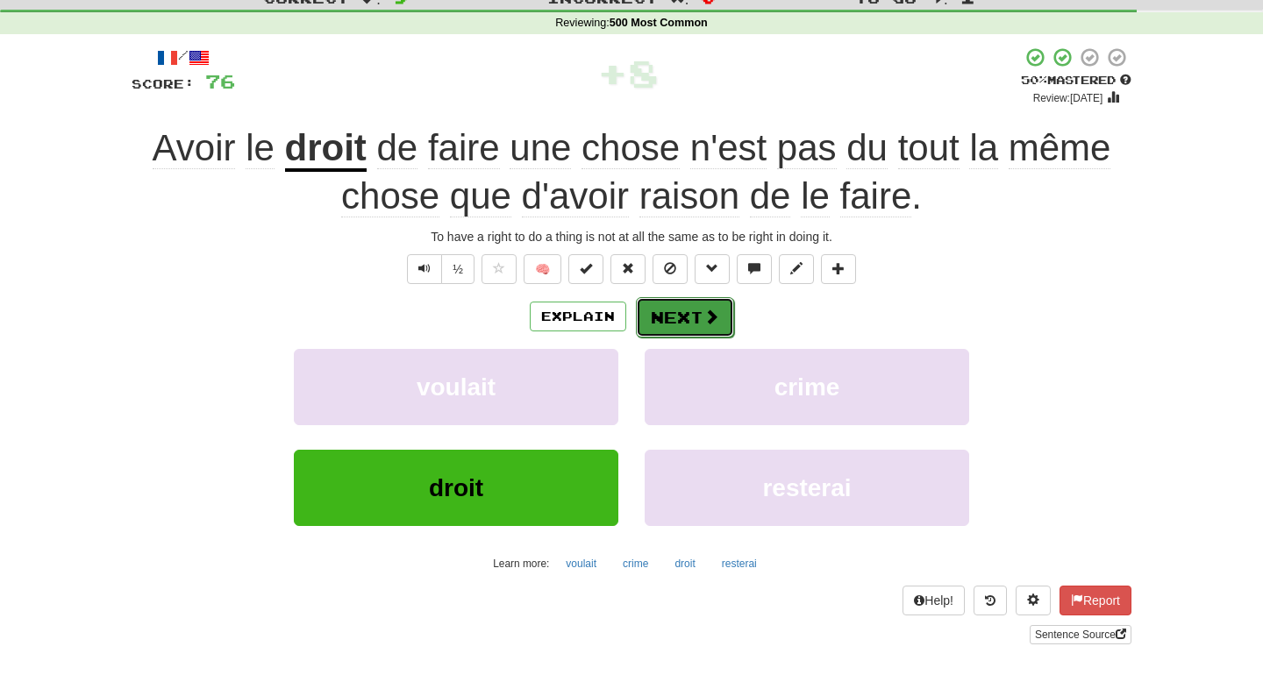
click at [691, 306] on button "Next" at bounding box center [685, 317] width 98 height 40
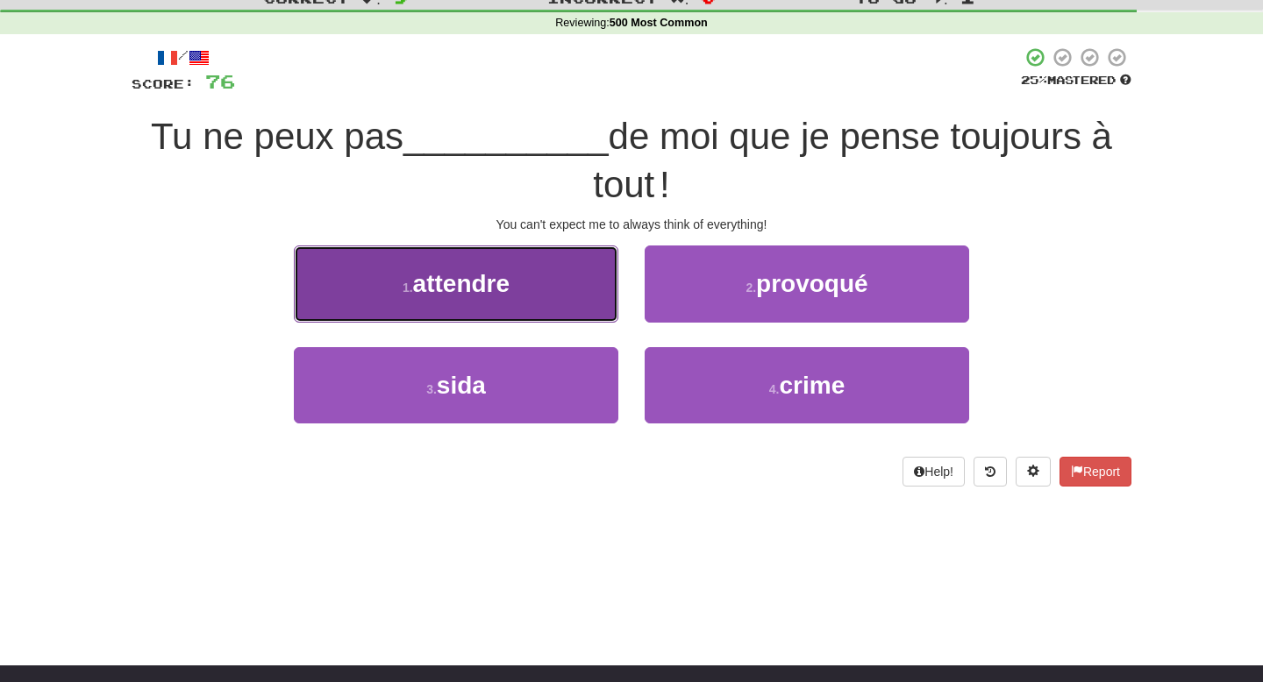
click at [573, 295] on button "1 . attendre" at bounding box center [456, 284] width 325 height 76
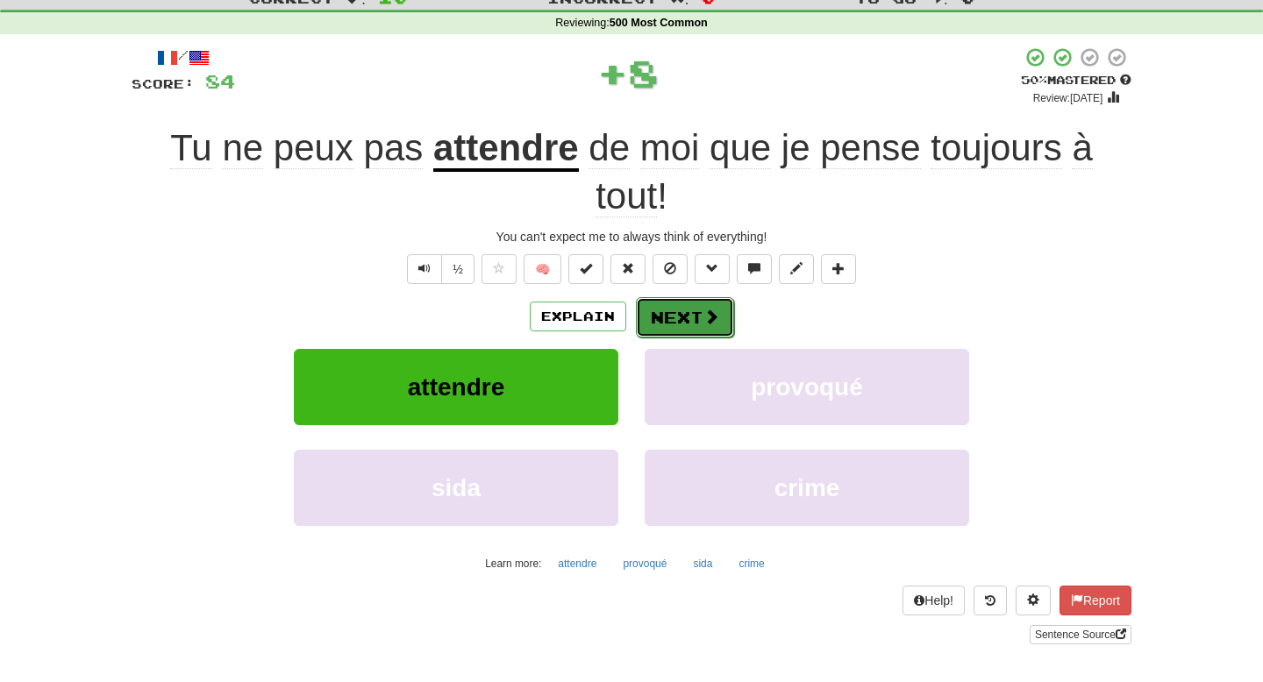
click at [682, 309] on button "Next" at bounding box center [685, 317] width 98 height 40
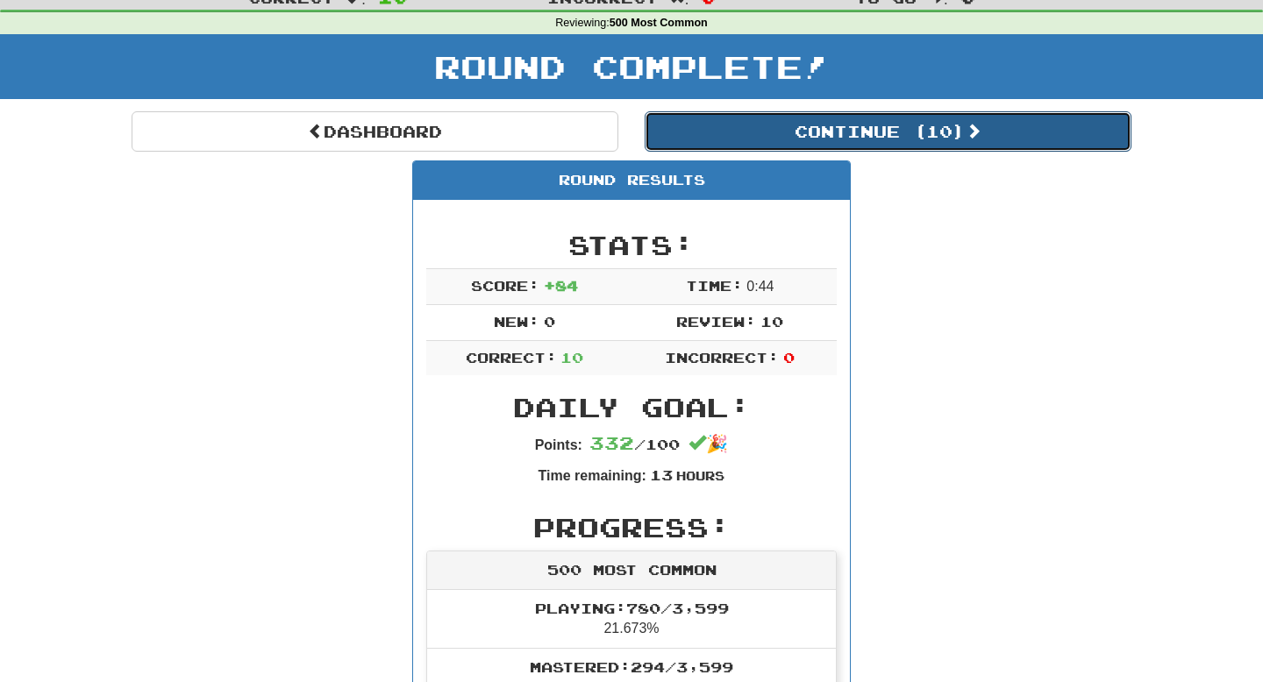
click at [840, 146] on button "Continue ( 10 )" at bounding box center [888, 131] width 487 height 40
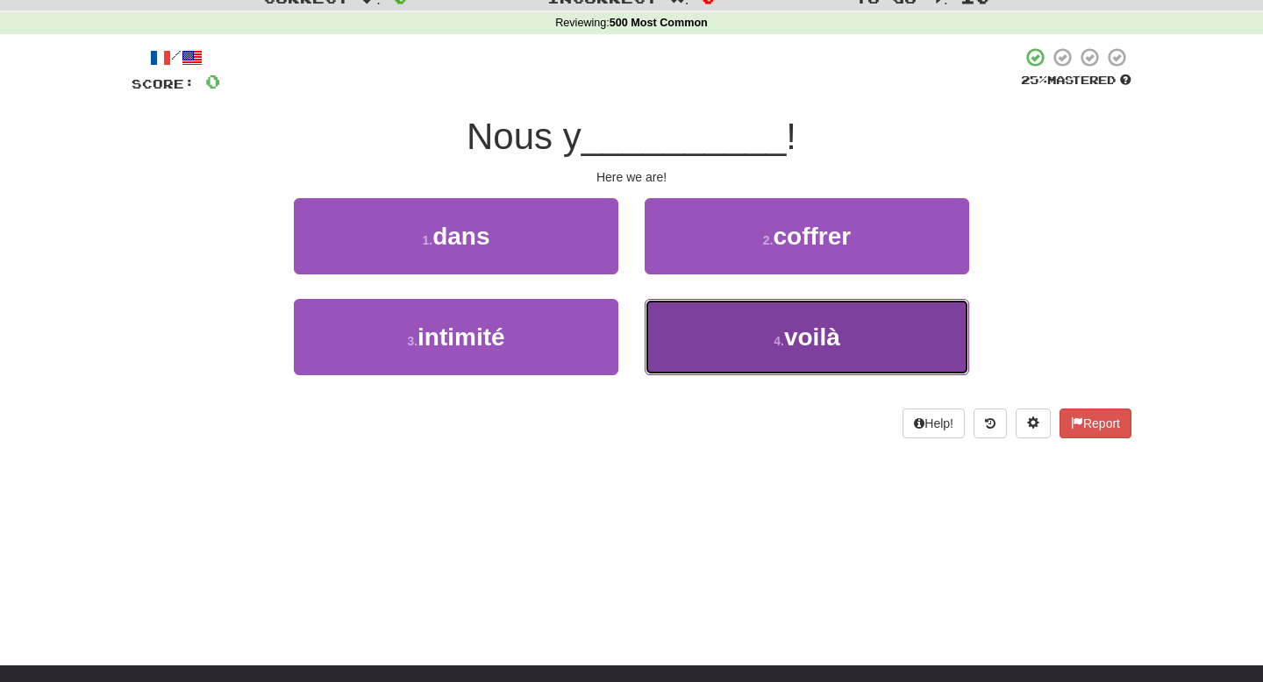
click at [780, 340] on small "4 ." at bounding box center [779, 341] width 11 height 14
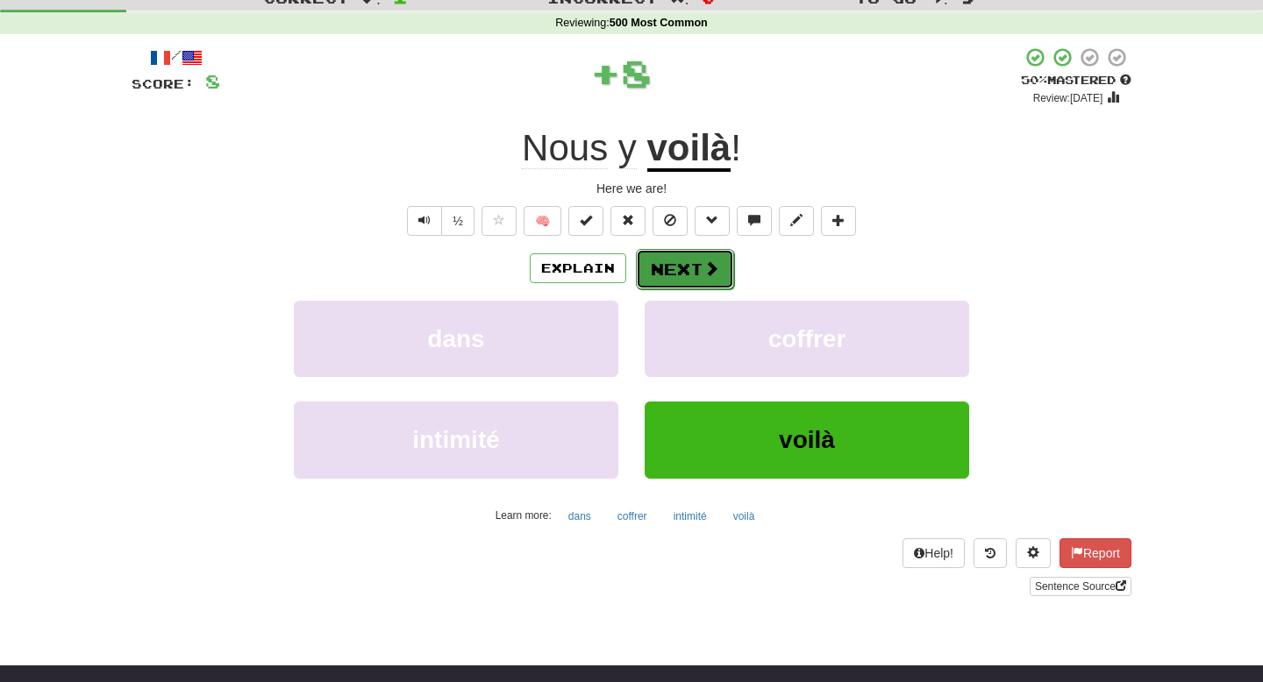
click at [714, 276] on span at bounding box center [712, 269] width 16 height 16
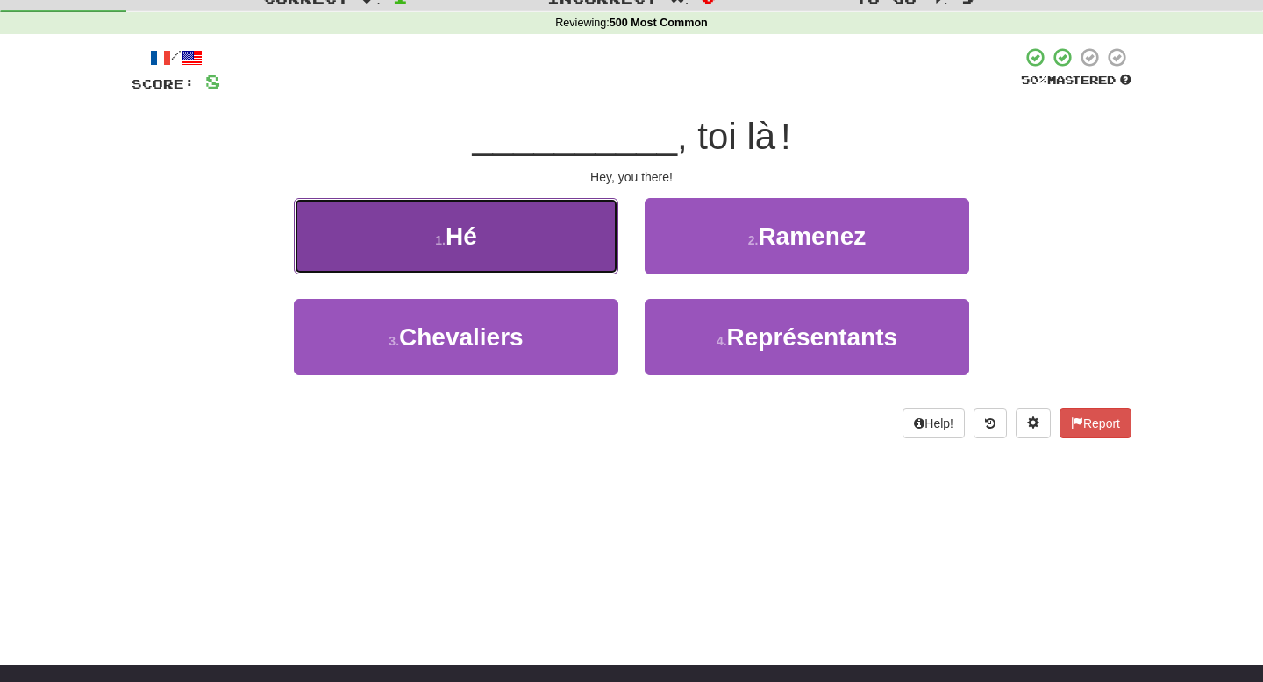
click at [570, 235] on button "1 . Hé" at bounding box center [456, 236] width 325 height 76
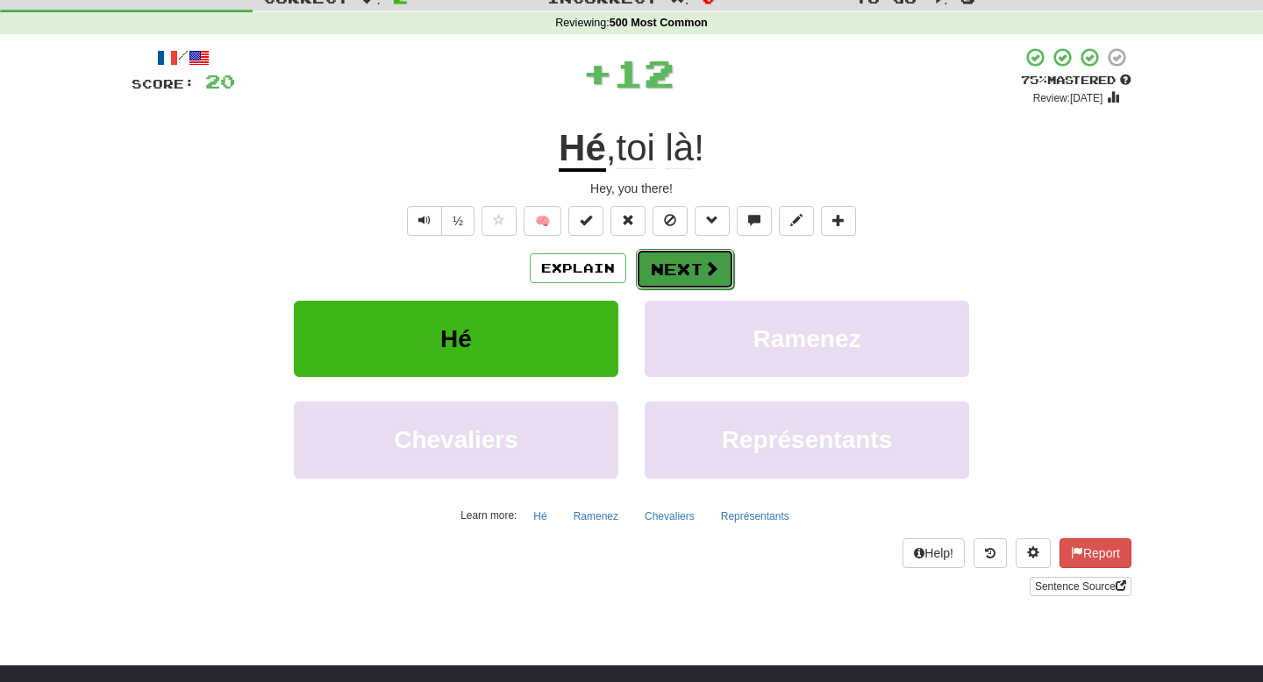
click at [694, 268] on button "Next" at bounding box center [685, 269] width 98 height 40
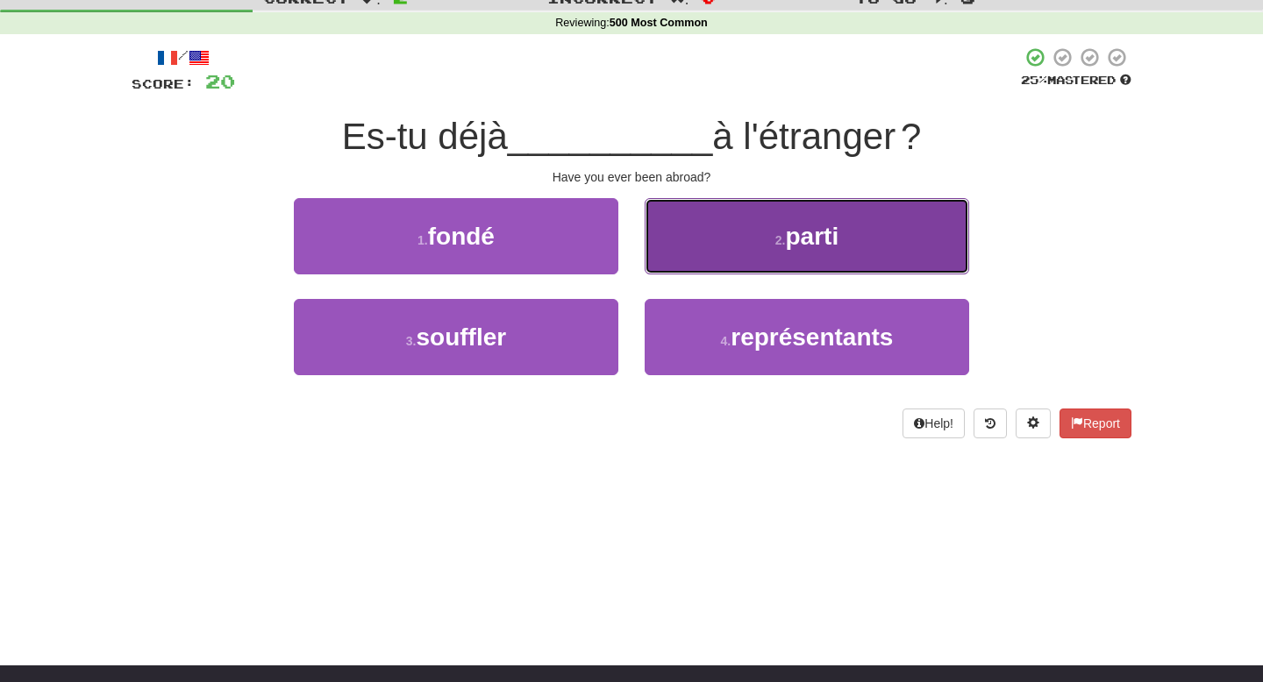
click at [703, 254] on button "2 . parti" at bounding box center [807, 236] width 325 height 76
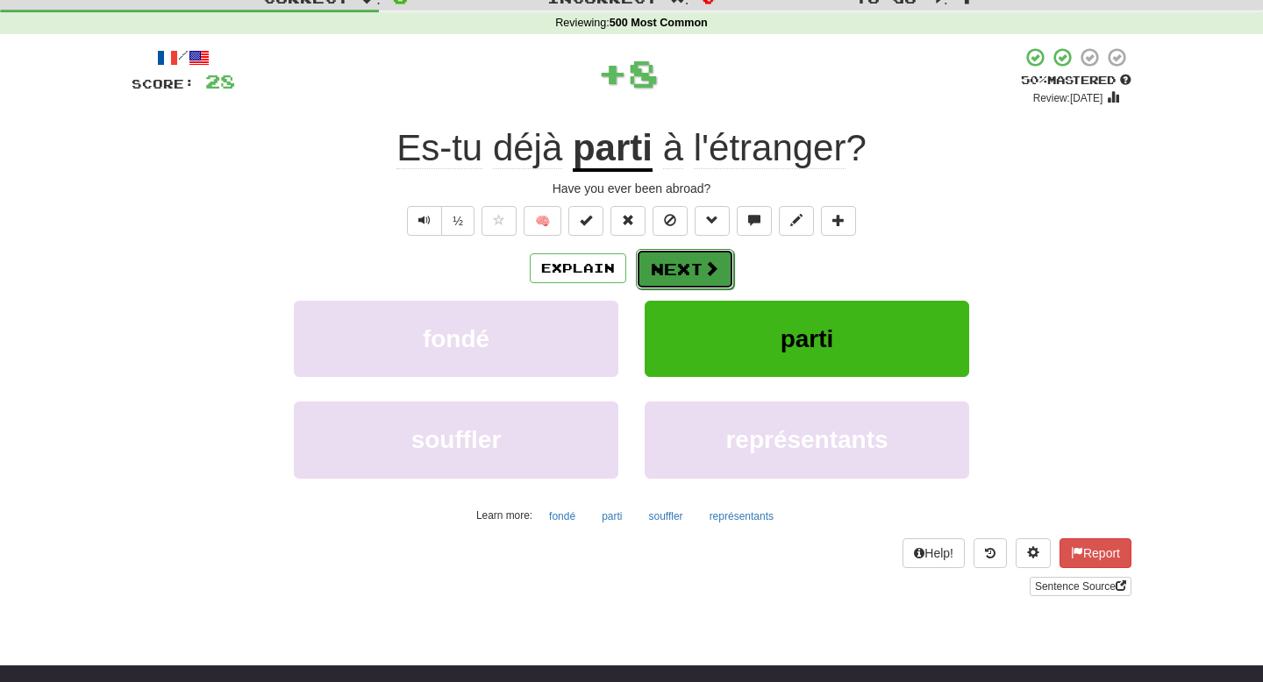
click at [687, 271] on button "Next" at bounding box center [685, 269] width 98 height 40
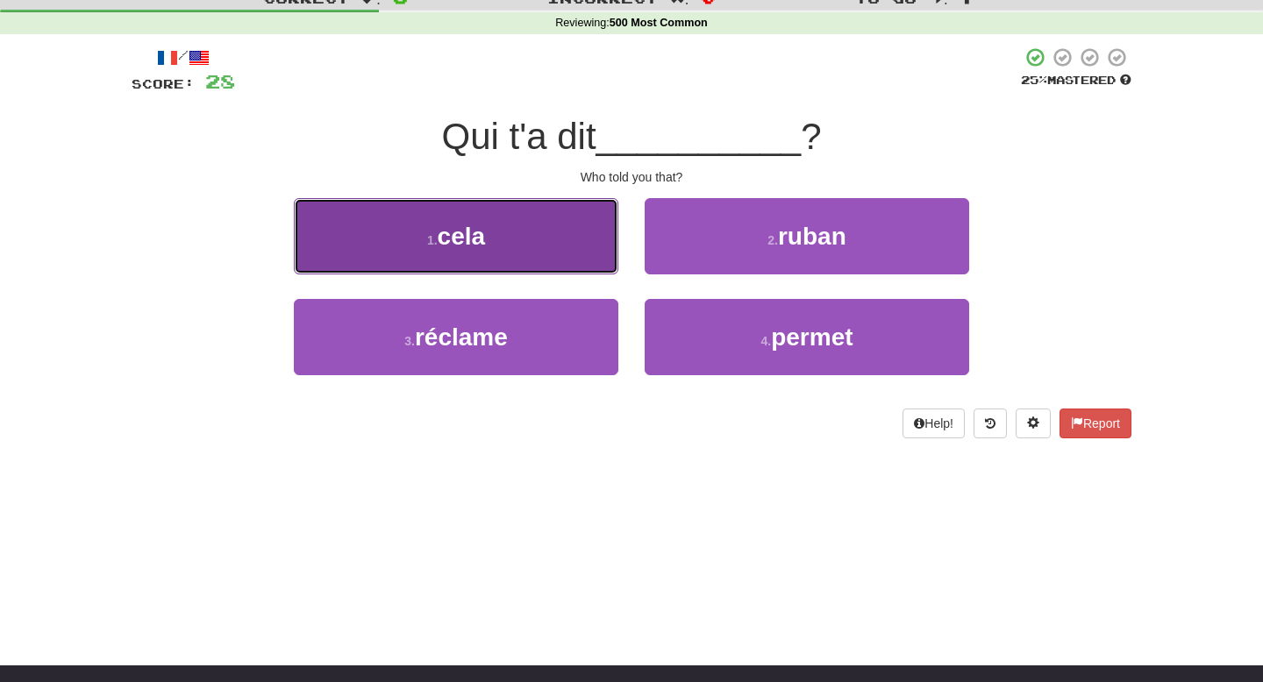
click at [582, 252] on button "1 . cela" at bounding box center [456, 236] width 325 height 76
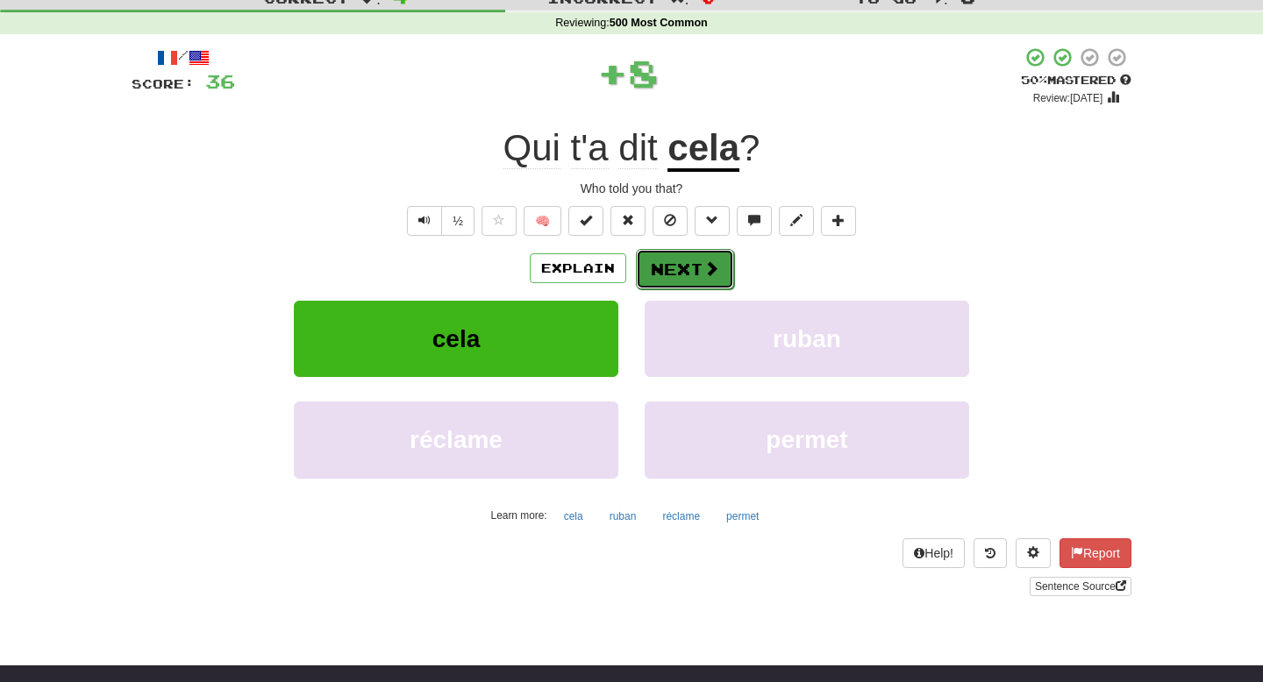
click at [685, 268] on button "Next" at bounding box center [685, 269] width 98 height 40
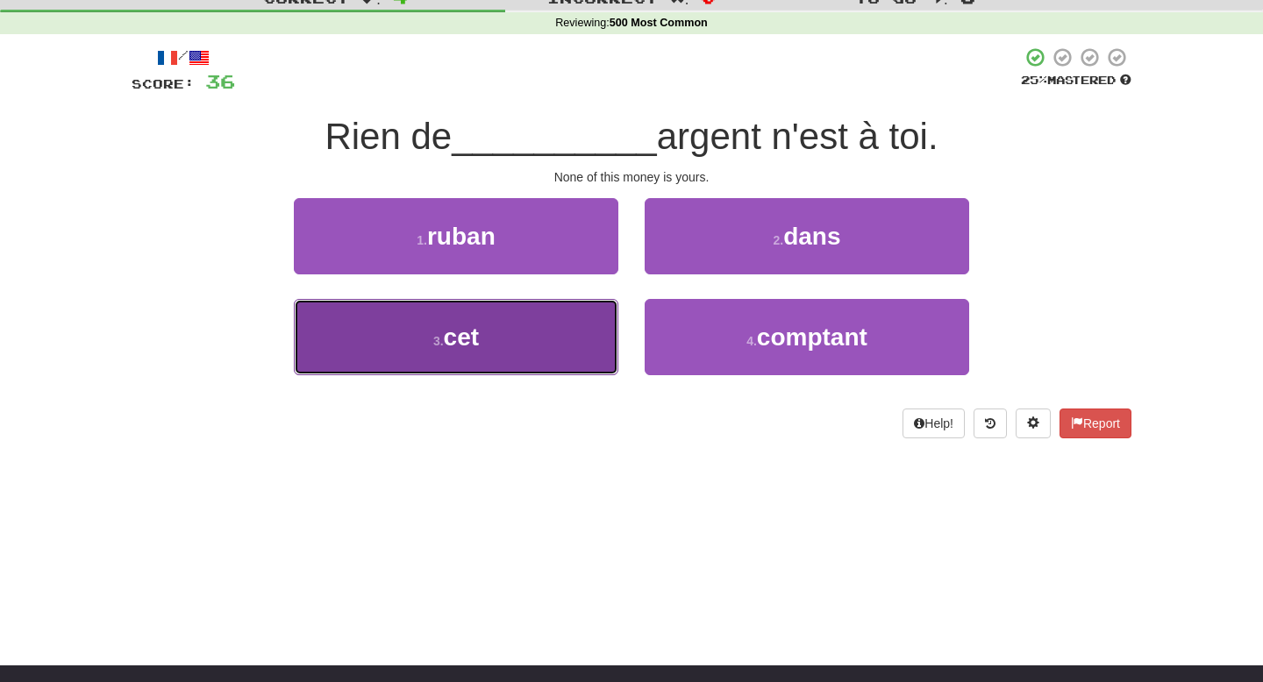
click at [592, 312] on button "3 . cet" at bounding box center [456, 337] width 325 height 76
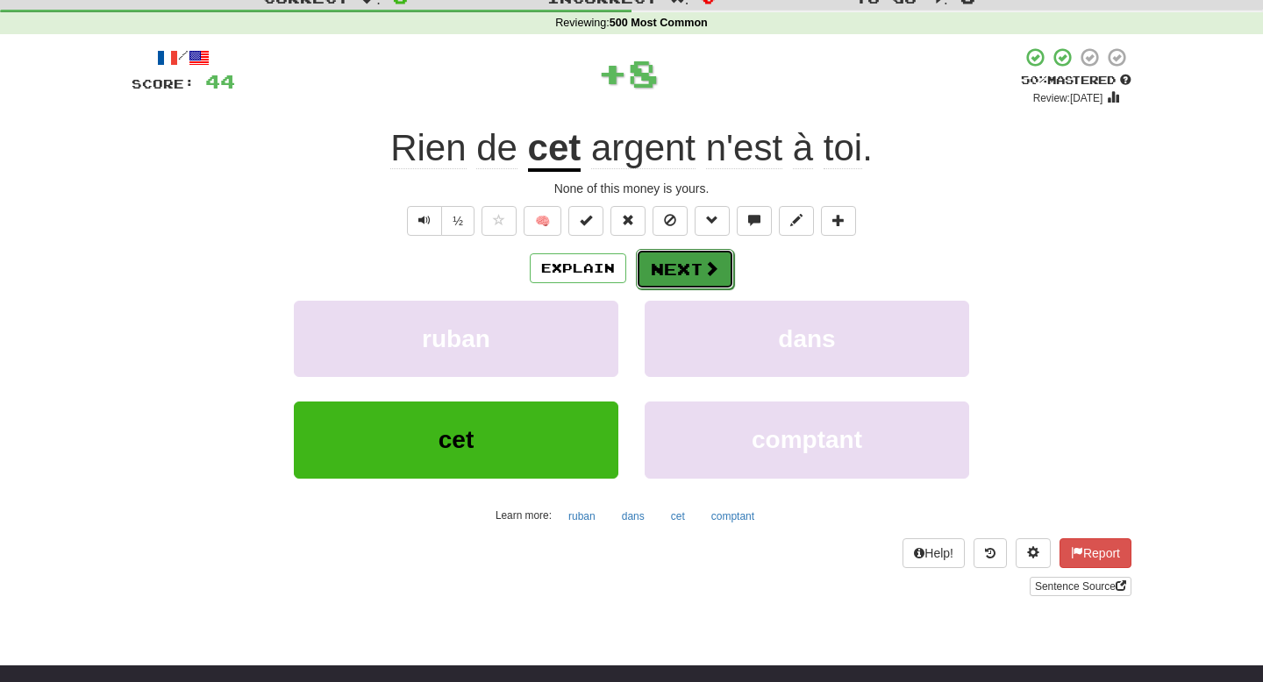
click at [685, 266] on button "Next" at bounding box center [685, 269] width 98 height 40
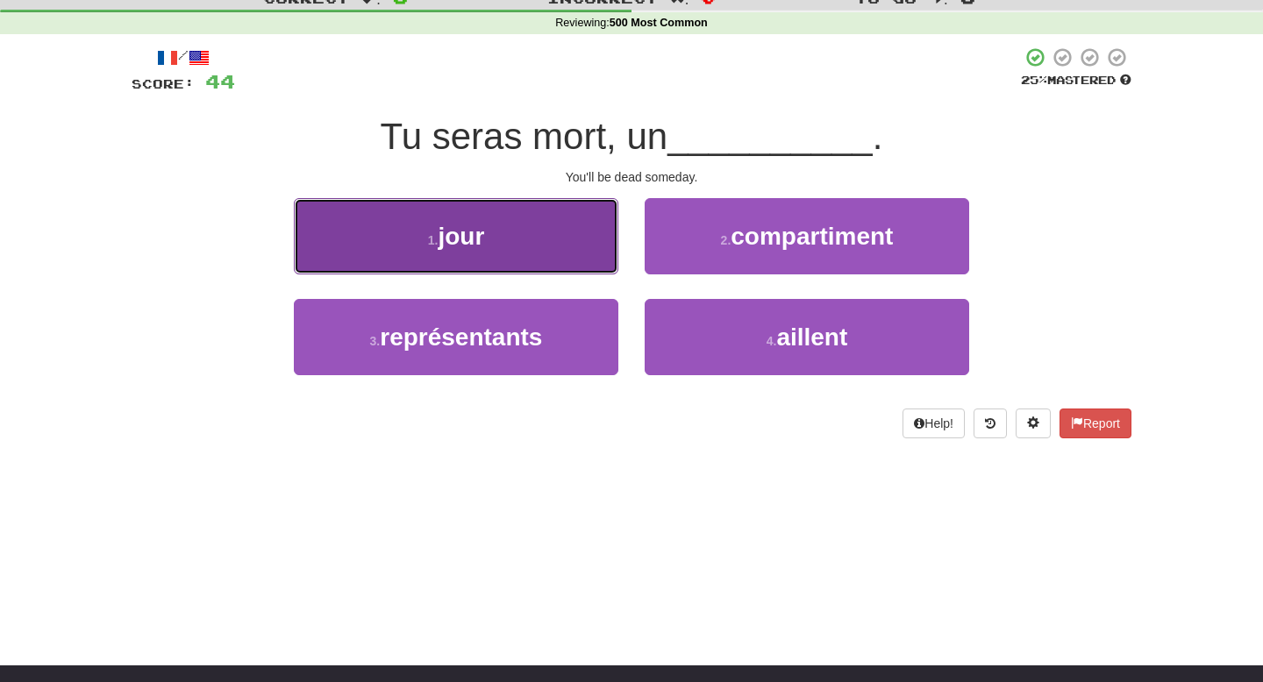
click at [575, 243] on button "1 . jour" at bounding box center [456, 236] width 325 height 76
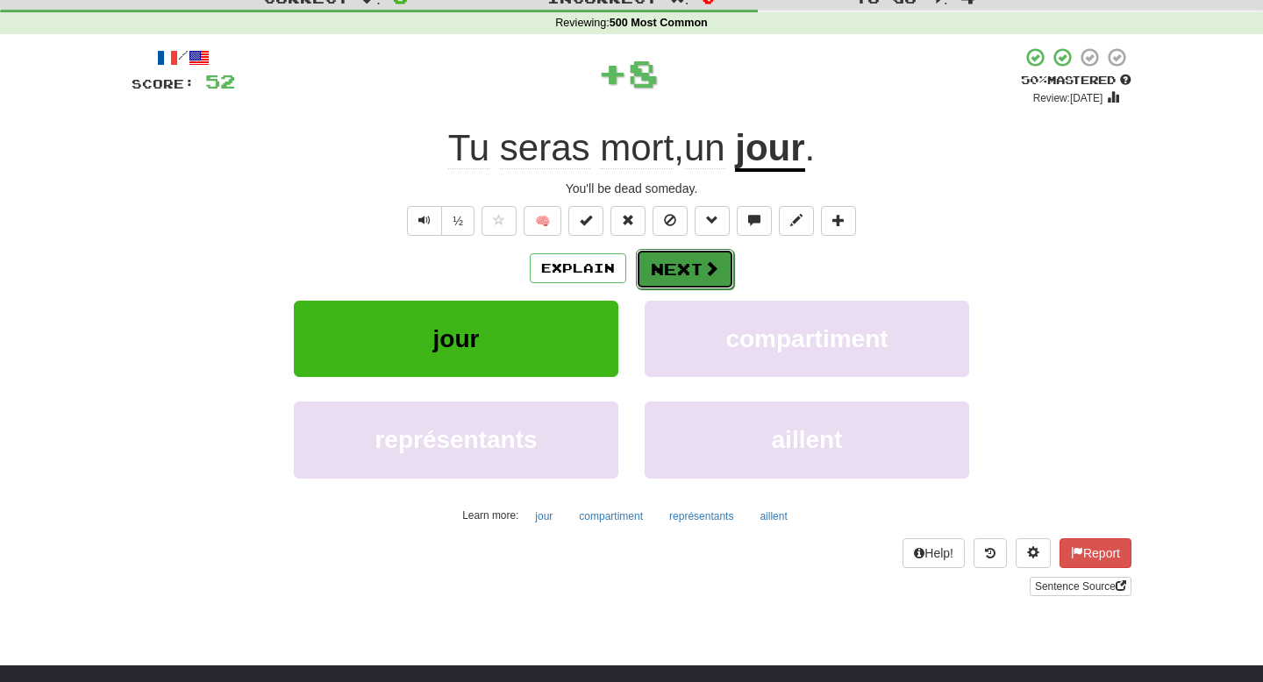
click at [674, 275] on button "Next" at bounding box center [685, 269] width 98 height 40
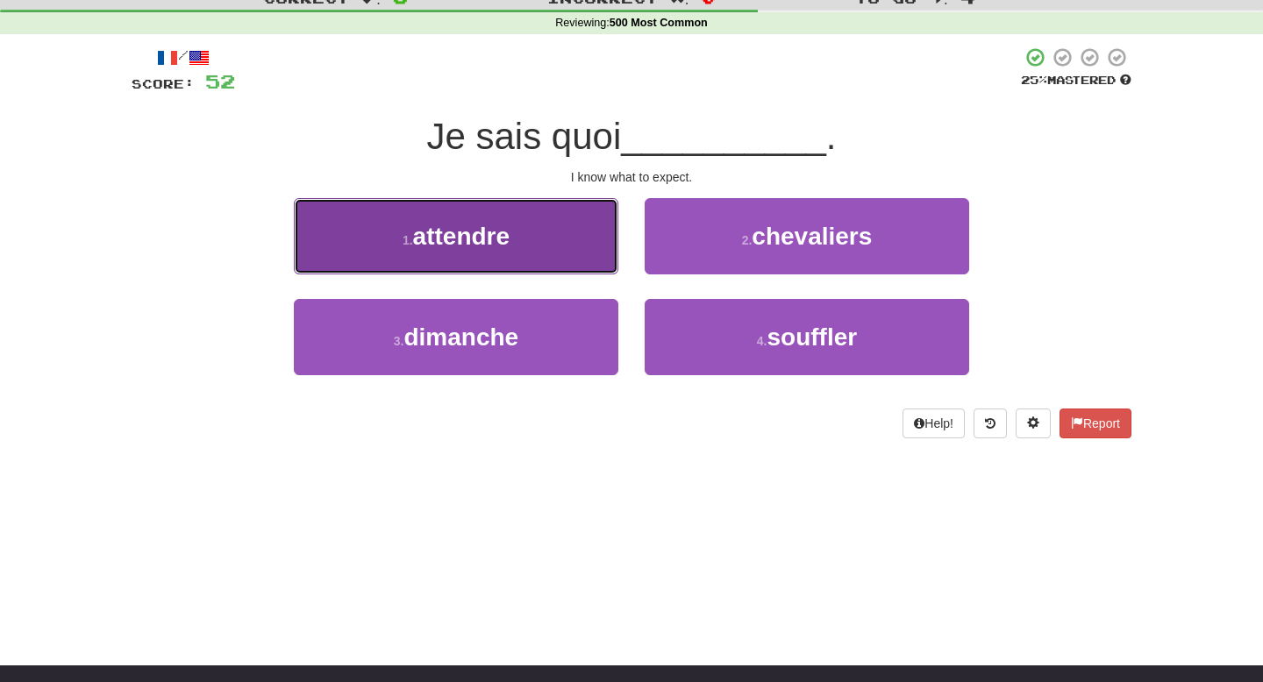
click at [602, 253] on button "1 . attendre" at bounding box center [456, 236] width 325 height 76
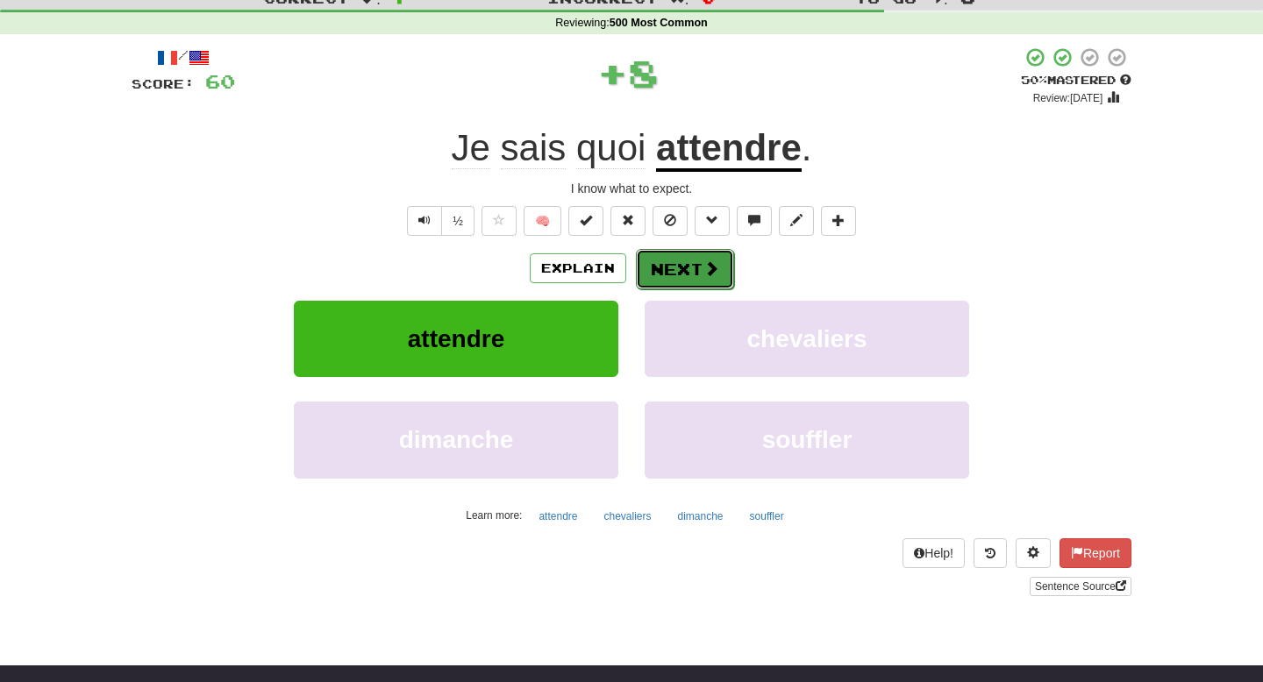
click at [680, 265] on button "Next" at bounding box center [685, 269] width 98 height 40
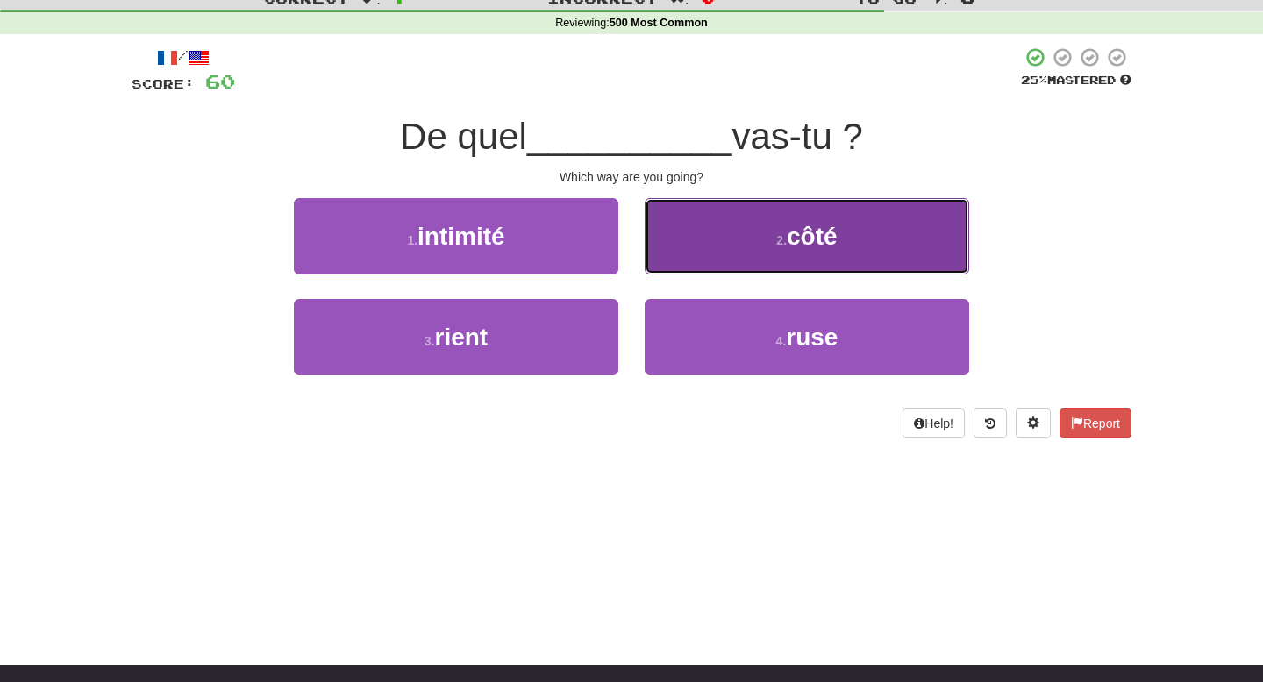
click at [680, 265] on button "2 . côté" at bounding box center [807, 236] width 325 height 76
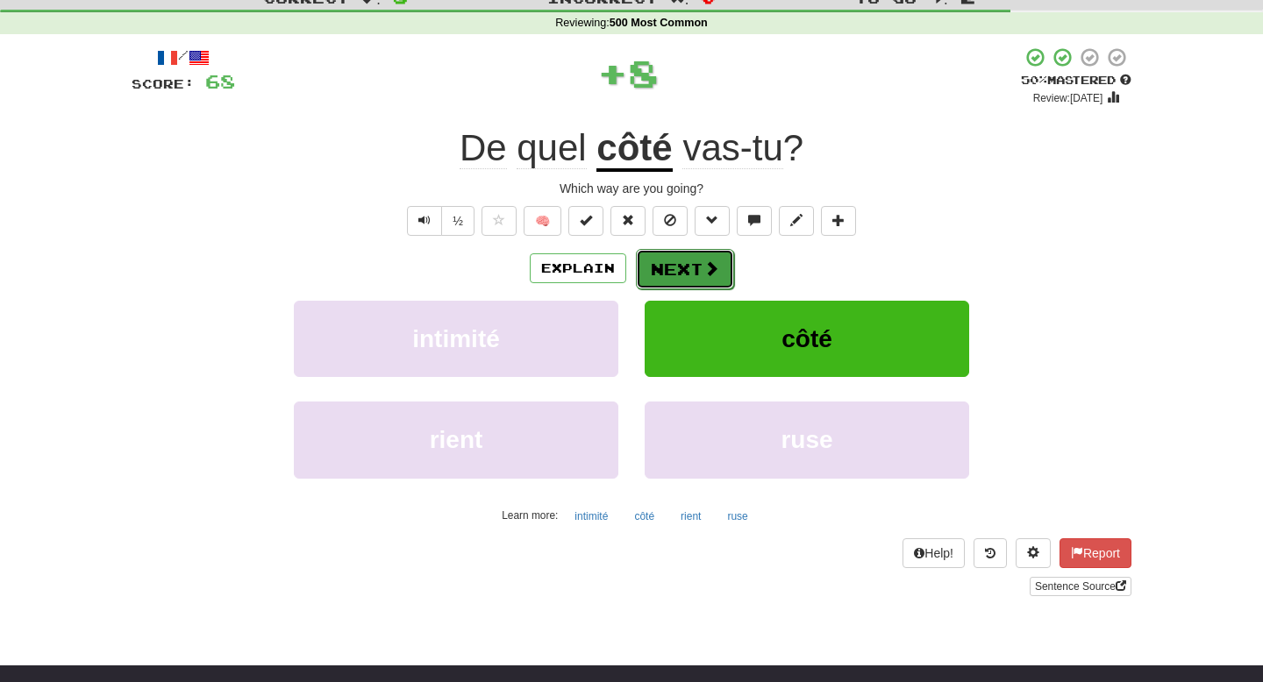
click at [678, 276] on button "Next" at bounding box center [685, 269] width 98 height 40
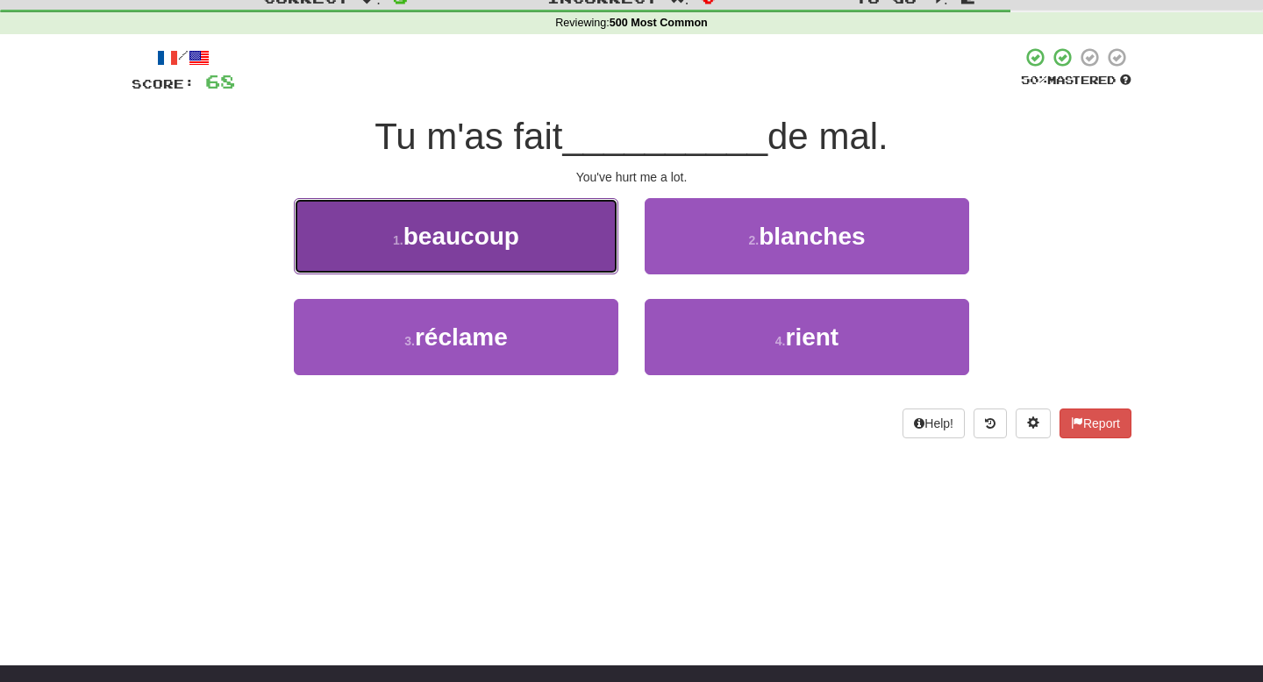
click at [596, 257] on button "1 . beaucoup" at bounding box center [456, 236] width 325 height 76
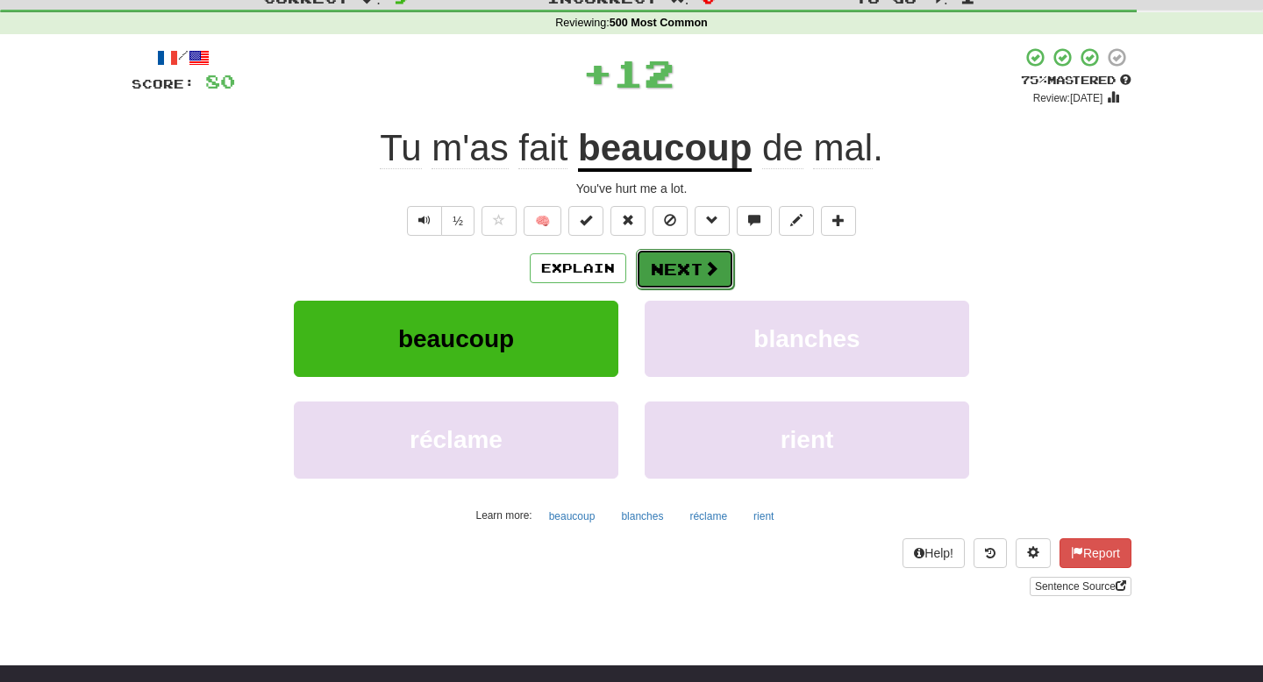
click at [697, 268] on button "Next" at bounding box center [685, 269] width 98 height 40
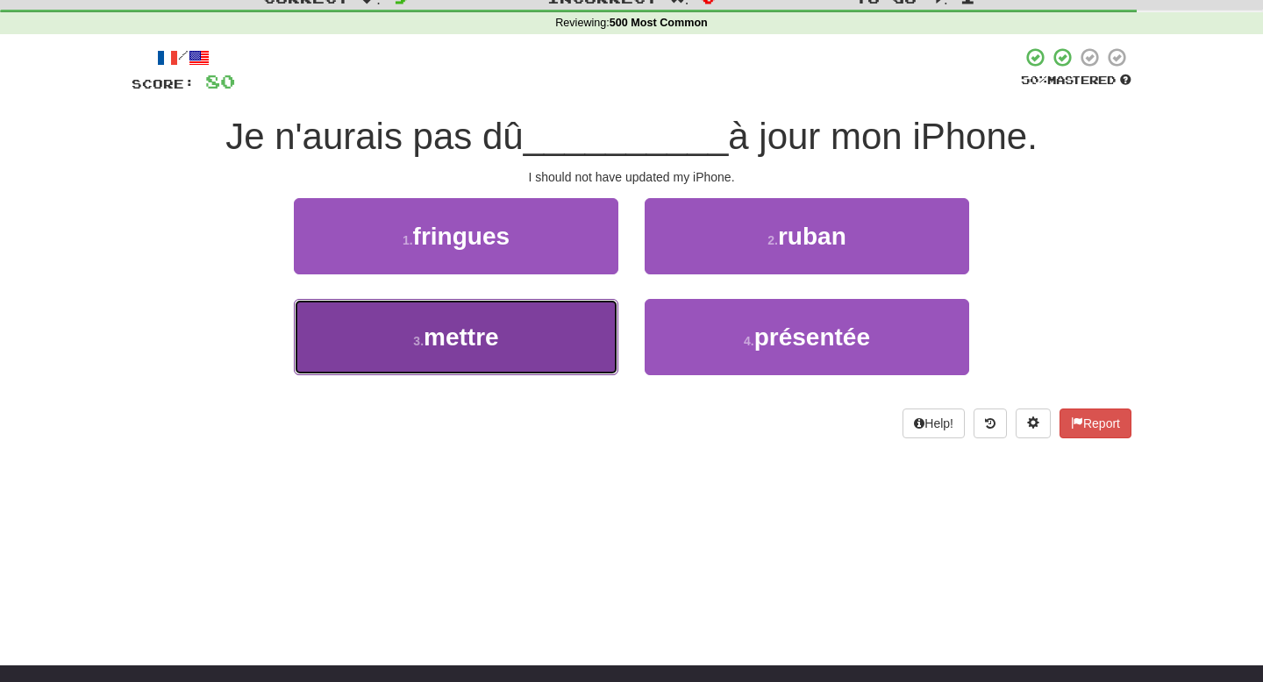
click at [575, 346] on button "3 . mettre" at bounding box center [456, 337] width 325 height 76
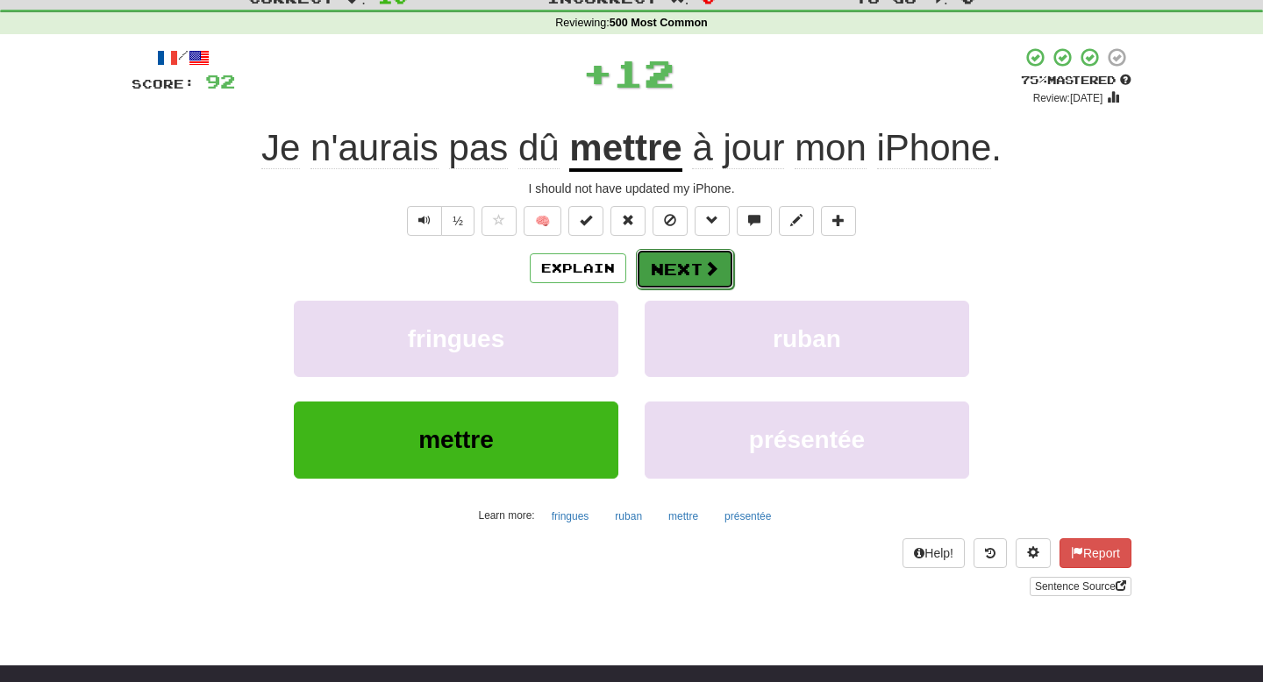
click at [688, 279] on button "Next" at bounding box center [685, 269] width 98 height 40
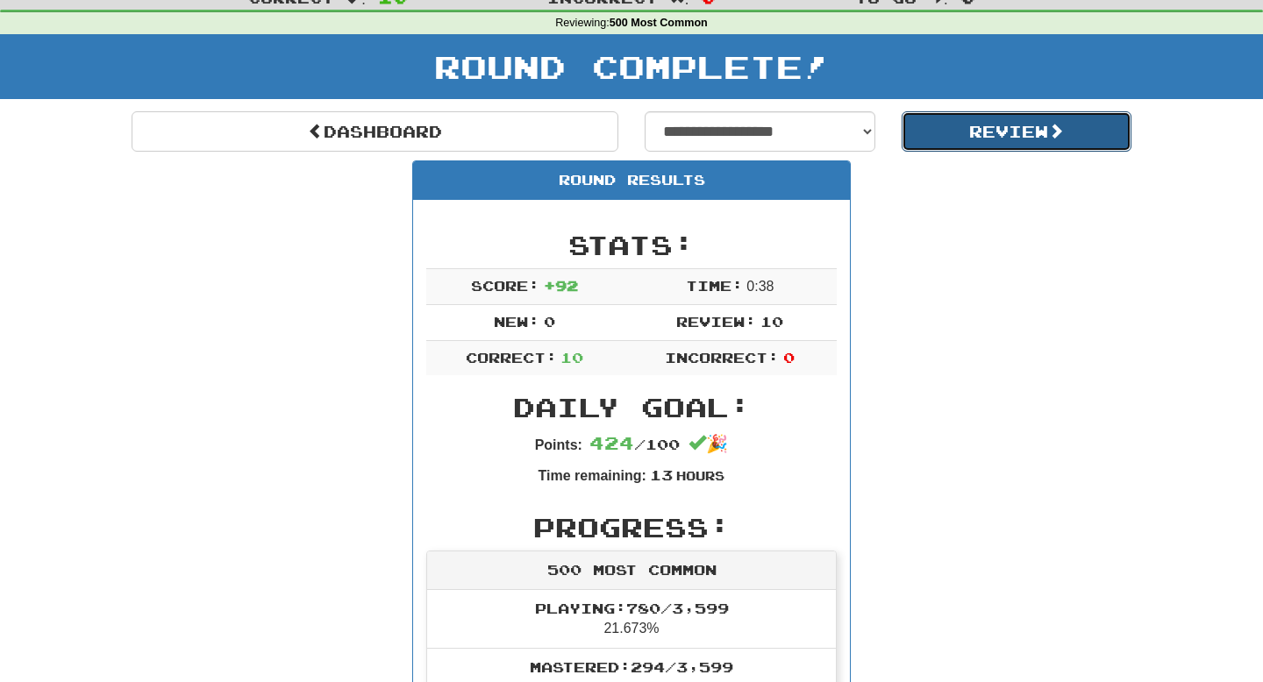
click at [965, 143] on button "Review" at bounding box center [1017, 131] width 231 height 40
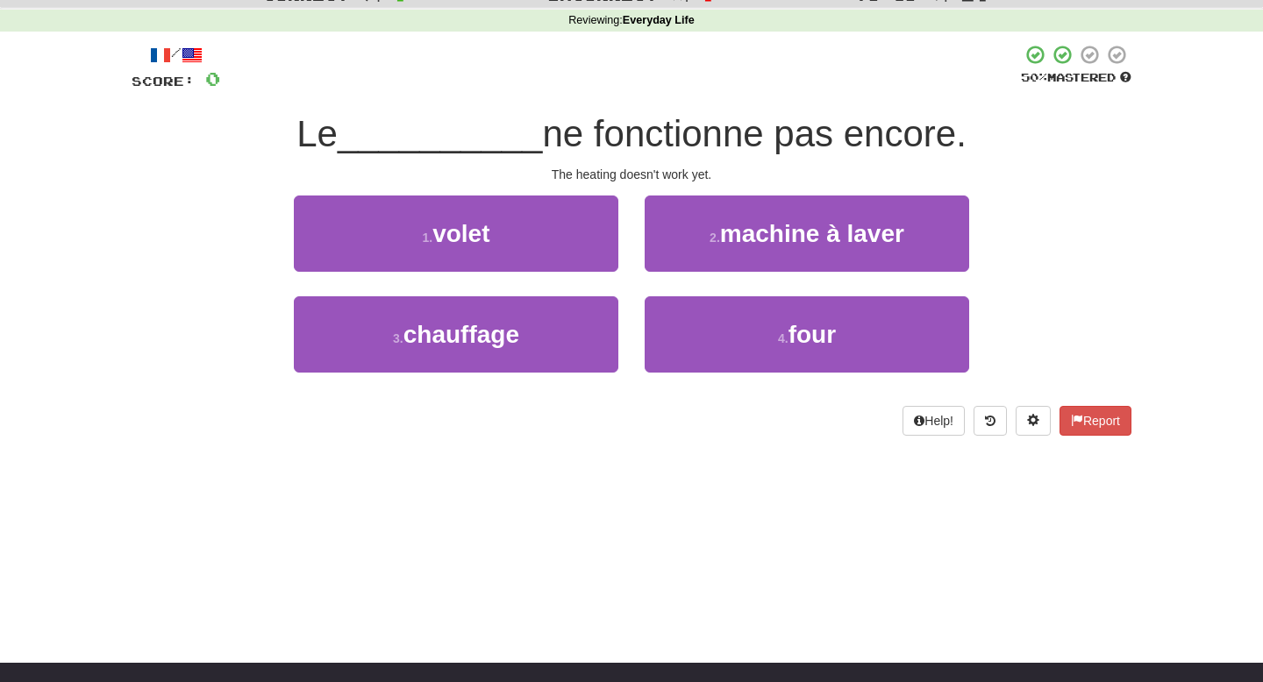
scroll to position [64, 0]
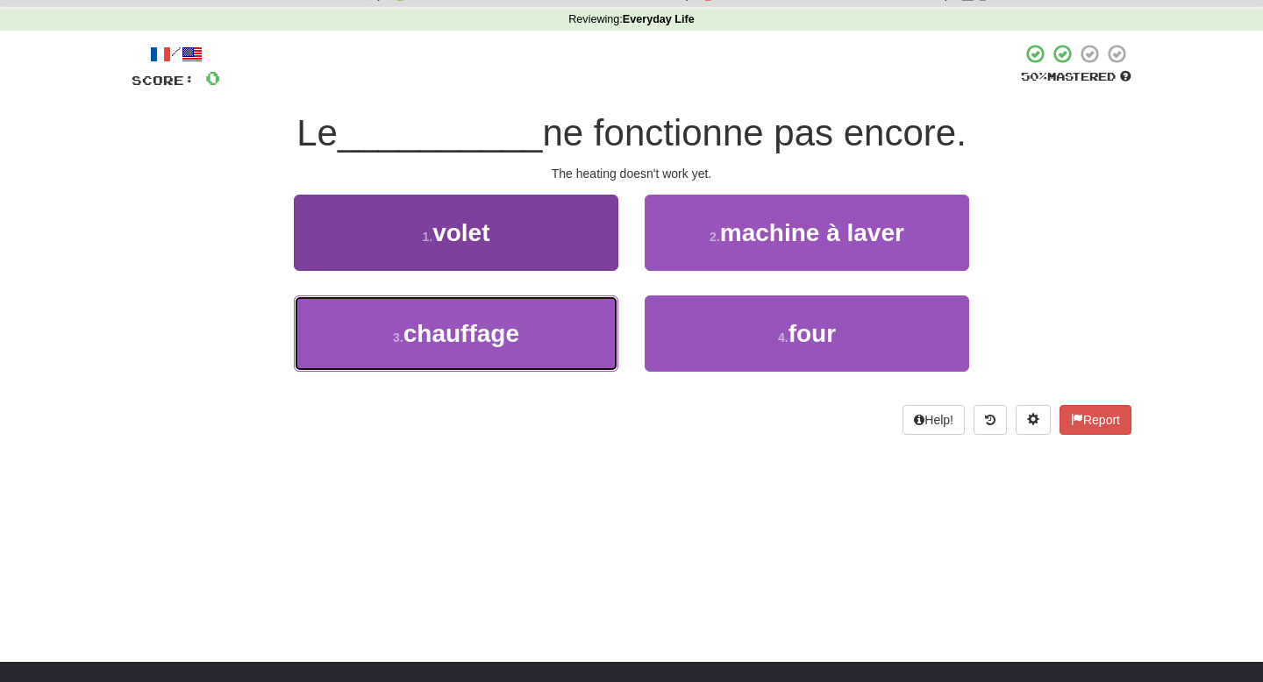
click at [525, 330] on button "3 . chauffage" at bounding box center [456, 334] width 325 height 76
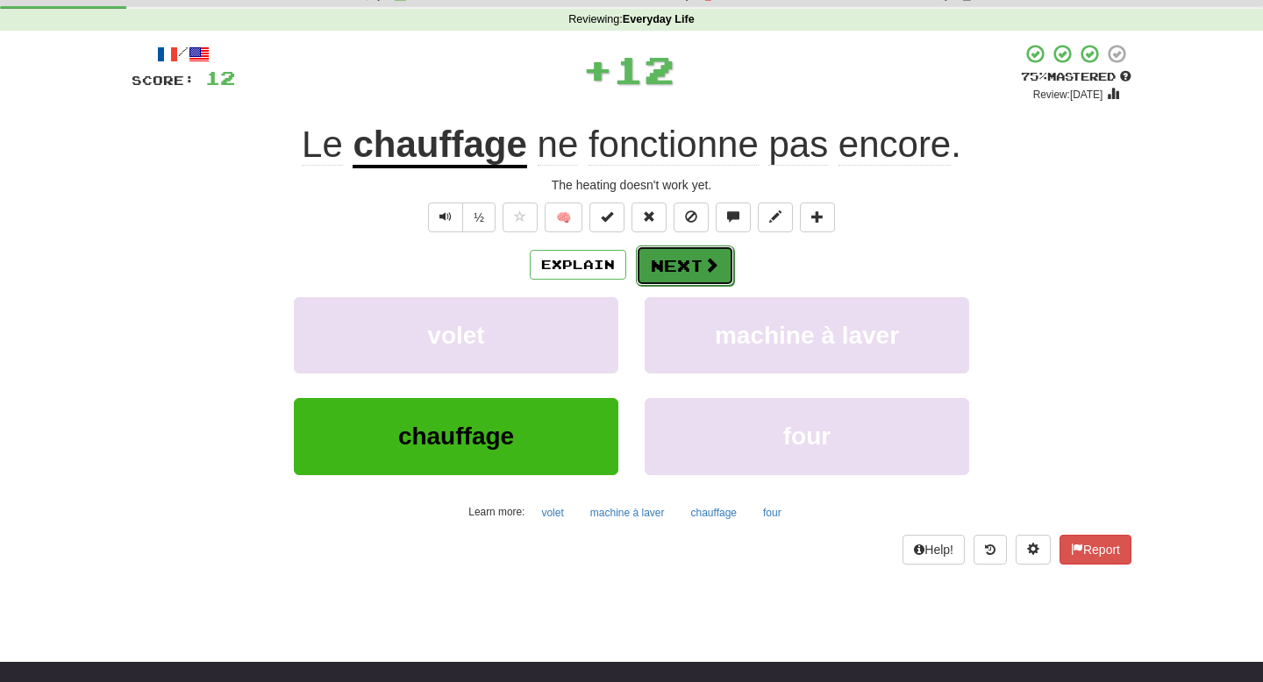
click at [665, 266] on button "Next" at bounding box center [685, 266] width 98 height 40
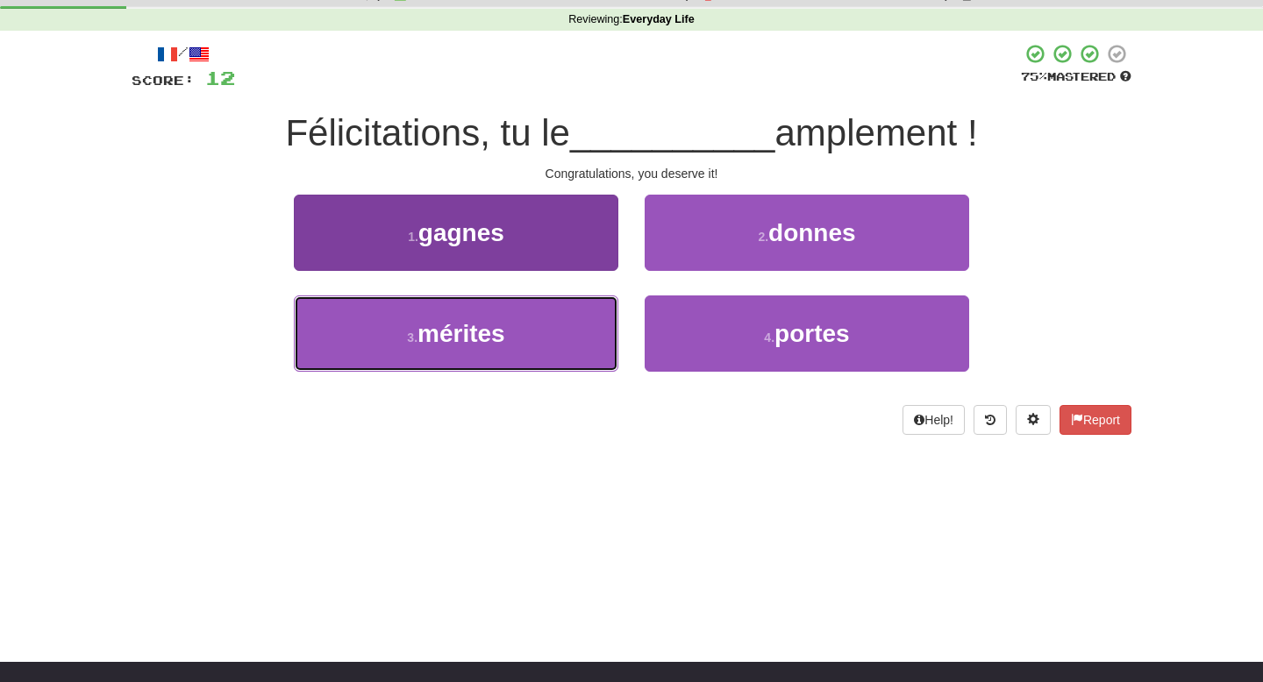
click at [561, 331] on button "3 . mérites" at bounding box center [456, 334] width 325 height 76
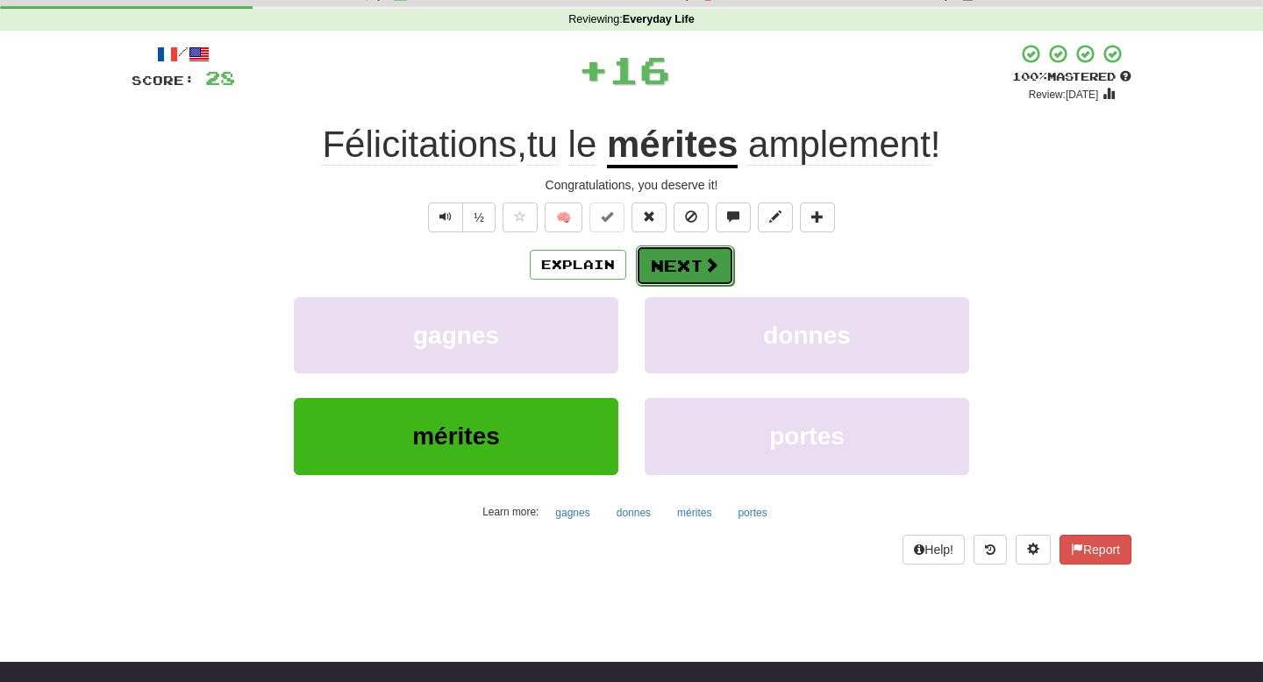
click at [670, 275] on button "Next" at bounding box center [685, 266] width 98 height 40
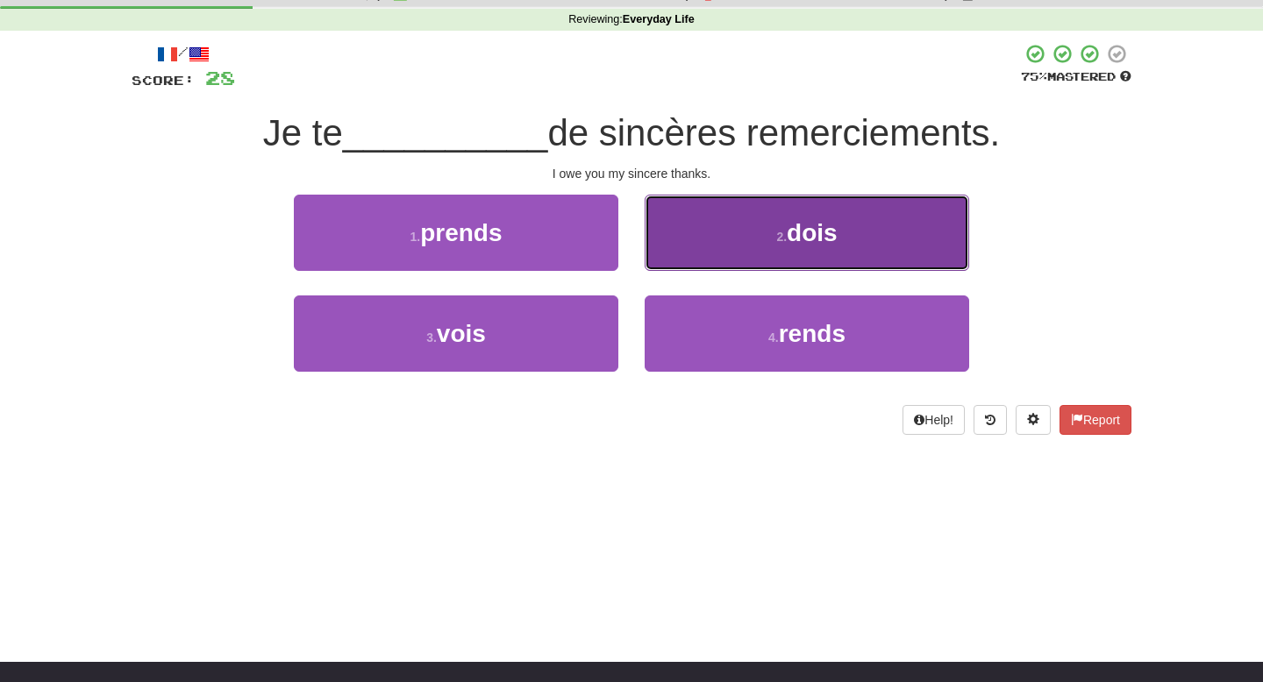
click at [701, 247] on button "2 . dois" at bounding box center [807, 233] width 325 height 76
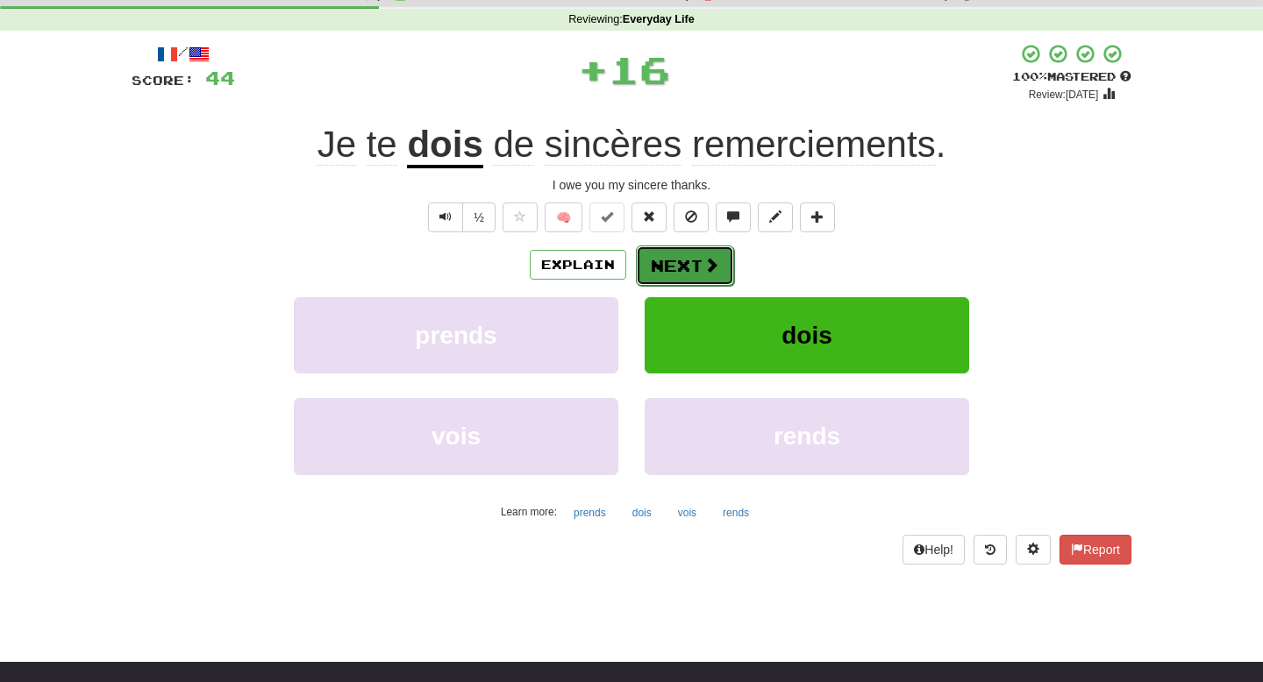
click at [678, 261] on button "Next" at bounding box center [685, 266] width 98 height 40
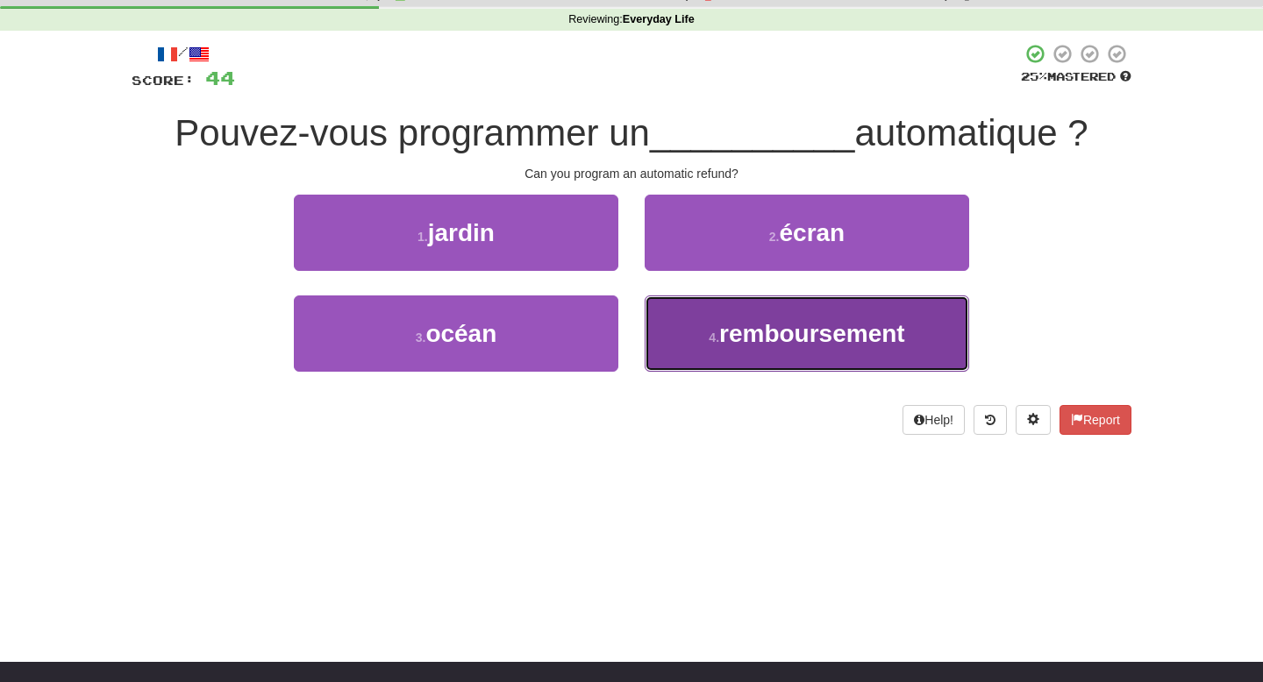
click at [679, 316] on button "4 . remboursement" at bounding box center [807, 334] width 325 height 76
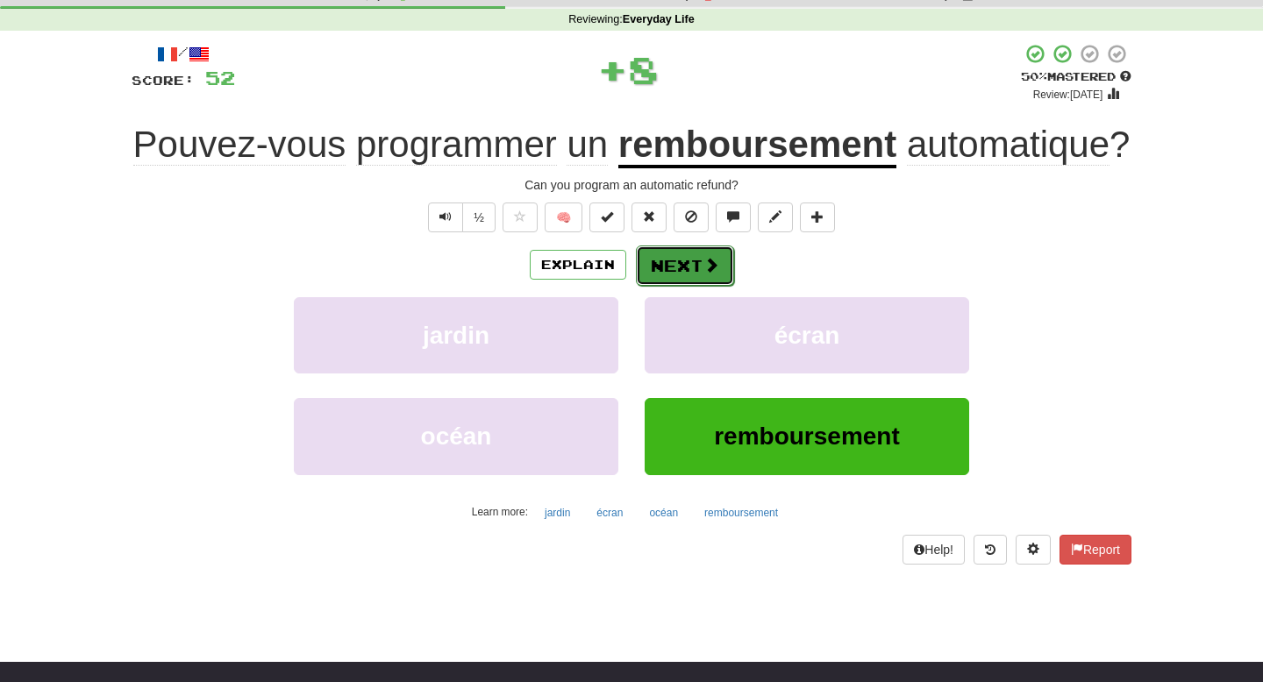
click at [686, 286] on button "Next" at bounding box center [685, 266] width 98 height 40
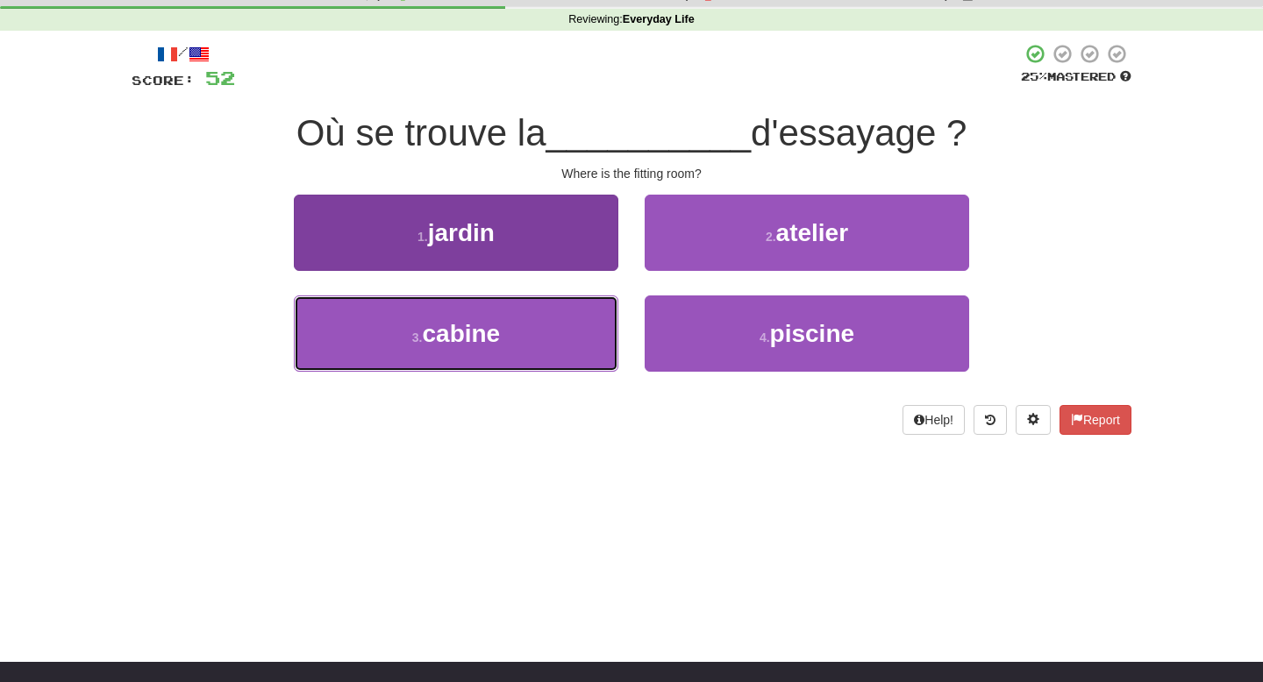
click at [532, 328] on button "3 . cabine" at bounding box center [456, 334] width 325 height 76
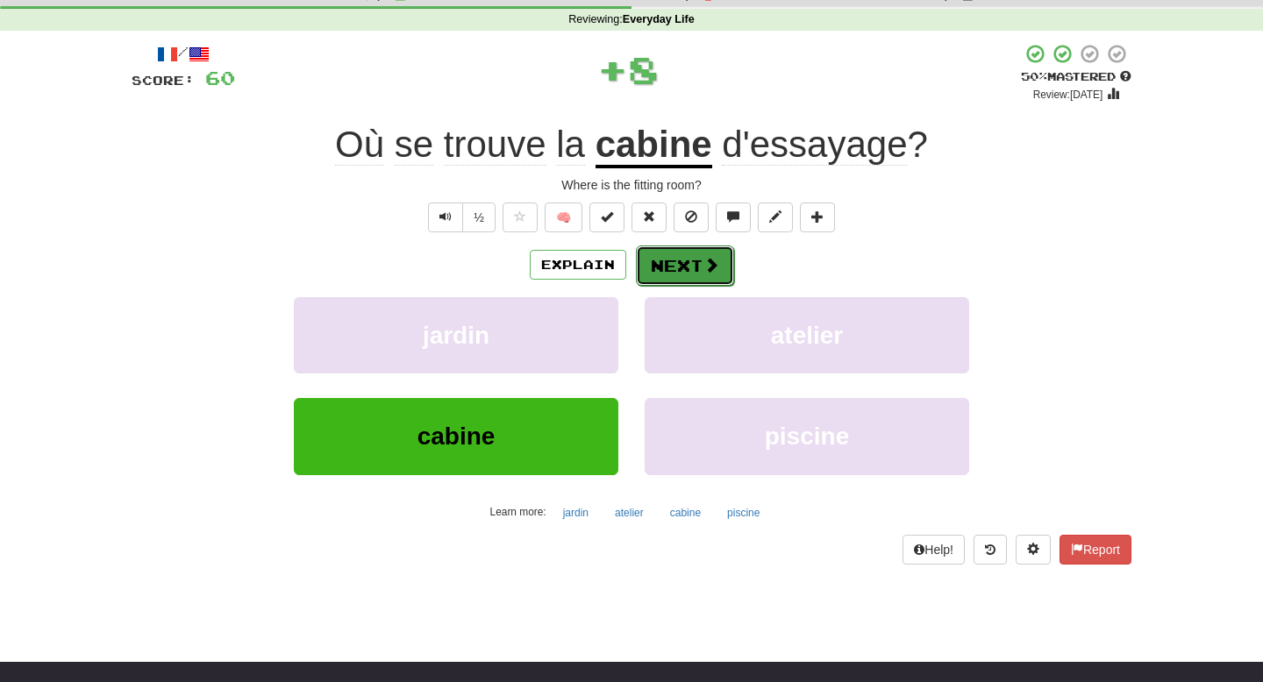
click at [704, 261] on span at bounding box center [712, 265] width 16 height 16
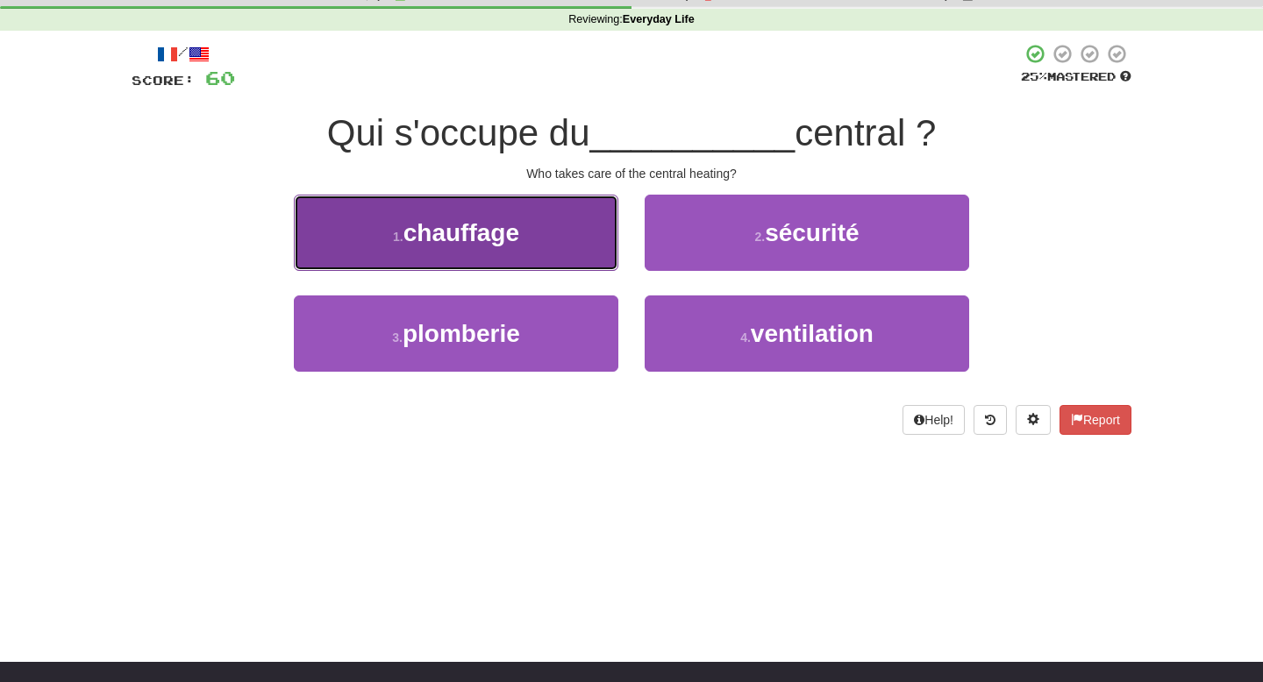
click at [571, 258] on button "1 . chauffage" at bounding box center [456, 233] width 325 height 76
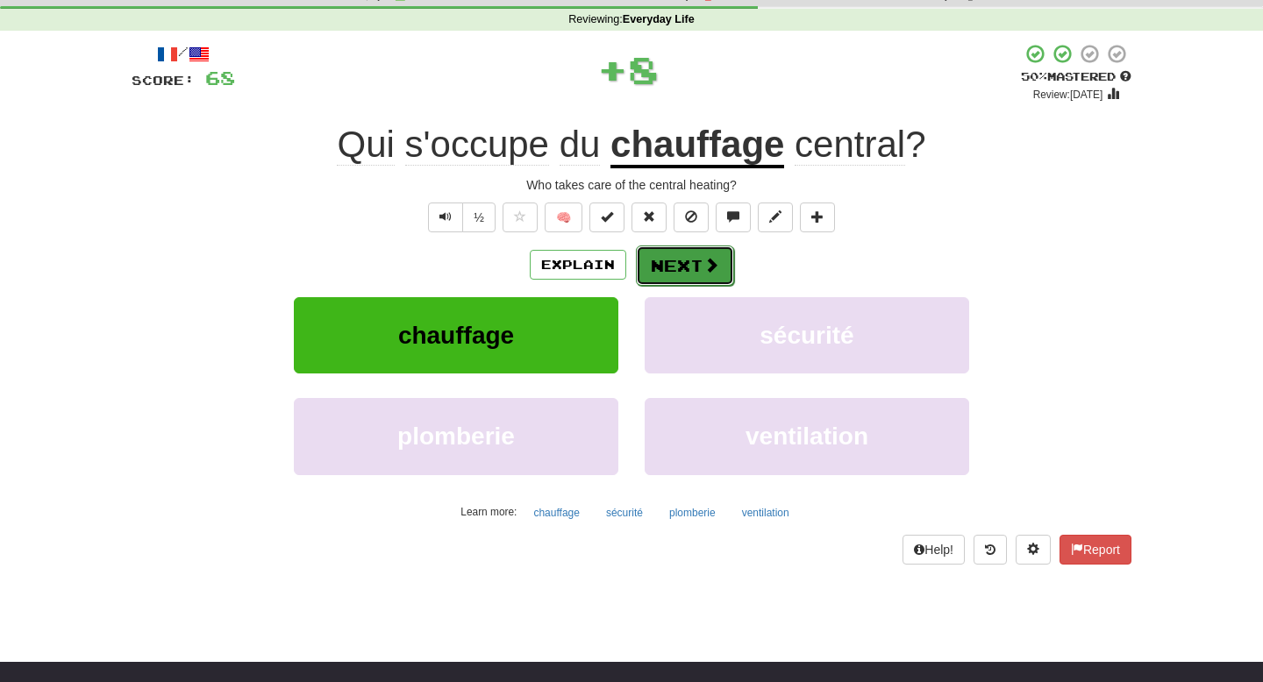
click at [693, 270] on button "Next" at bounding box center [685, 266] width 98 height 40
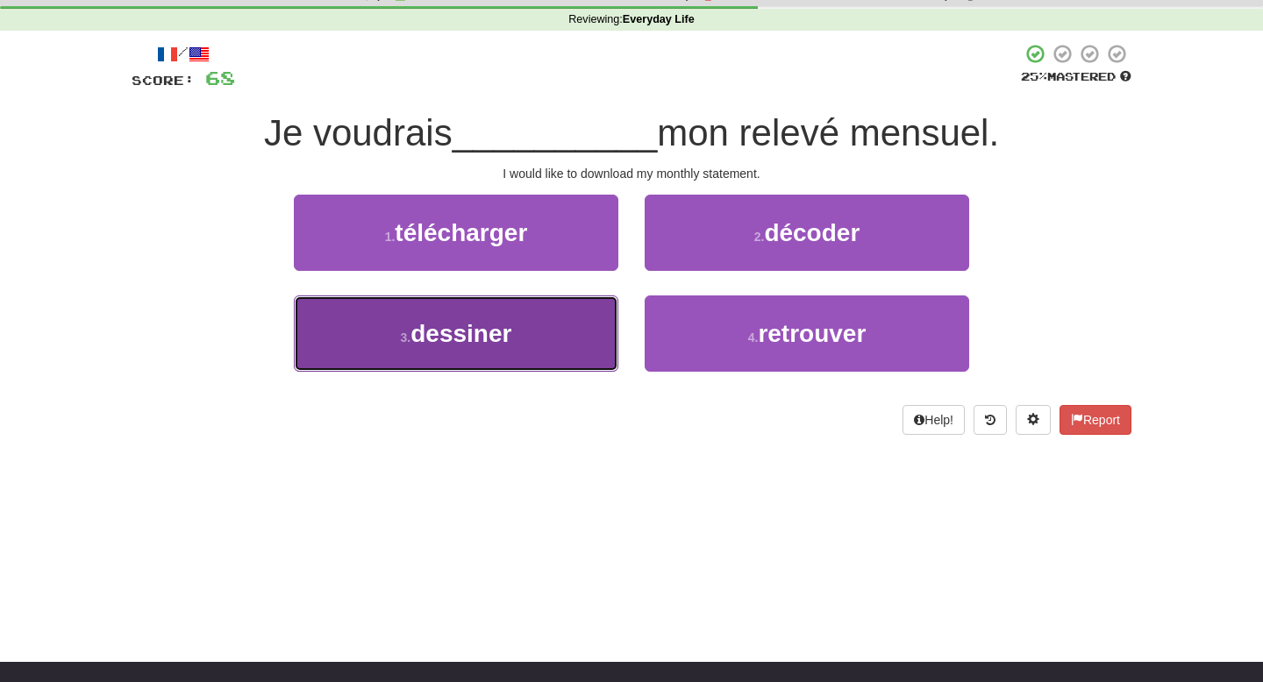
click at [565, 339] on button "3 . dessiner" at bounding box center [456, 334] width 325 height 76
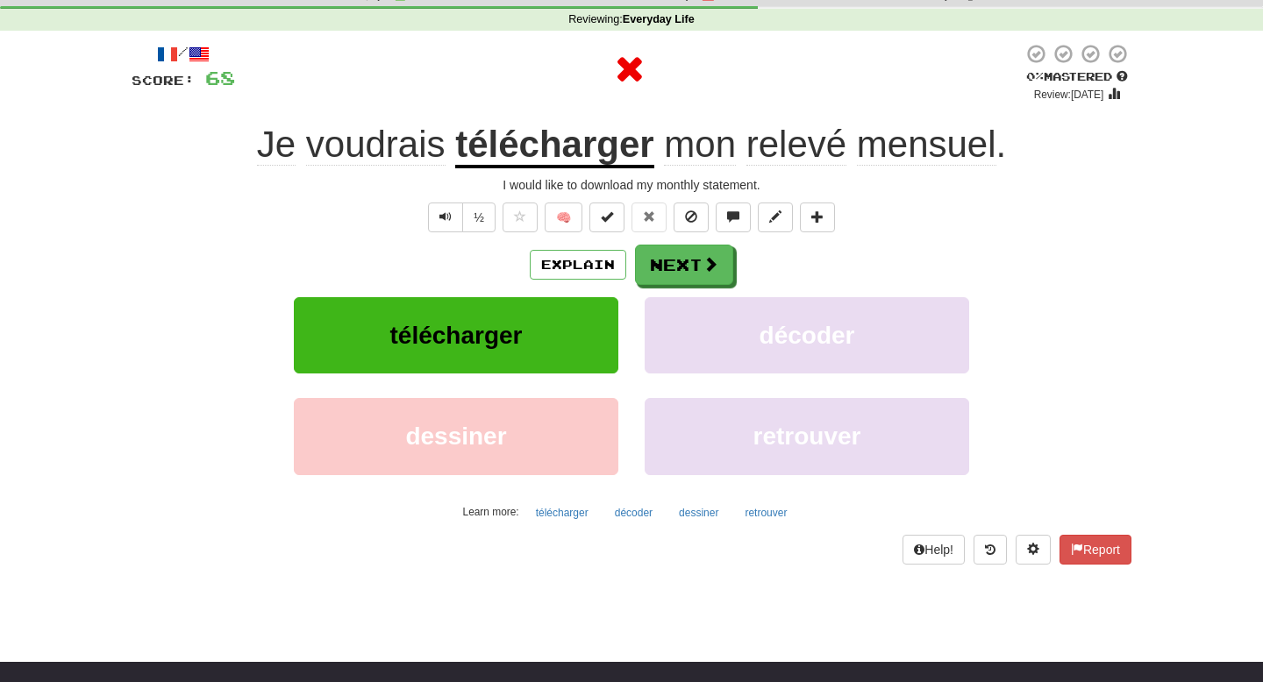
click at [663, 287] on div "Explain Next télécharger décoder dessiner retrouver Learn more: télécharger déc…" at bounding box center [632, 386] width 1000 height 282
click at [671, 260] on button "Next" at bounding box center [685, 266] width 98 height 40
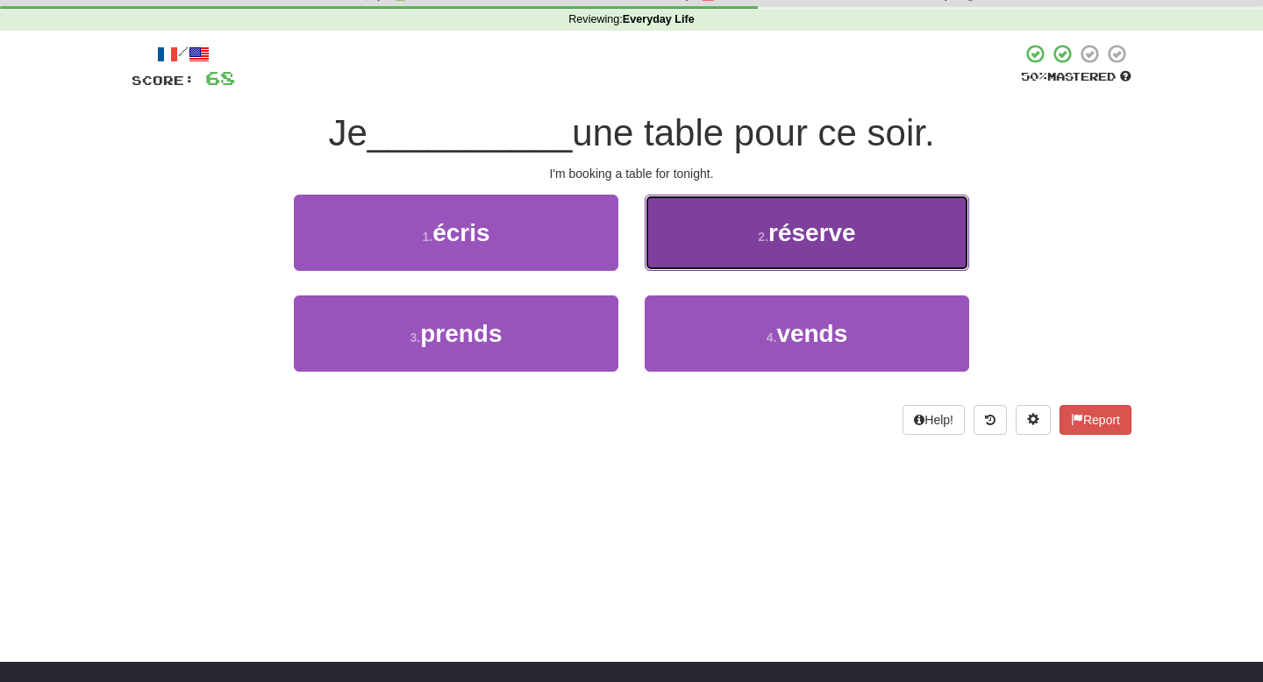
click at [675, 260] on button "2 . réserve" at bounding box center [807, 233] width 325 height 76
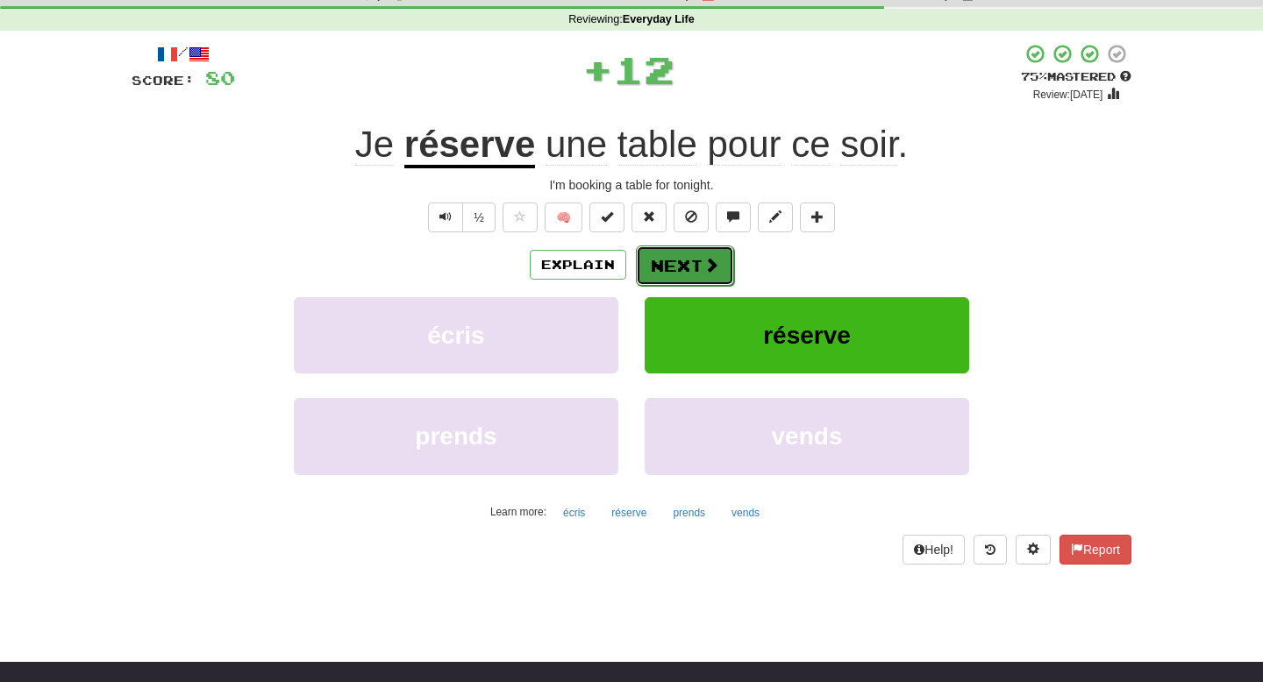
click at [671, 265] on button "Next" at bounding box center [685, 266] width 98 height 40
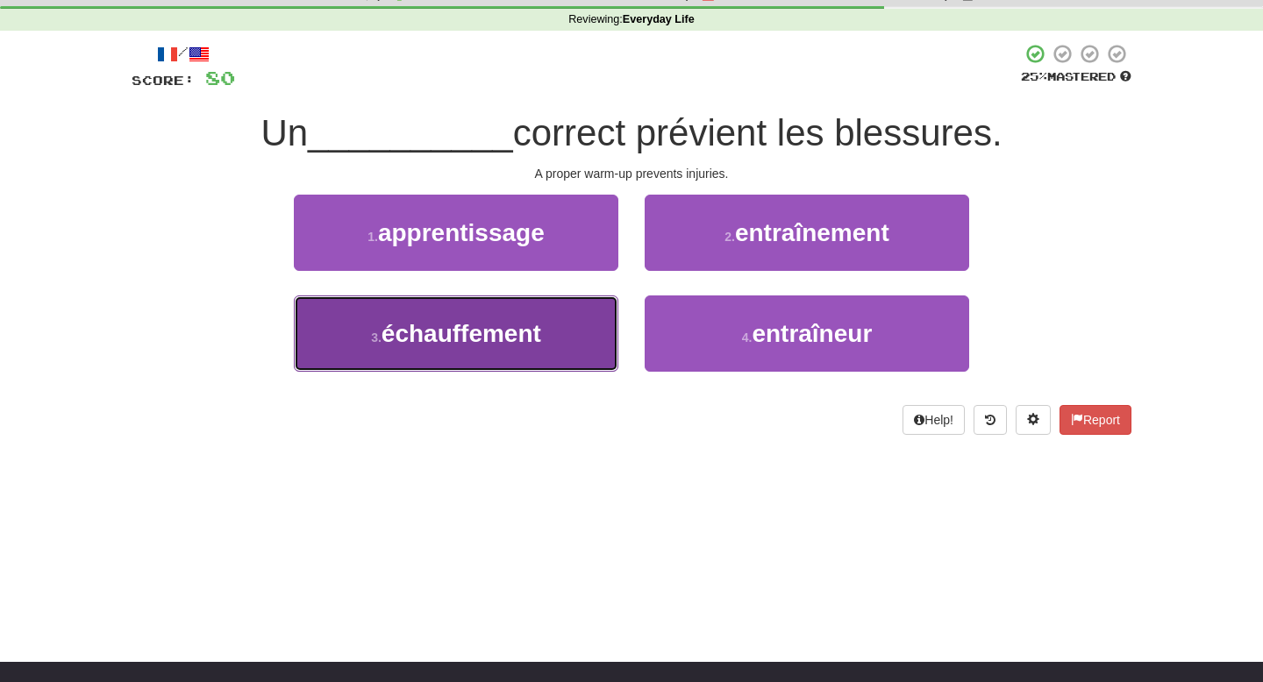
click at [587, 321] on button "3 . échauffement" at bounding box center [456, 334] width 325 height 76
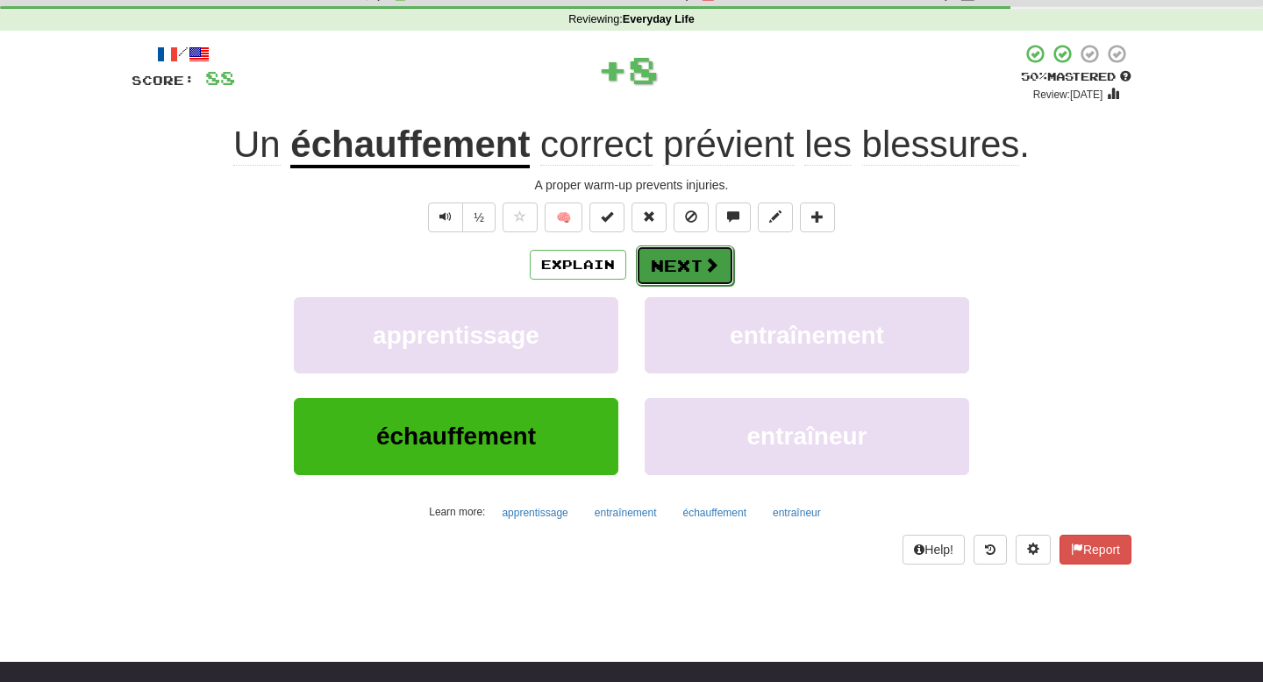
click at [679, 273] on button "Next" at bounding box center [685, 266] width 98 height 40
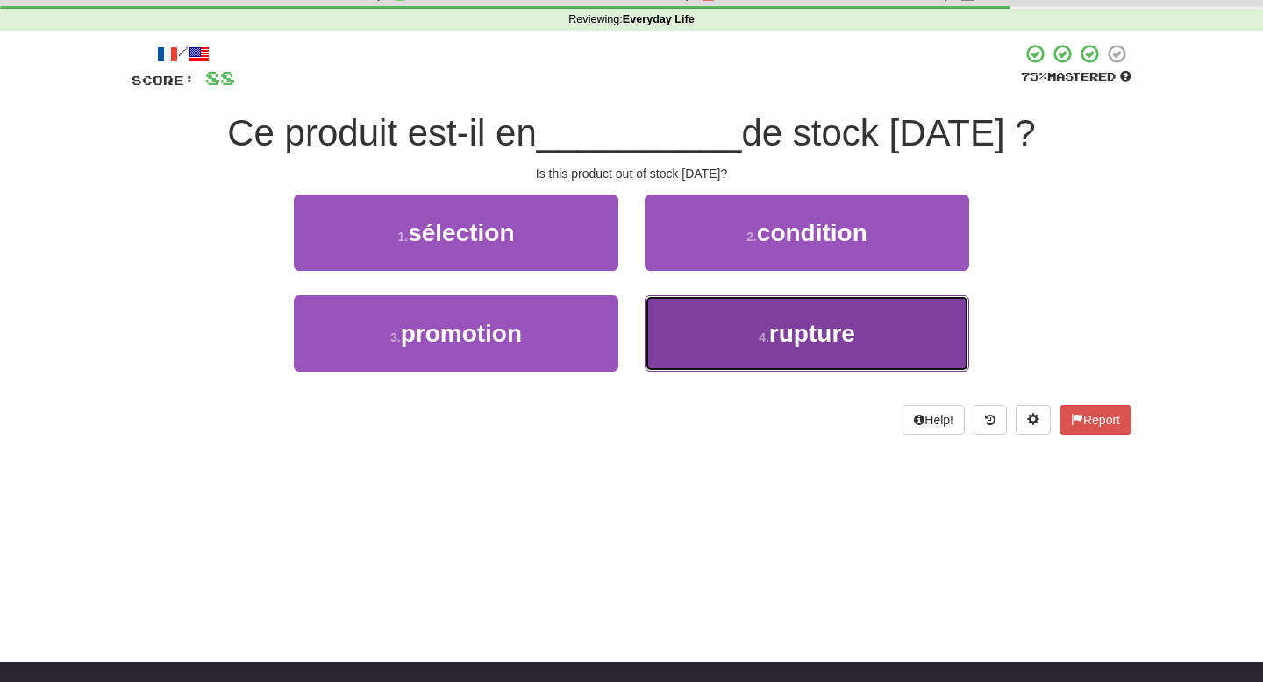
click at [694, 321] on button "4 . rupture" at bounding box center [807, 334] width 325 height 76
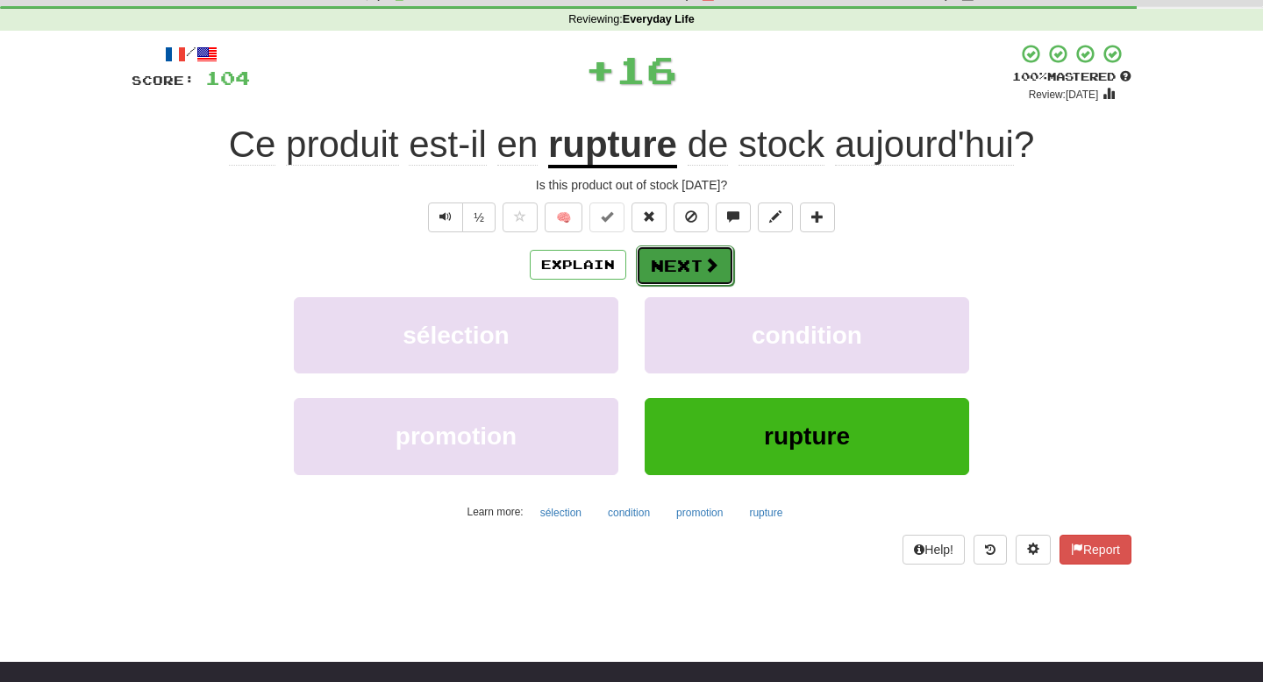
click at [689, 258] on button "Next" at bounding box center [685, 266] width 98 height 40
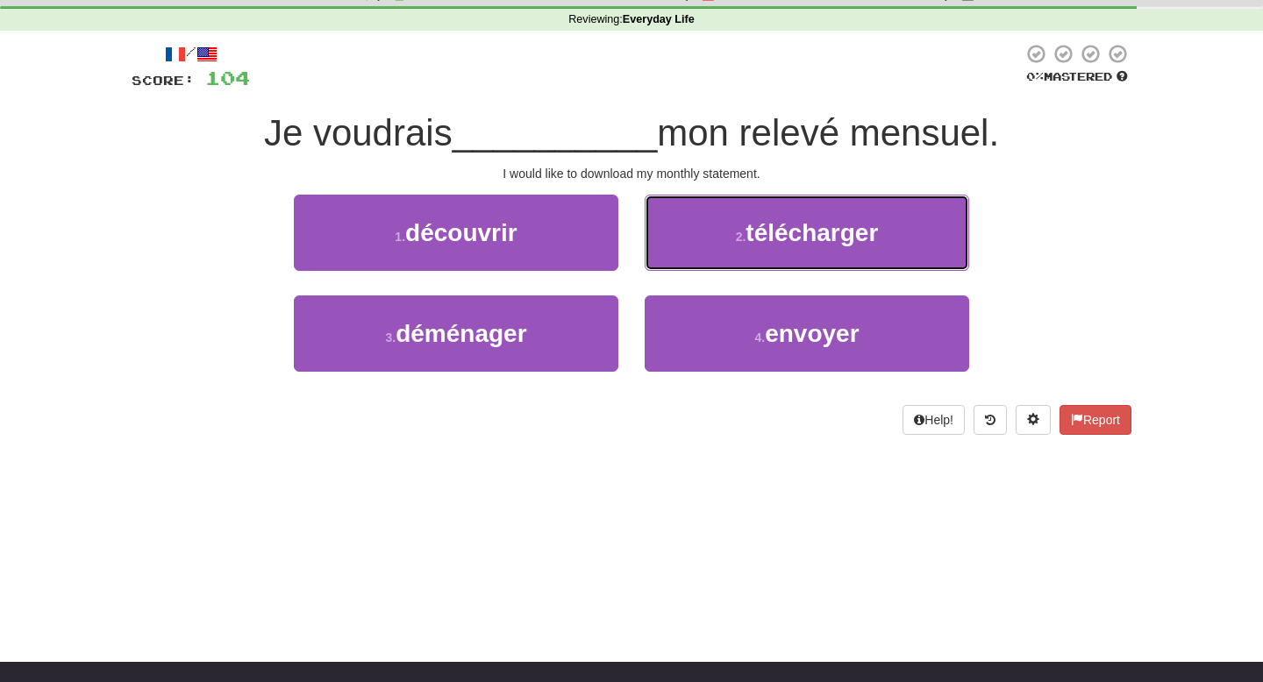
click at [689, 258] on button "2 . télécharger" at bounding box center [807, 233] width 325 height 76
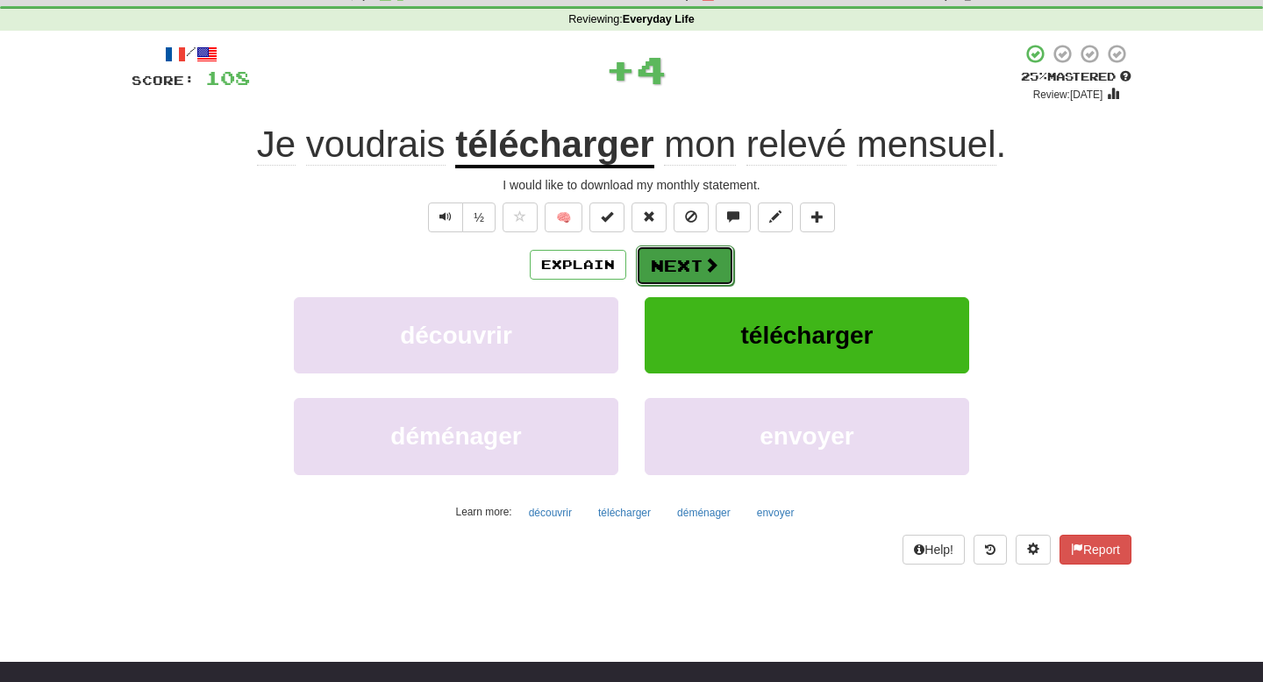
click at [679, 269] on button "Next" at bounding box center [685, 266] width 98 height 40
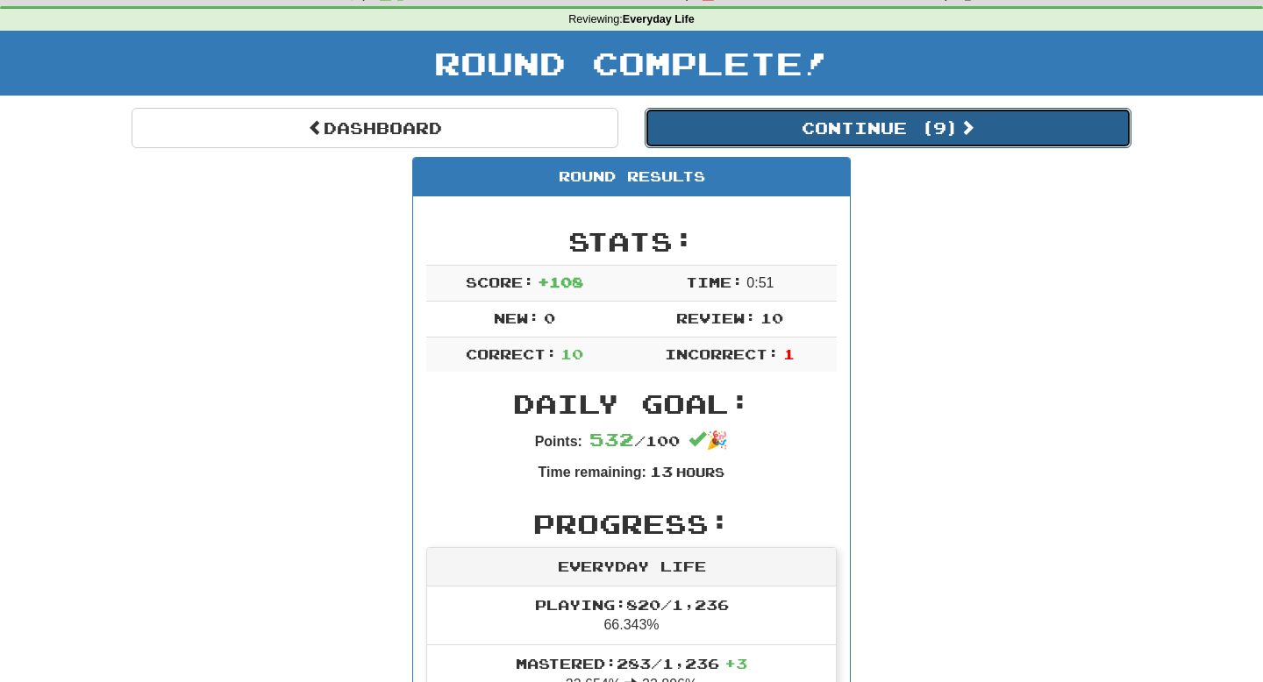
click at [855, 121] on button "Continue ( 9 )" at bounding box center [888, 128] width 487 height 40
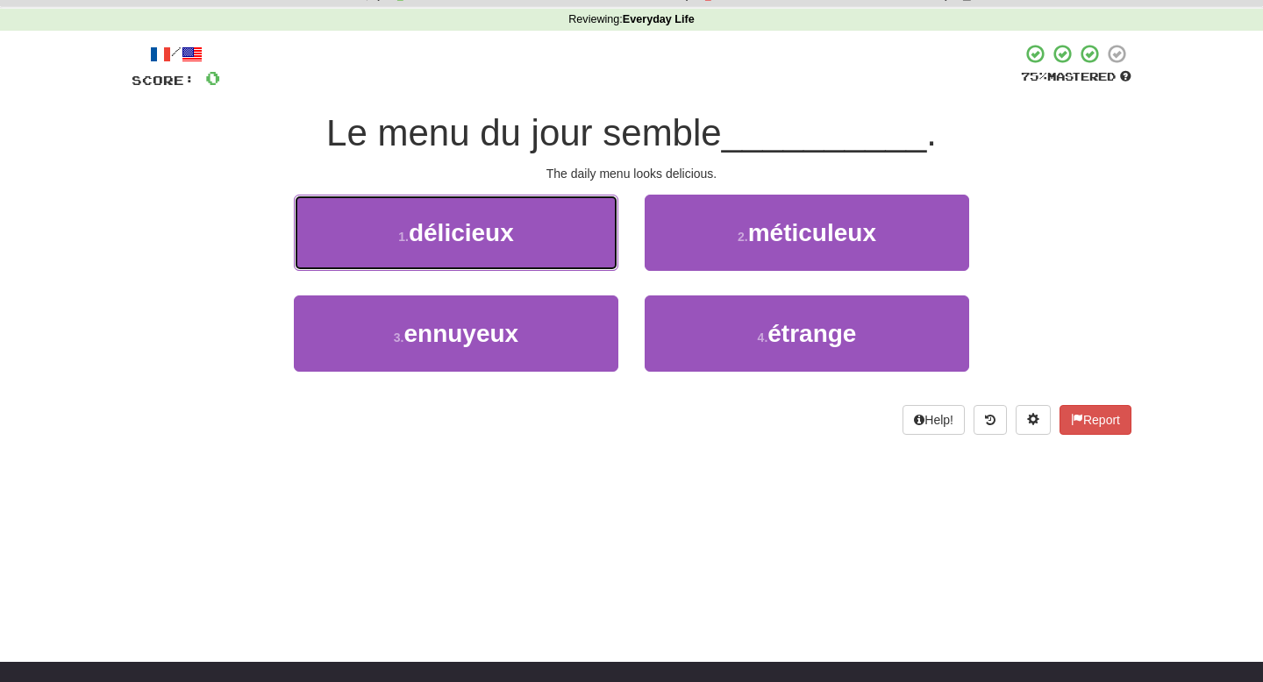
click at [600, 242] on button "1 . délicieux" at bounding box center [456, 233] width 325 height 76
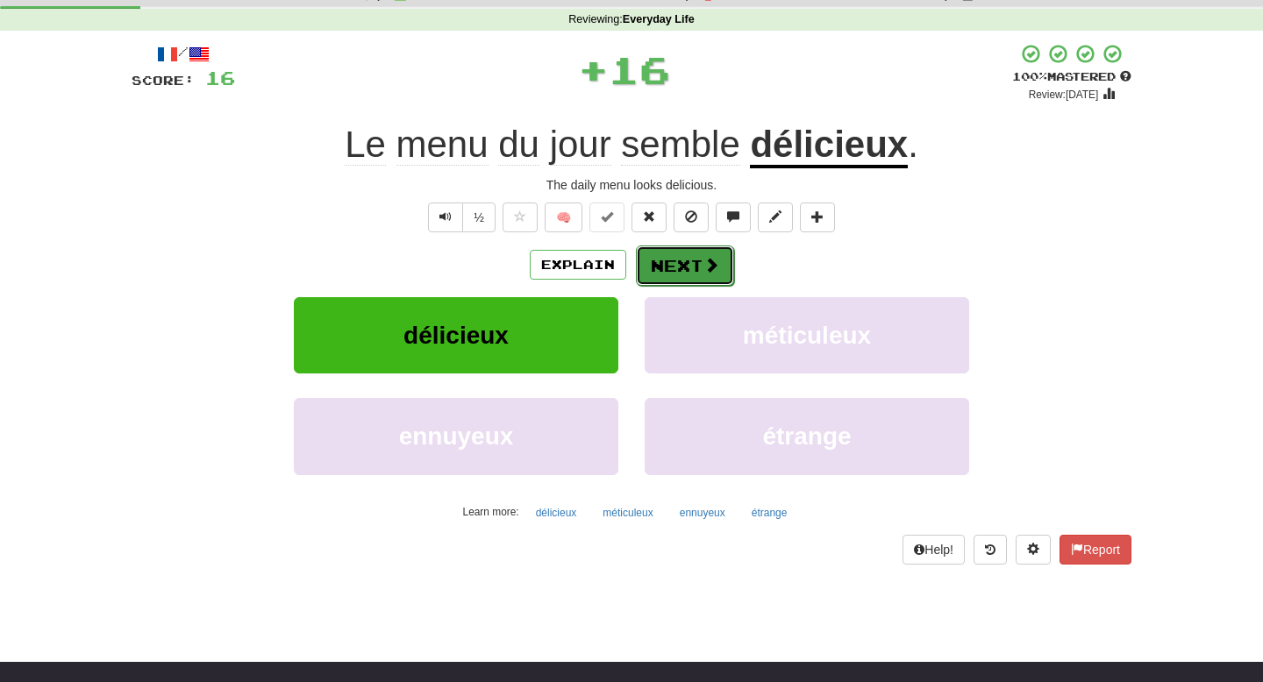
click at [712, 273] on span at bounding box center [712, 265] width 16 height 16
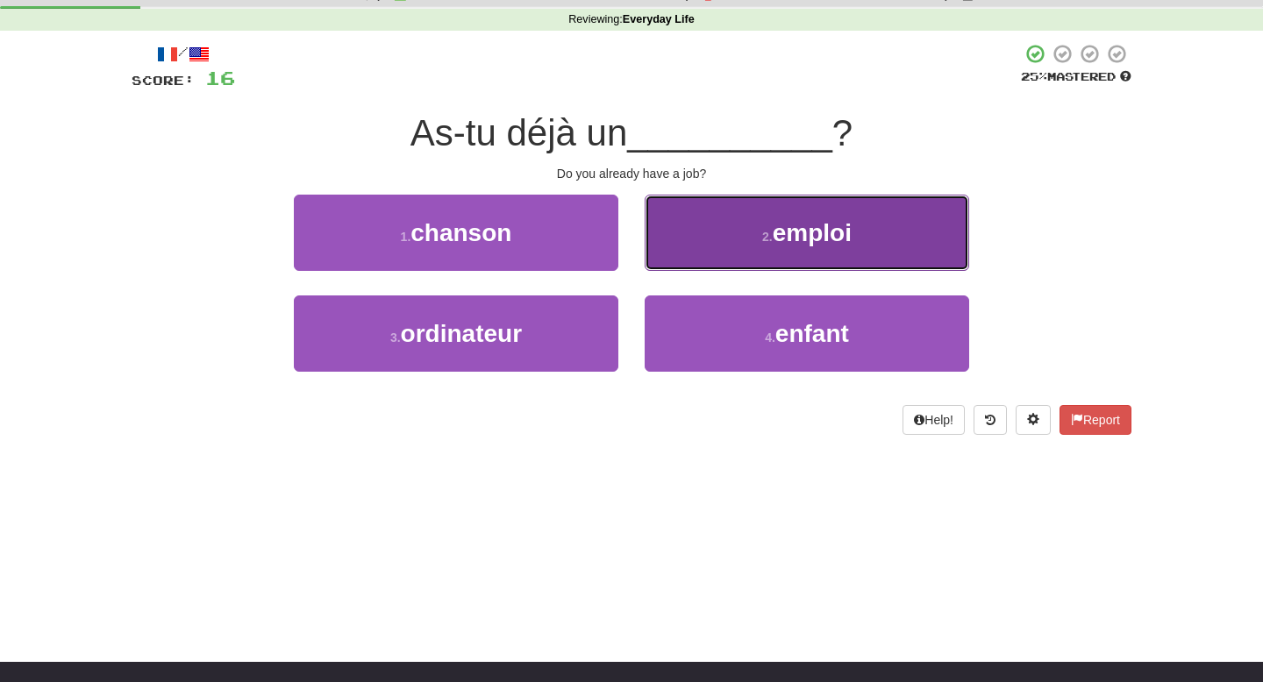
click at [713, 262] on button "2 . emploi" at bounding box center [807, 233] width 325 height 76
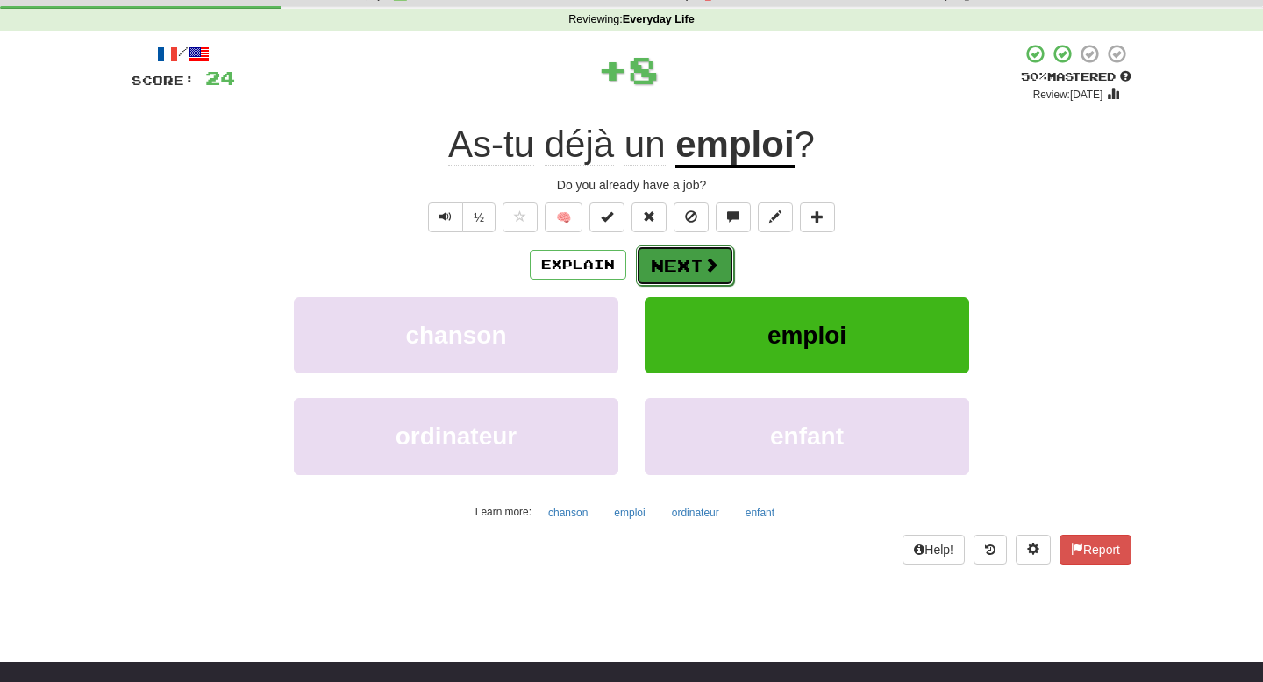
click at [699, 271] on button "Next" at bounding box center [685, 266] width 98 height 40
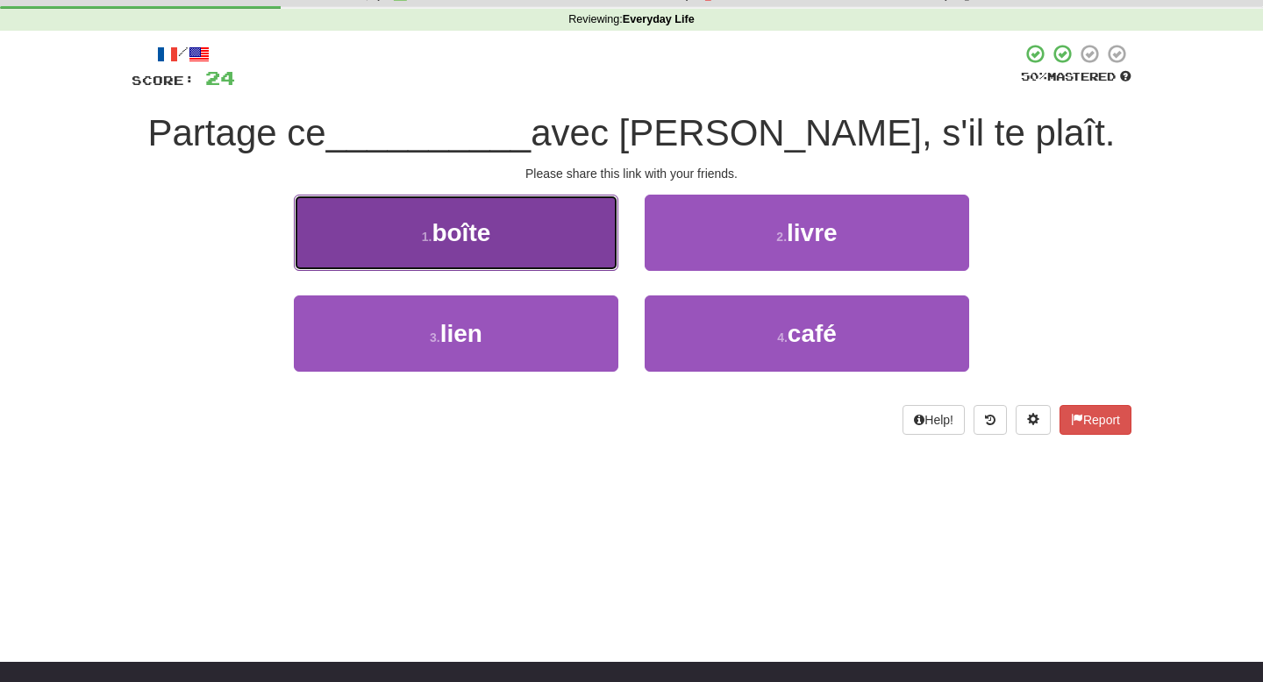
click at [578, 235] on button "1 . boîte" at bounding box center [456, 233] width 325 height 76
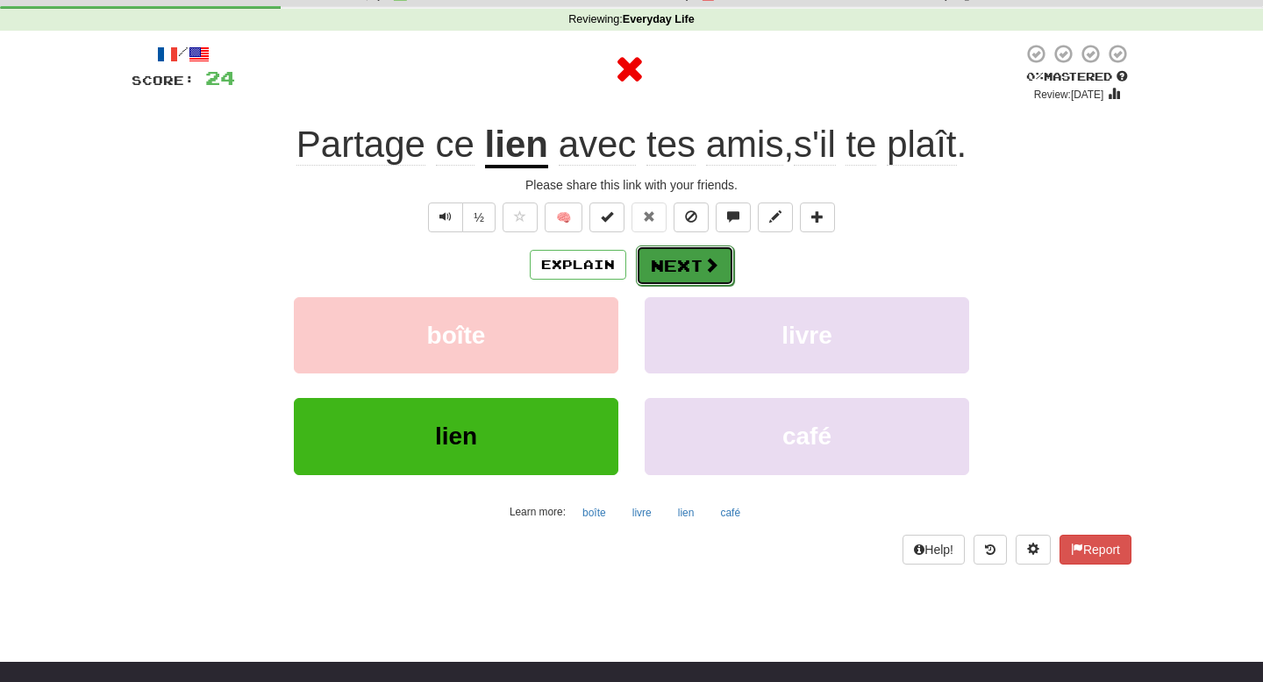
click at [673, 266] on button "Next" at bounding box center [685, 266] width 98 height 40
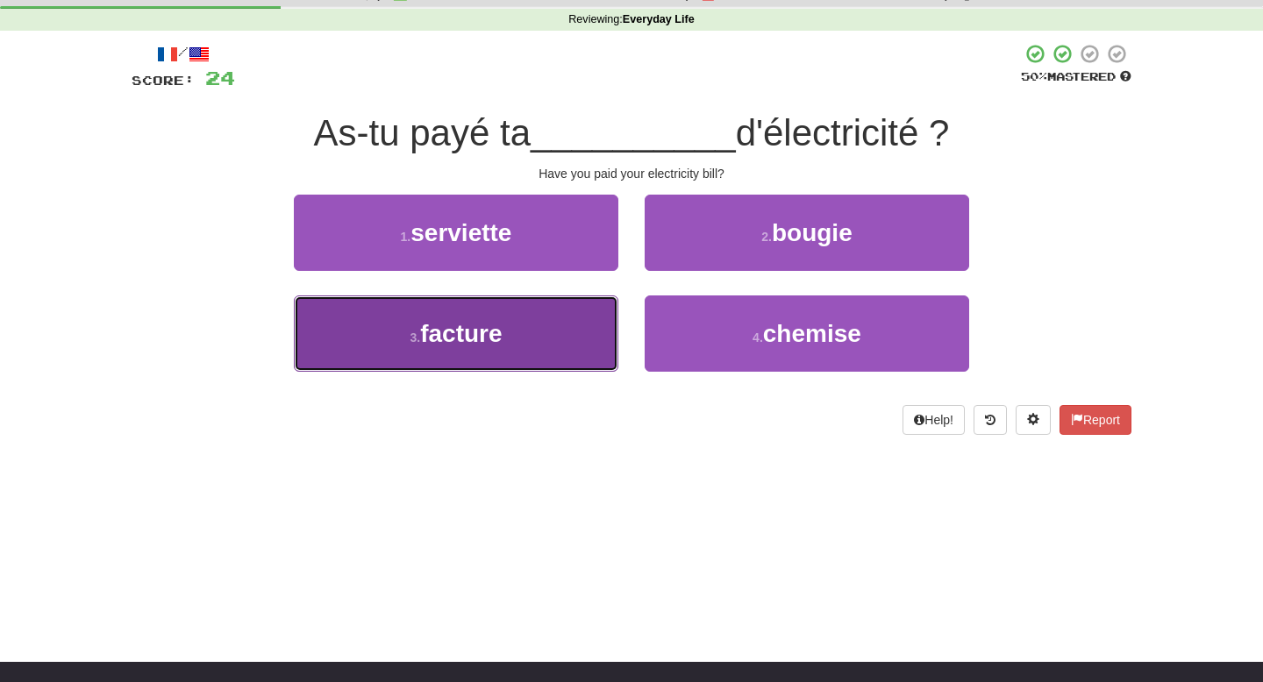
click at [530, 339] on button "3 . facture" at bounding box center [456, 334] width 325 height 76
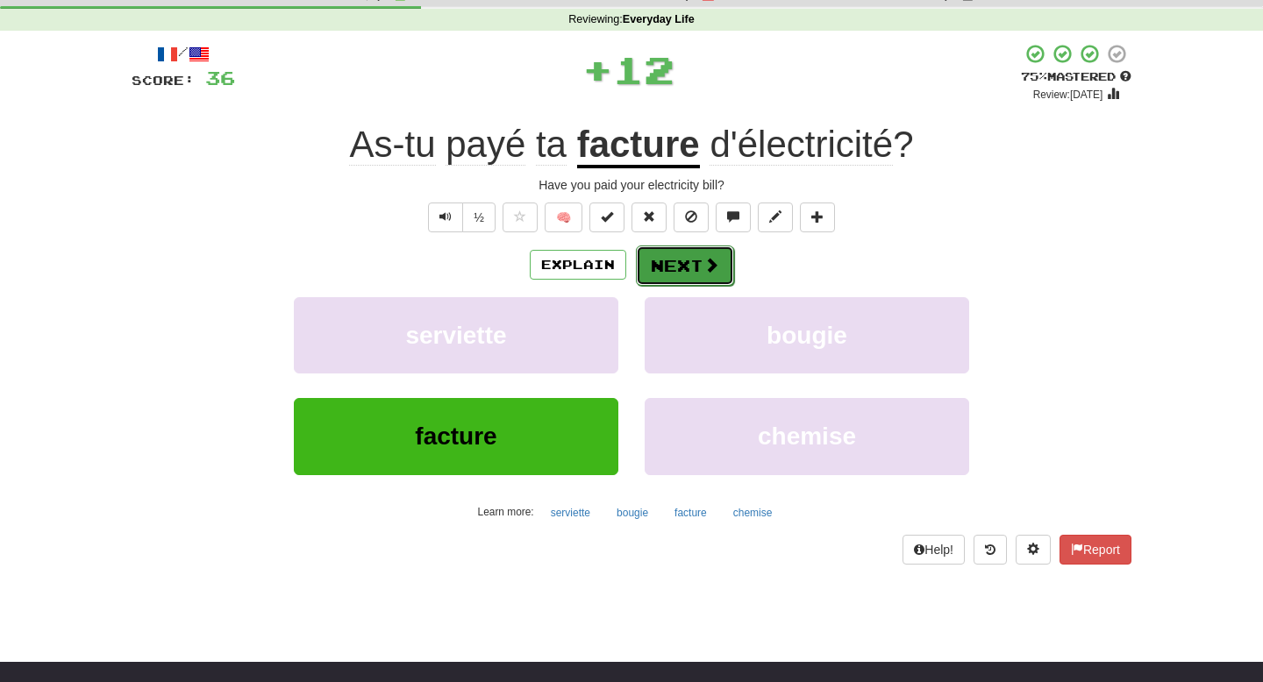
click at [676, 266] on button "Next" at bounding box center [685, 266] width 98 height 40
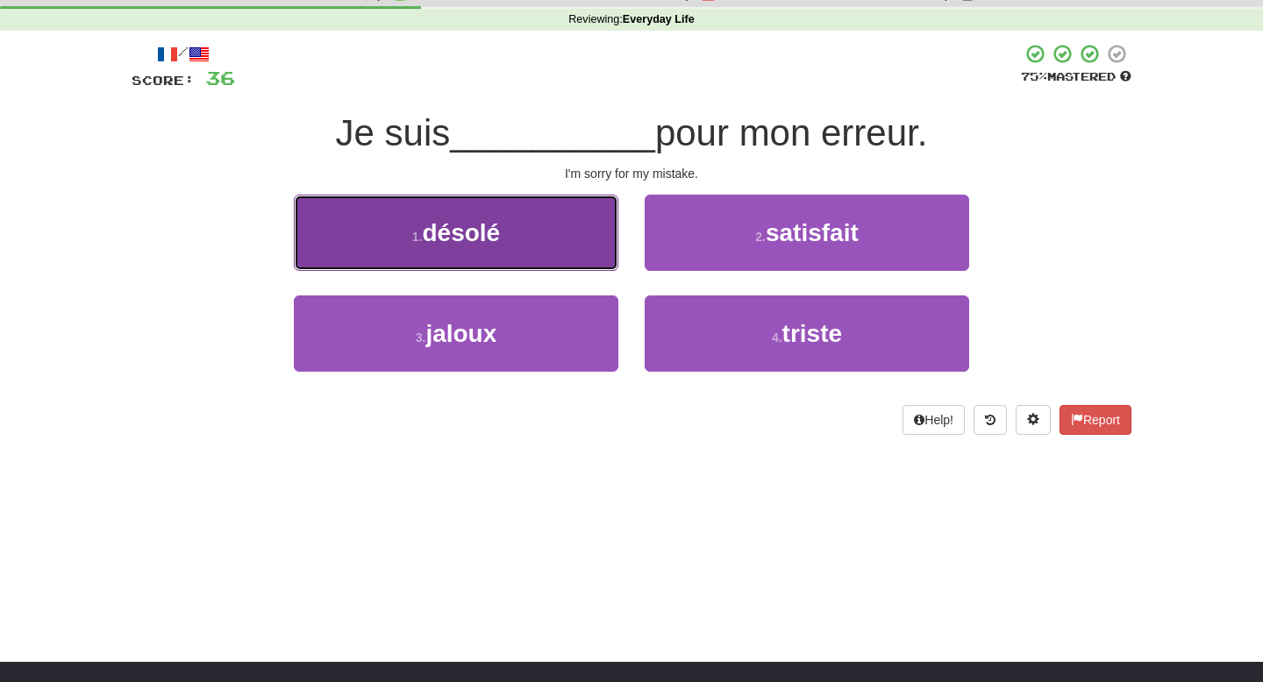
click at [557, 245] on button "1 . désolé" at bounding box center [456, 233] width 325 height 76
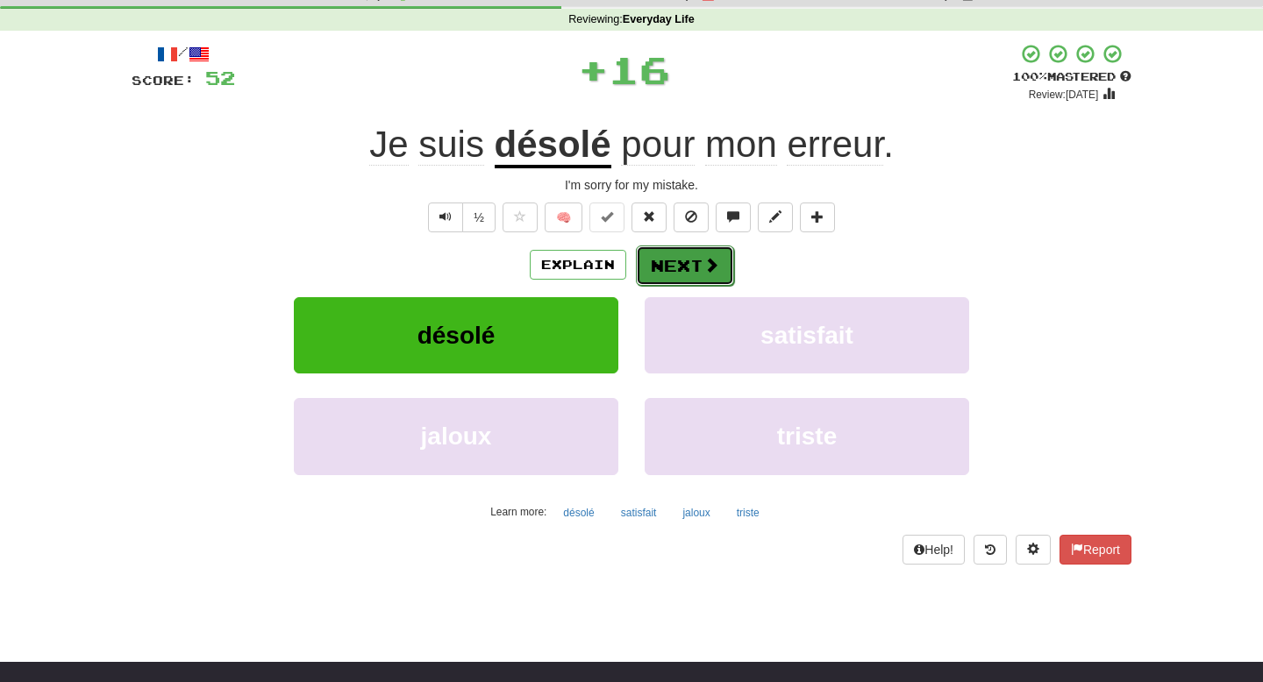
click at [661, 268] on button "Next" at bounding box center [685, 266] width 98 height 40
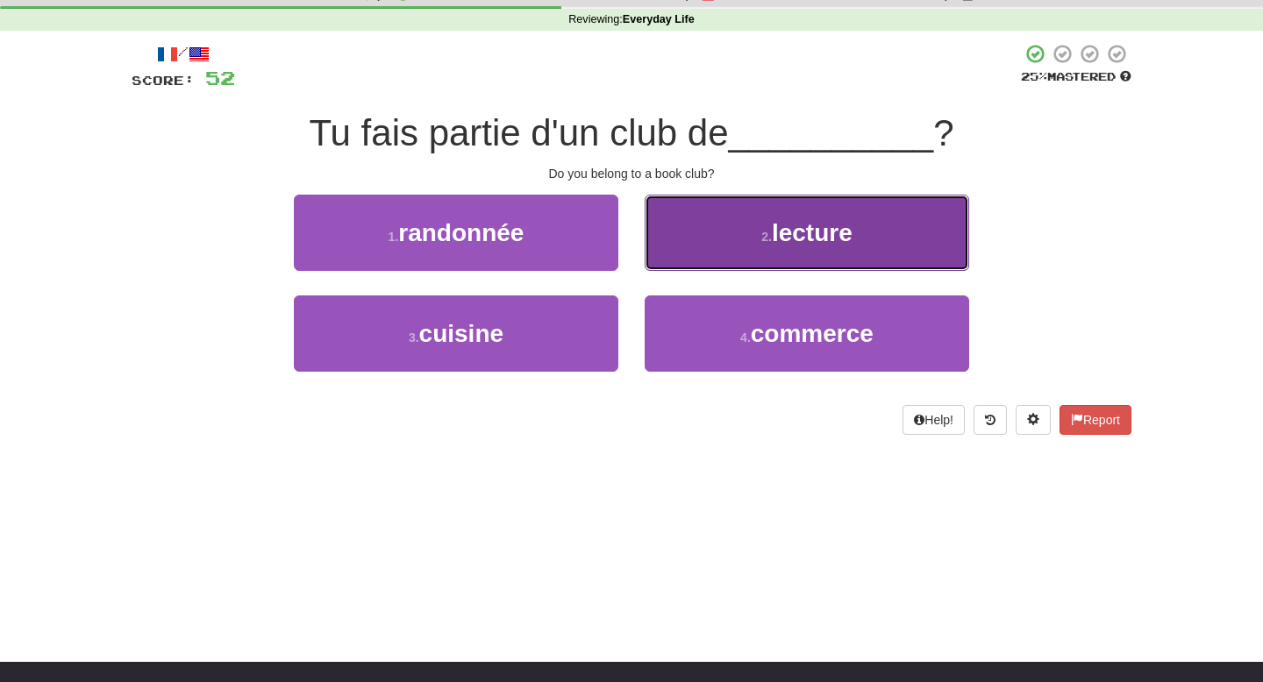
click at [683, 254] on button "2 . lecture" at bounding box center [807, 233] width 325 height 76
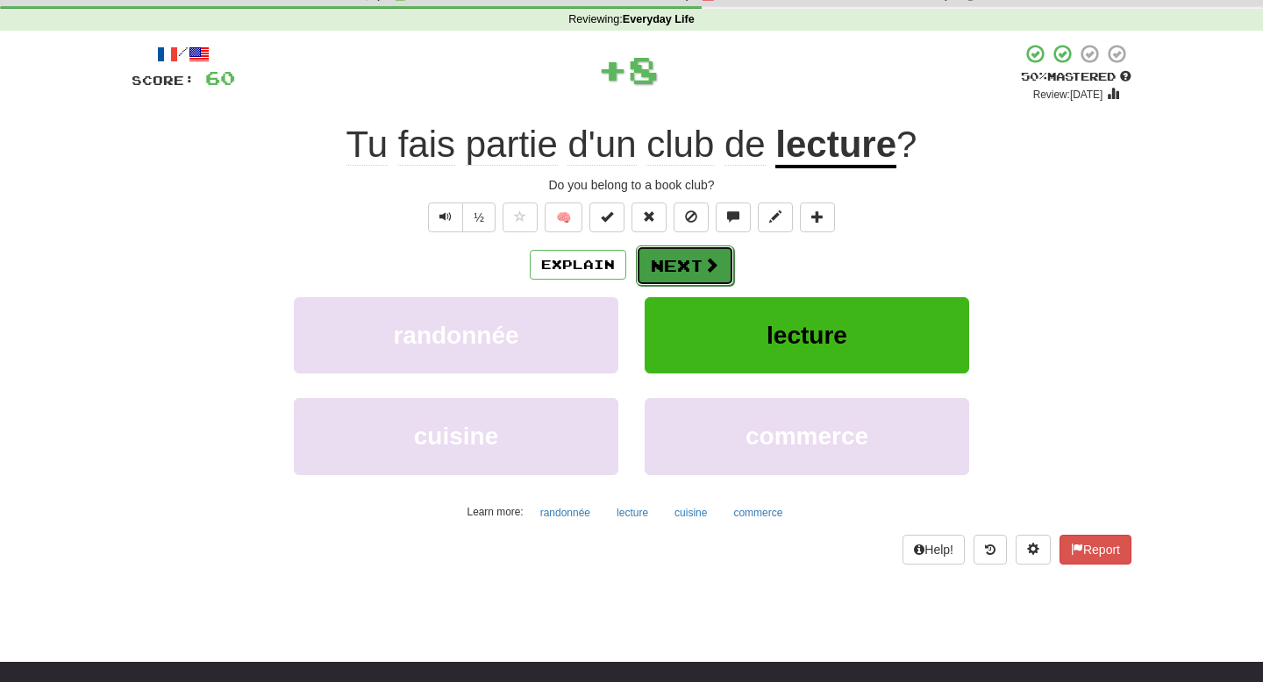
click at [675, 272] on button "Next" at bounding box center [685, 266] width 98 height 40
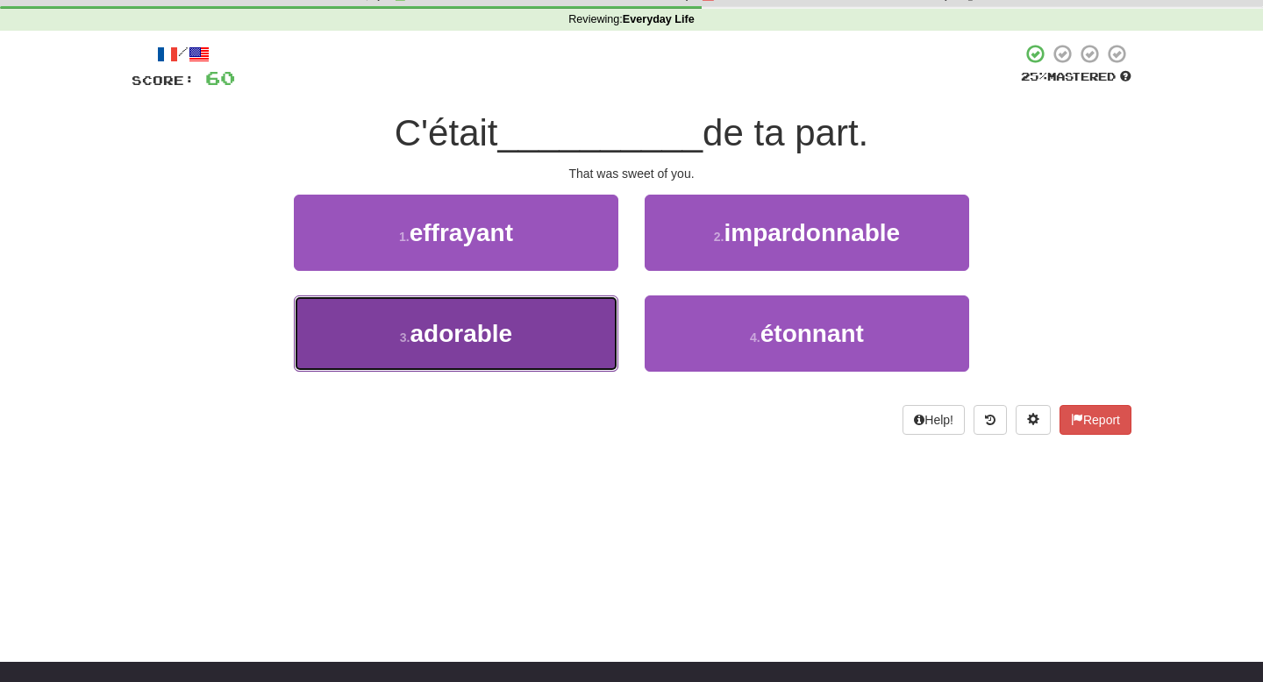
click at [582, 318] on button "3 . adorable" at bounding box center [456, 334] width 325 height 76
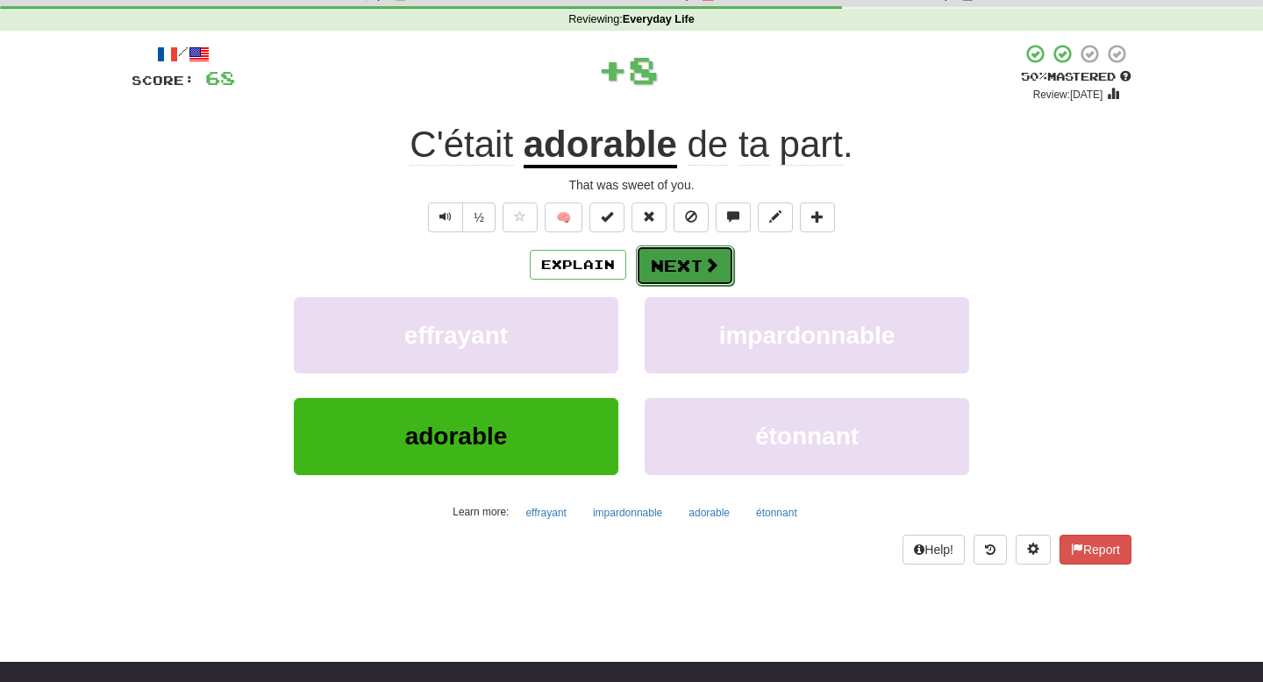
click at [676, 265] on button "Next" at bounding box center [685, 266] width 98 height 40
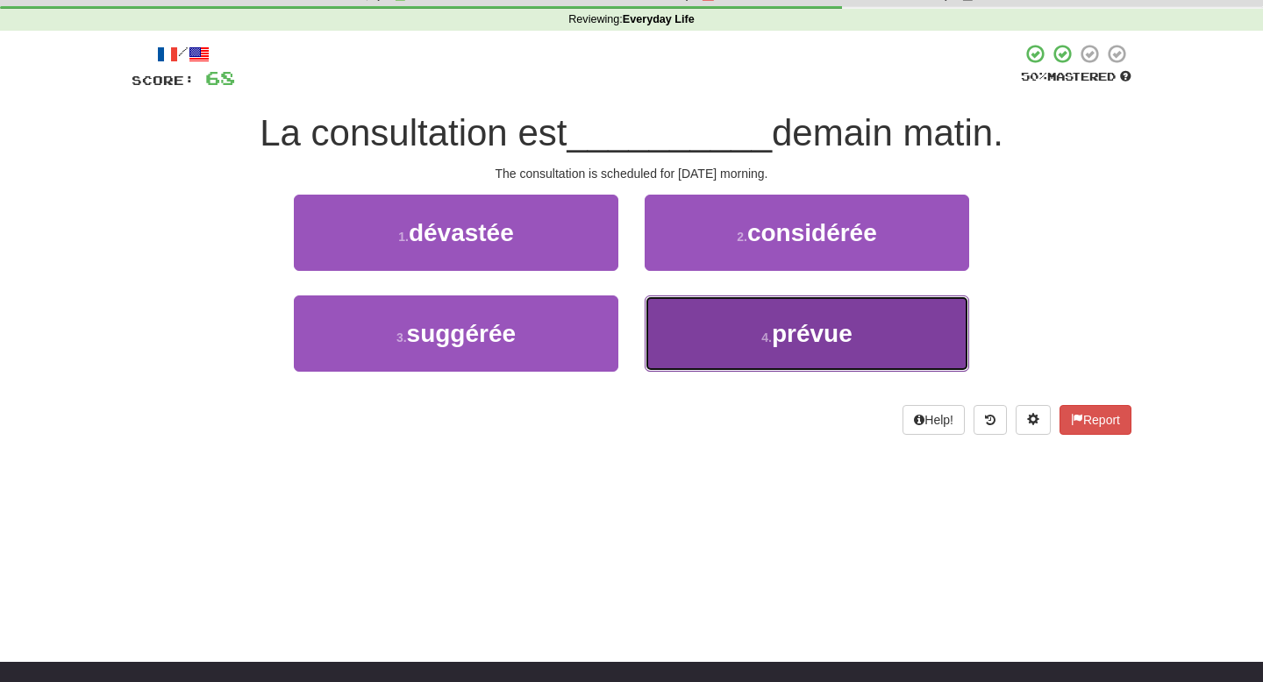
click at [683, 307] on button "4 . prévue" at bounding box center [807, 334] width 325 height 76
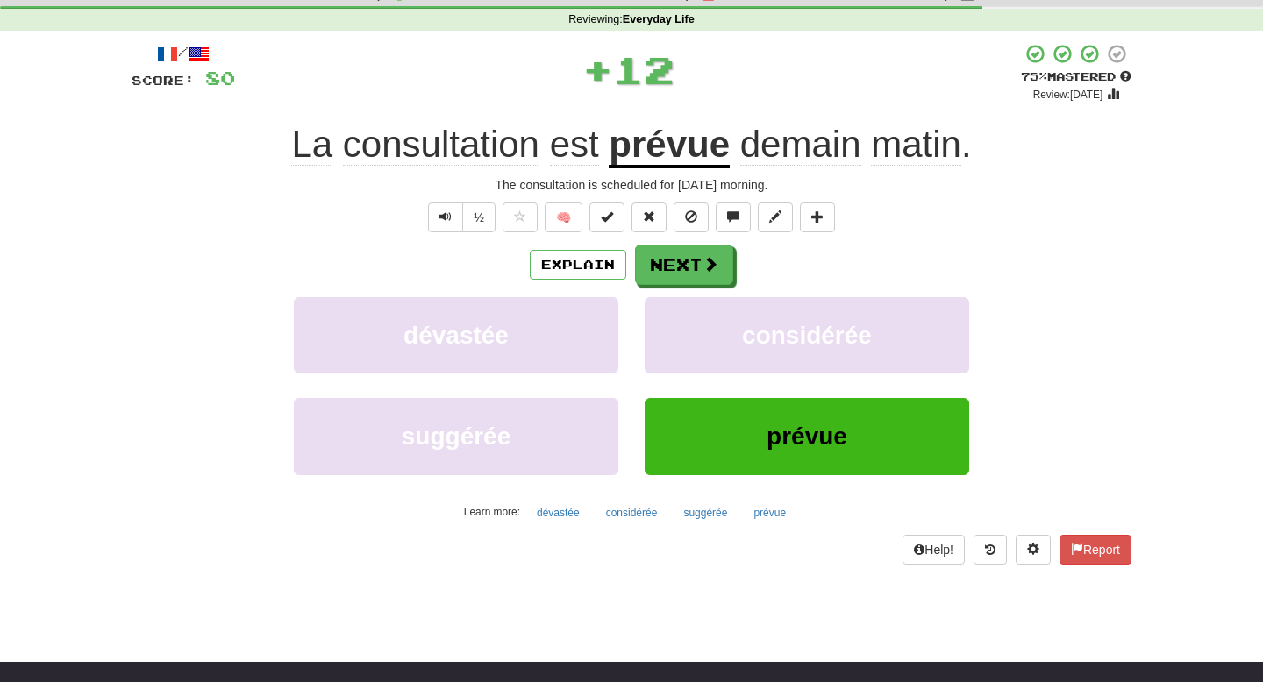
click at [693, 244] on div "/ Score: 80 + 12 75 % Mastered Review: 2025-09-20 La consultation est prévue de…" at bounding box center [632, 303] width 1000 height 521
click at [695, 246] on button "Next" at bounding box center [685, 266] width 98 height 40
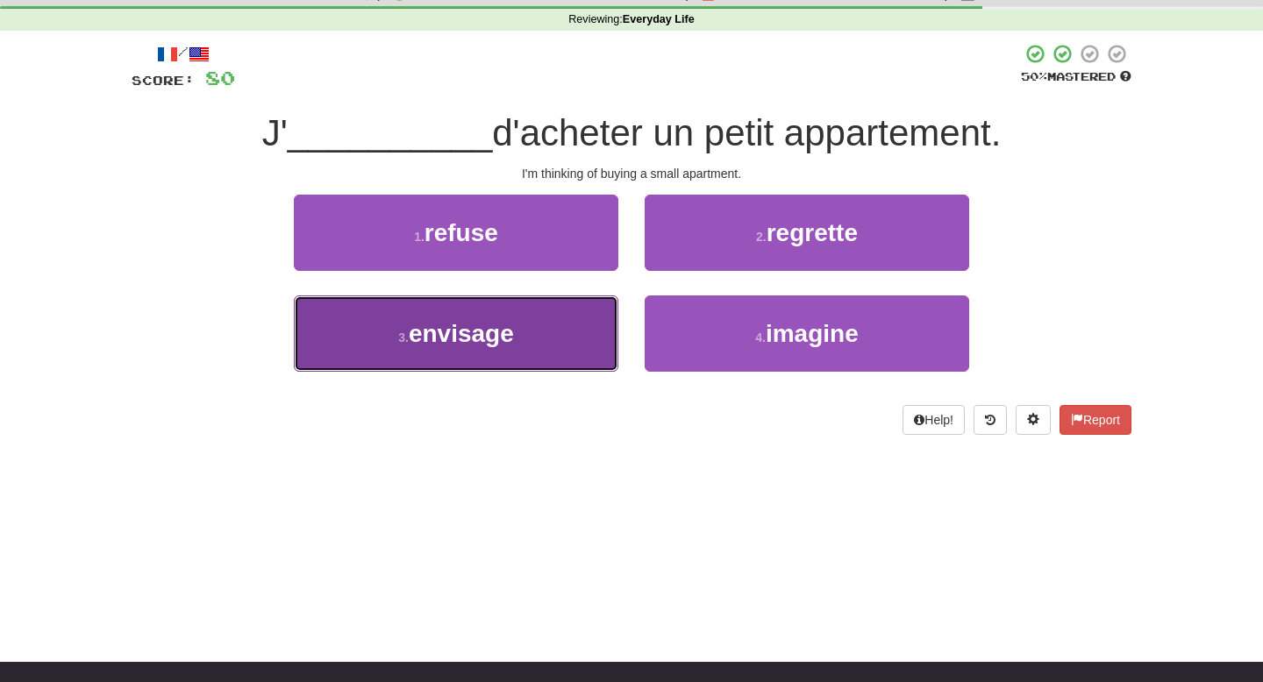
click at [589, 313] on button "3 . envisage" at bounding box center [456, 334] width 325 height 76
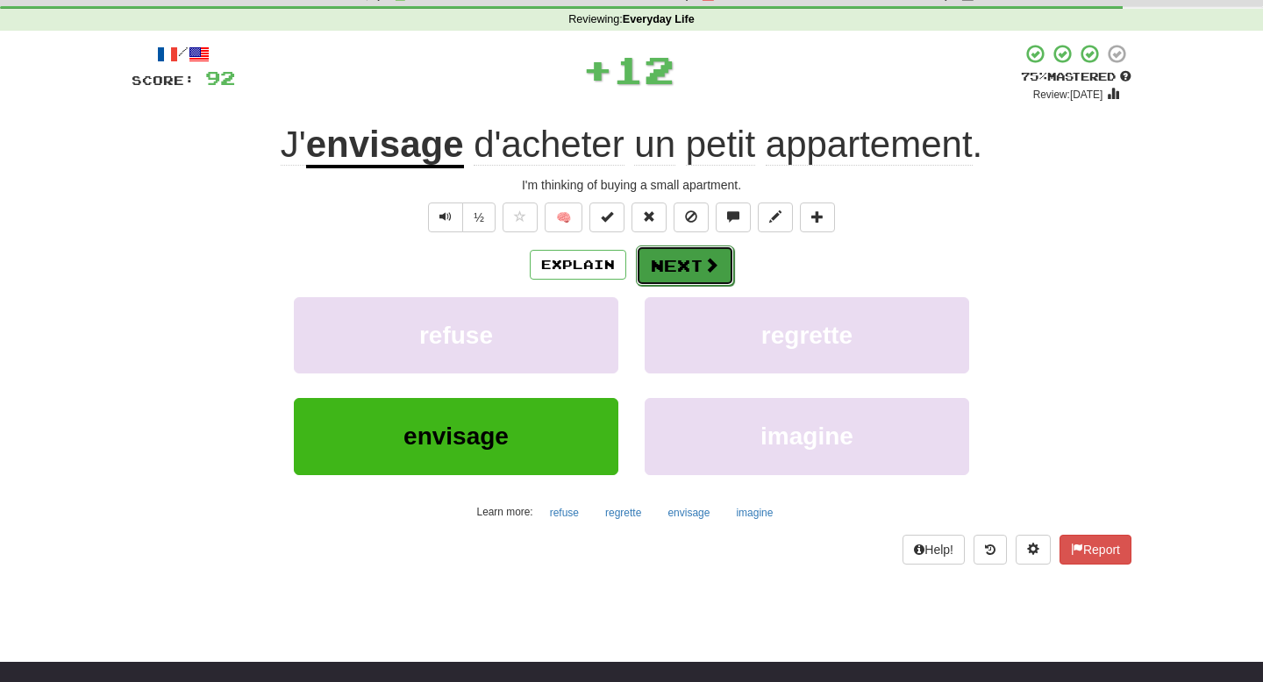
click at [667, 273] on button "Next" at bounding box center [685, 266] width 98 height 40
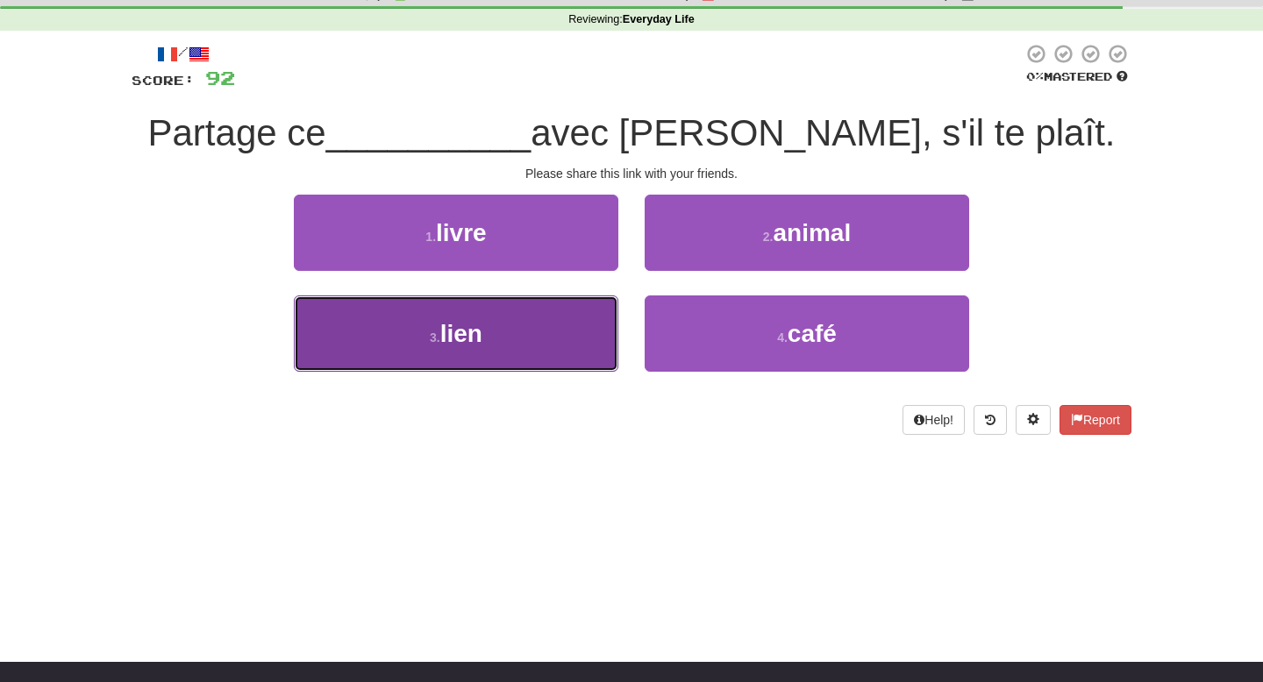
click at [577, 339] on button "3 . lien" at bounding box center [456, 334] width 325 height 76
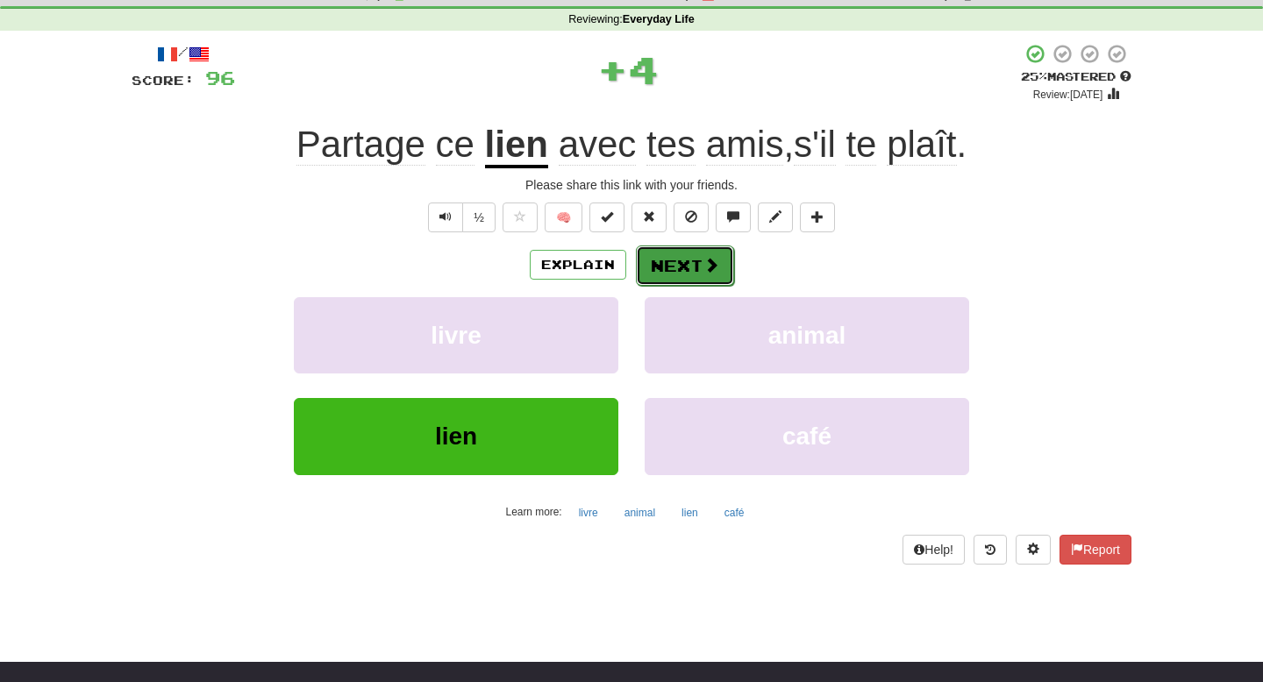
click at [691, 273] on button "Next" at bounding box center [685, 266] width 98 height 40
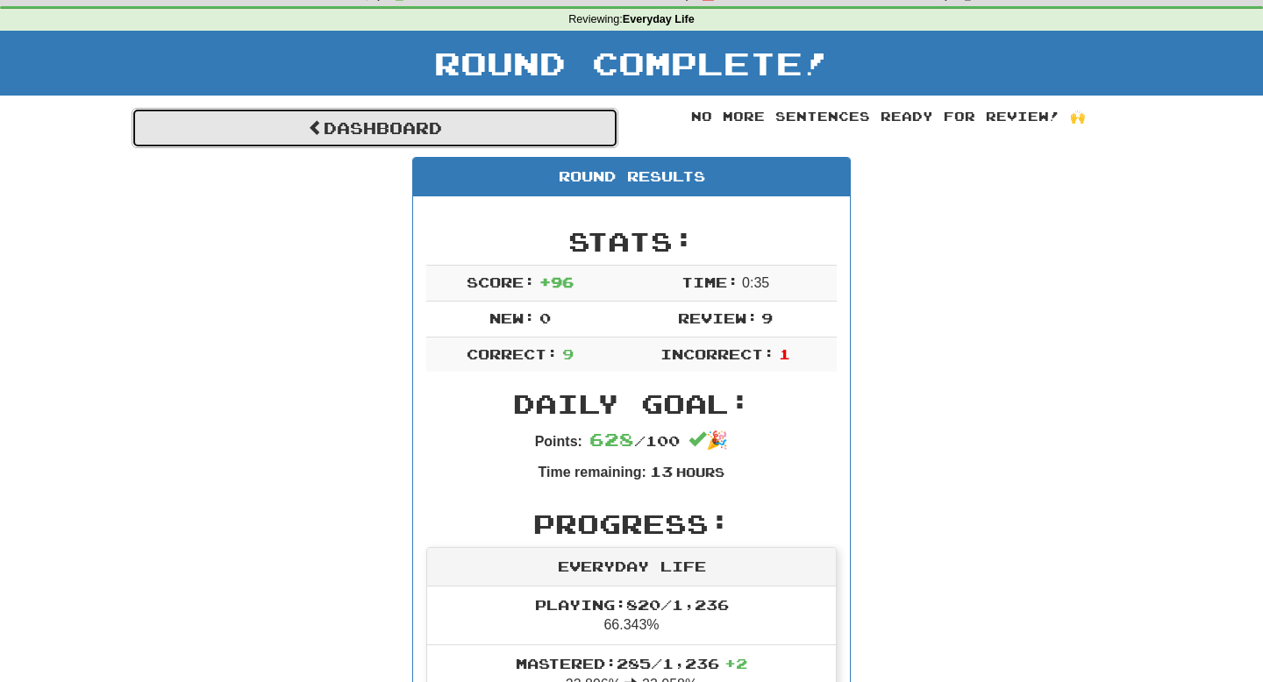
click at [450, 123] on link "Dashboard" at bounding box center [375, 128] width 487 height 40
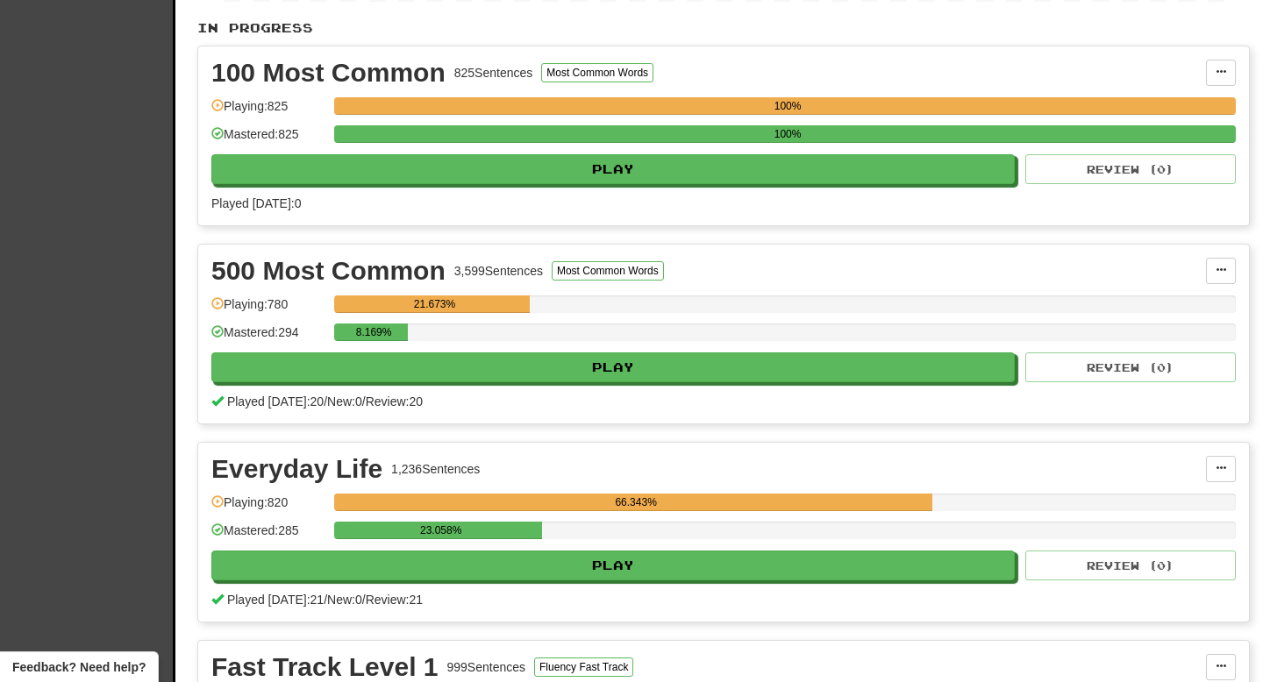
scroll to position [384, 0]
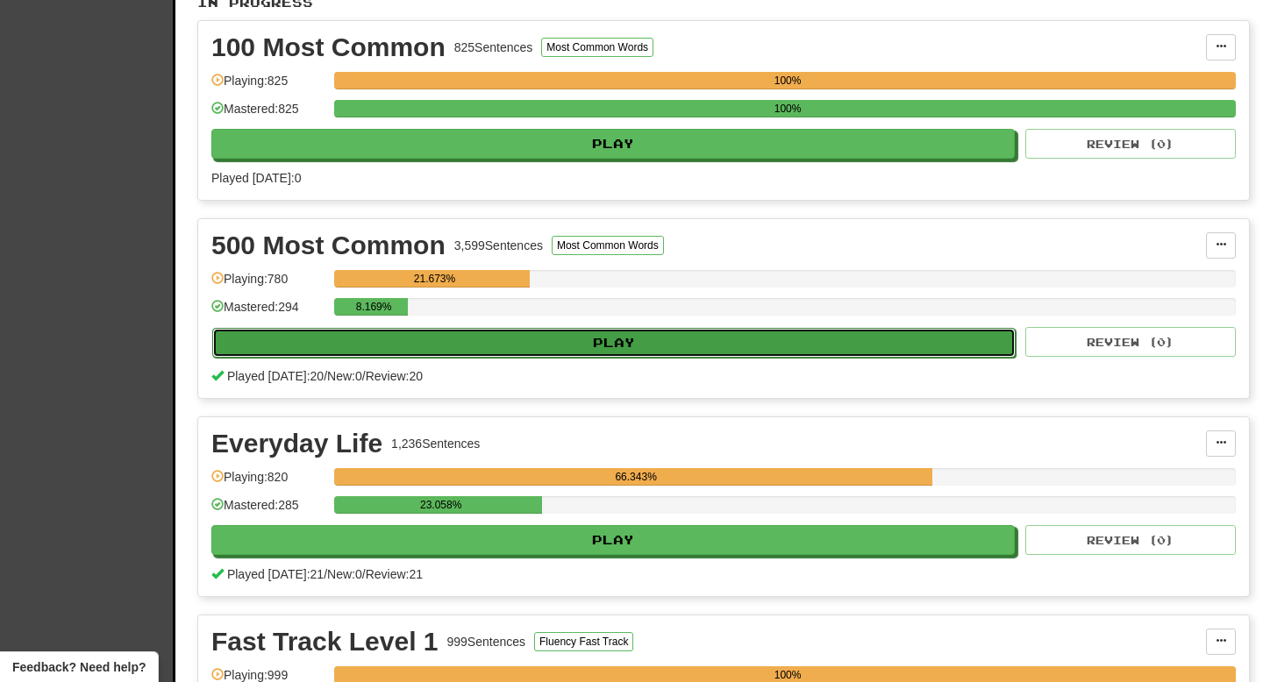
click at [732, 346] on button "Play" at bounding box center [614, 343] width 804 height 30
select select "**"
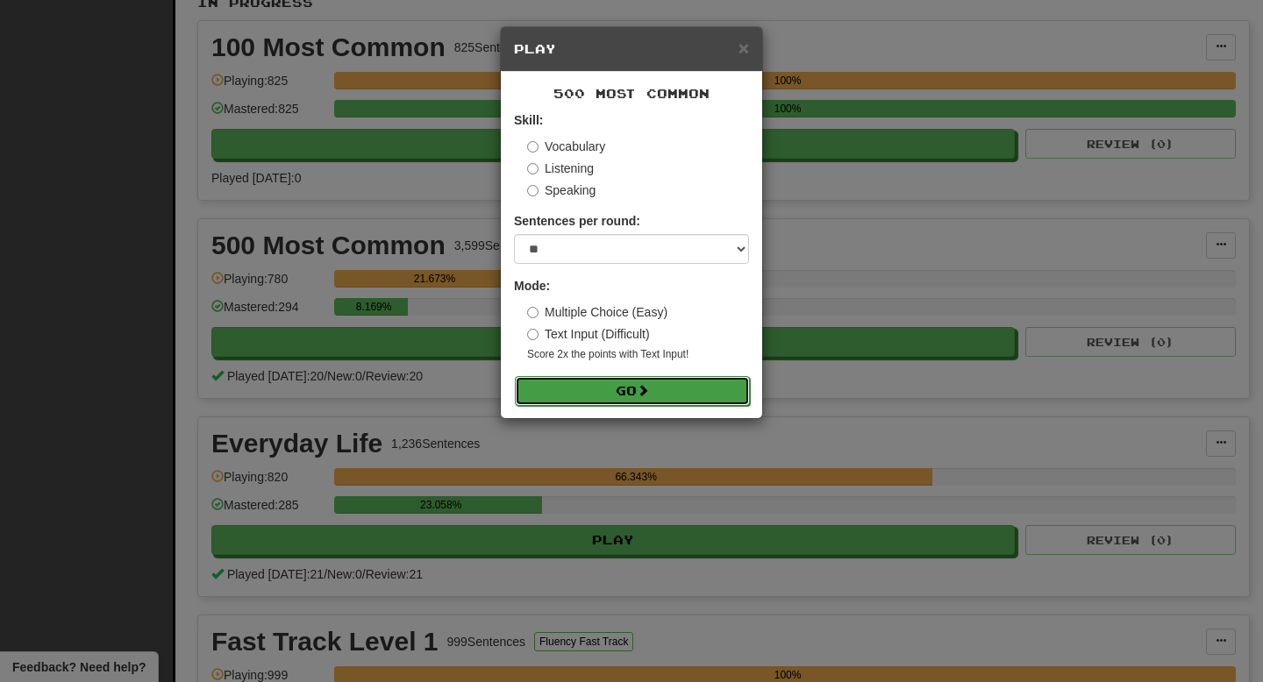
click at [682, 376] on button "Go" at bounding box center [632, 391] width 235 height 30
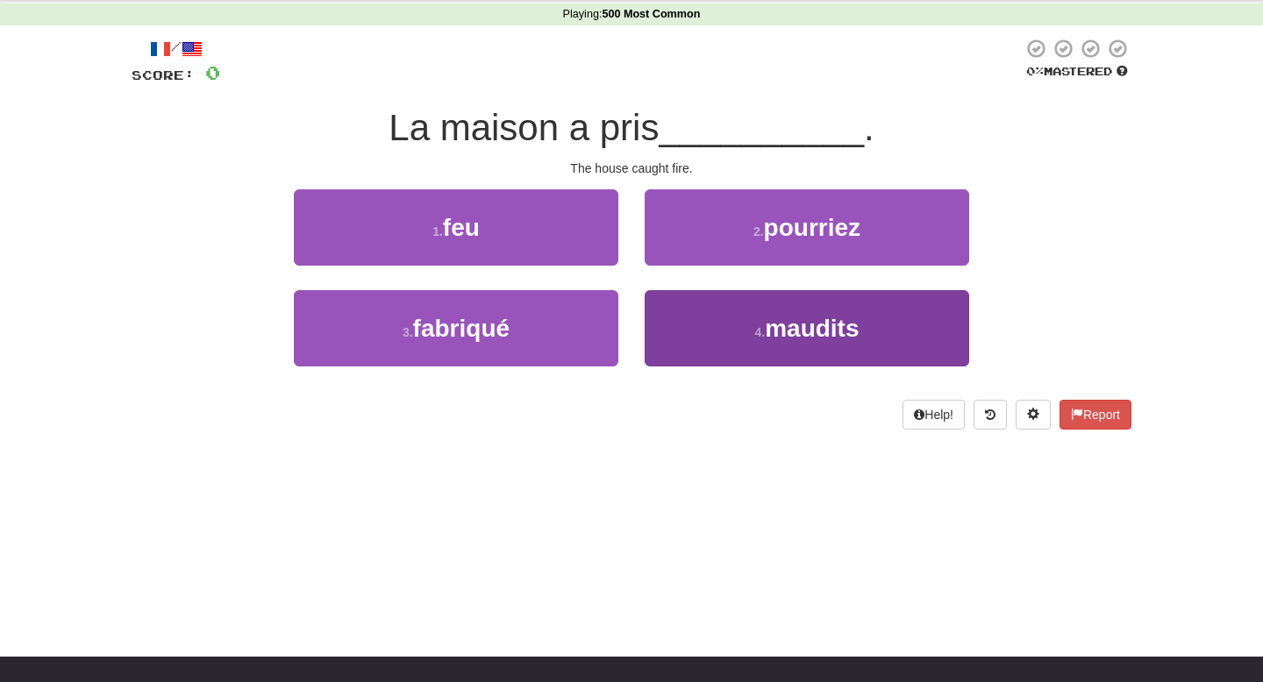
scroll to position [70, 0]
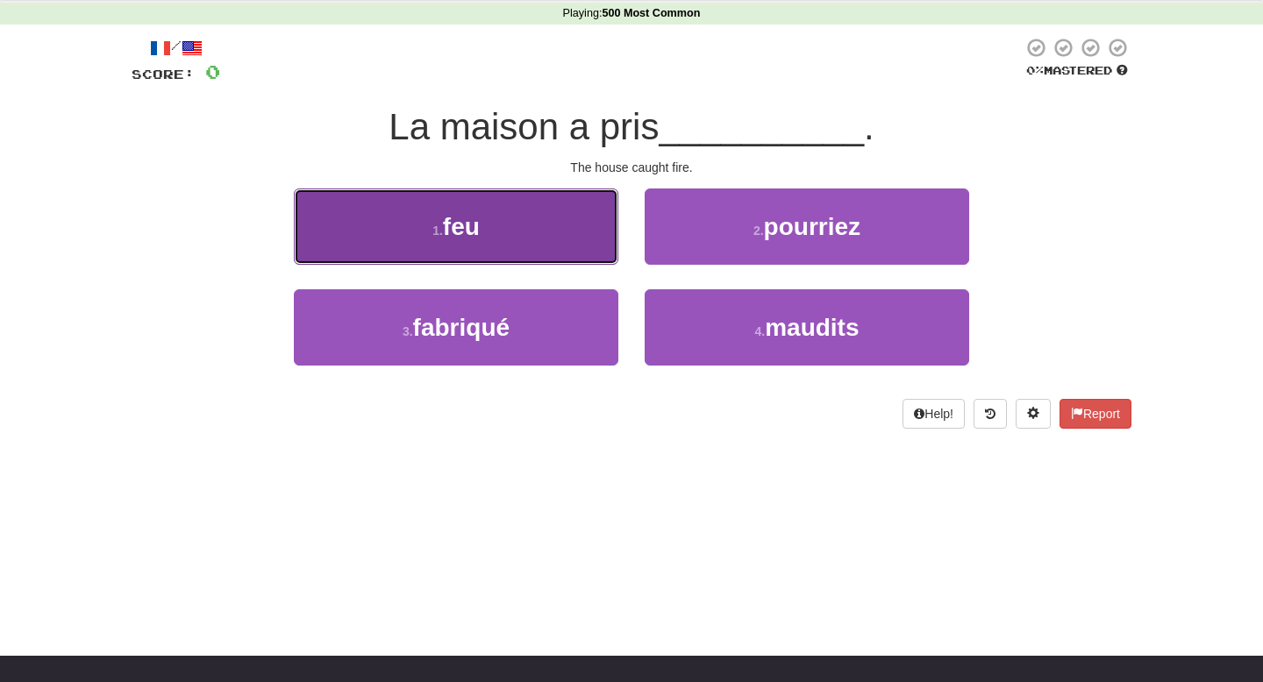
click at [563, 235] on button "1 . feu" at bounding box center [456, 227] width 325 height 76
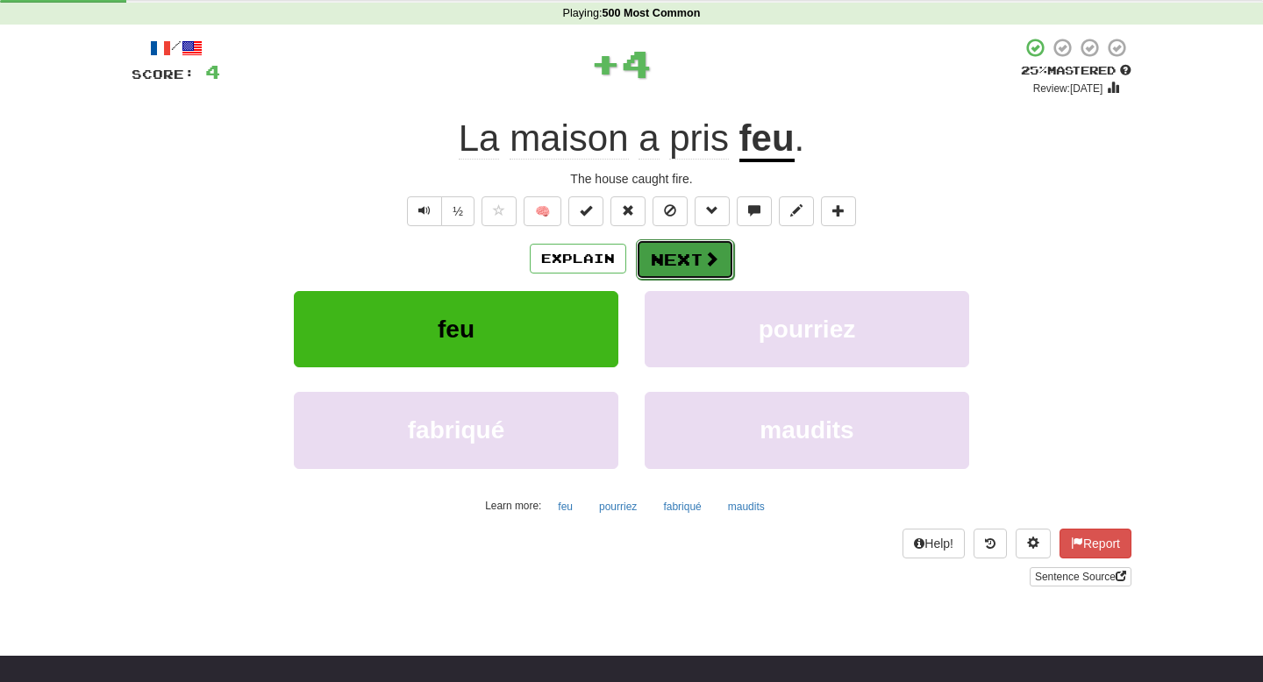
click at [707, 261] on span at bounding box center [712, 259] width 16 height 16
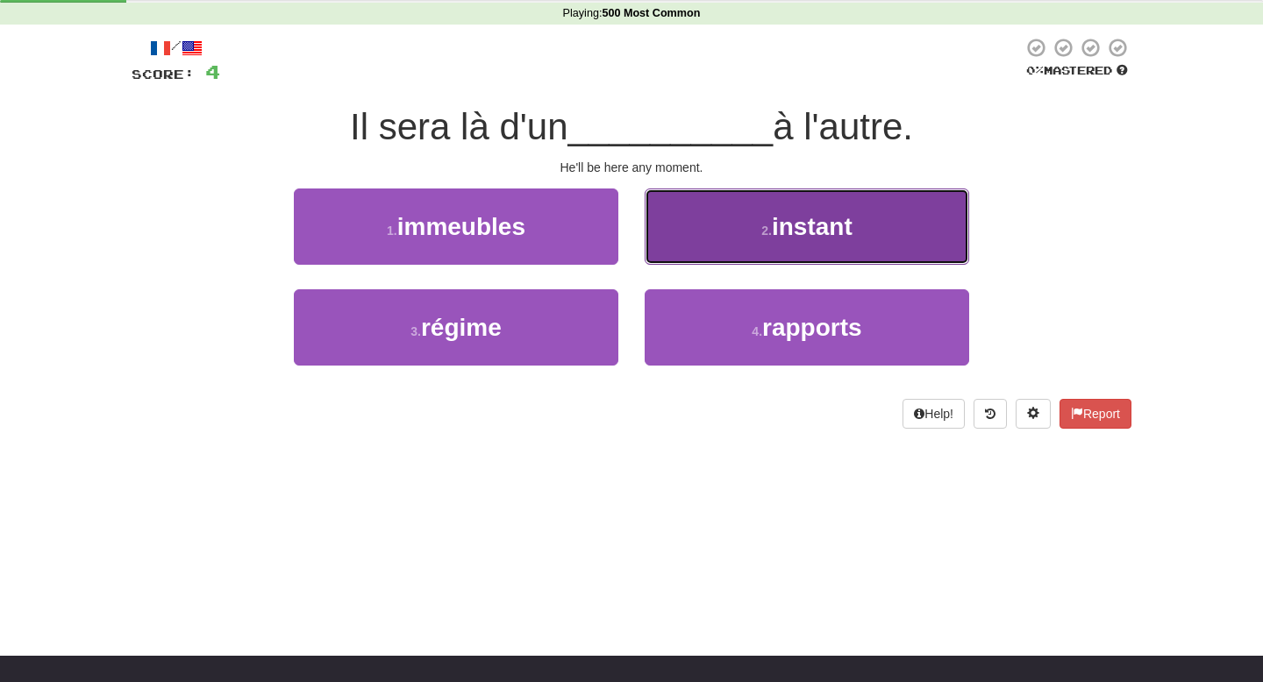
click at [707, 242] on button "2 . instant" at bounding box center [807, 227] width 325 height 76
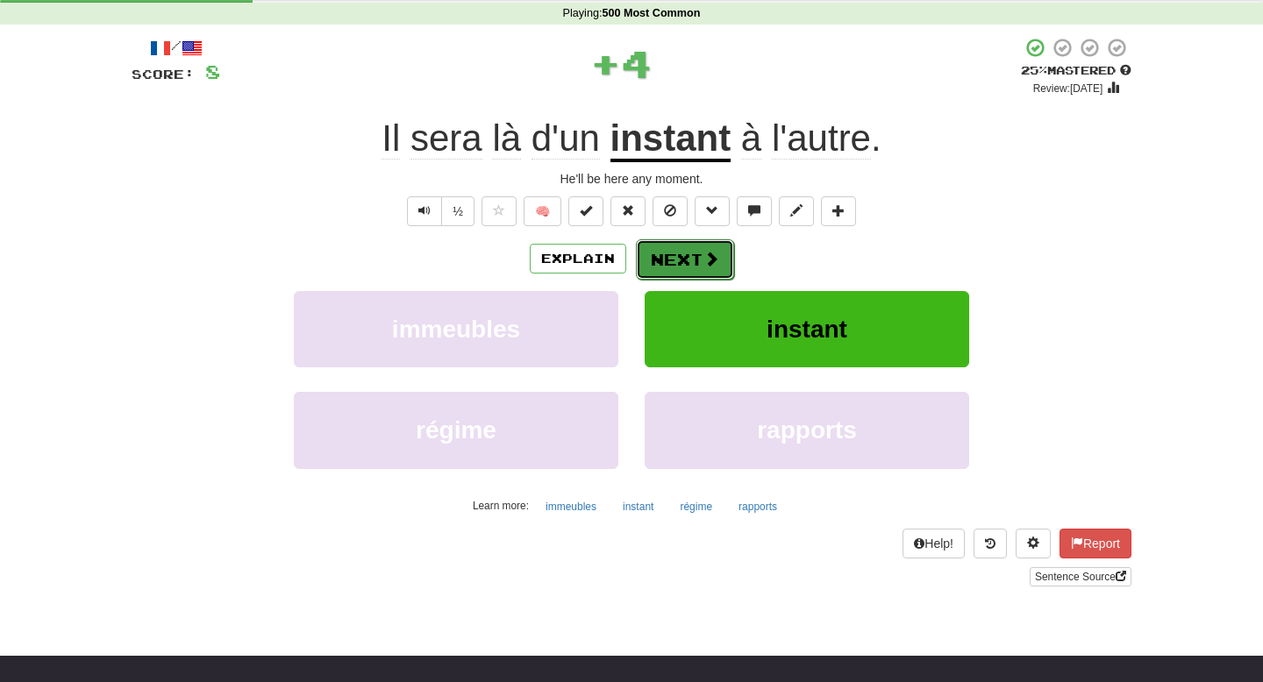
click at [684, 258] on button "Next" at bounding box center [685, 259] width 98 height 40
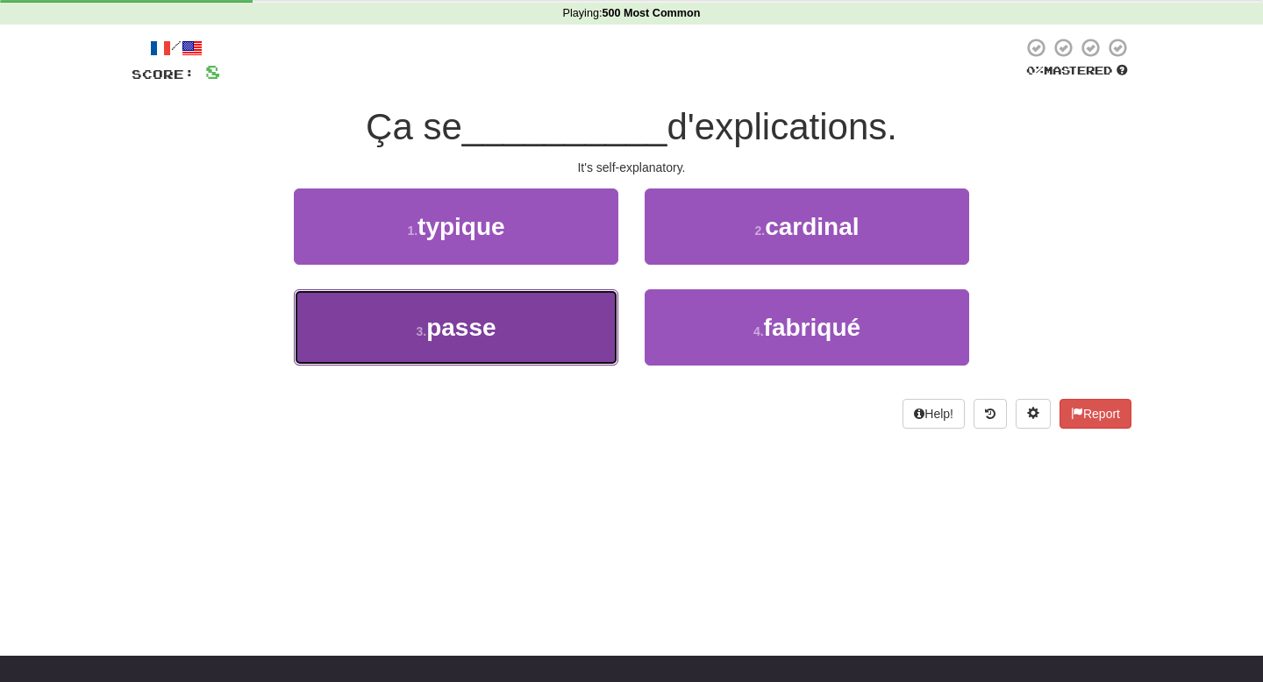
click at [568, 337] on button "3 . passe" at bounding box center [456, 327] width 325 height 76
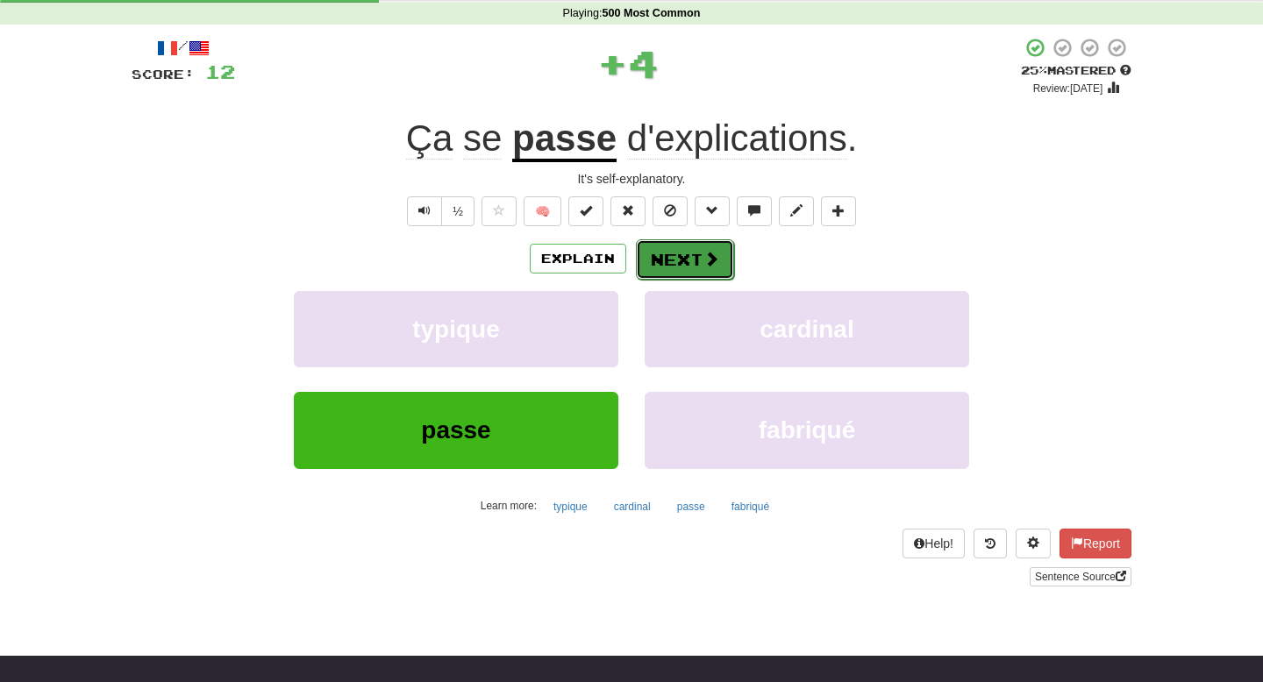
click at [677, 258] on button "Next" at bounding box center [685, 259] width 98 height 40
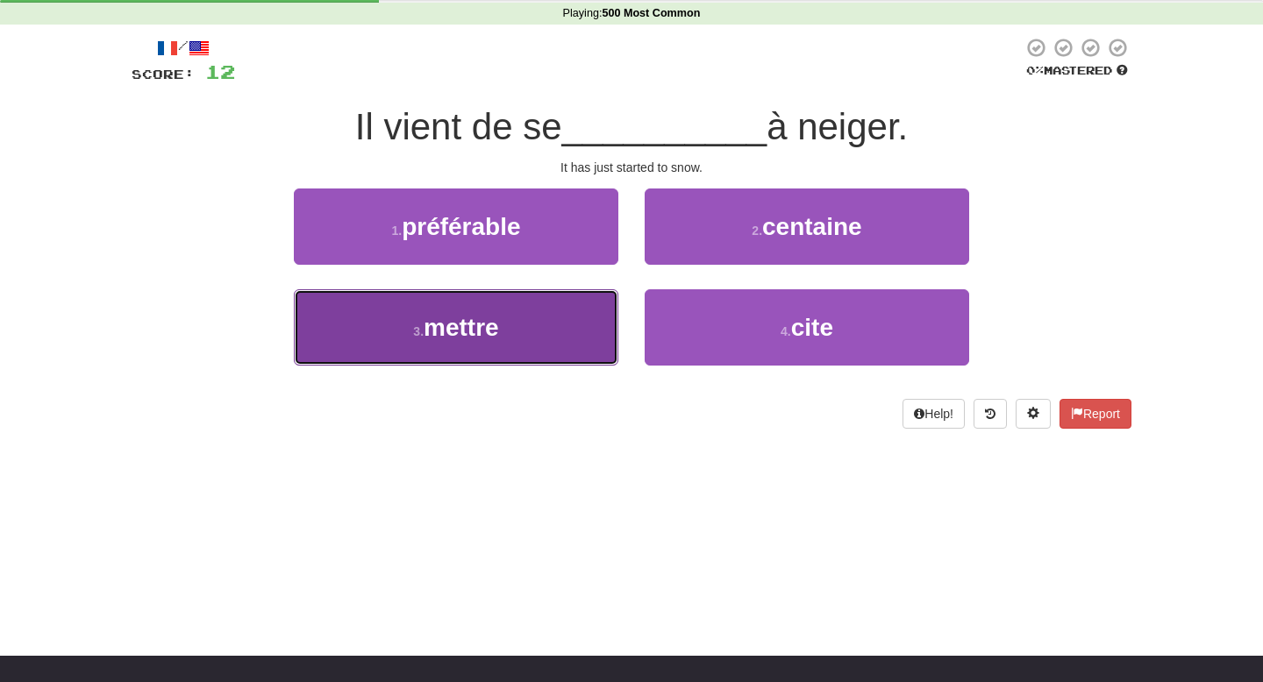
click at [574, 332] on button "3 . mettre" at bounding box center [456, 327] width 325 height 76
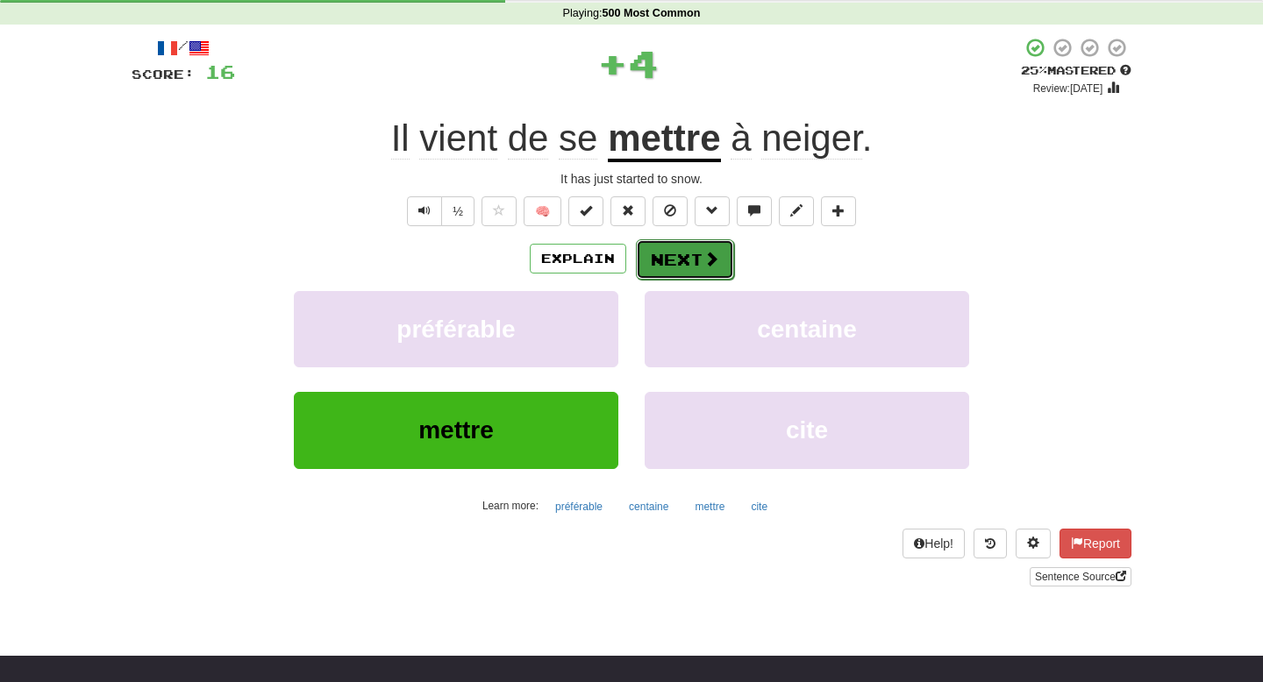
click at [669, 260] on button "Next" at bounding box center [685, 259] width 98 height 40
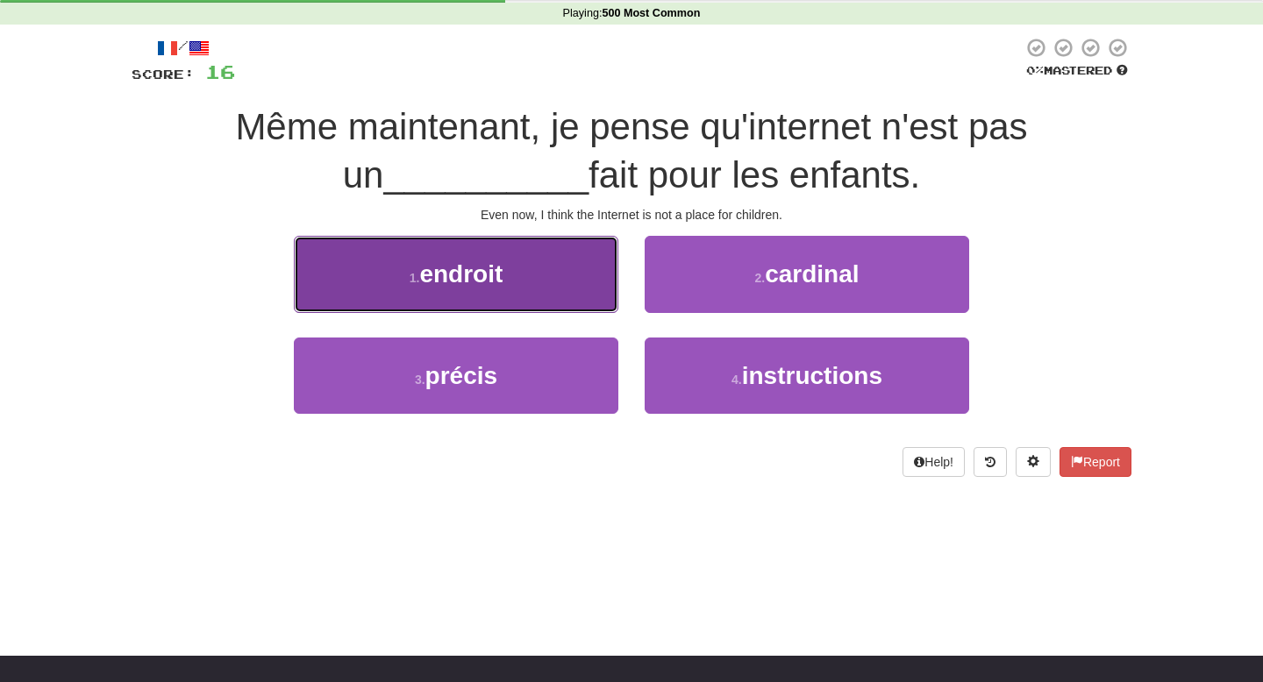
click at [596, 275] on button "1 . endroit" at bounding box center [456, 274] width 325 height 76
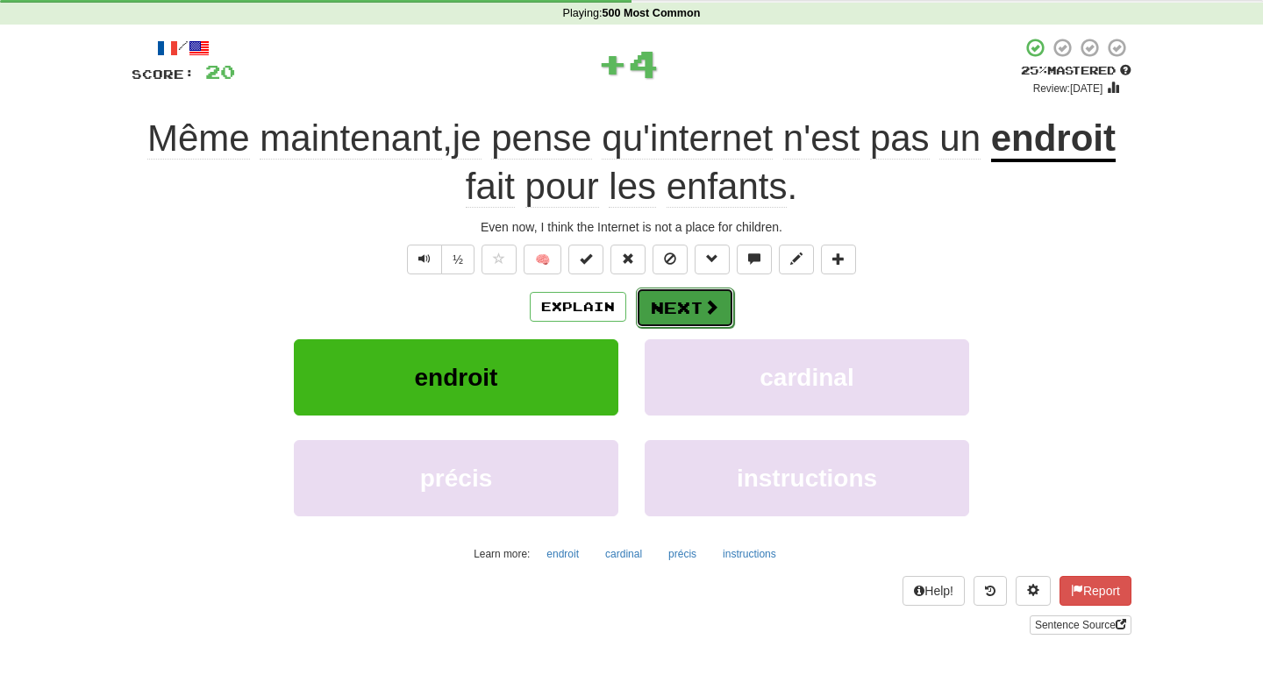
click at [704, 309] on span at bounding box center [712, 307] width 16 height 16
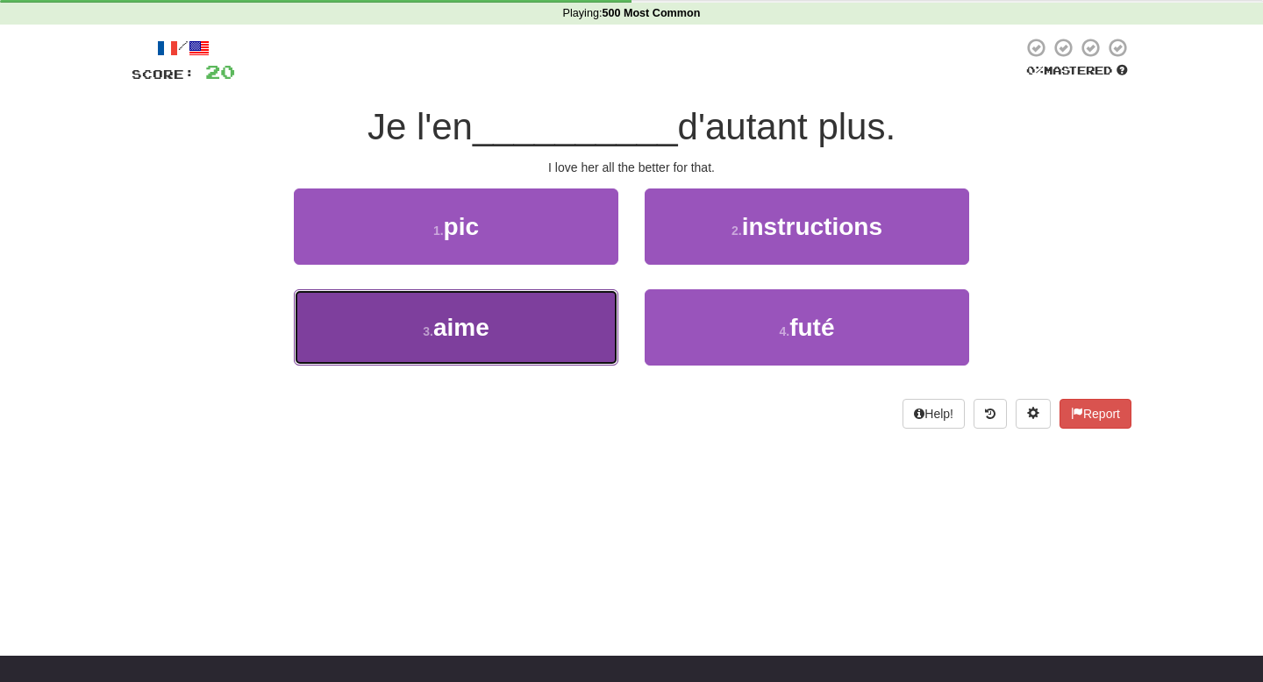
click at [555, 339] on button "3 . aime" at bounding box center [456, 327] width 325 height 76
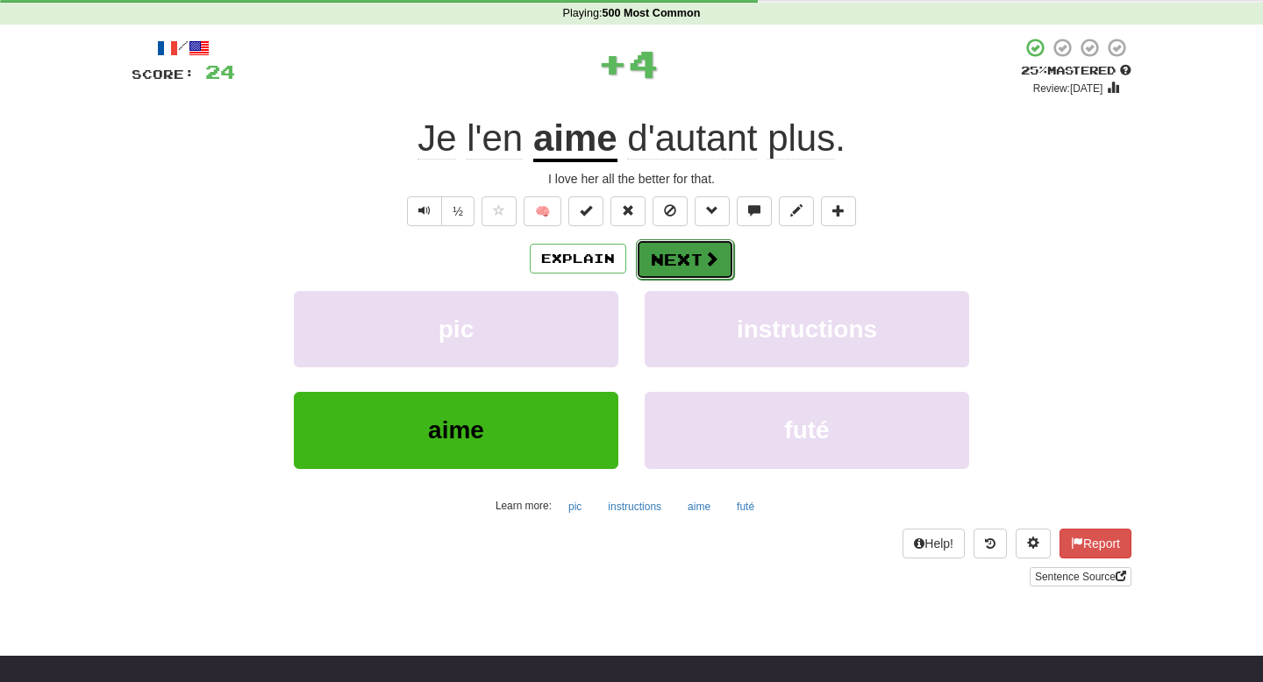
click at [687, 262] on button "Next" at bounding box center [685, 259] width 98 height 40
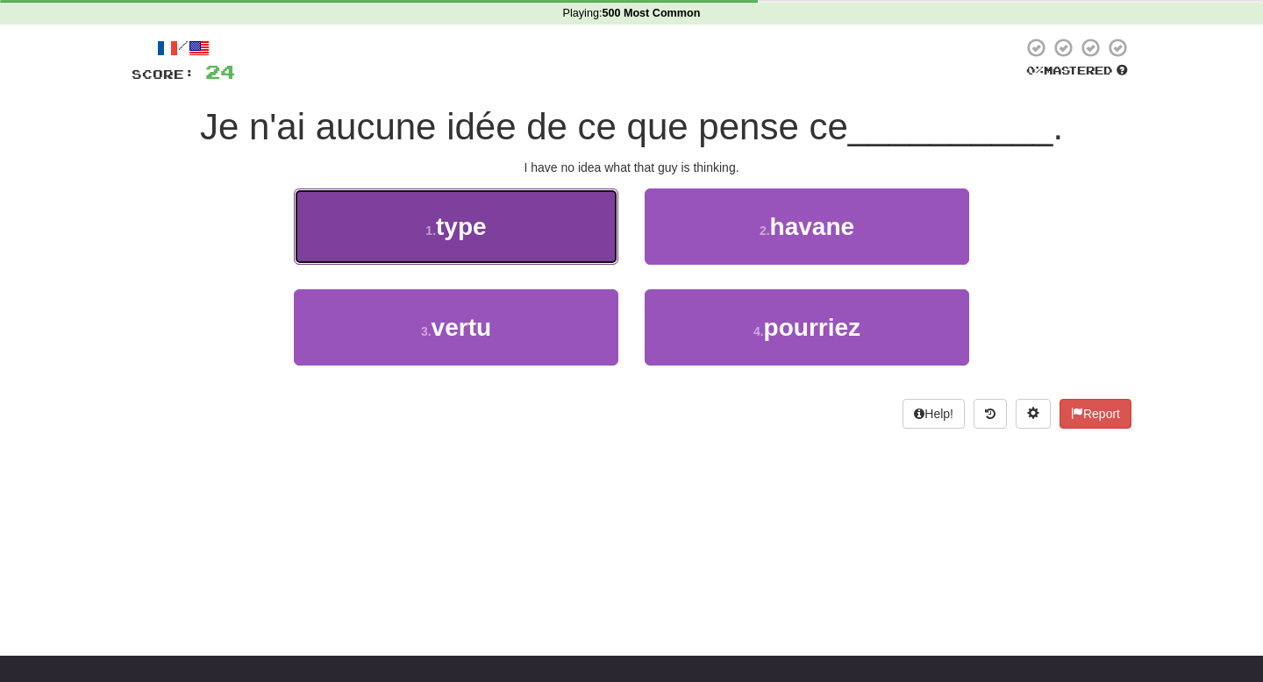
click at [594, 243] on button "1 . type" at bounding box center [456, 227] width 325 height 76
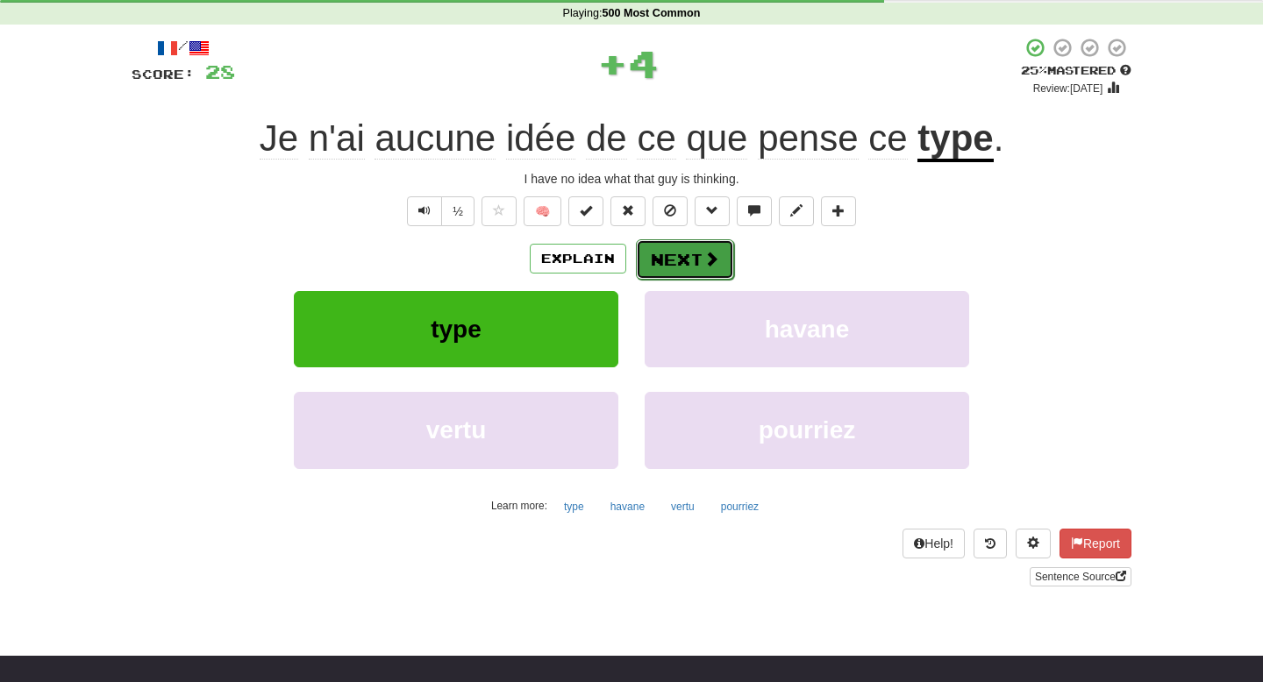
click at [698, 256] on button "Next" at bounding box center [685, 259] width 98 height 40
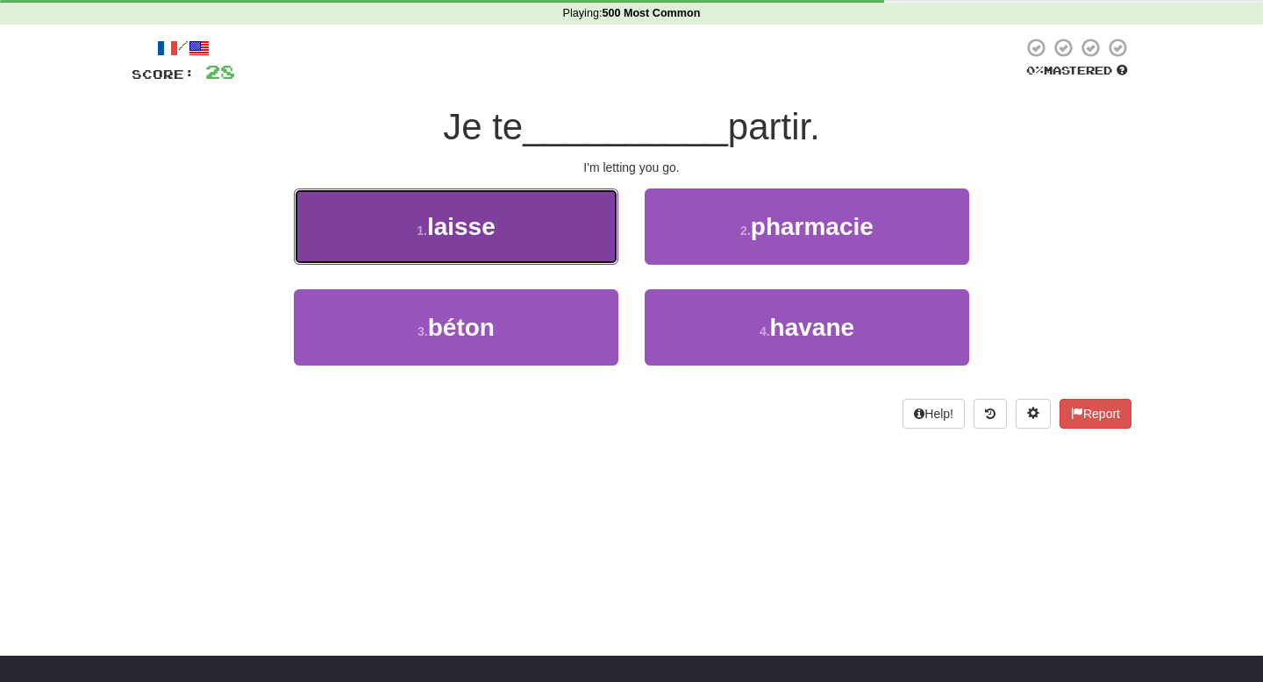
click at [604, 236] on button "1 . laisse" at bounding box center [456, 227] width 325 height 76
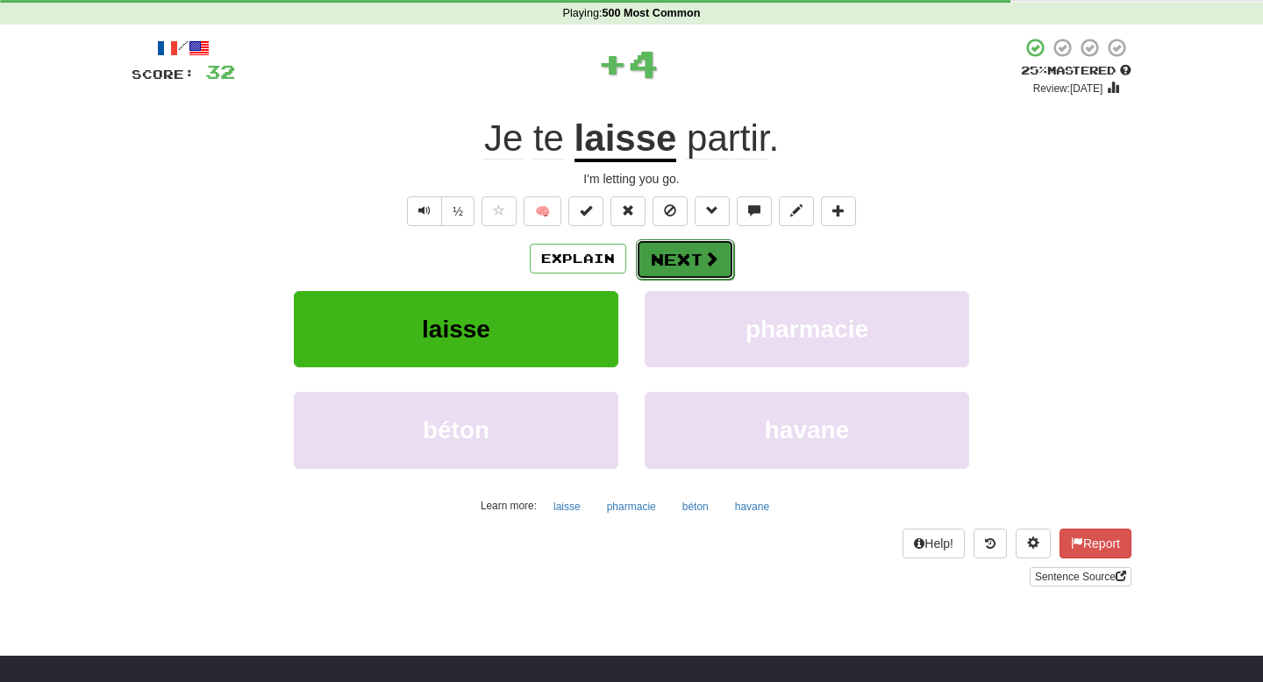
click at [690, 257] on button "Next" at bounding box center [685, 259] width 98 height 40
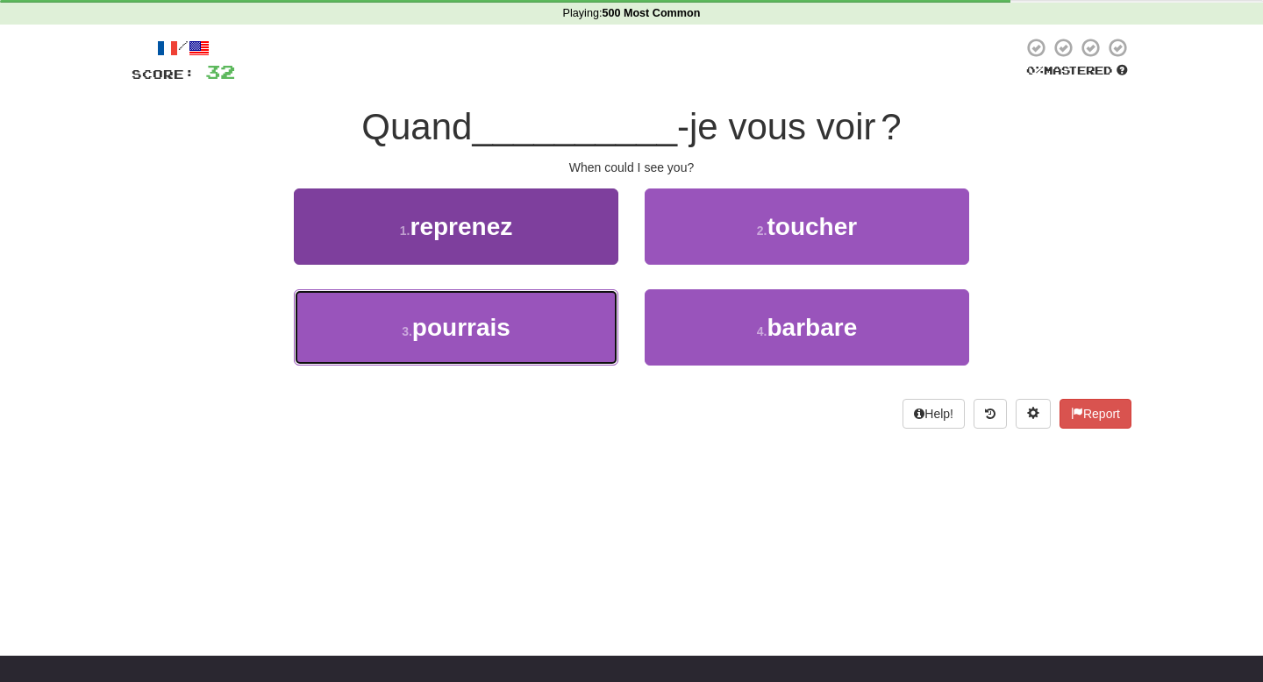
click at [556, 325] on button "3 . pourrais" at bounding box center [456, 327] width 325 height 76
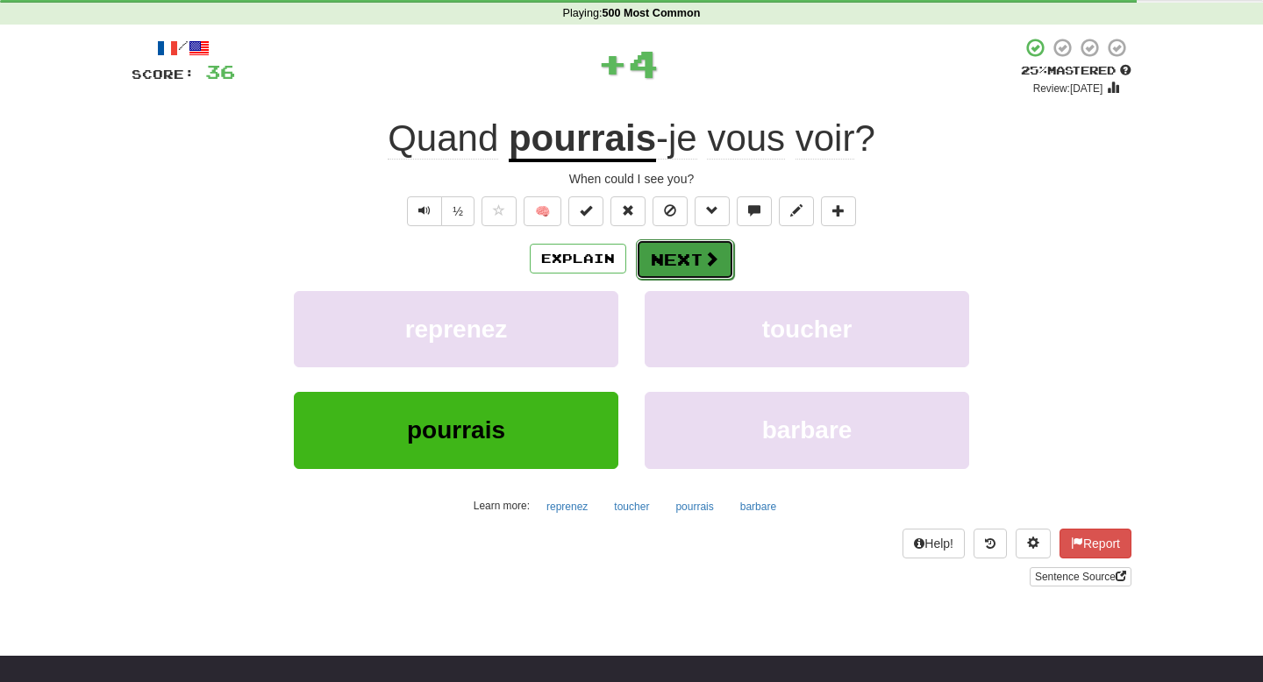
click at [679, 266] on button "Next" at bounding box center [685, 259] width 98 height 40
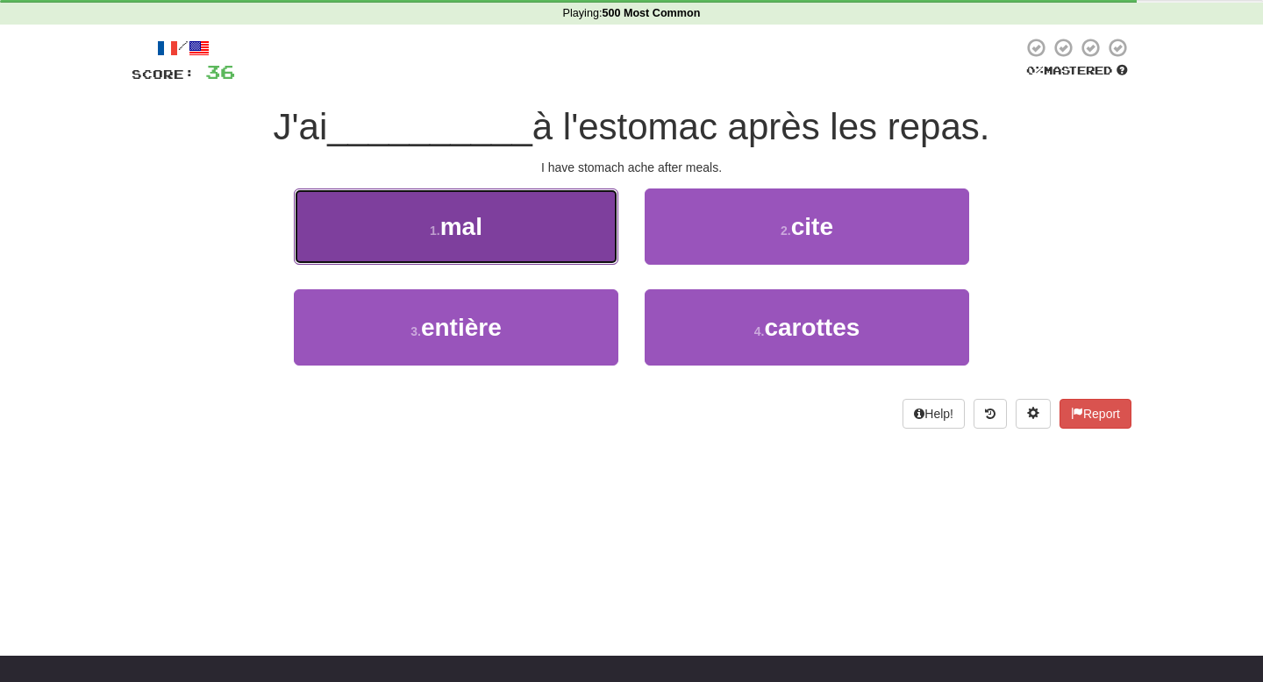
click at [570, 253] on button "1 . mal" at bounding box center [456, 227] width 325 height 76
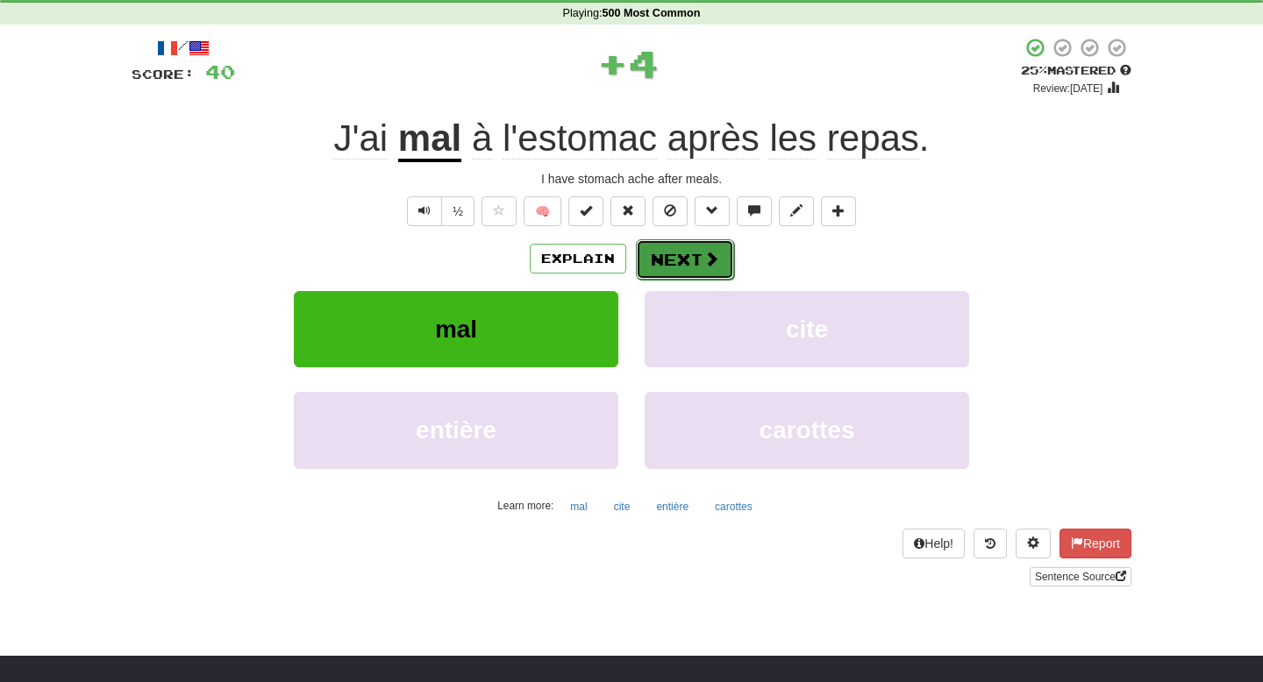
click at [692, 261] on button "Next" at bounding box center [685, 259] width 98 height 40
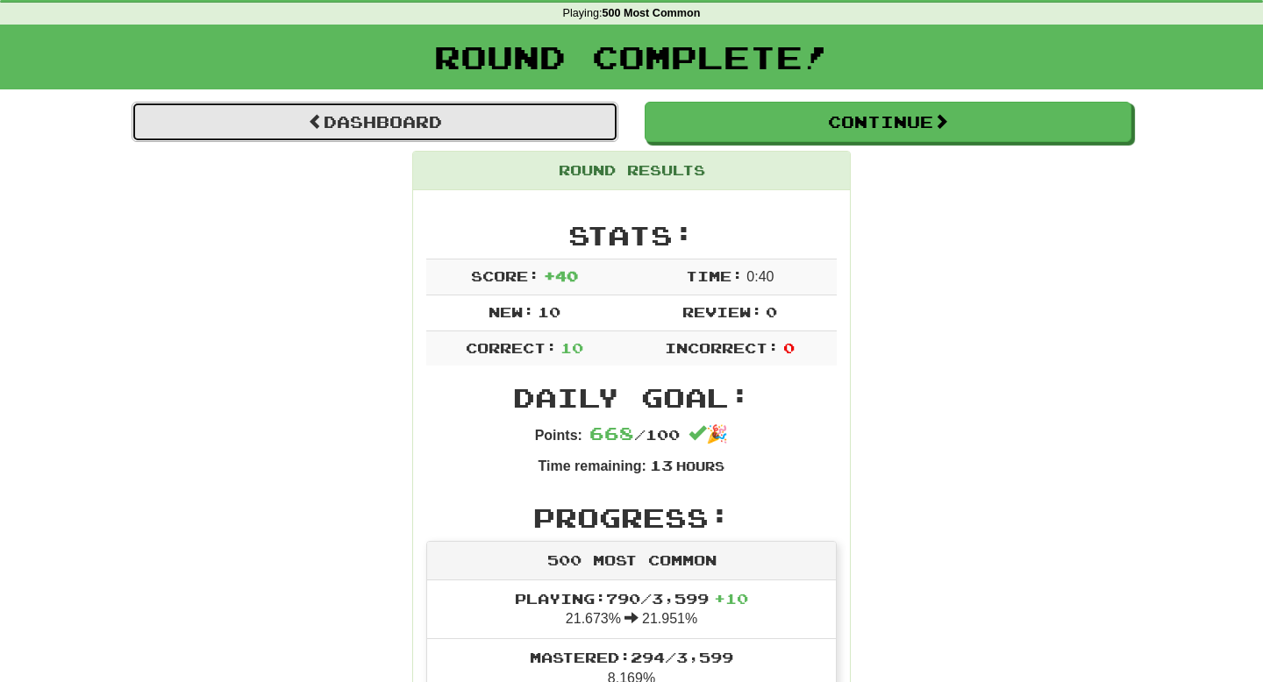
click at [486, 128] on link "Dashboard" at bounding box center [375, 122] width 487 height 40
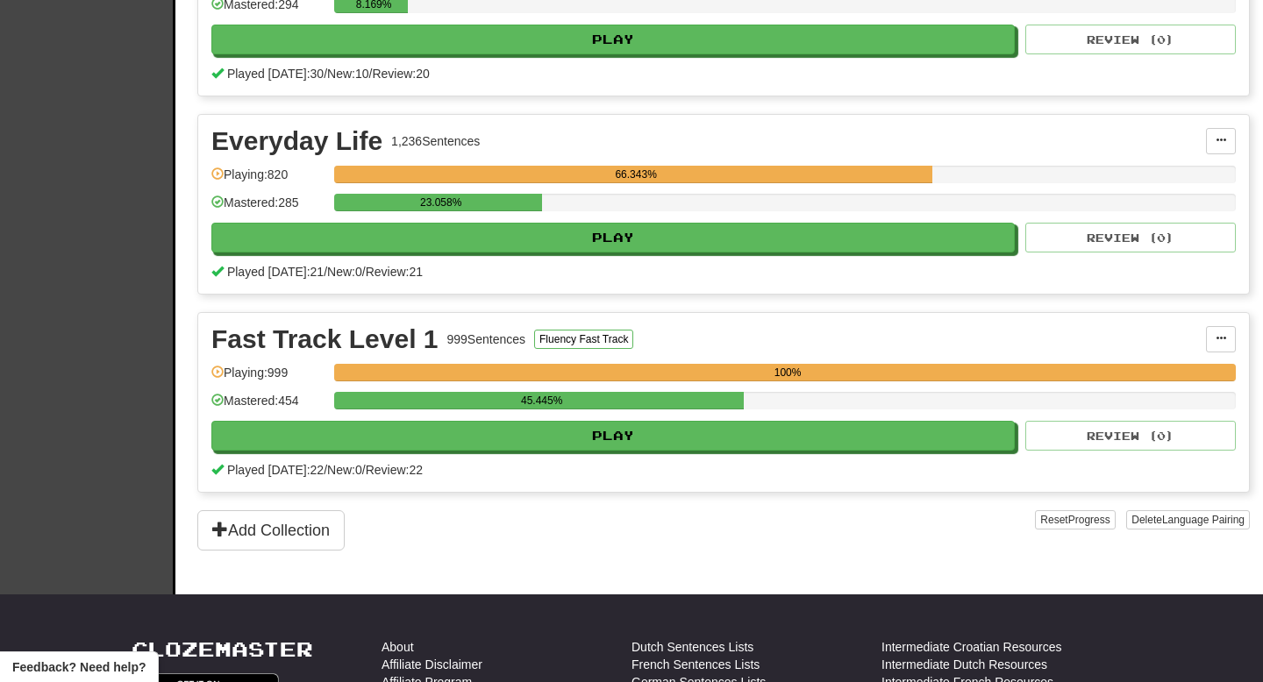
scroll to position [704, 0]
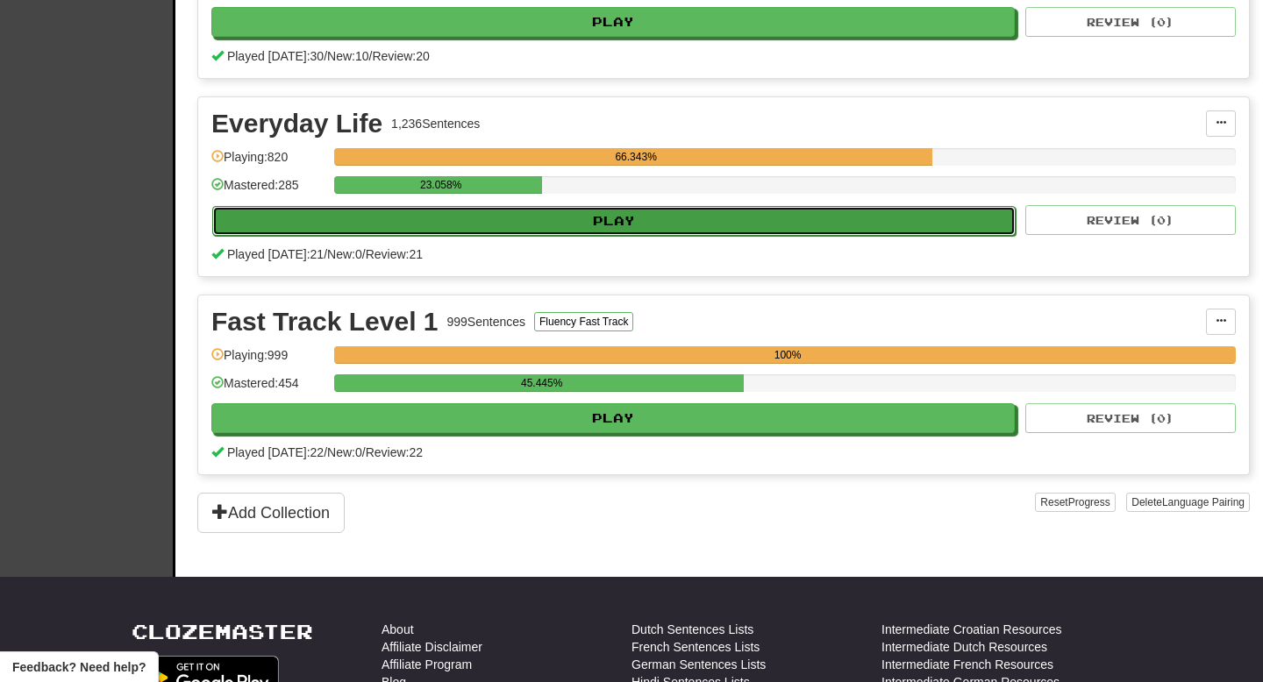
click at [620, 222] on button "Play" at bounding box center [614, 221] width 804 height 30
select select "**"
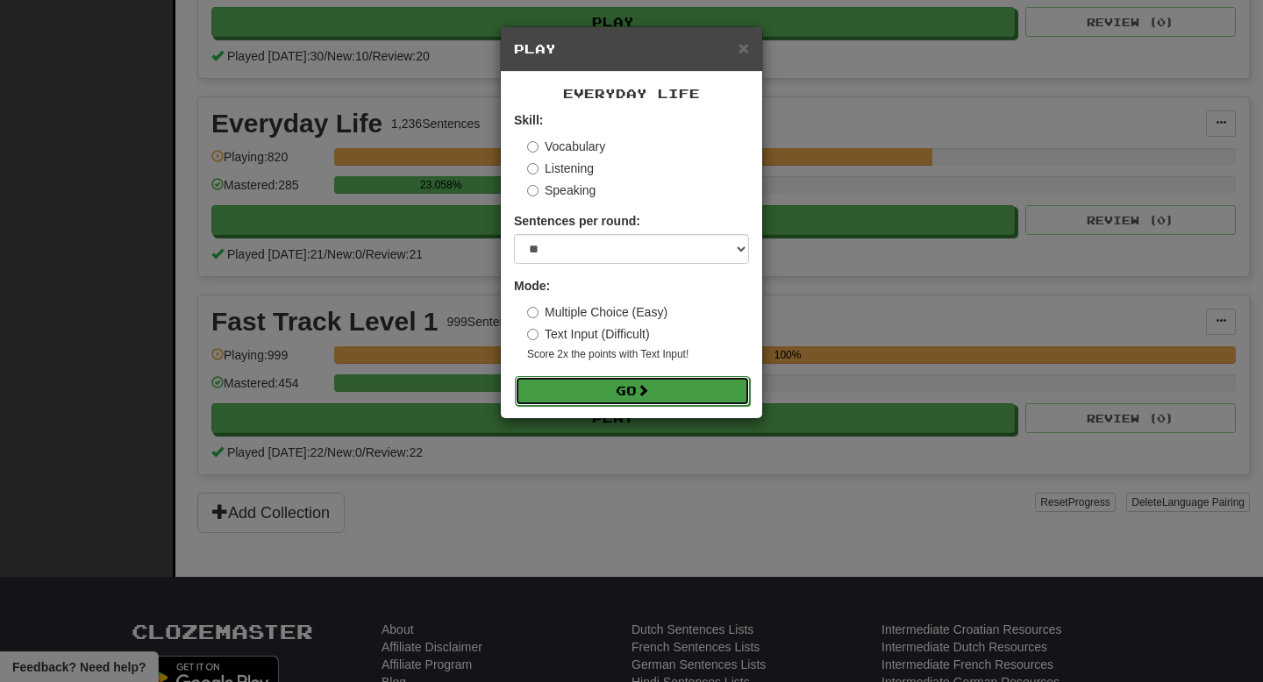
click at [588, 386] on button "Go" at bounding box center [632, 391] width 235 height 30
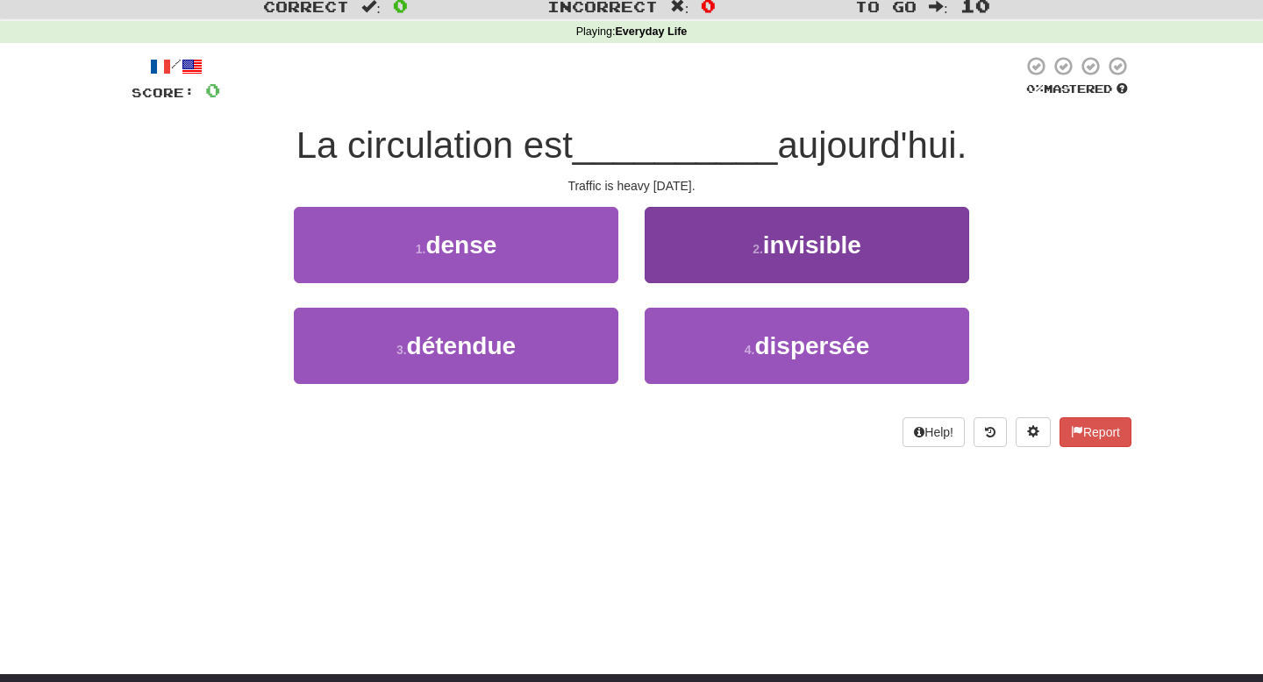
scroll to position [56, 0]
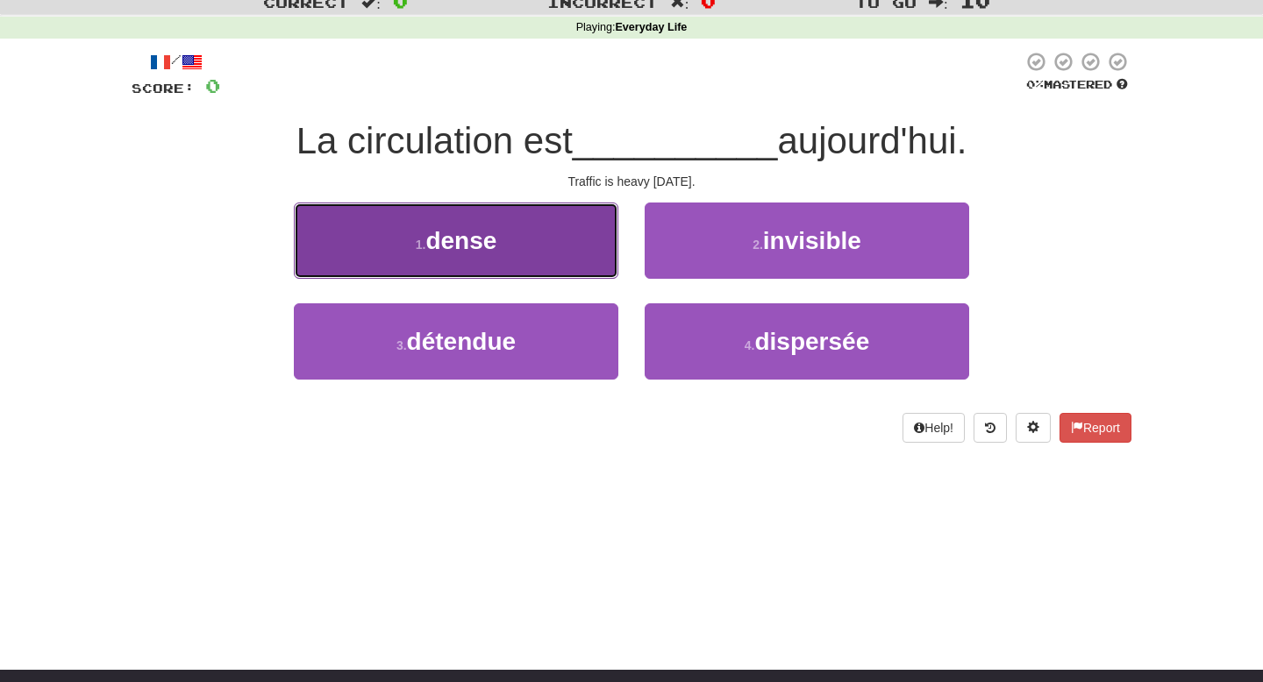
click at [597, 258] on button "1 . dense" at bounding box center [456, 241] width 325 height 76
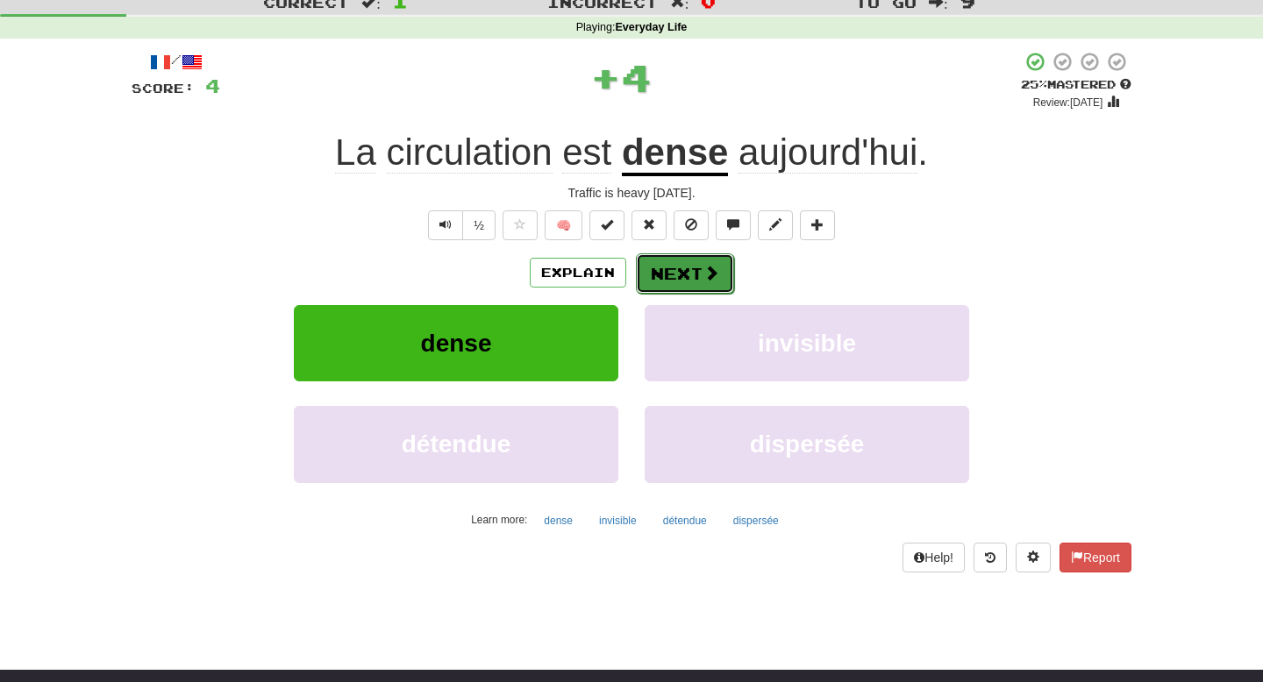
click at [695, 266] on button "Next" at bounding box center [685, 274] width 98 height 40
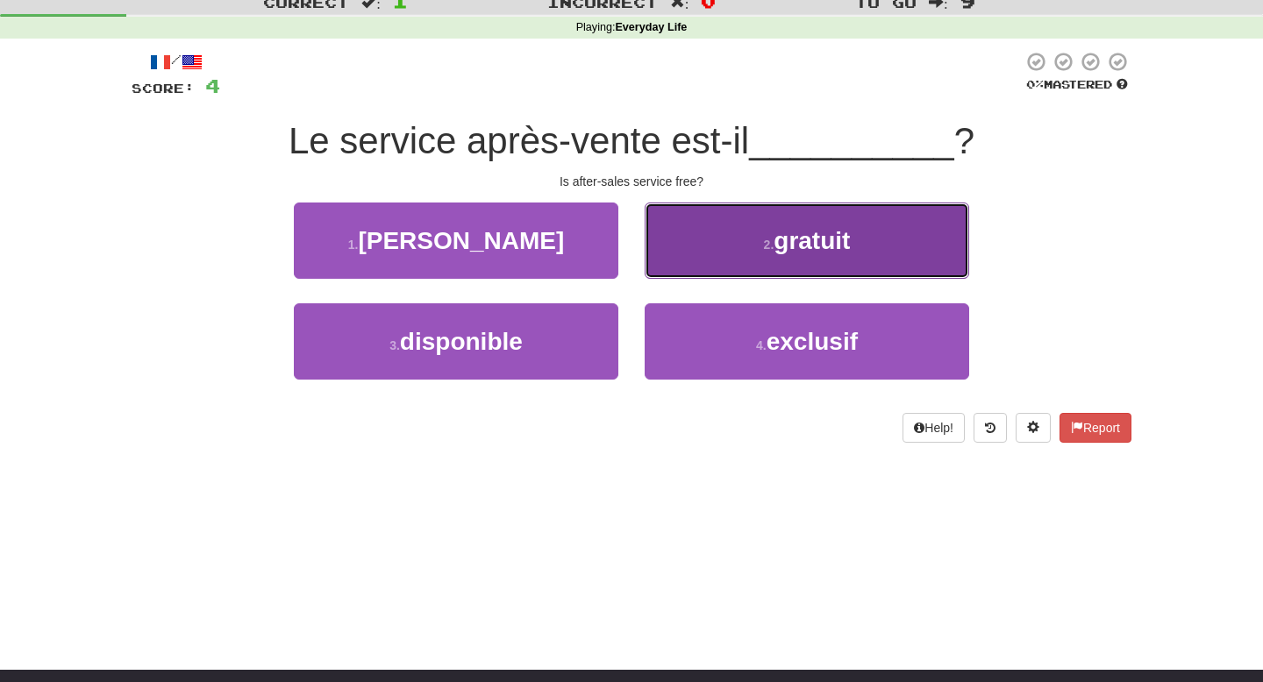
click at [696, 267] on button "2 . gratuit" at bounding box center [807, 241] width 325 height 76
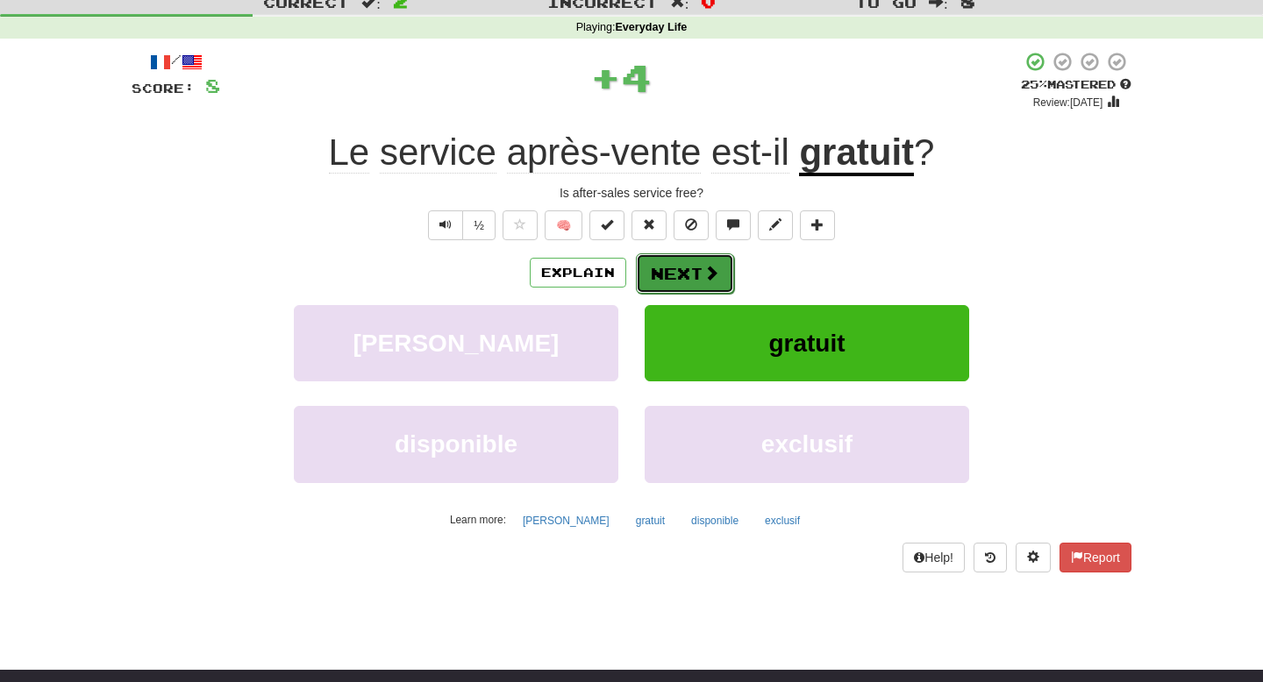
click at [691, 273] on button "Next" at bounding box center [685, 274] width 98 height 40
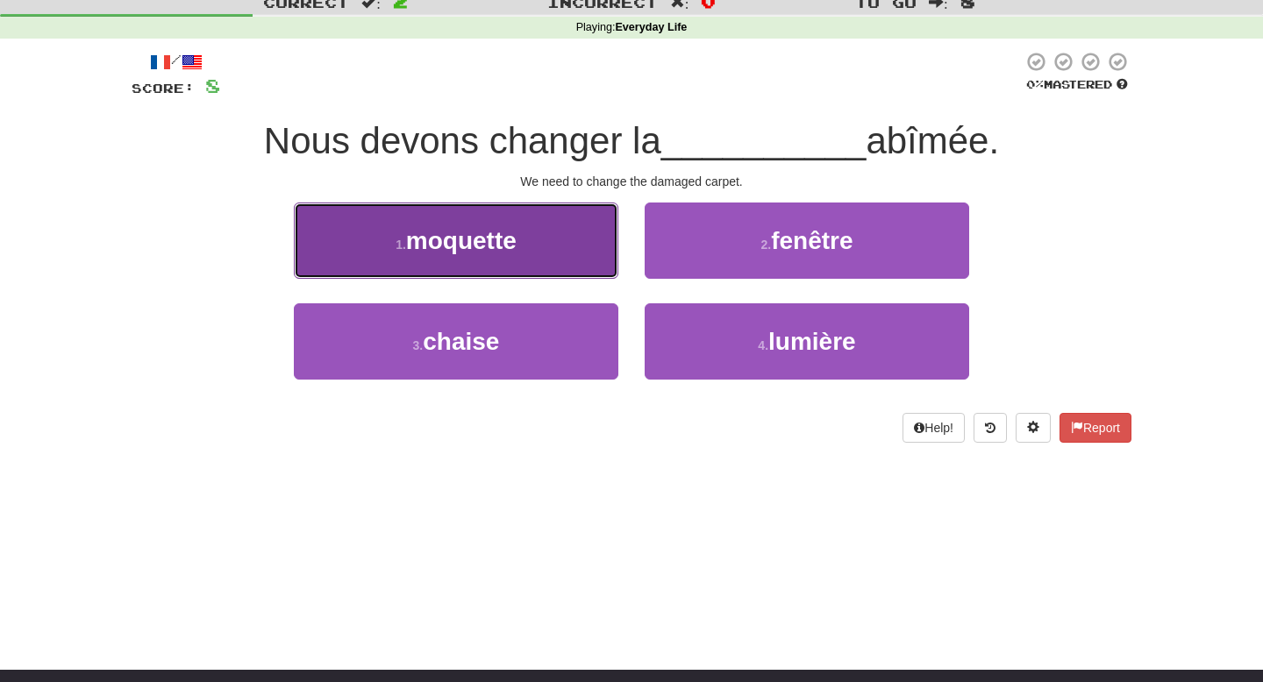
click at [588, 258] on button "1 . [GEOGRAPHIC_DATA]" at bounding box center [456, 241] width 325 height 76
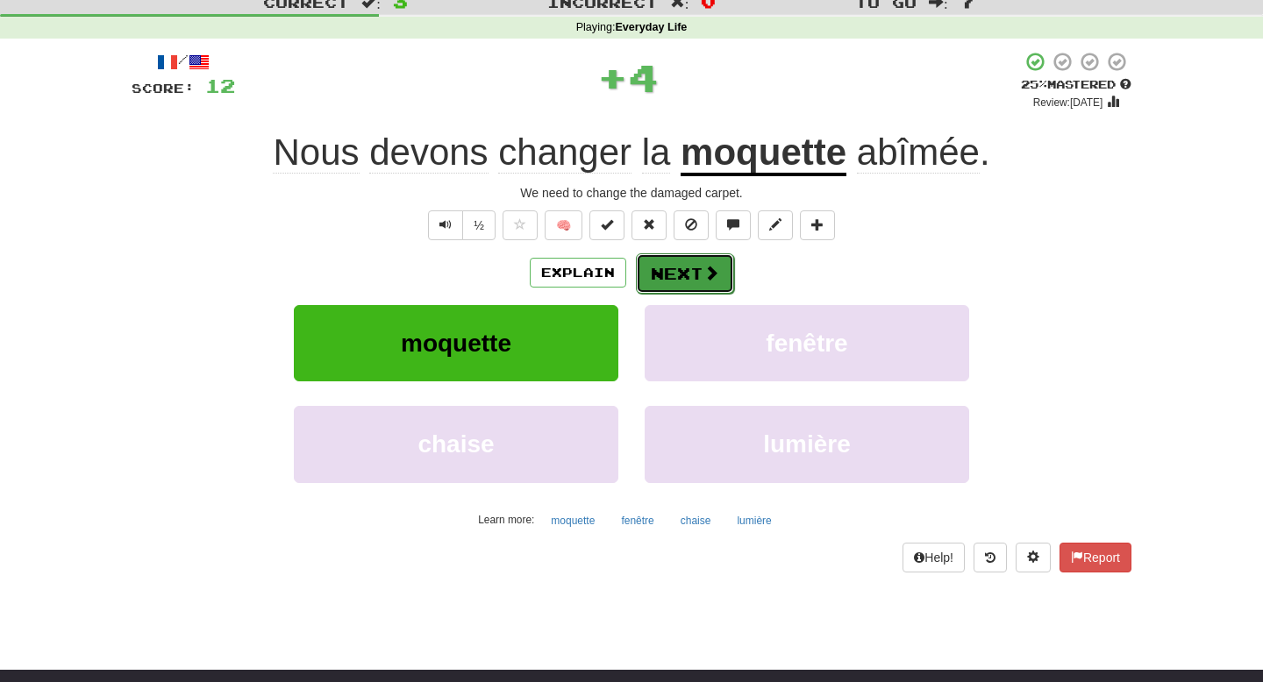
click at [682, 281] on button "Next" at bounding box center [685, 274] width 98 height 40
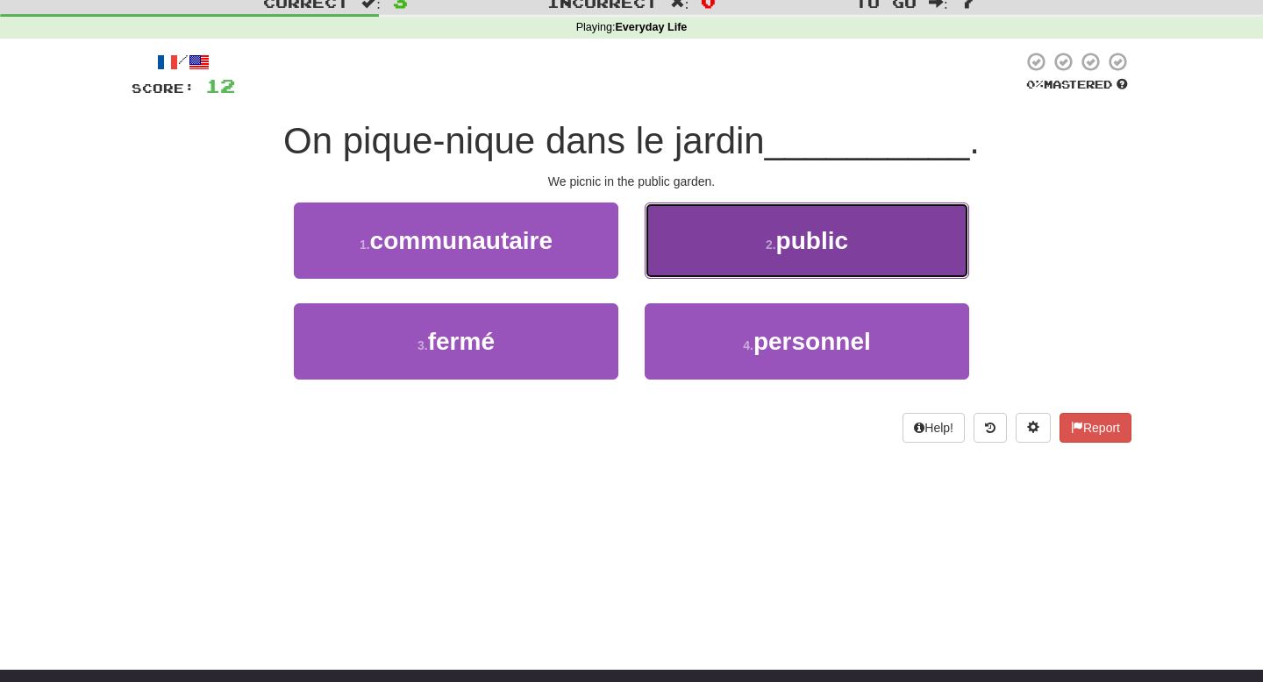
click at [697, 263] on button "2 . public" at bounding box center [807, 241] width 325 height 76
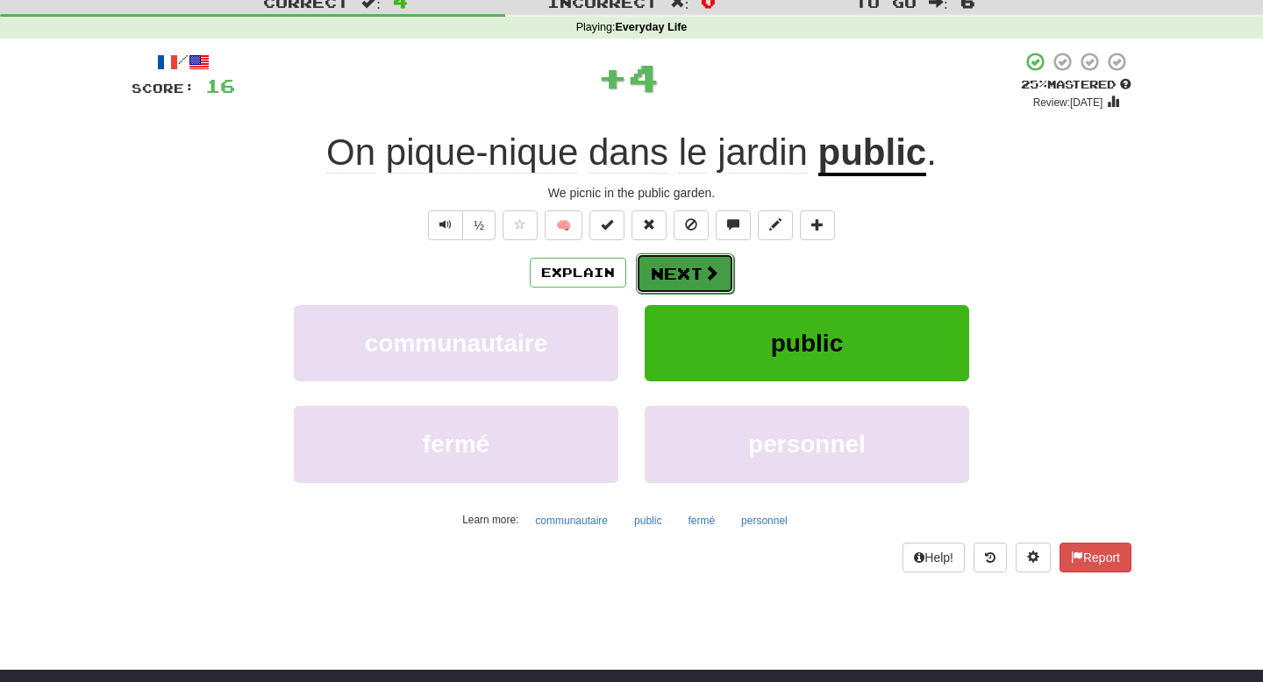
click at [693, 269] on button "Next" at bounding box center [685, 274] width 98 height 40
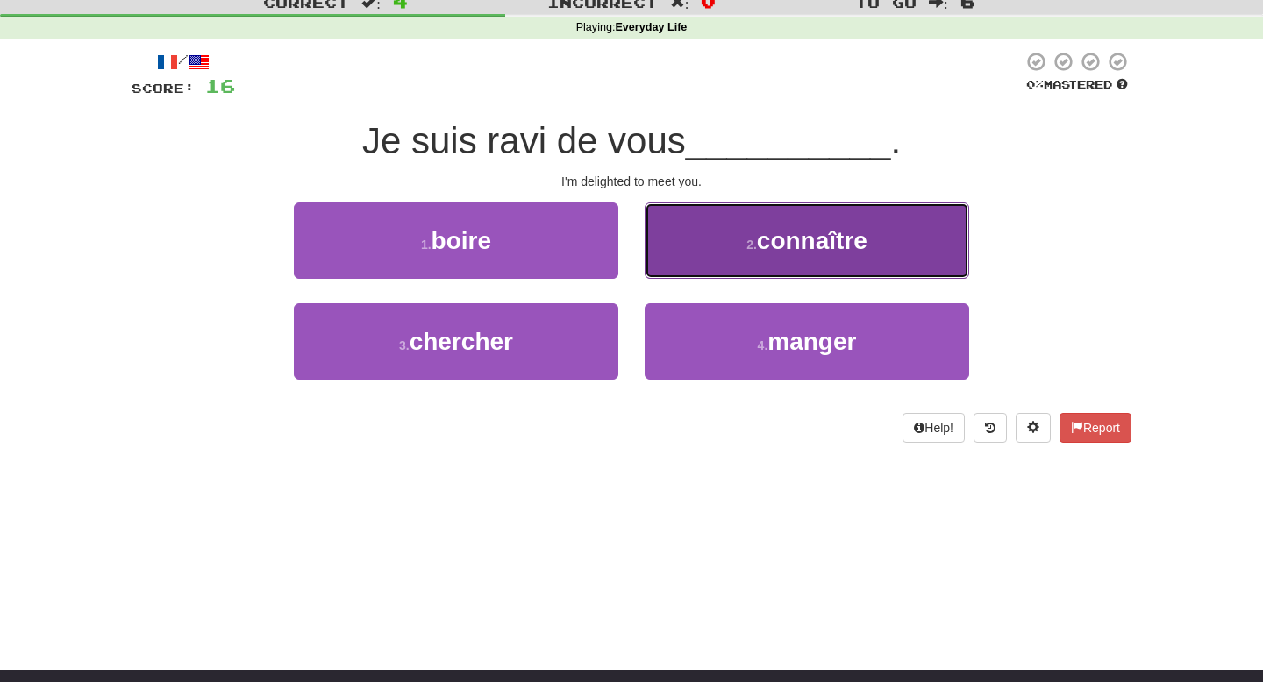
click at [695, 258] on button "2 . connaître" at bounding box center [807, 241] width 325 height 76
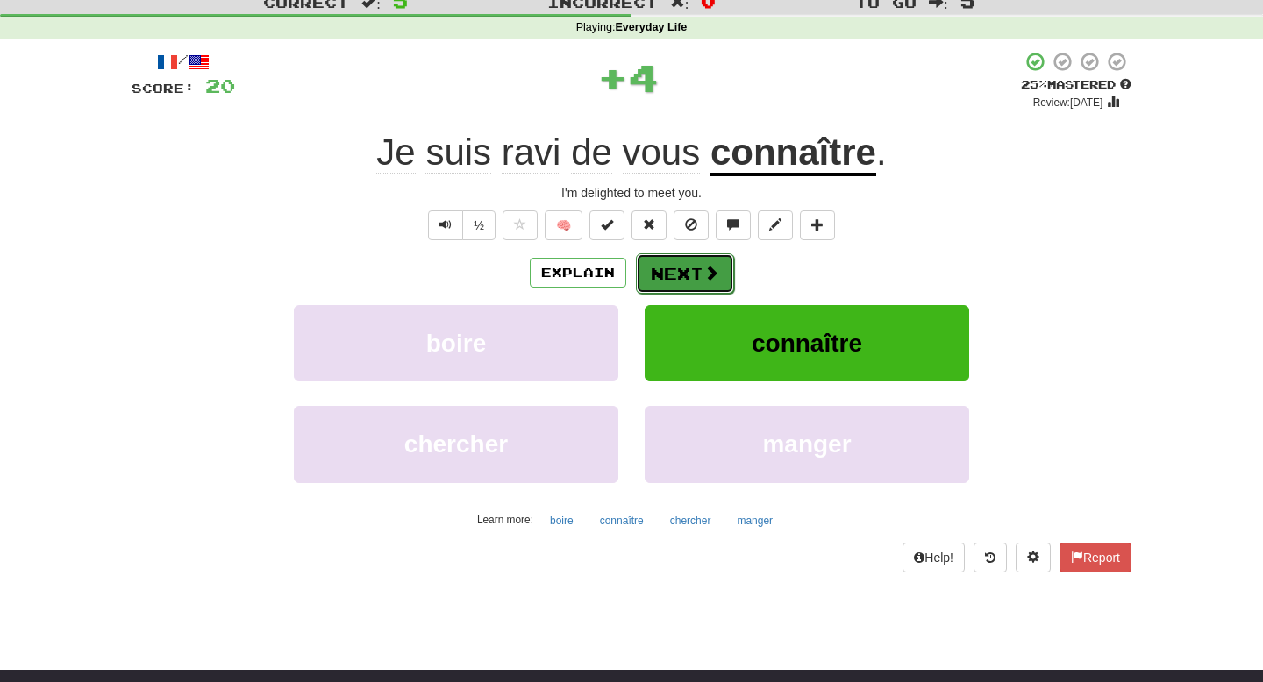
click at [682, 275] on button "Next" at bounding box center [685, 274] width 98 height 40
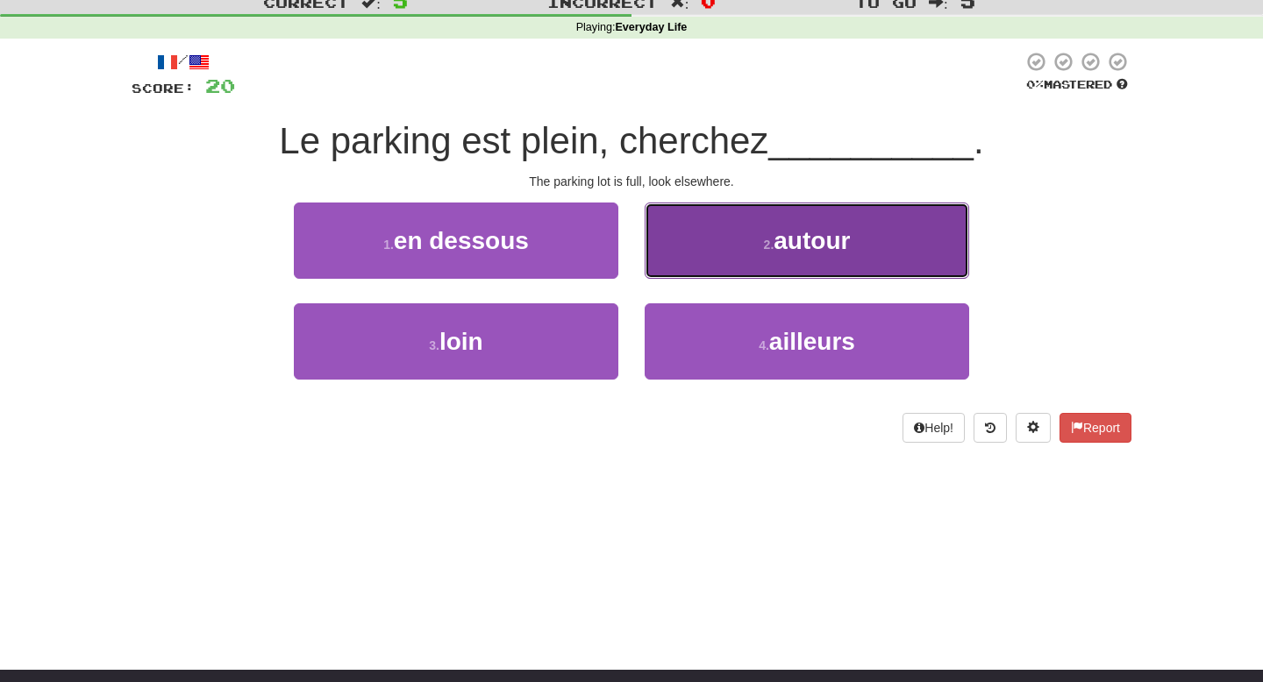
click at [702, 245] on button "2 . autour" at bounding box center [807, 241] width 325 height 76
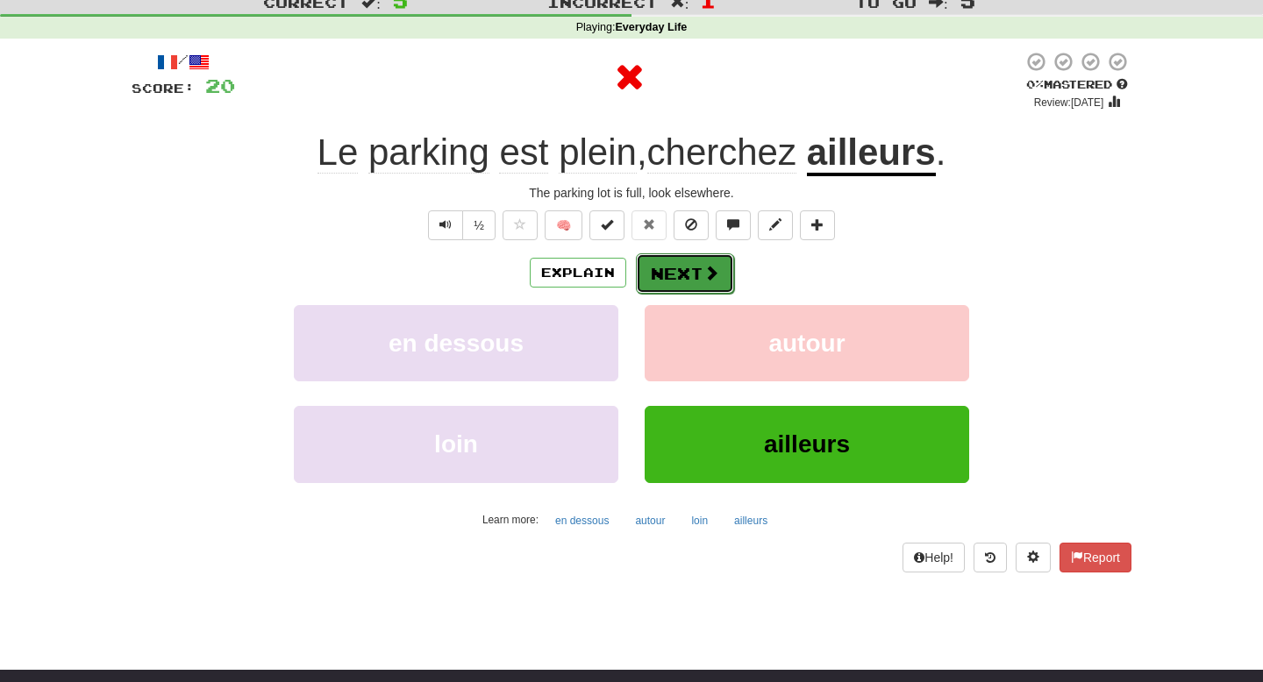
click at [701, 268] on button "Next" at bounding box center [685, 274] width 98 height 40
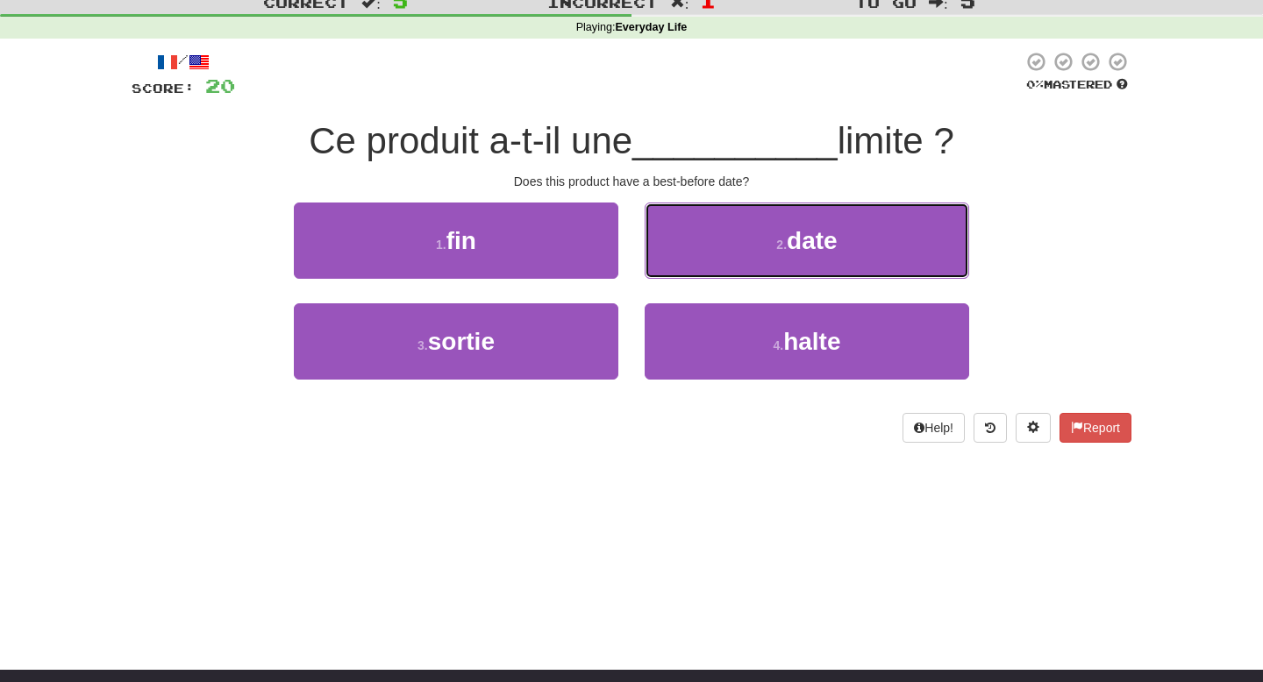
click at [701, 268] on button "2 . date" at bounding box center [807, 241] width 325 height 76
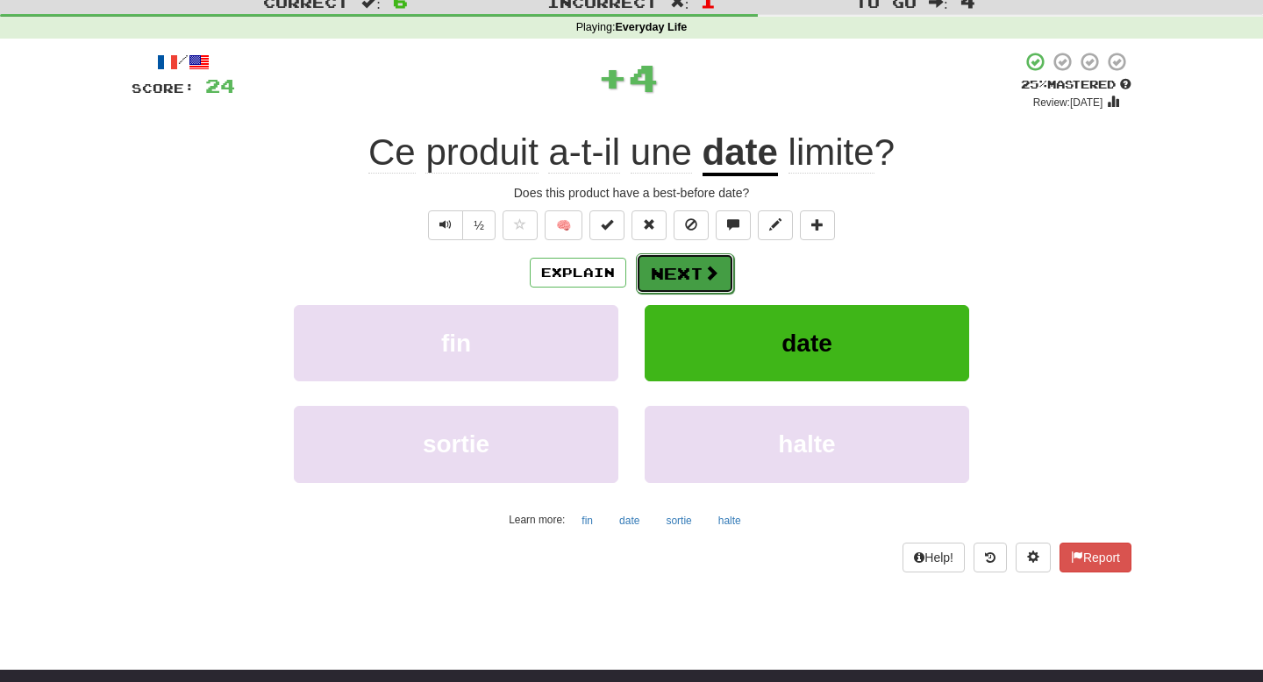
click at [692, 280] on button "Next" at bounding box center [685, 274] width 98 height 40
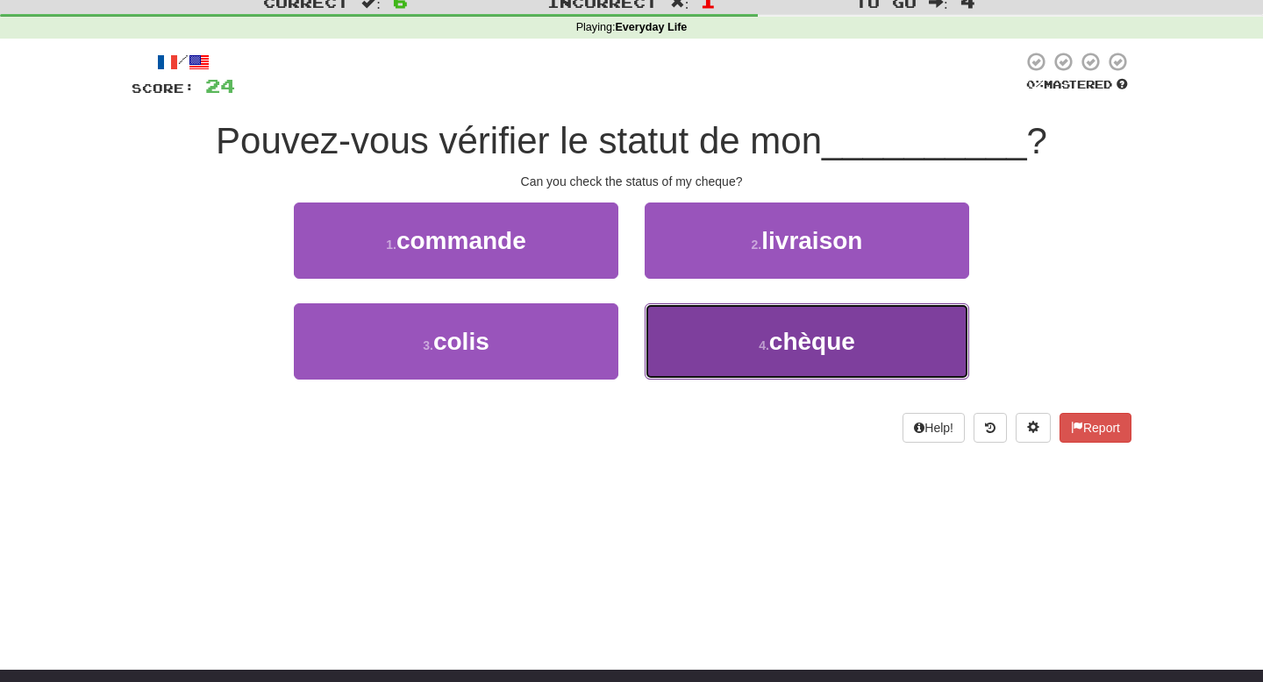
click at [681, 345] on button "4 . chèque" at bounding box center [807, 342] width 325 height 76
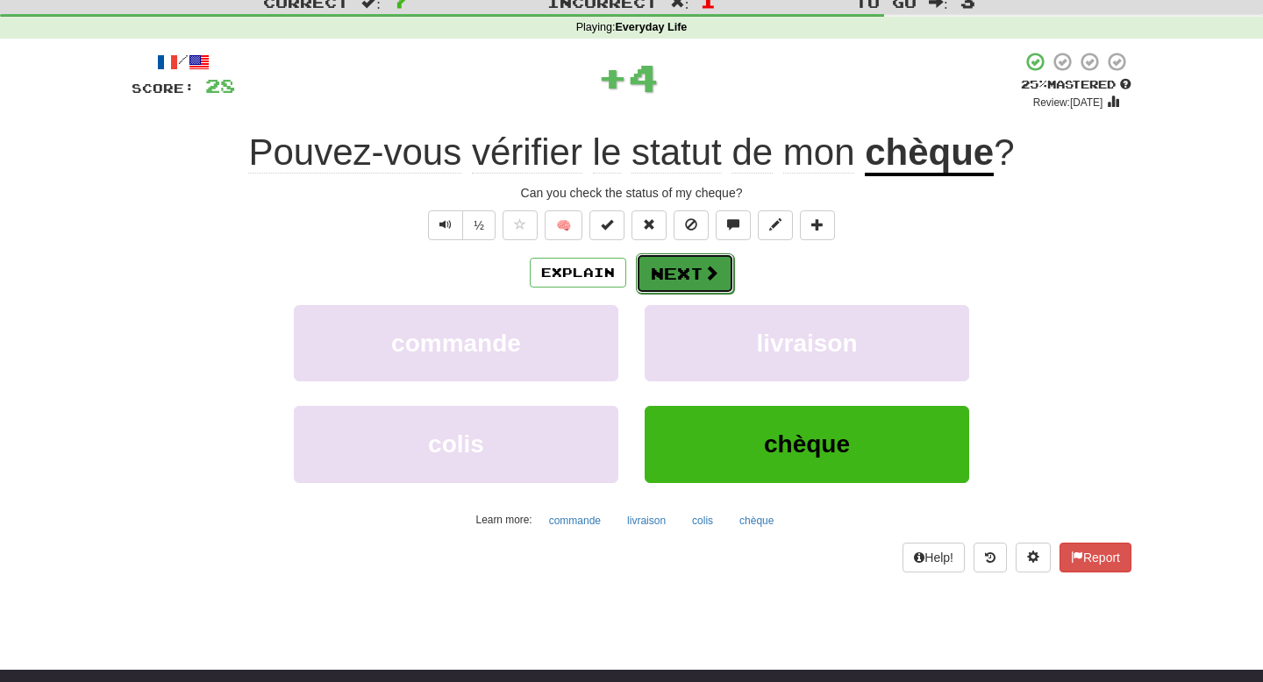
click at [693, 273] on button "Next" at bounding box center [685, 274] width 98 height 40
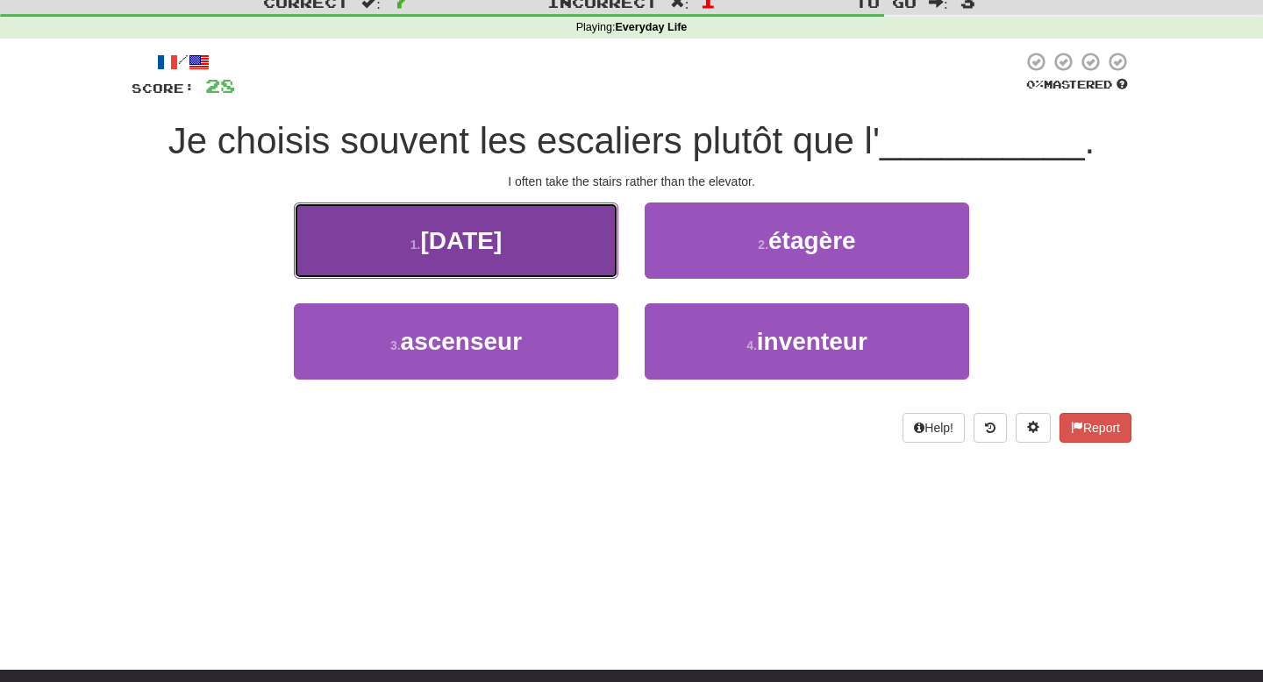
click at [597, 237] on button "1 . [DATE]" at bounding box center [456, 241] width 325 height 76
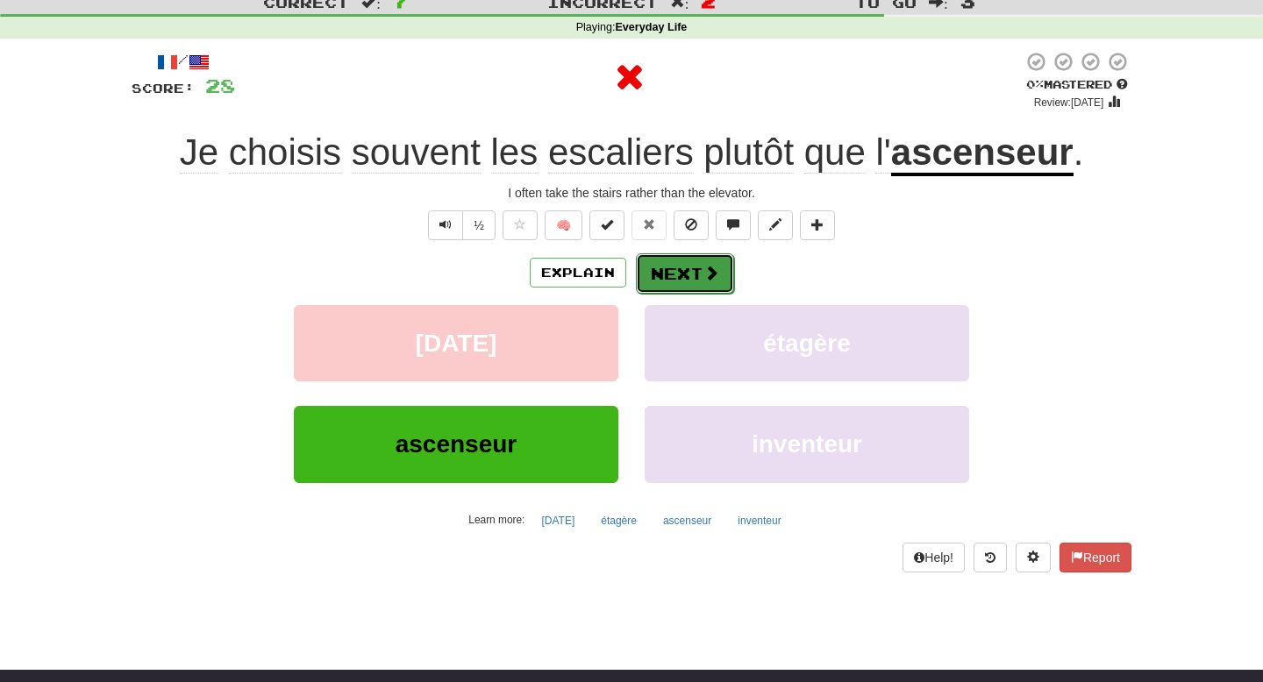
click at [681, 265] on button "Next" at bounding box center [685, 274] width 98 height 40
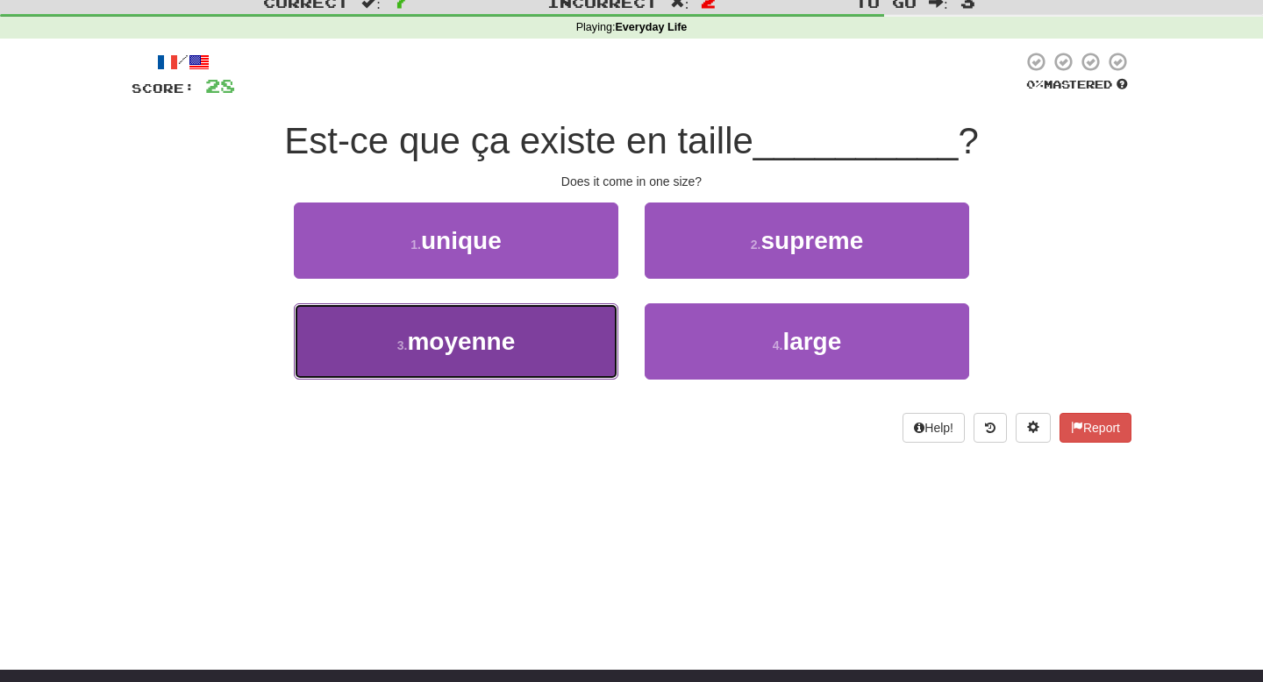
click at [565, 347] on button "3 . moyenne" at bounding box center [456, 342] width 325 height 76
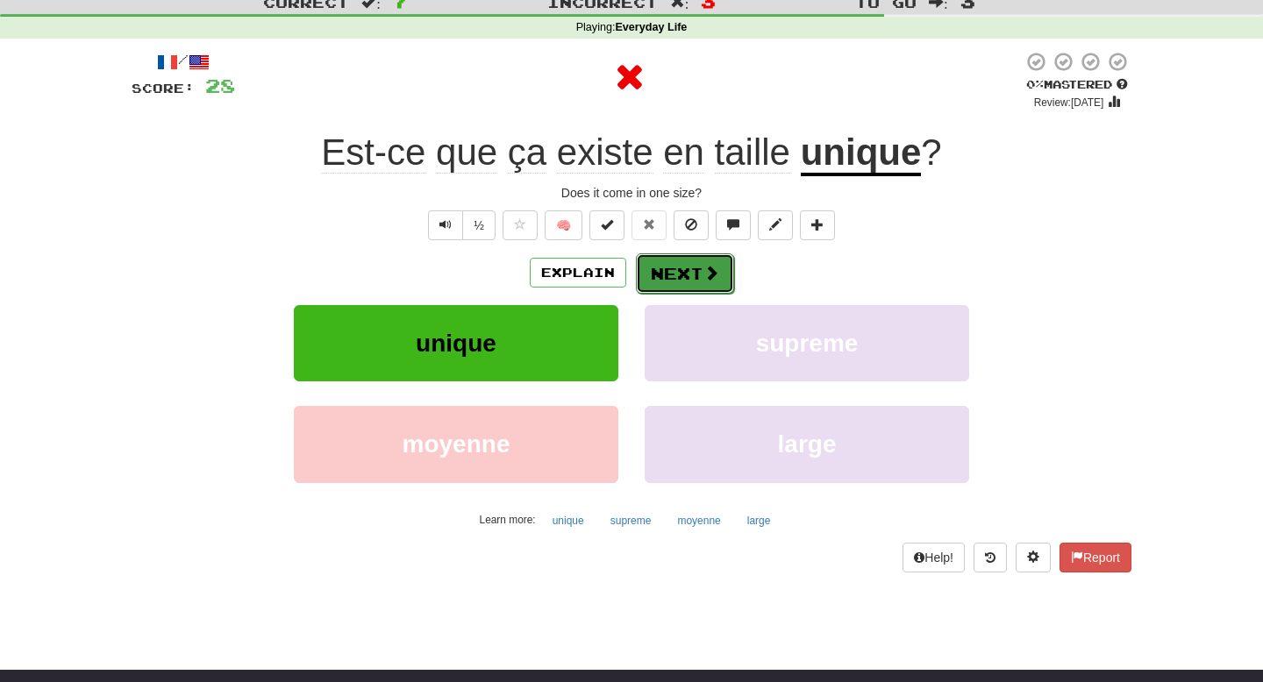
click at [683, 282] on button "Next" at bounding box center [685, 274] width 98 height 40
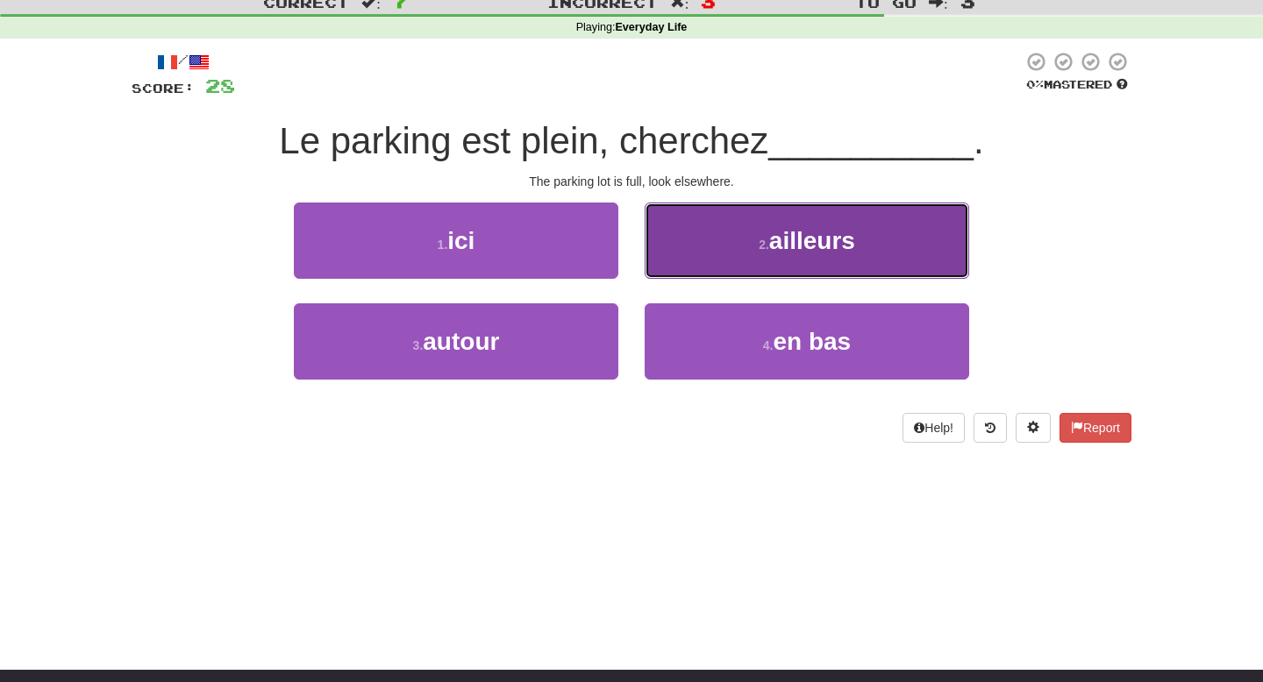
click at [706, 263] on button "2 . ailleurs" at bounding box center [807, 241] width 325 height 76
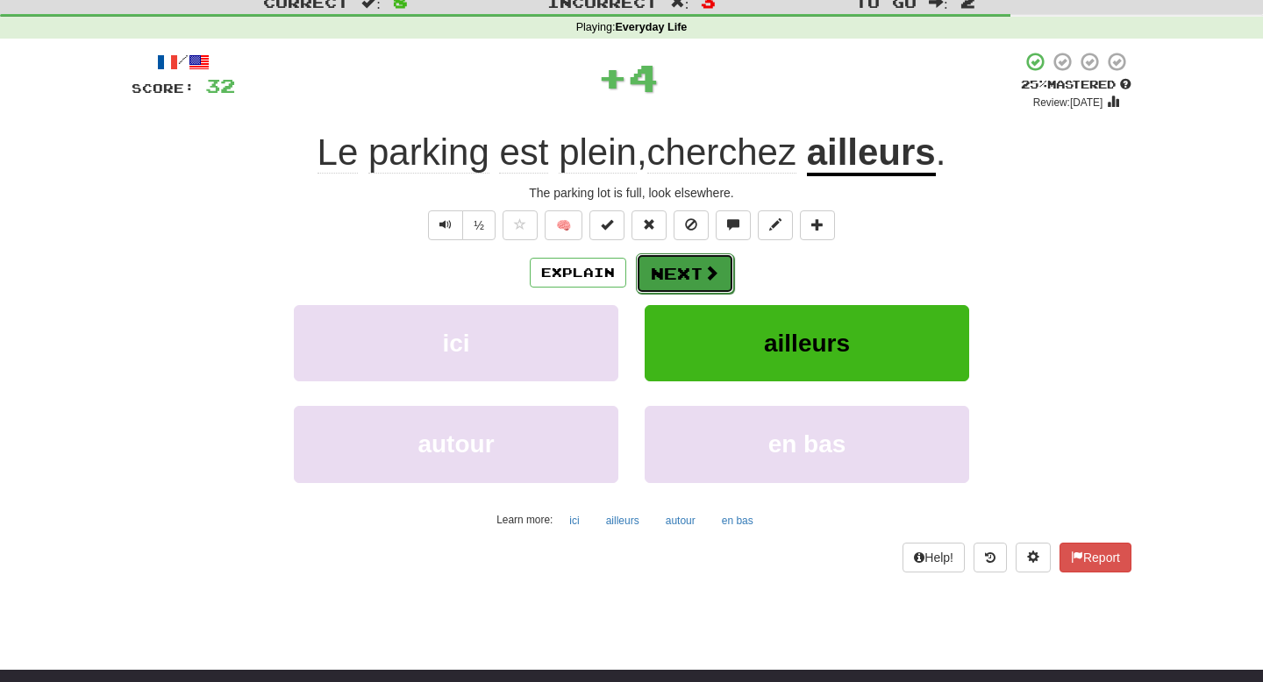
click at [692, 282] on button "Next" at bounding box center [685, 274] width 98 height 40
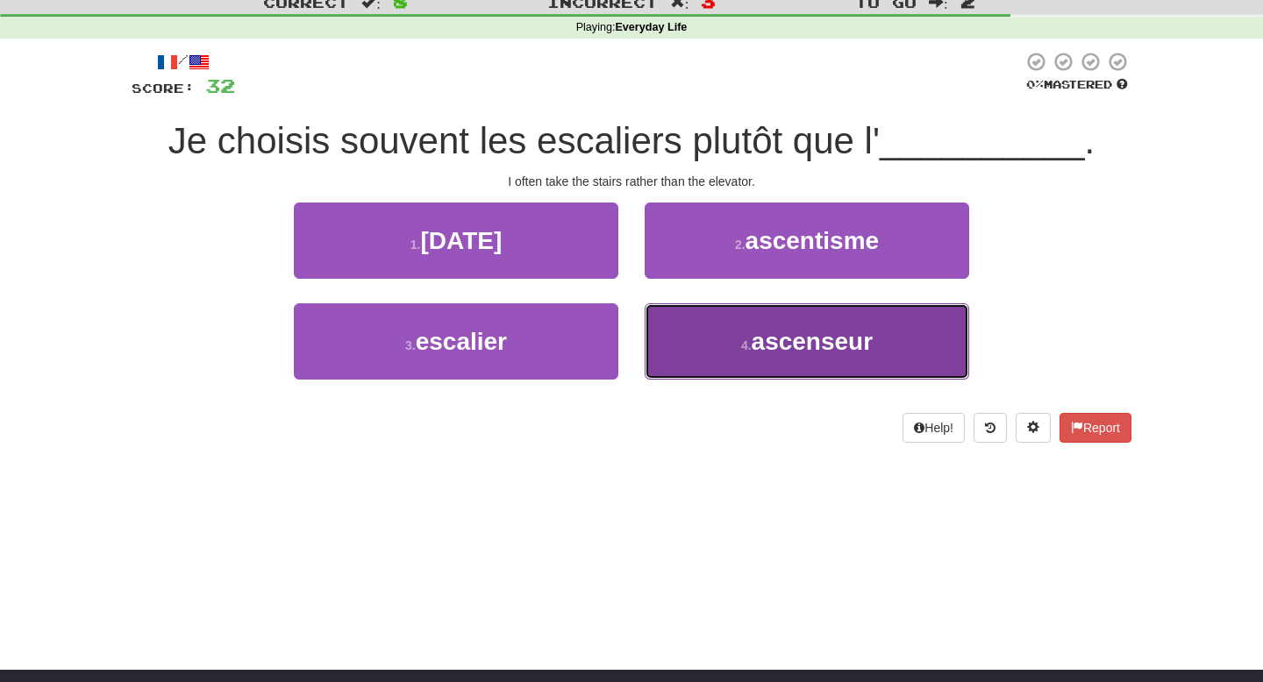
click at [701, 340] on button "4 . ascenseur" at bounding box center [807, 342] width 325 height 76
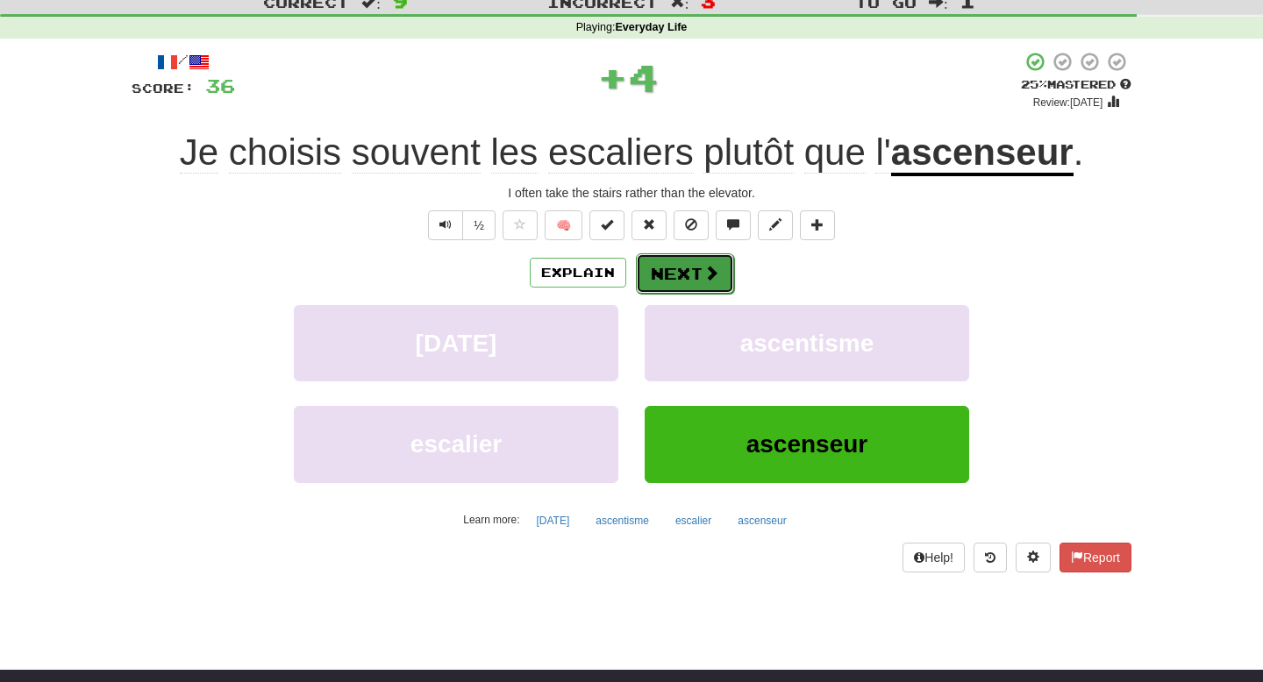
click at [704, 270] on span at bounding box center [712, 273] width 16 height 16
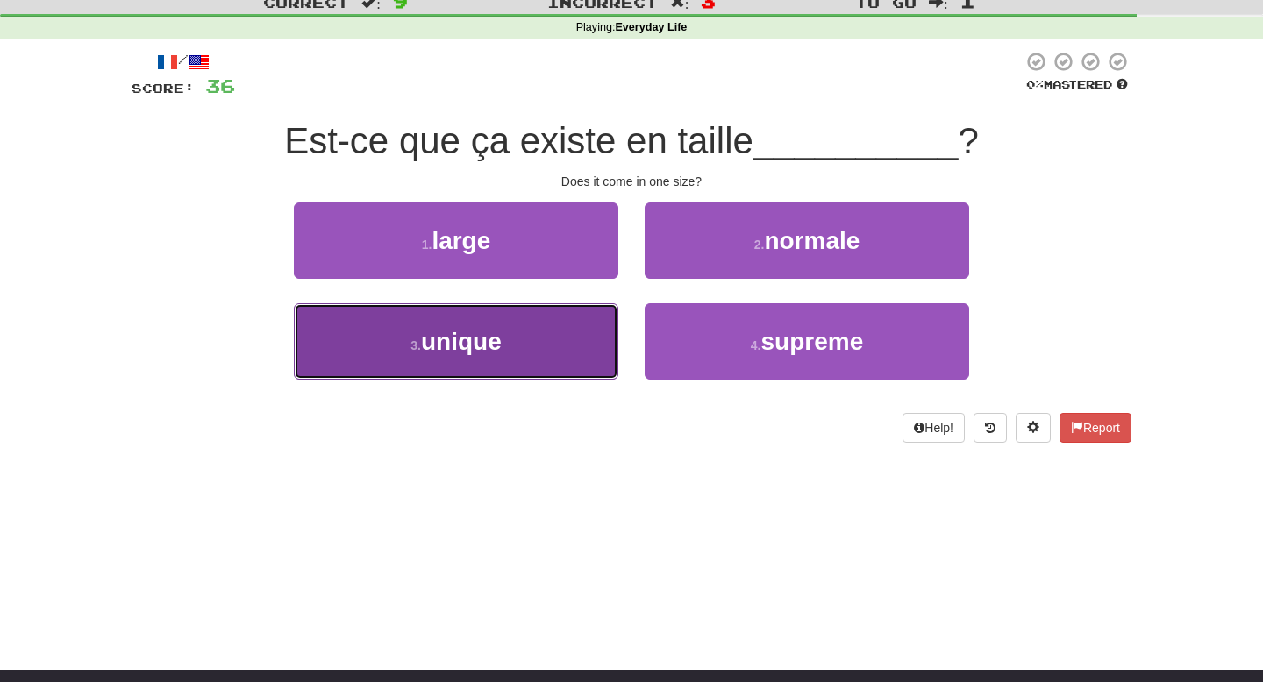
click at [567, 340] on button "3 . unique" at bounding box center [456, 342] width 325 height 76
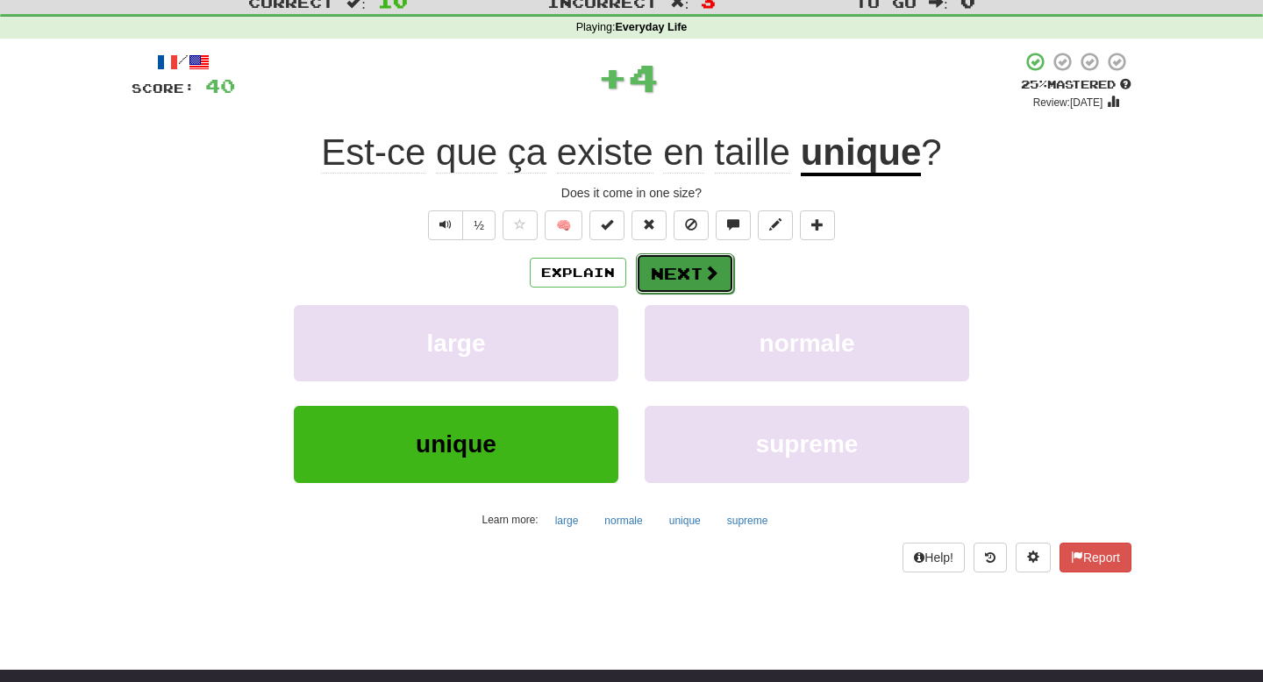
click at [707, 279] on span at bounding box center [712, 273] width 16 height 16
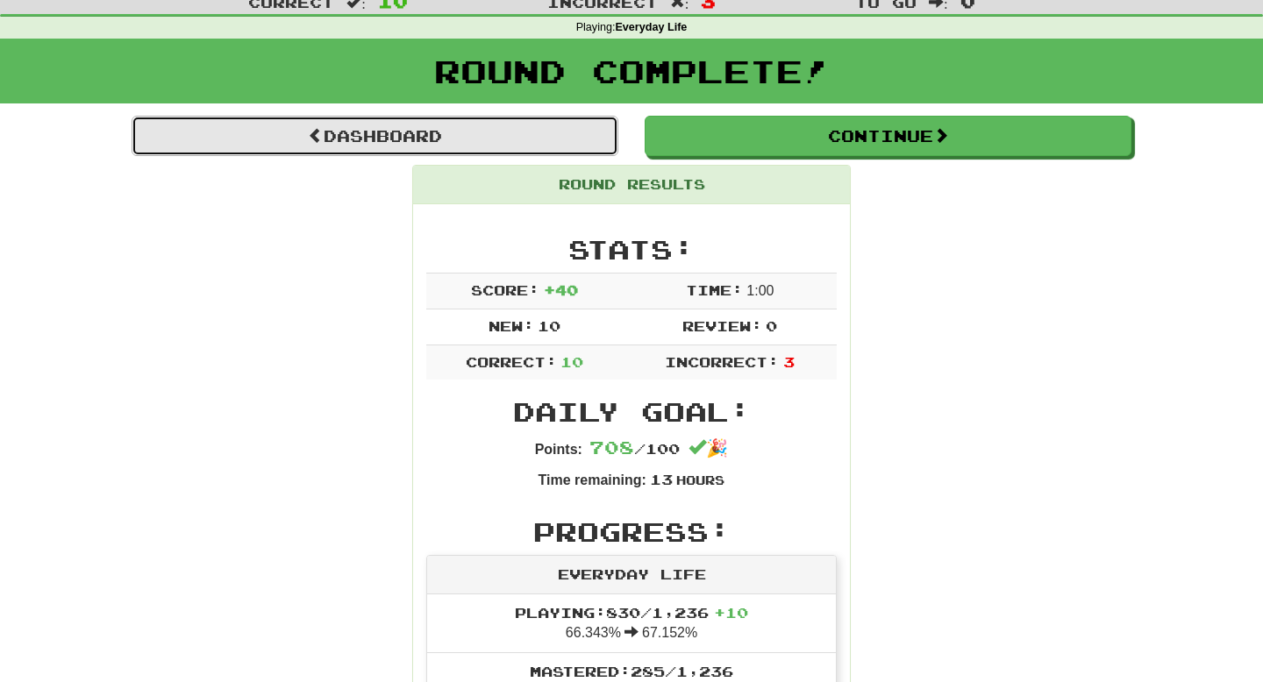
click at [465, 133] on link "Dashboard" at bounding box center [375, 136] width 487 height 40
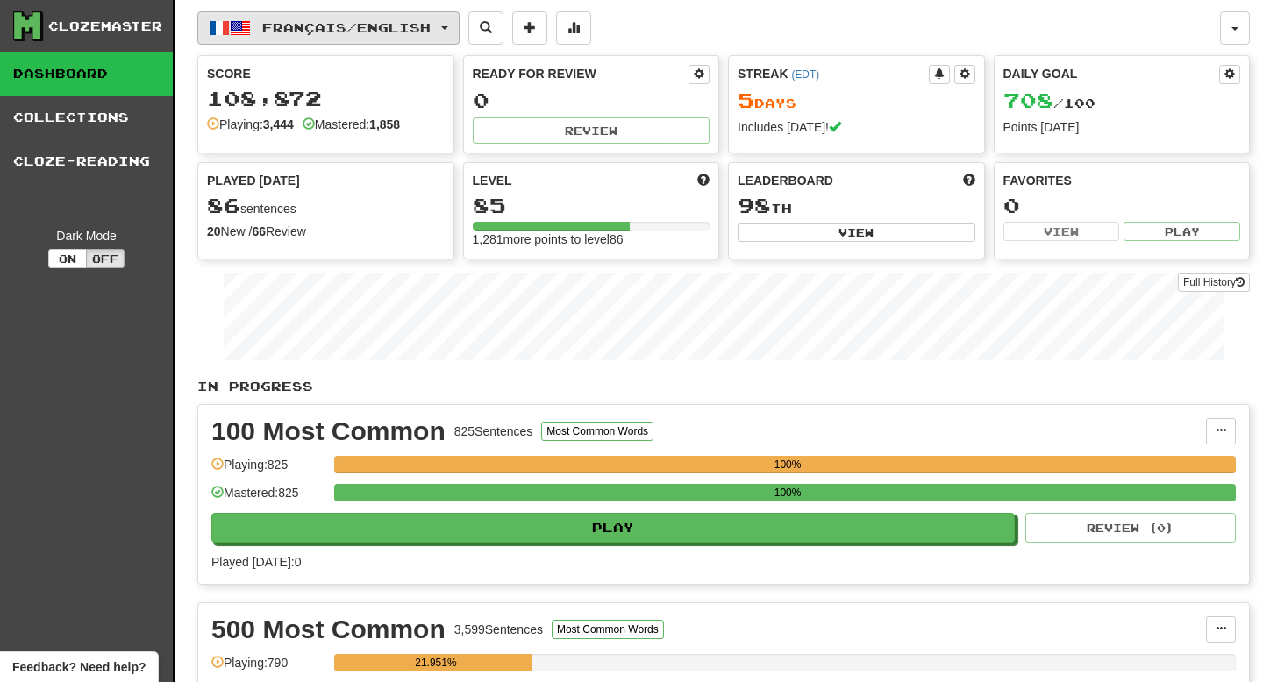
click at [394, 26] on span "Français / English" at bounding box center [346, 27] width 168 height 15
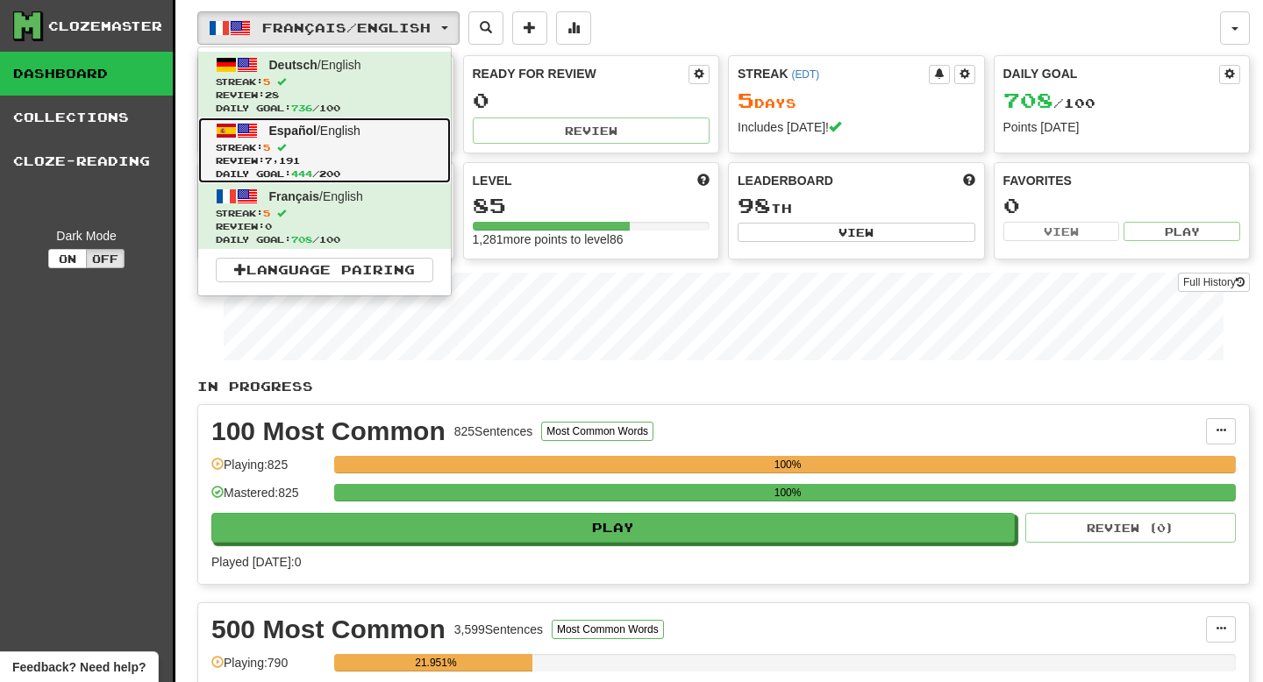
click at [326, 132] on span "Español / English" at bounding box center [314, 131] width 91 height 14
